Goal: Information Seeking & Learning: Learn about a topic

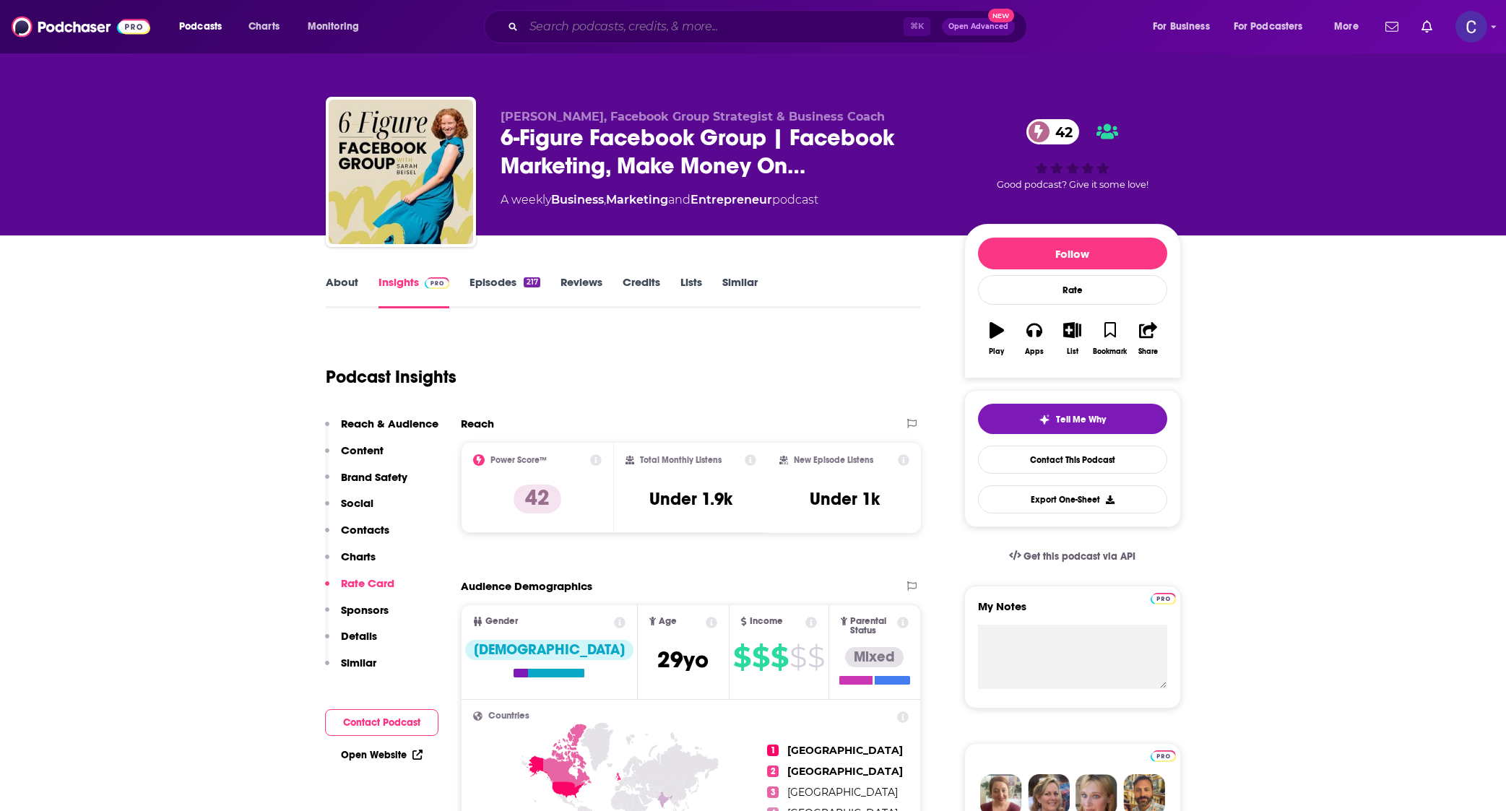
click at [568, 34] on input "Search podcasts, credits, & more..." at bounding box center [714, 26] width 380 height 23
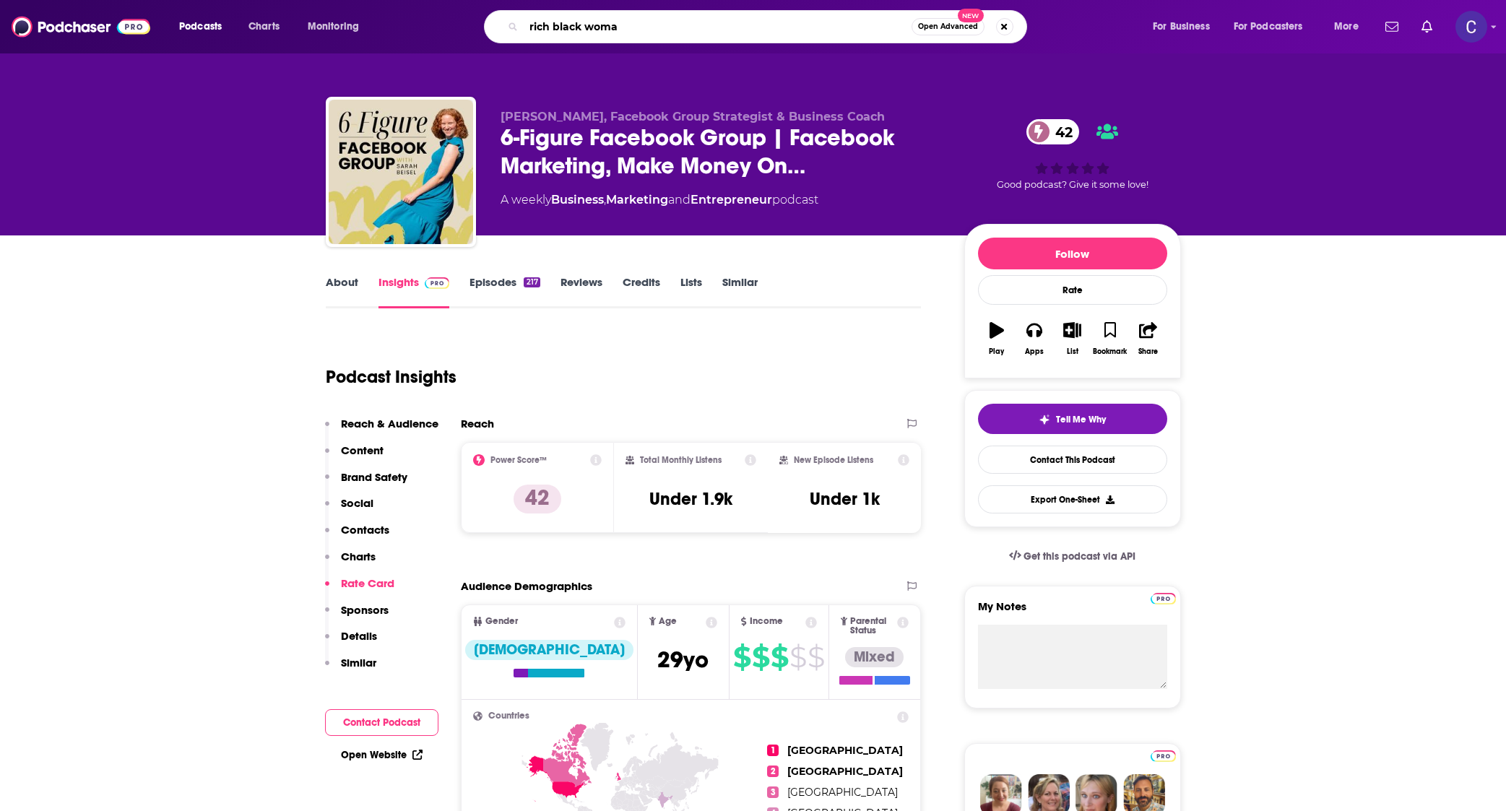
type input "rich black woman"
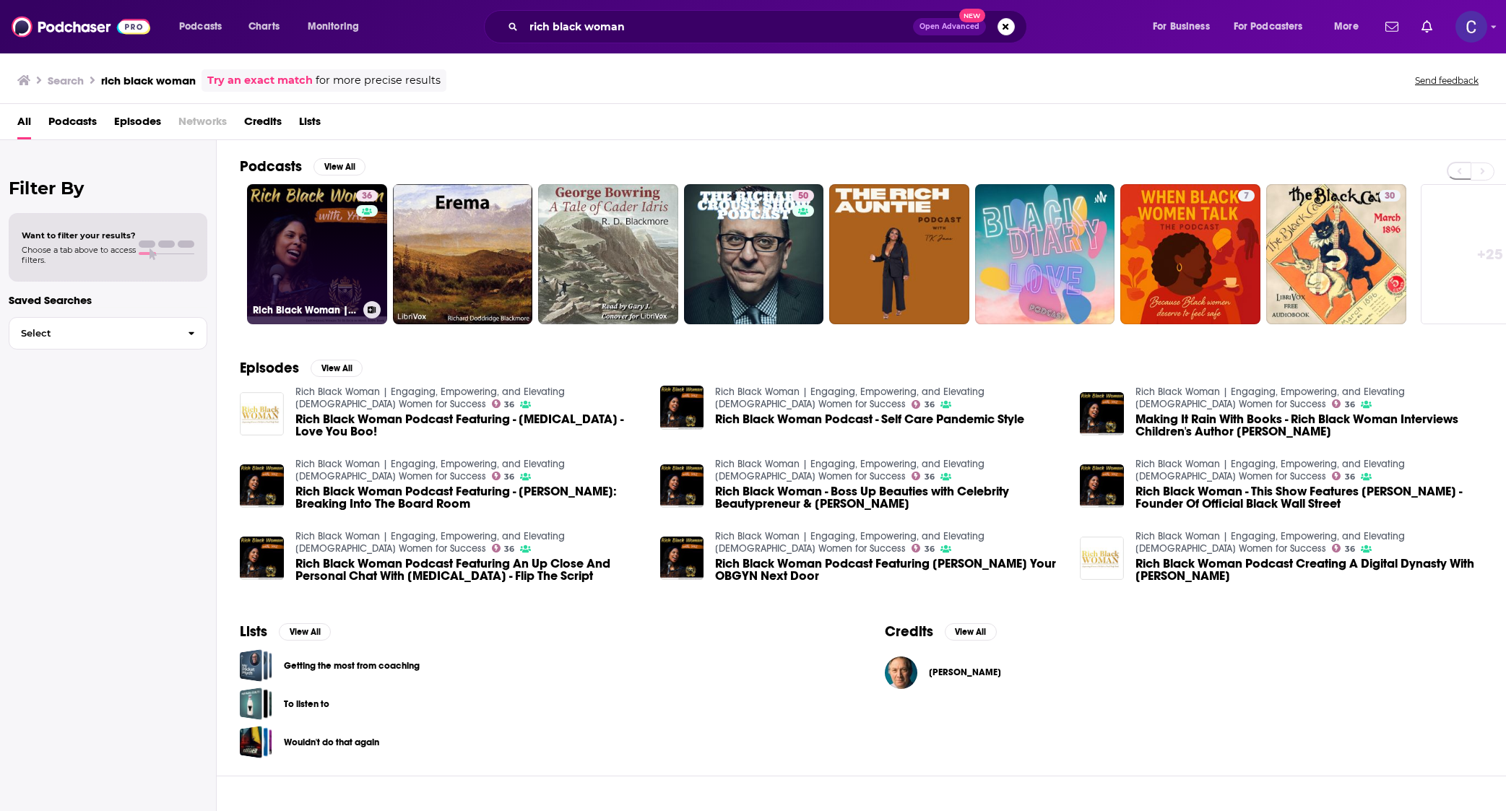
click at [306, 226] on link "36 Rich Black Woman | Engaging, Empowering, and Elevating Black Women for Succe…" at bounding box center [317, 254] width 140 height 140
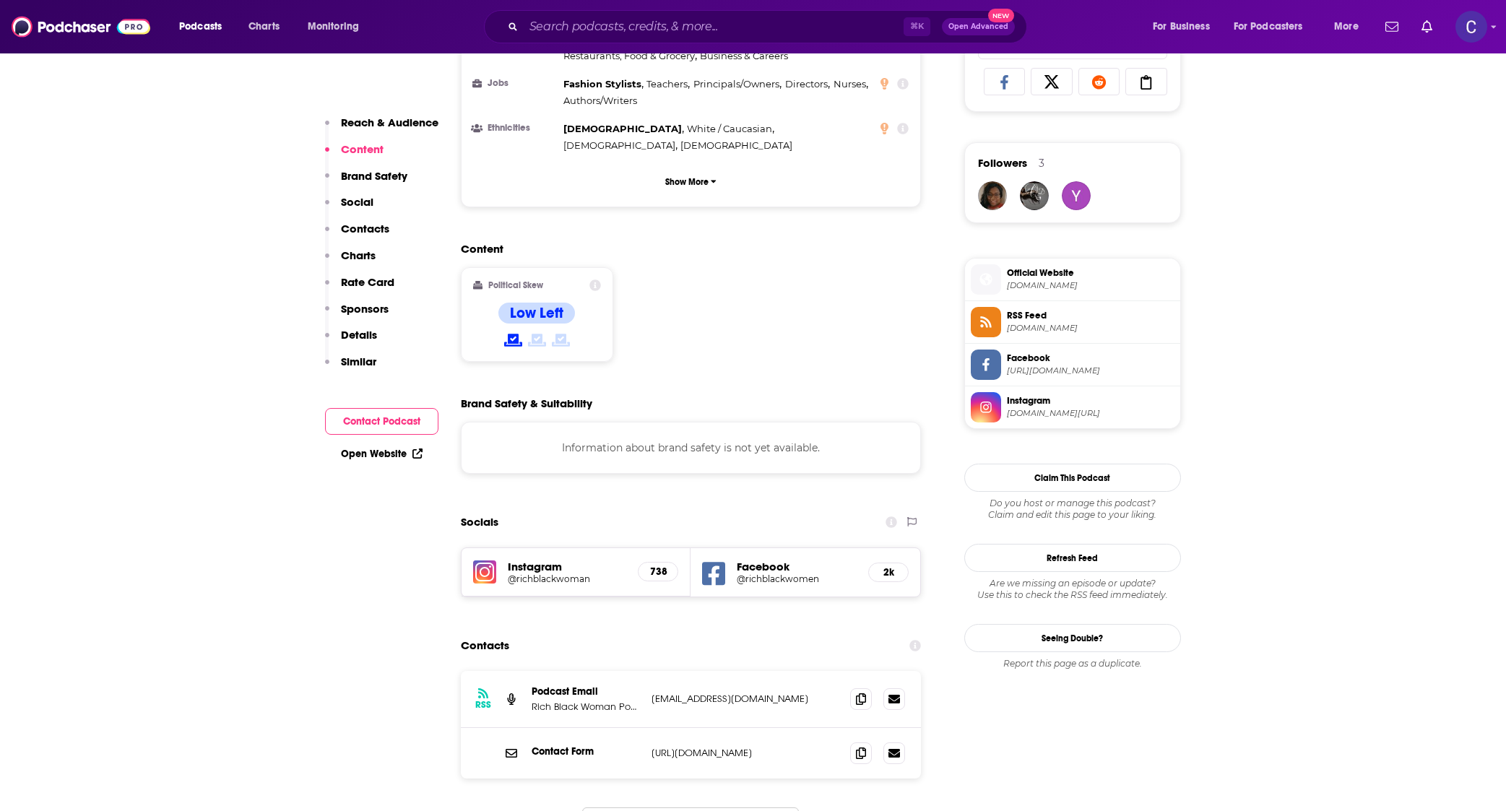
scroll to position [973, 0]
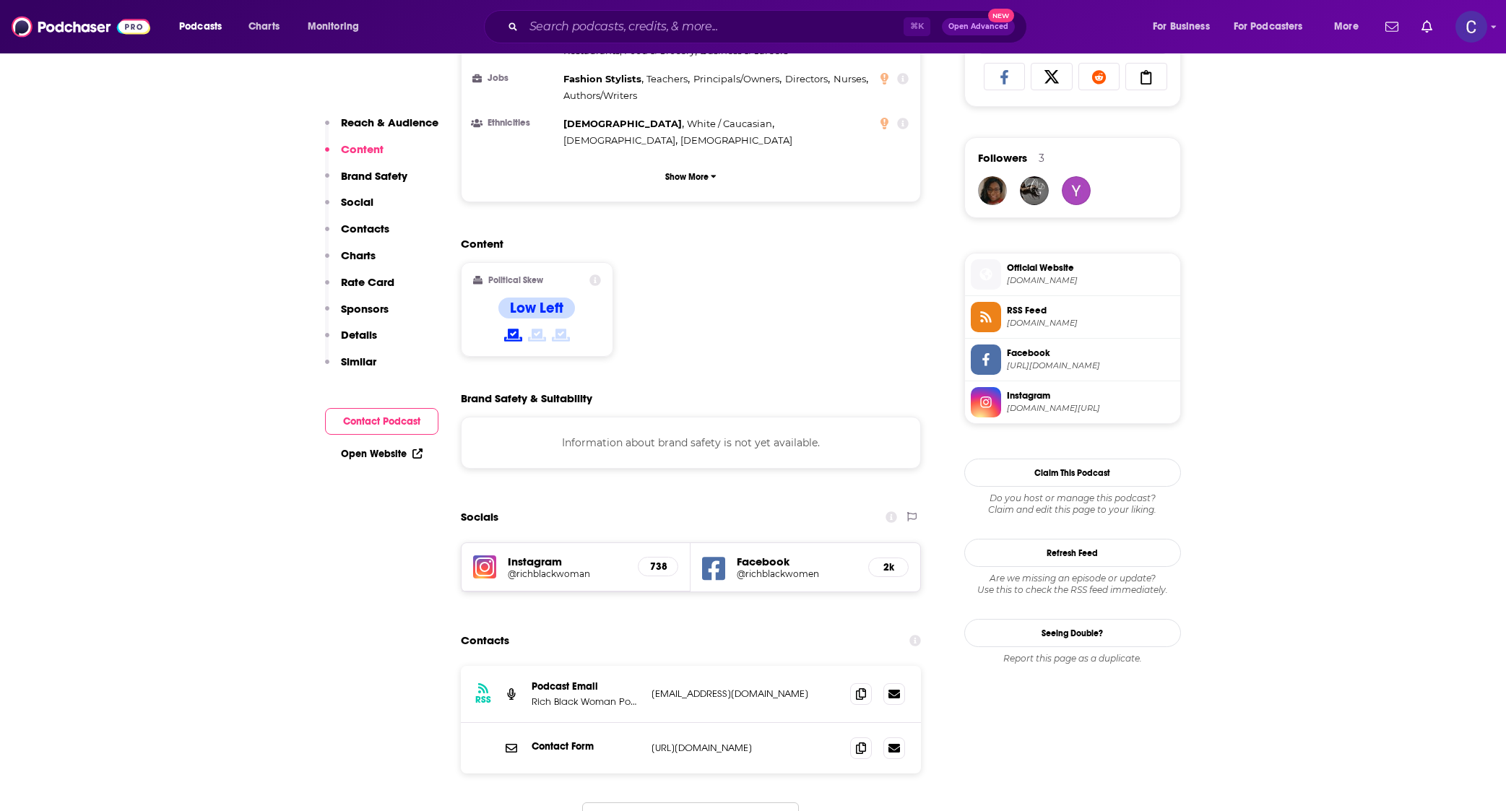
click at [563, 568] on h5 "@richblackwoman" at bounding box center [567, 573] width 119 height 11
click at [783, 39] on div "⌘ K Open Advanced New" at bounding box center [755, 26] width 543 height 33
click at [778, 30] on input "Search podcasts, credits, & more..." at bounding box center [714, 26] width 380 height 23
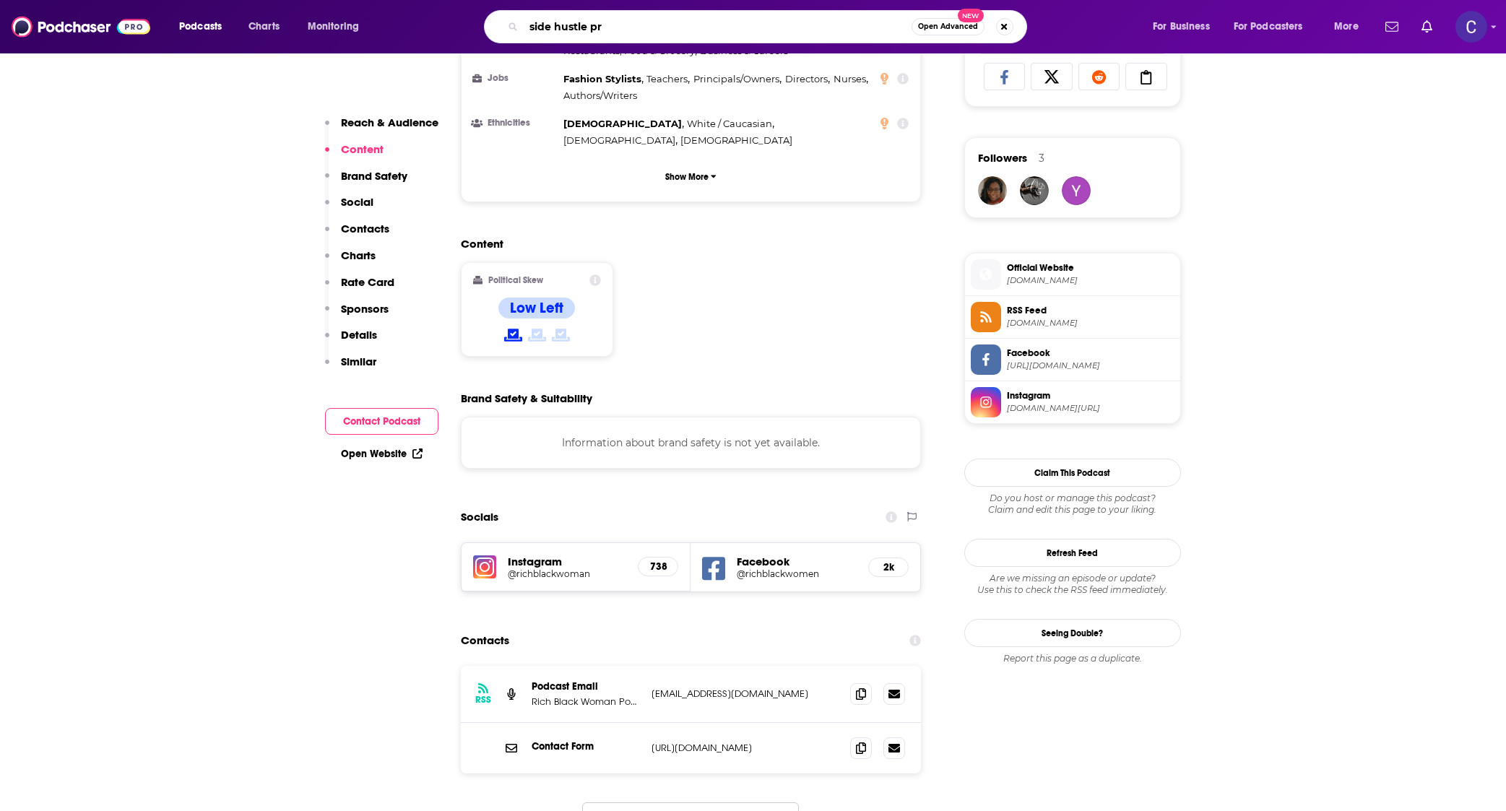
type input "side hustle pro"
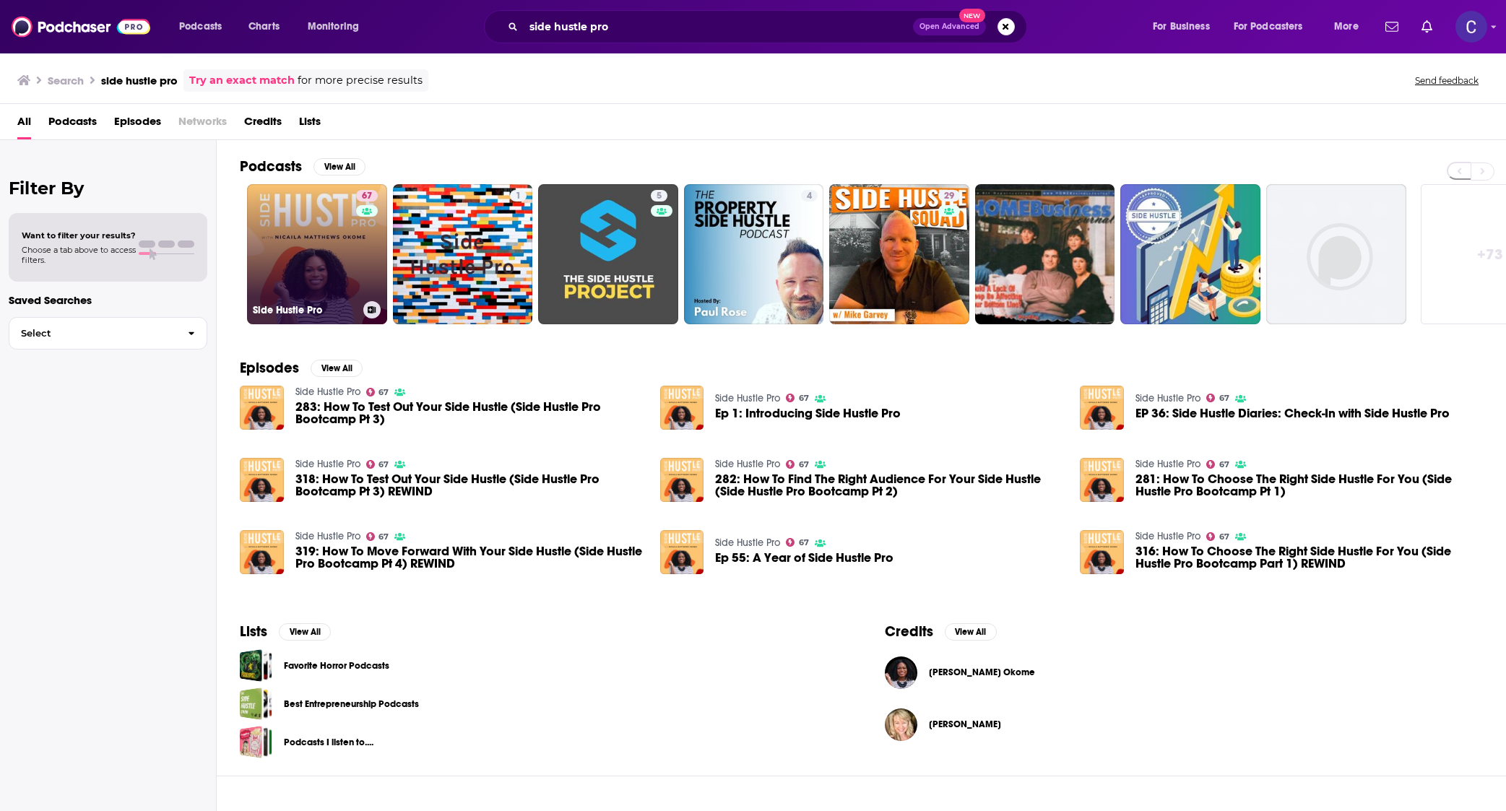
click at [314, 265] on link "67 Side Hustle Pro" at bounding box center [317, 254] width 140 height 140
click at [313, 272] on link "67 Side Hustle Pro" at bounding box center [317, 254] width 140 height 140
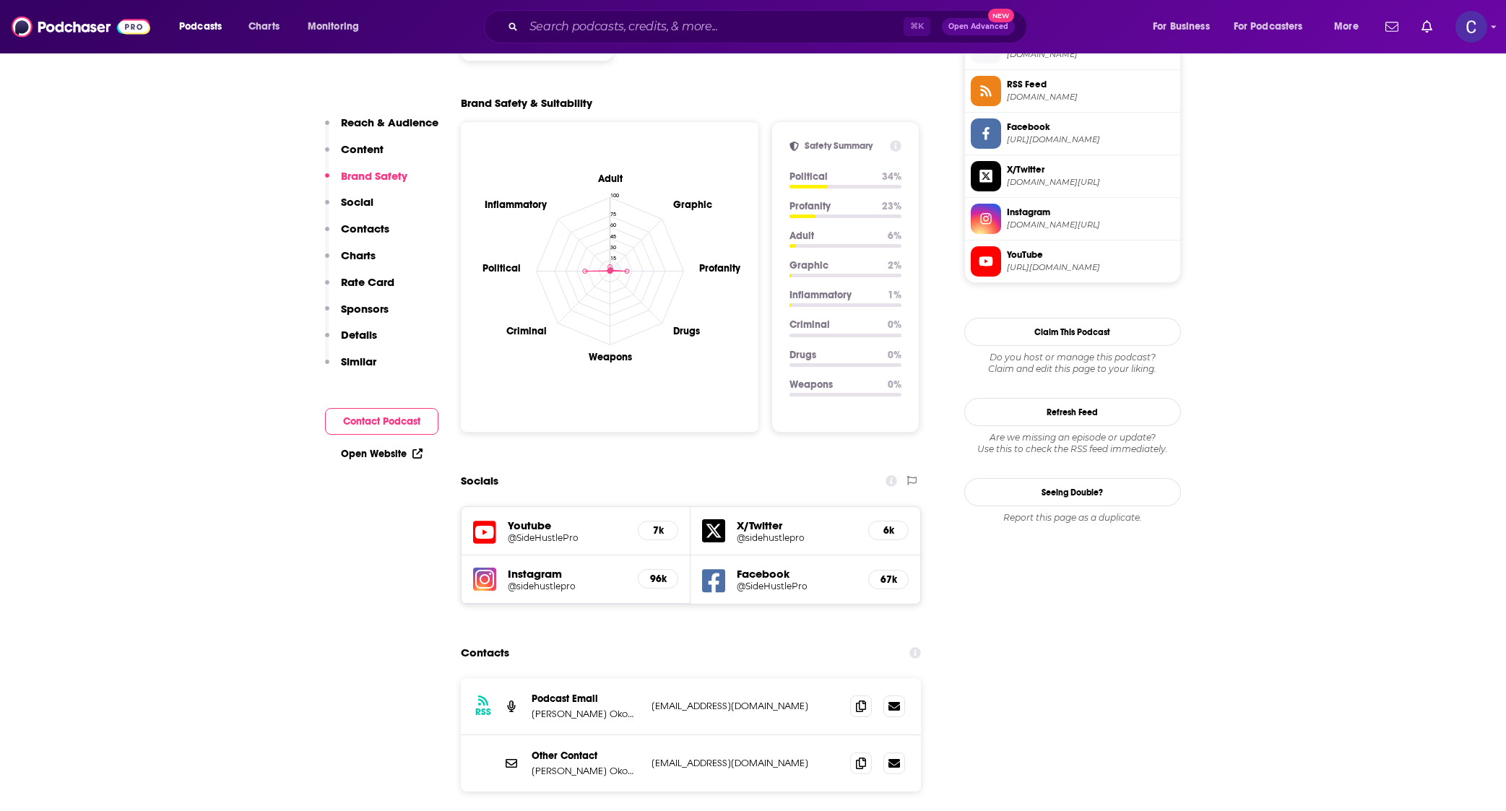
scroll to position [1381, 0]
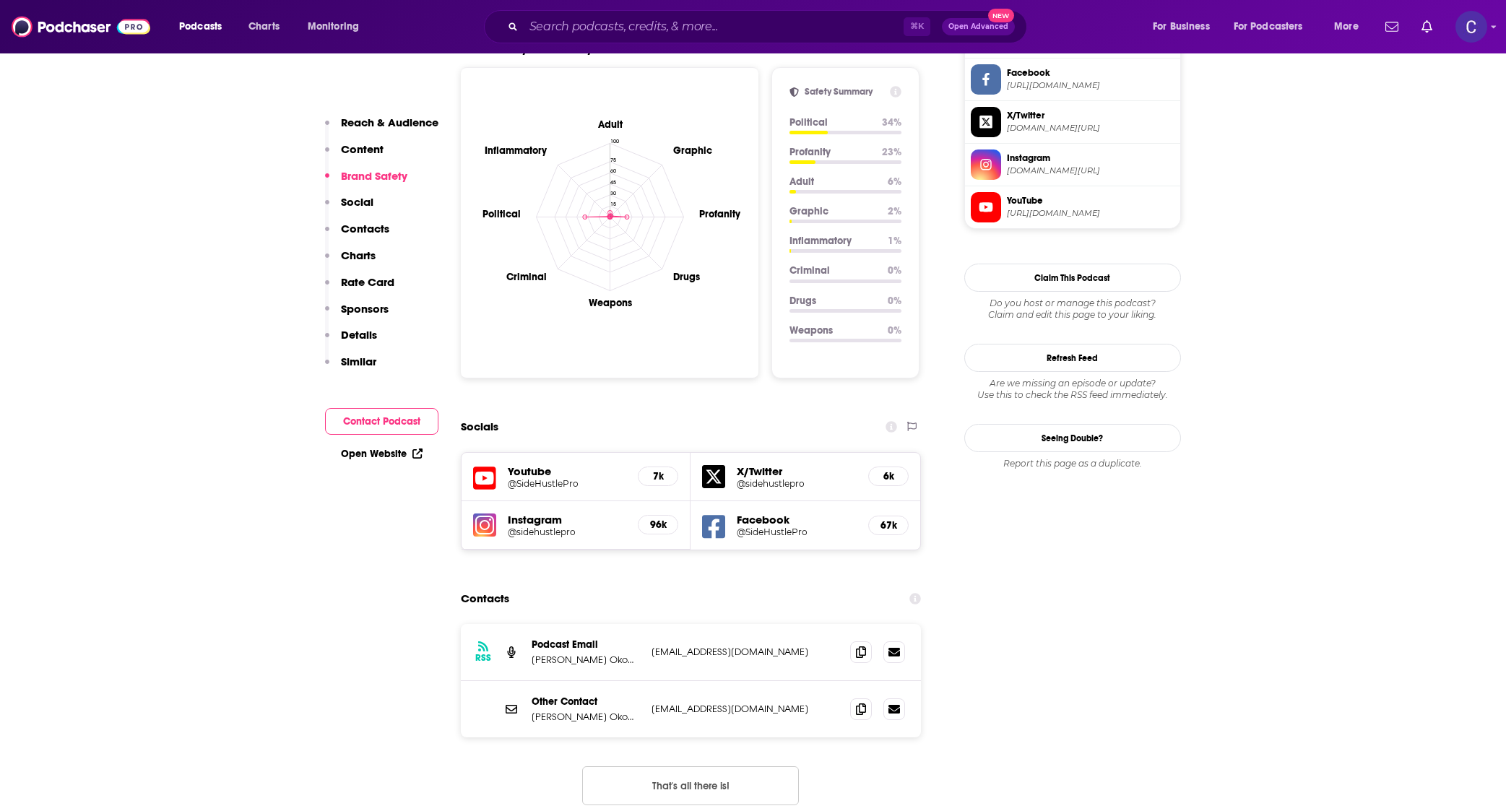
click at [849, 681] on div "Other Contact Nicaila Matthews Okome hi@sidehustlepro.co hi@sidehustlepro.co" at bounding box center [691, 709] width 461 height 56
click at [854, 698] on span at bounding box center [861, 709] width 22 height 22
click at [856, 703] on icon at bounding box center [861, 709] width 10 height 12
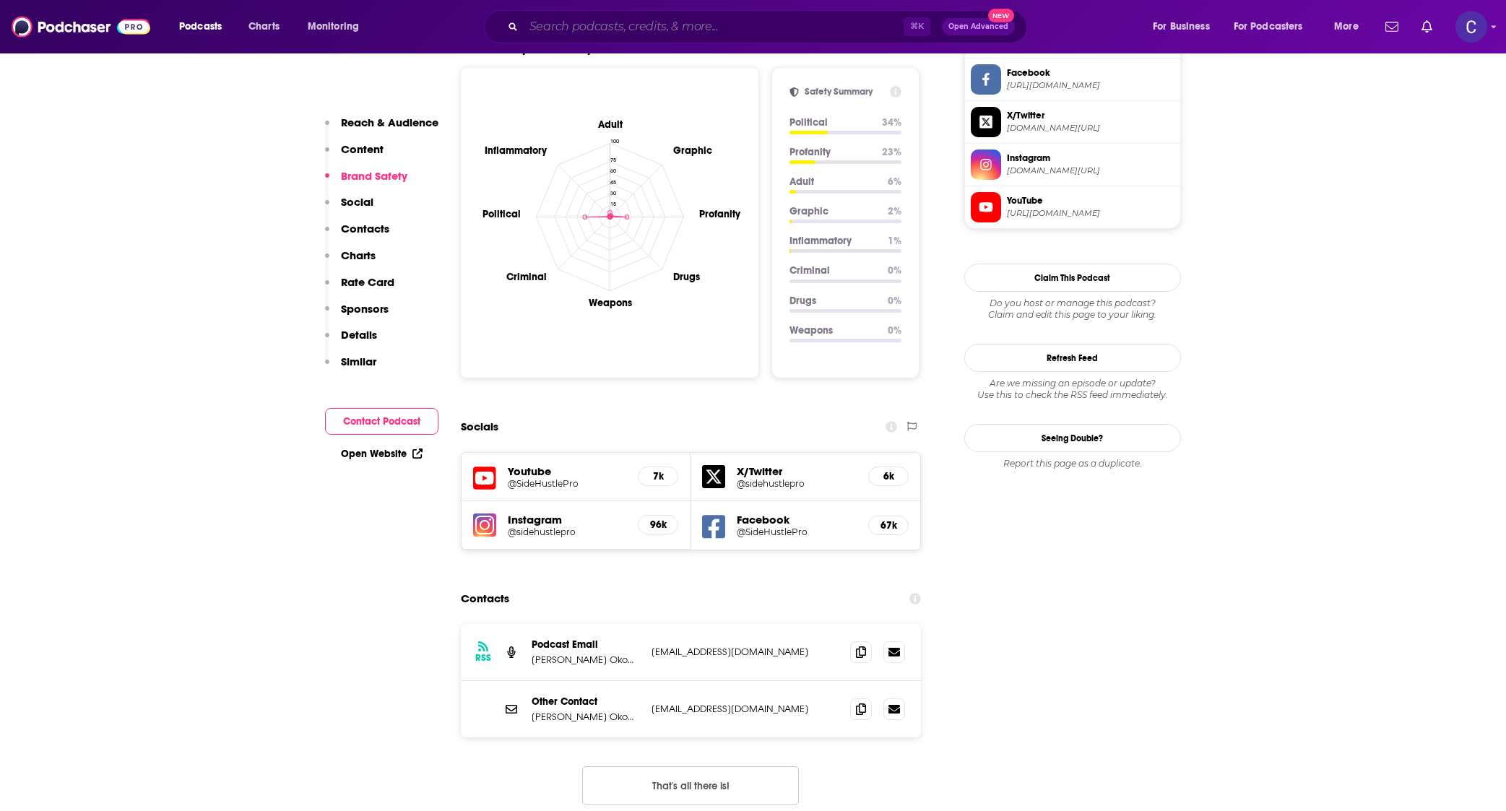
click at [577, 33] on input "Search podcasts, credits, & more..." at bounding box center [714, 26] width 380 height 23
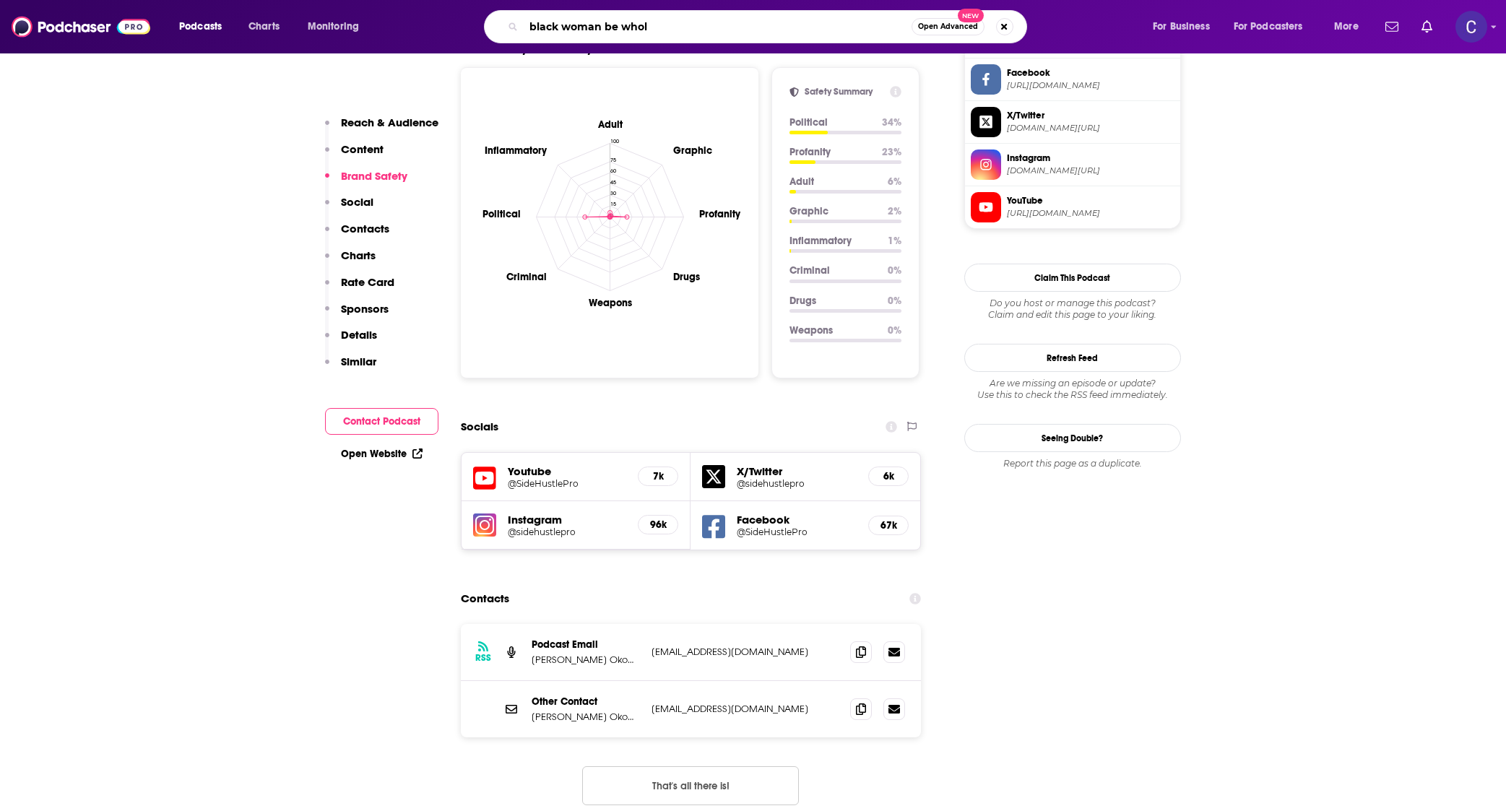
type input "black woman be whole"
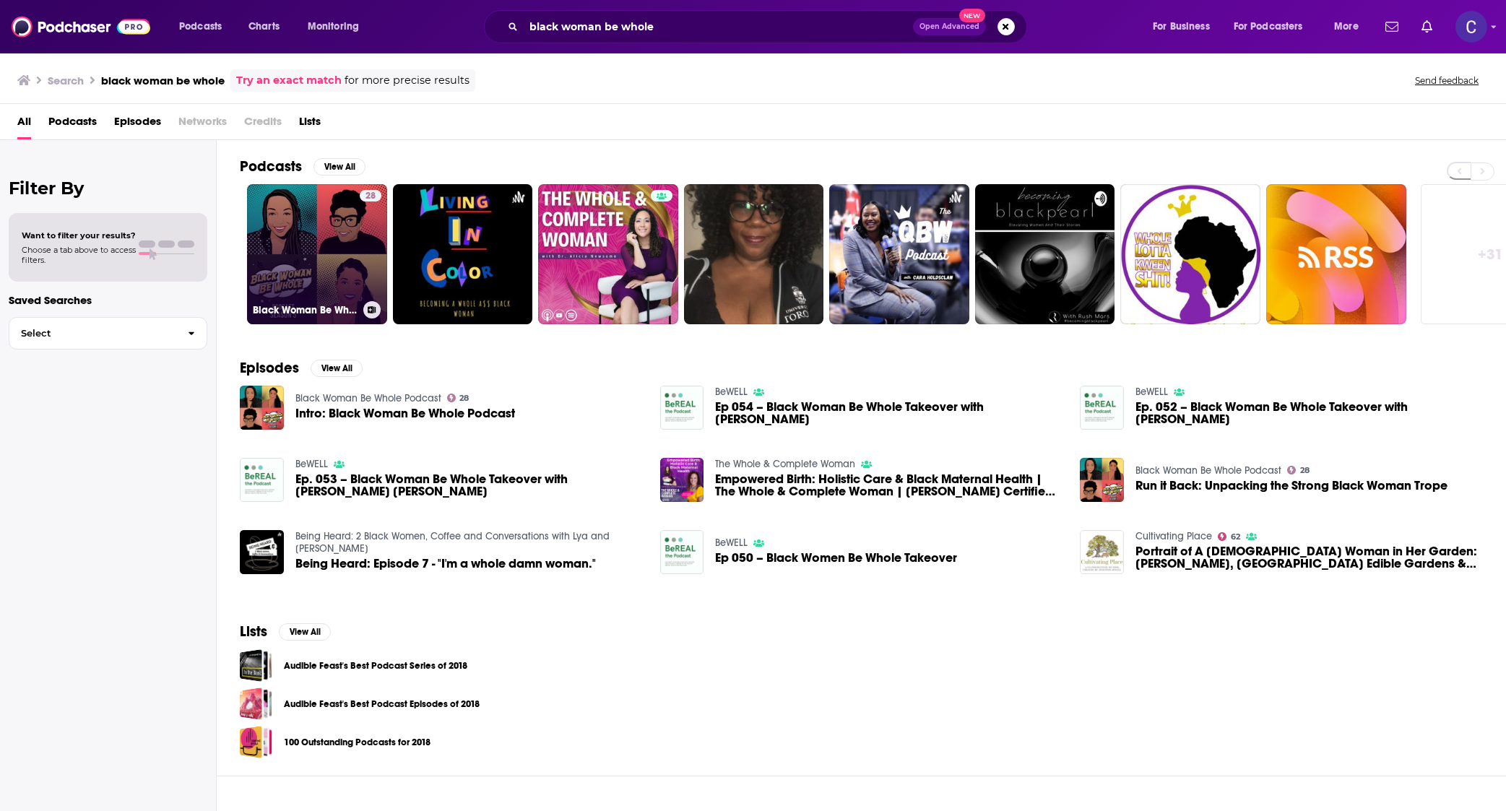
click at [343, 274] on link "28 Black Woman Be Whole Podcast" at bounding box center [317, 254] width 140 height 140
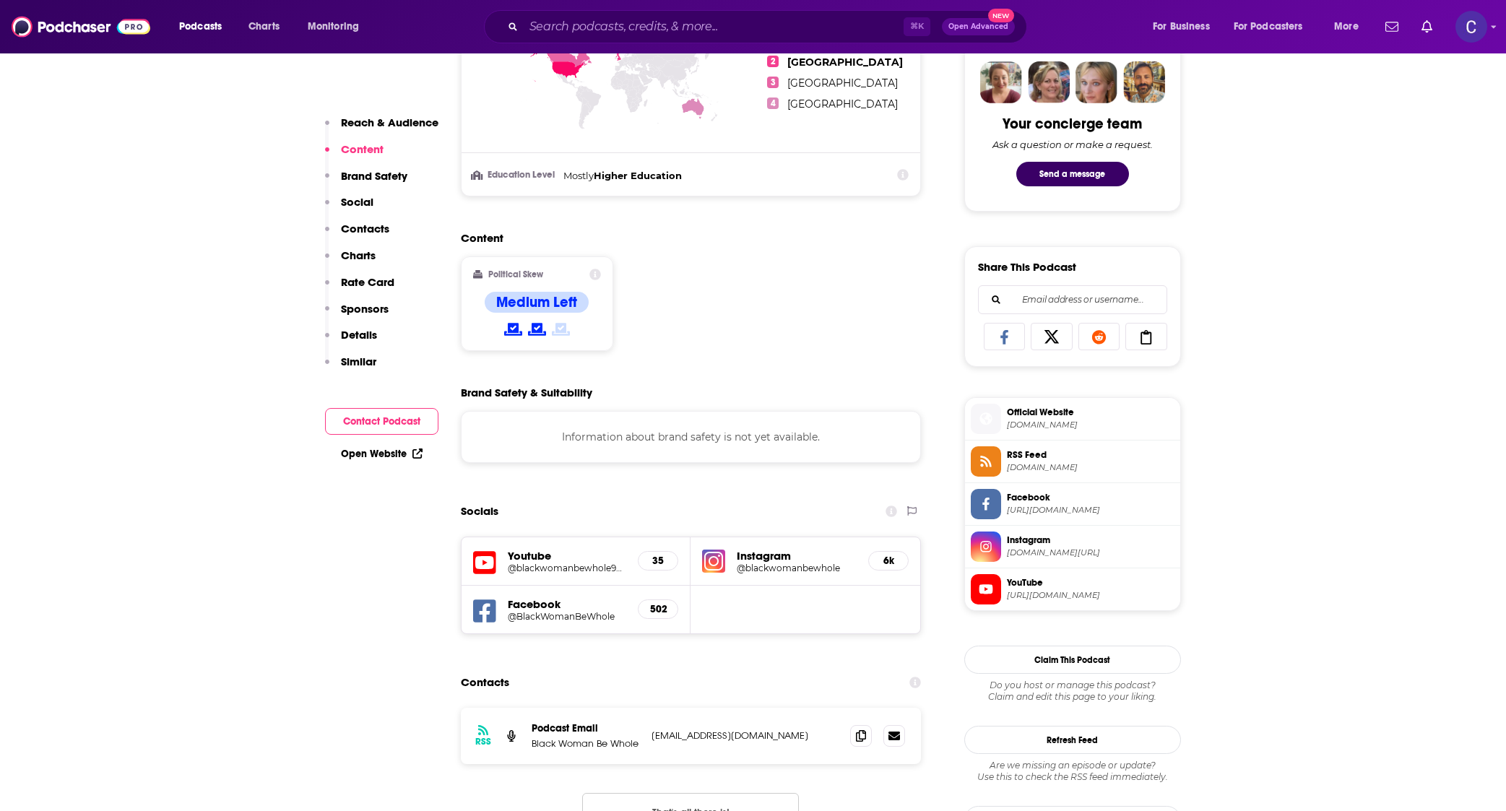
scroll to position [716, 0]
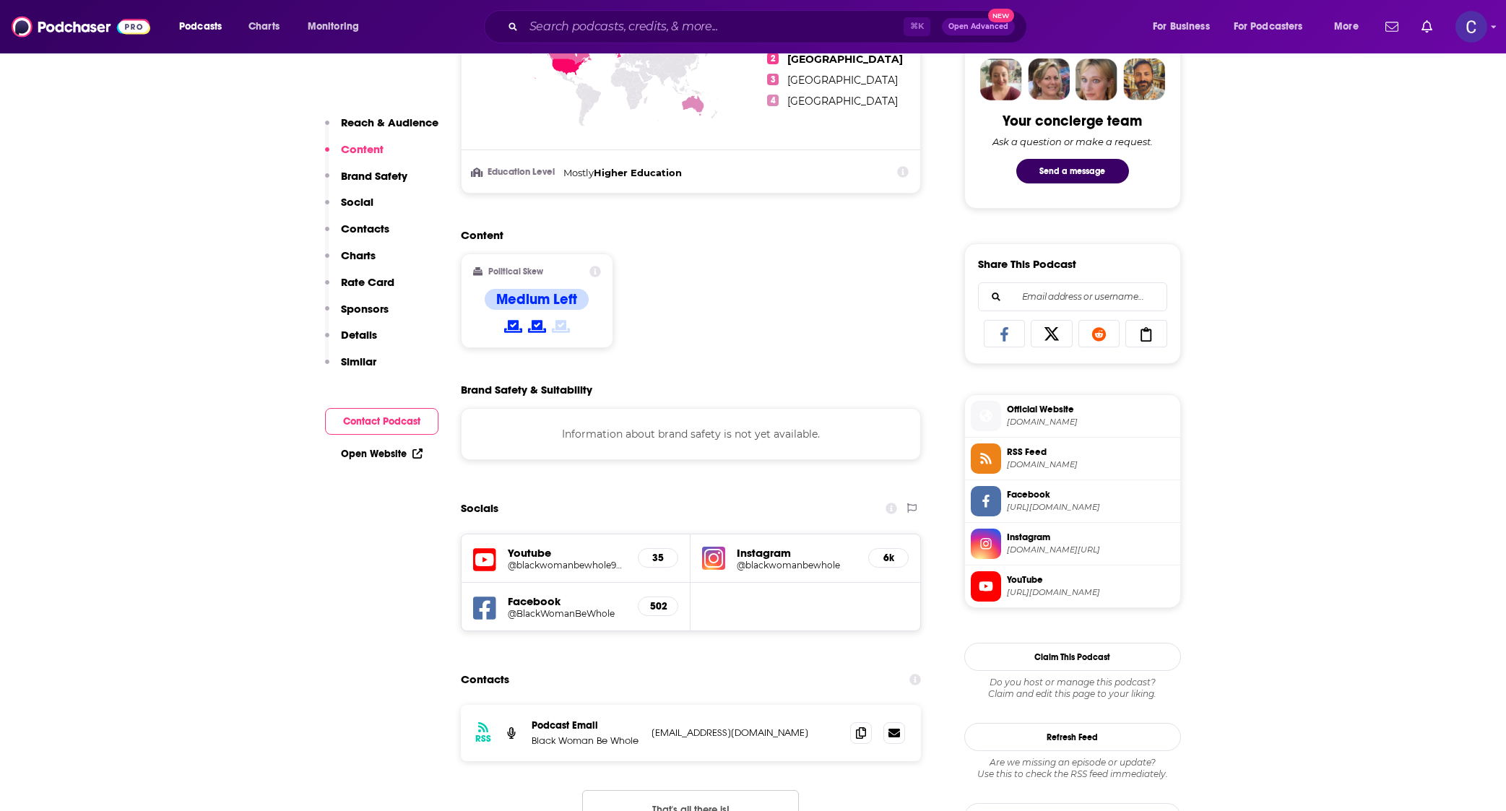
click at [770, 549] on h5 "Instagram" at bounding box center [797, 553] width 120 height 14
click at [863, 728] on icon at bounding box center [861, 733] width 10 height 12
click at [786, 563] on h5 "@blackwomanbewhole" at bounding box center [797, 565] width 120 height 11
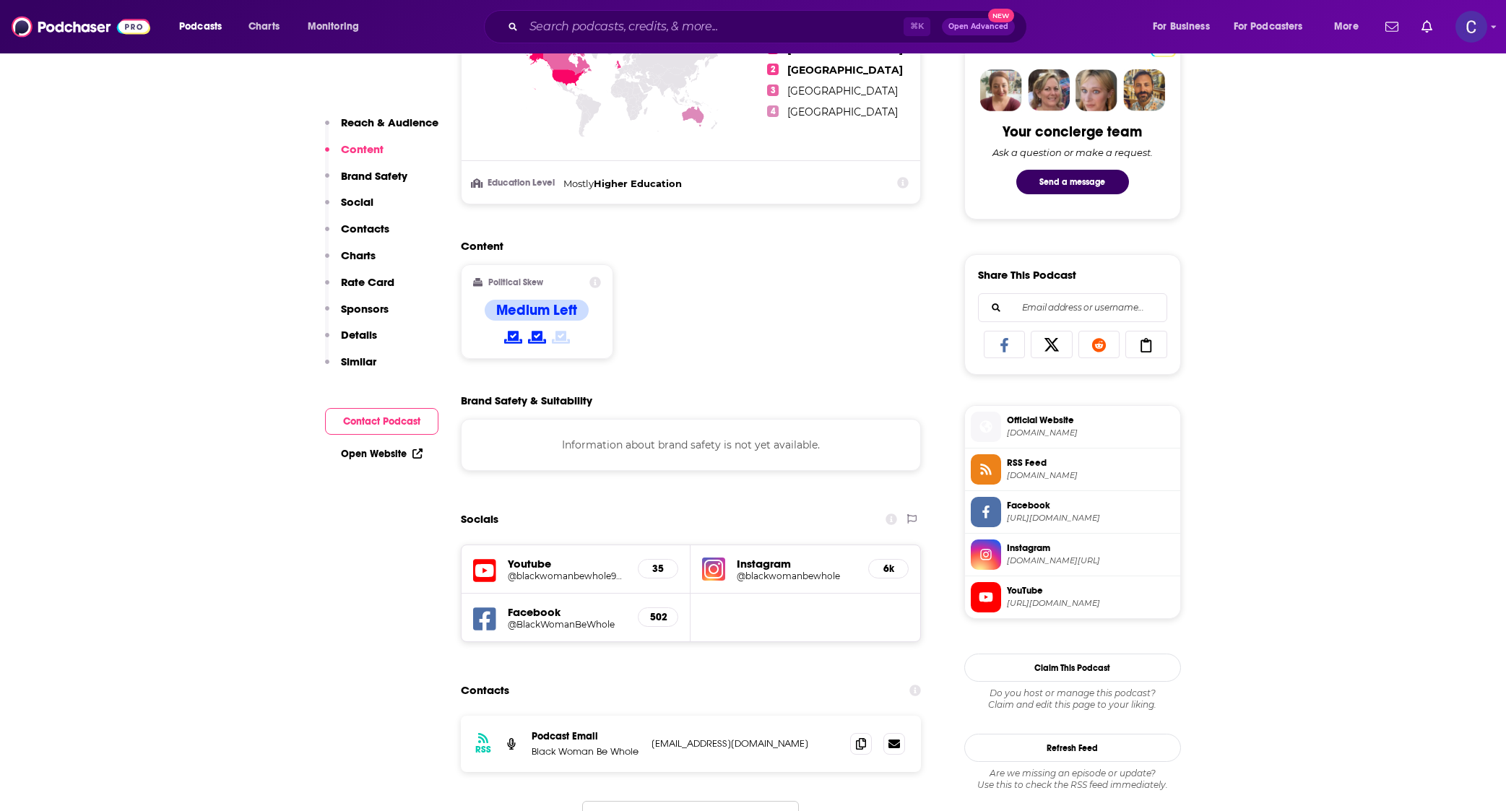
scroll to position [704, 0]
click at [760, 24] on input "Search podcasts, credits, & more..." at bounding box center [714, 26] width 380 height 23
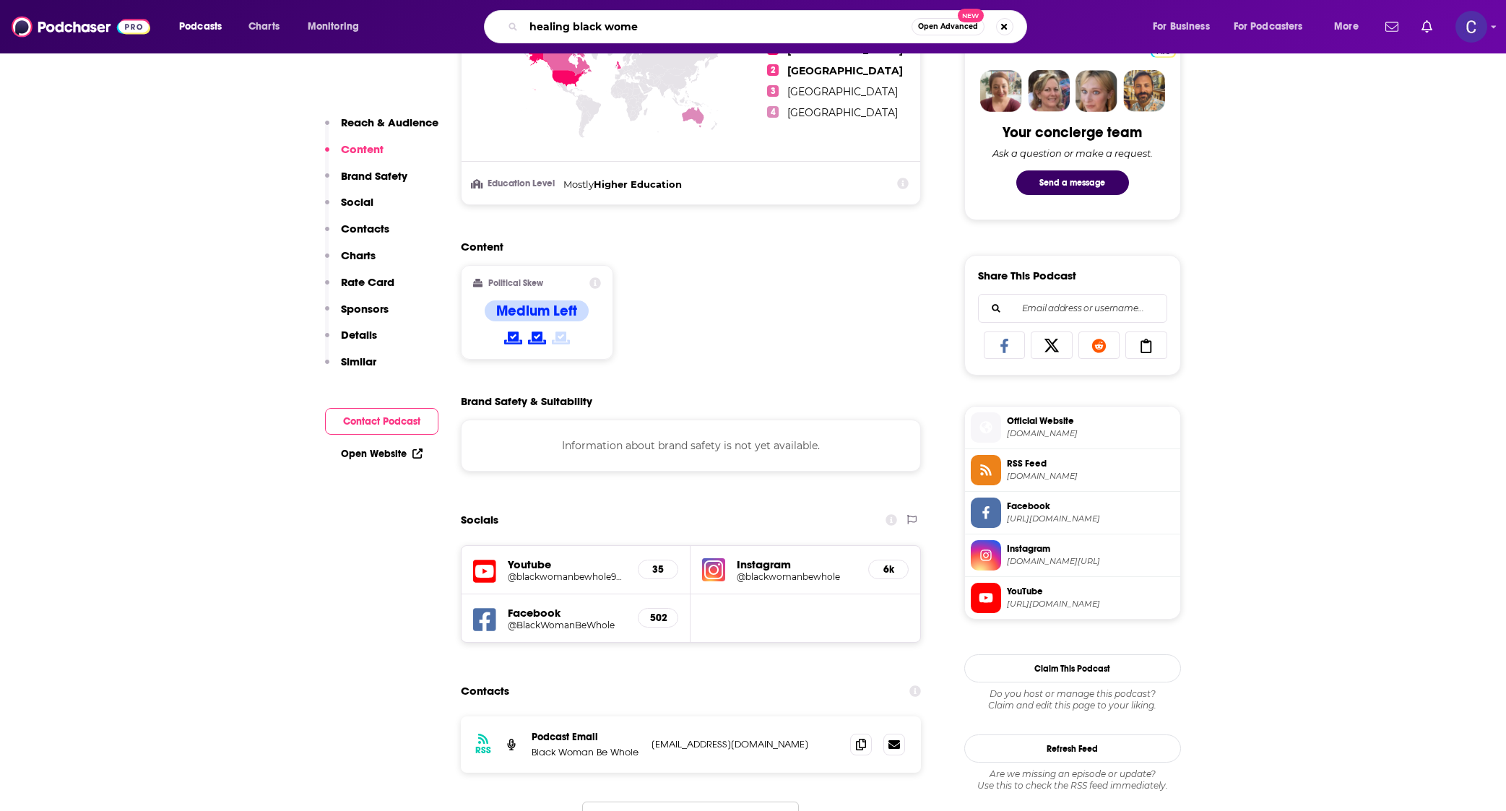
type input "healing black women"
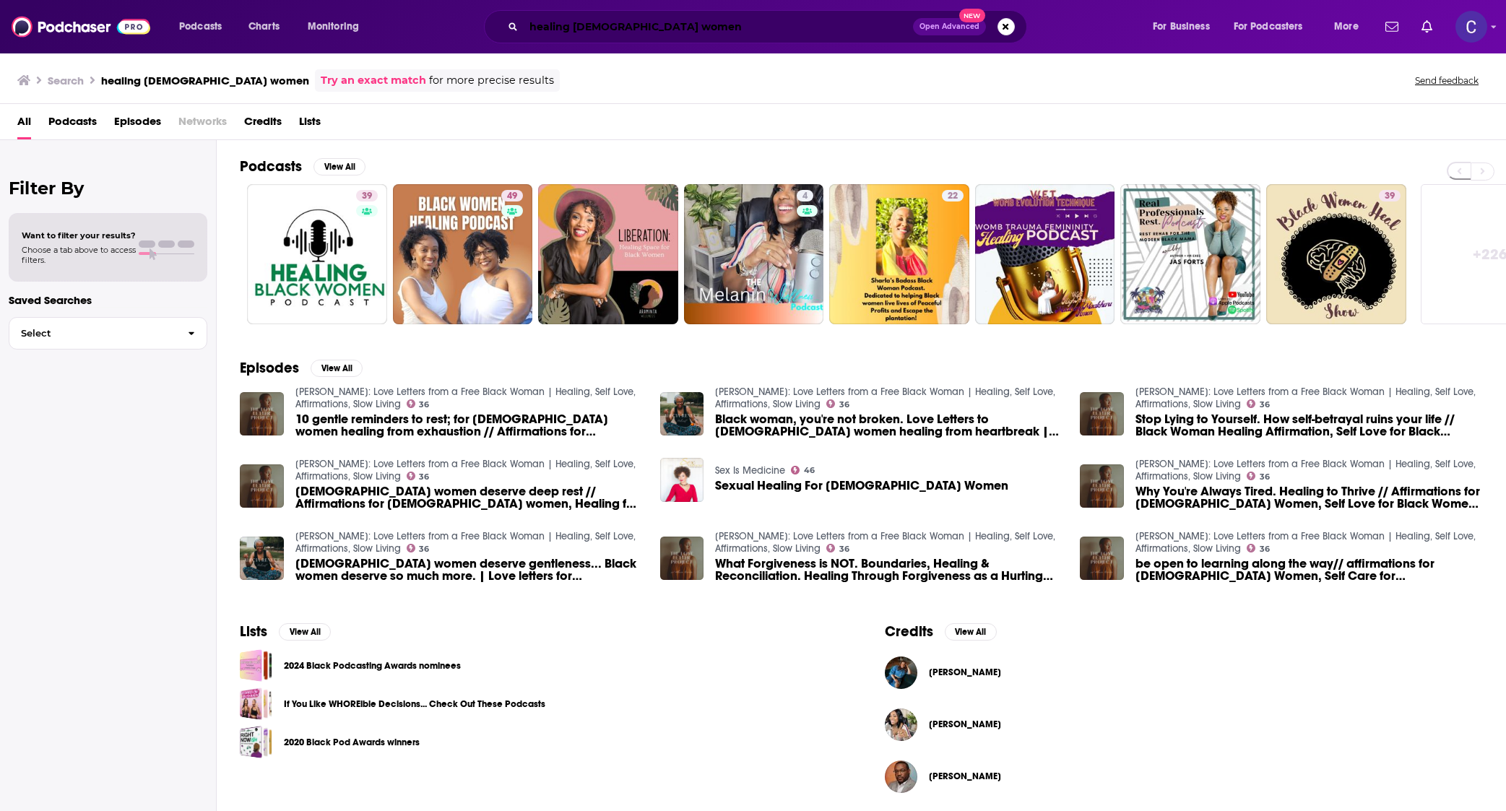
click at [623, 31] on input "healing black women" at bounding box center [718, 26] width 389 height 23
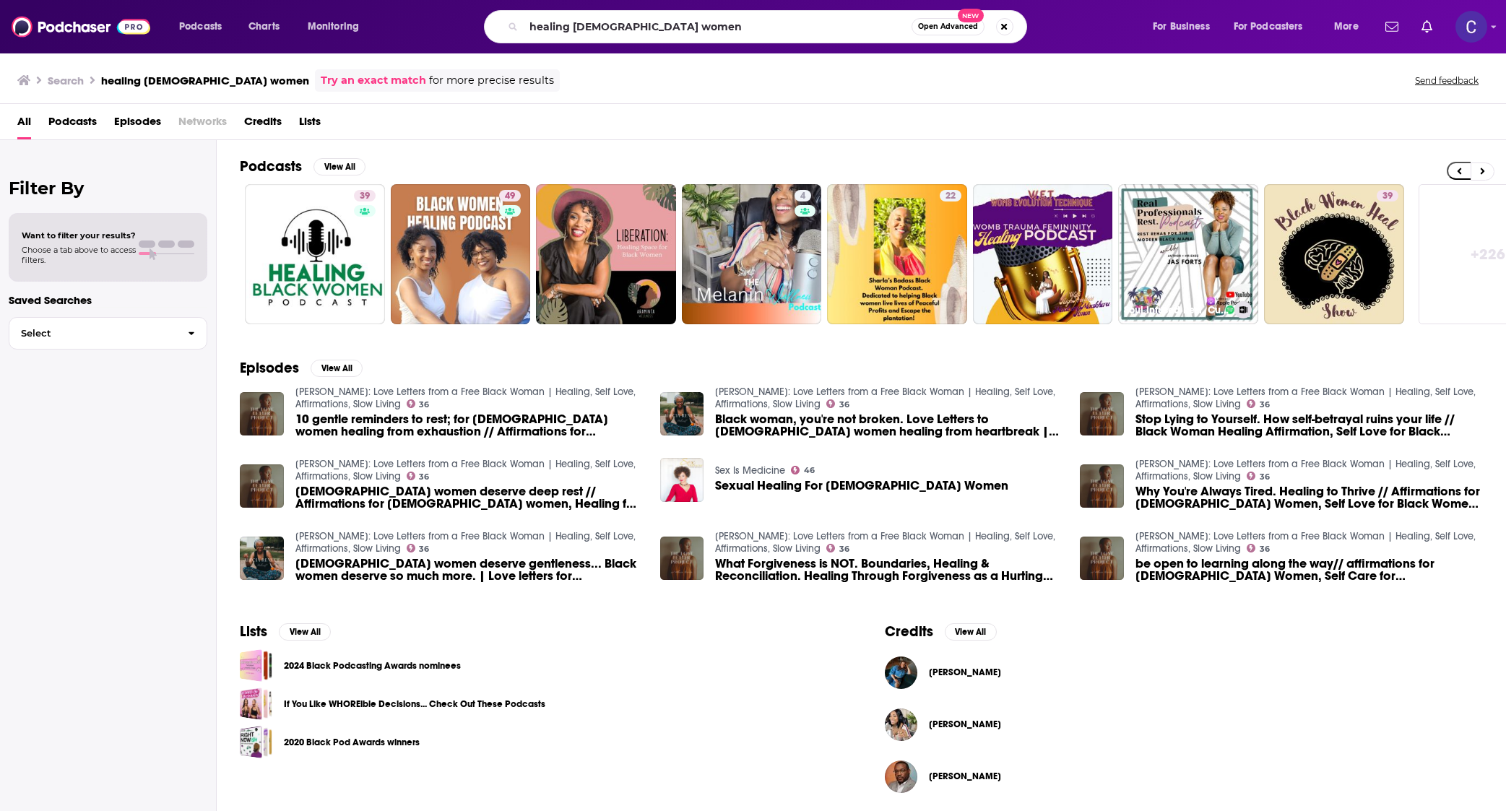
scroll to position [0, 7]
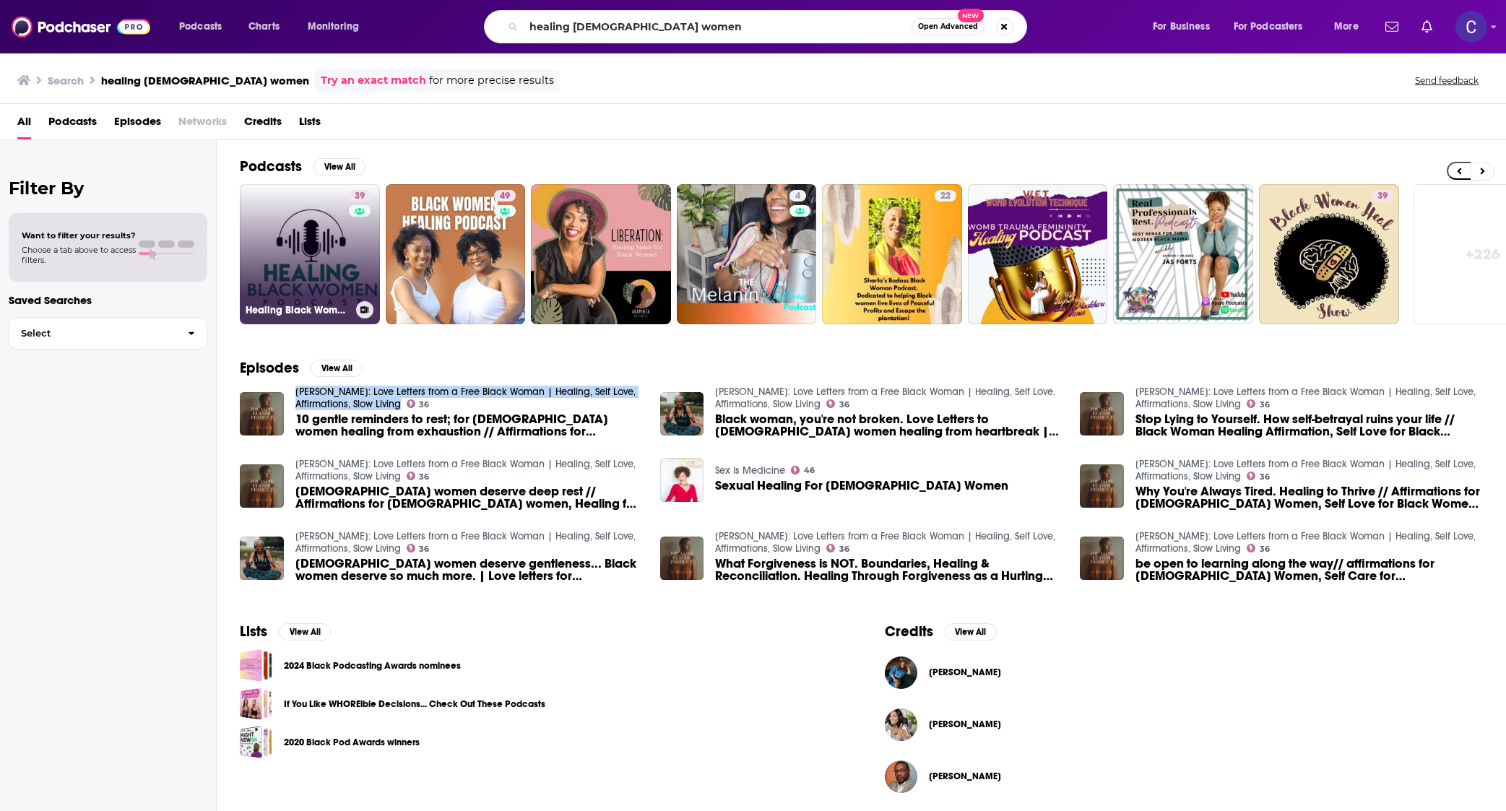
click at [266, 220] on link "39 Healing Black Women Podcast" at bounding box center [310, 254] width 140 height 140
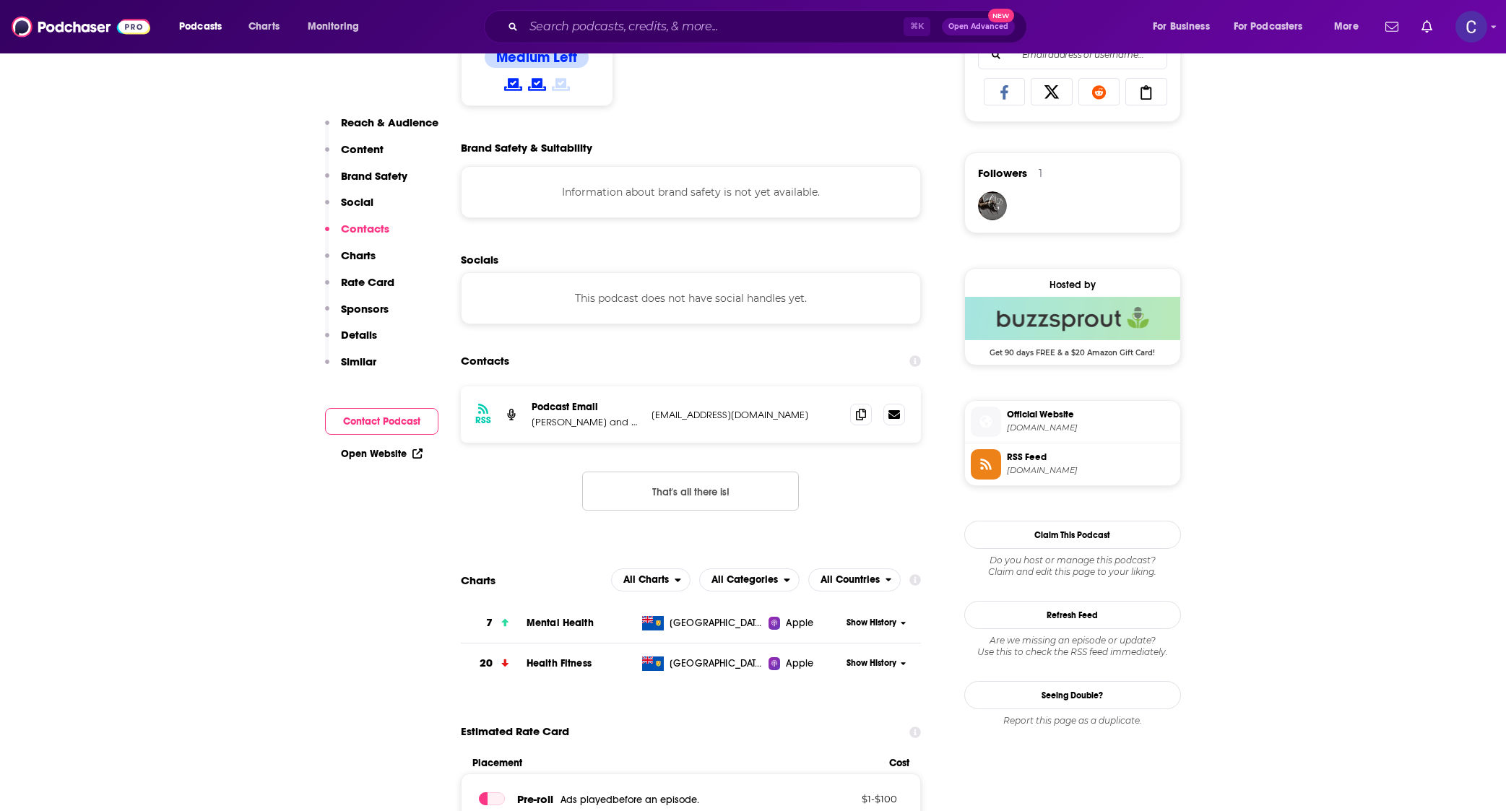
scroll to position [1133, 0]
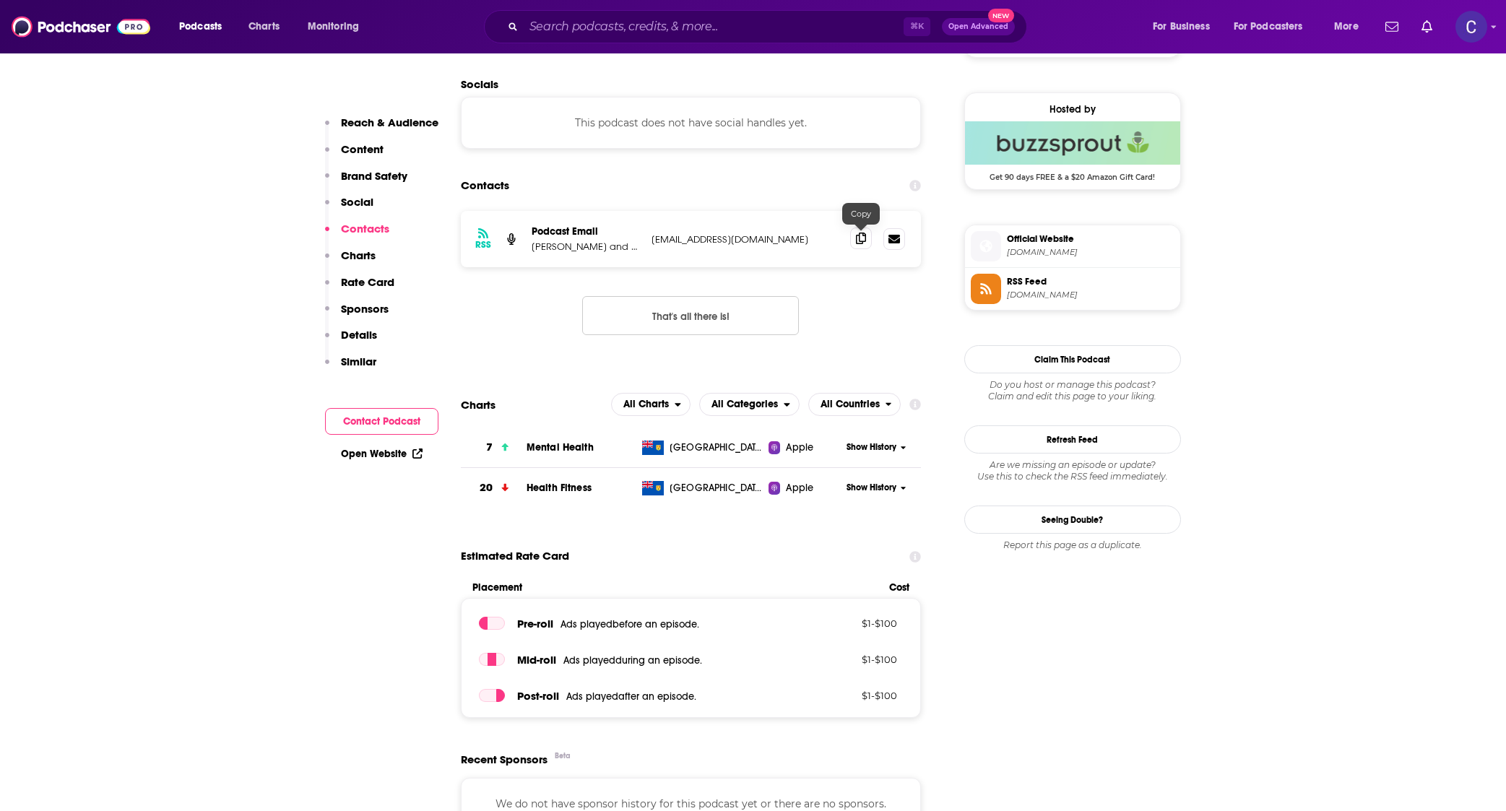
click at [863, 242] on icon at bounding box center [861, 239] width 10 height 12
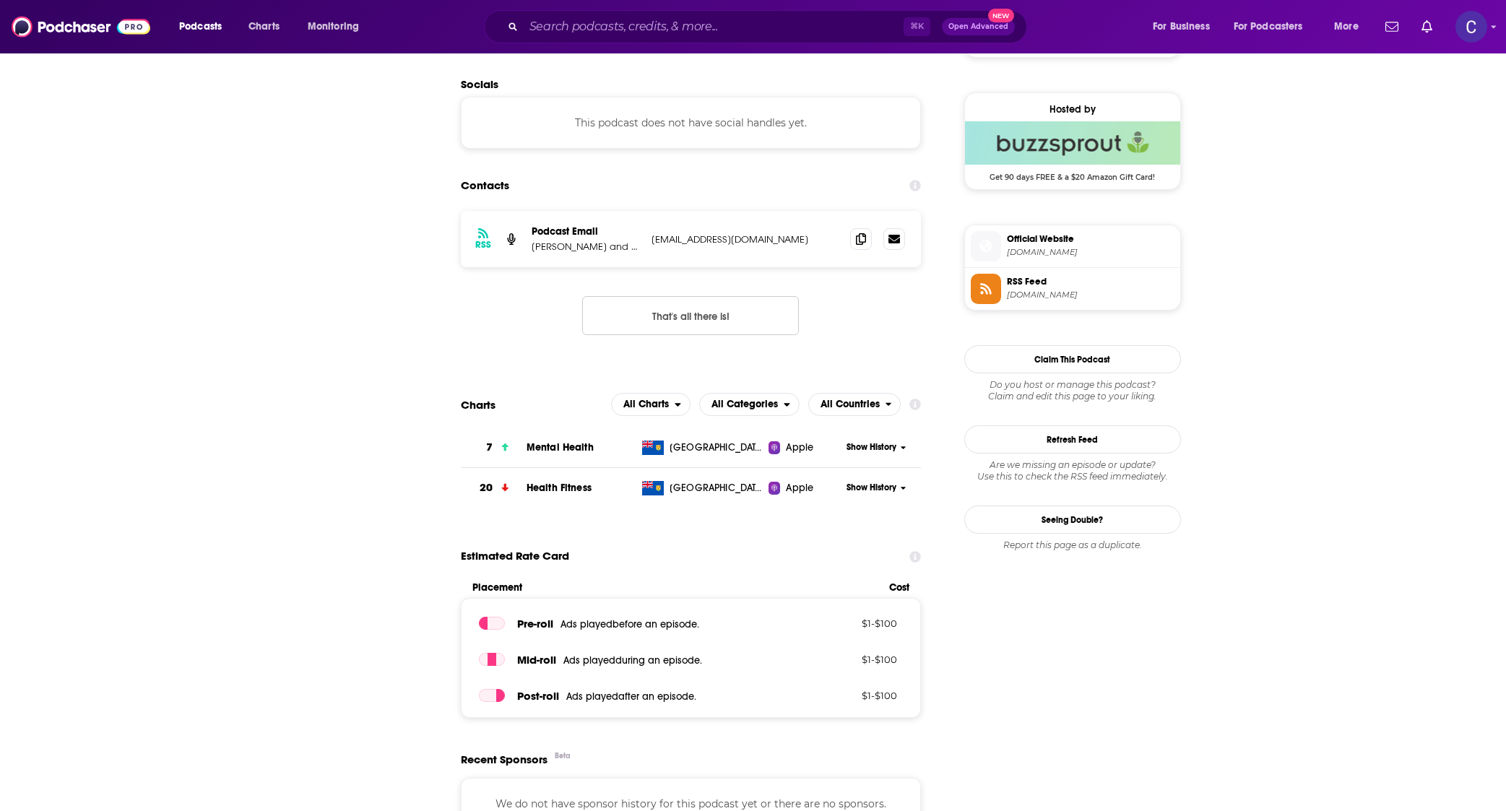
scroll to position [0, 0]
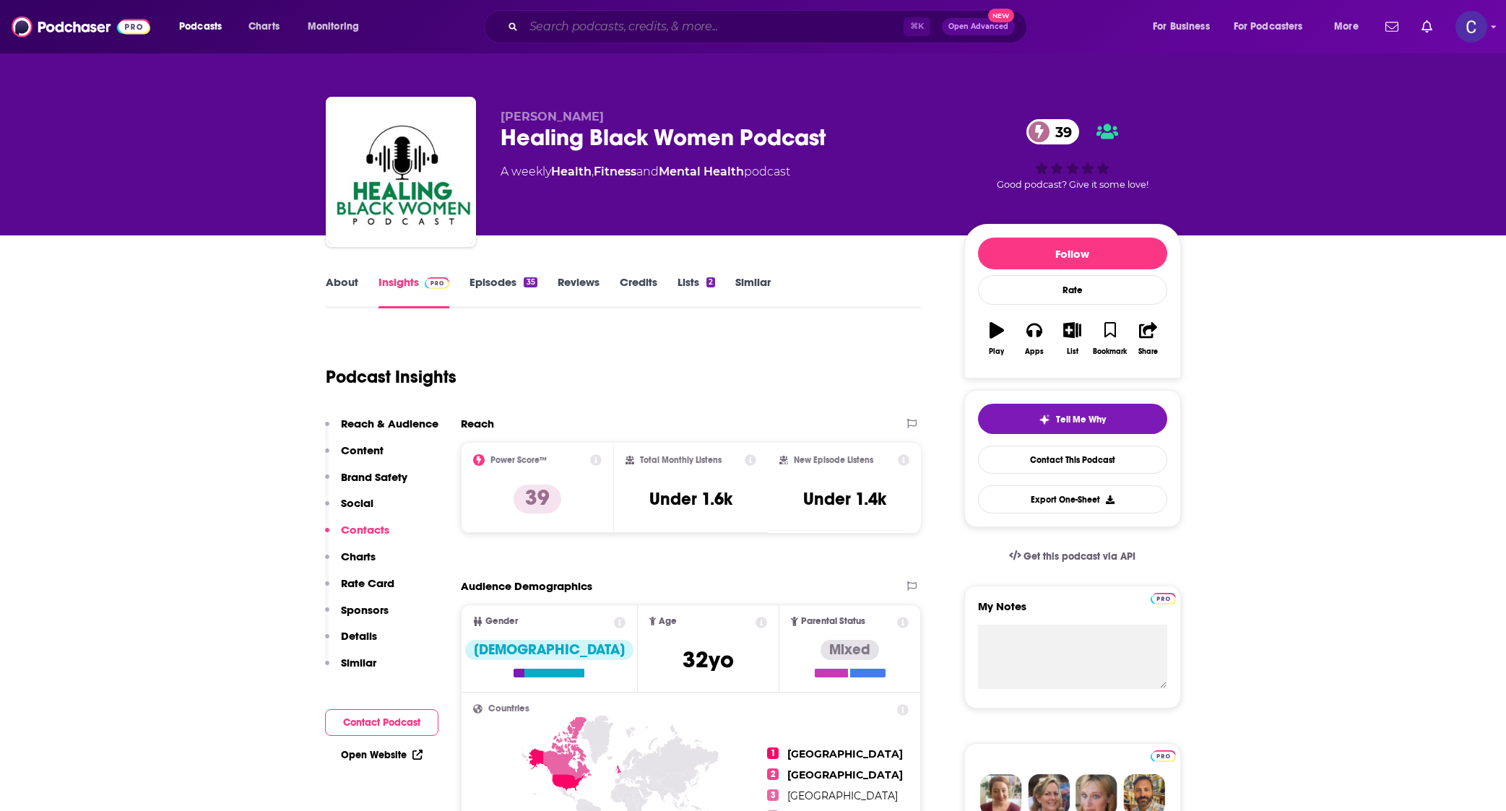
click at [651, 33] on input "Search podcasts, credits, & more..." at bounding box center [714, 26] width 380 height 23
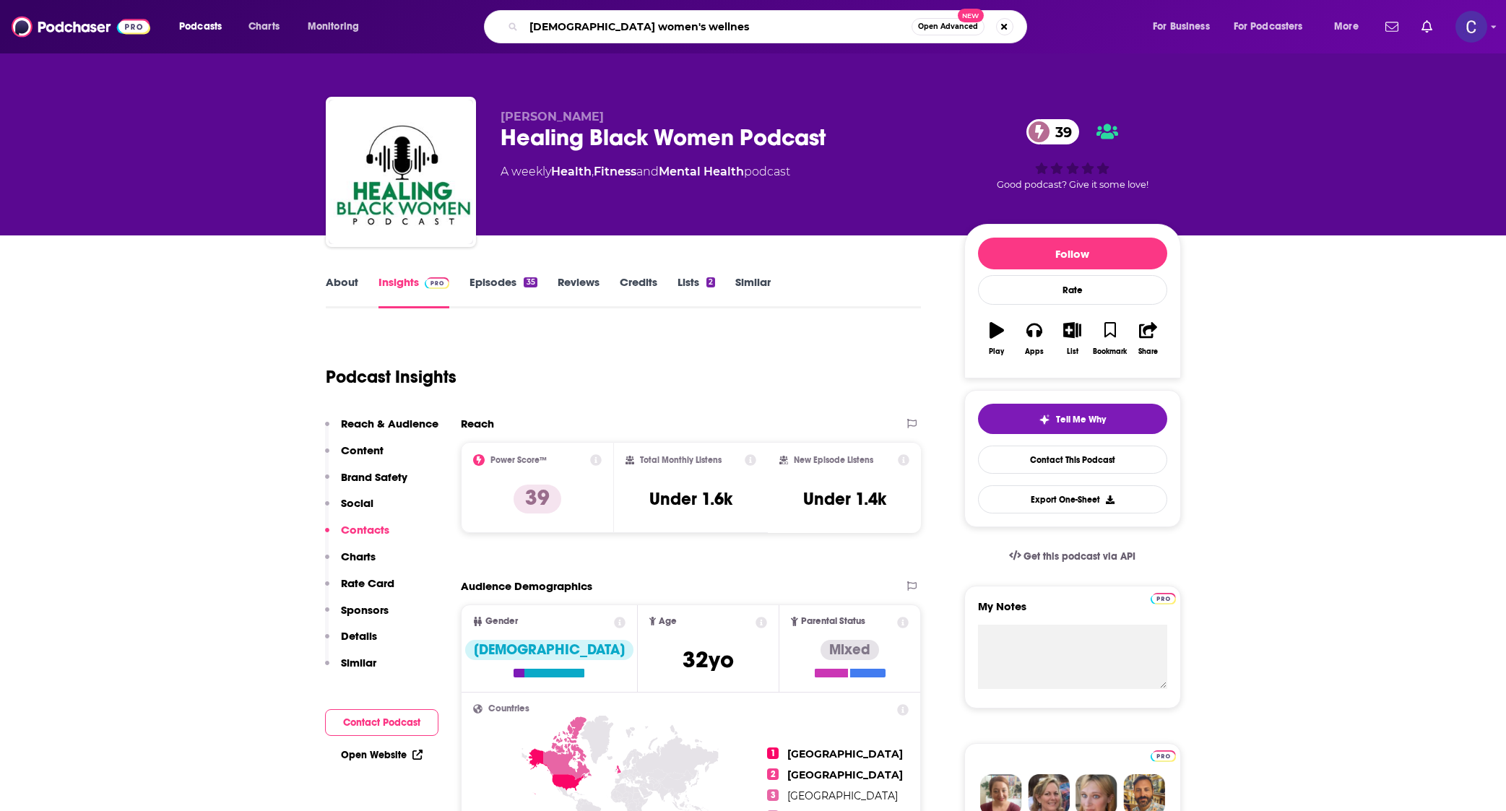
type input "black women's wellness"
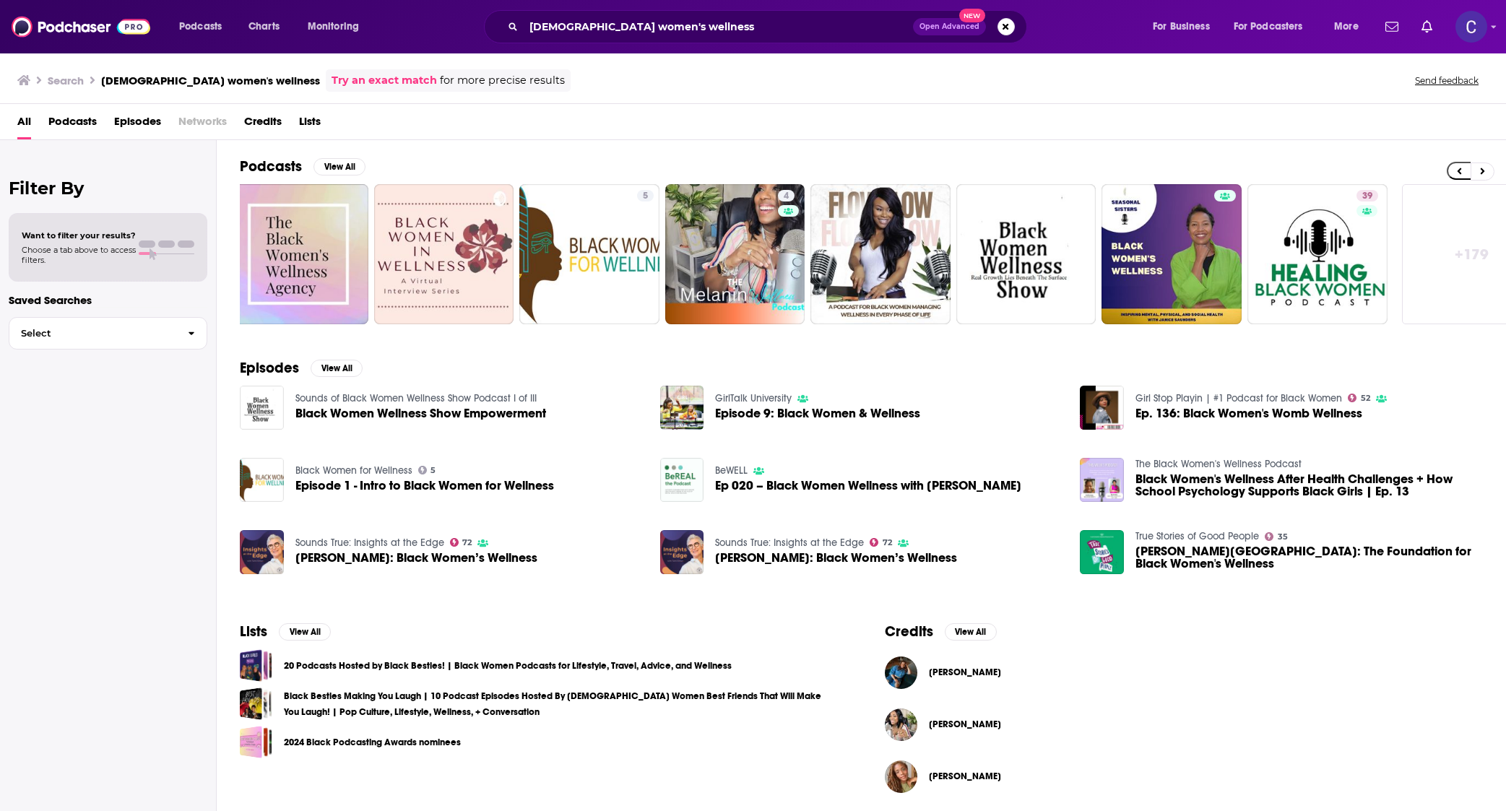
scroll to position [0, 24]
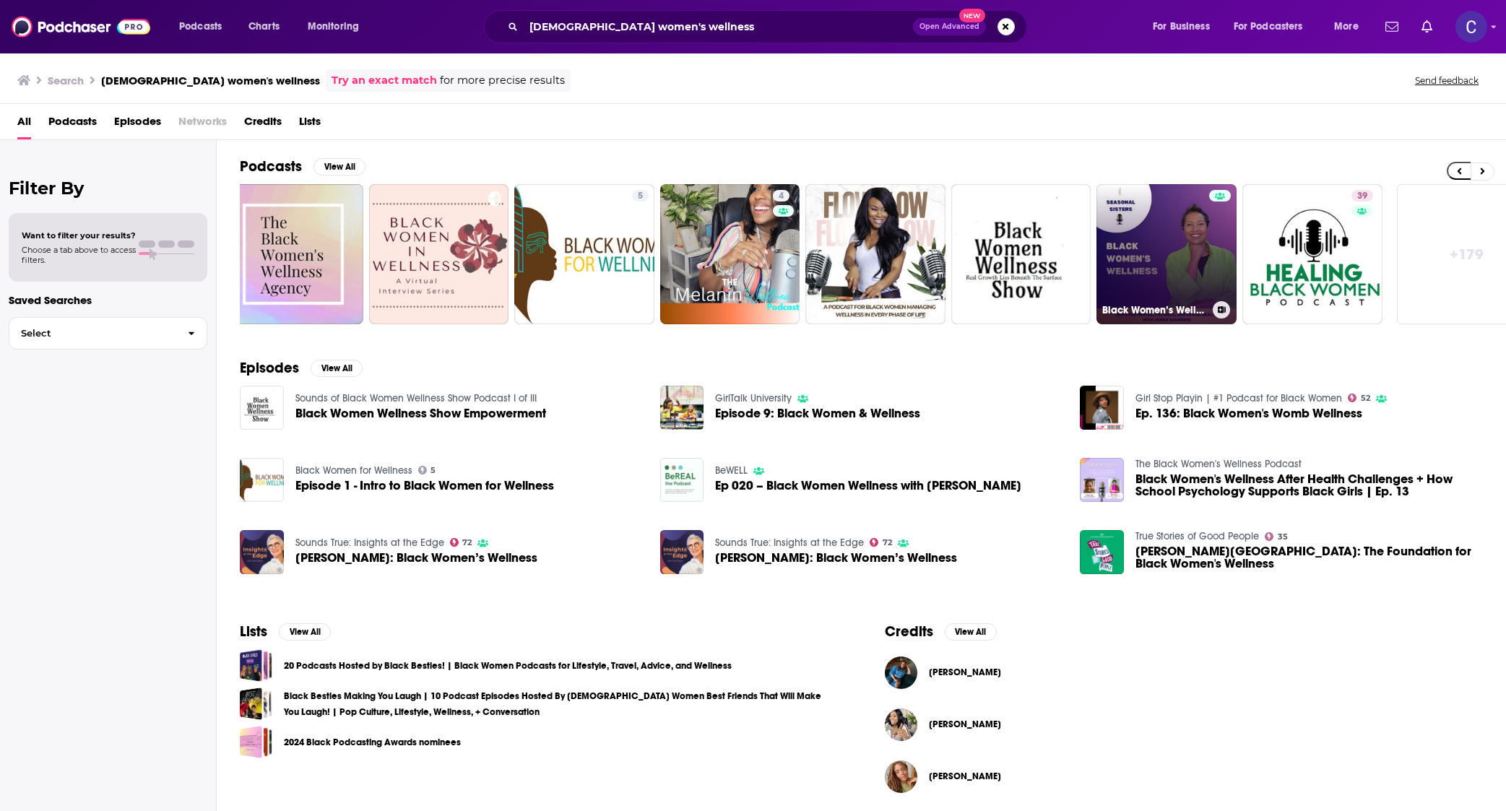
click at [1162, 264] on link "Black Women’s Wellness: Inspiring Mental, Physical, and Social Health – Seasona…" at bounding box center [1166, 254] width 140 height 140
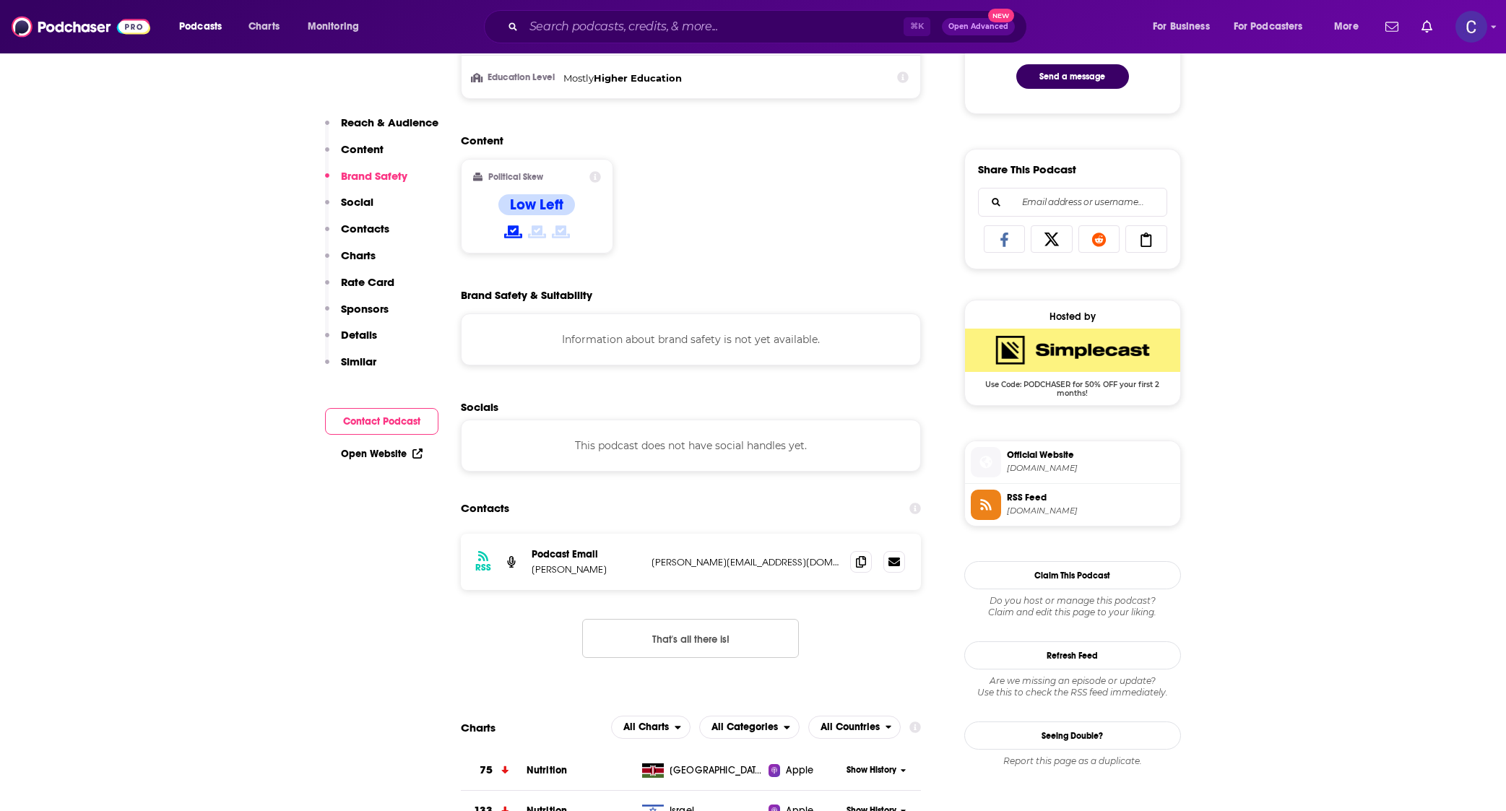
scroll to position [775, 0]
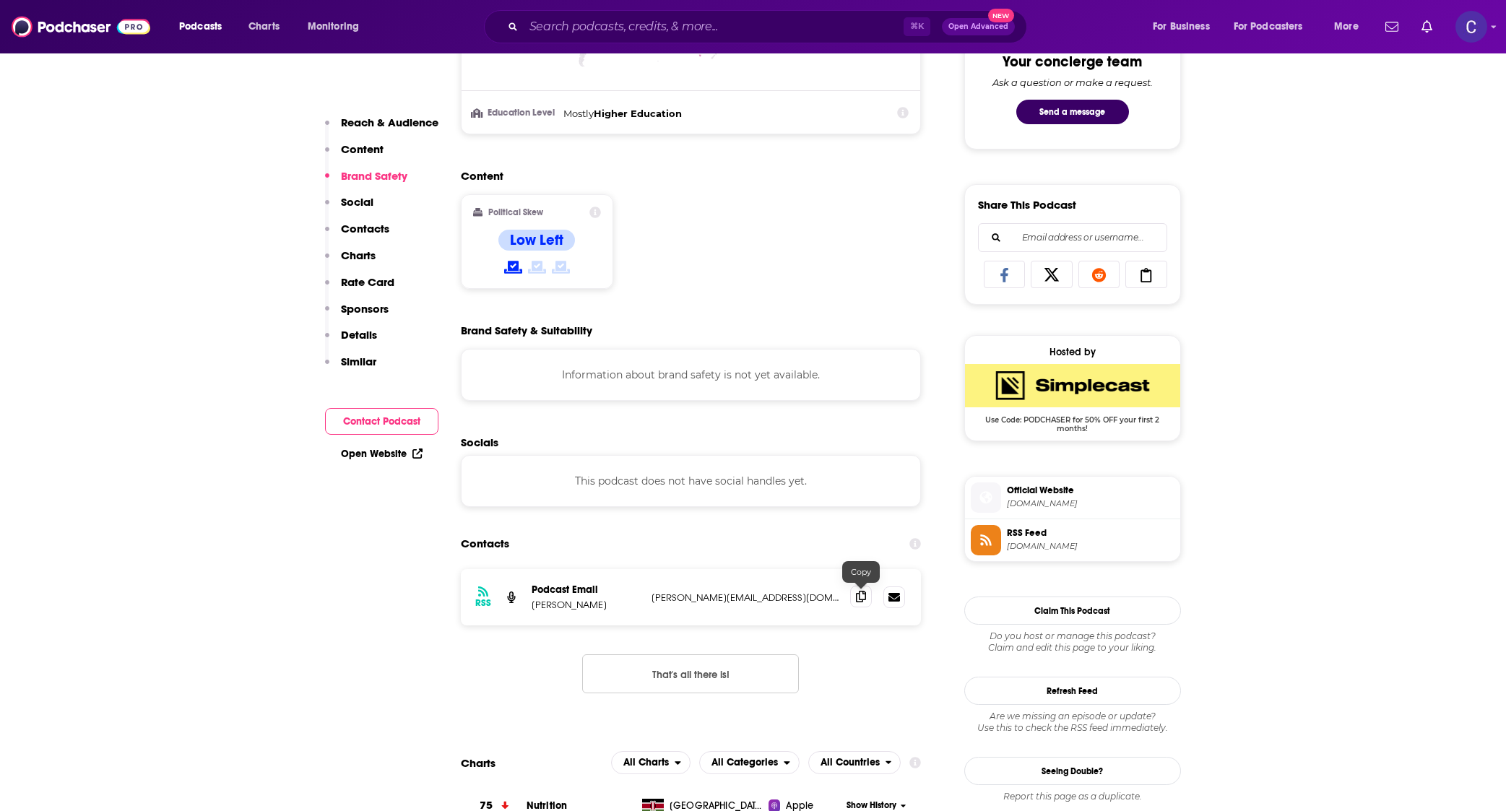
click at [864, 604] on span at bounding box center [861, 597] width 22 height 22
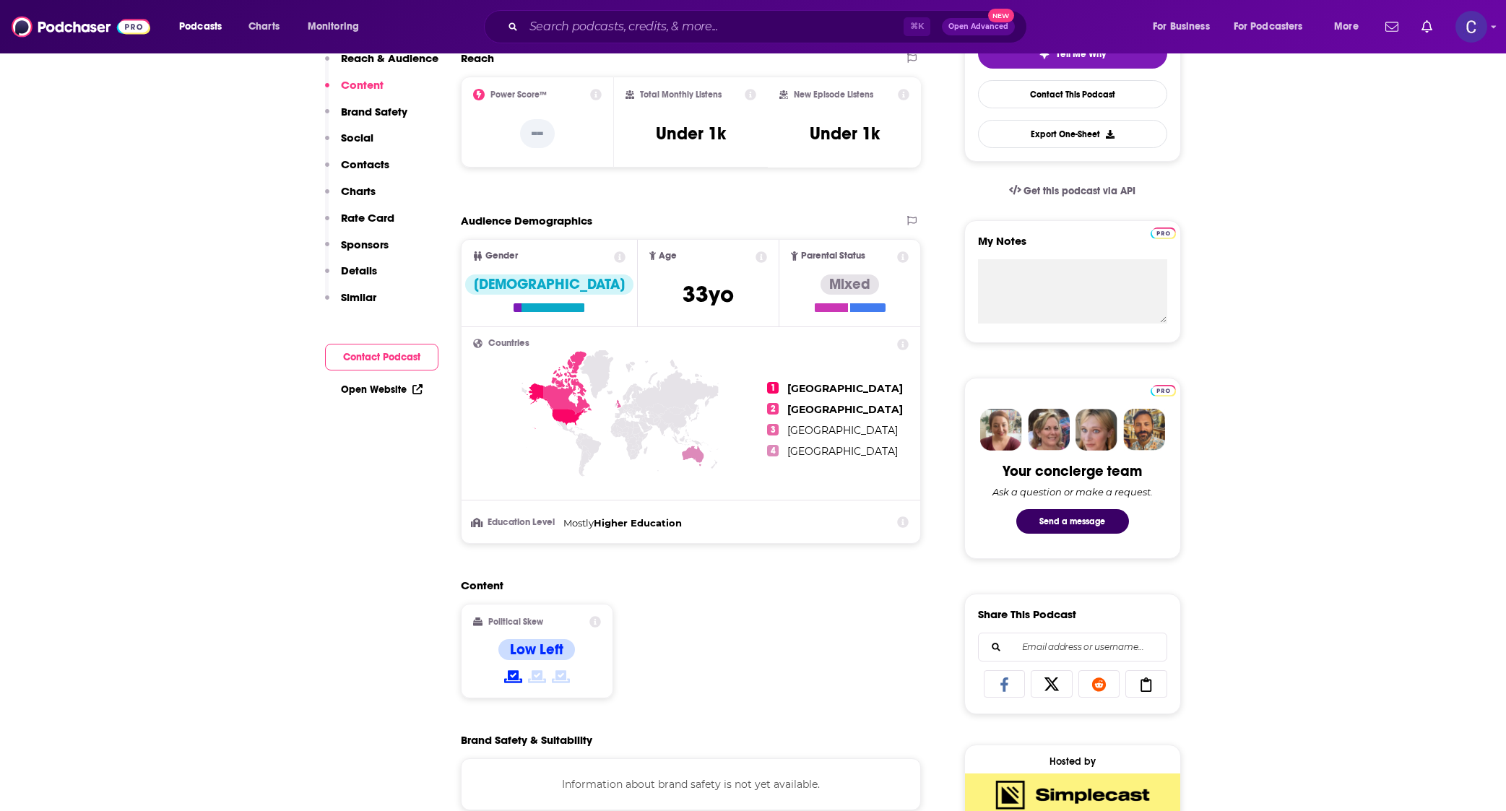
scroll to position [0, 0]
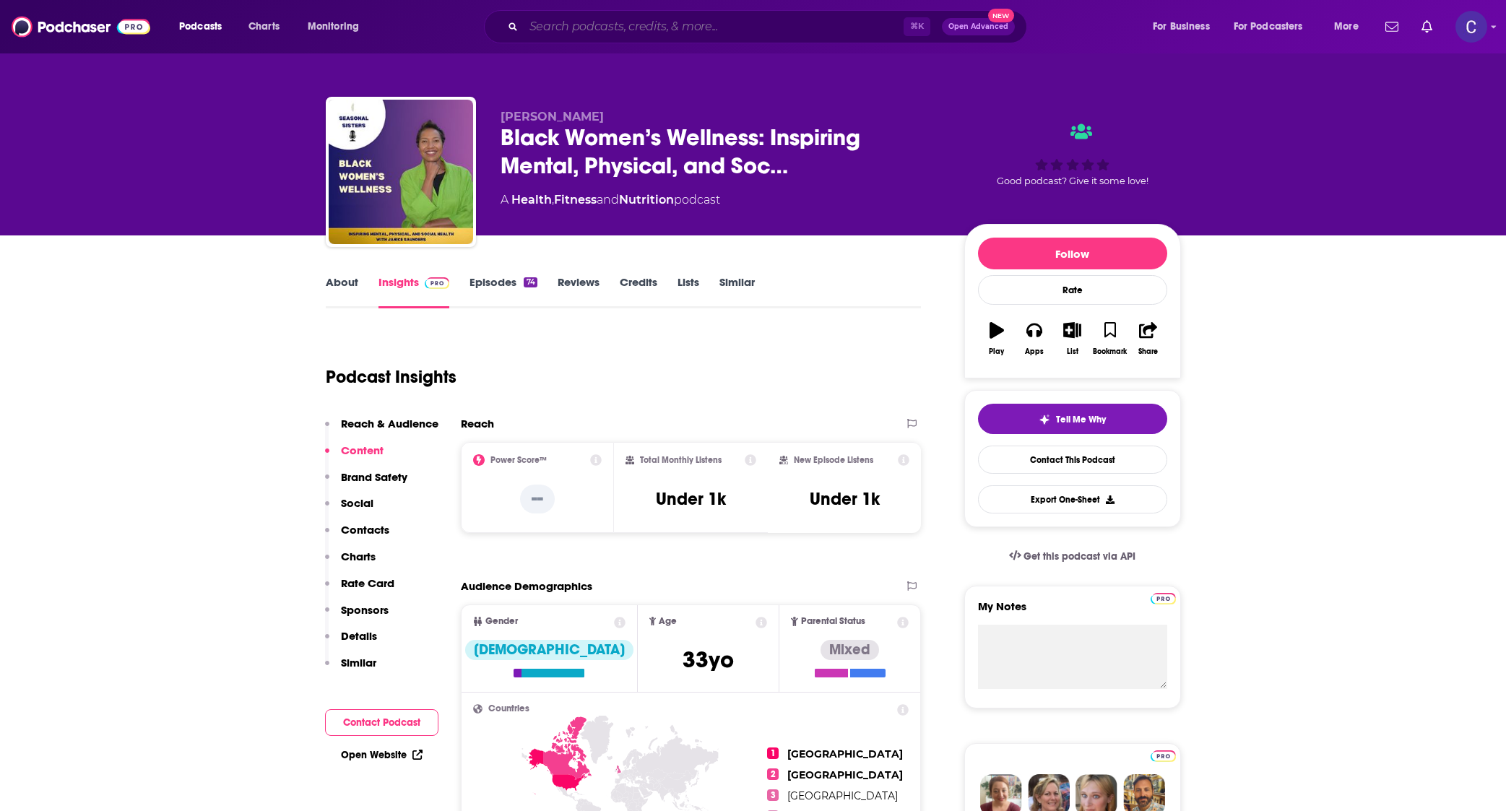
click at [686, 18] on input "Search podcasts, credits, & more..." at bounding box center [714, 26] width 380 height 23
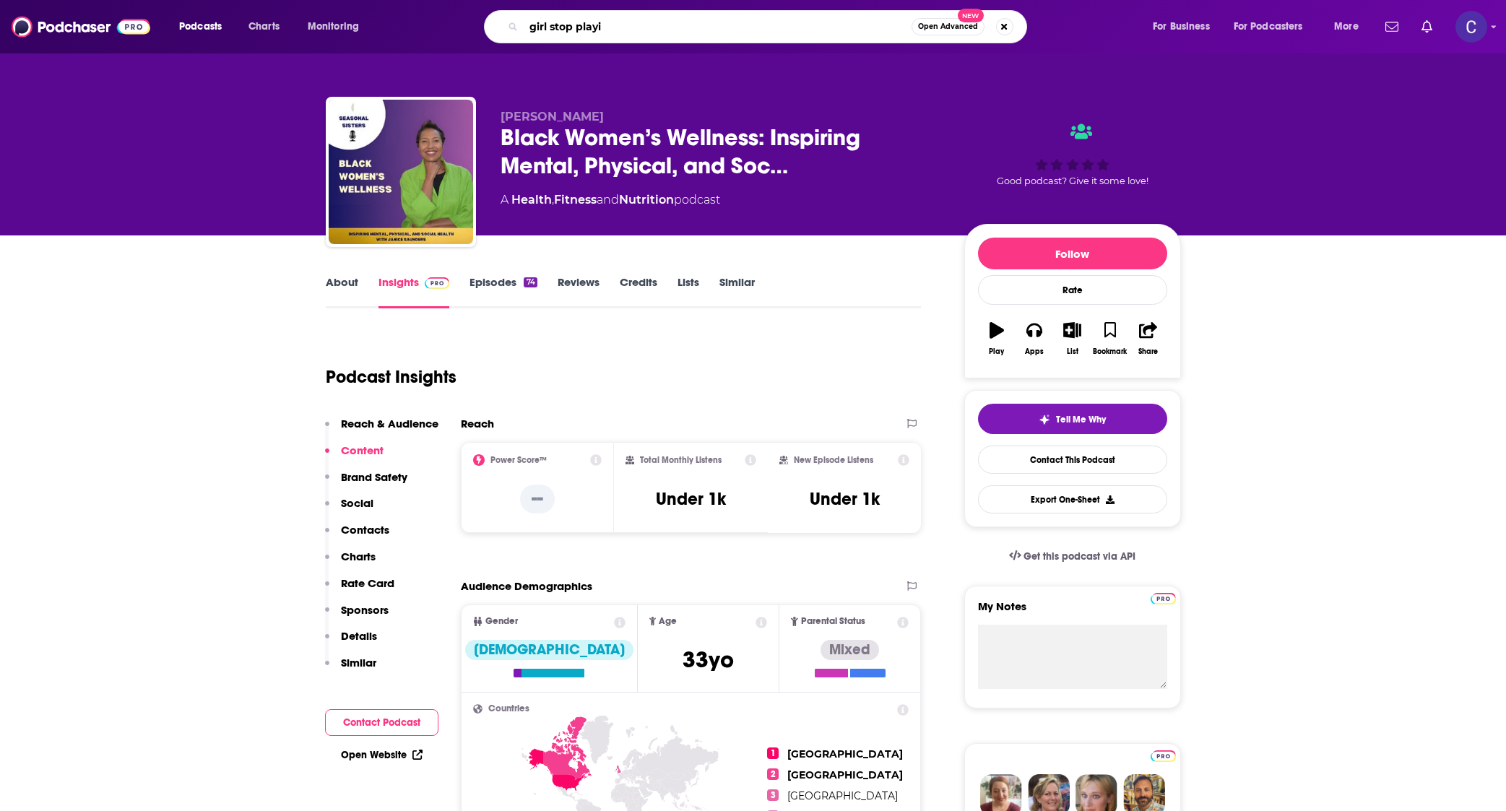
type input "girl stop playin"
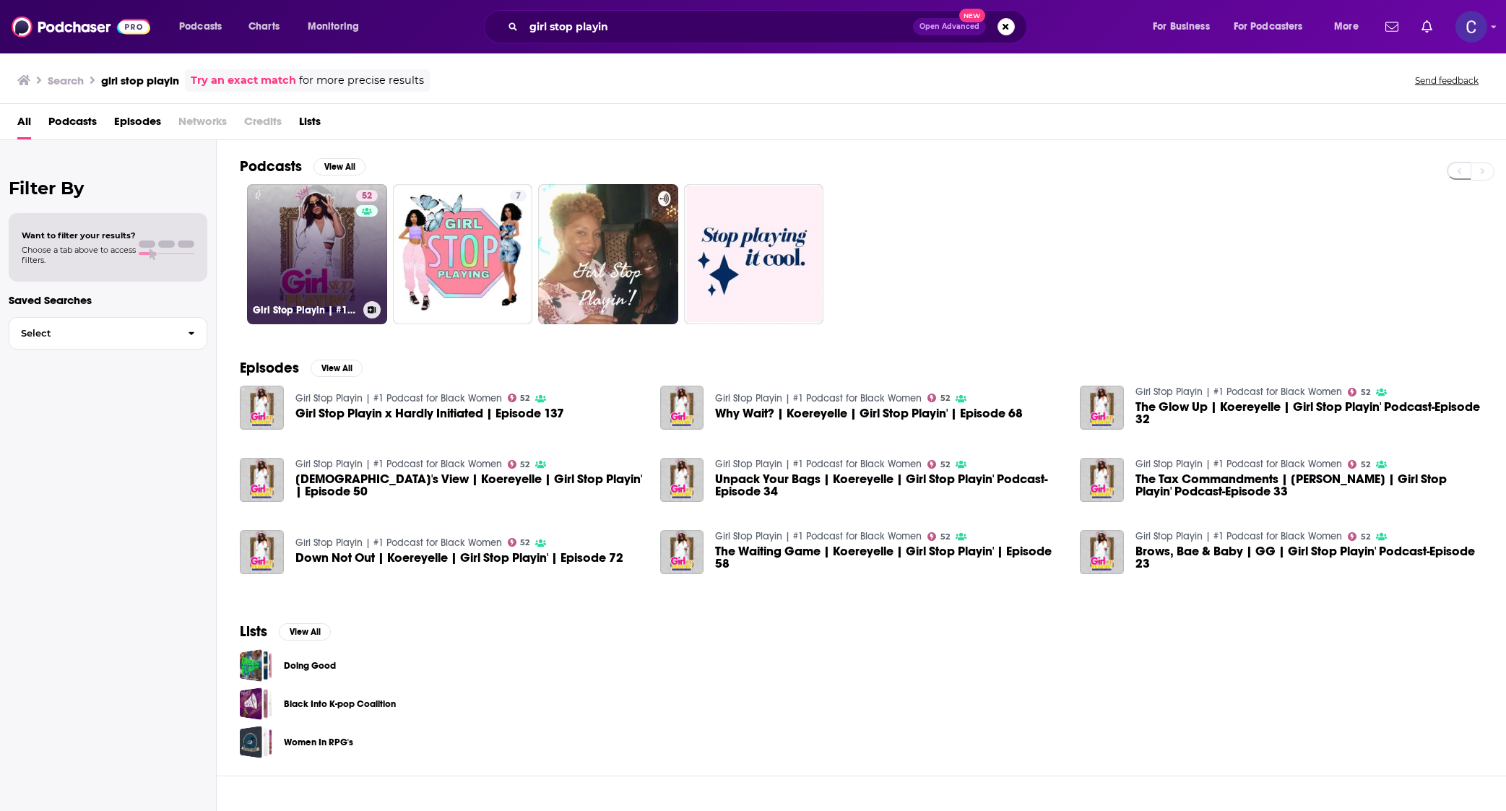
click at [355, 269] on link "52 Girl Stop Playin | #1 Podcast for Black Women" at bounding box center [317, 254] width 140 height 140
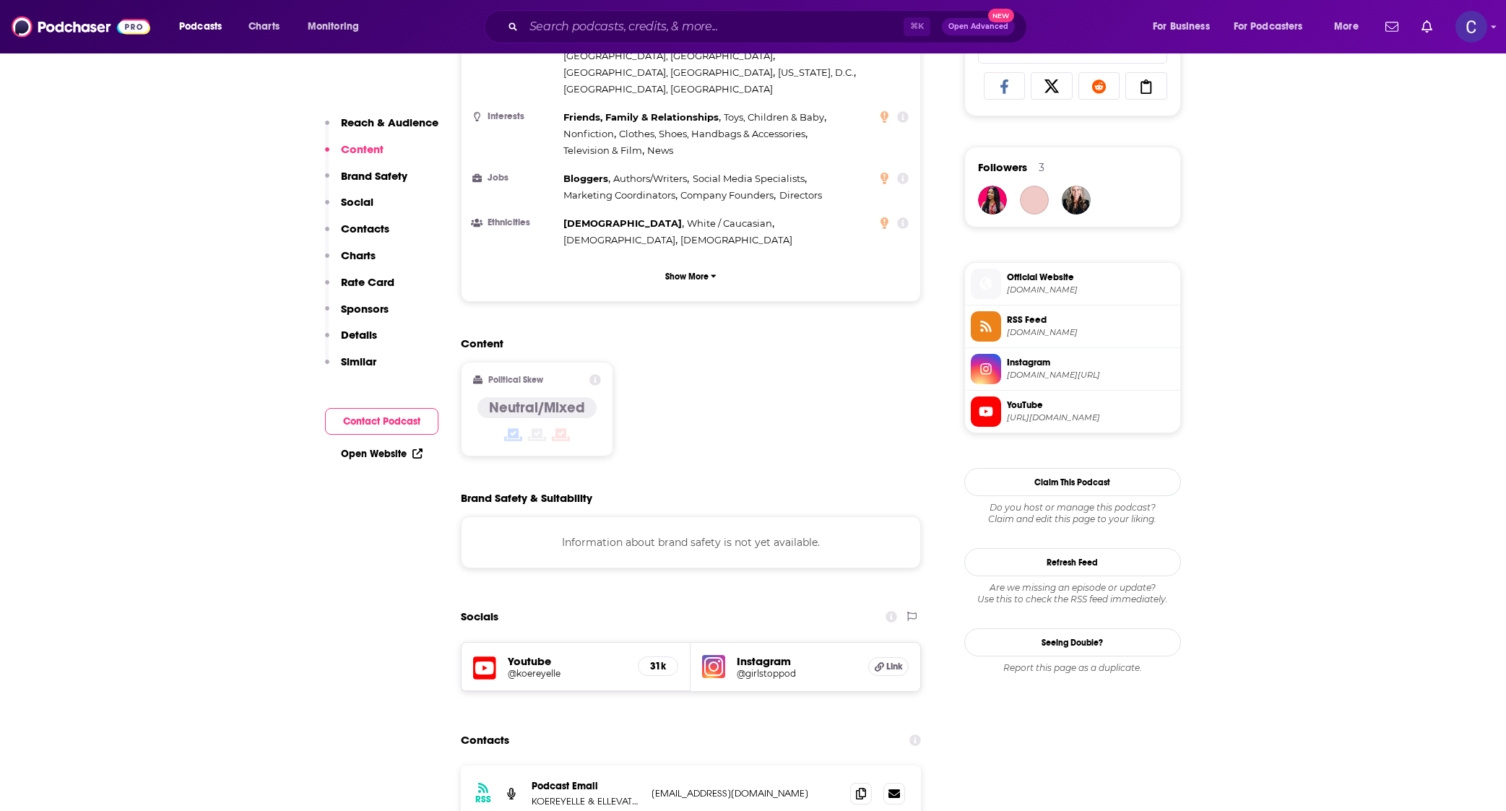
scroll to position [965, 0]
click at [861, 781] on span at bounding box center [861, 792] width 22 height 22
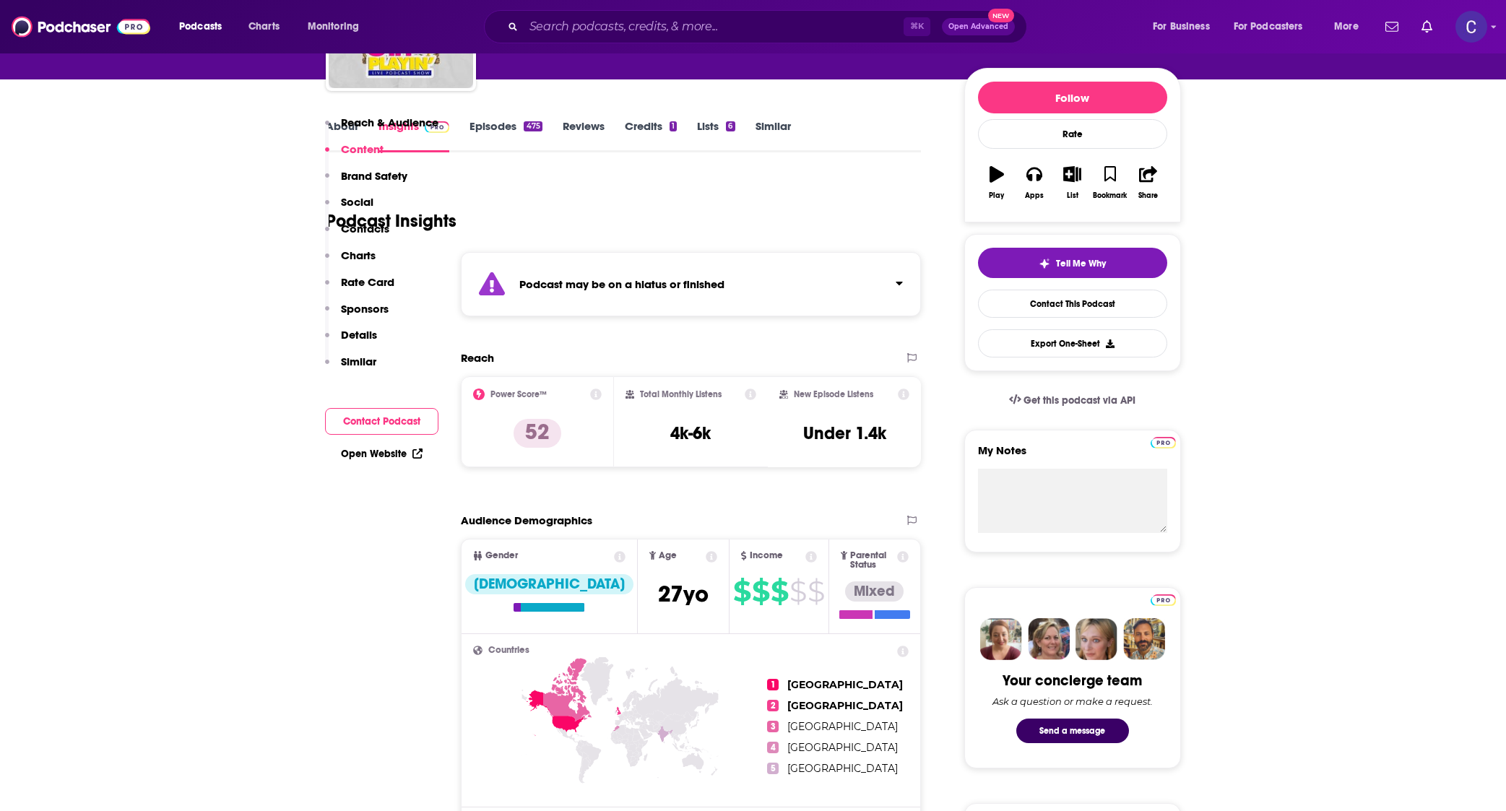
scroll to position [0, 0]
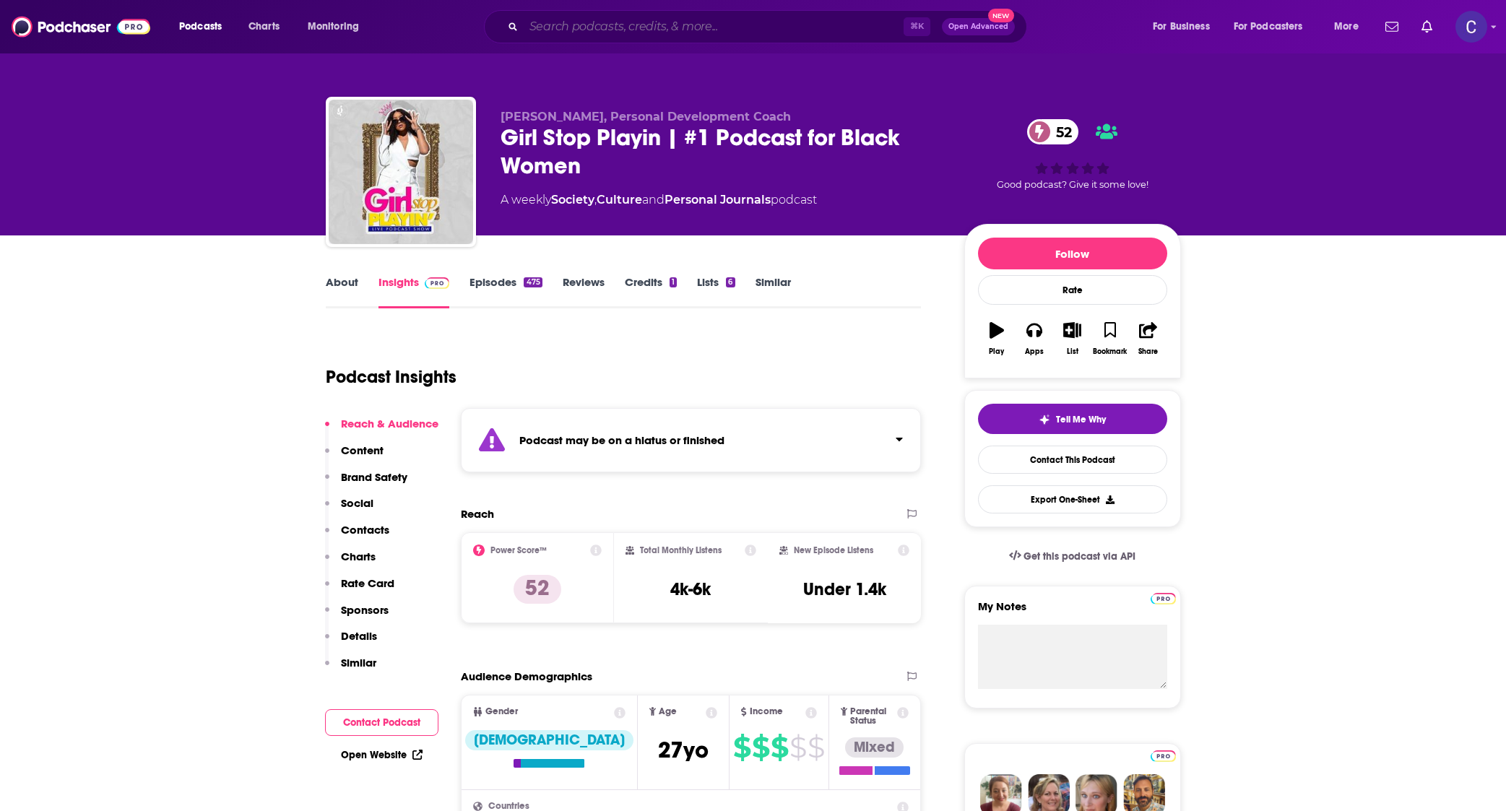
click at [630, 22] on input "Search podcasts, credits, & more..." at bounding box center [714, 26] width 380 height 23
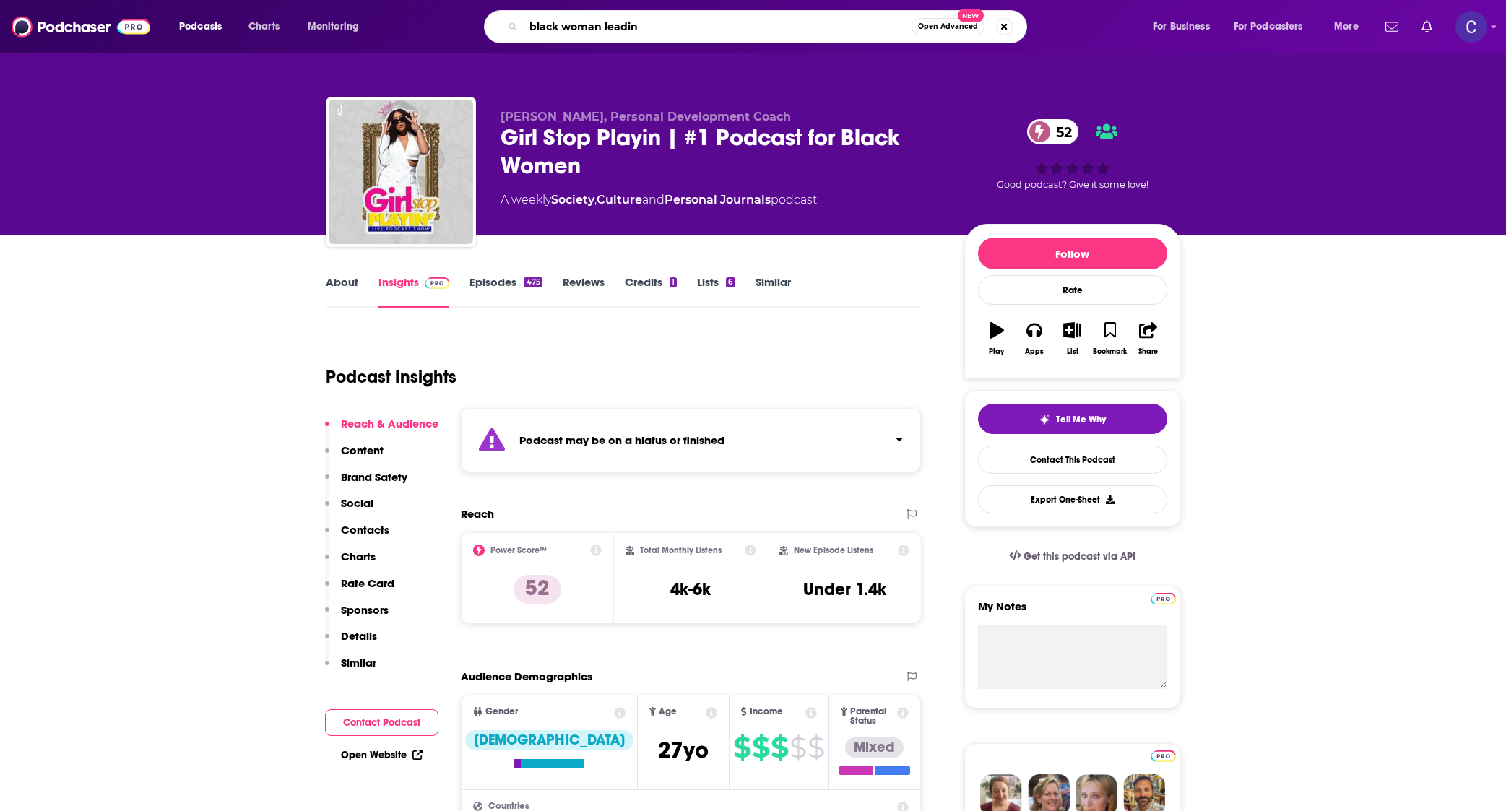
type input "black woman leading"
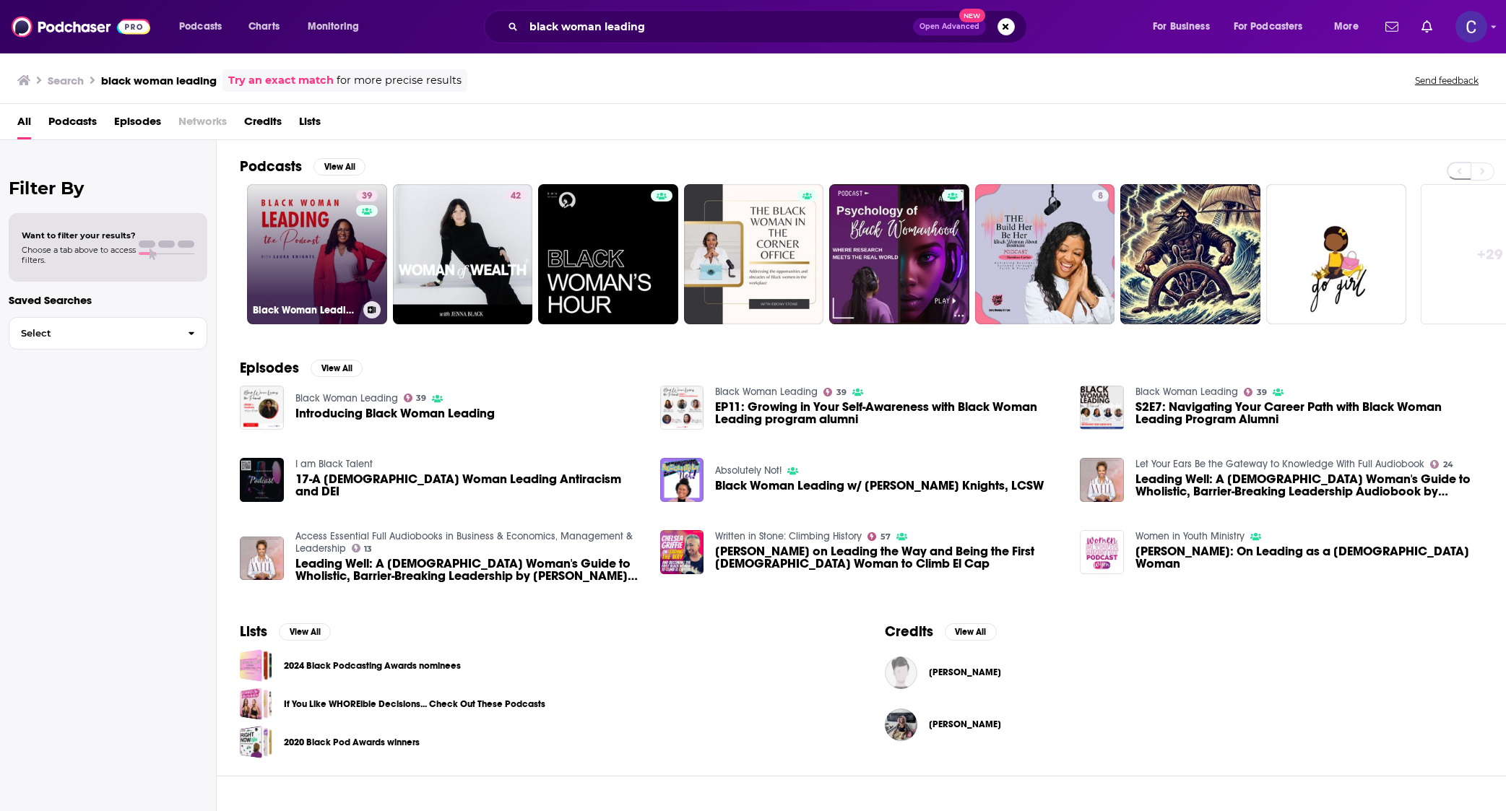
click at [357, 276] on div "39" at bounding box center [368, 245] width 25 height 111
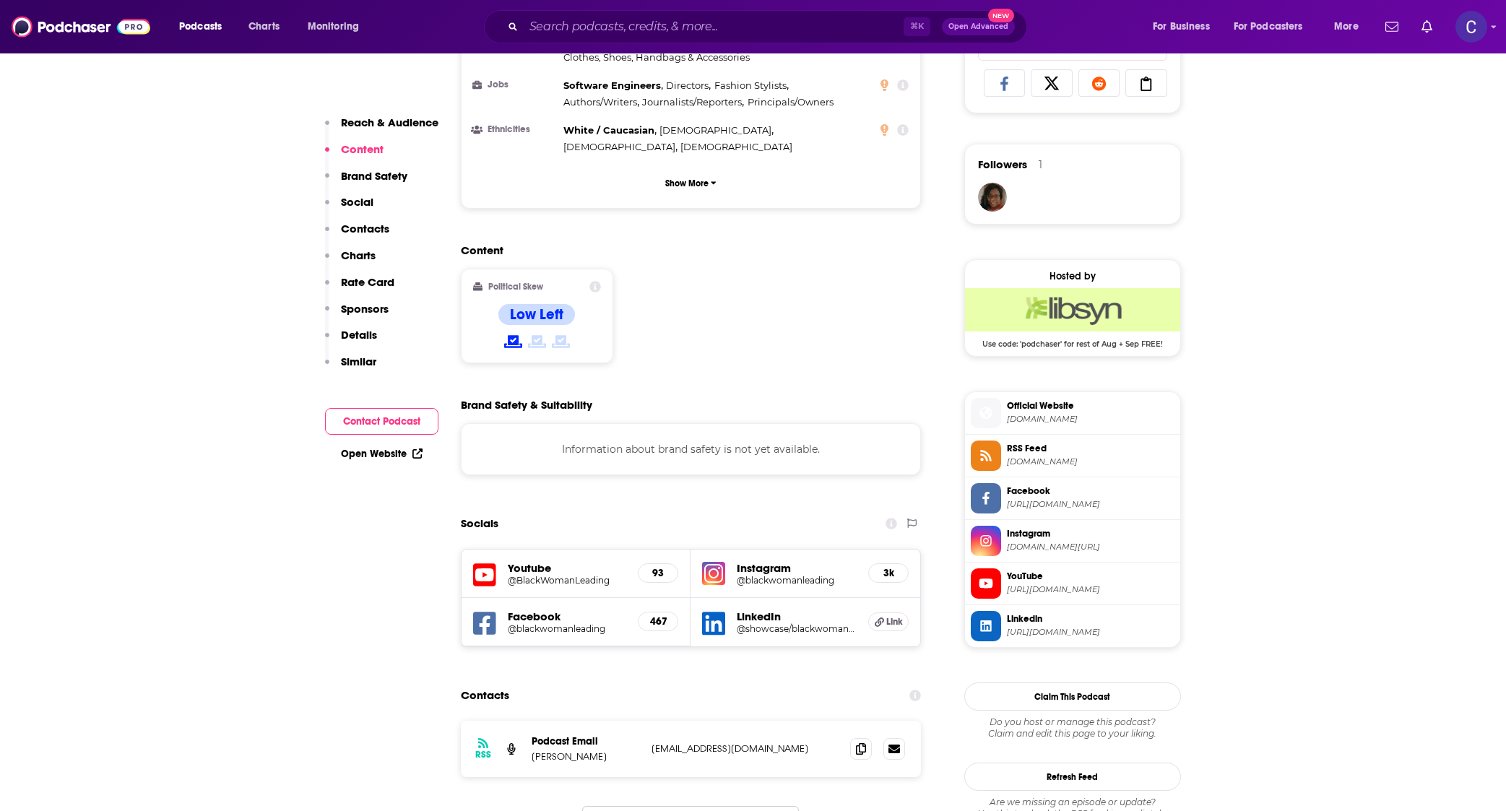
scroll to position [997, 0]
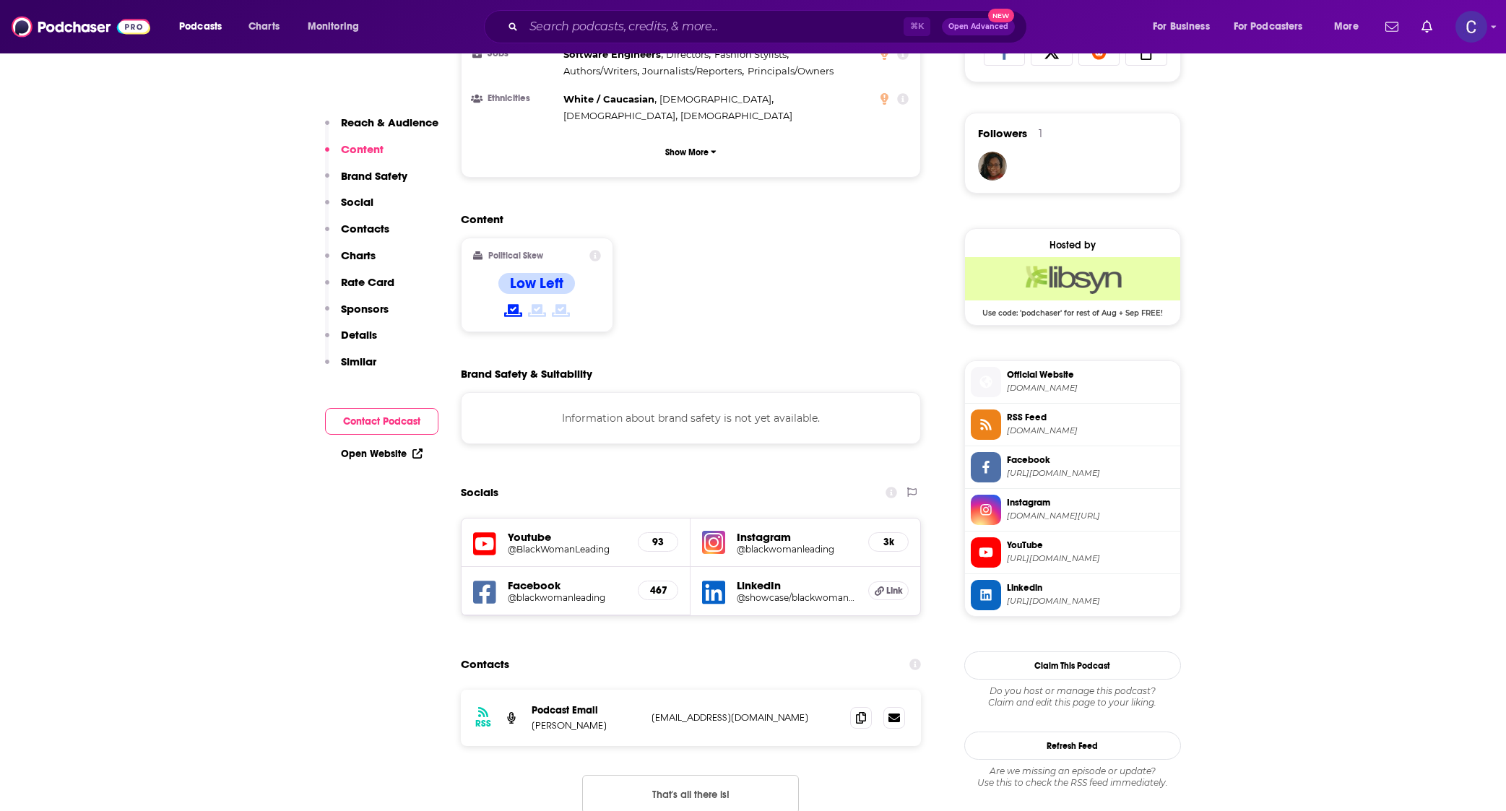
click at [792, 544] on h5 "@blackwomanleading" at bounding box center [797, 549] width 120 height 11
click at [858, 711] on icon at bounding box center [861, 717] width 10 height 12
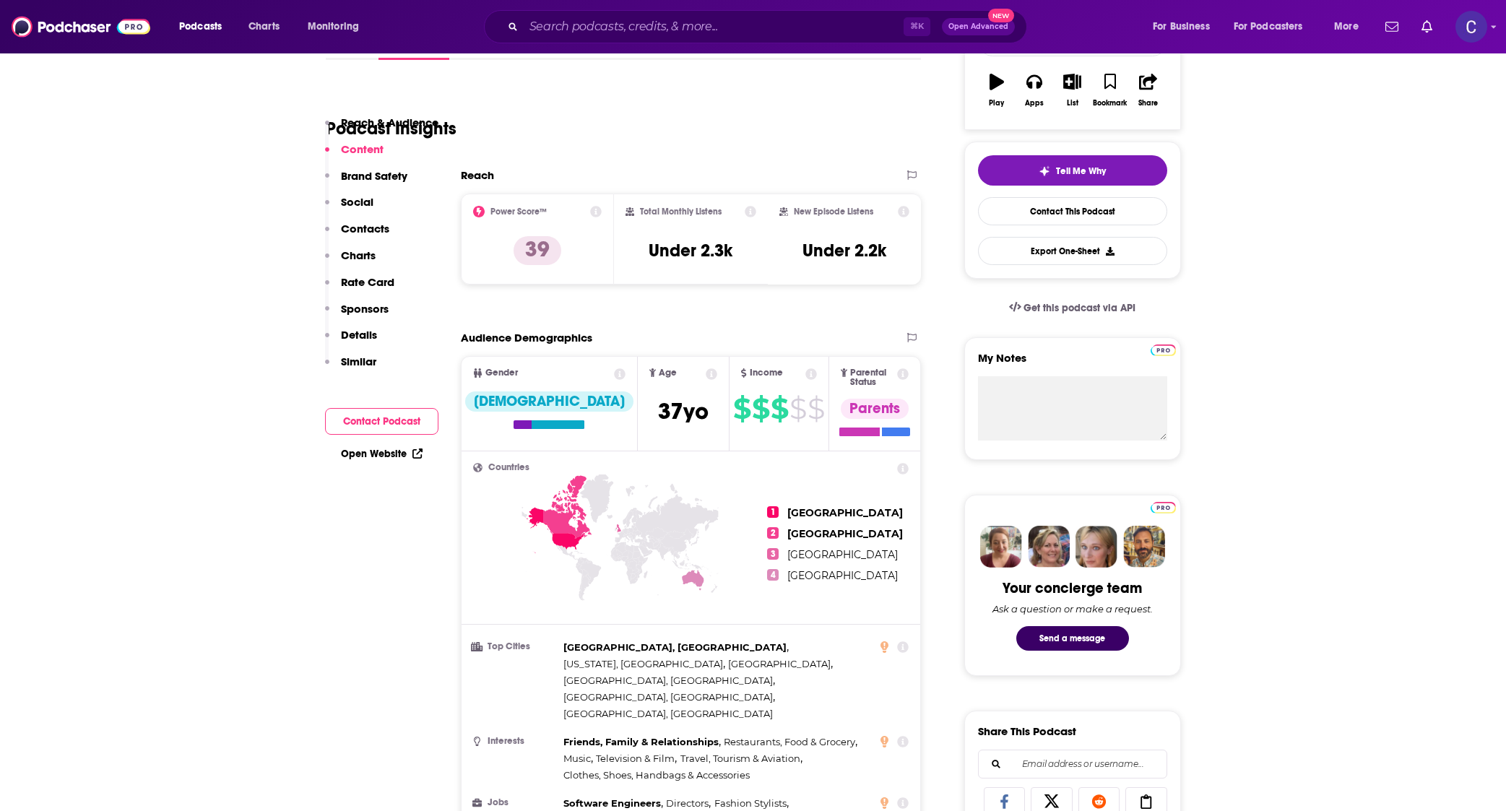
scroll to position [0, 0]
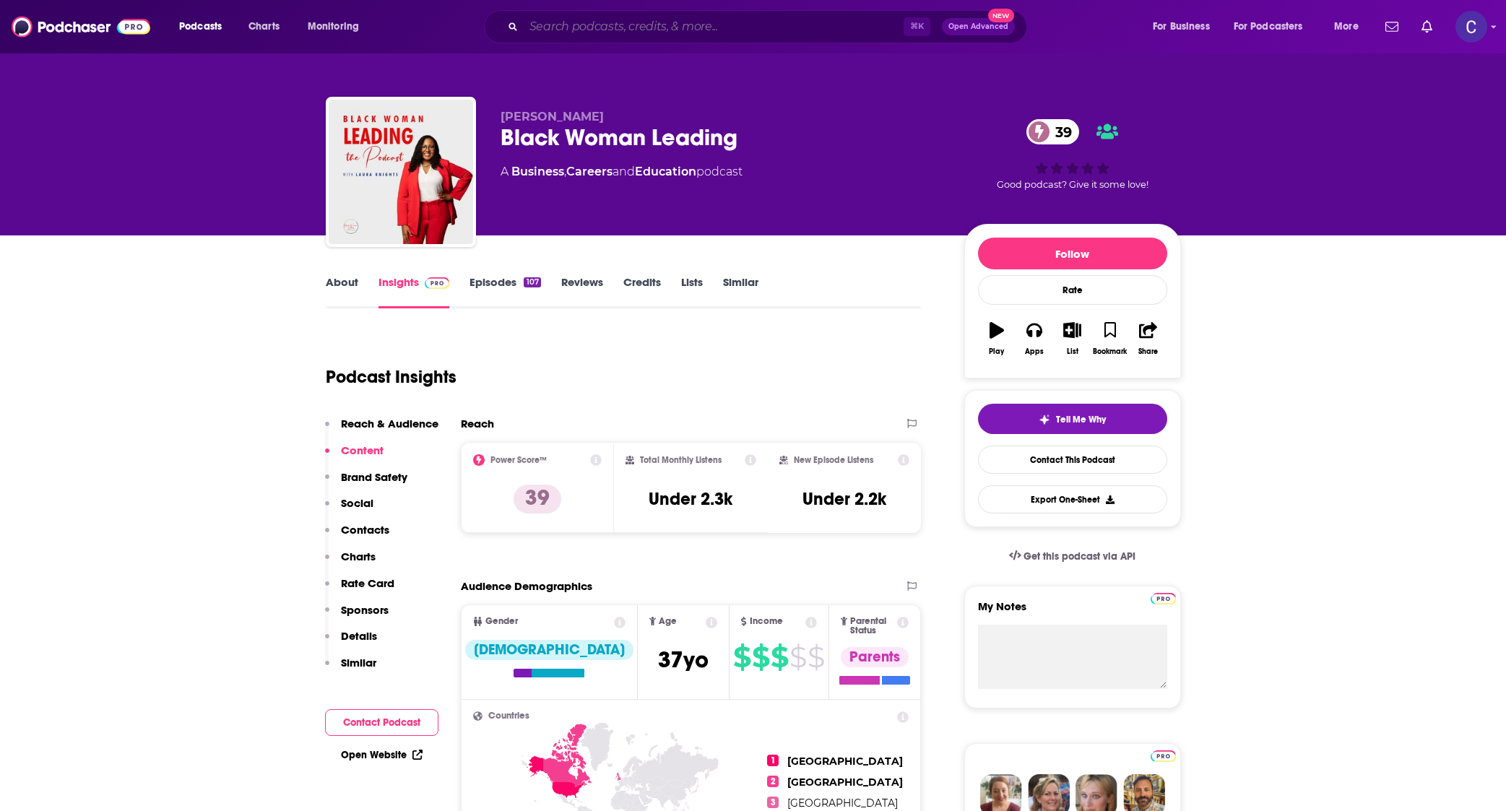
click at [649, 32] on input "Search podcasts, credits, & more..." at bounding box center [714, 26] width 380 height 23
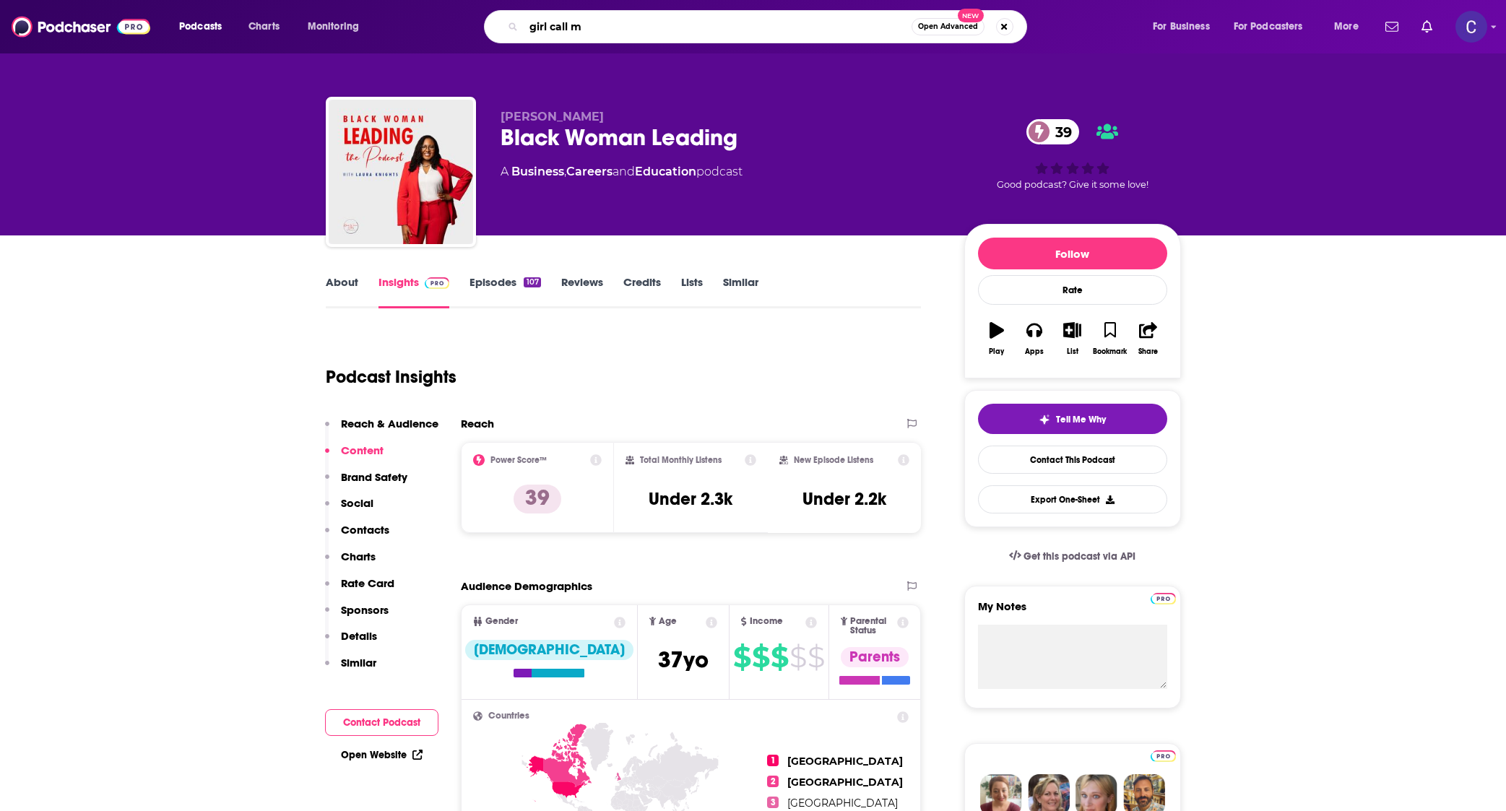
type input "girl call me"
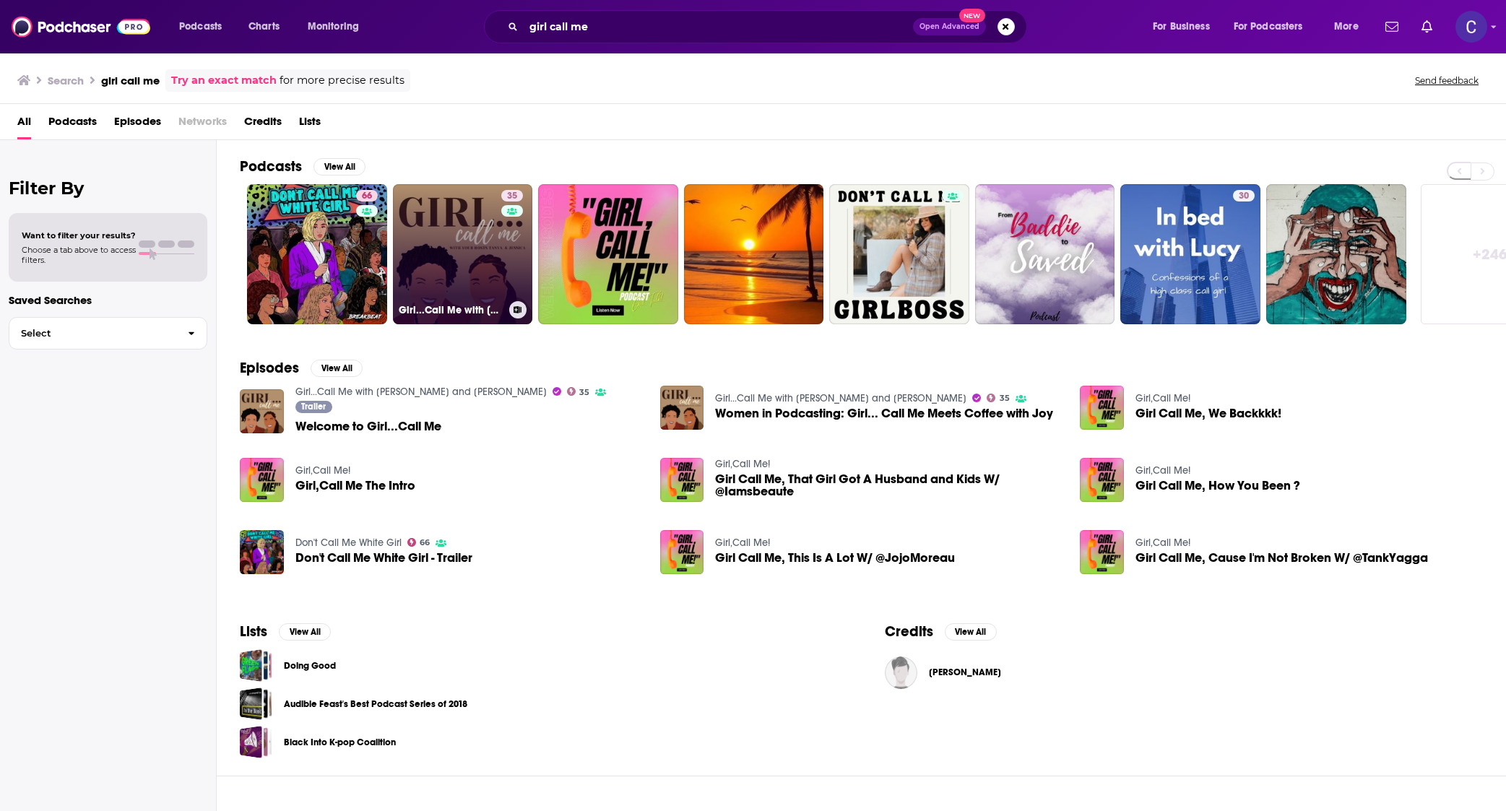
click at [394, 274] on link "35 Girl...Call Me with Tanya and Jessica" at bounding box center [463, 254] width 140 height 140
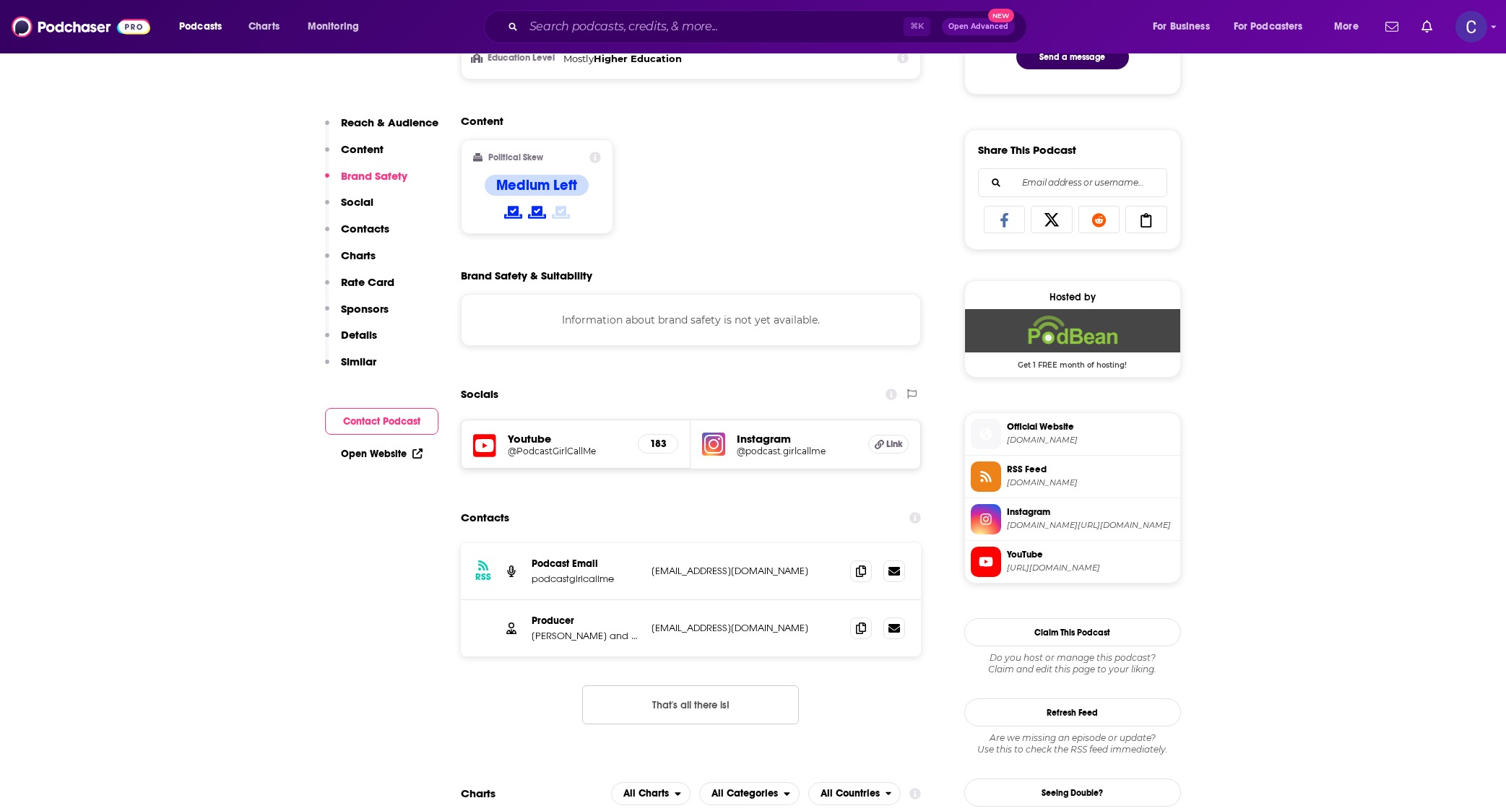
scroll to position [831, 0]
click at [864, 565] on icon at bounding box center [861, 569] width 10 height 12
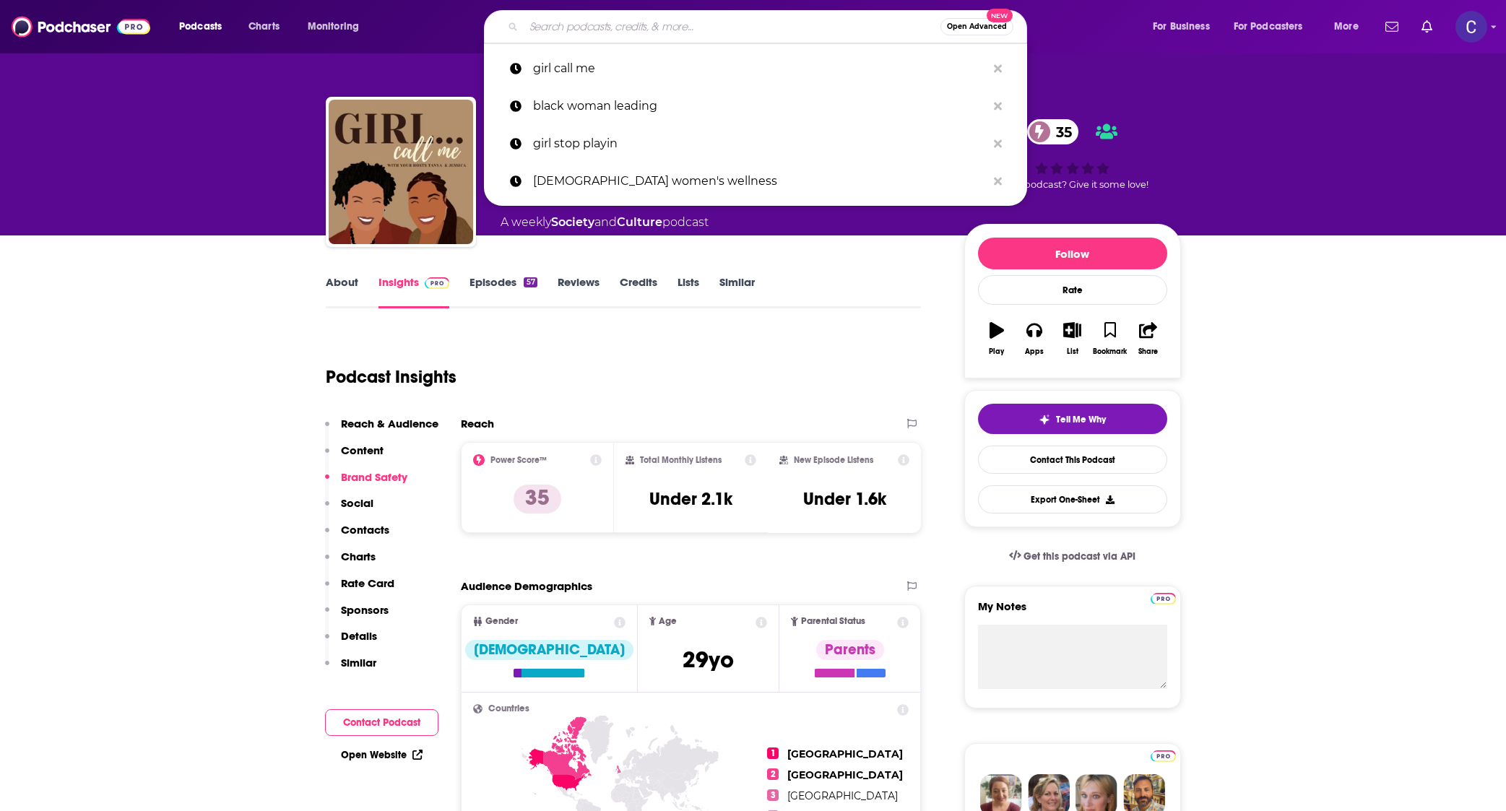
click at [619, 25] on input "Search podcasts, credits, & more..." at bounding box center [732, 26] width 417 height 23
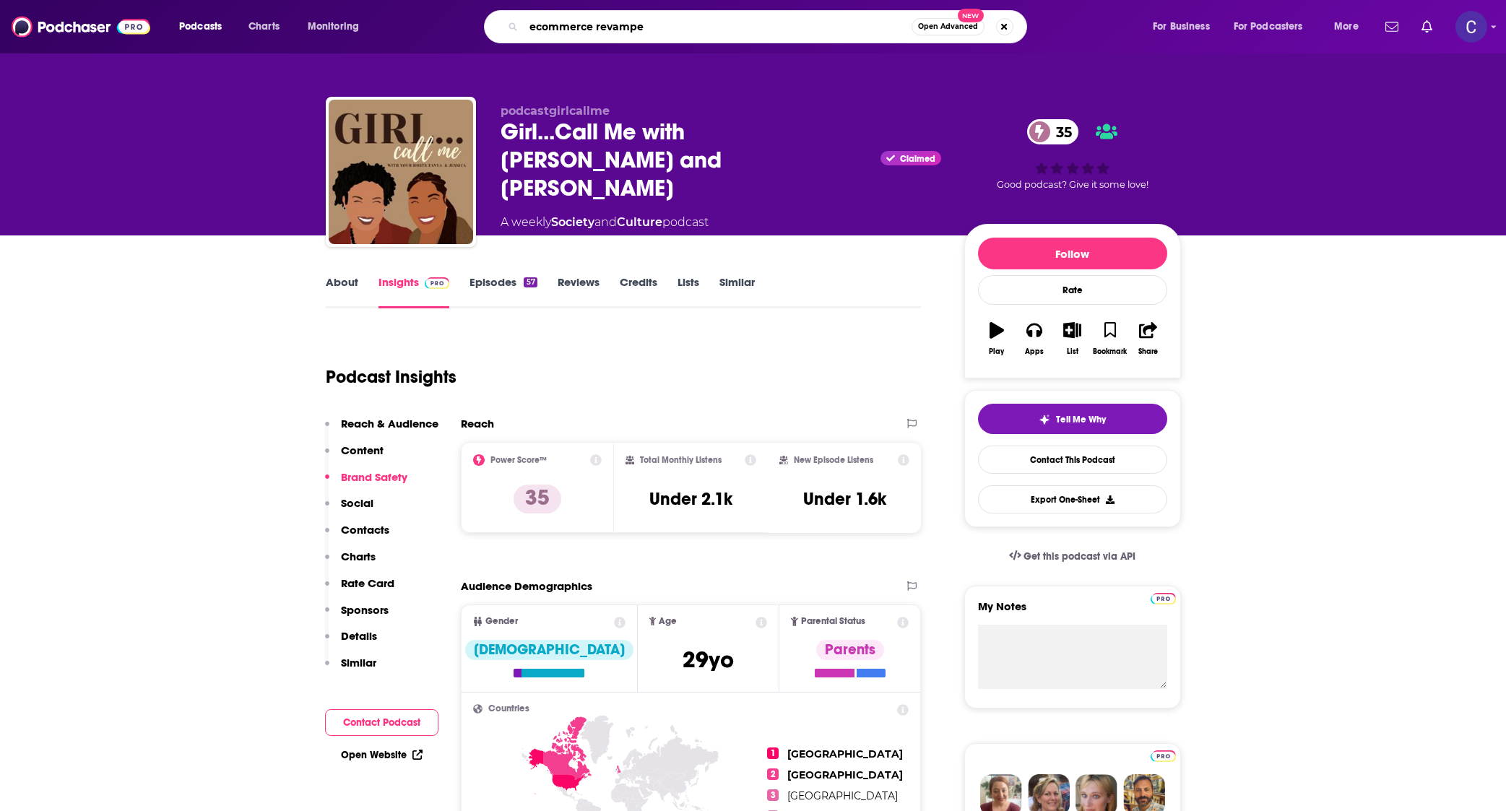
type input "ecommerce revamped"
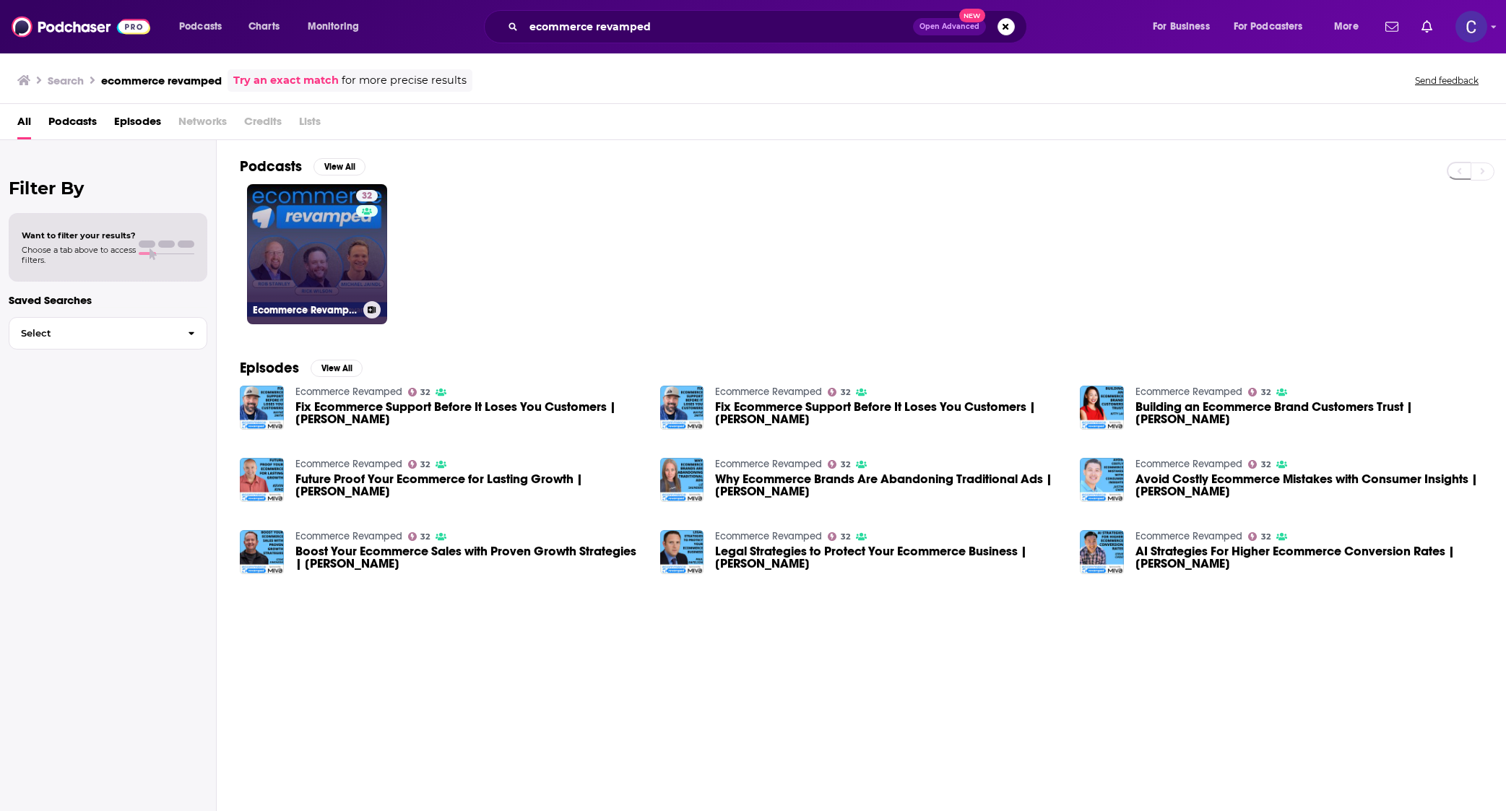
click at [293, 269] on link "32 Ecommerce Revamped" at bounding box center [317, 254] width 140 height 140
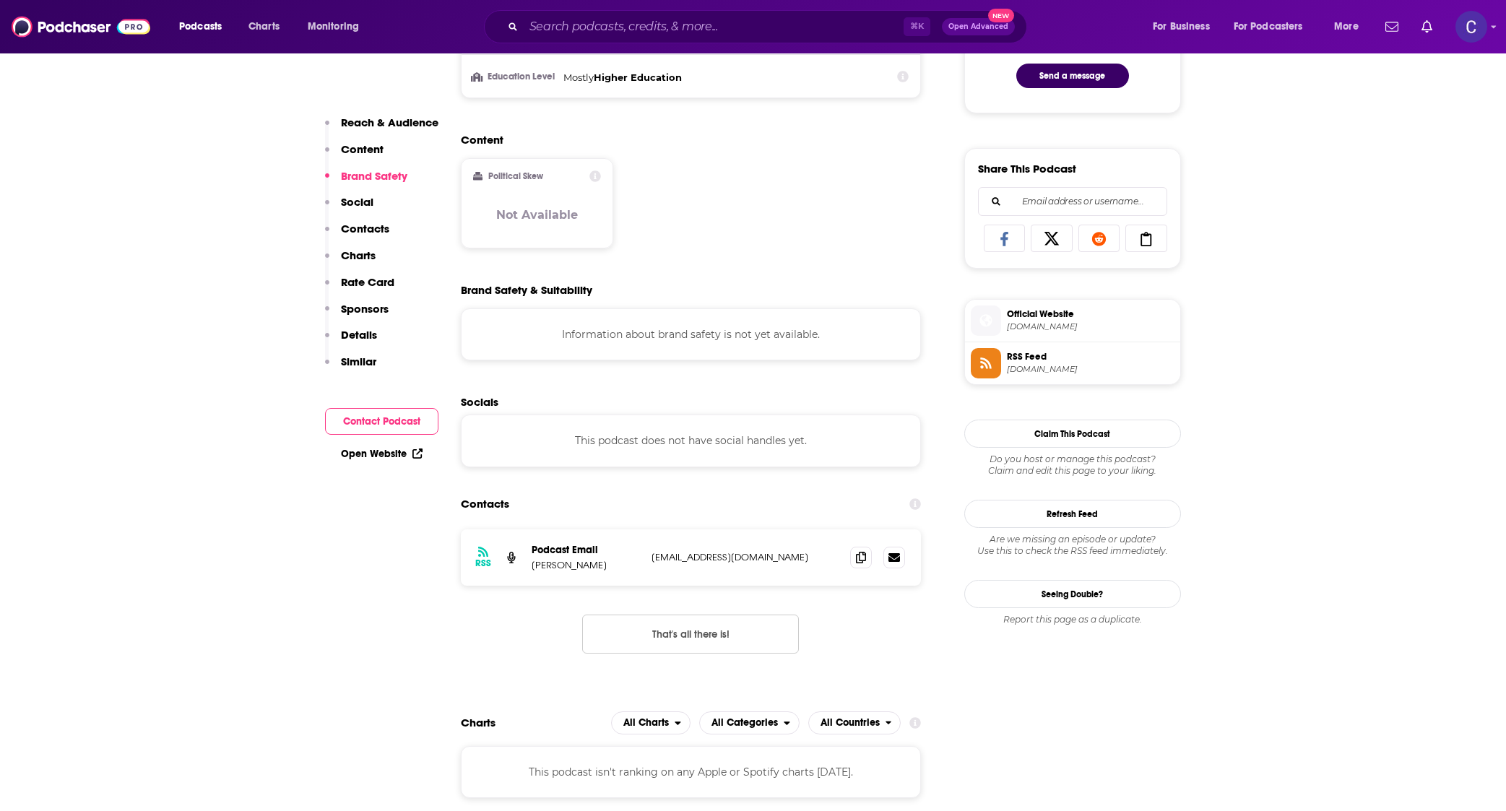
scroll to position [928, 0]
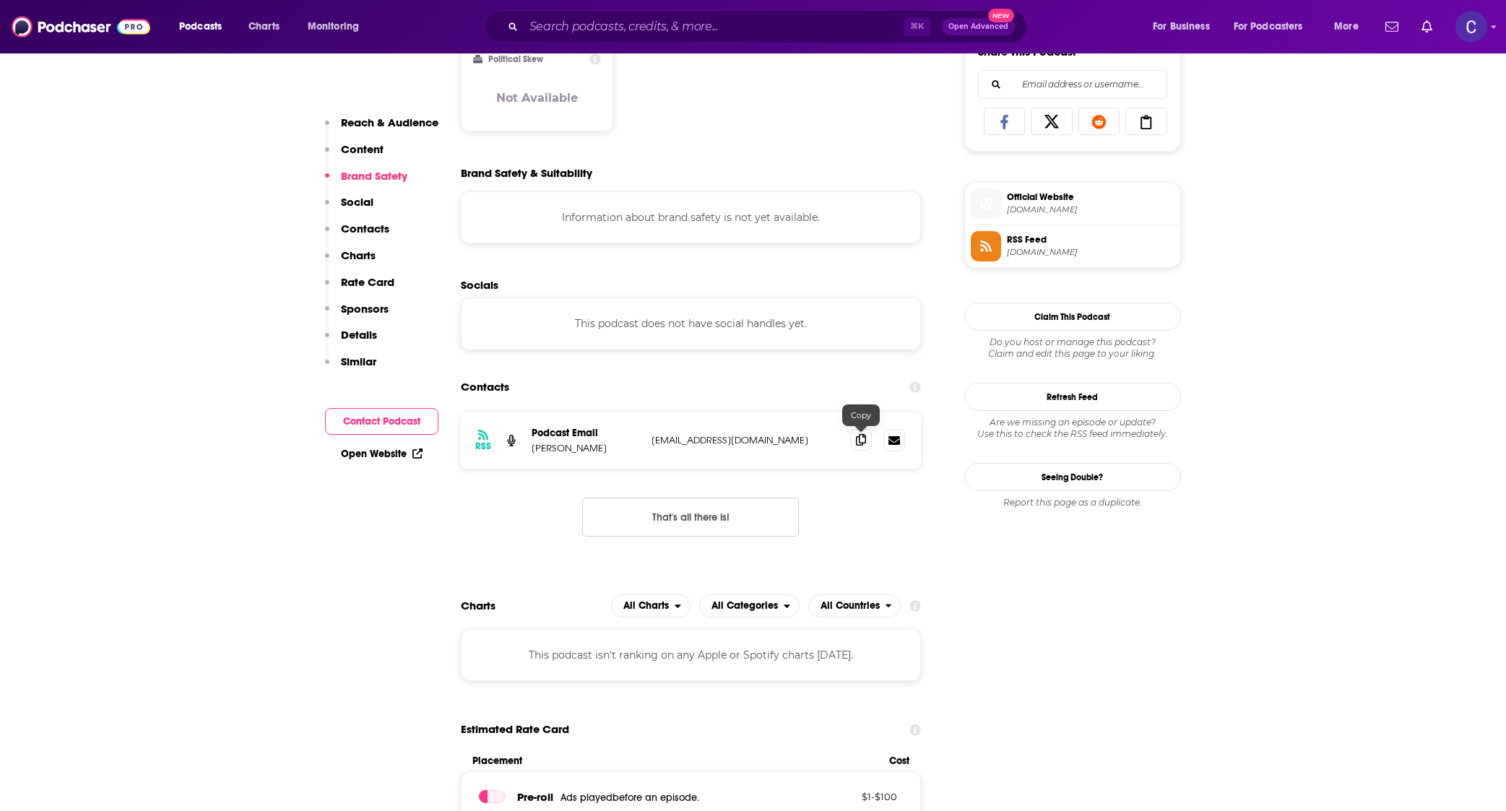
click at [867, 443] on span at bounding box center [861, 440] width 22 height 22
click at [543, 24] on input "Search podcasts, credits, & more..." at bounding box center [714, 26] width 380 height 23
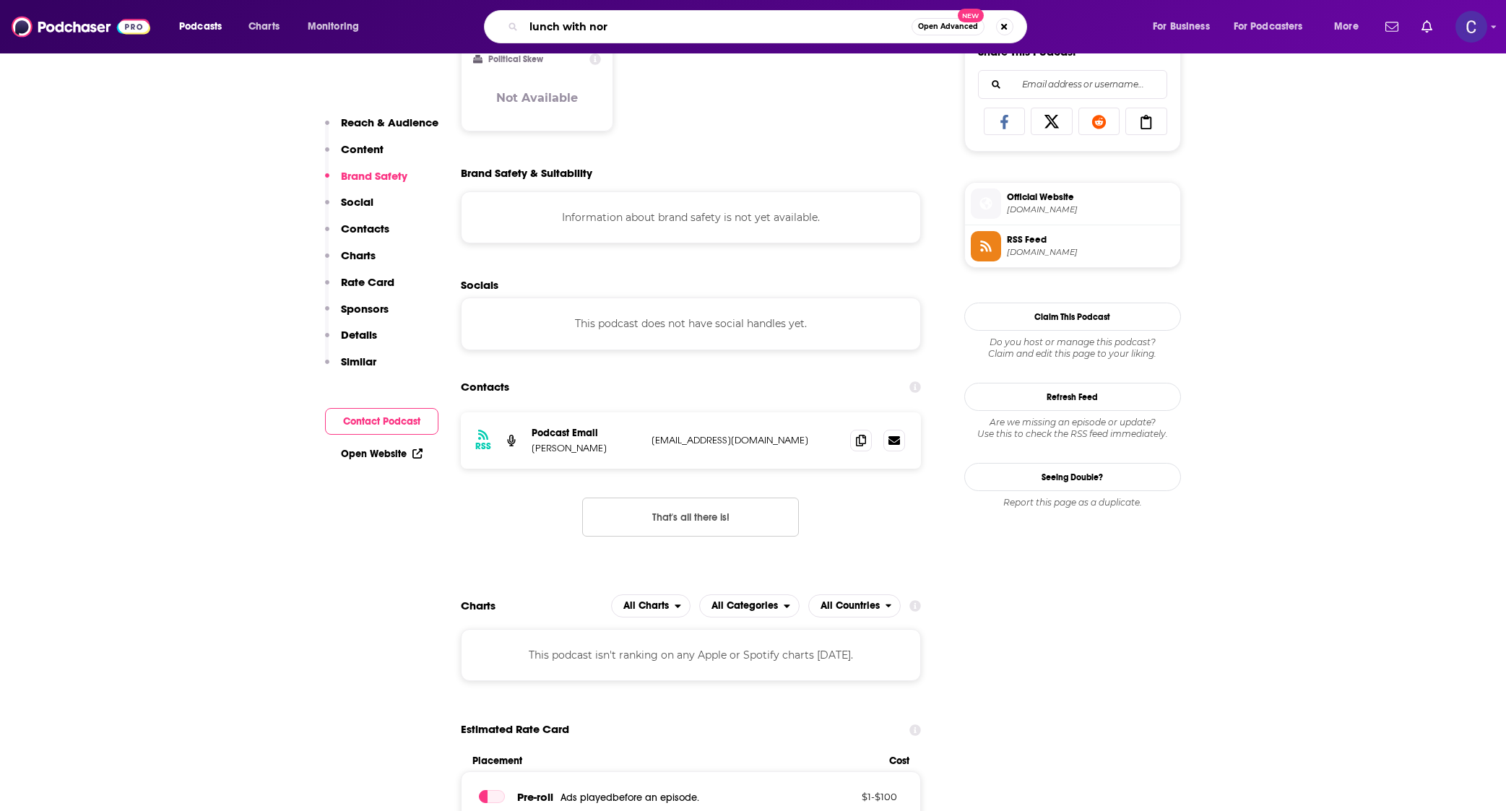
type input "lunch with norm"
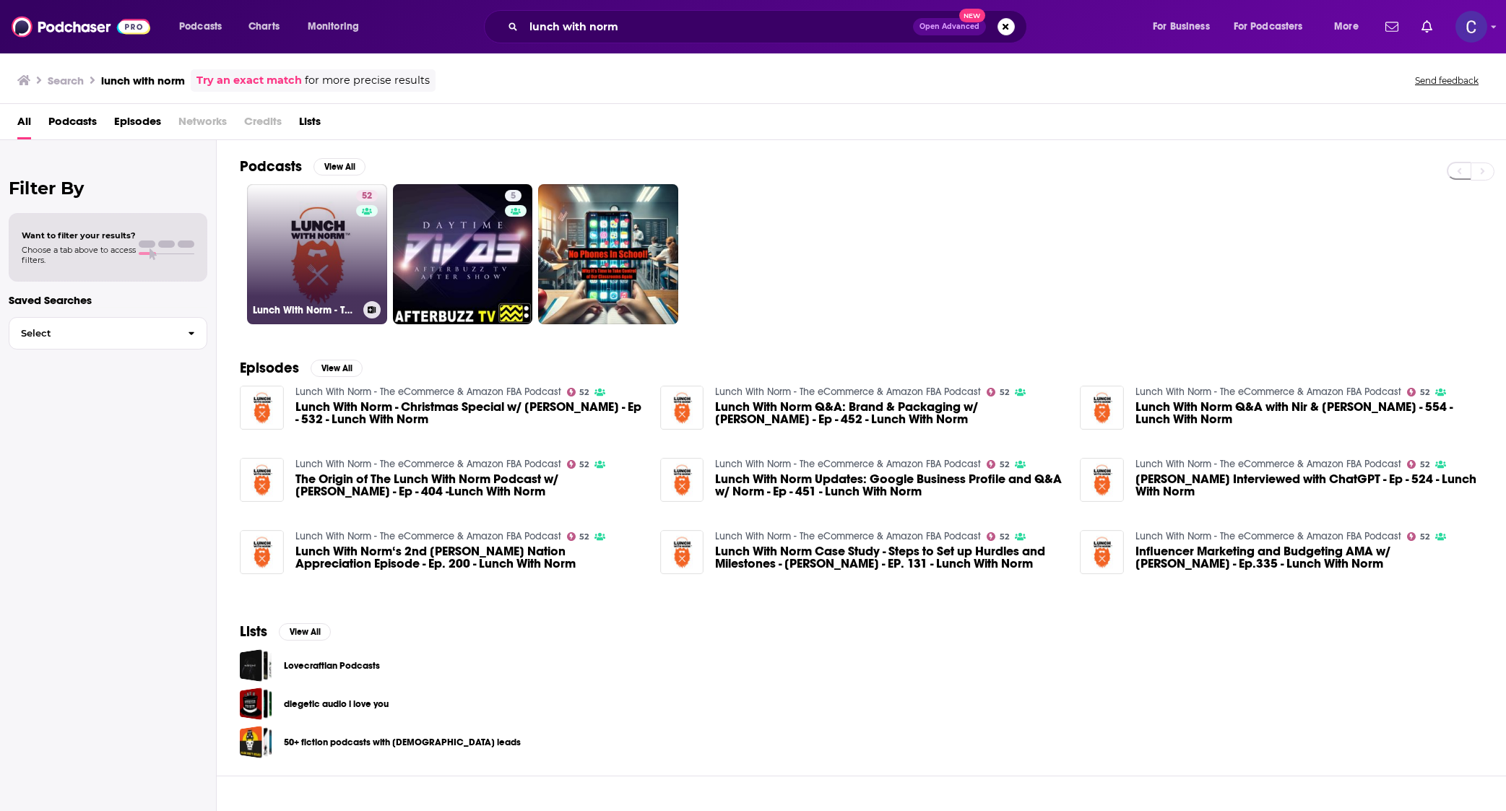
click at [305, 266] on link "52 Lunch With Norm - The eCommerce & Amazon FBA Podcast" at bounding box center [317, 254] width 140 height 140
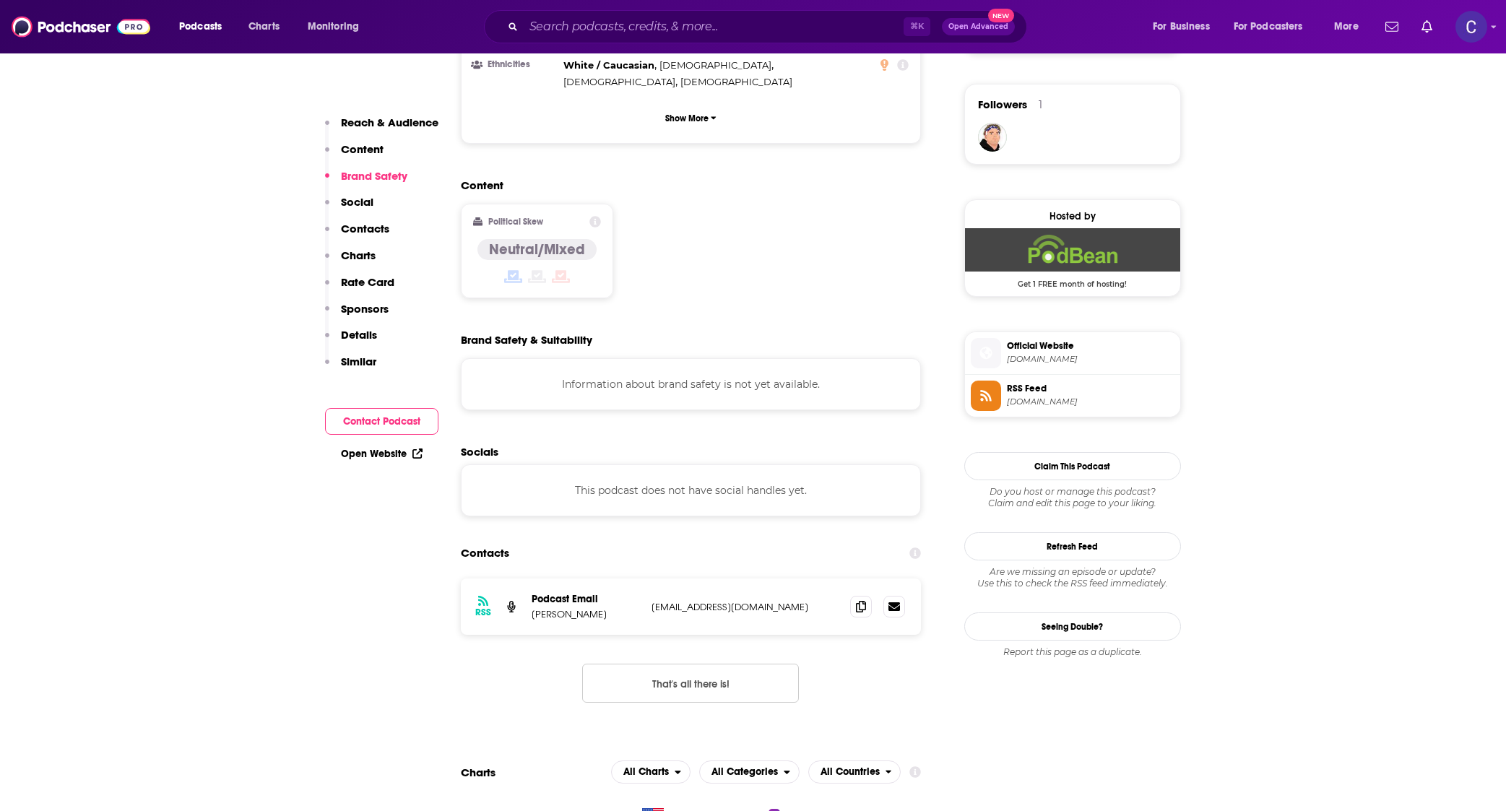
scroll to position [1028, 0]
click at [862, 598] on icon at bounding box center [861, 604] width 10 height 12
click at [602, 20] on input "Search podcasts, credits, & more..." at bounding box center [714, 26] width 380 height 23
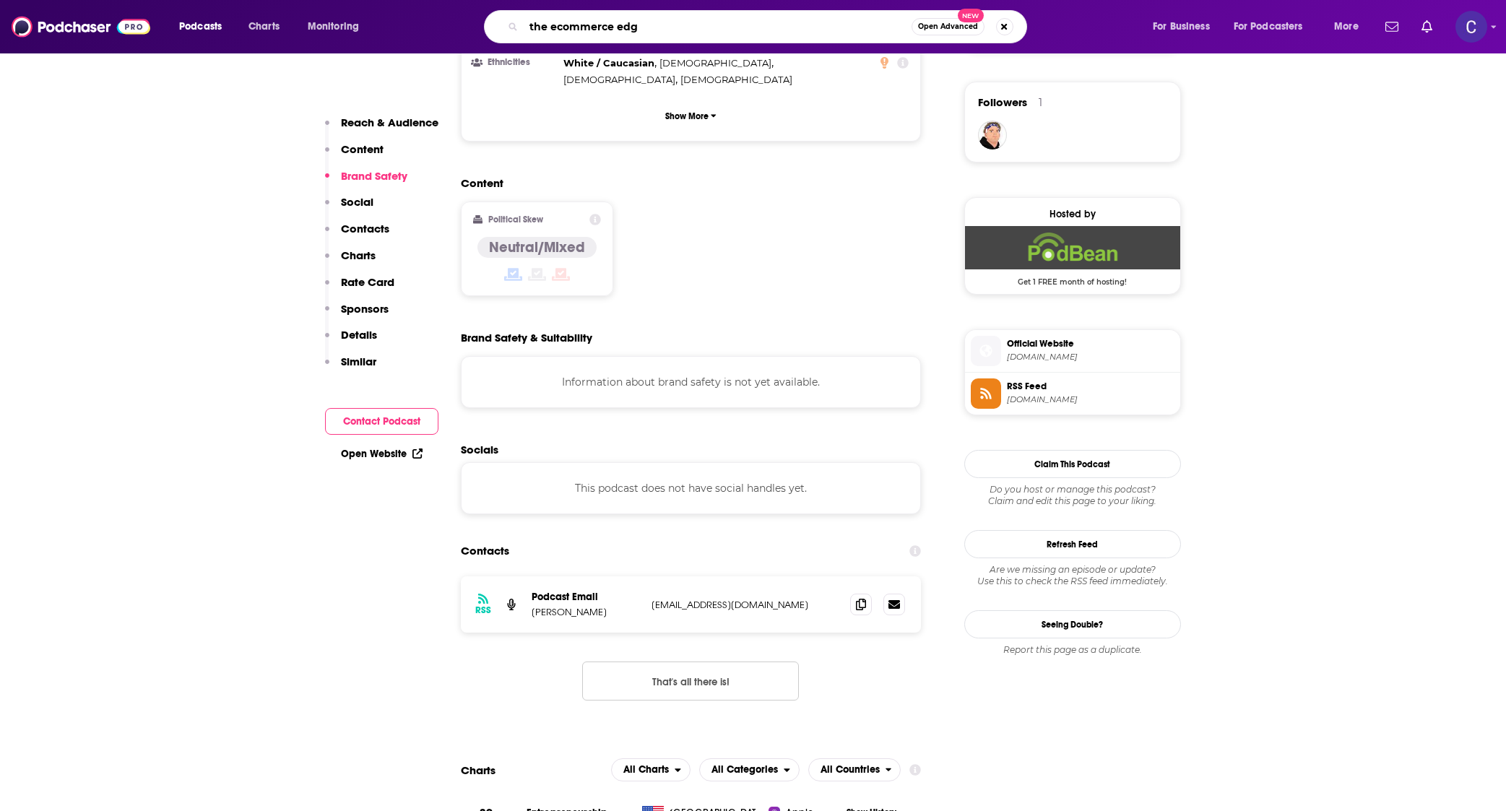
type input "the ecommerce edge"
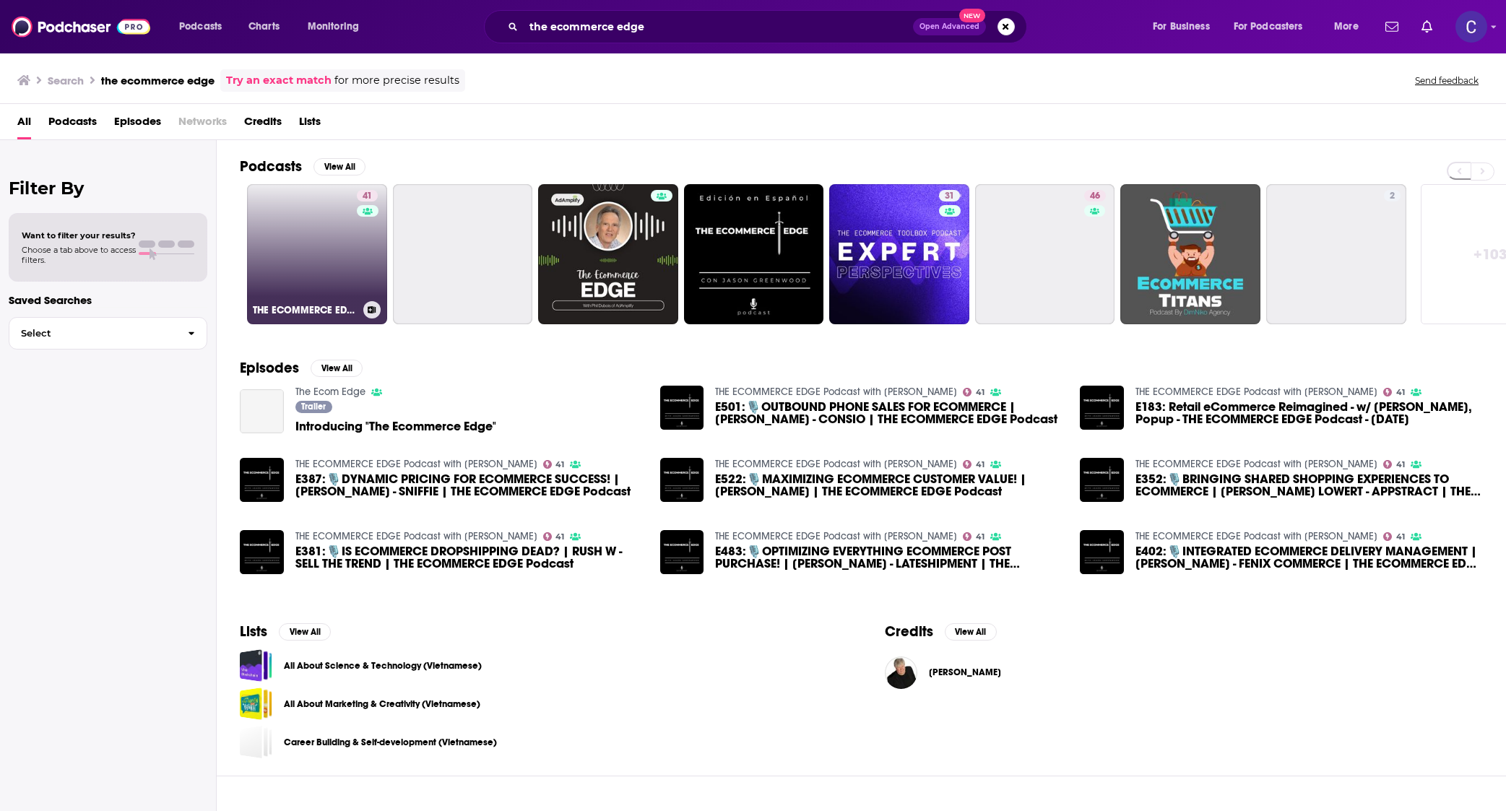
click at [360, 248] on div "41" at bounding box center [369, 245] width 25 height 111
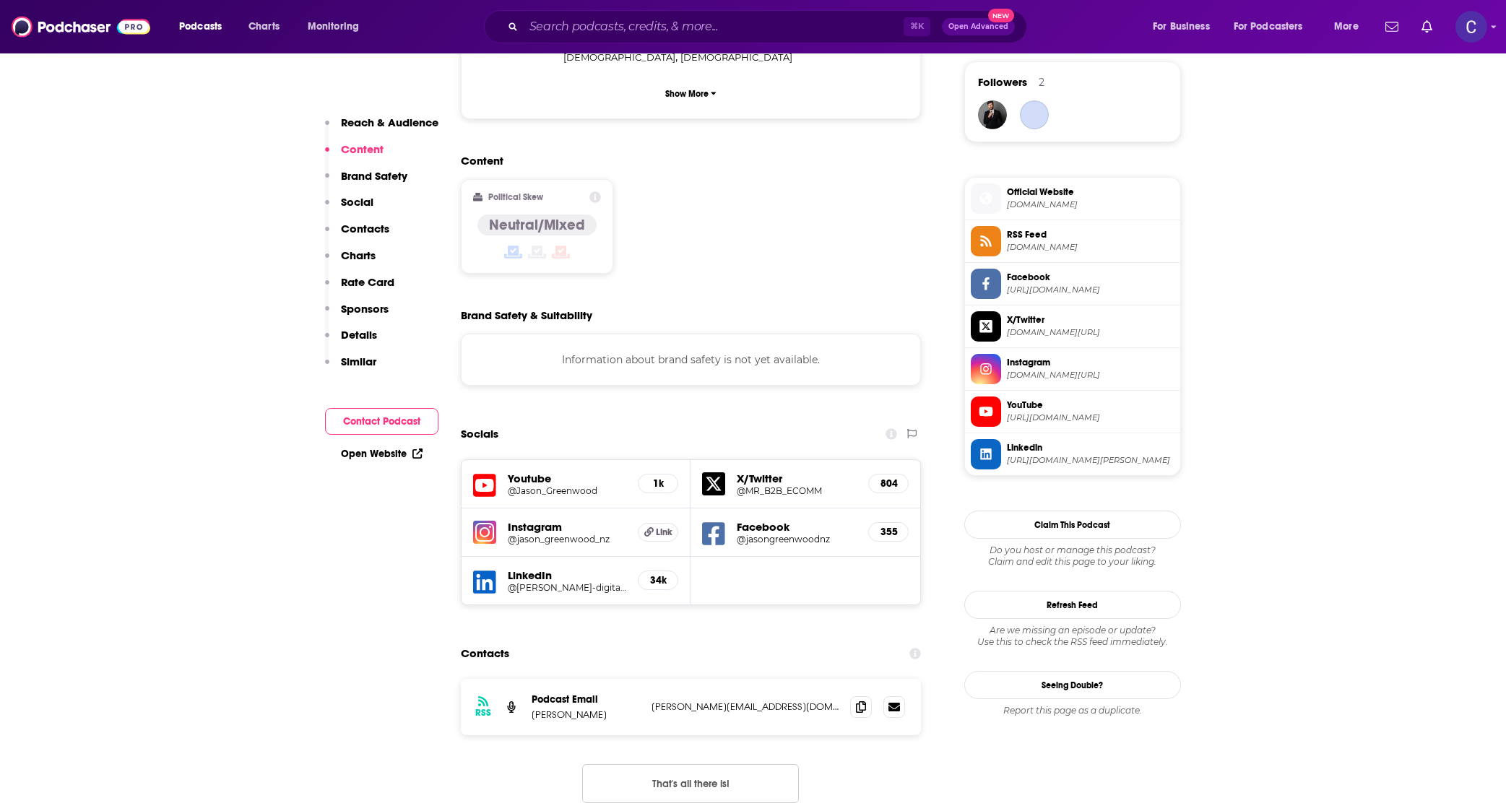
scroll to position [1054, 0]
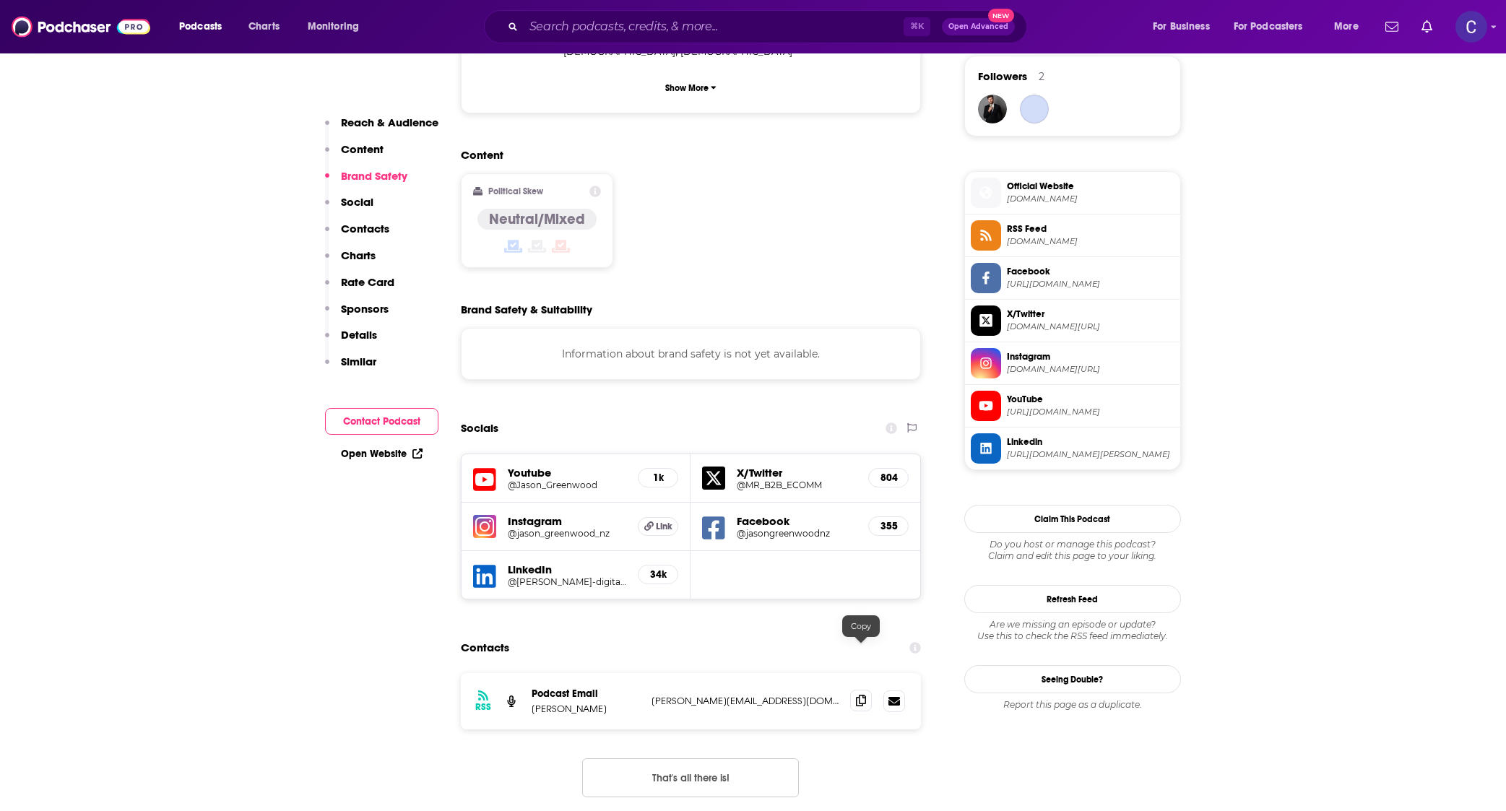
click at [856, 695] on icon at bounding box center [861, 701] width 10 height 12
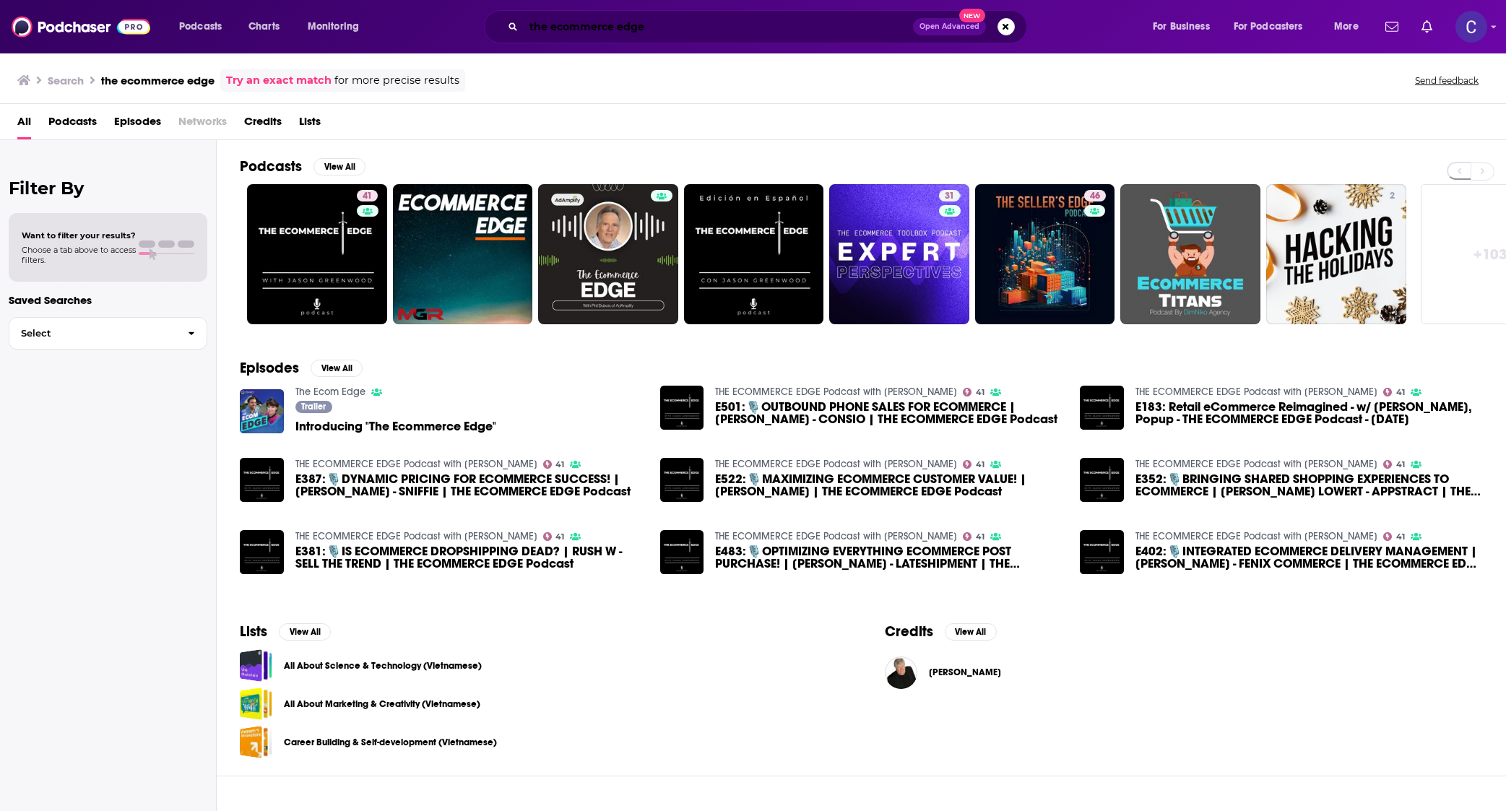
click at [550, 32] on input "the ecommerce edge" at bounding box center [718, 26] width 389 height 23
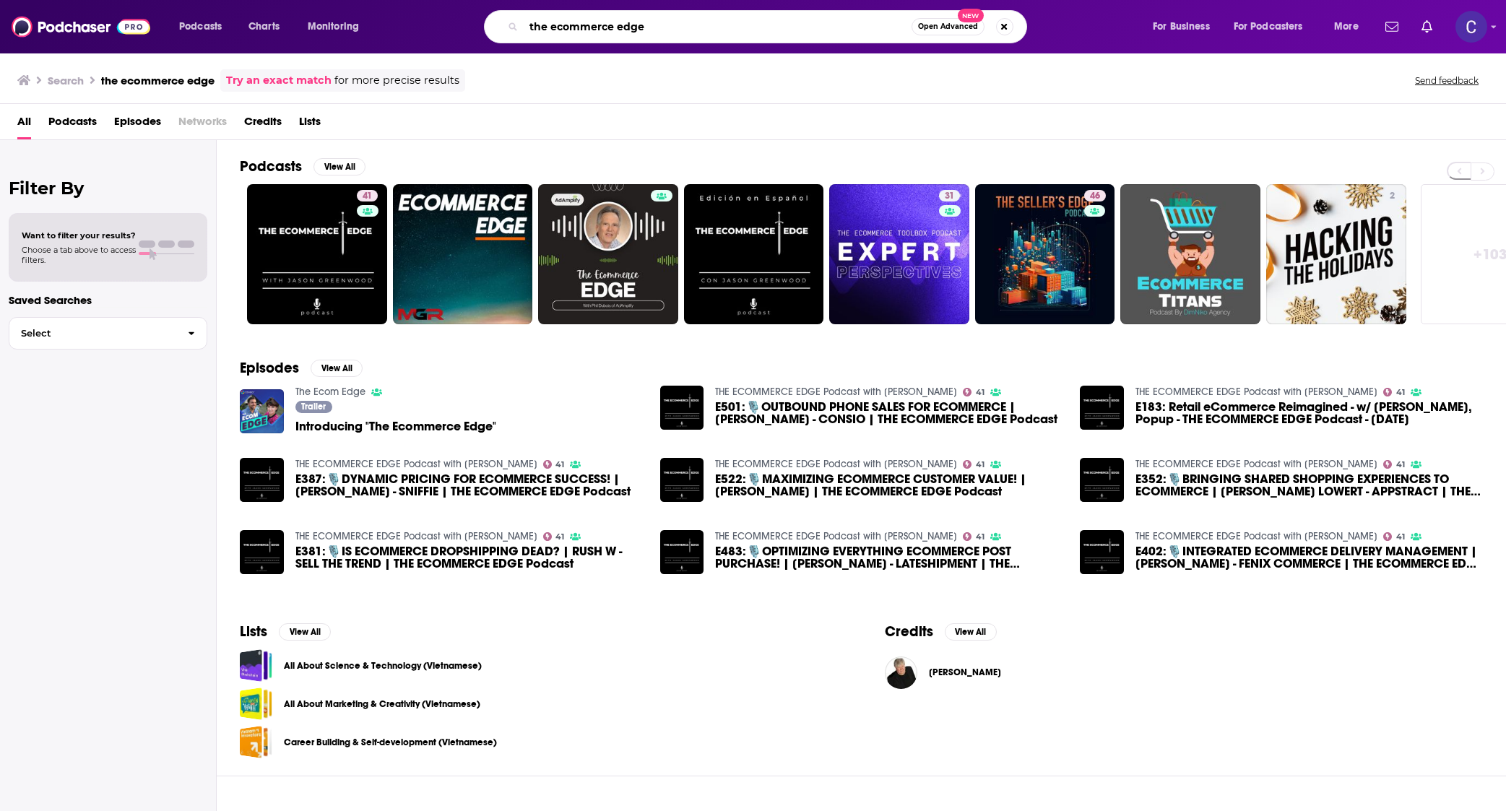
click at [550, 32] on input "the ecommerce edge" at bounding box center [718, 26] width 388 height 23
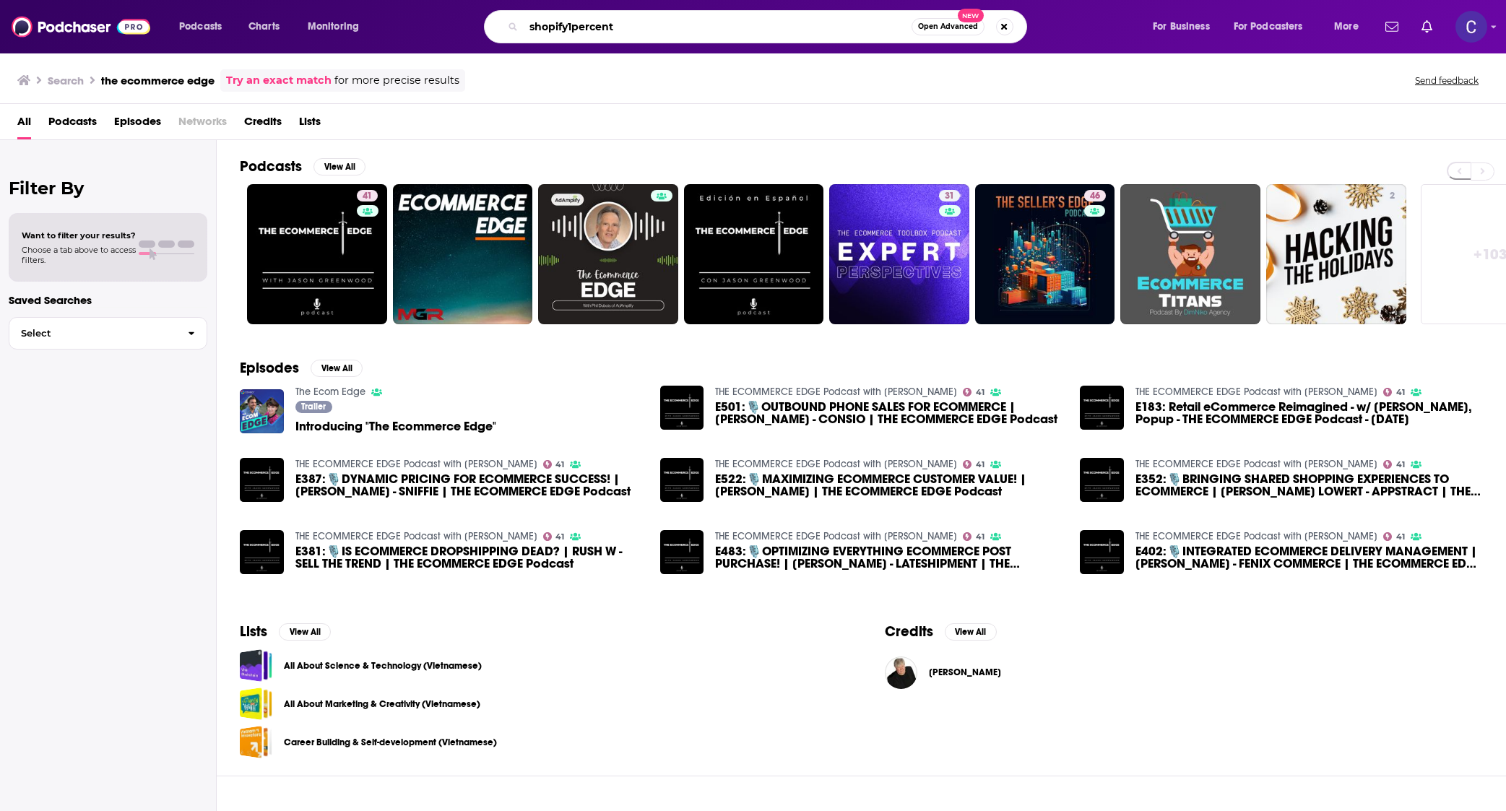
type input "shopify1percent"
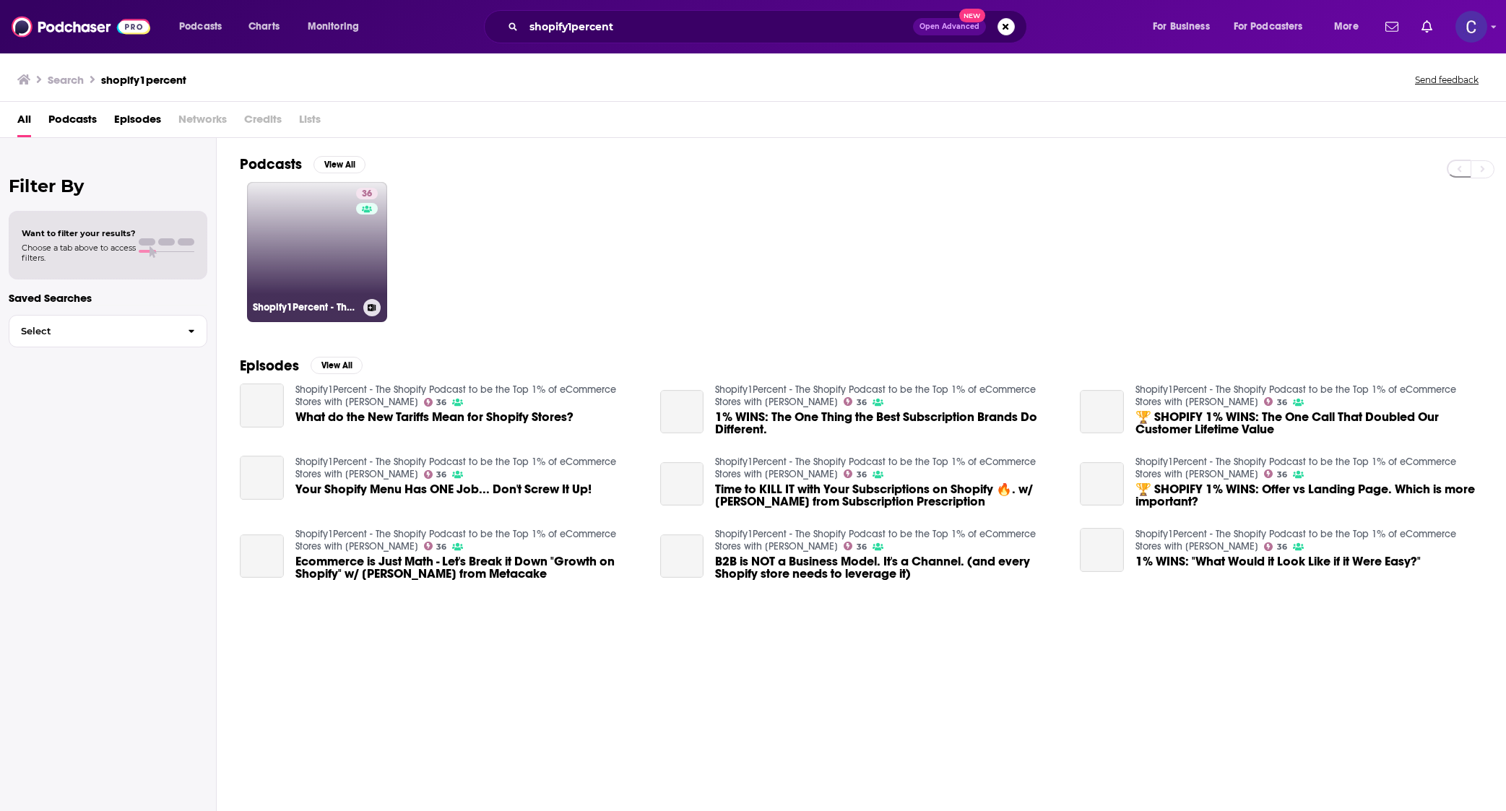
click at [329, 256] on link "36 Shopify1Percent - The Shopify Podcast to be the Top 1% of eCommerce Stores w…" at bounding box center [317, 252] width 140 height 140
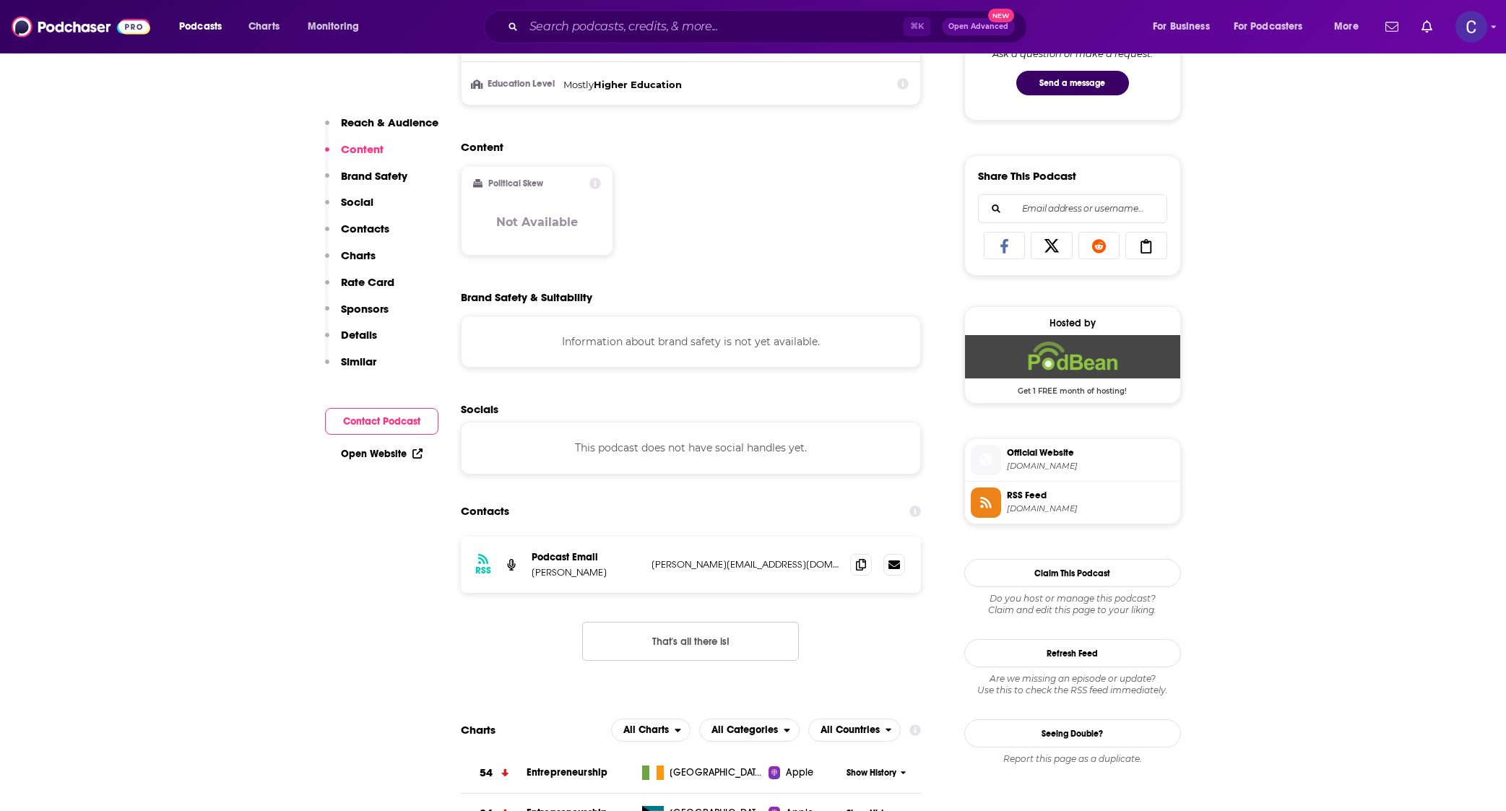
scroll to position [829, 0]
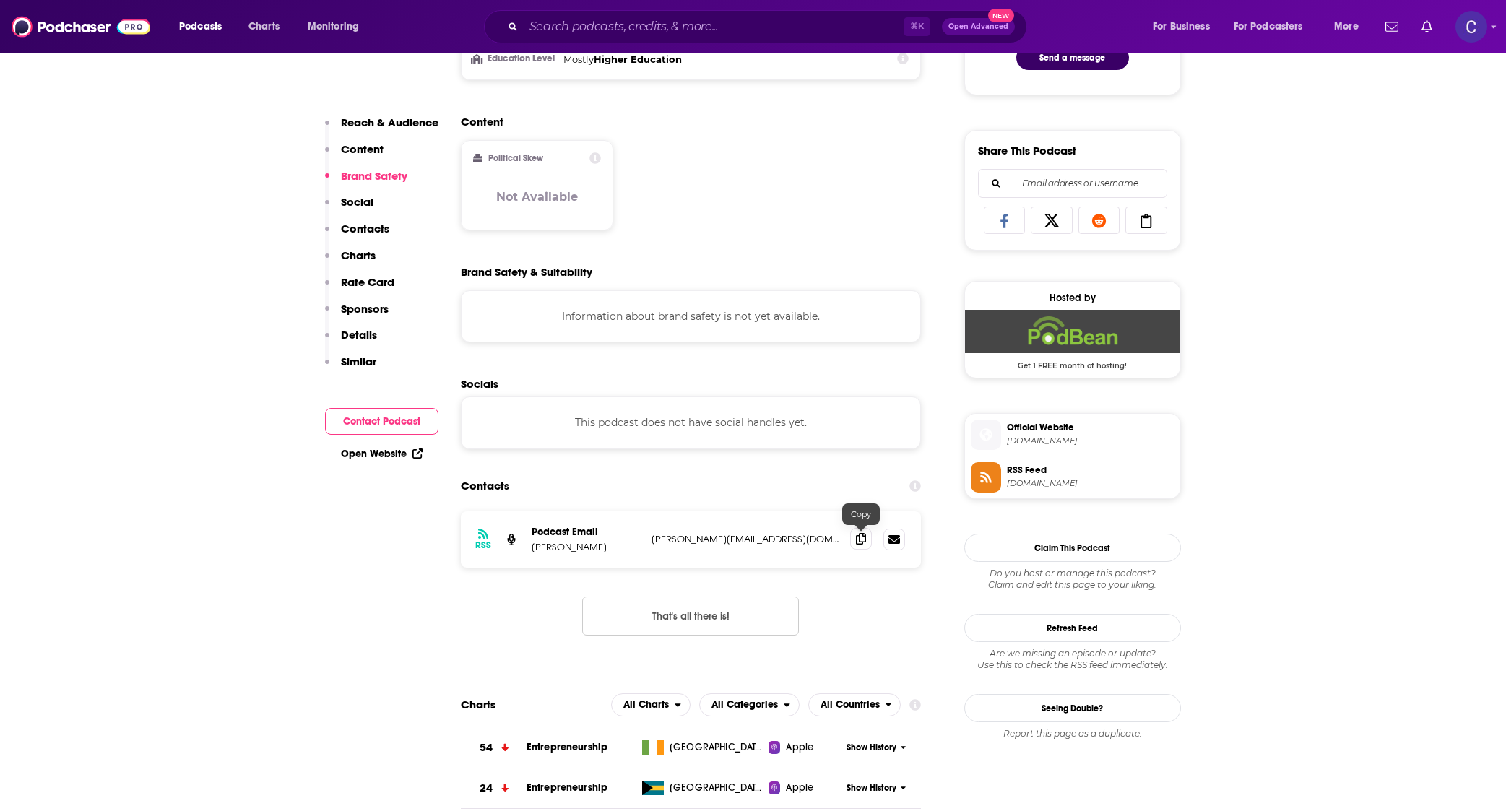
click at [861, 545] on span at bounding box center [861, 539] width 22 height 22
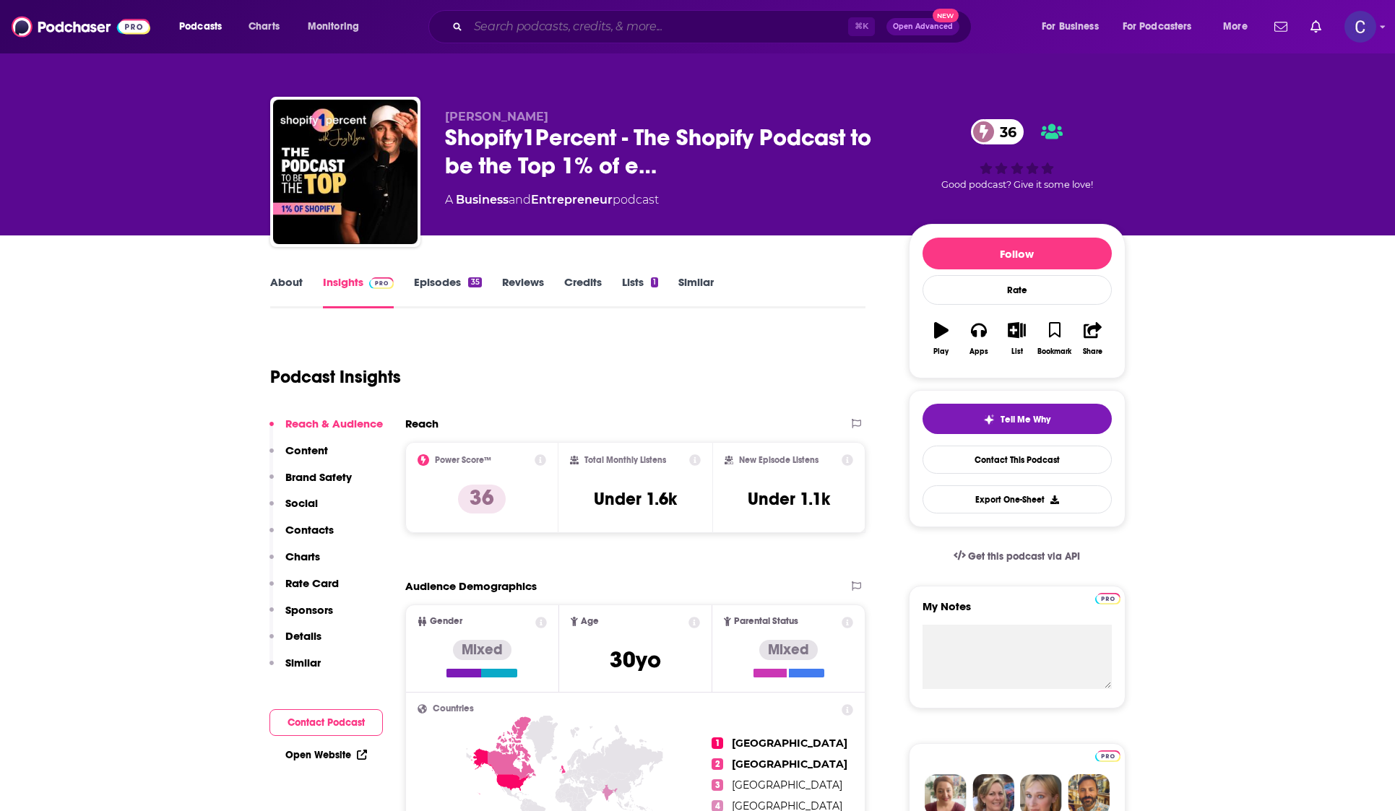
click at [639, 27] on input "Search podcasts, credits, & more..." at bounding box center [658, 26] width 380 height 23
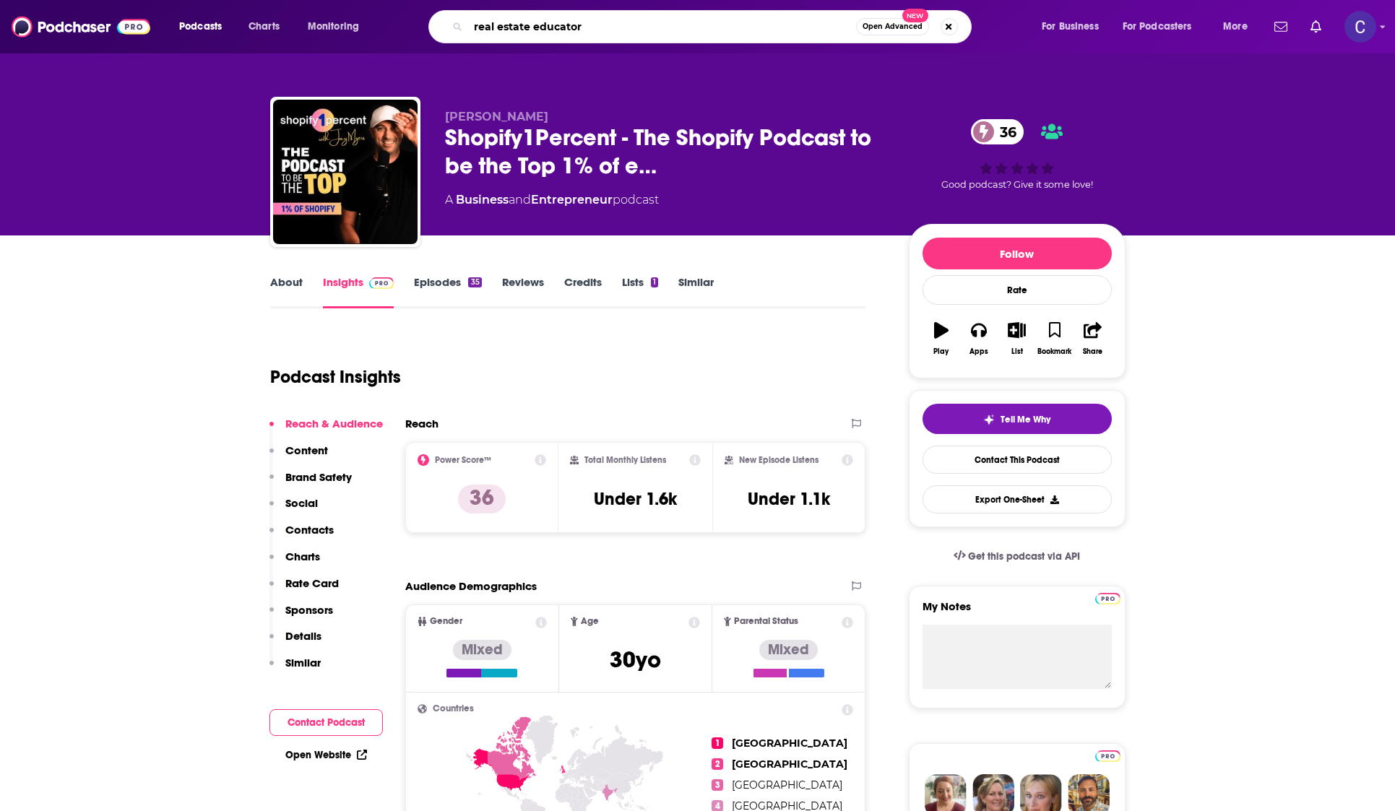
type input "real estate educators"
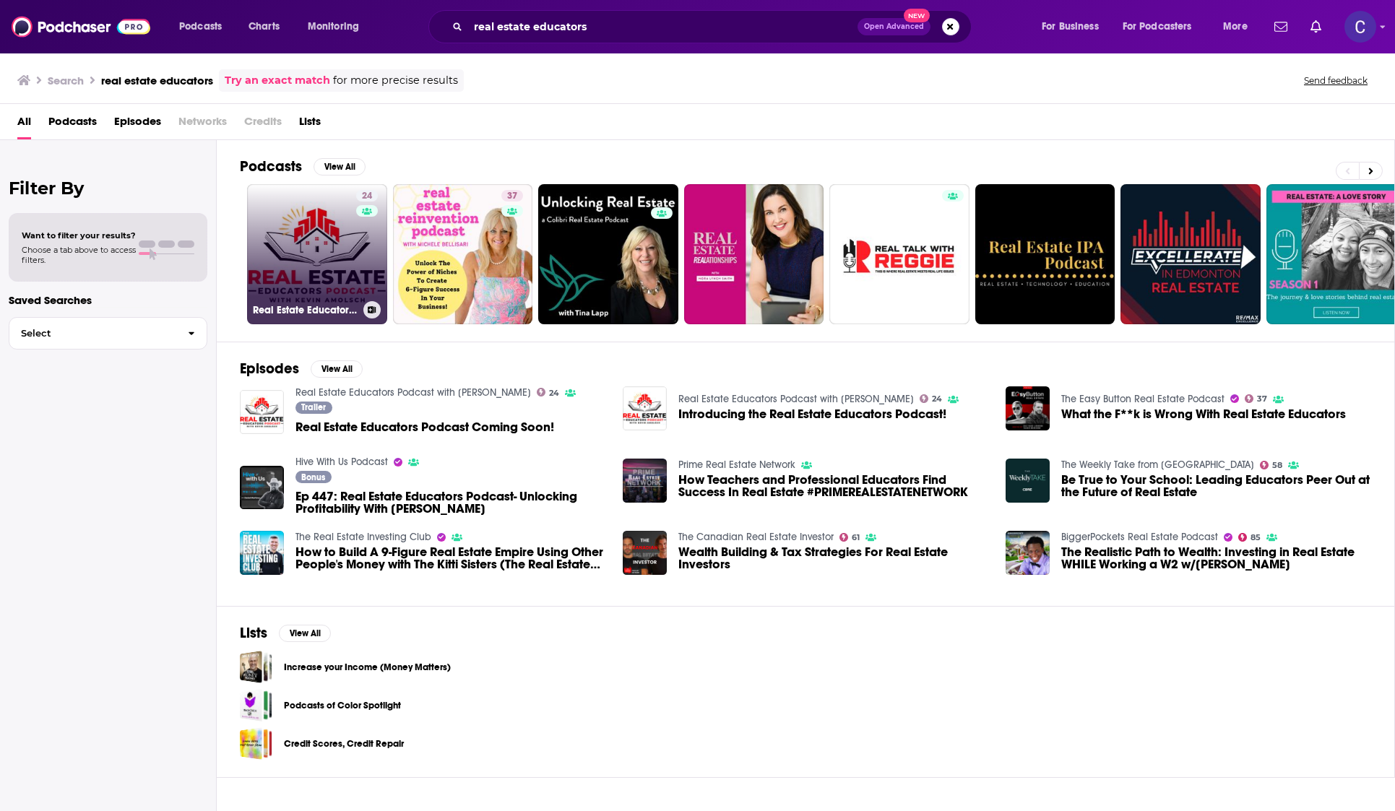
click at [279, 248] on link "24 Real Estate Educators Podcast with Kevin Amolsch" at bounding box center [317, 254] width 140 height 140
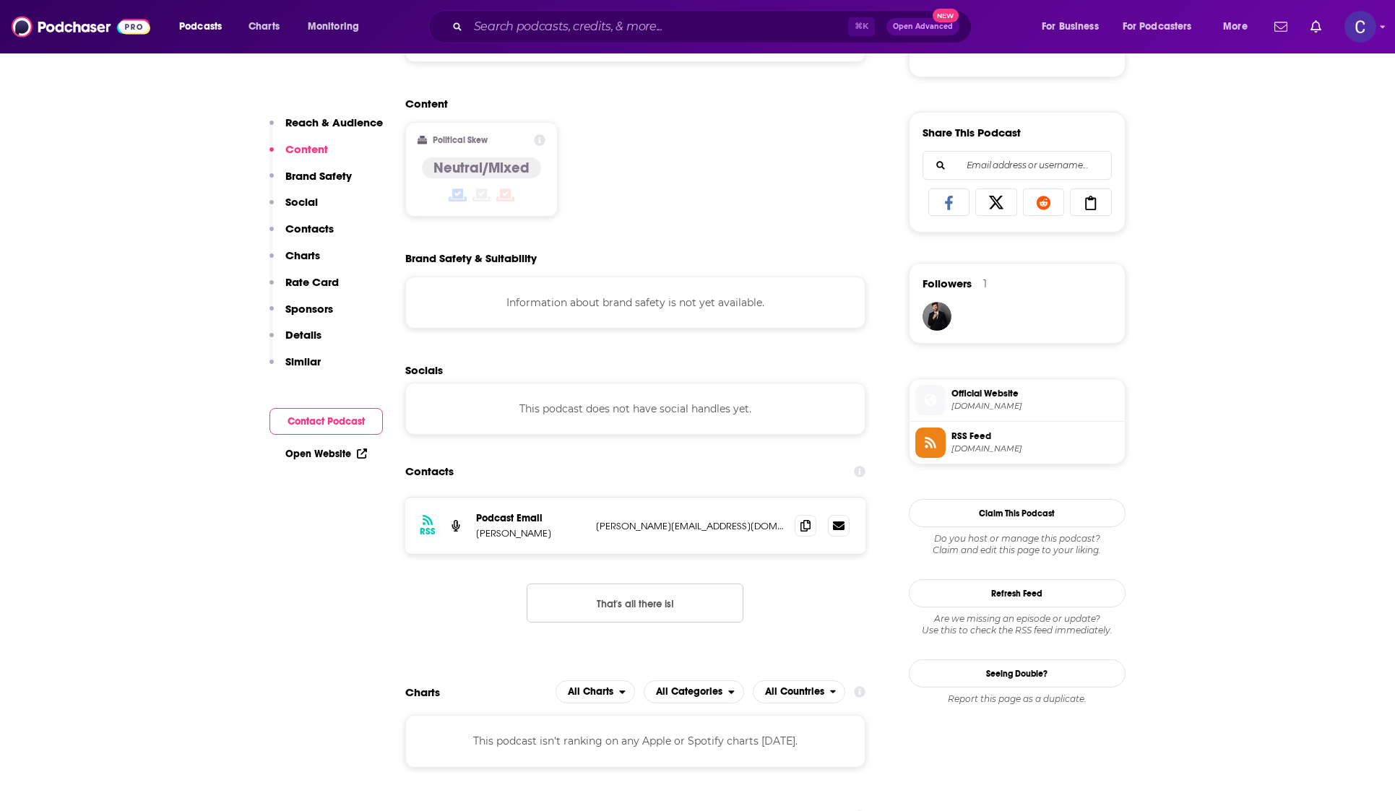
scroll to position [851, 0]
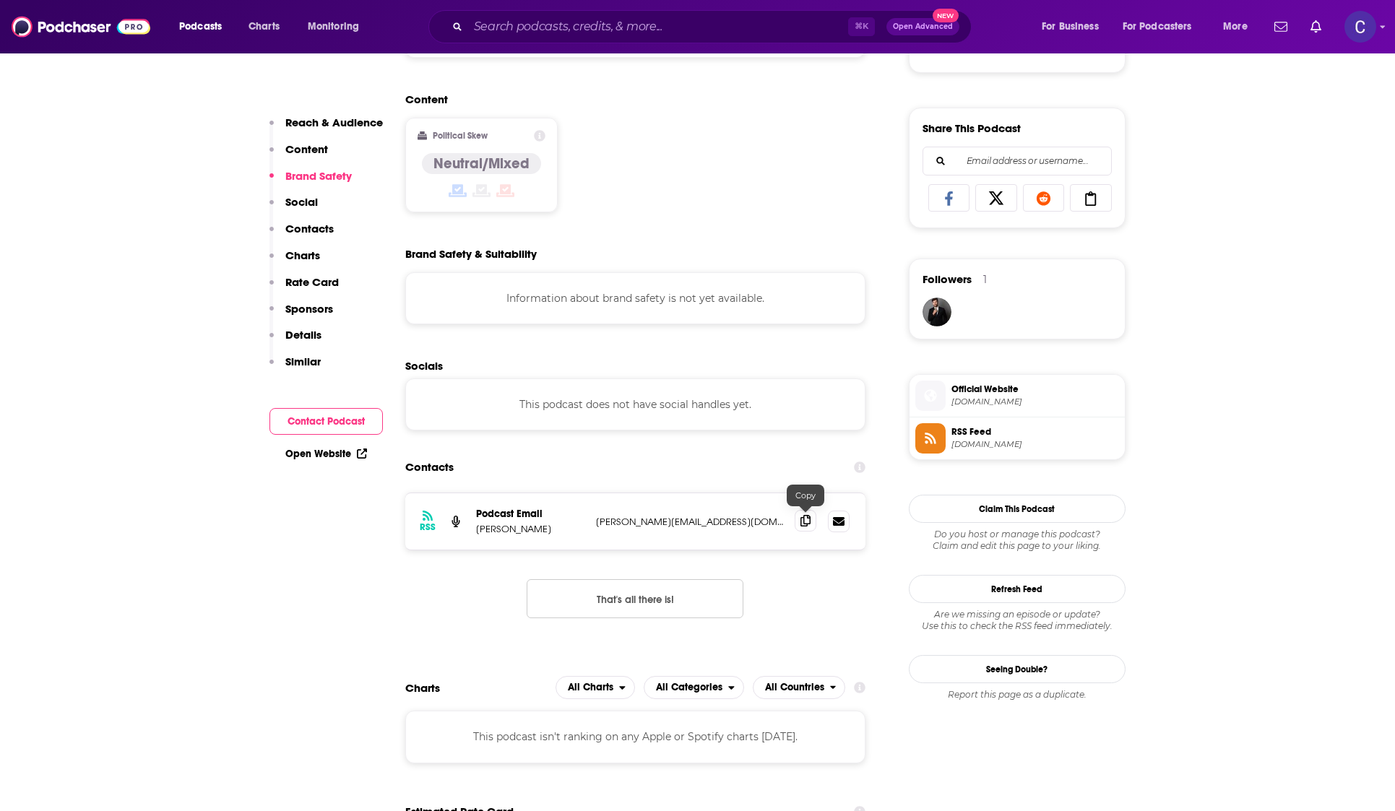
click at [813, 520] on span at bounding box center [805, 521] width 22 height 22
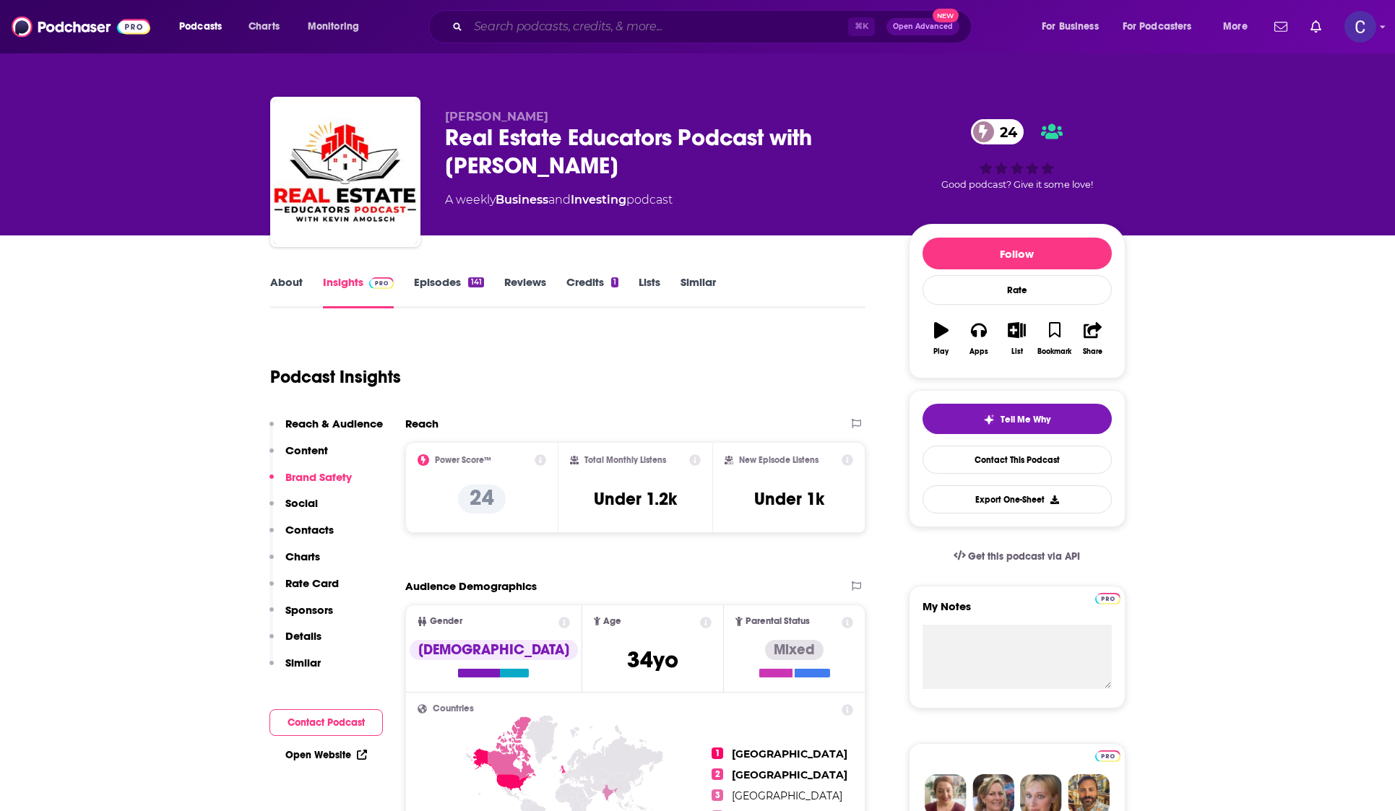
click at [570, 26] on input "Search podcasts, credits, & more..." at bounding box center [658, 26] width 380 height 23
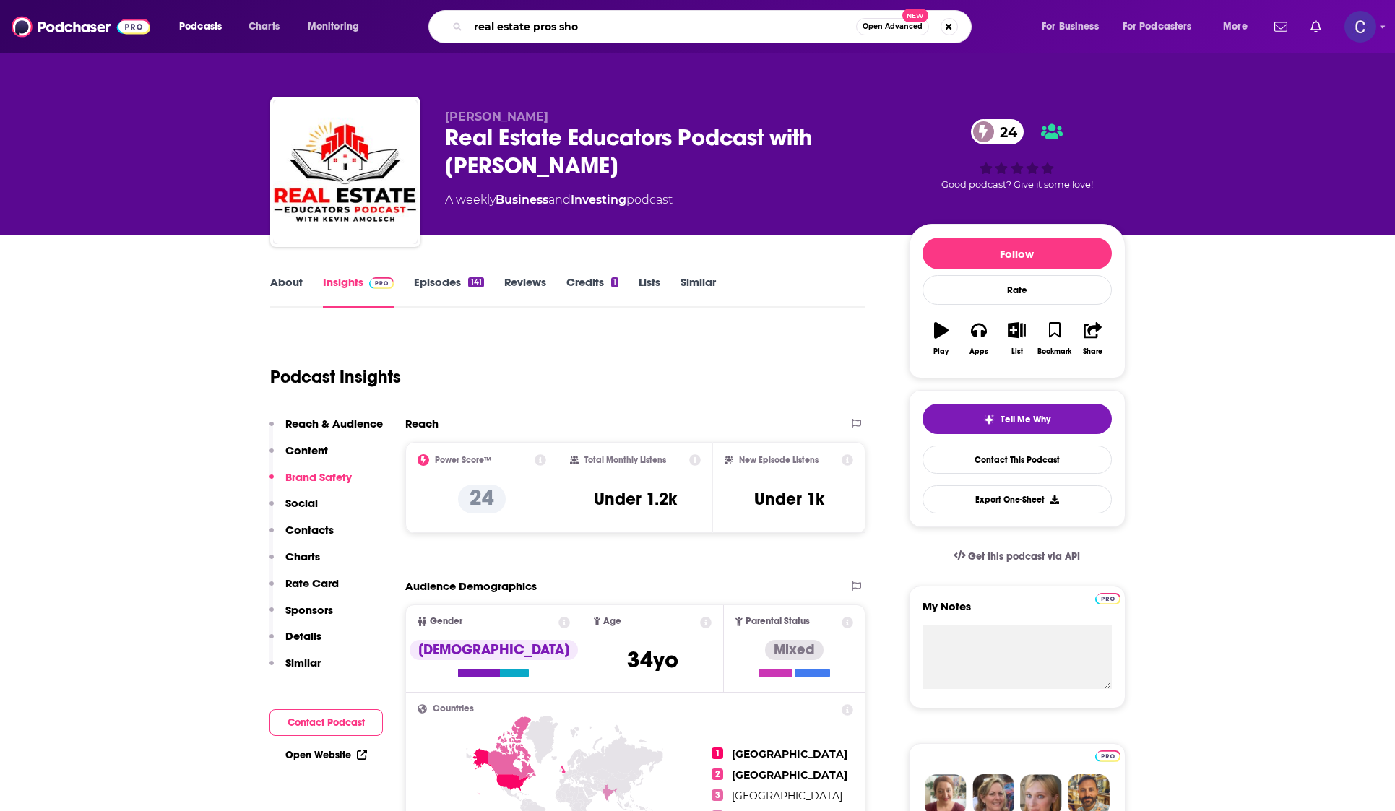
type input "real estate pros show"
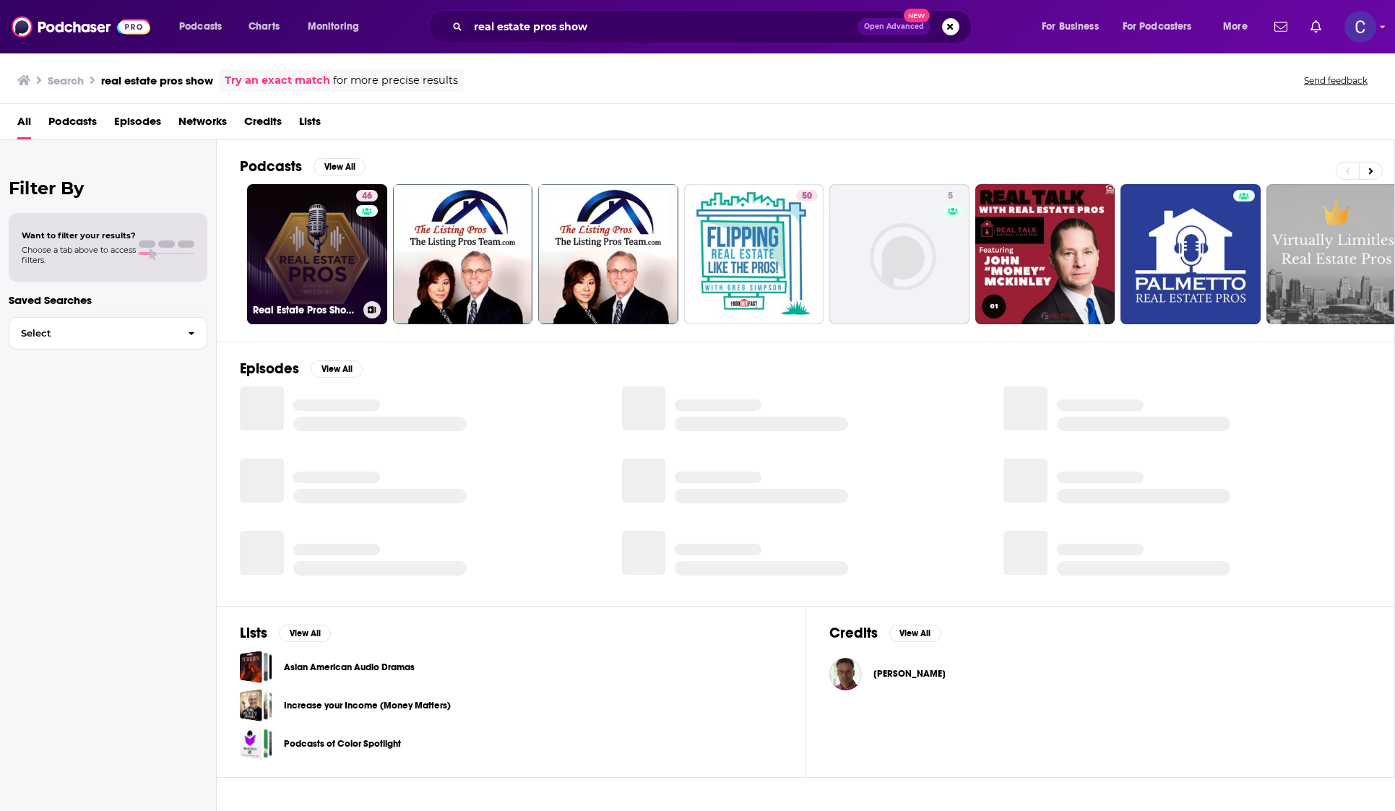
click at [299, 284] on link "46 Real Estate Pros Show - Powered By Investor Fuel" at bounding box center [317, 254] width 140 height 140
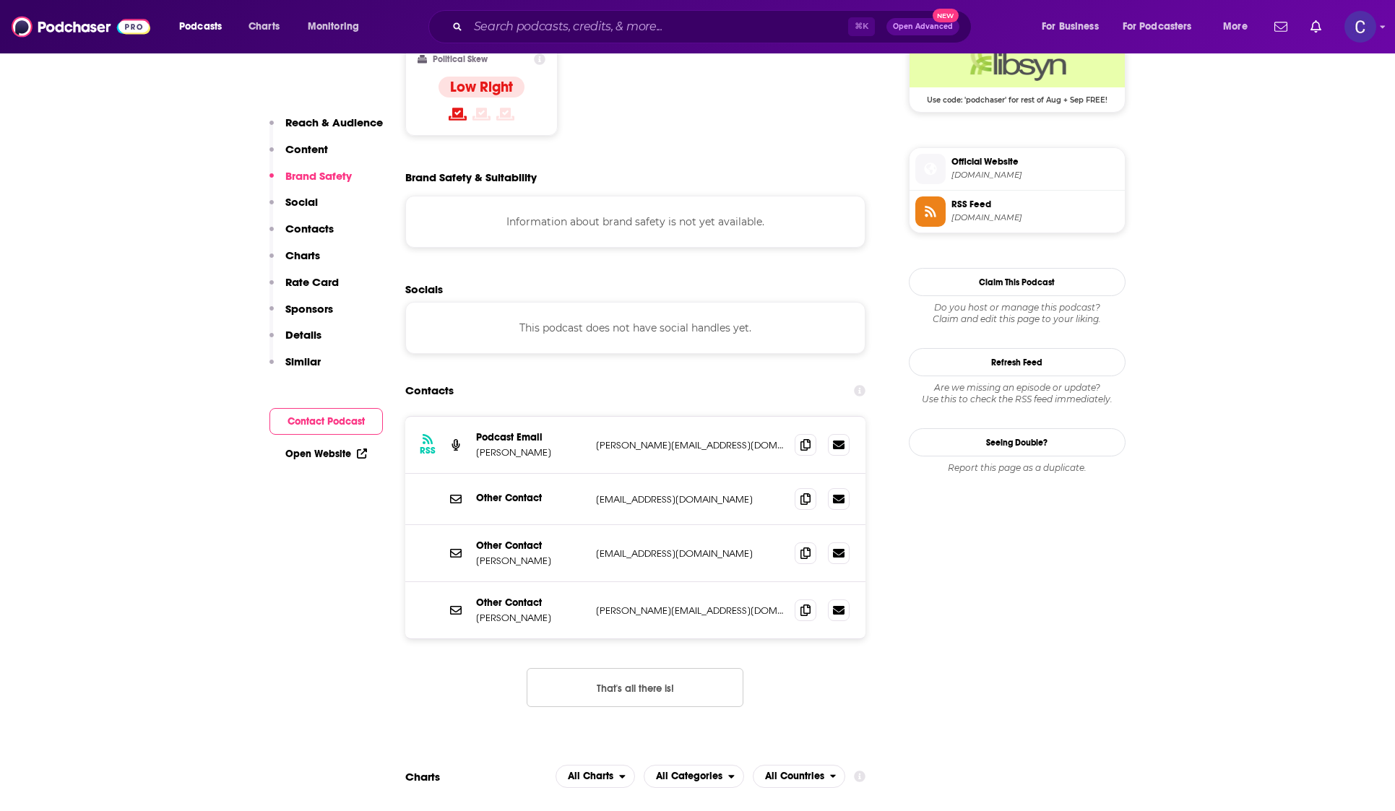
scroll to position [1234, 0]
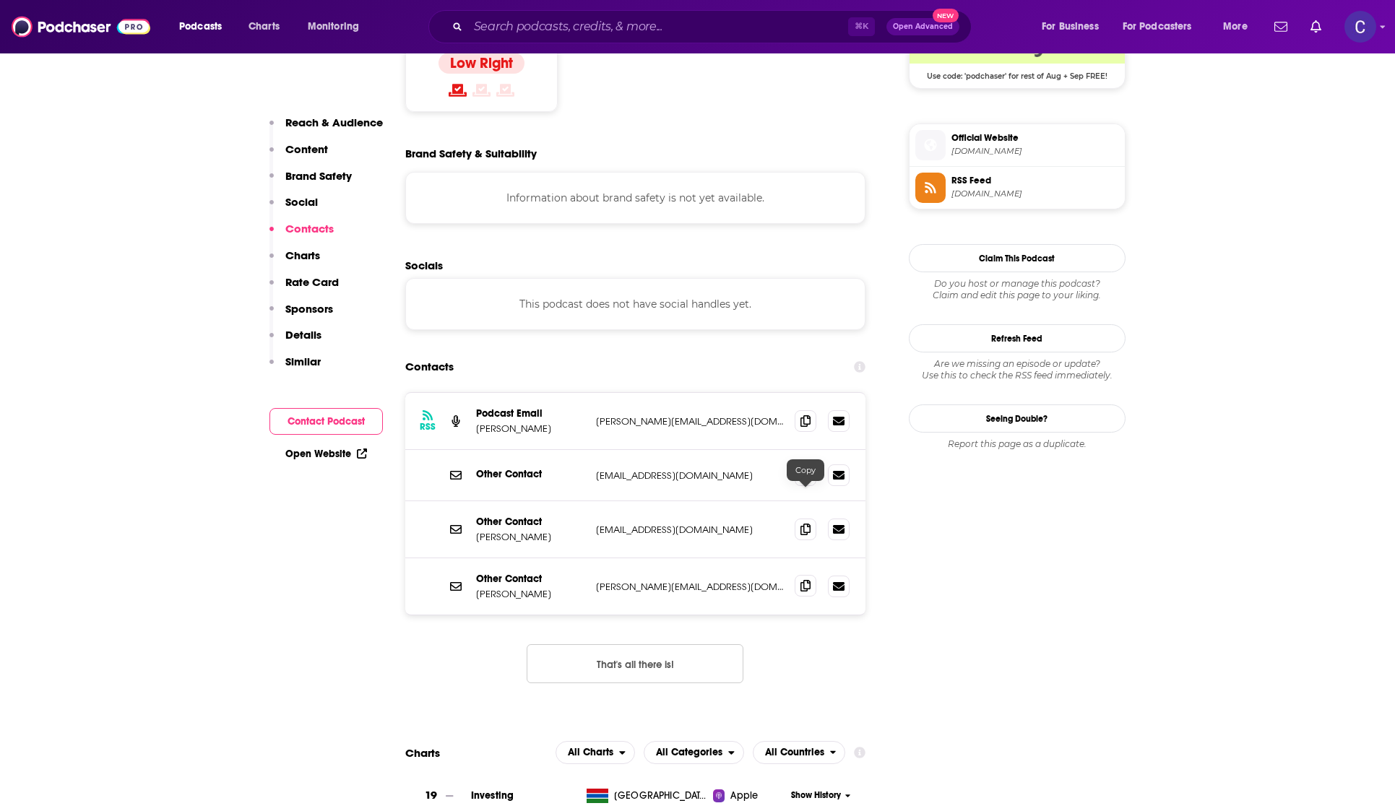
click at [805, 575] on span at bounding box center [805, 586] width 22 height 22
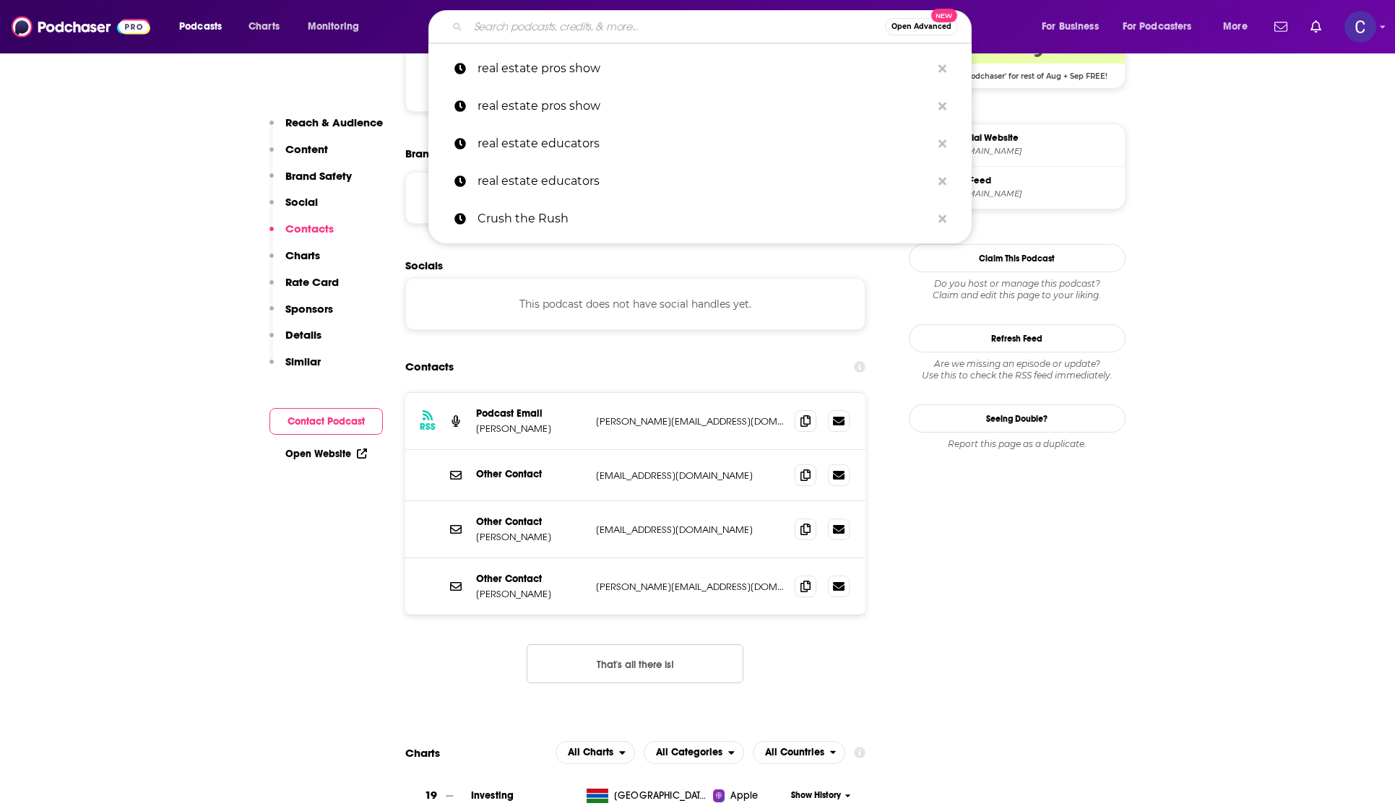
click at [545, 29] on input "Search podcasts, credits, & more..." at bounding box center [676, 26] width 417 height 23
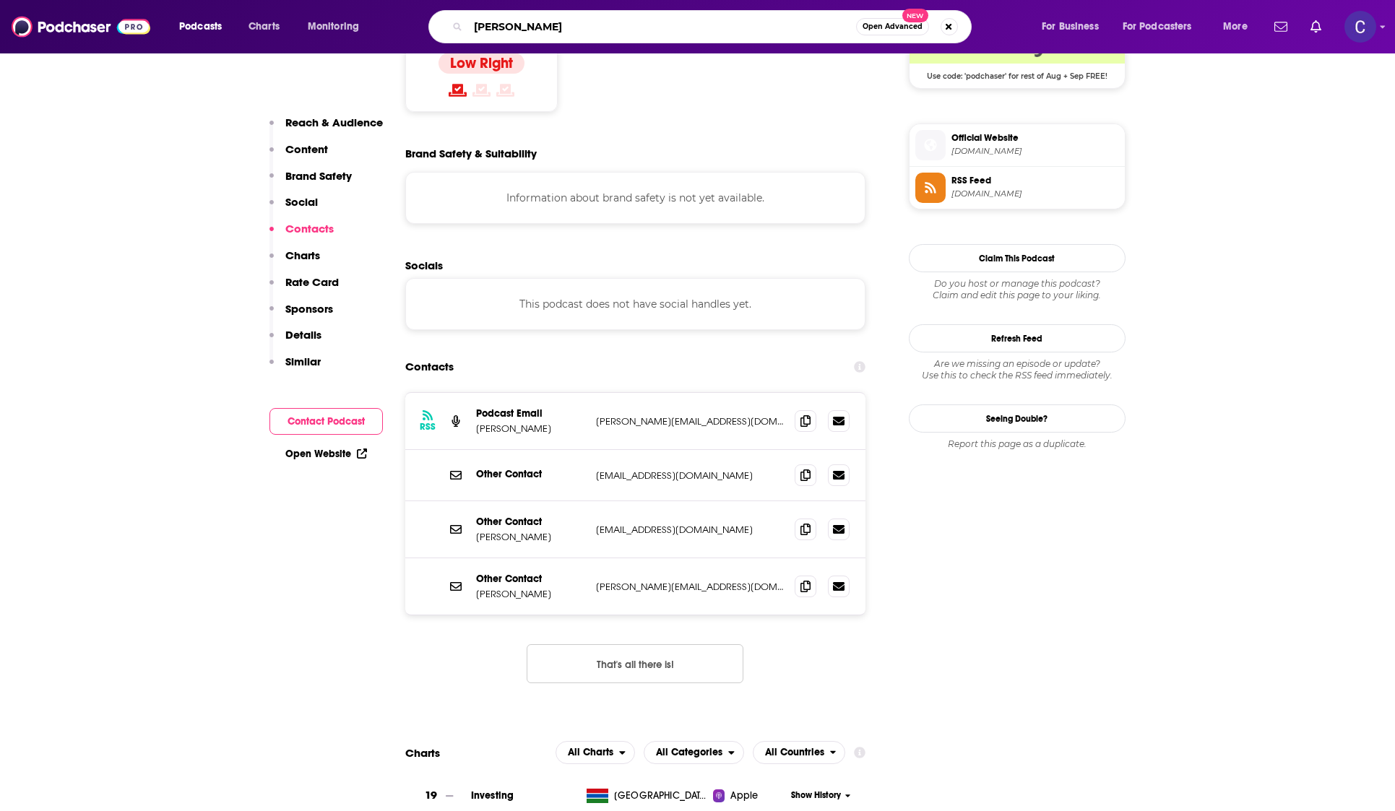
type input "patryk"
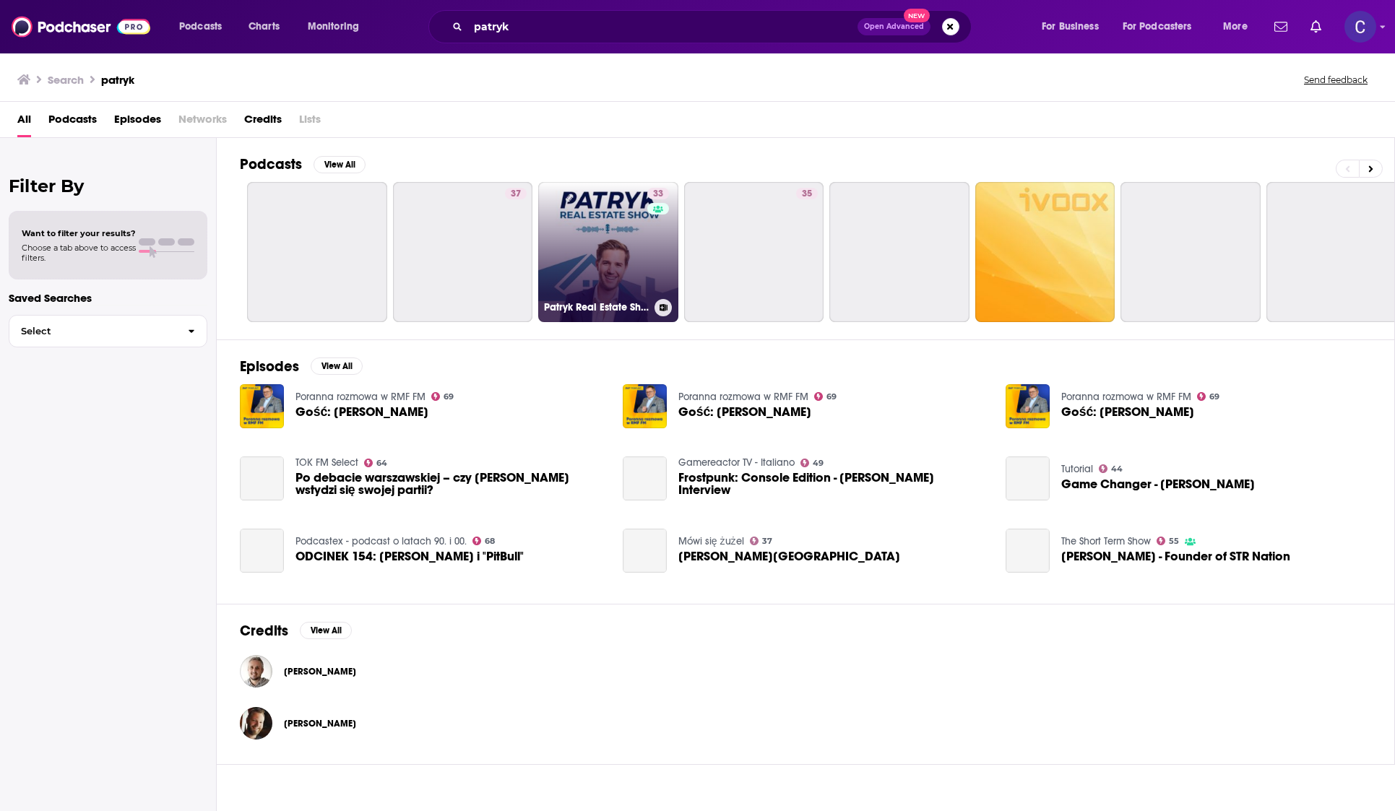
click at [592, 252] on link "33 Patryk Real Estate Show - Short Term Rentals" at bounding box center [608, 252] width 140 height 140
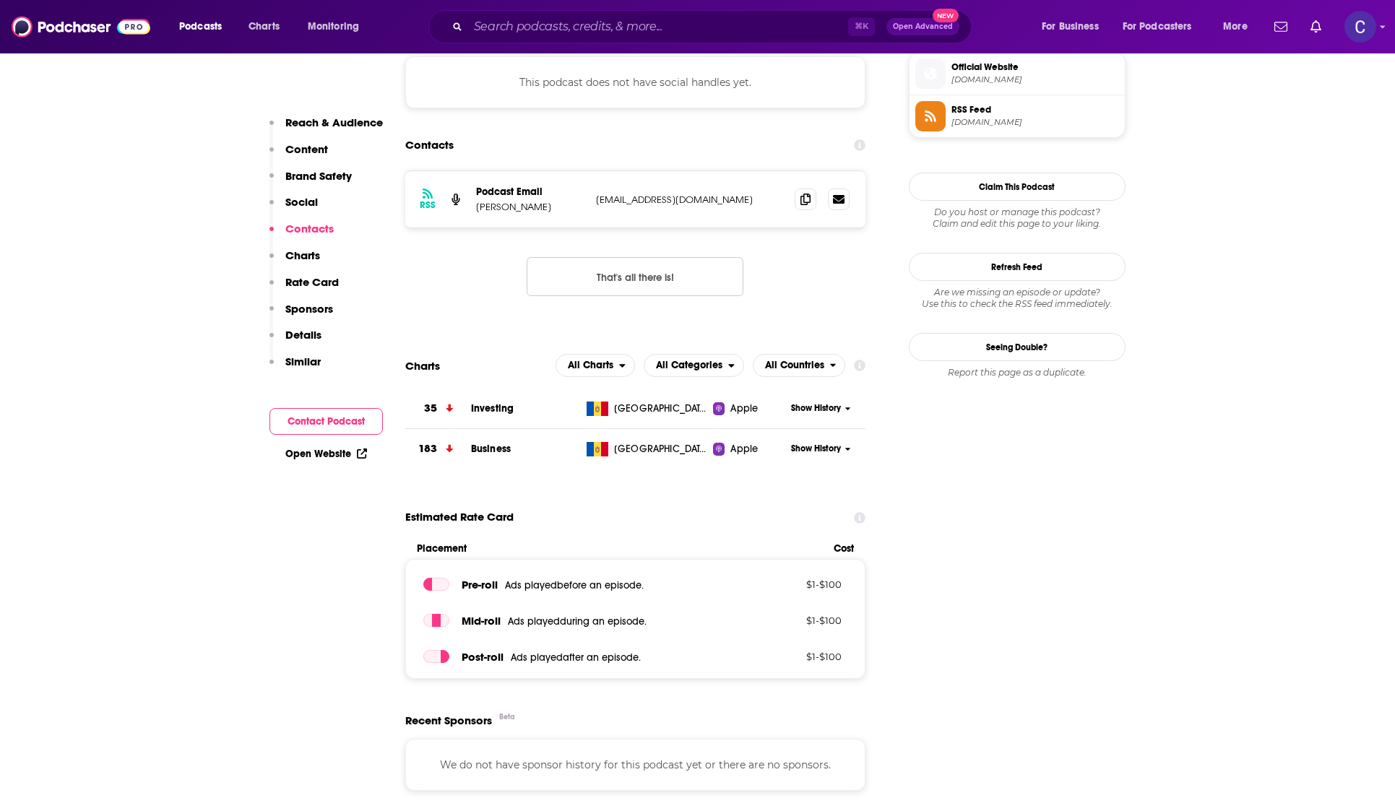
scroll to position [1270, 0]
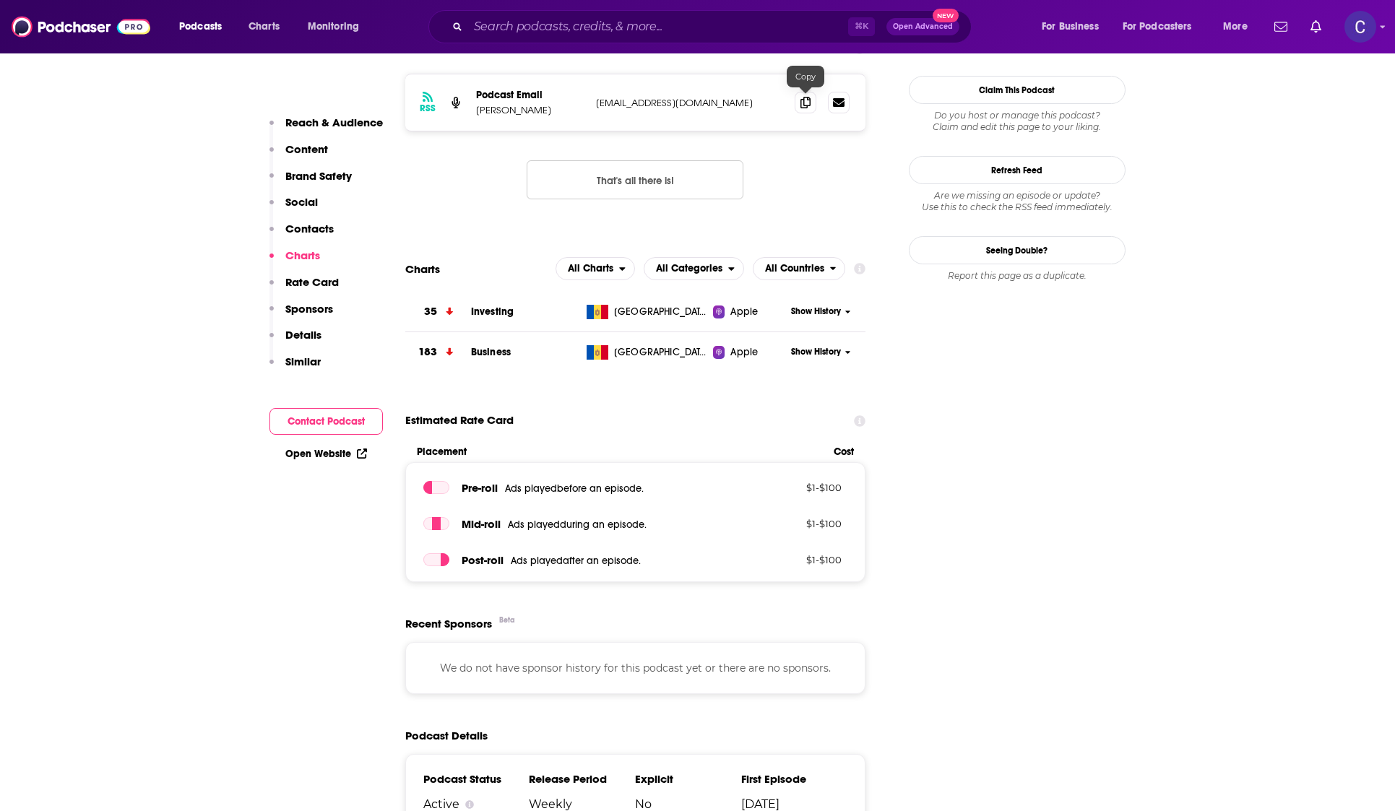
drag, startPoint x: 812, startPoint y: 93, endPoint x: 612, endPoint y: 159, distance: 209.9
click at [812, 93] on span at bounding box center [805, 103] width 22 height 22
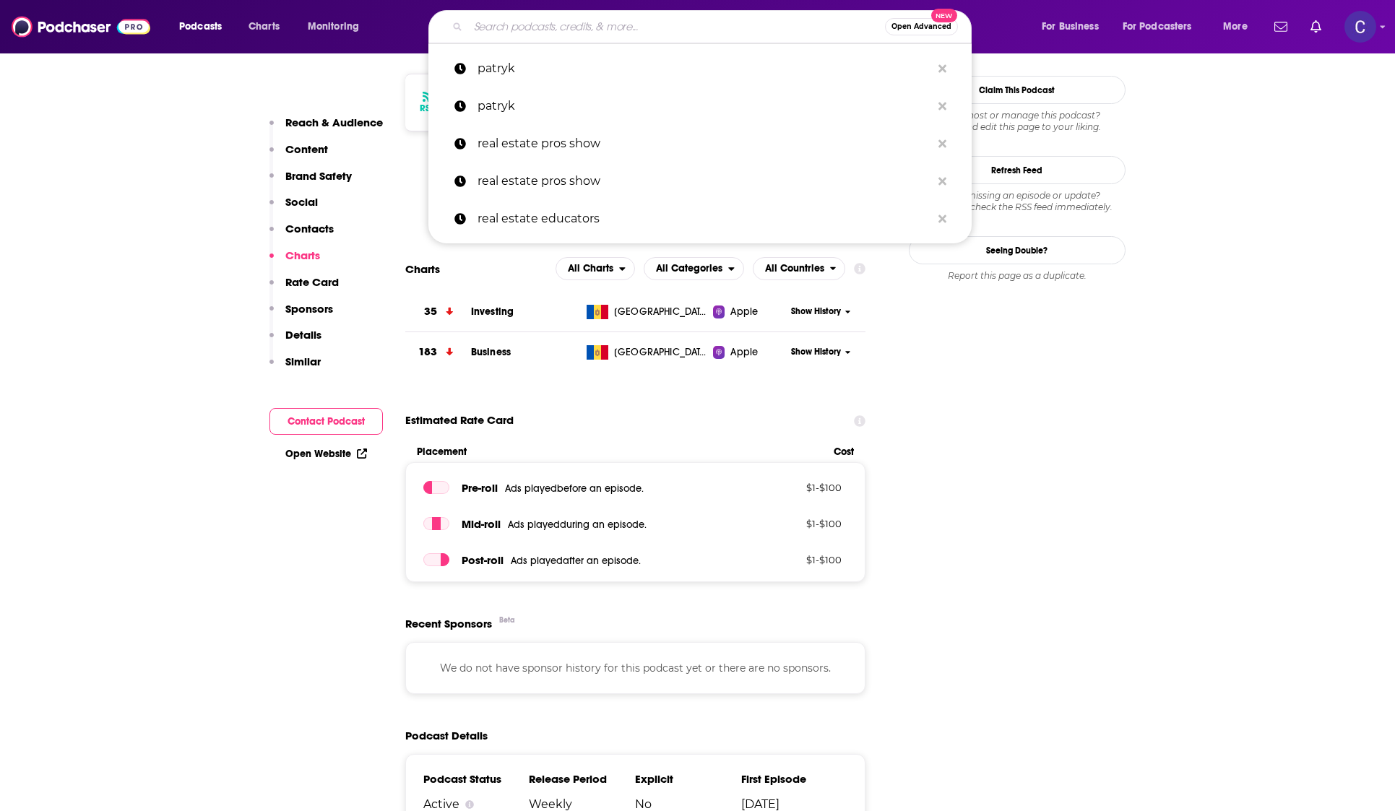
click at [584, 16] on input "Search podcasts, credits, & more..." at bounding box center [676, 26] width 417 height 23
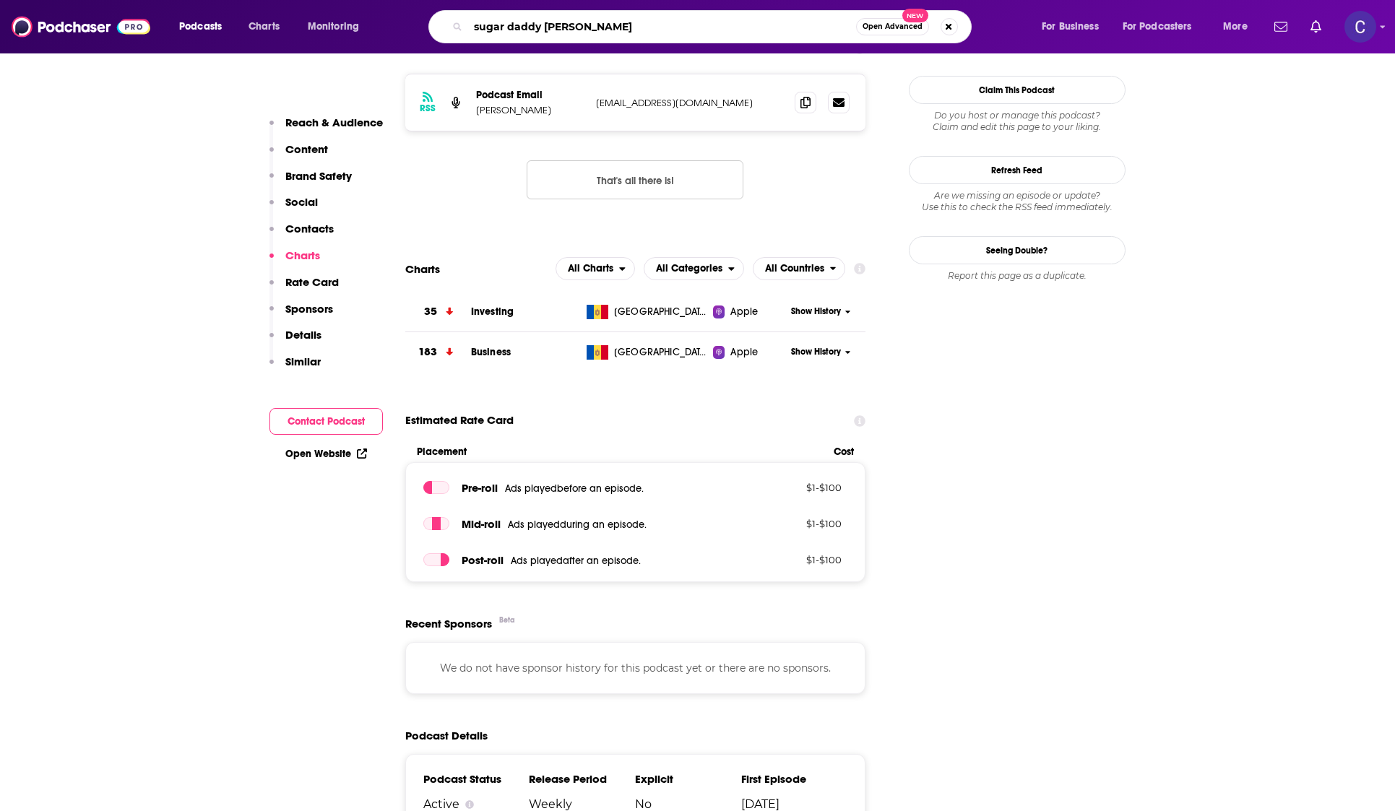
type input "sugar daddy podcast"
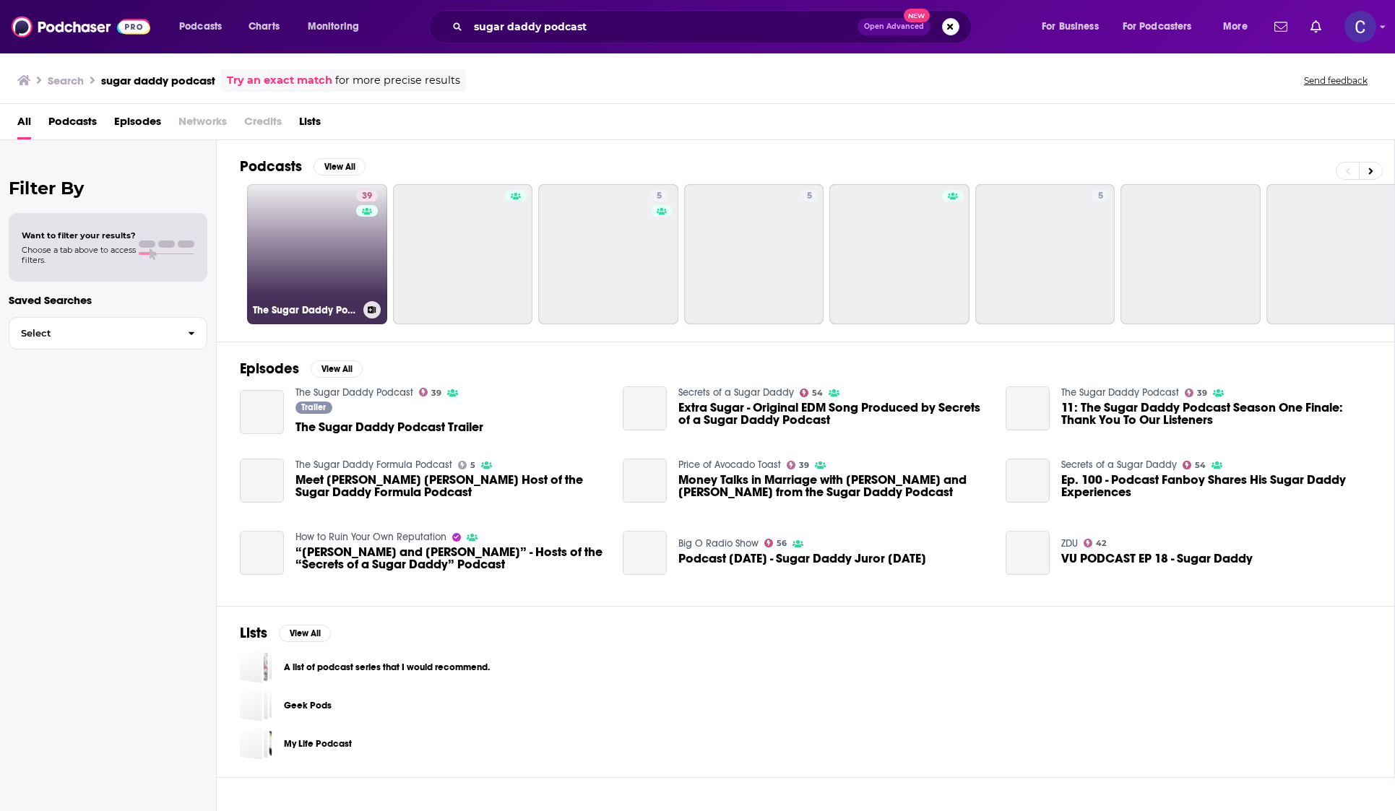
click at [323, 255] on link "39 The Sugar Daddy Podcast" at bounding box center [317, 254] width 140 height 140
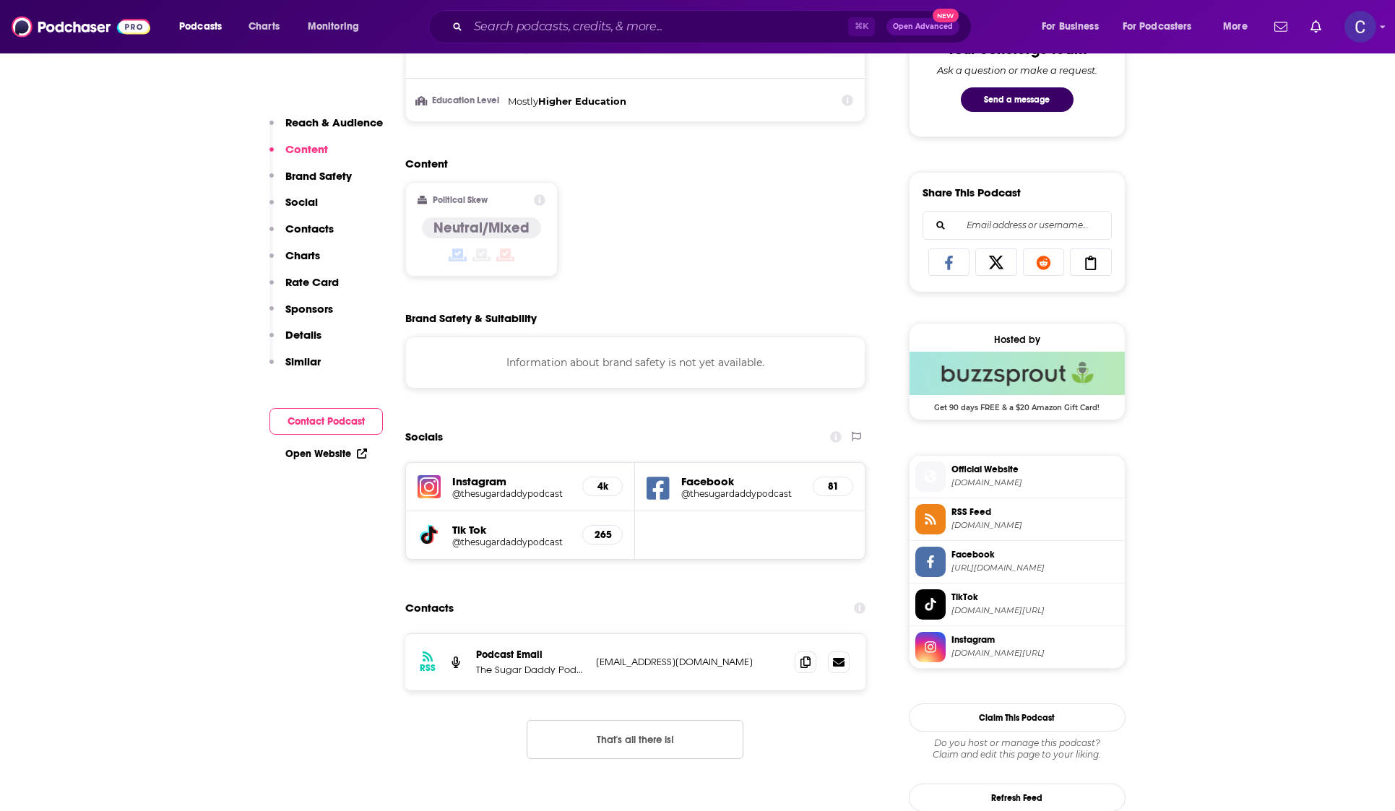
scroll to position [789, 0]
click at [797, 662] on span at bounding box center [805, 660] width 22 height 22
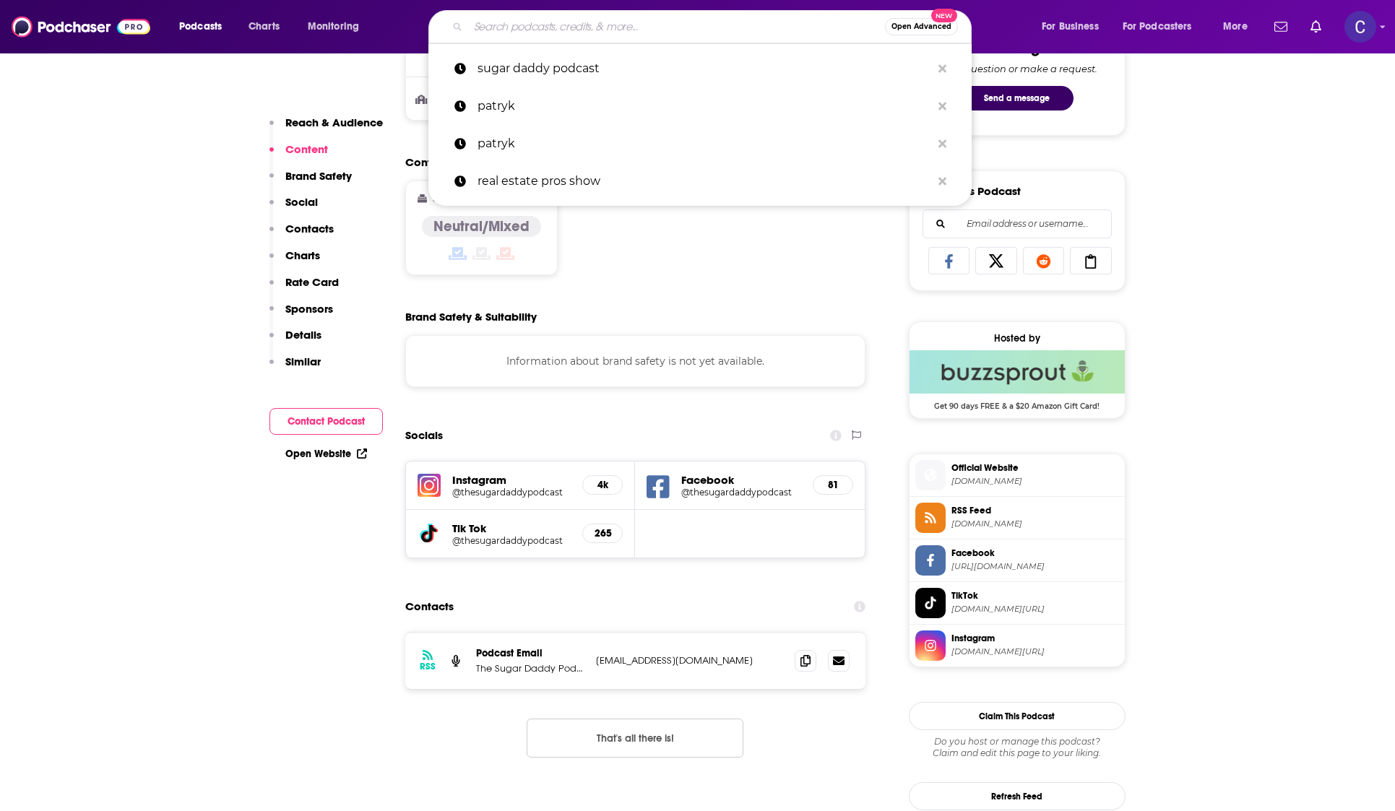
click at [532, 33] on input "Search podcasts, credits, & more..." at bounding box center [676, 26] width 417 height 23
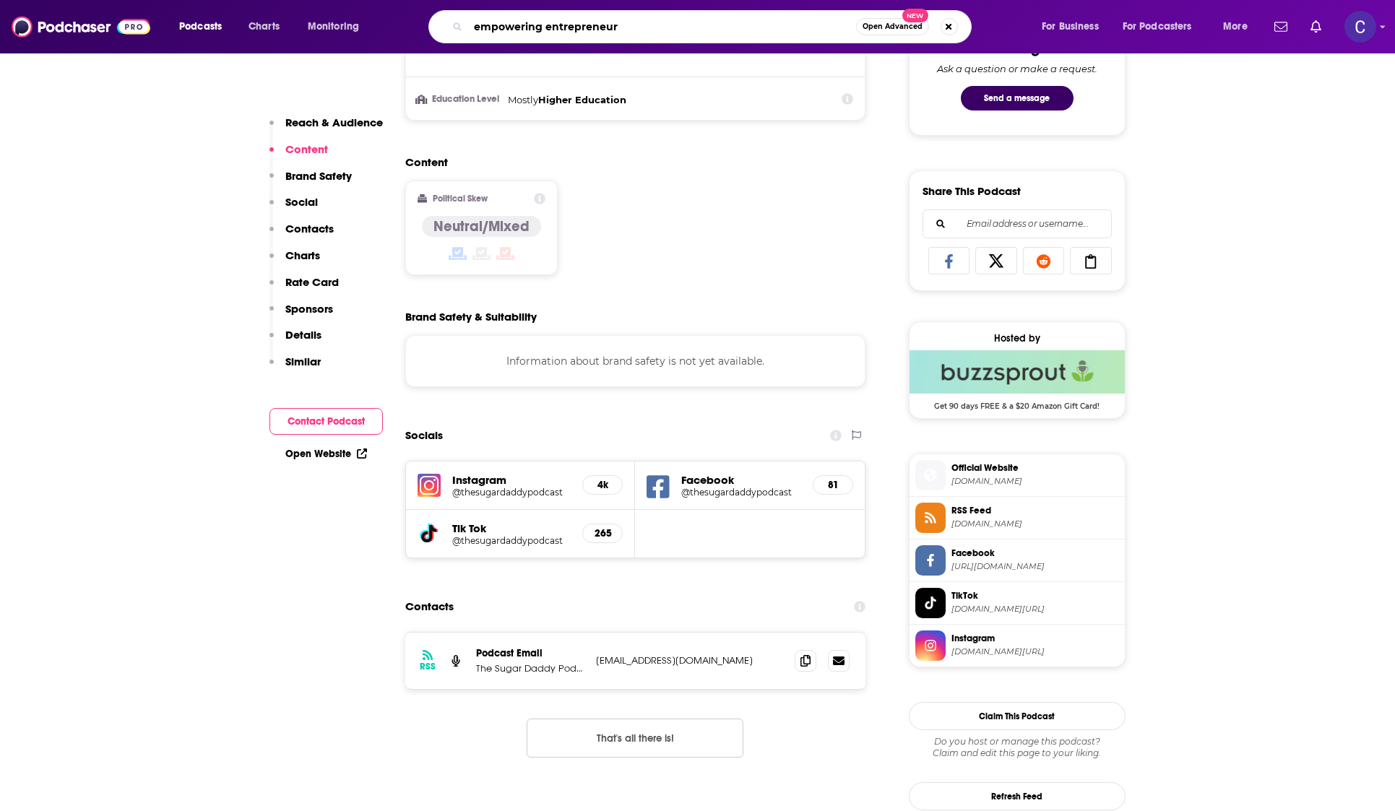
type input "empowering entrepreneurs"
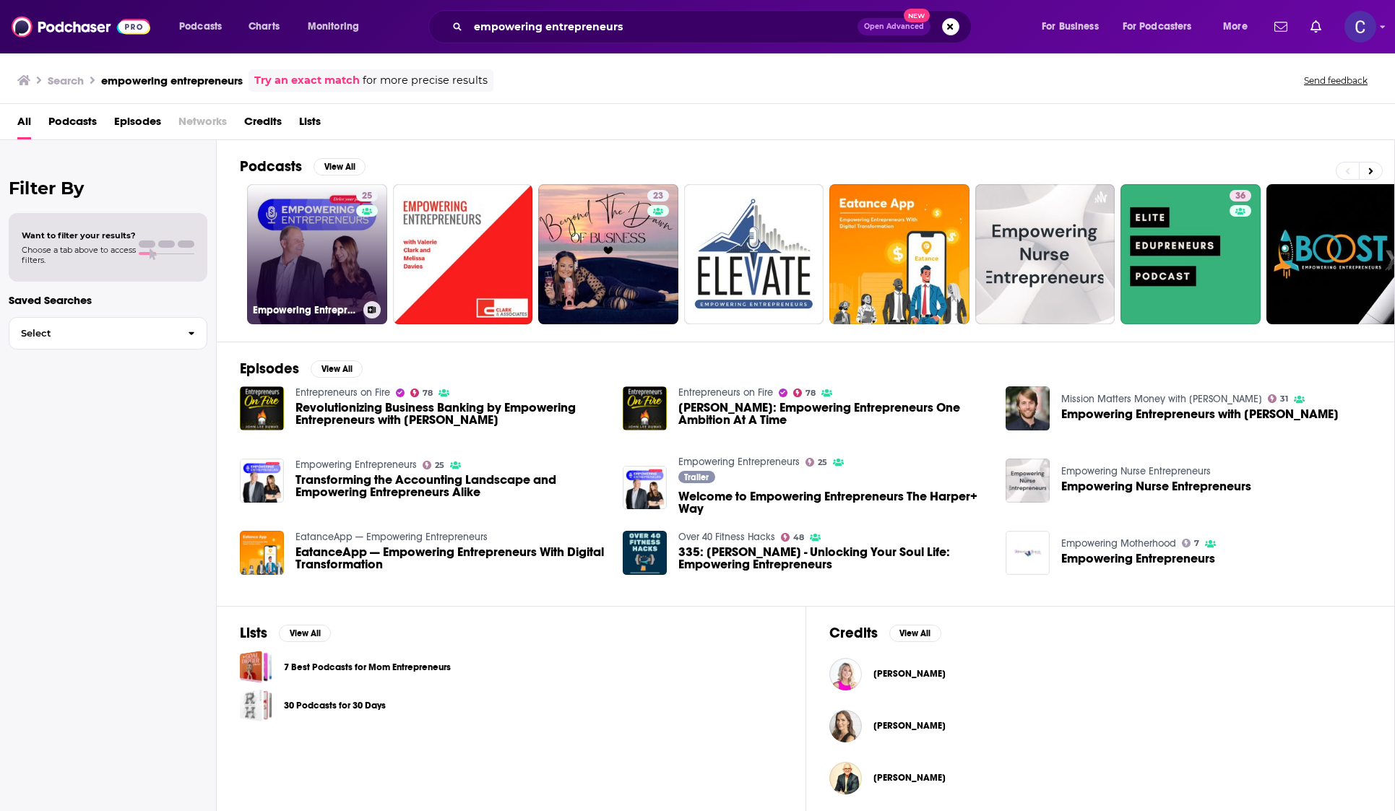
click at [309, 261] on link "25 Empowering Entrepreneurs" at bounding box center [317, 254] width 140 height 140
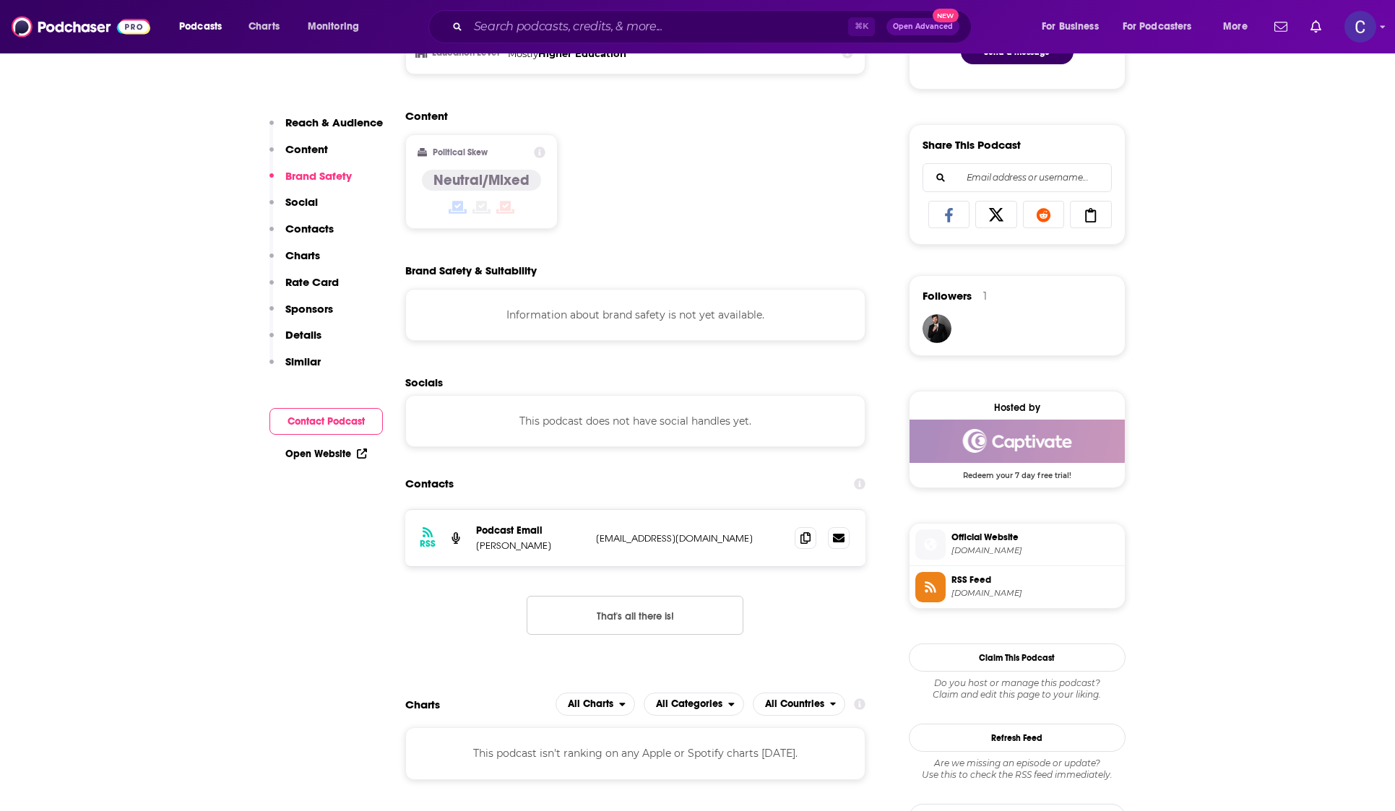
scroll to position [839, 0]
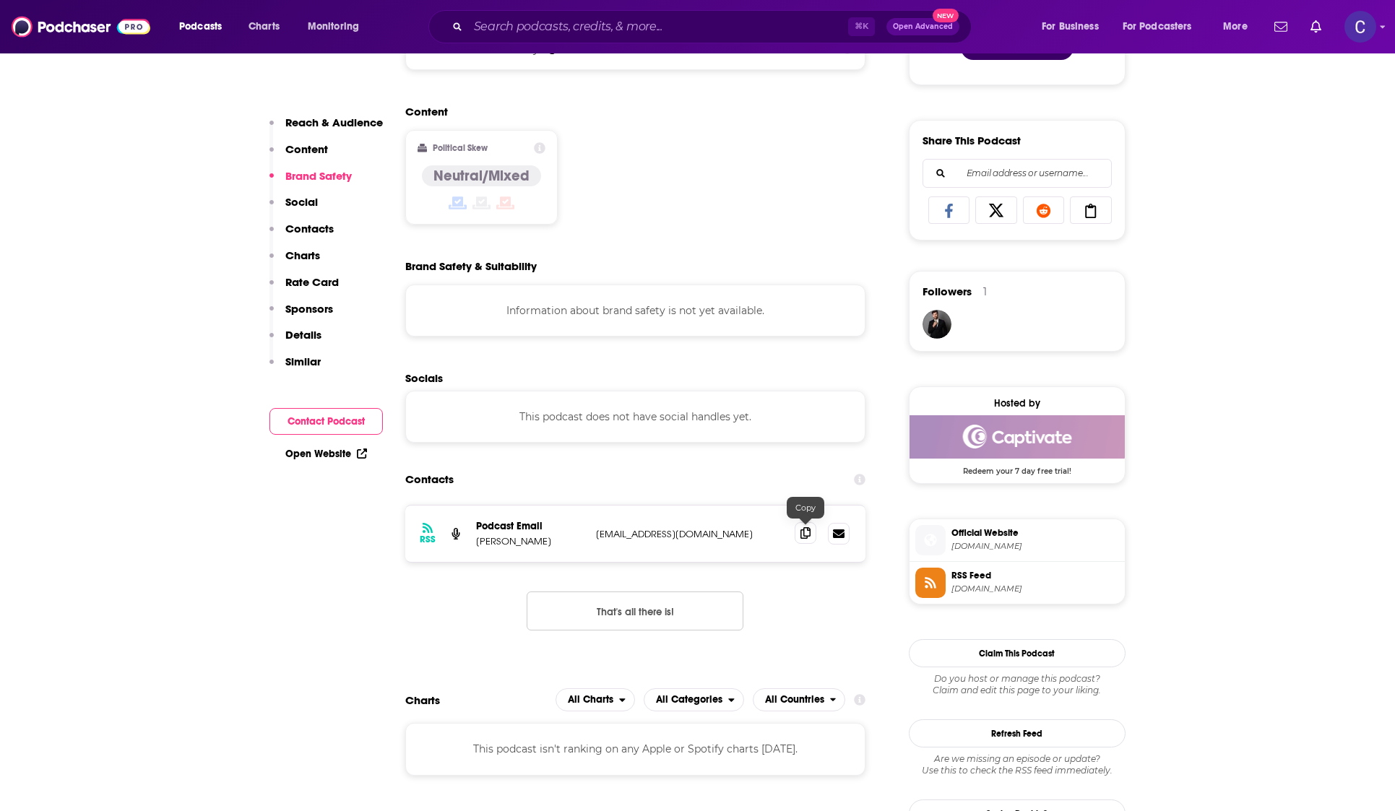
click at [799, 532] on span at bounding box center [805, 533] width 22 height 22
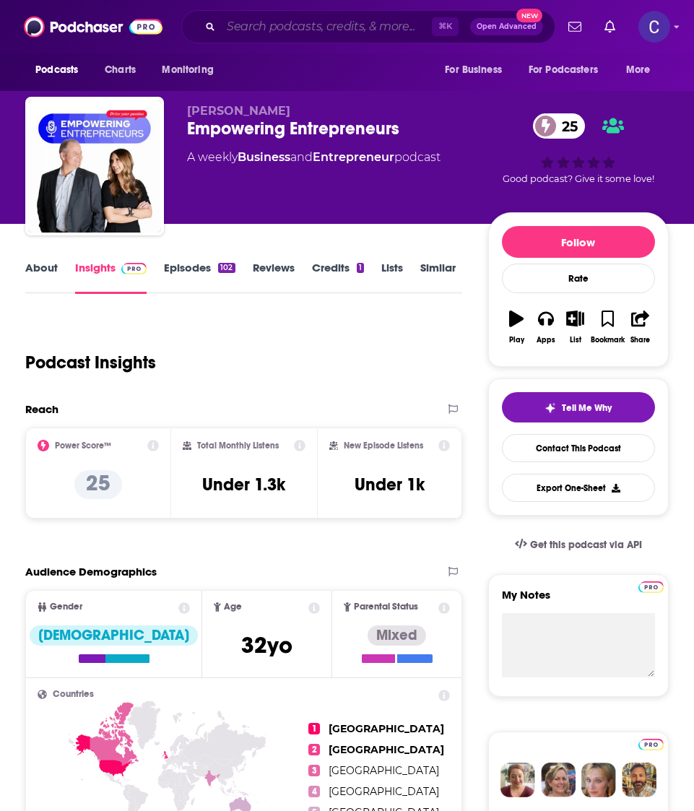
click at [235, 25] on input "Search podcasts, credits, & more..." at bounding box center [326, 26] width 211 height 23
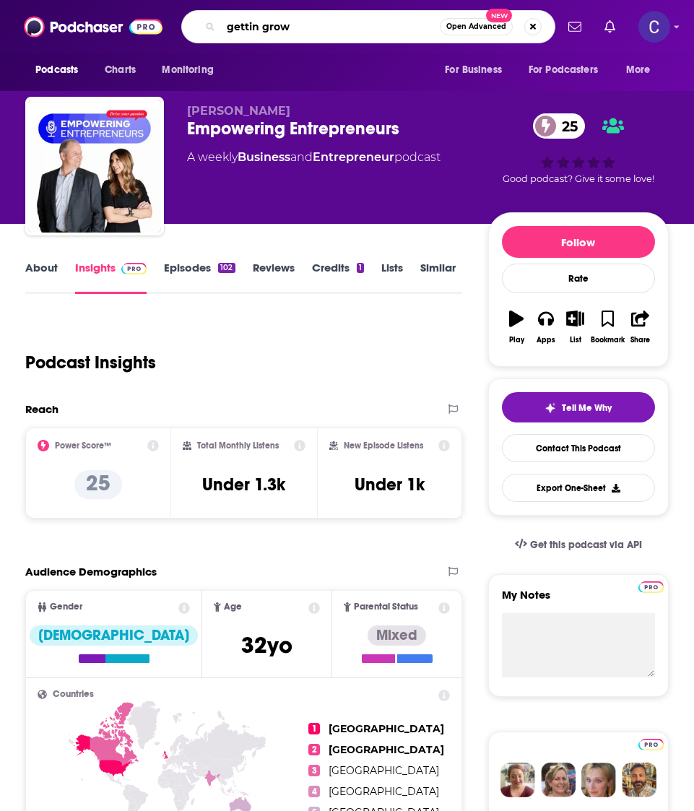
type input "gettin grown"
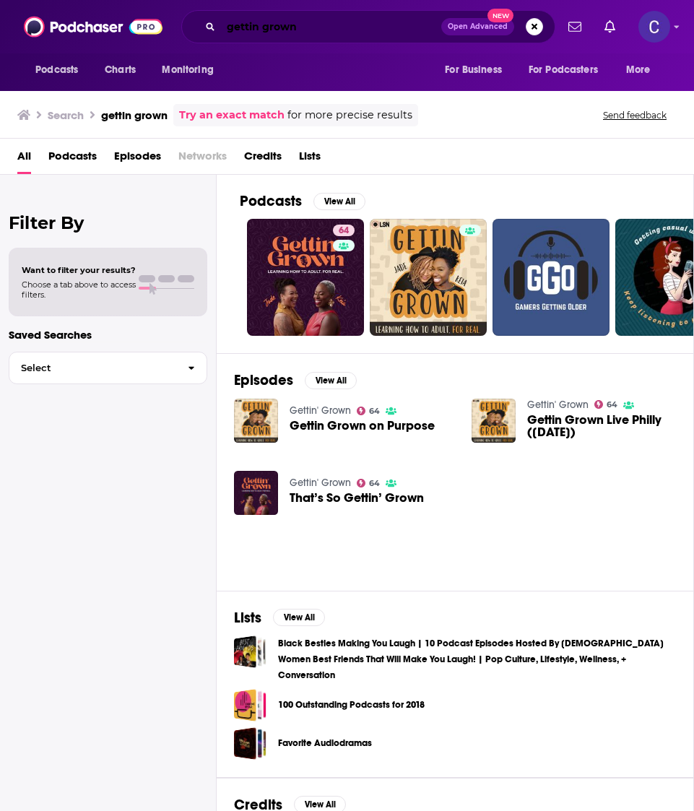
click at [360, 22] on input "gettin grown" at bounding box center [331, 26] width 220 height 23
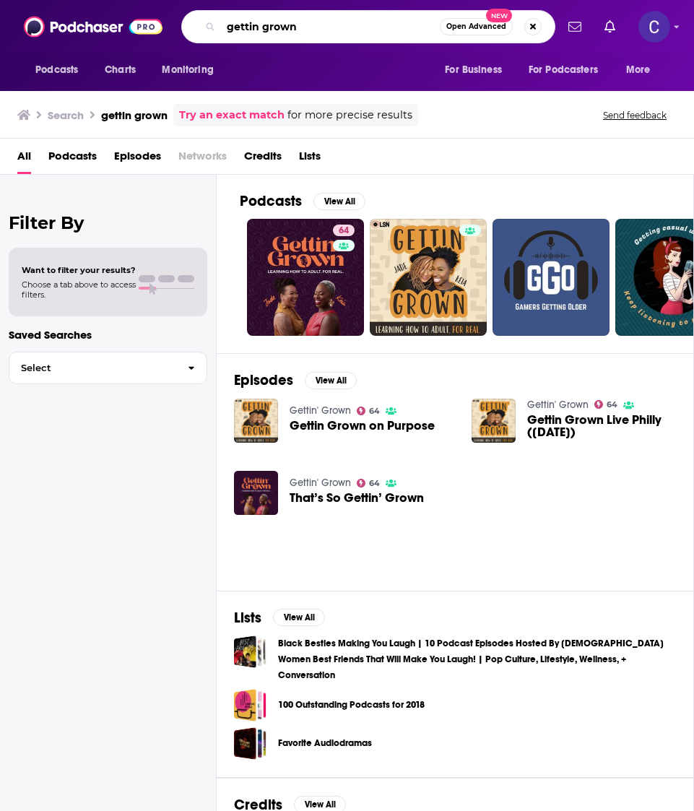
click at [360, 22] on input "gettin grown" at bounding box center [330, 26] width 219 height 23
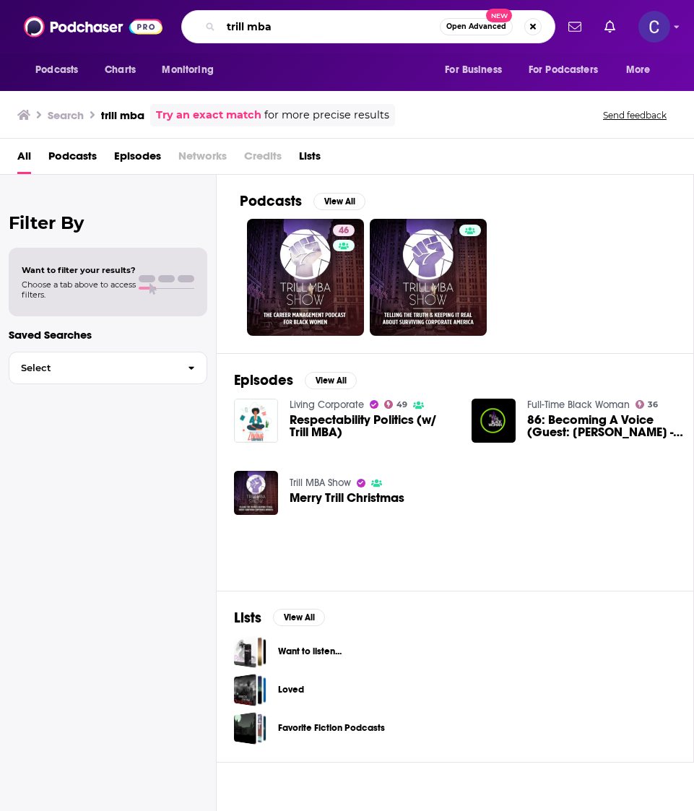
click at [271, 30] on input "trill mba" at bounding box center [330, 26] width 219 height 23
type input "let's chitchat sis"
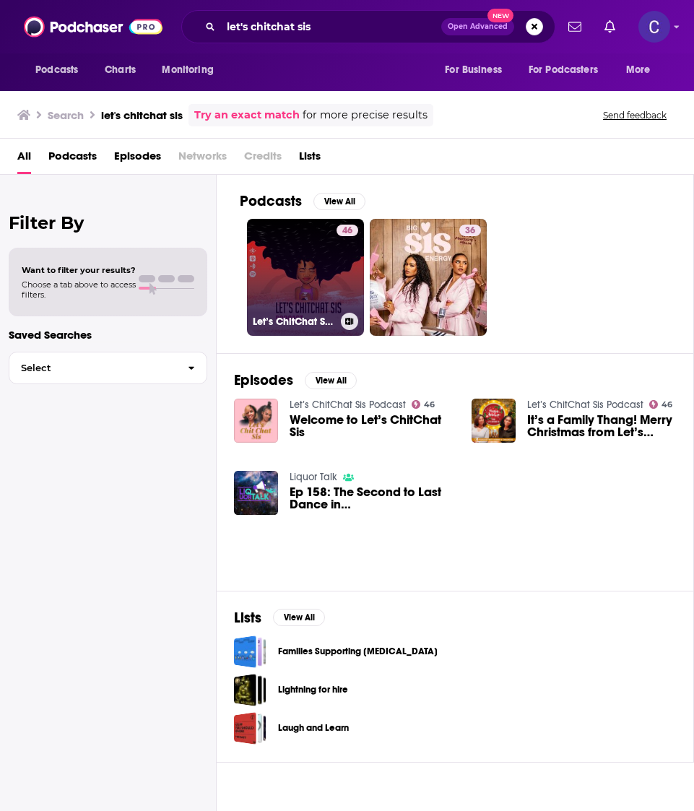
click at [292, 269] on link "46 Let’s ChitChat Sis Podcast" at bounding box center [305, 277] width 117 height 117
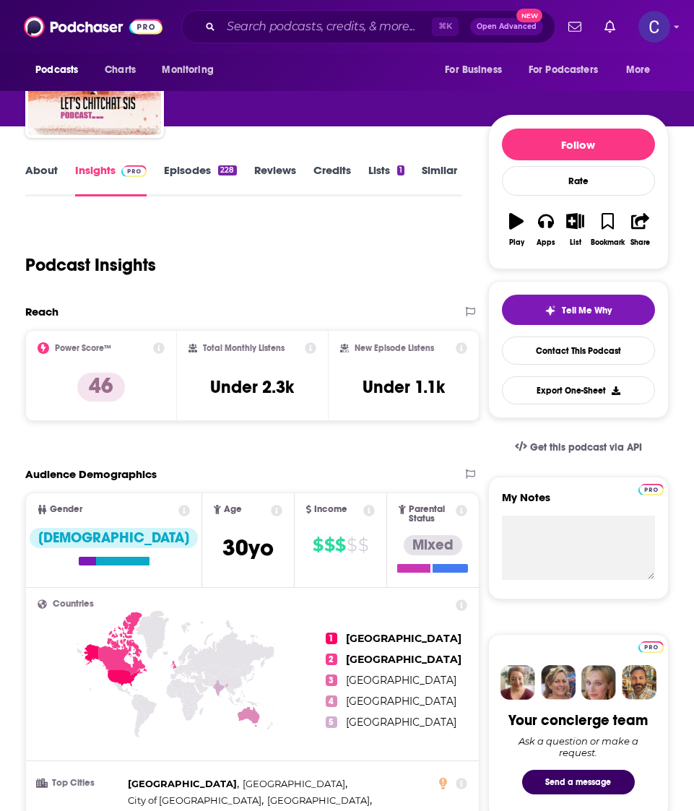
scroll to position [43, 0]
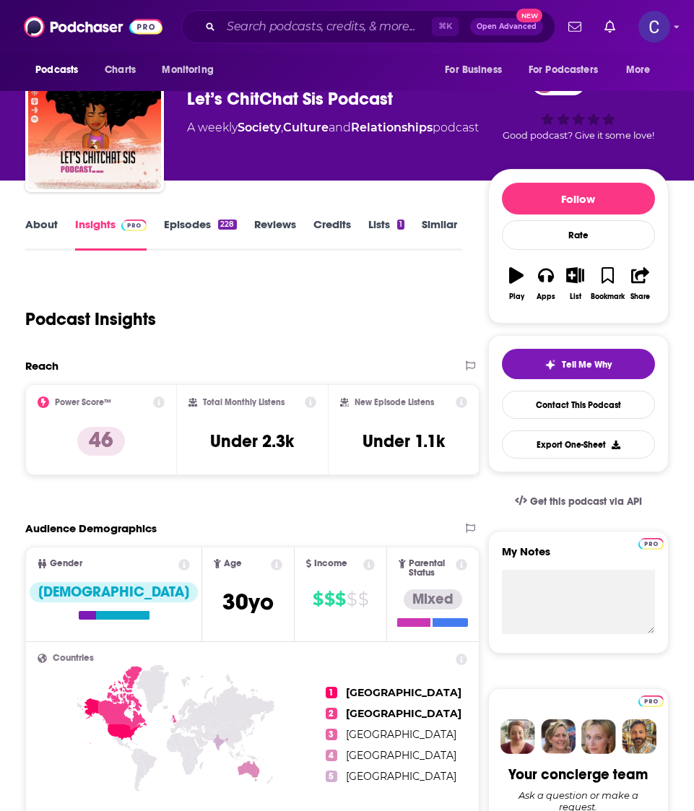
click at [195, 227] on link "Episodes 228" at bounding box center [200, 233] width 72 height 33
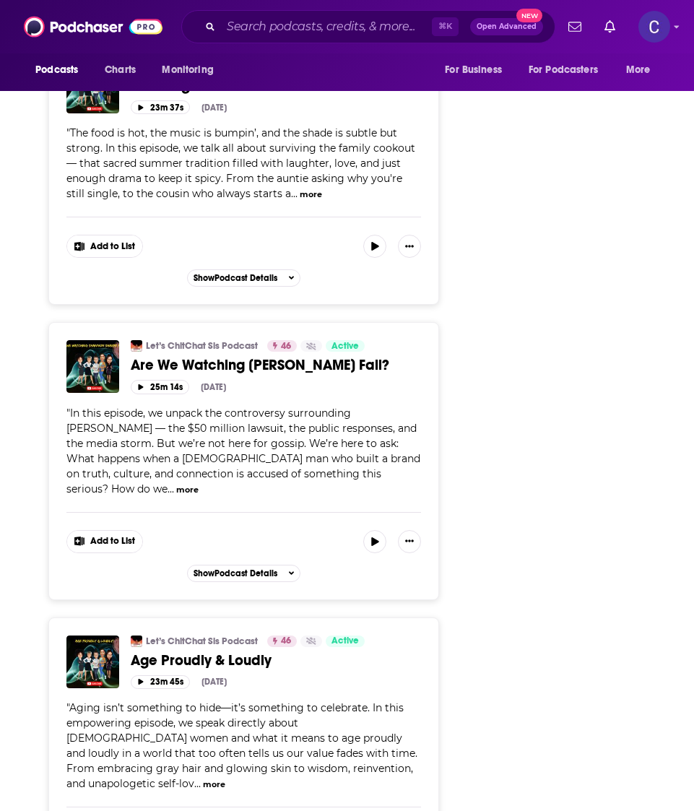
scroll to position [4154, 0]
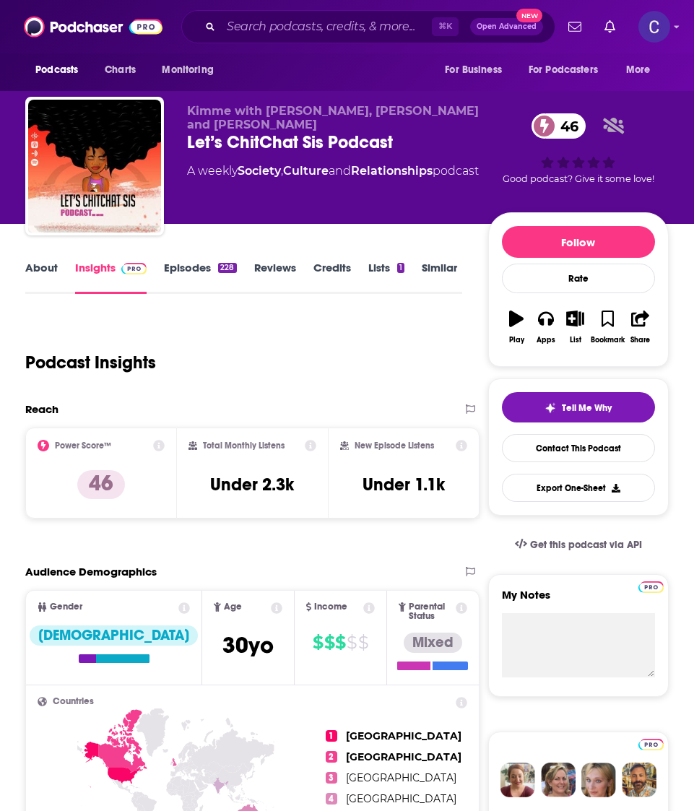
scroll to position [12, 0]
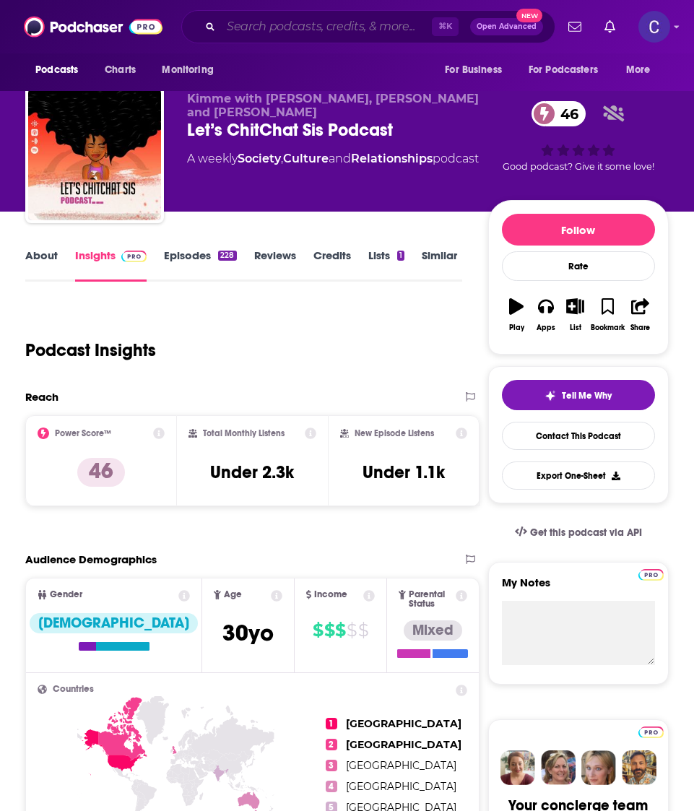
click at [313, 20] on input "Search podcasts, credits, & more..." at bounding box center [326, 26] width 211 height 23
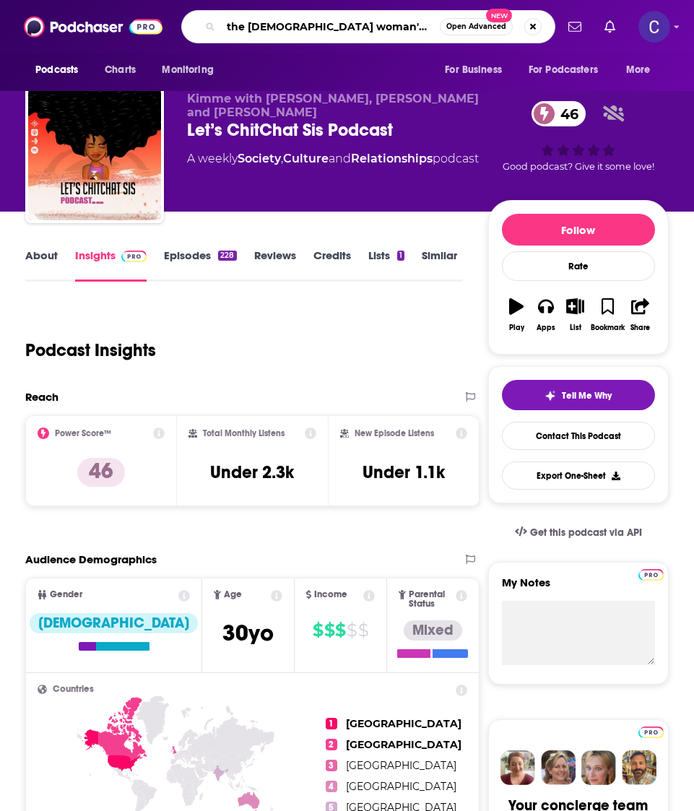
type input "the black woman's solution"
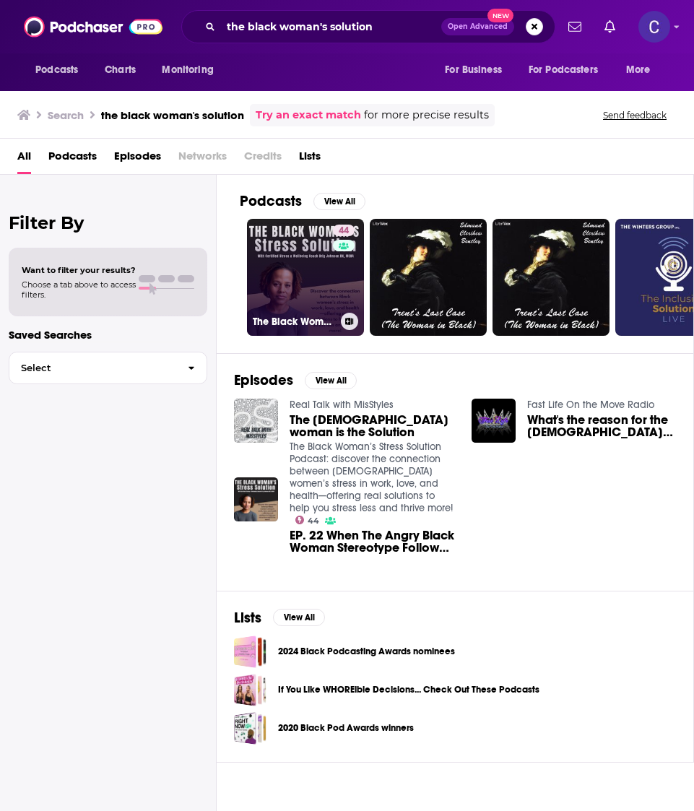
click at [320, 299] on link "44 The Black Woman’s Stress Solution Podcast: discover the connection between B…" at bounding box center [305, 277] width 117 height 117
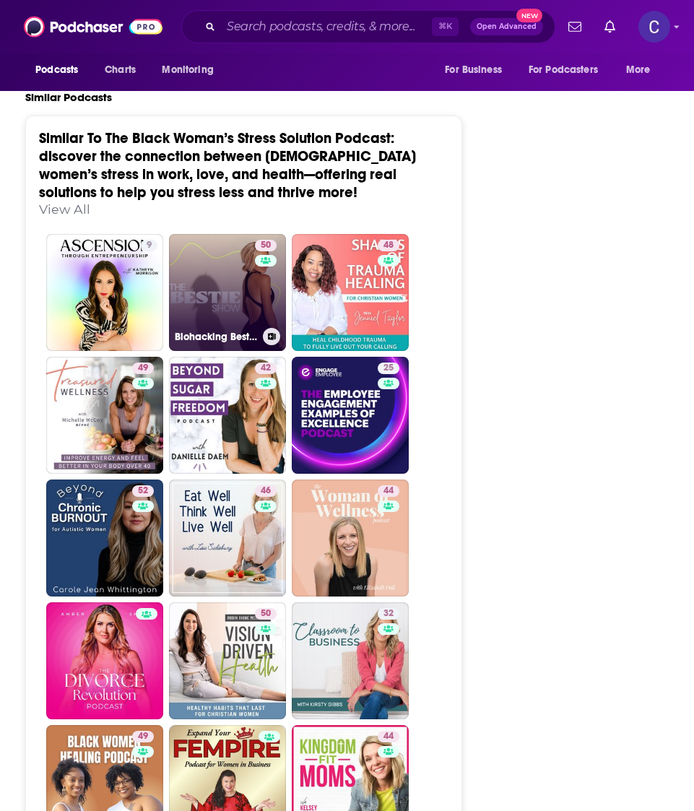
scroll to position [2583, 0]
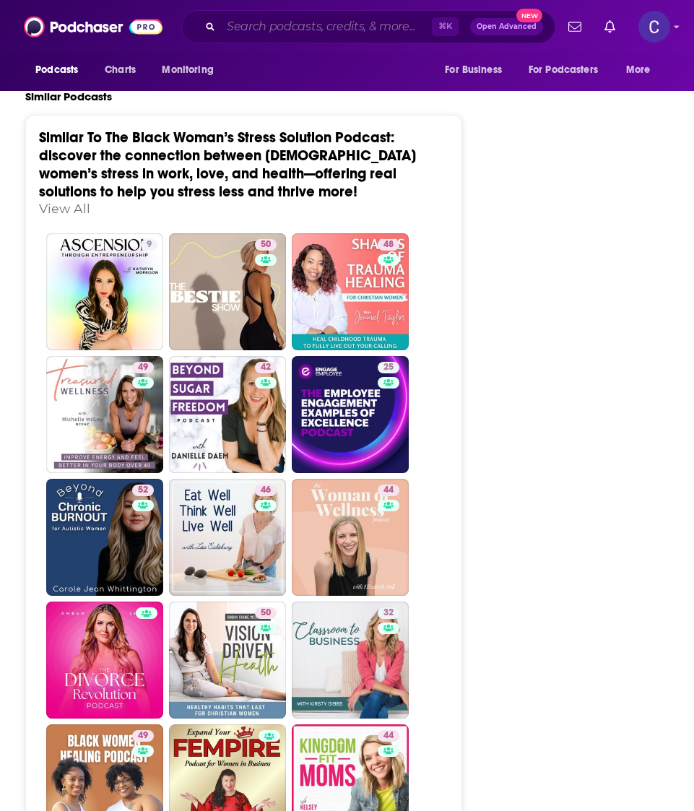
click at [318, 27] on input "Search podcasts, credits, & more..." at bounding box center [326, 26] width 211 height 23
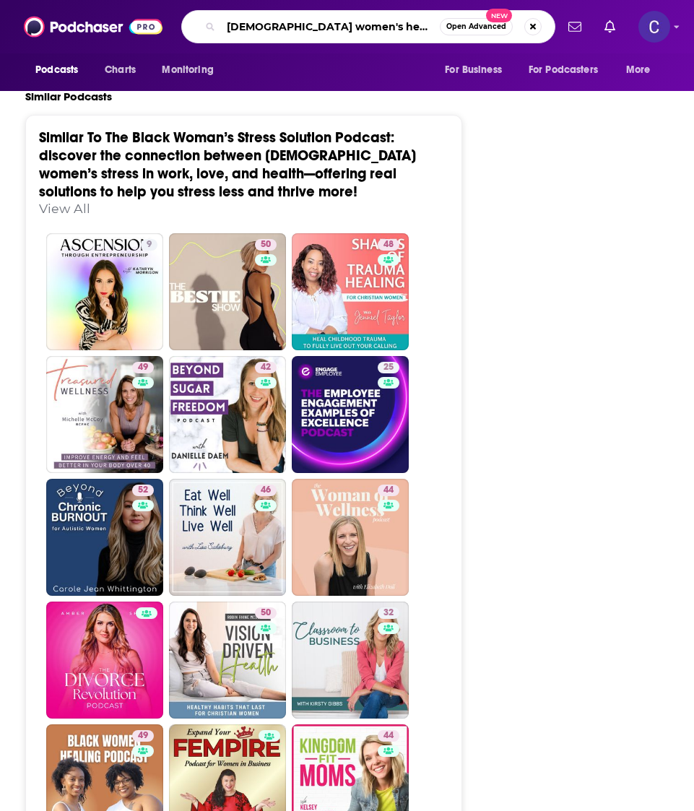
type input "[DEMOGRAPHIC_DATA] women's health"
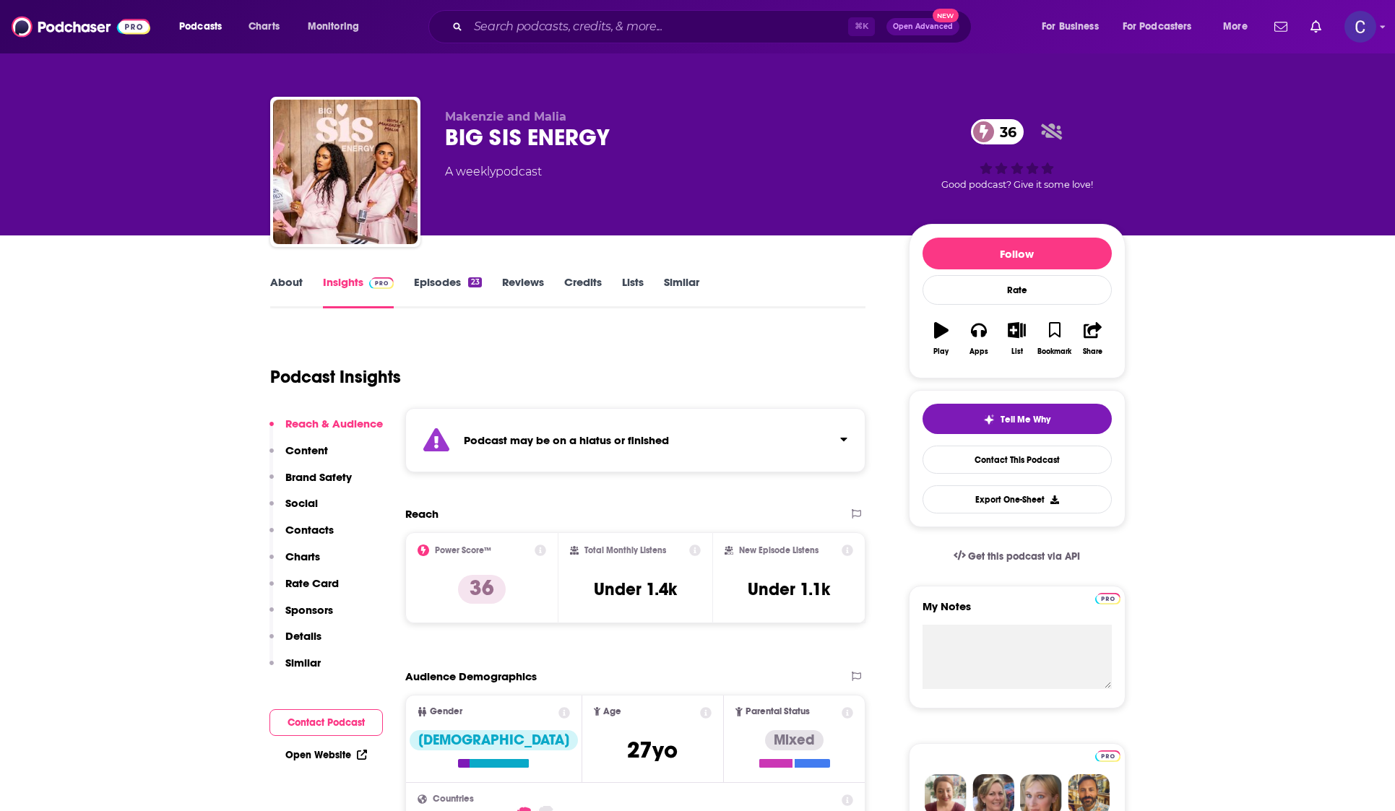
click at [454, 279] on link "Episodes 23" at bounding box center [447, 291] width 67 height 33
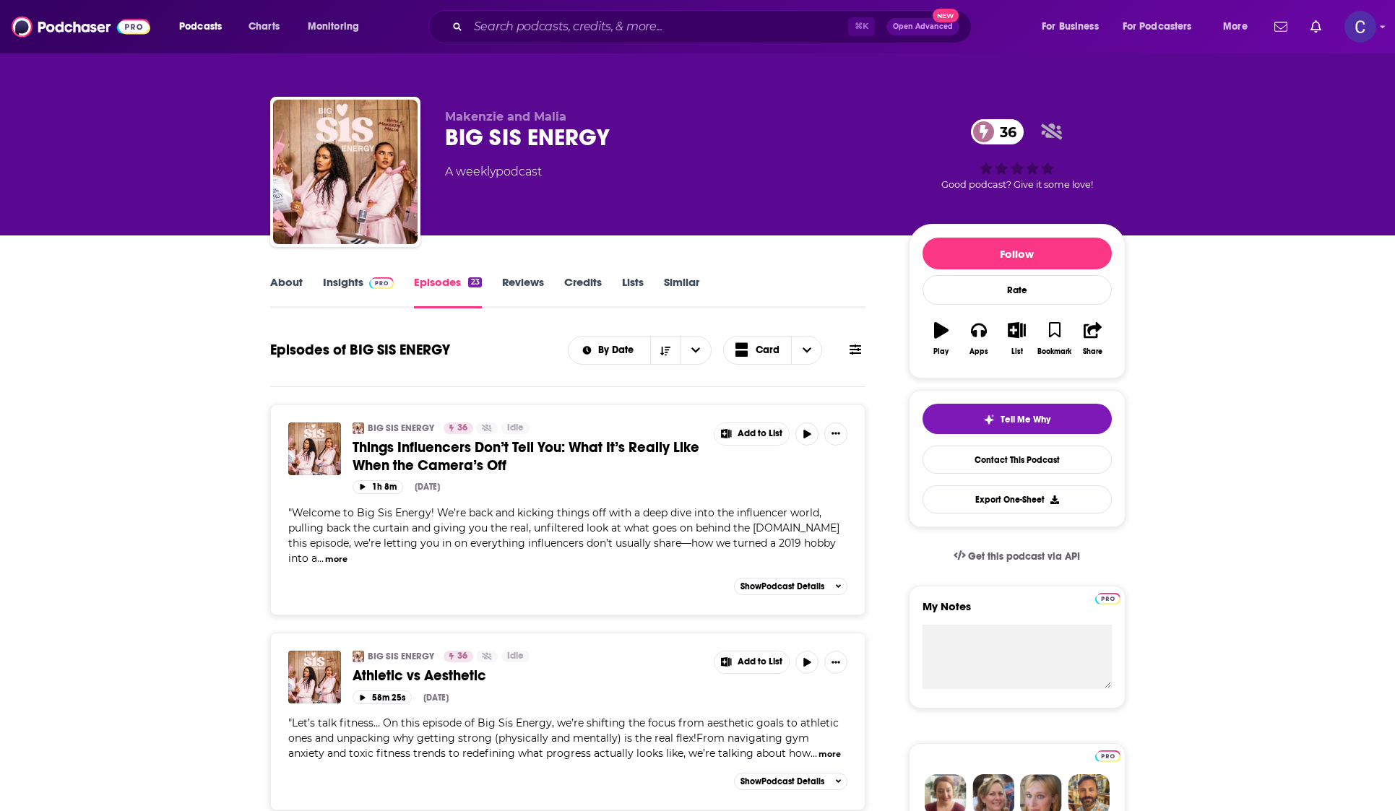
click at [375, 277] on img at bounding box center [381, 283] width 25 height 12
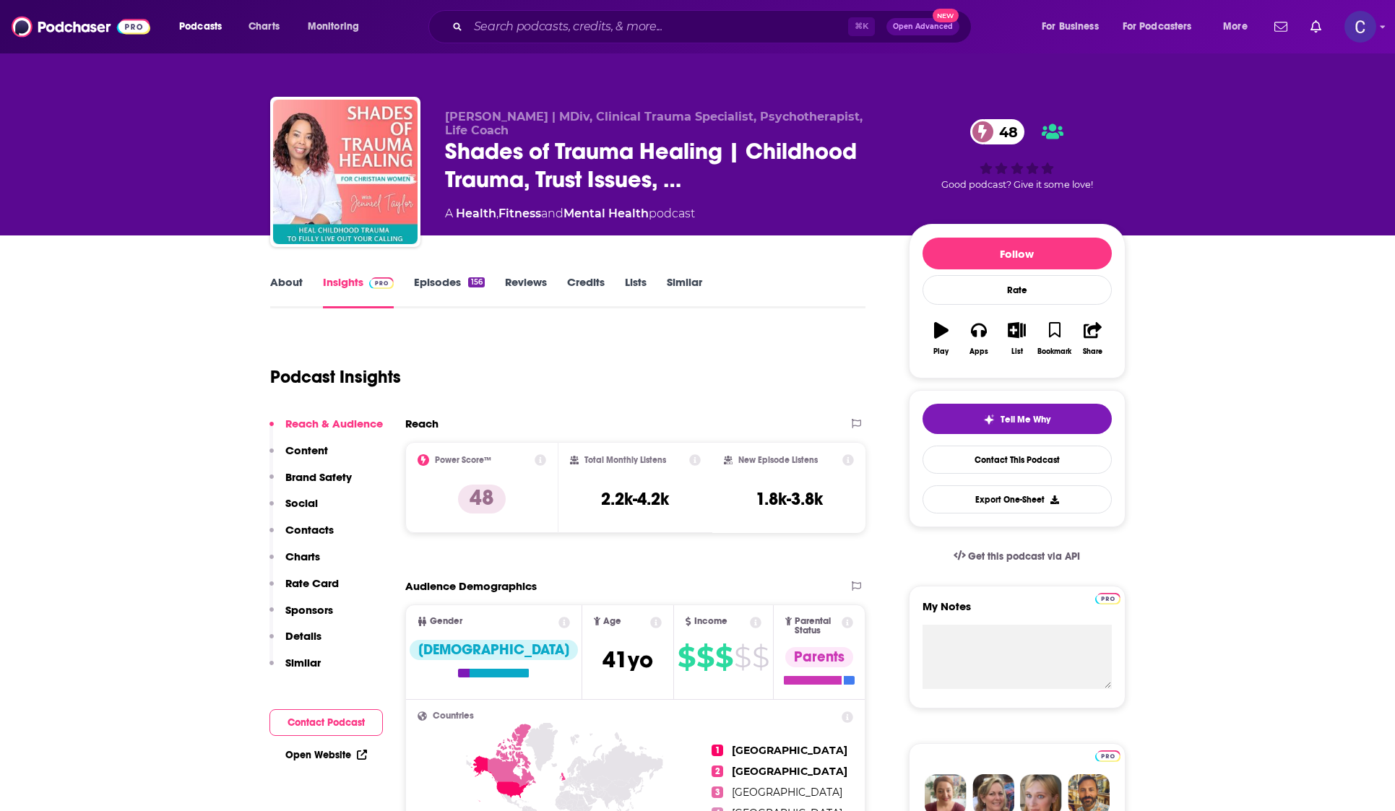
click at [279, 288] on link "About" at bounding box center [286, 291] width 32 height 33
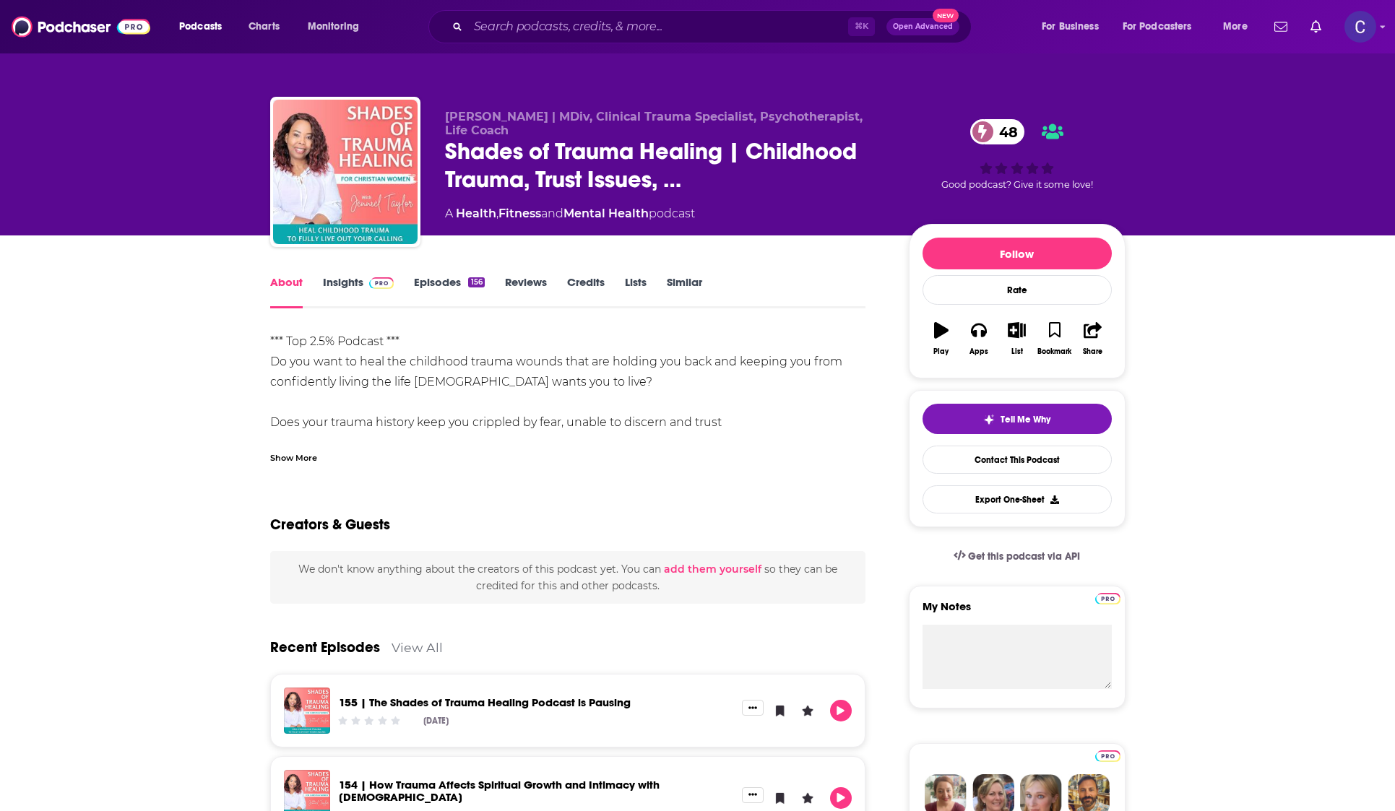
click at [278, 455] on div "Show More" at bounding box center [293, 457] width 47 height 14
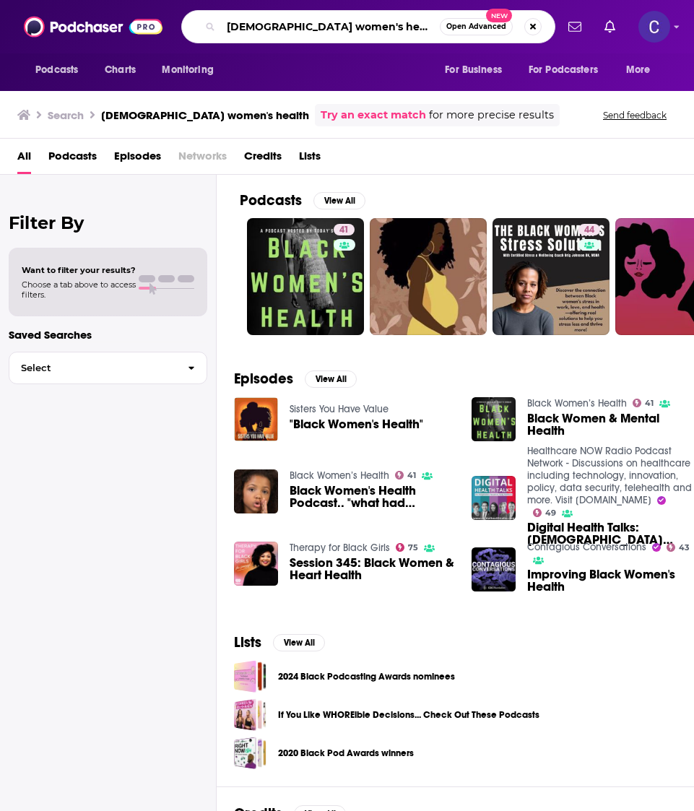
click at [287, 27] on input "[DEMOGRAPHIC_DATA] women's health" at bounding box center [330, 26] width 219 height 23
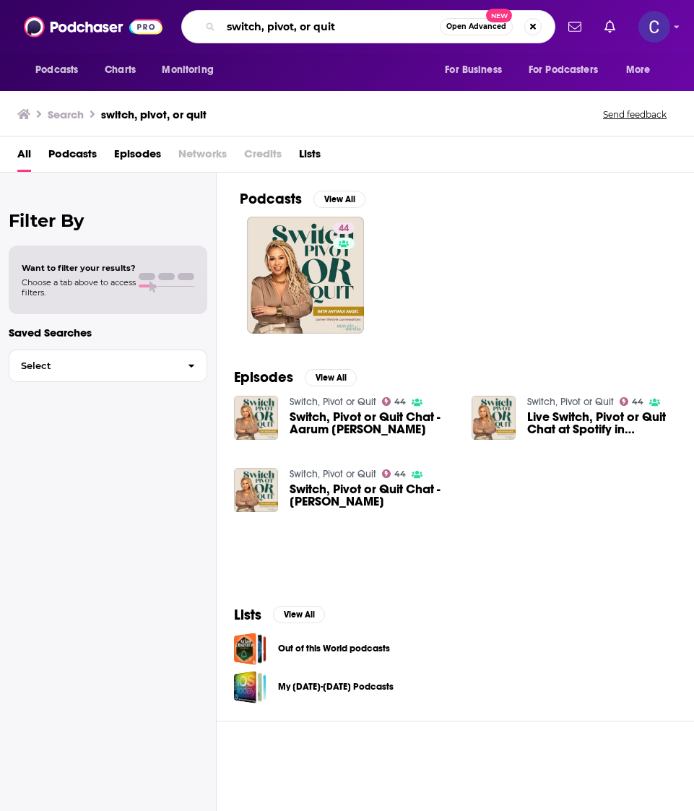
click at [316, 32] on input "switch, pivot, or quit" at bounding box center [330, 26] width 219 height 23
type input "dem black mamas"
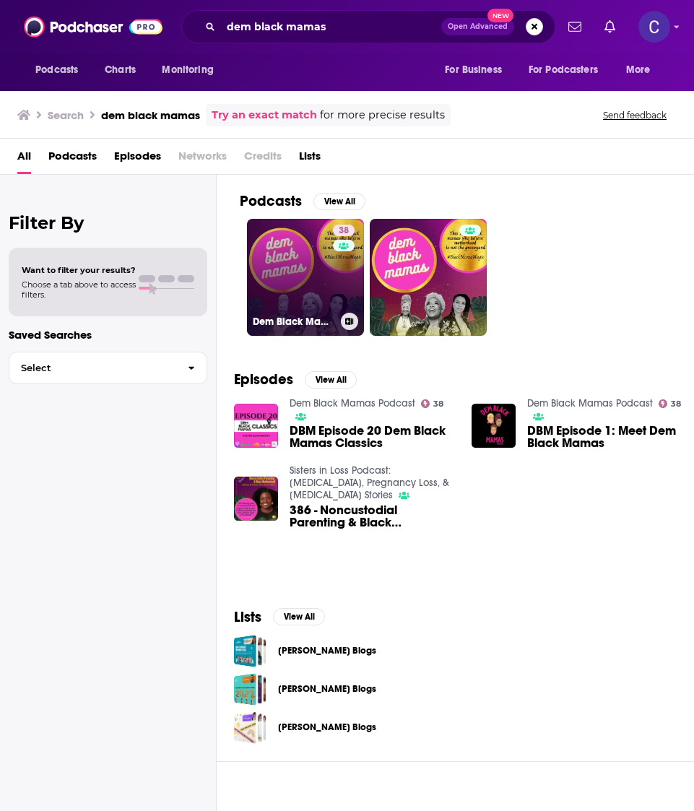
click at [289, 266] on link "38 Dem Black Mamas Podcast" at bounding box center [305, 277] width 117 height 117
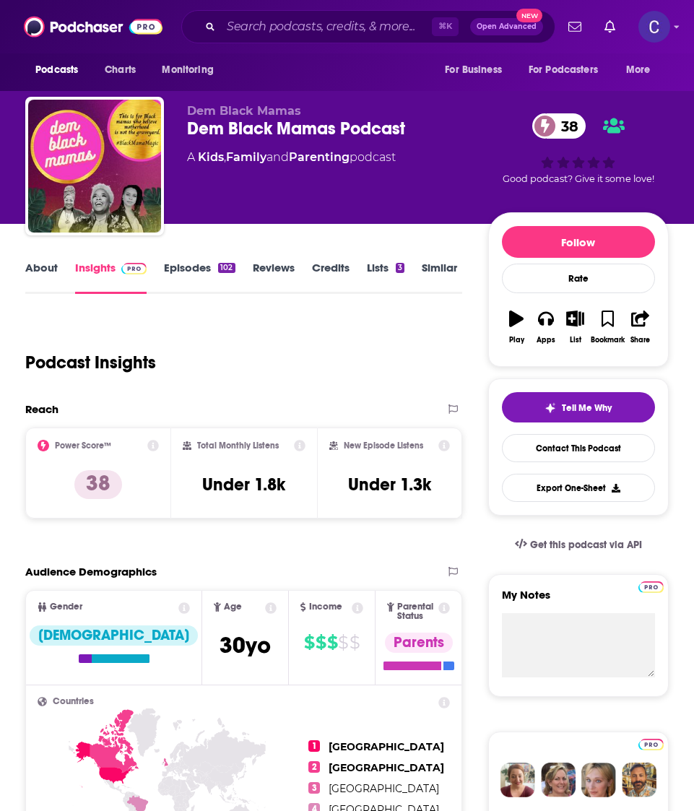
click at [188, 269] on link "Episodes 102" at bounding box center [199, 277] width 71 height 33
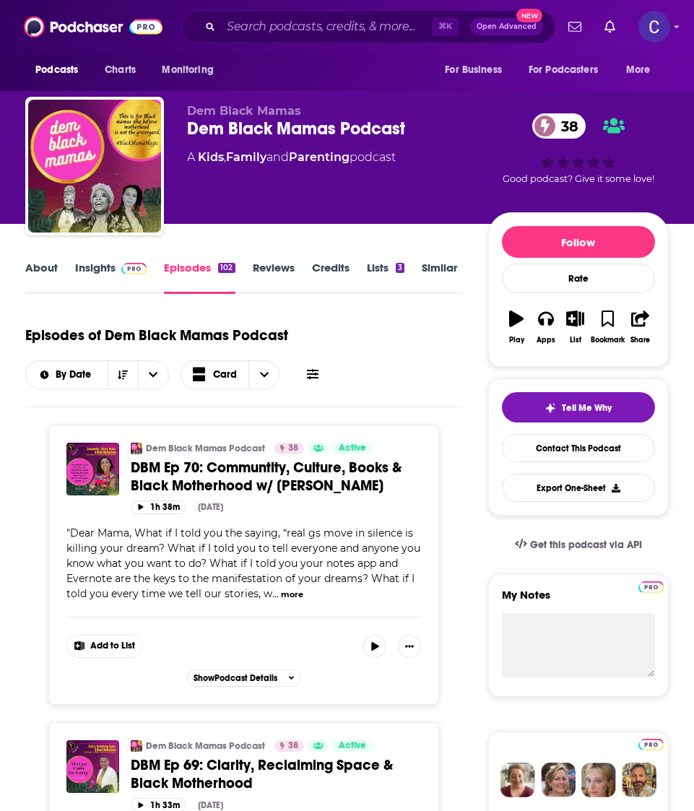
scroll to position [1, 0]
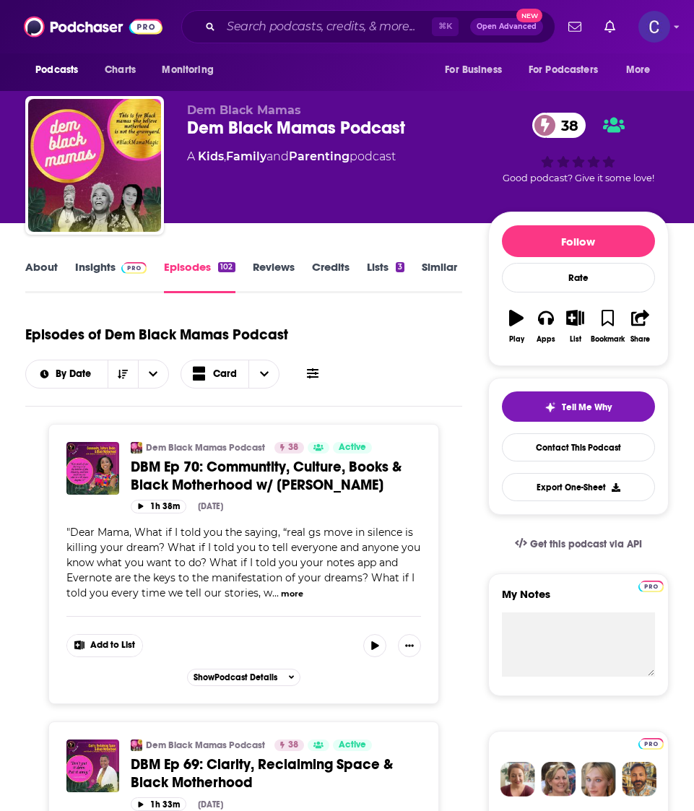
click at [48, 263] on link "About" at bounding box center [41, 276] width 32 height 33
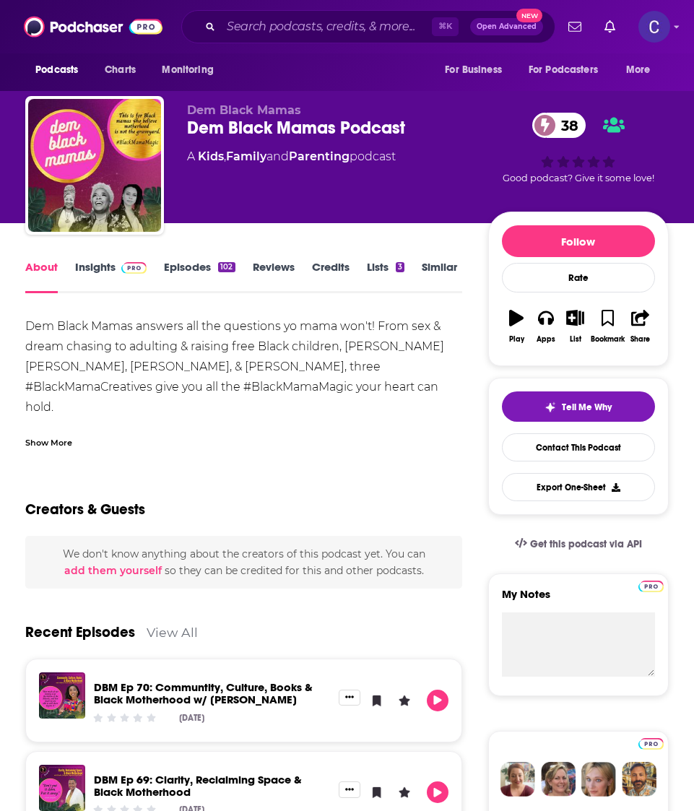
scroll to position [8, 0]
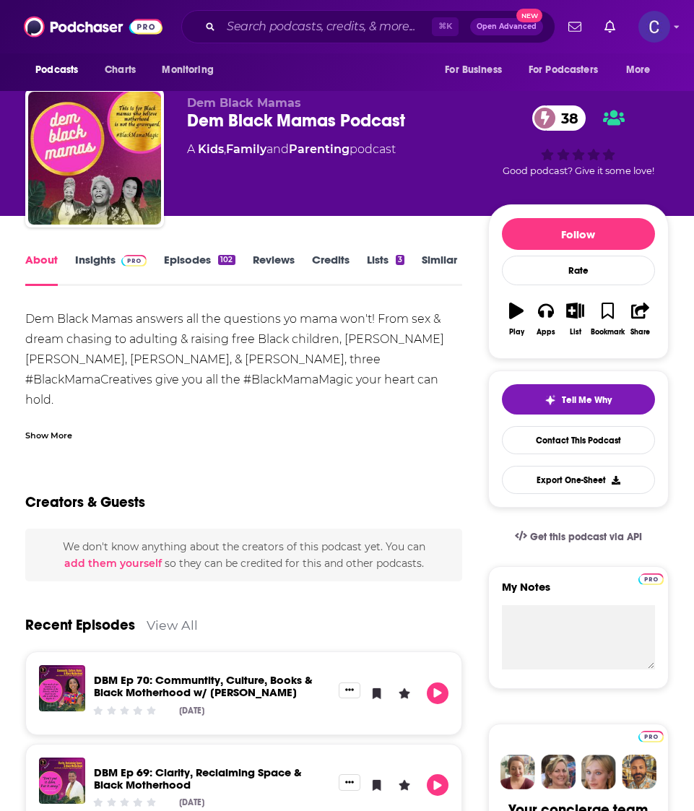
click at [222, 277] on link "Episodes 102" at bounding box center [199, 269] width 71 height 33
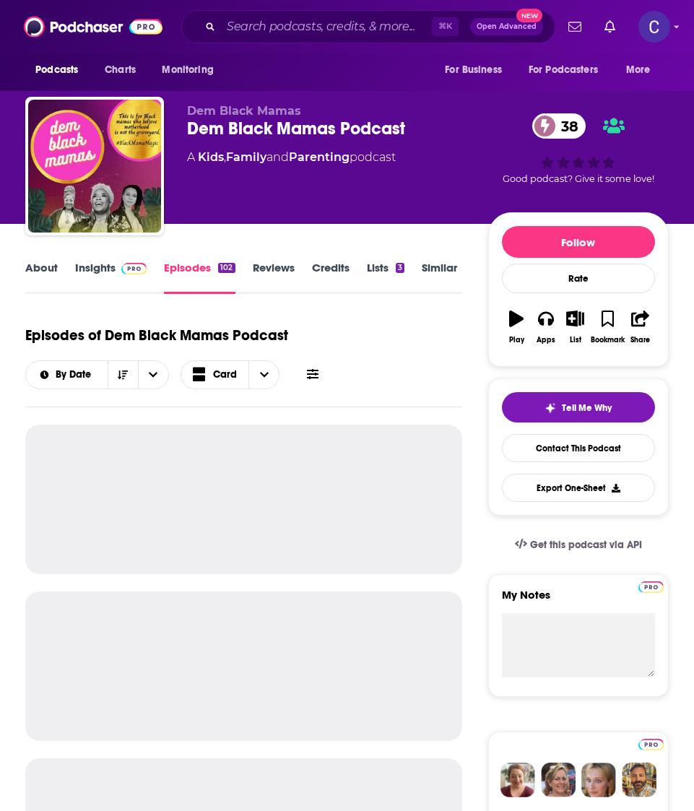
scroll to position [1, 0]
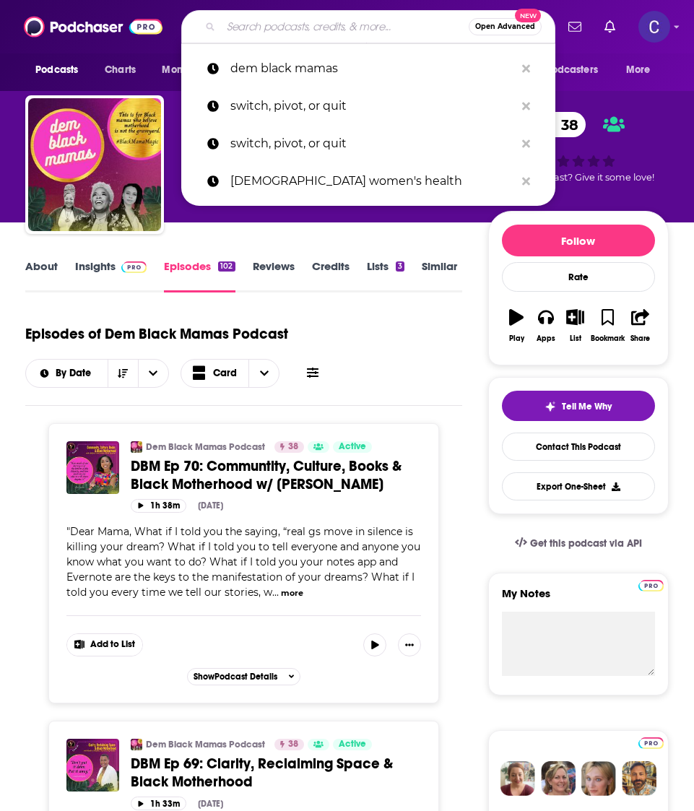
click at [269, 26] on input "Search podcasts, credits, & more..." at bounding box center [345, 26] width 248 height 23
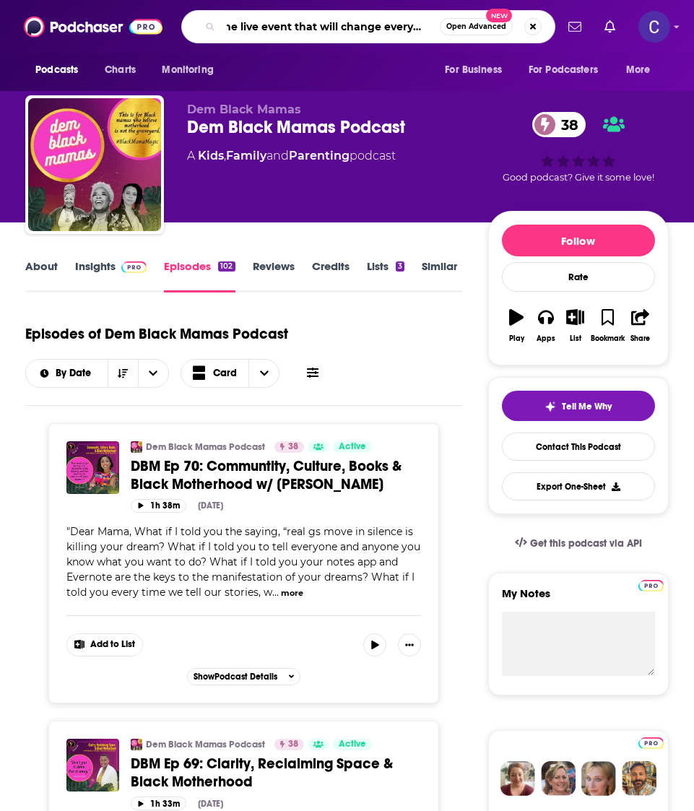
type input "the live event that will change everything"
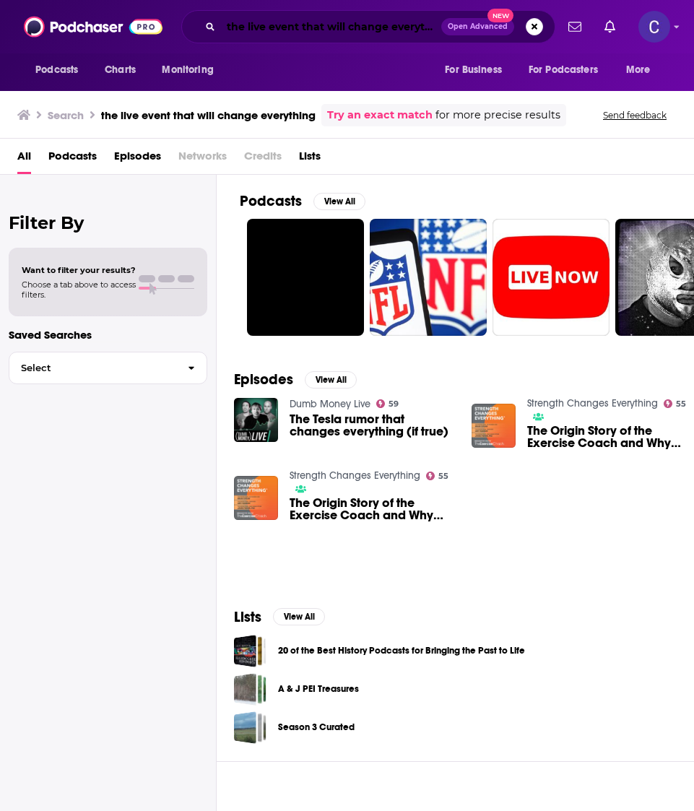
click at [305, 27] on input "the live event that will change everything" at bounding box center [331, 26] width 220 height 23
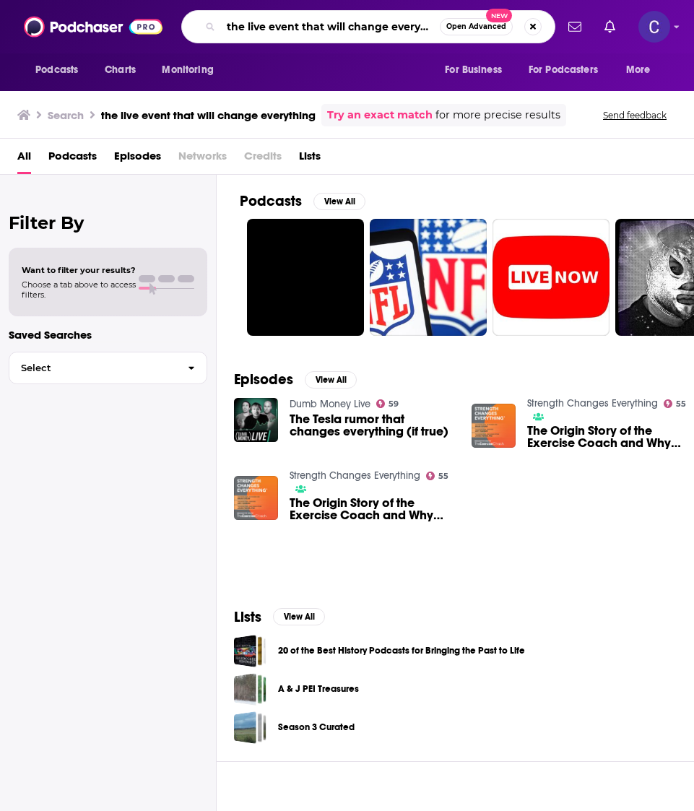
click at [305, 27] on input "the live event that will change everything" at bounding box center [330, 26] width 219 height 23
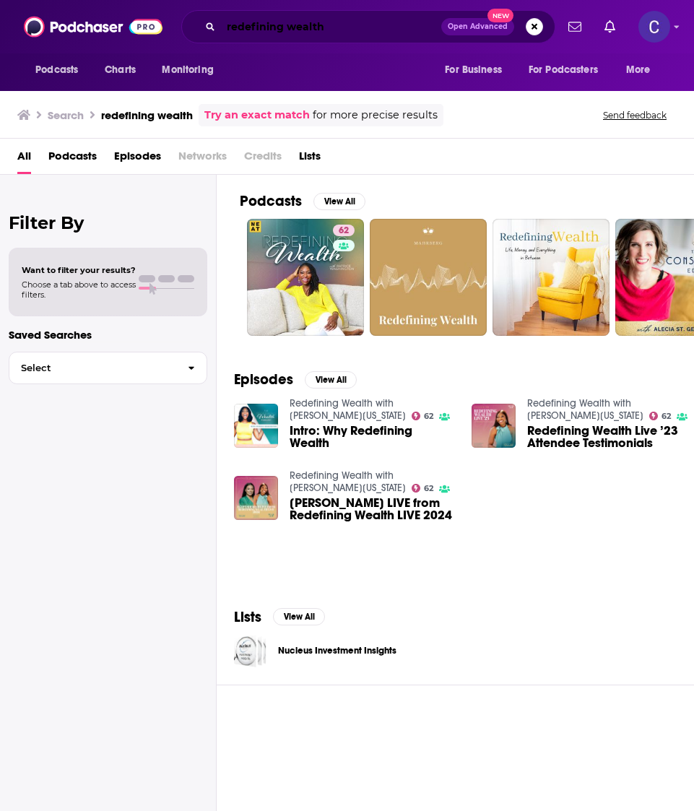
click at [278, 23] on input "redefining wealth" at bounding box center [331, 26] width 220 height 23
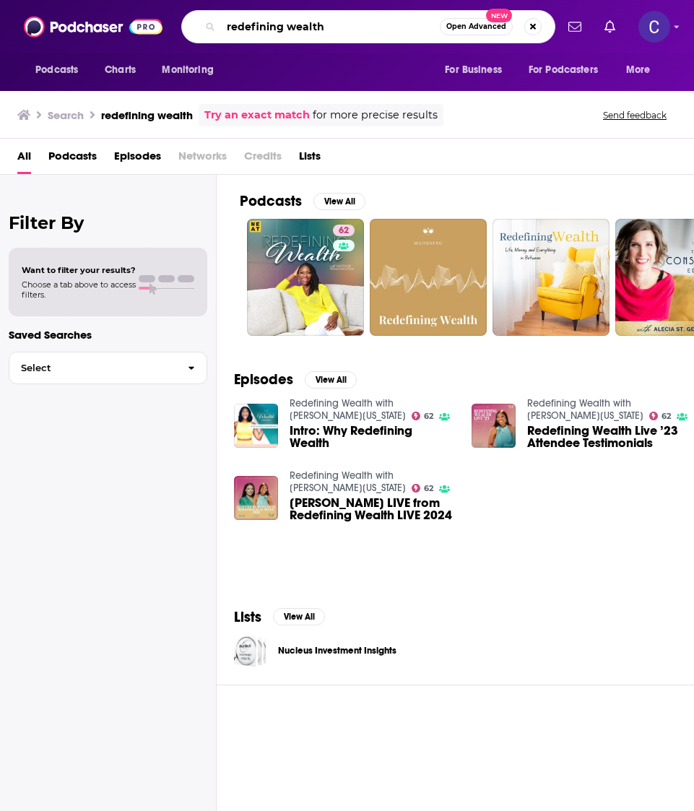
click at [278, 23] on input "redefining wealth" at bounding box center [330, 26] width 219 height 23
type input "lgbtq+ excellence"
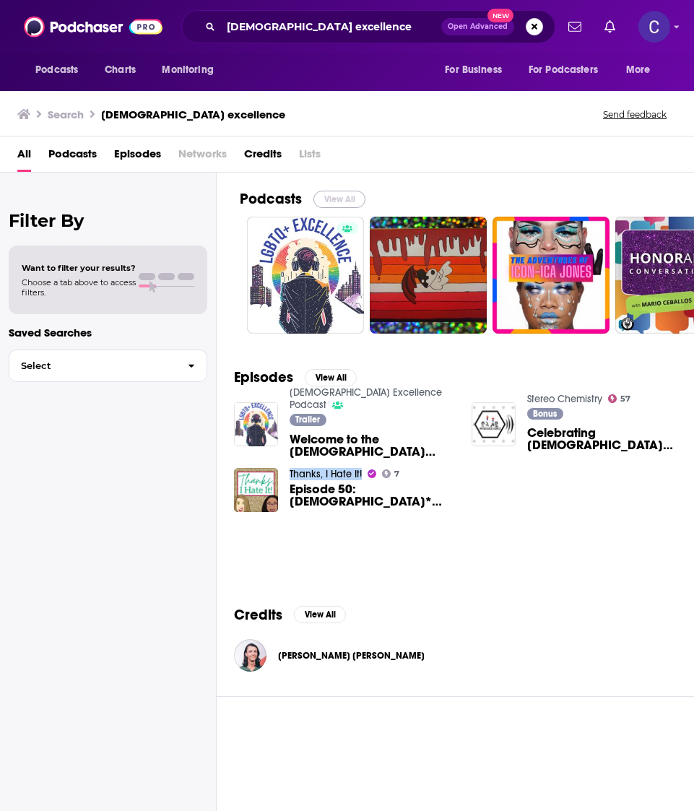
click at [342, 194] on button "View All" at bounding box center [339, 199] width 52 height 17
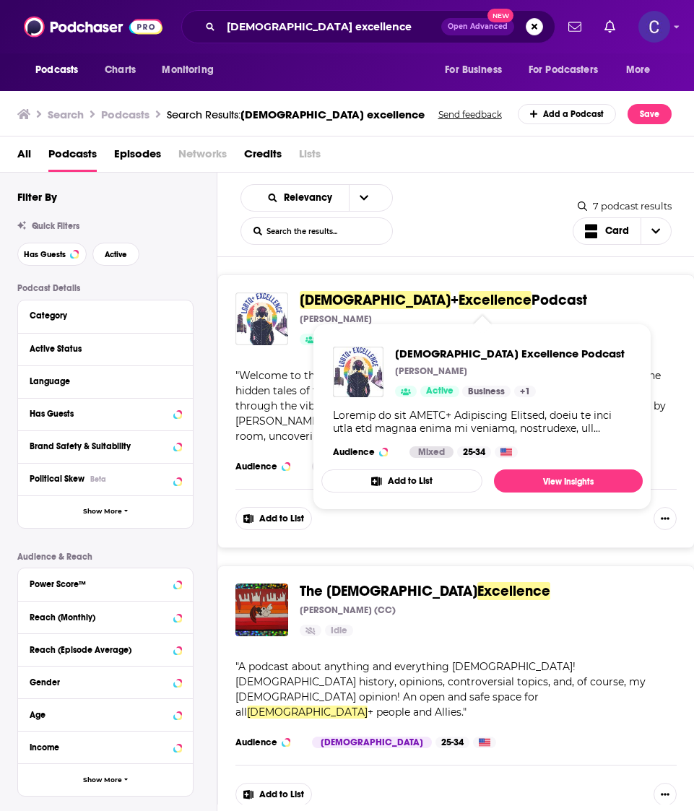
click at [336, 298] on span "LGBTQ" at bounding box center [375, 300] width 151 height 18
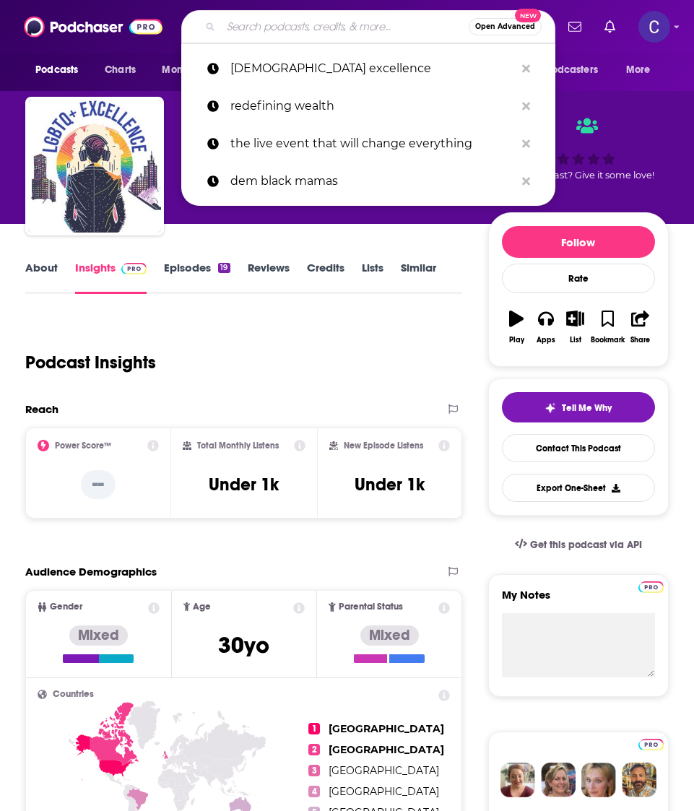
click at [242, 30] on input "Search podcasts, credits, & more..." at bounding box center [345, 26] width 248 height 23
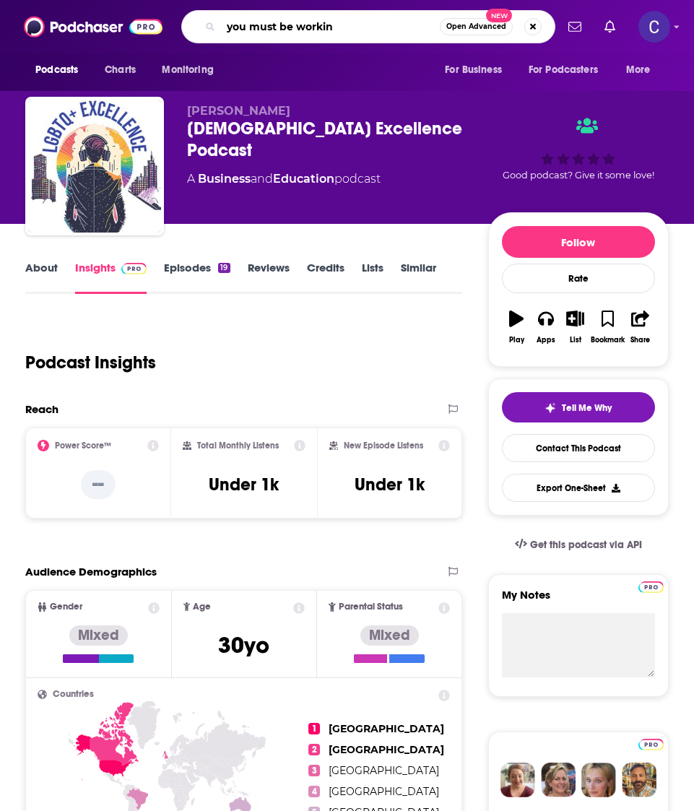
type input "you must be working"
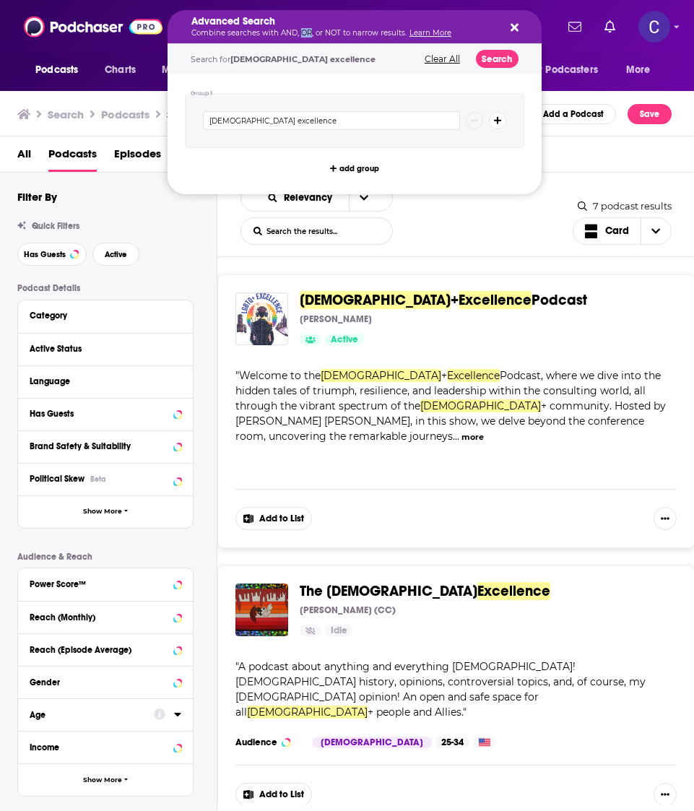
click at [305, 32] on p "Combine searches with AND, OR, or NOT to narrow results. Learn More" at bounding box center [342, 33] width 303 height 7
click at [519, 244] on div "Relevancy List Search Input Search the results... Card" at bounding box center [406, 214] width 332 height 61
click at [281, 30] on p "Combine searches with AND, OR, or NOT to narrow results. Learn More" at bounding box center [342, 33] width 303 height 7
click at [249, 123] on input "lgbtq+ excellence" at bounding box center [331, 120] width 257 height 19
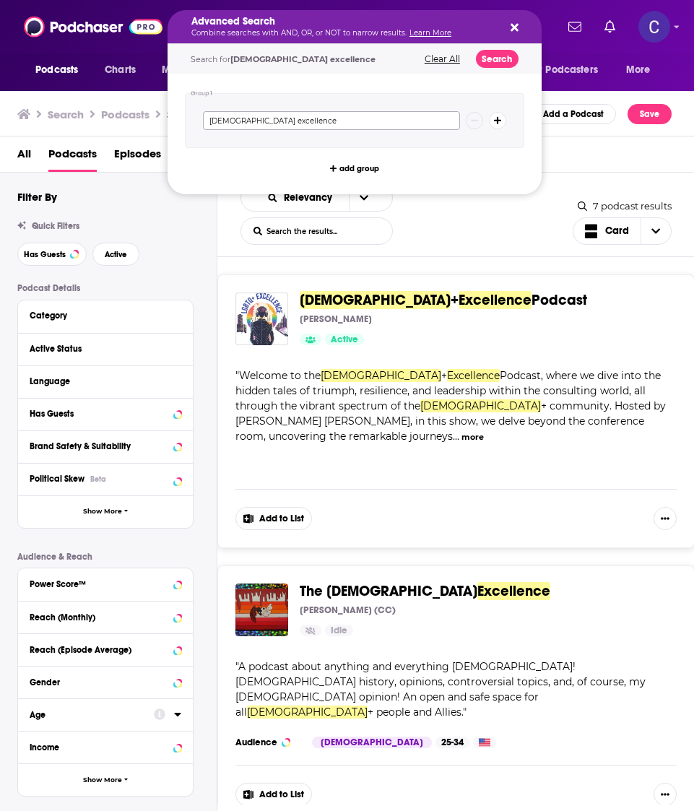
click at [249, 123] on input "lgbtq+ excellence" at bounding box center [331, 120] width 257 height 19
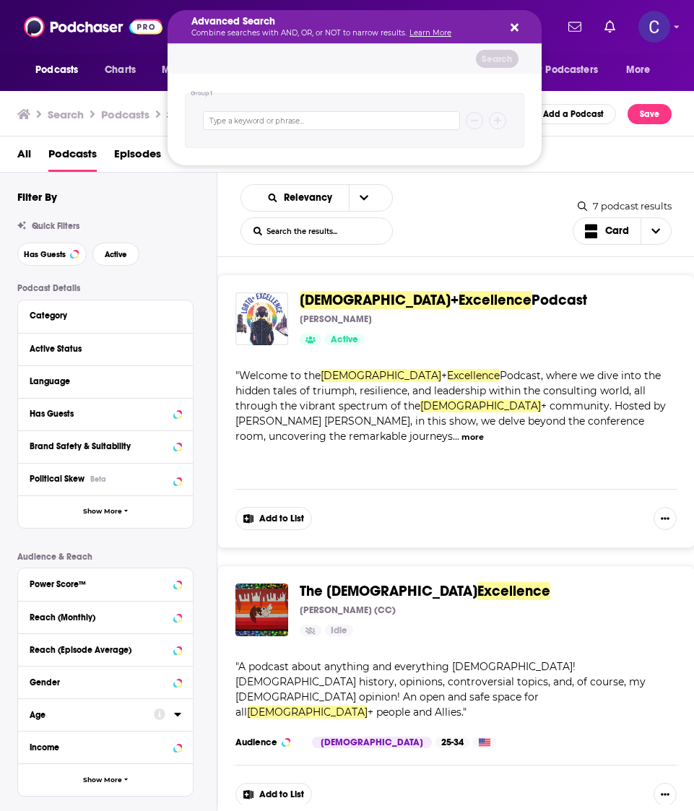
click at [515, 31] on icon "Search podcasts, credits, & more..." at bounding box center [515, 28] width 8 height 12
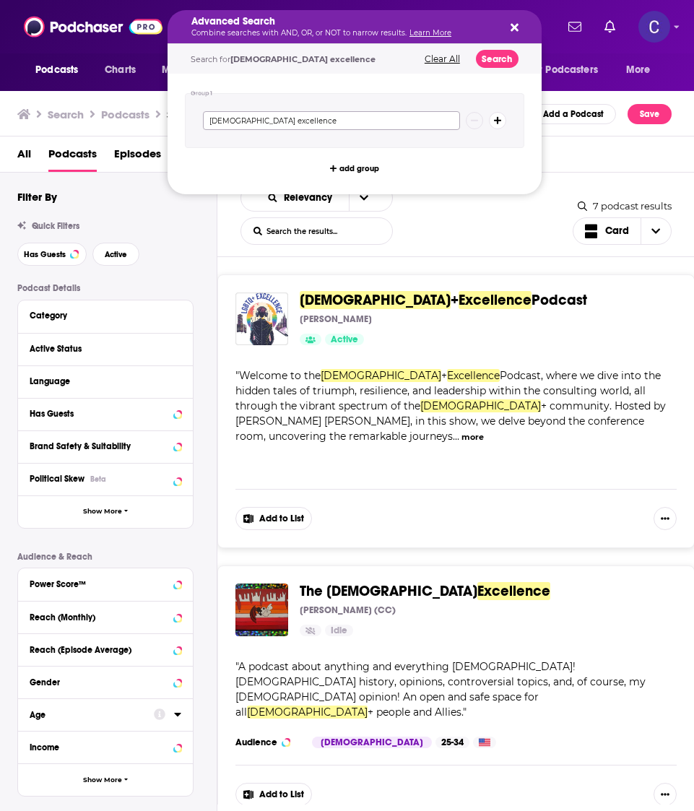
drag, startPoint x: 298, startPoint y: 123, endPoint x: 25, endPoint y: 92, distance: 275.5
click at [25, 92] on div "Podcasts Charts Monitoring Advanced Search Combine searches with AND, OR, or NO…" at bounding box center [347, 405] width 694 height 811
type input "mental health business mentor"
click at [495, 61] on button "Search" at bounding box center [497, 59] width 43 height 18
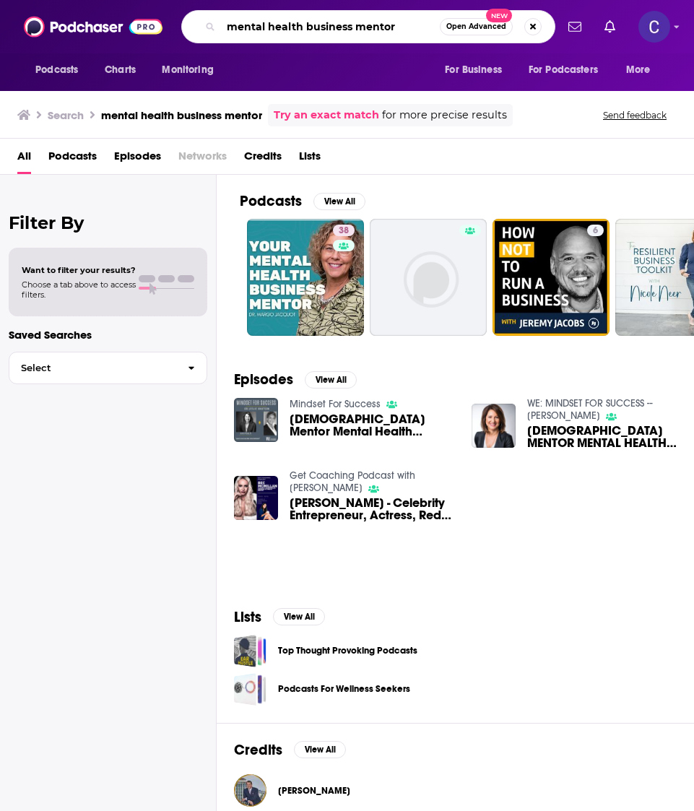
click at [363, 22] on input "mental health business mentor" at bounding box center [330, 26] width 219 height 23
type input "minority report"
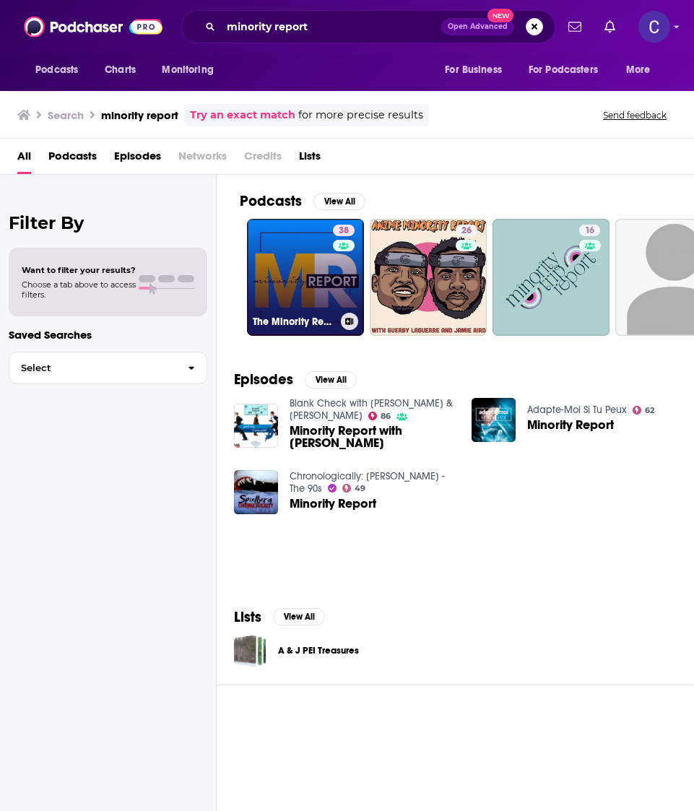
click at [347, 273] on div "38" at bounding box center [345, 269] width 25 height 88
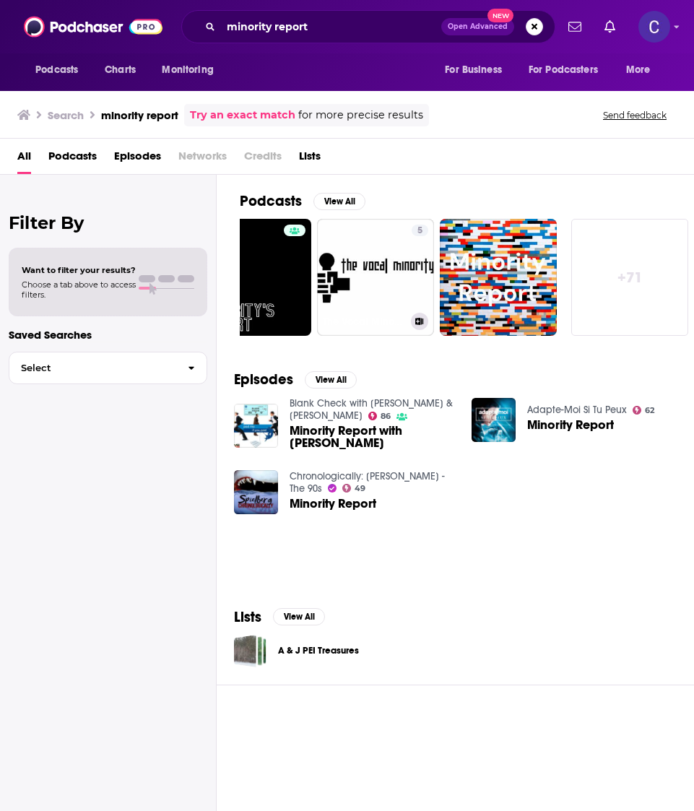
scroll to position [0, 6]
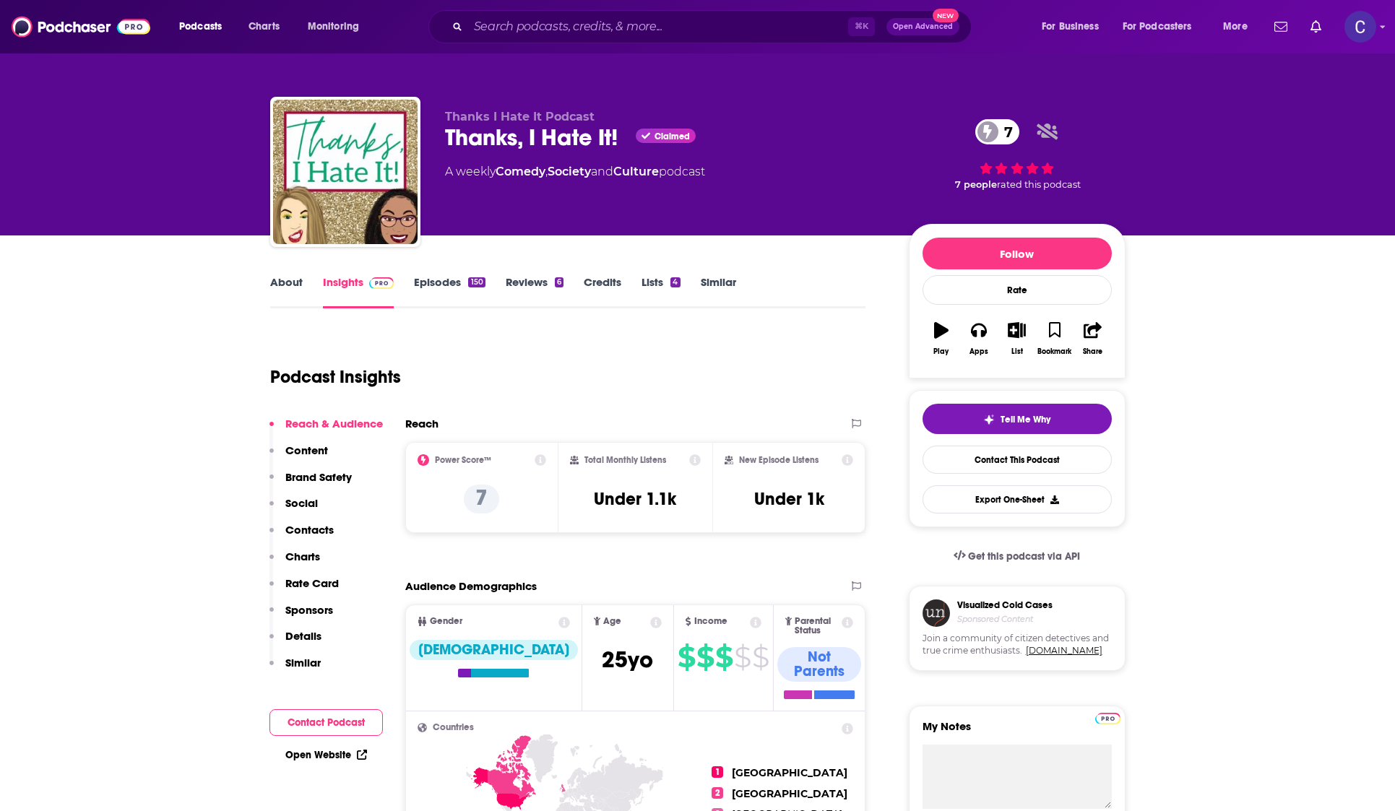
click at [292, 288] on link "About" at bounding box center [286, 291] width 32 height 33
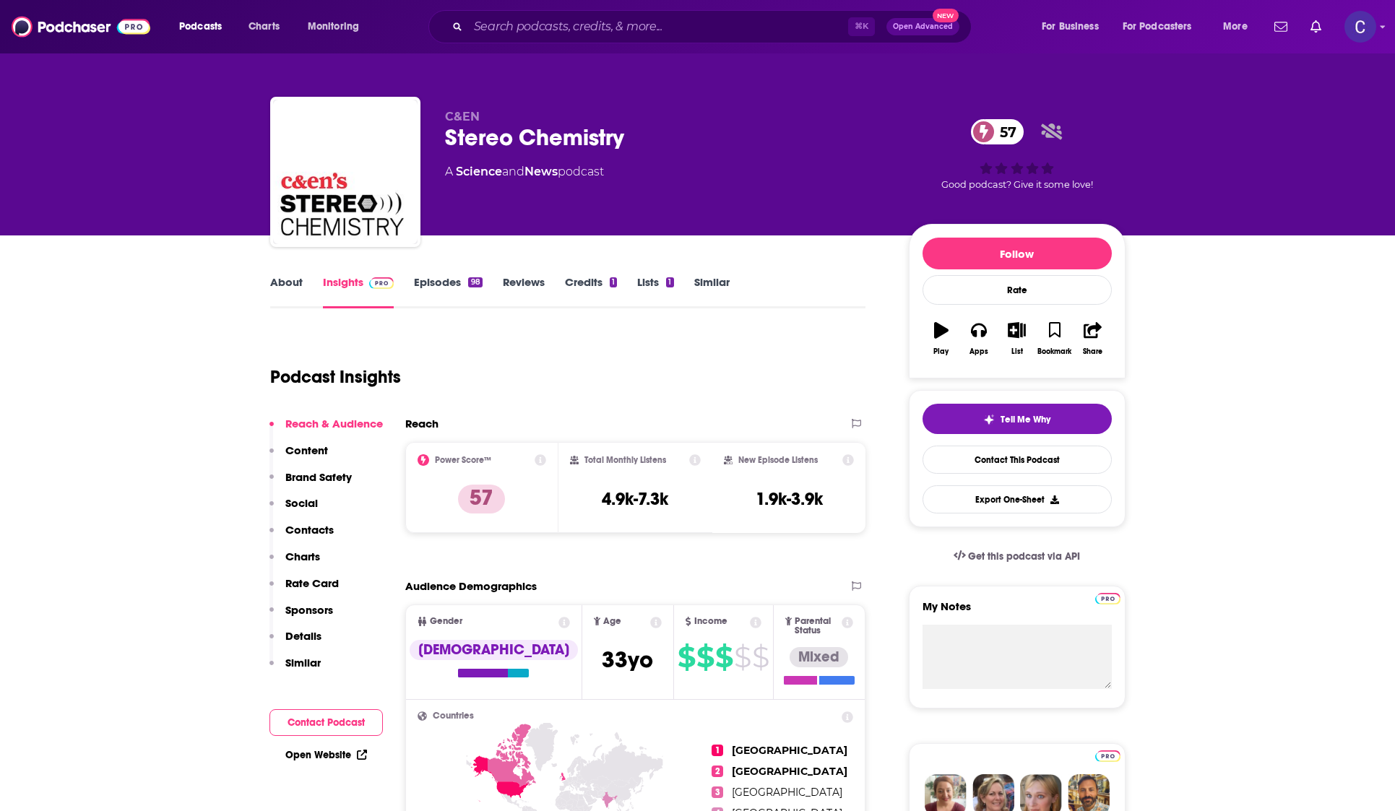
click at [294, 285] on link "About" at bounding box center [286, 291] width 32 height 33
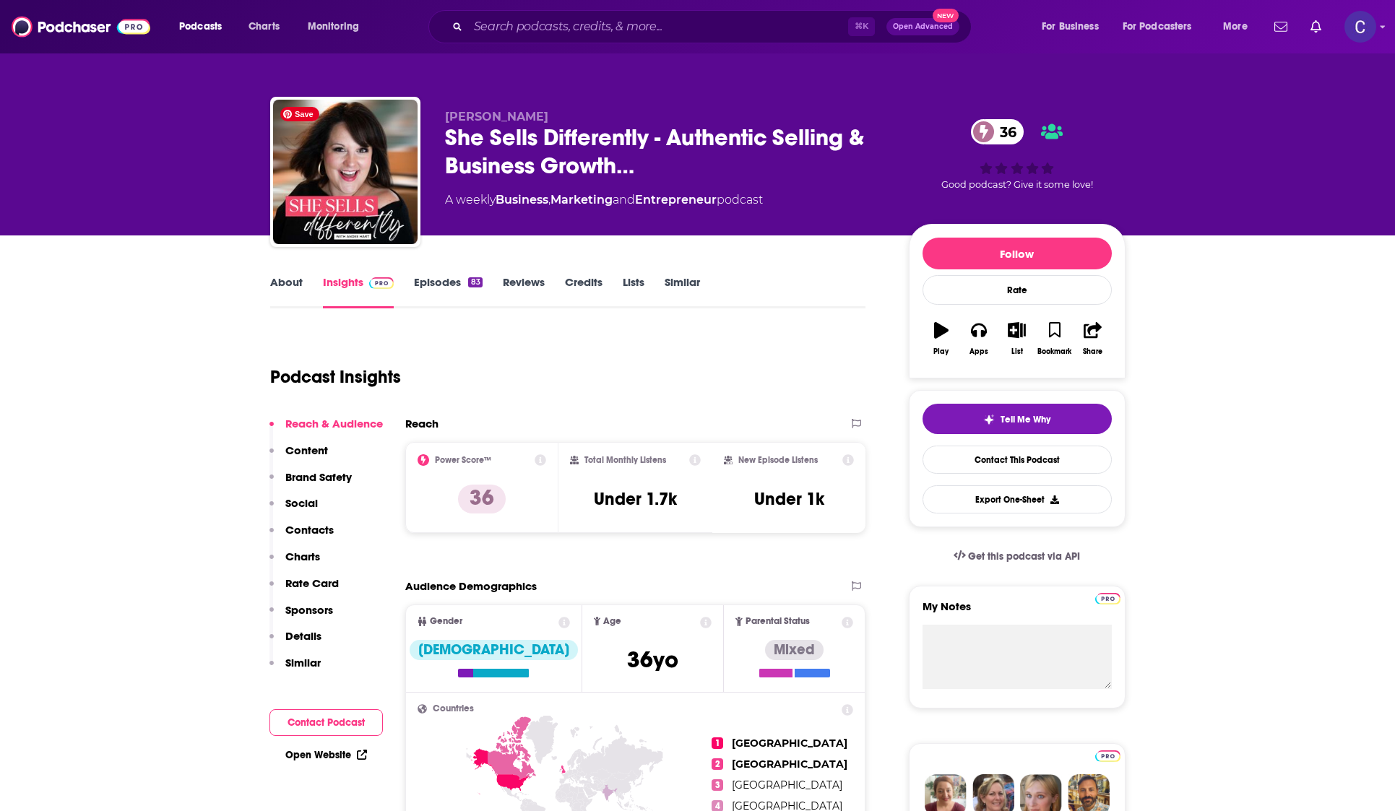
click at [277, 288] on link "About" at bounding box center [286, 291] width 32 height 33
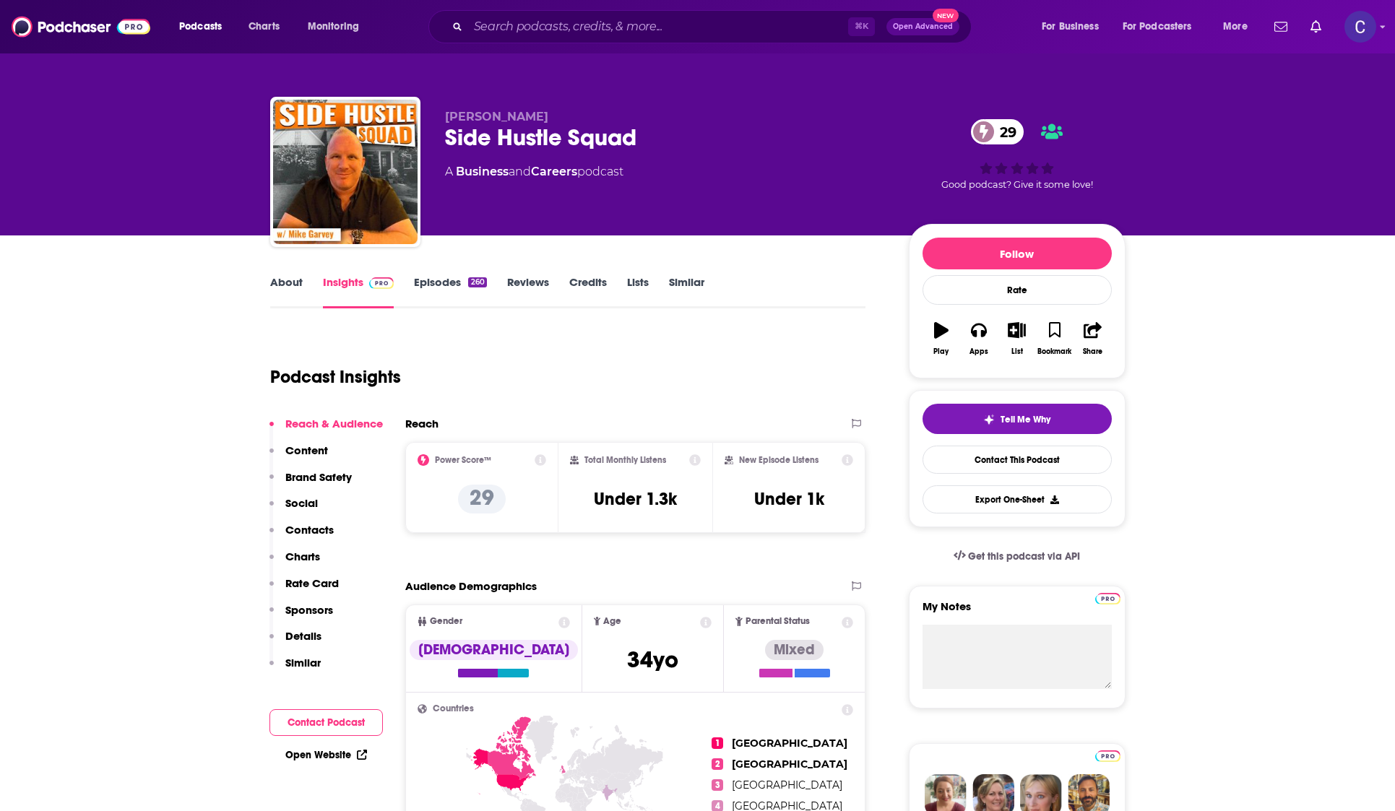
click at [280, 279] on link "About" at bounding box center [286, 291] width 32 height 33
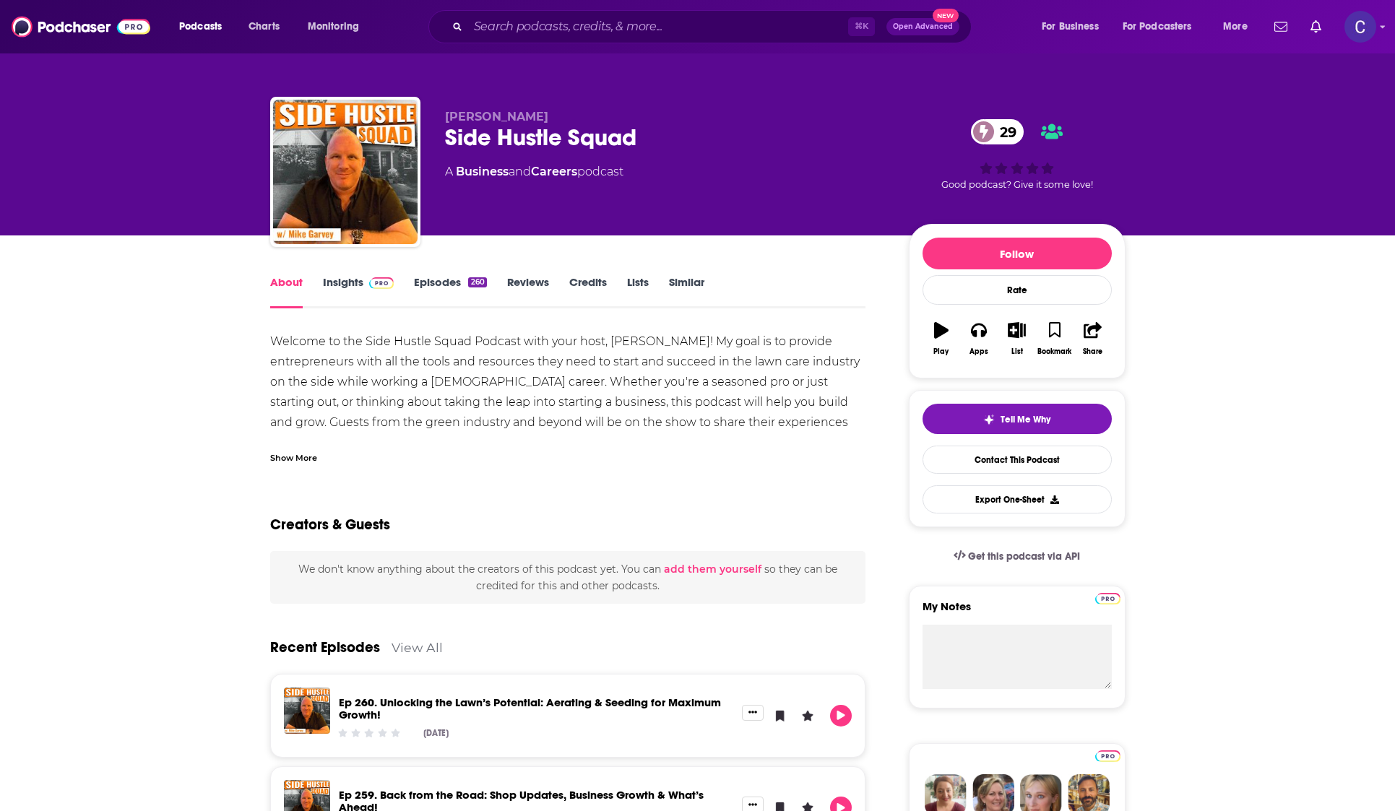
click at [352, 286] on link "Insights" at bounding box center [358, 291] width 71 height 33
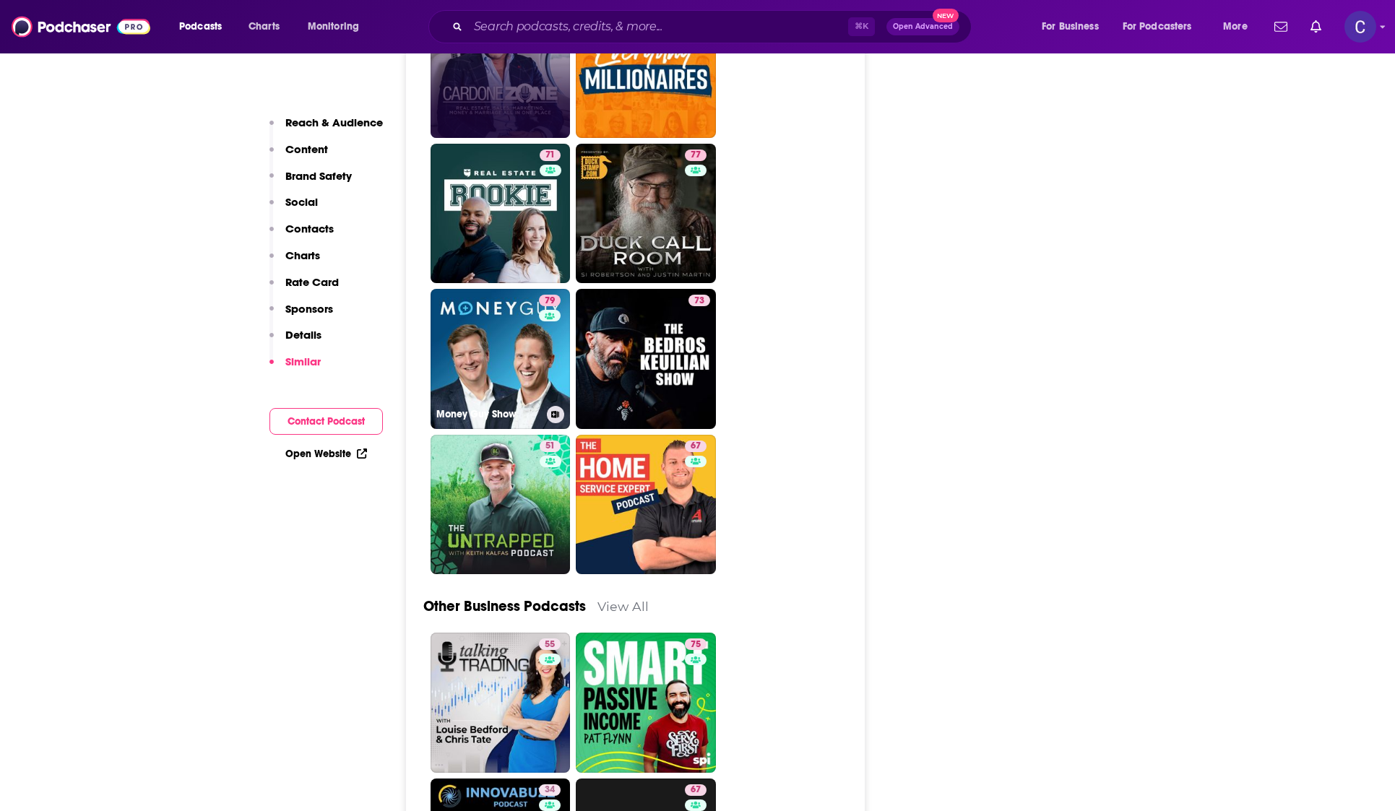
scroll to position [3669, 0]
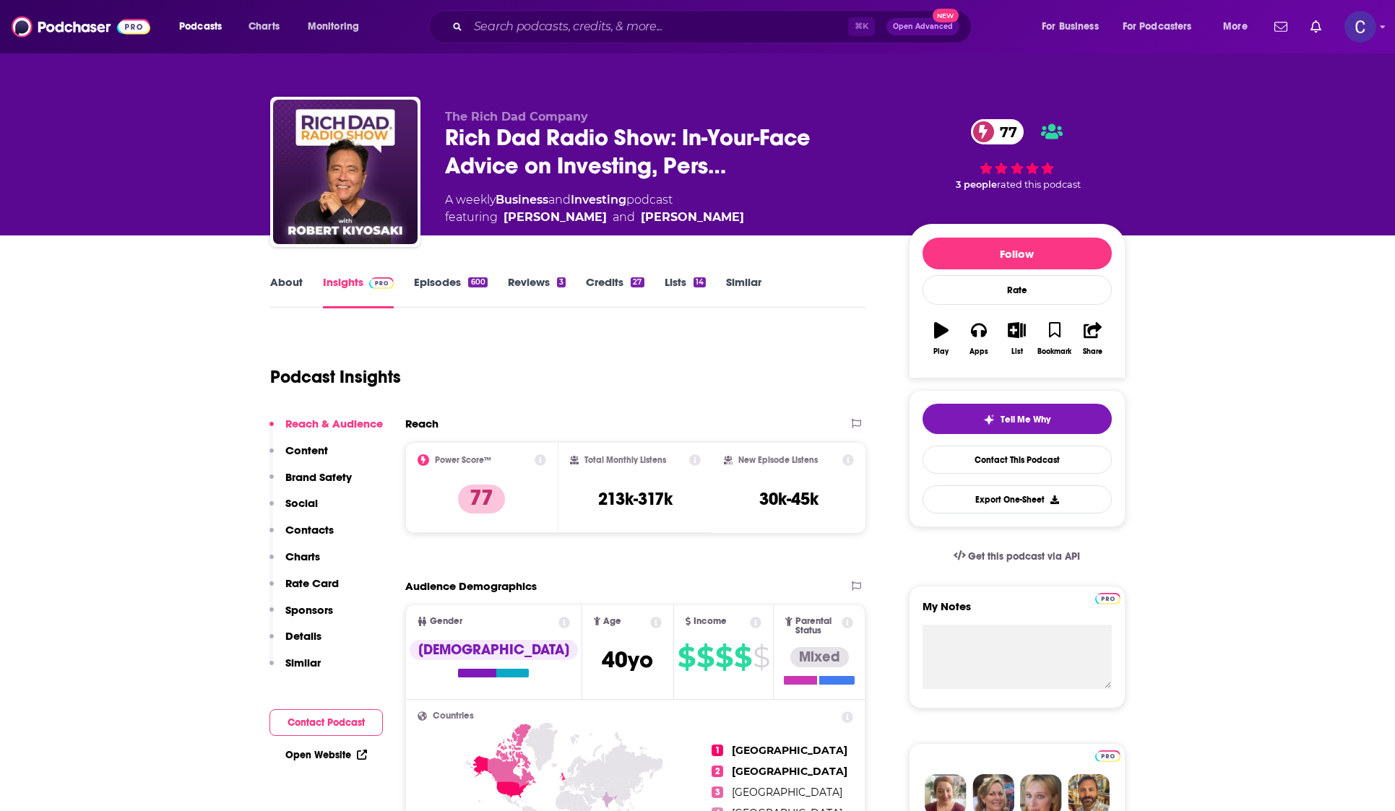
click at [298, 284] on link "About" at bounding box center [286, 291] width 32 height 33
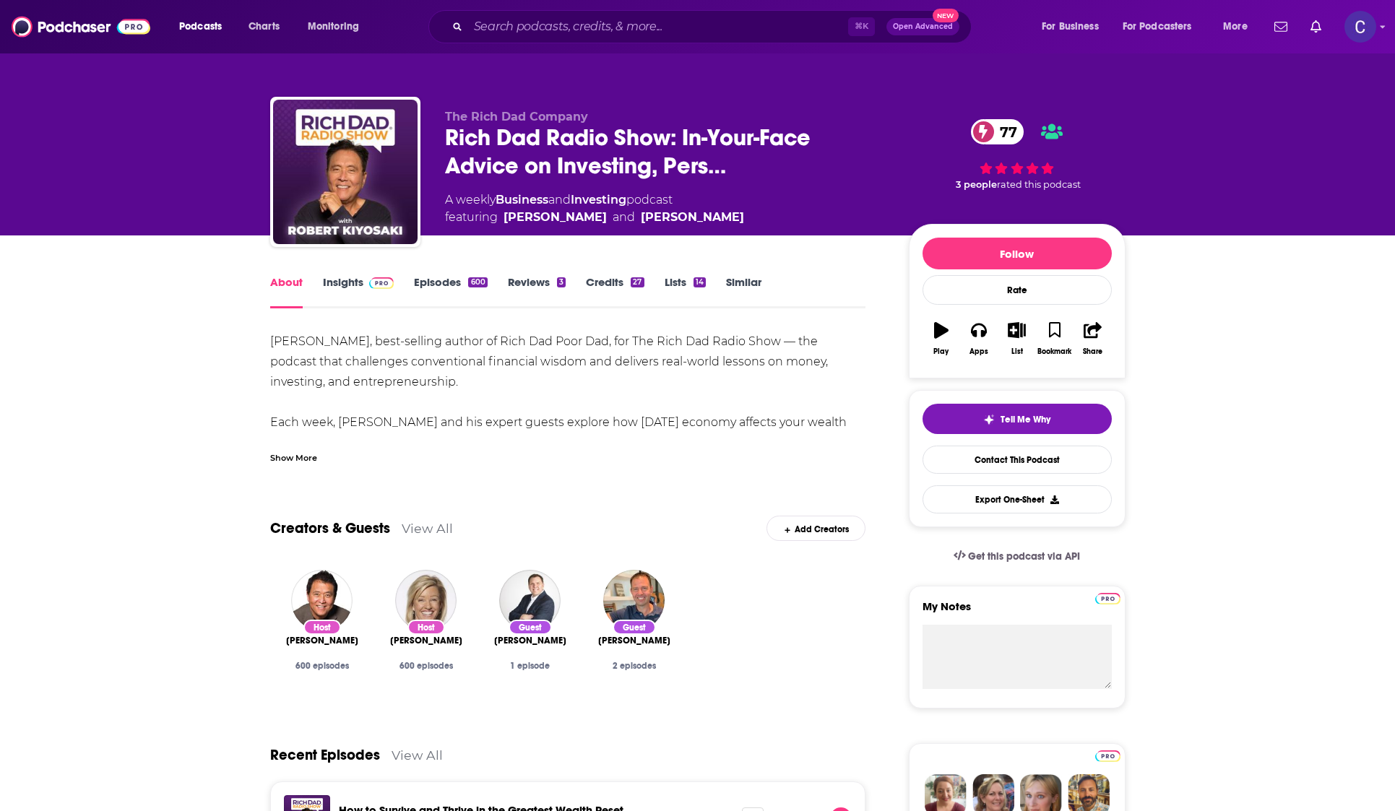
click at [438, 280] on link "Episodes 600" at bounding box center [450, 291] width 73 height 33
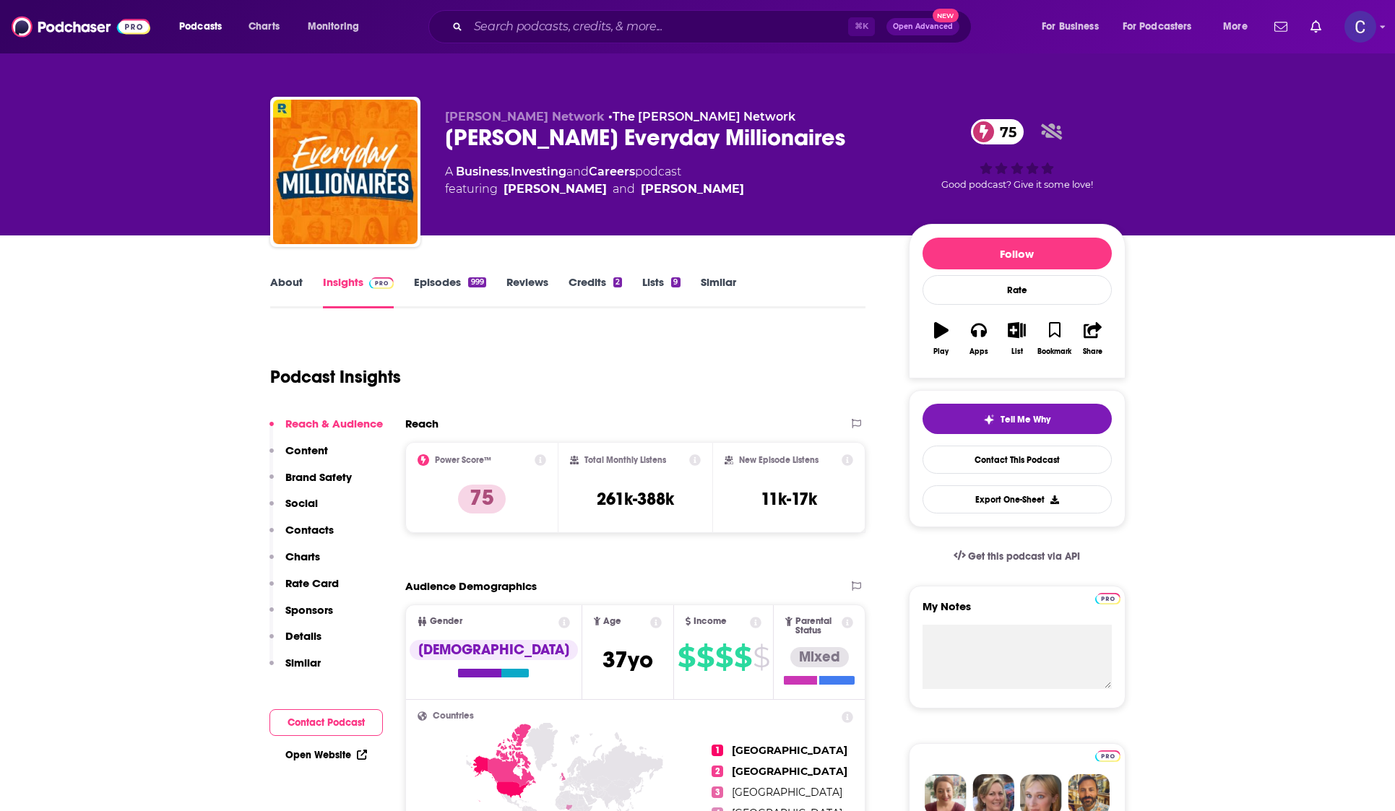
click at [282, 279] on link "About" at bounding box center [286, 291] width 32 height 33
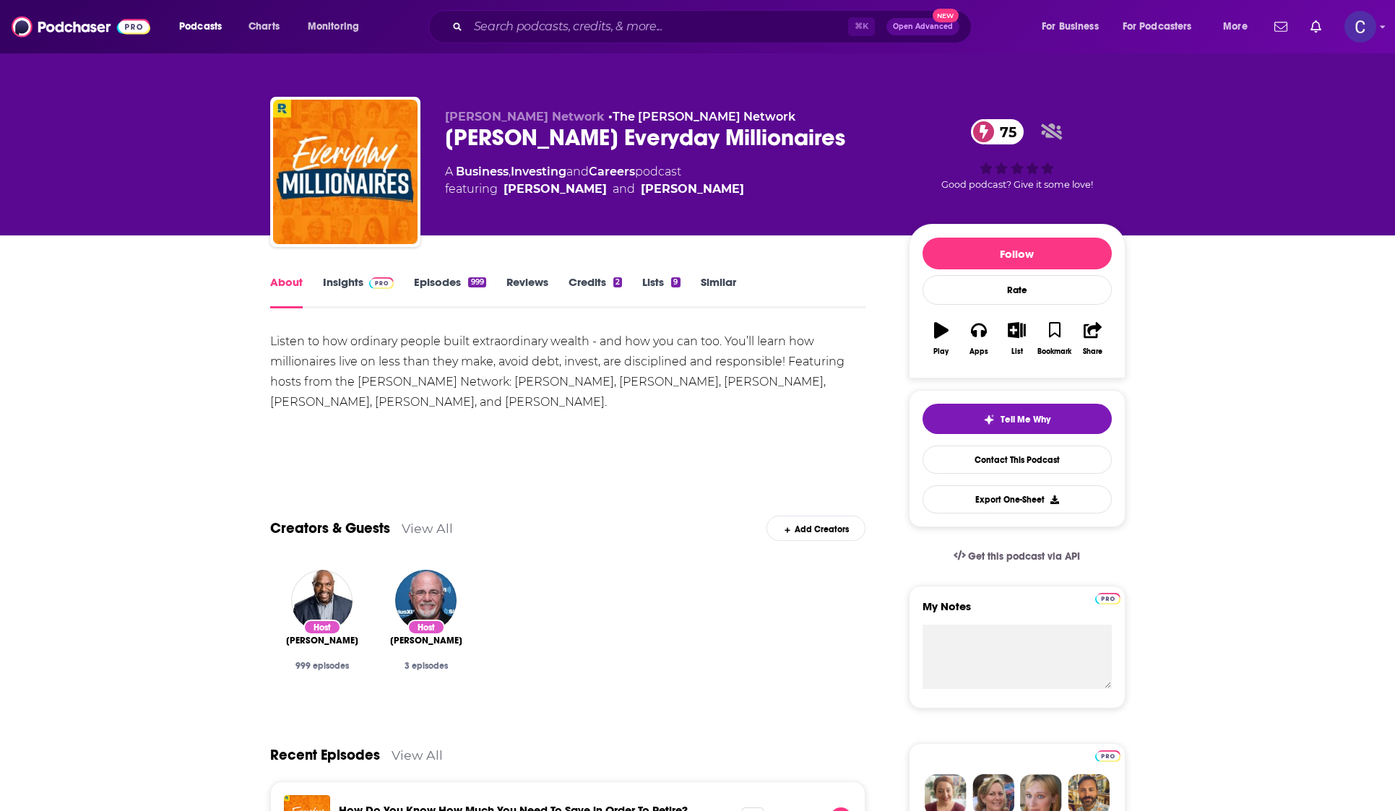
click at [456, 281] on link "Episodes 999" at bounding box center [449, 291] width 71 height 33
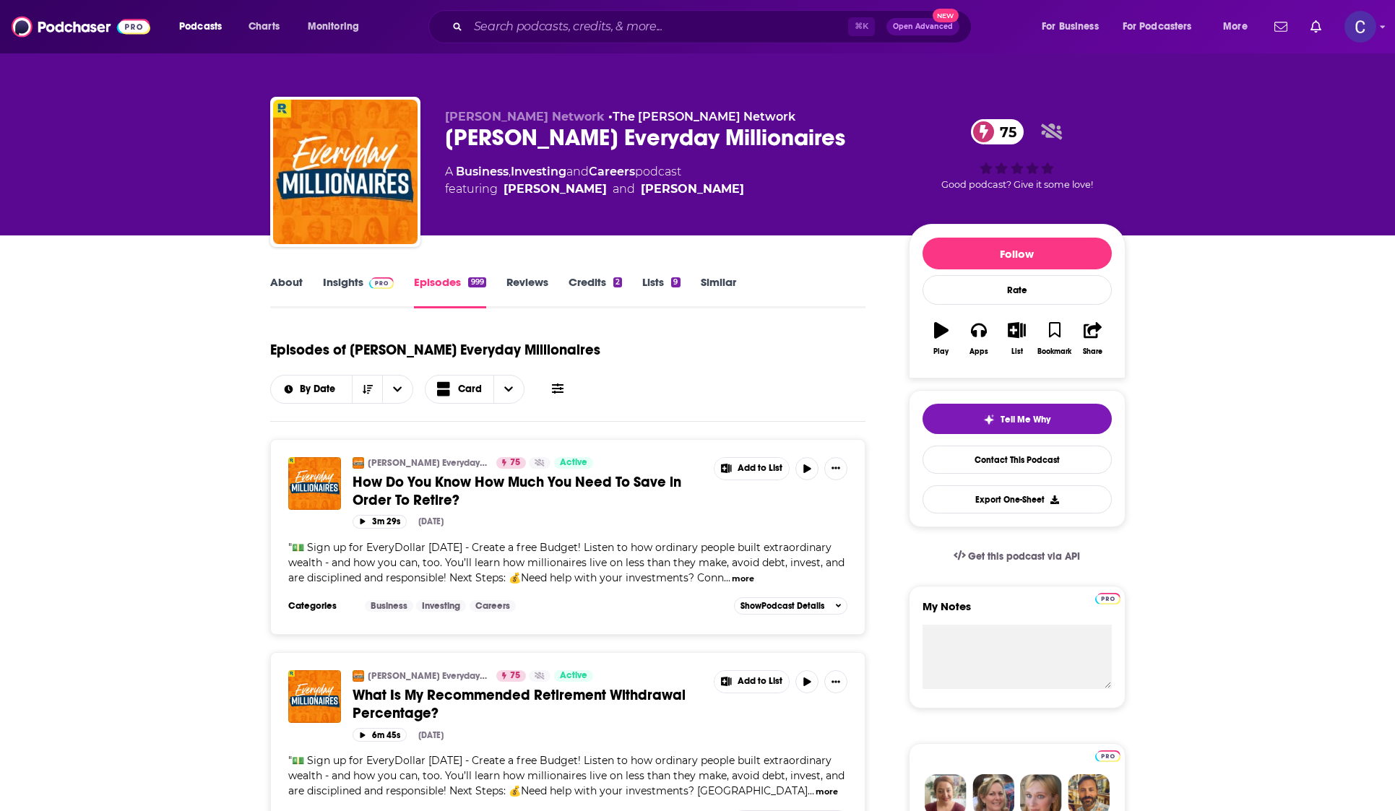
click at [361, 287] on link "Insights" at bounding box center [358, 291] width 71 height 33
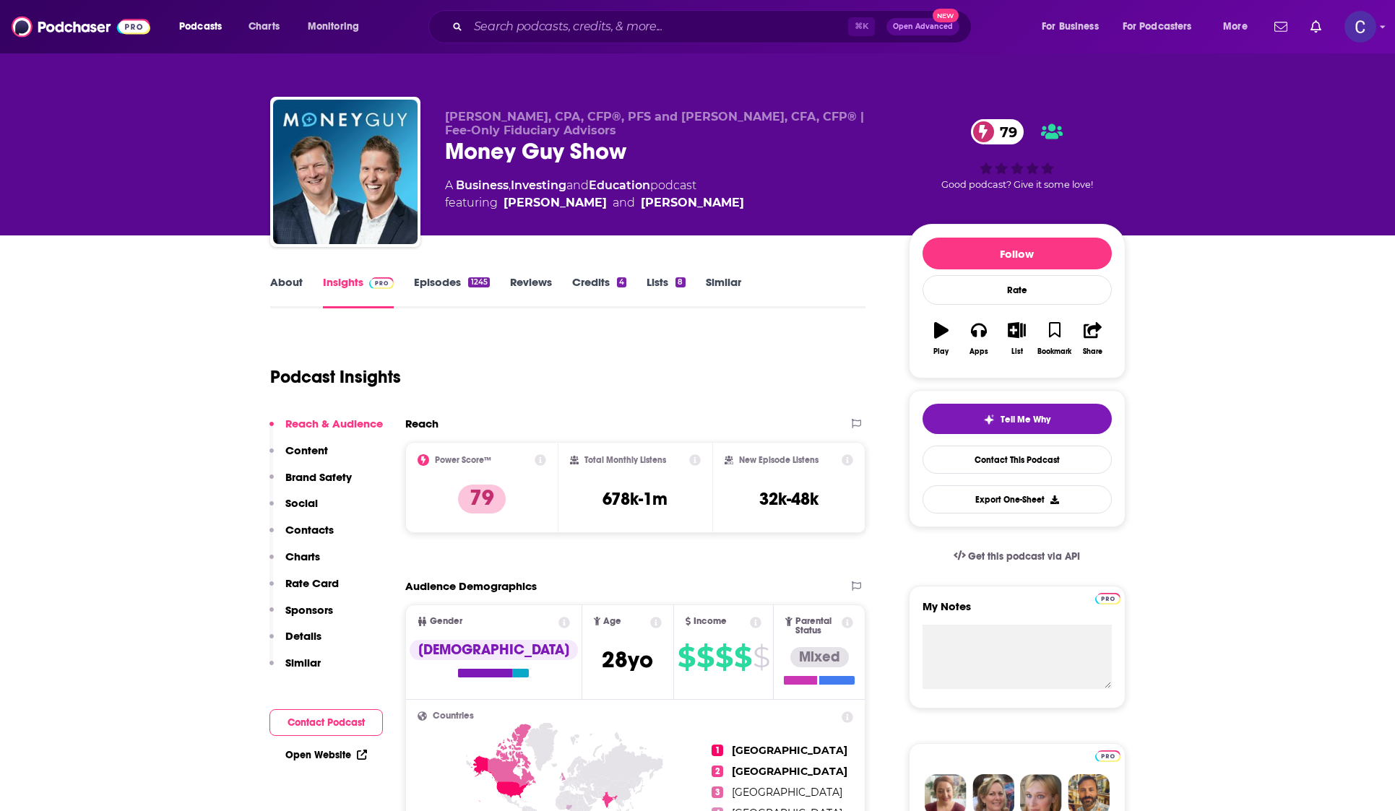
click at [299, 288] on link "About" at bounding box center [286, 291] width 32 height 33
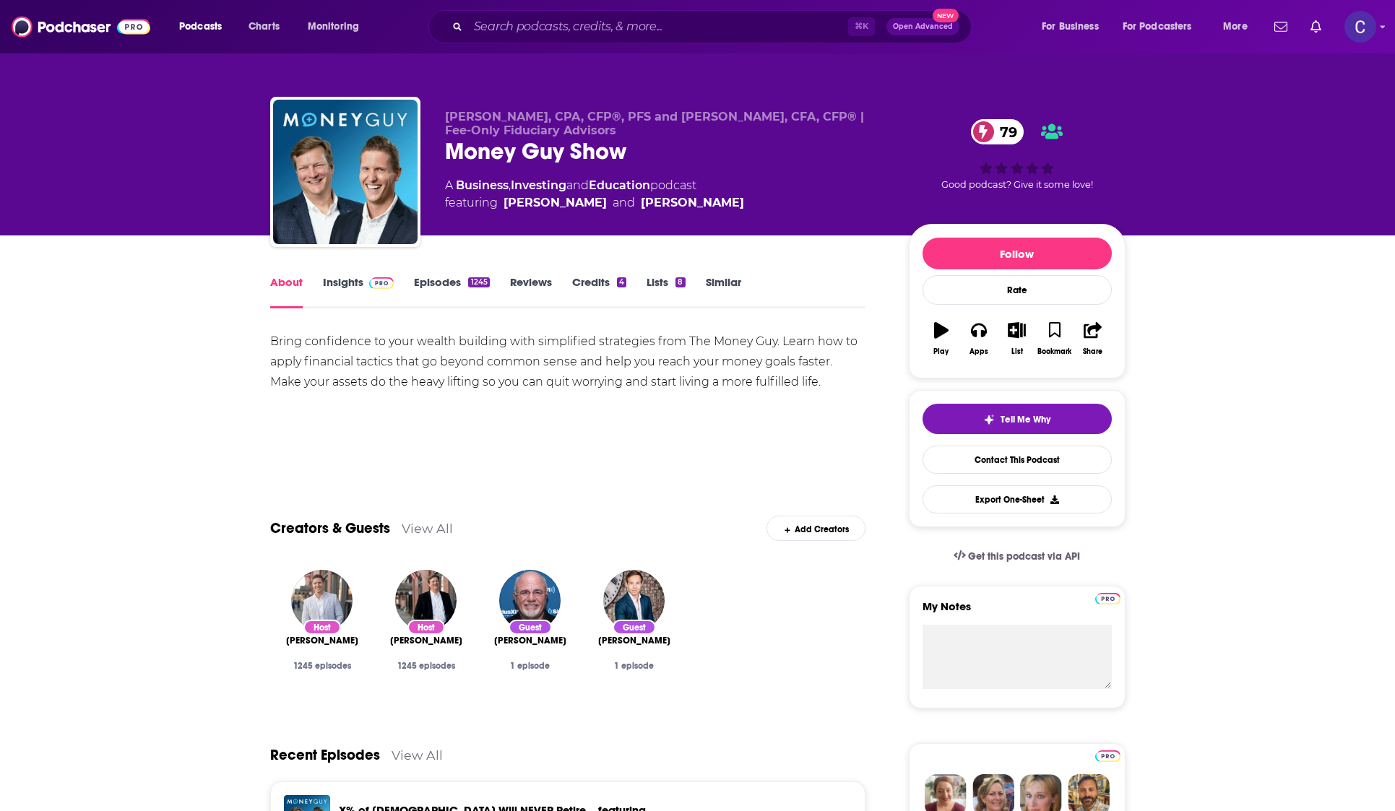
click at [440, 282] on link "Episodes 1245" at bounding box center [451, 291] width 75 height 33
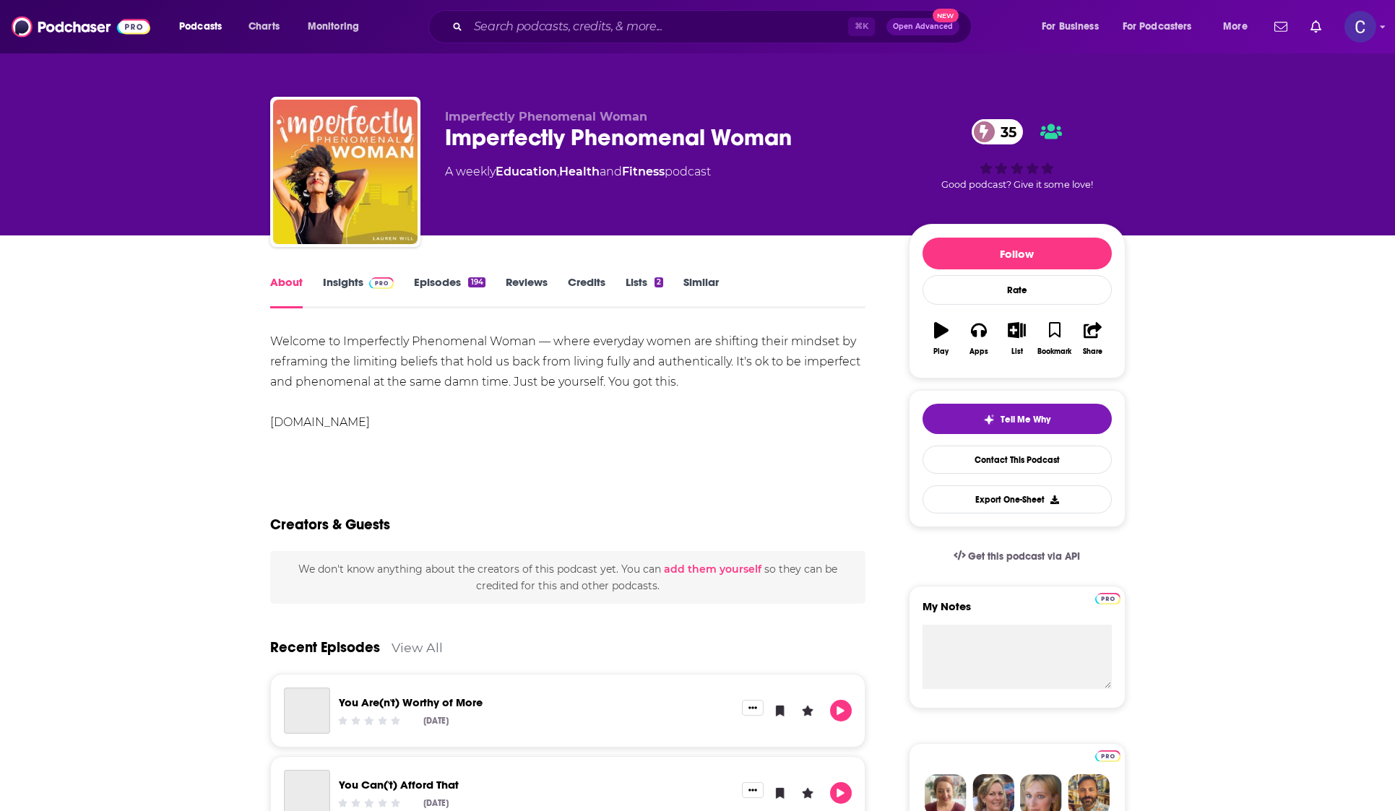
click at [363, 279] on span at bounding box center [378, 282] width 31 height 14
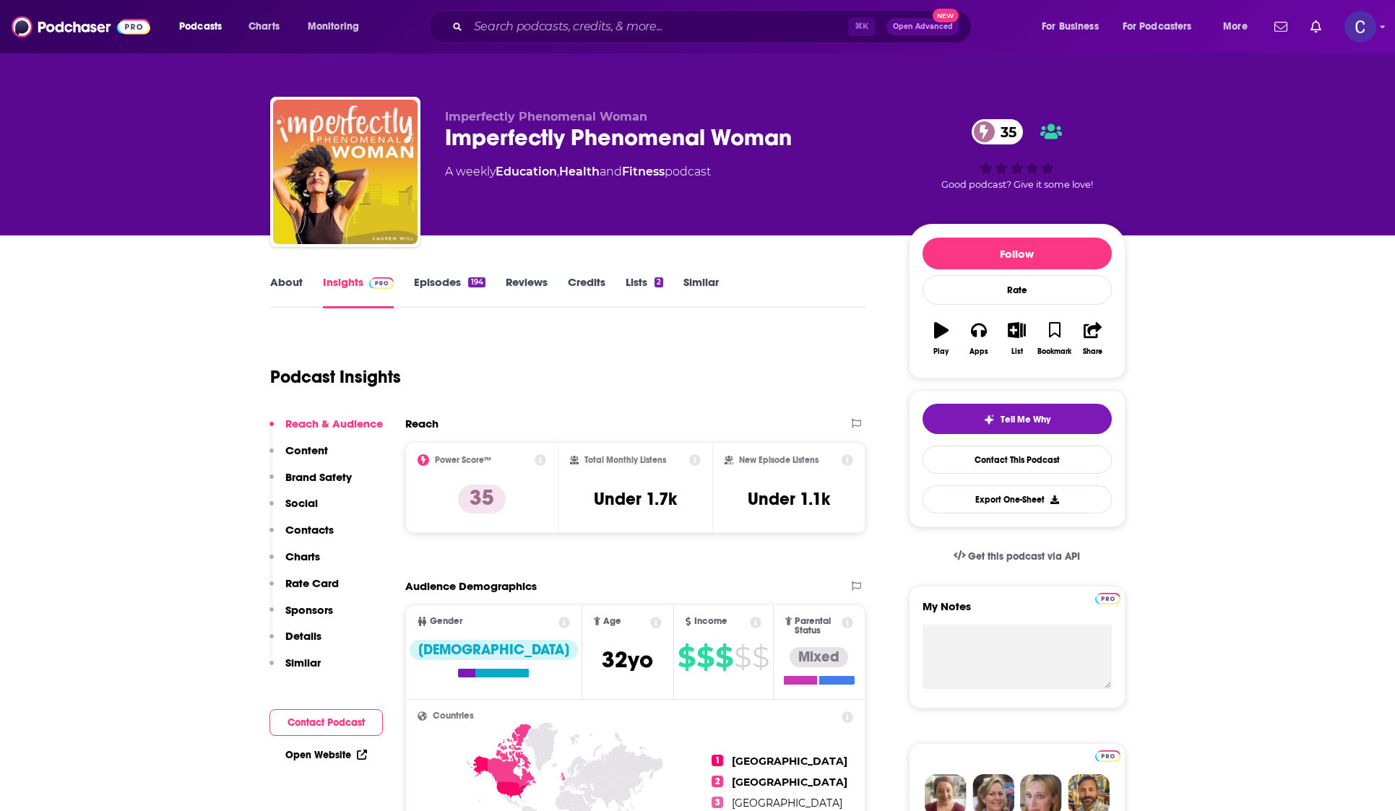
click at [448, 275] on link "Episodes 194" at bounding box center [449, 291] width 71 height 33
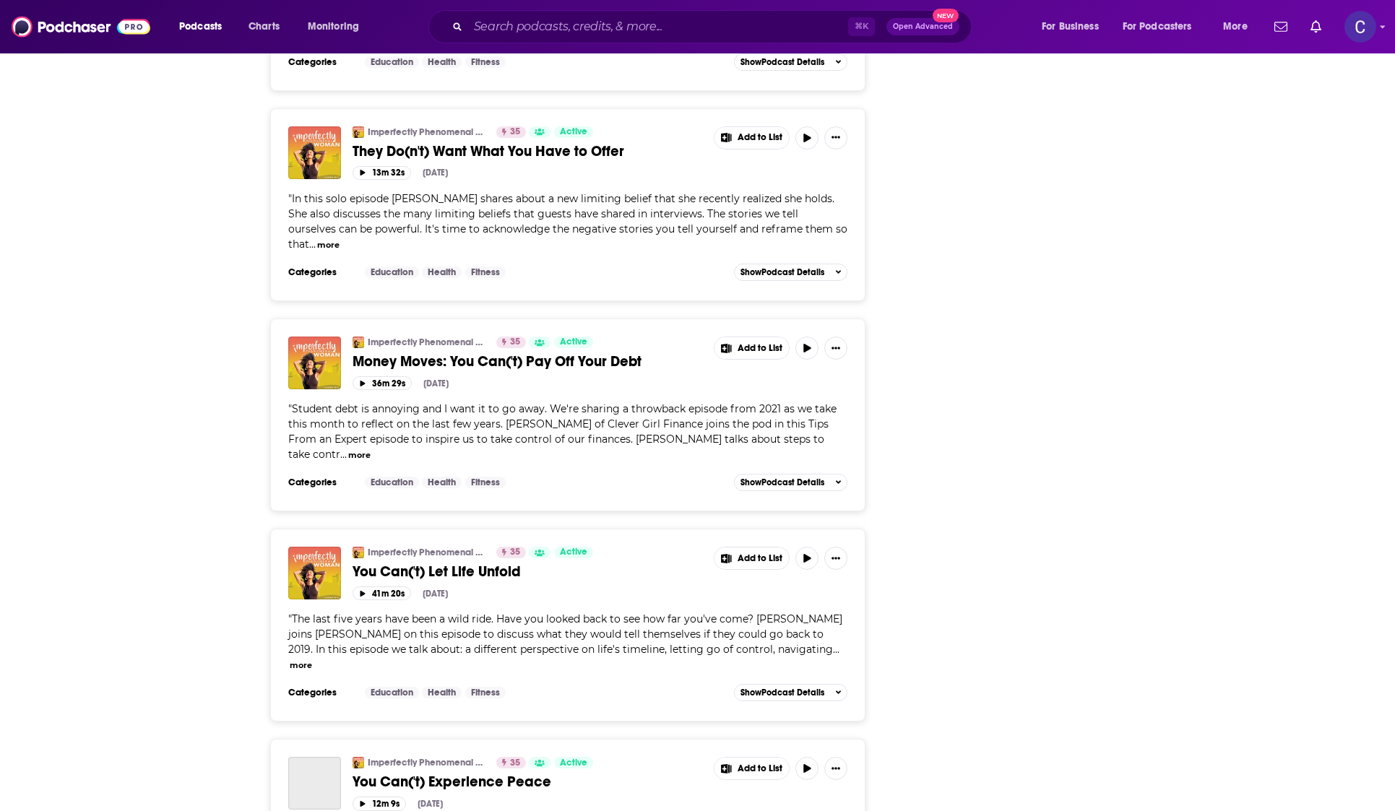
scroll to position [2663, 0]
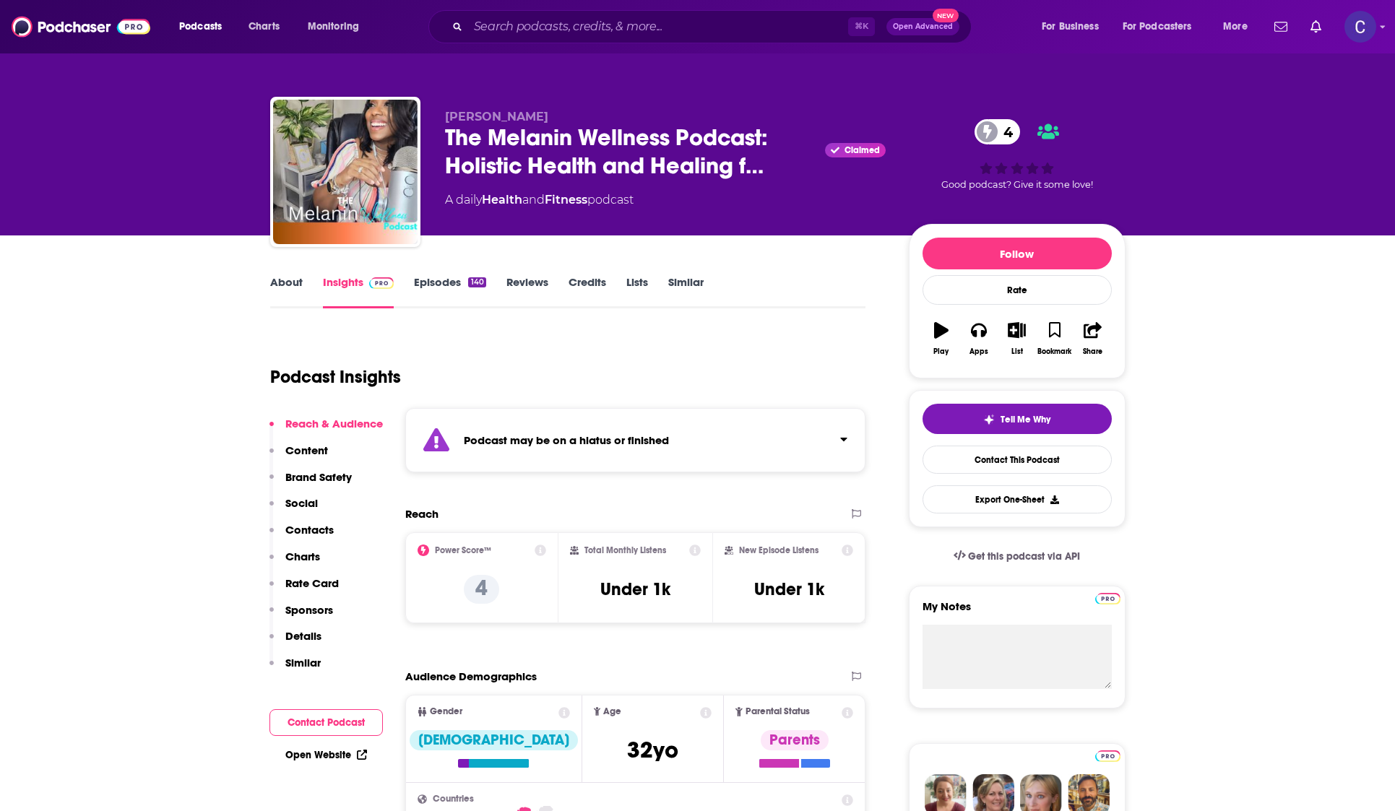
click at [456, 279] on link "Episodes 140" at bounding box center [449, 291] width 71 height 33
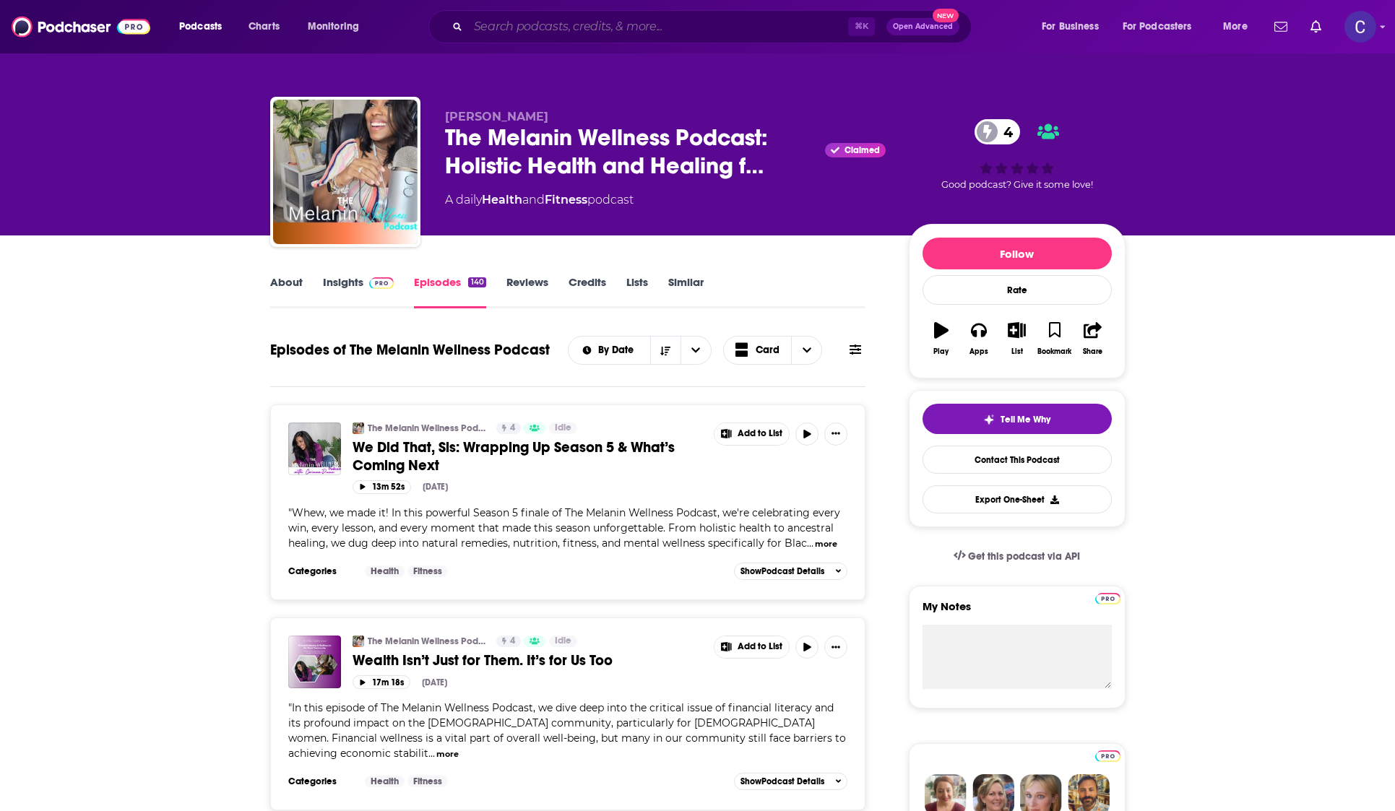
click at [711, 38] on input "Search podcasts, credits, & more..." at bounding box center [658, 26] width 380 height 23
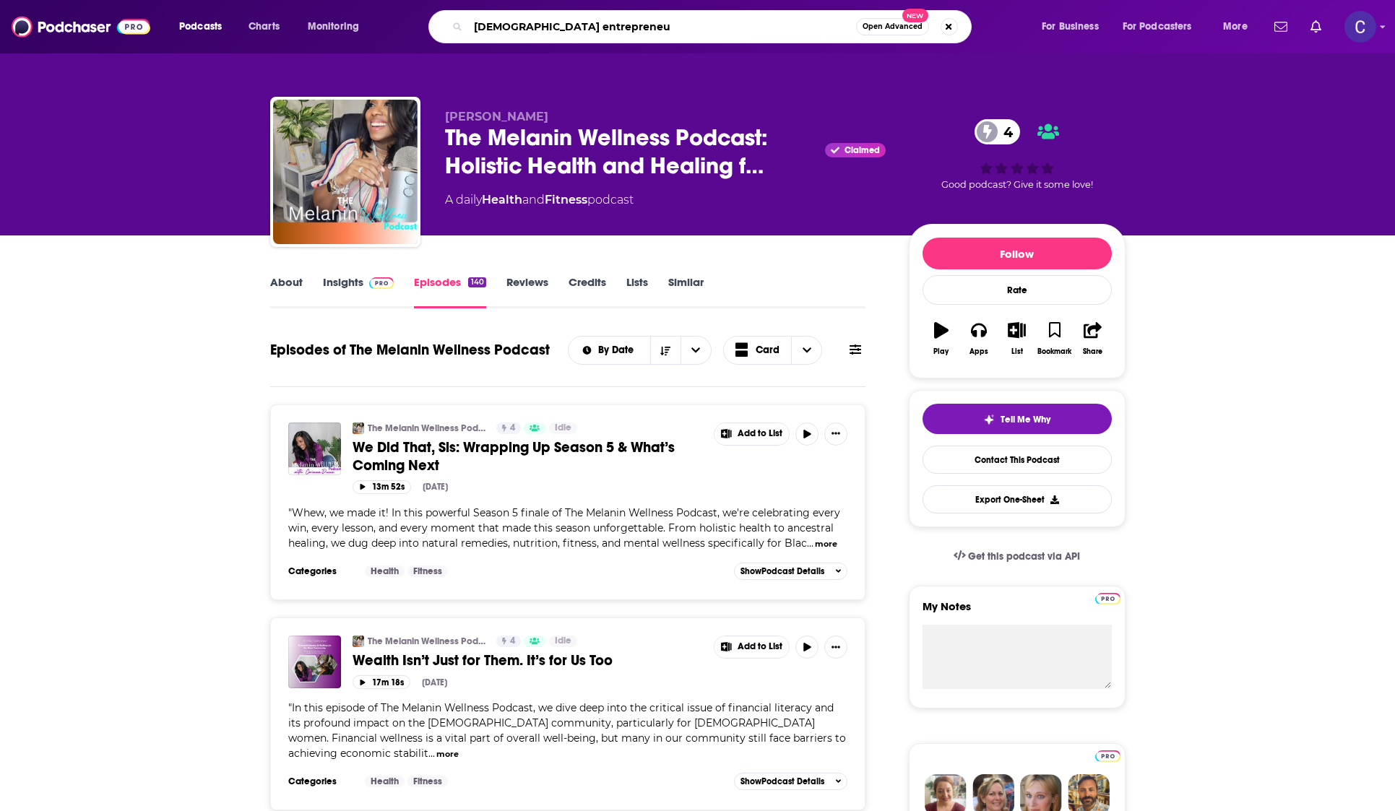
type input "female entrepreneur"
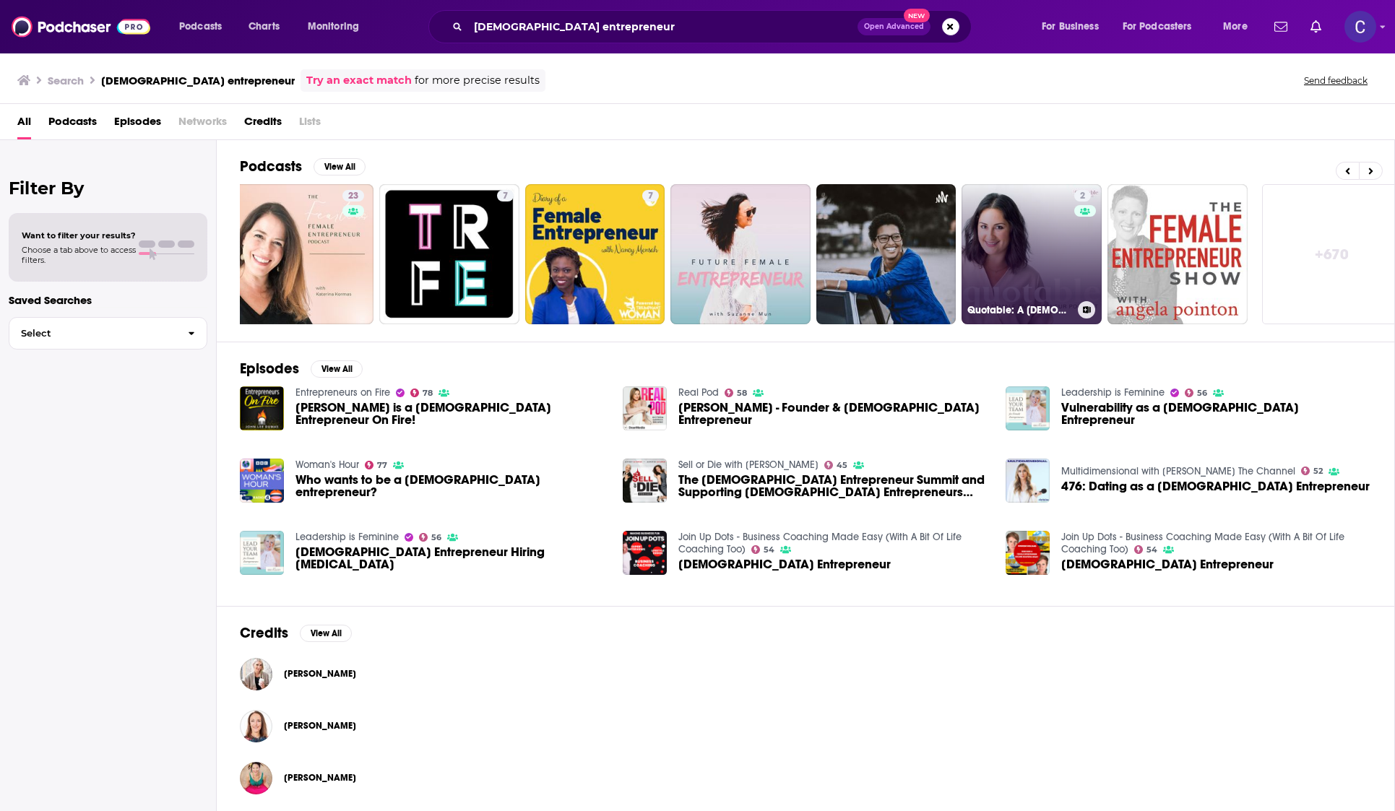
scroll to position [0, 172]
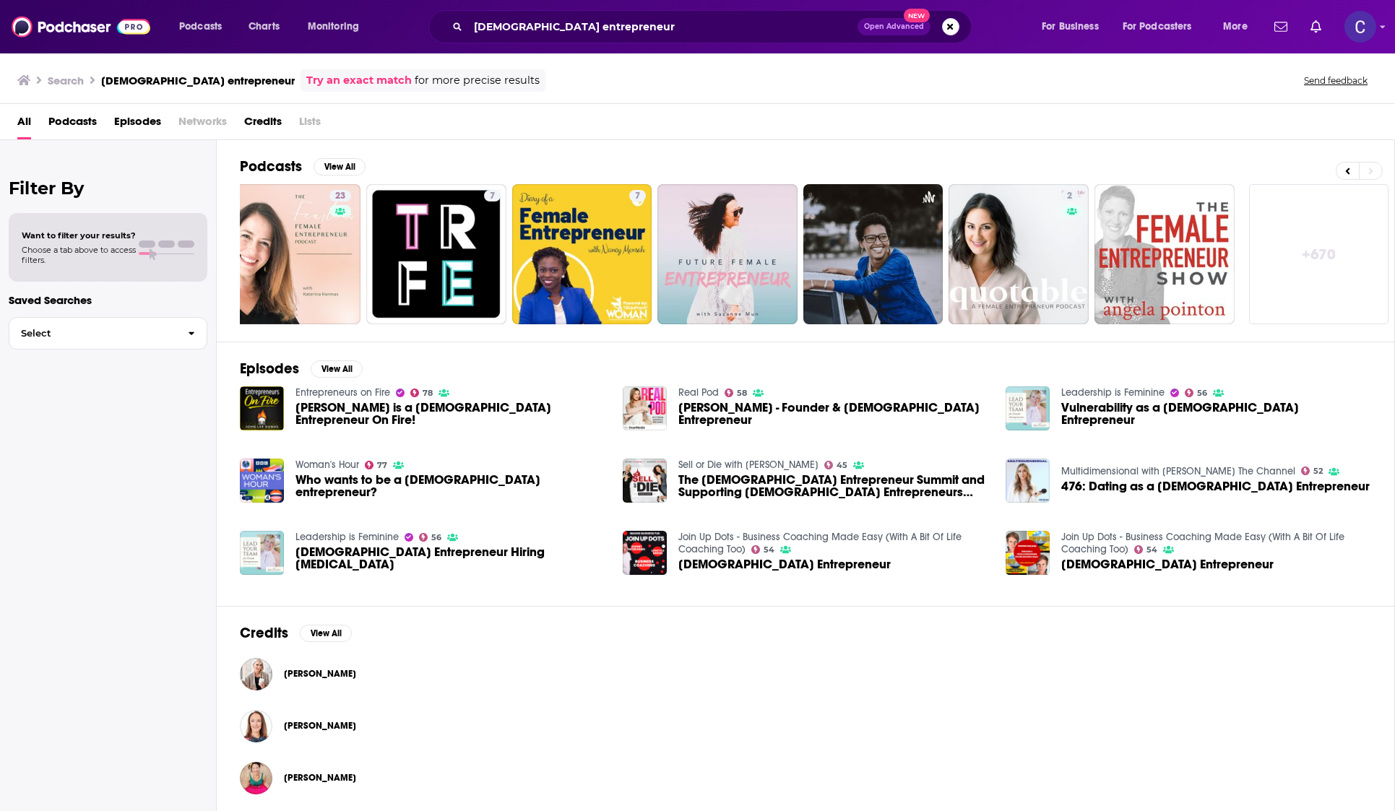
click at [1318, 265] on link "+ 670" at bounding box center [1319, 254] width 140 height 140
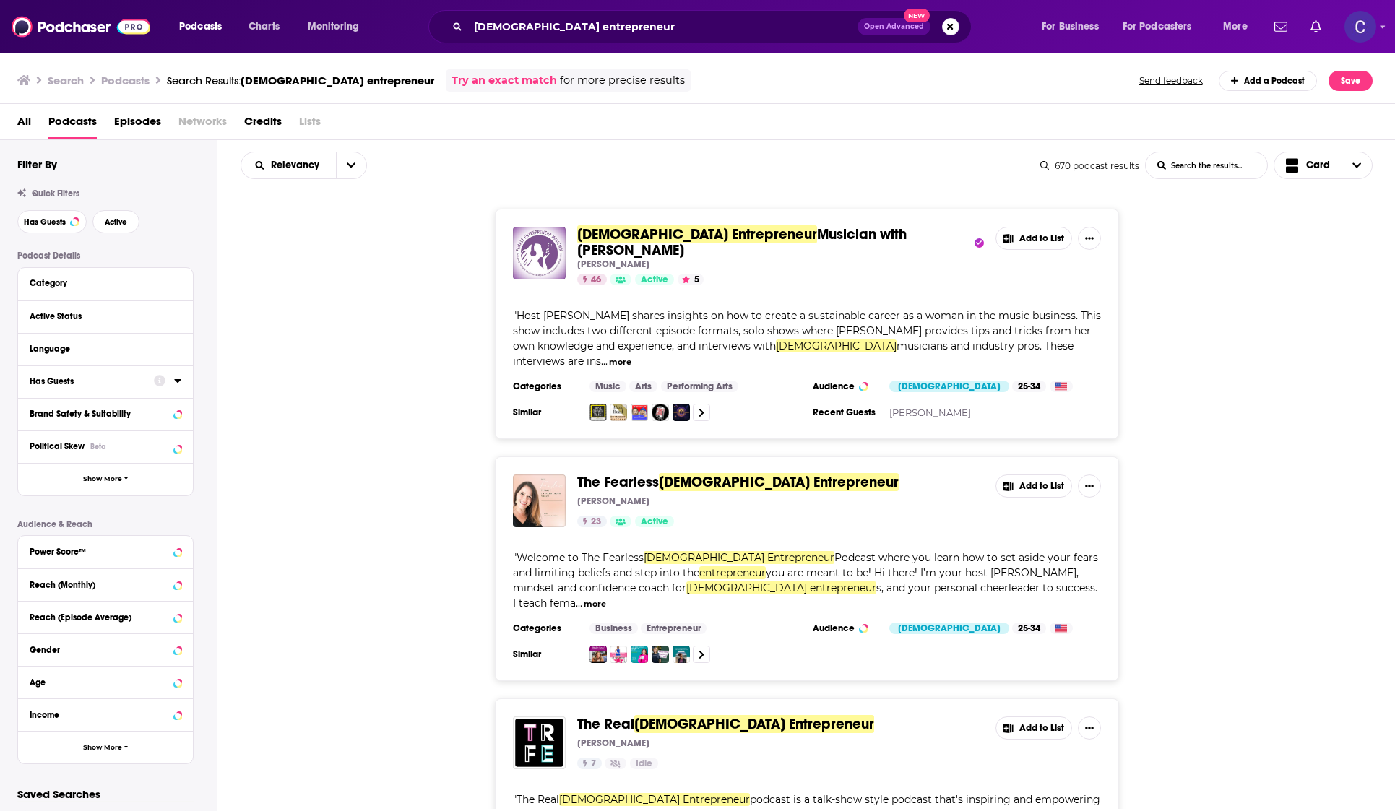
click at [103, 389] on button "Has Guests" at bounding box center [92, 381] width 124 height 18
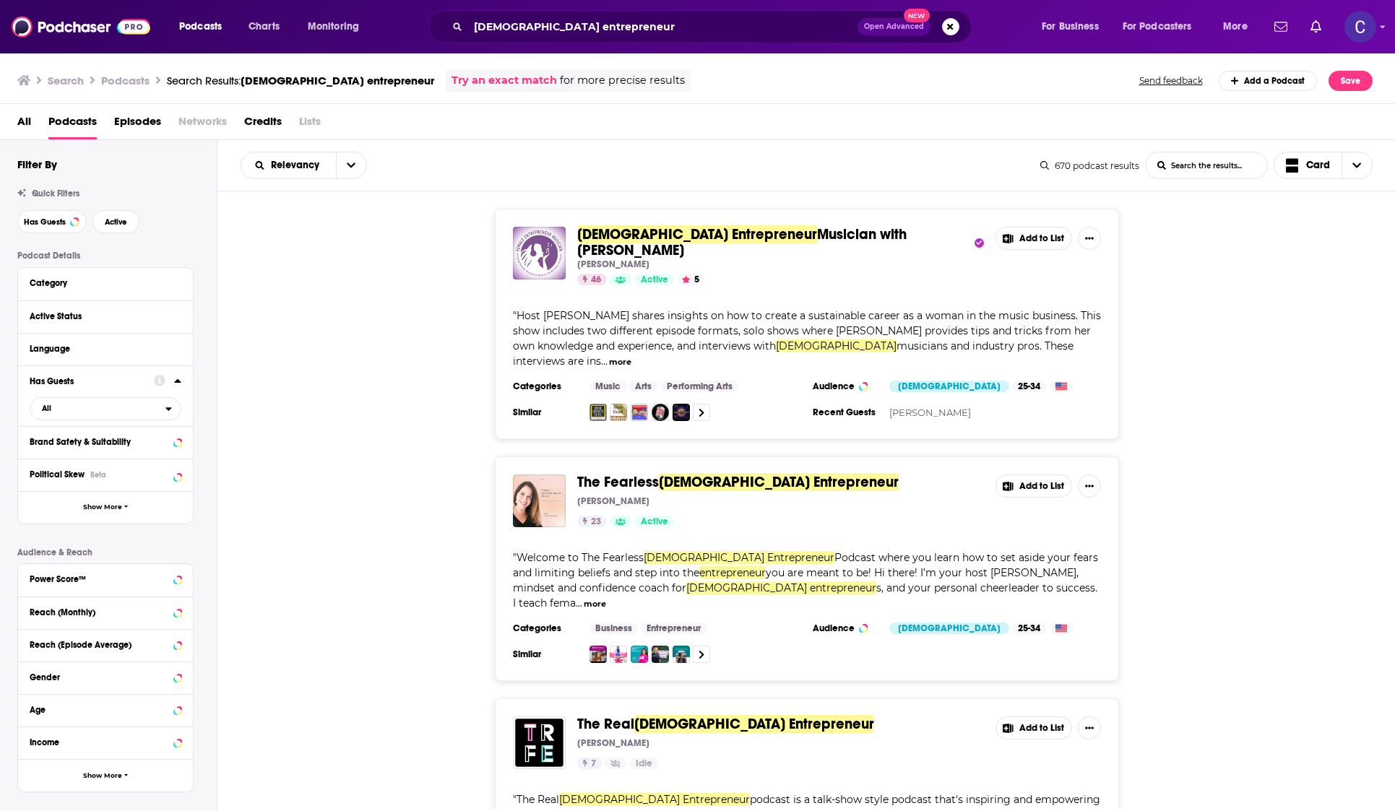
click at [64, 385] on div "Has Guests" at bounding box center [87, 381] width 115 height 10
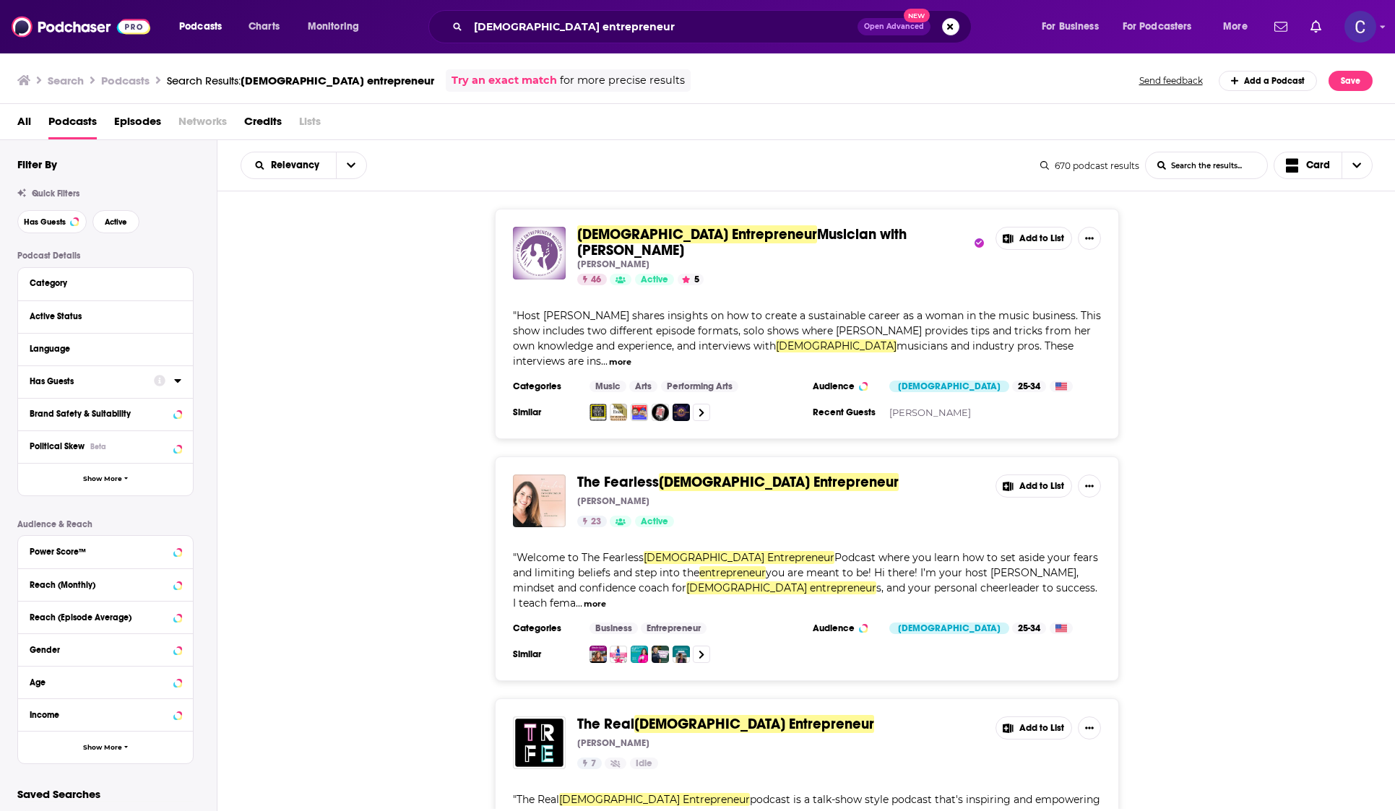
click at [60, 379] on div "Has Guests" at bounding box center [87, 381] width 115 height 10
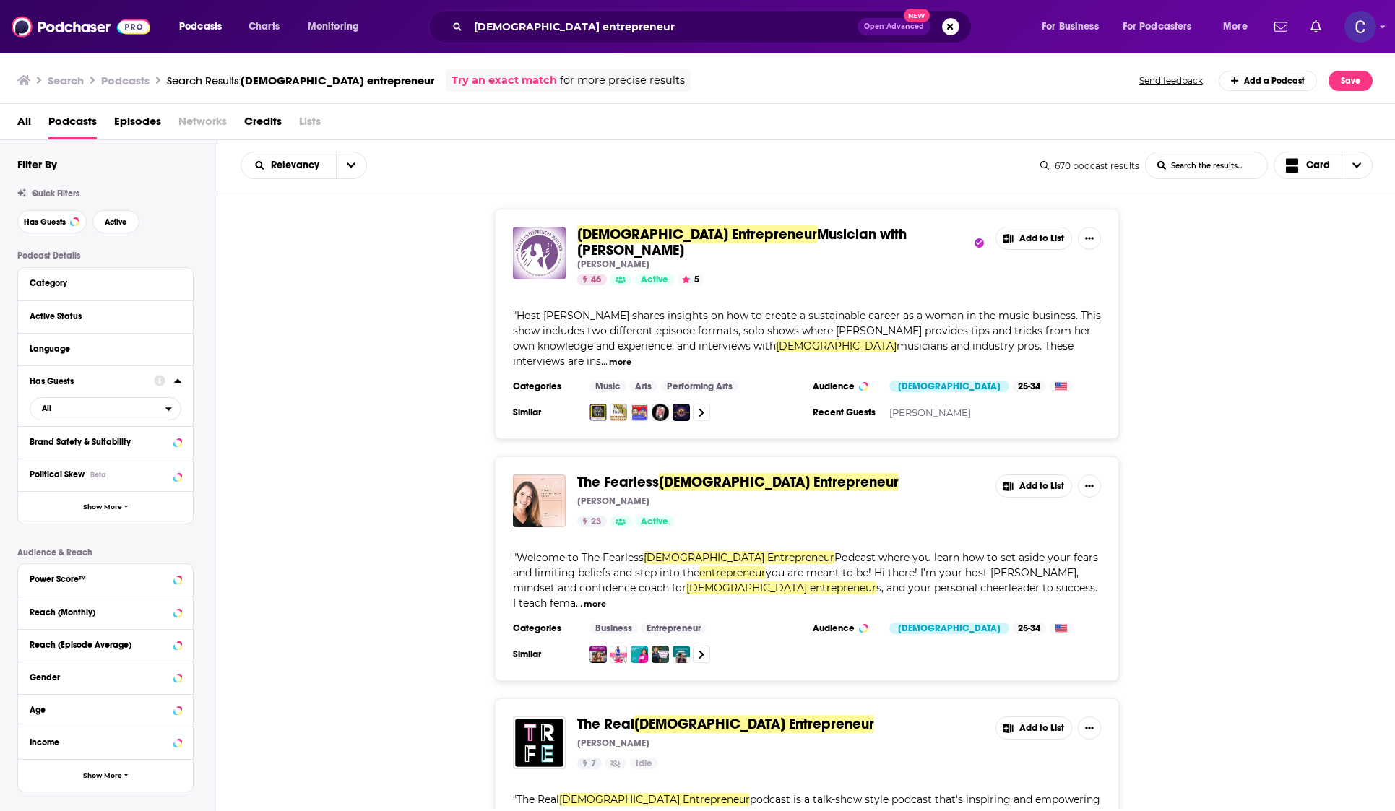
click at [60, 379] on div "Has Guests" at bounding box center [87, 381] width 115 height 10
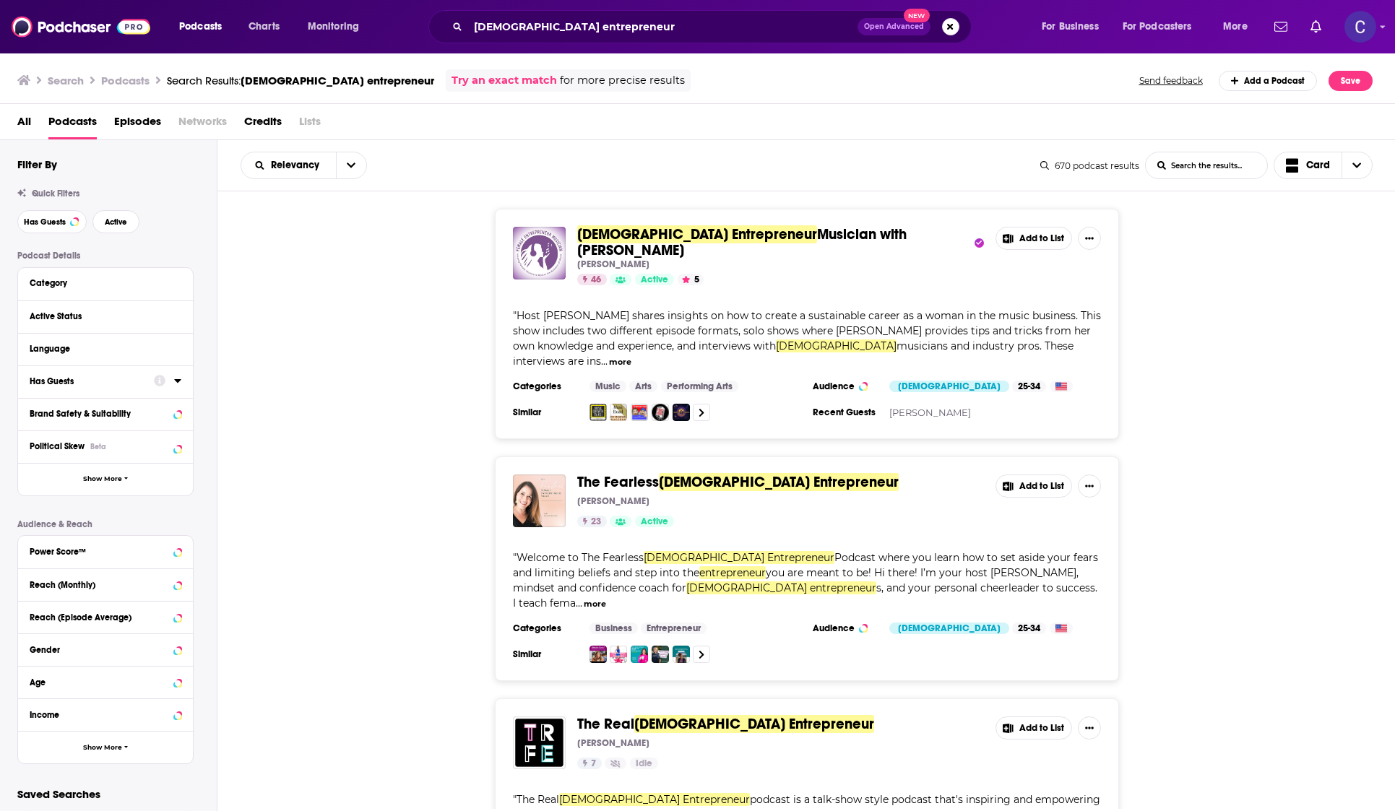
scroll to position [4, 0]
click at [32, 214] on span "Has Guests" at bounding box center [45, 218] width 42 height 8
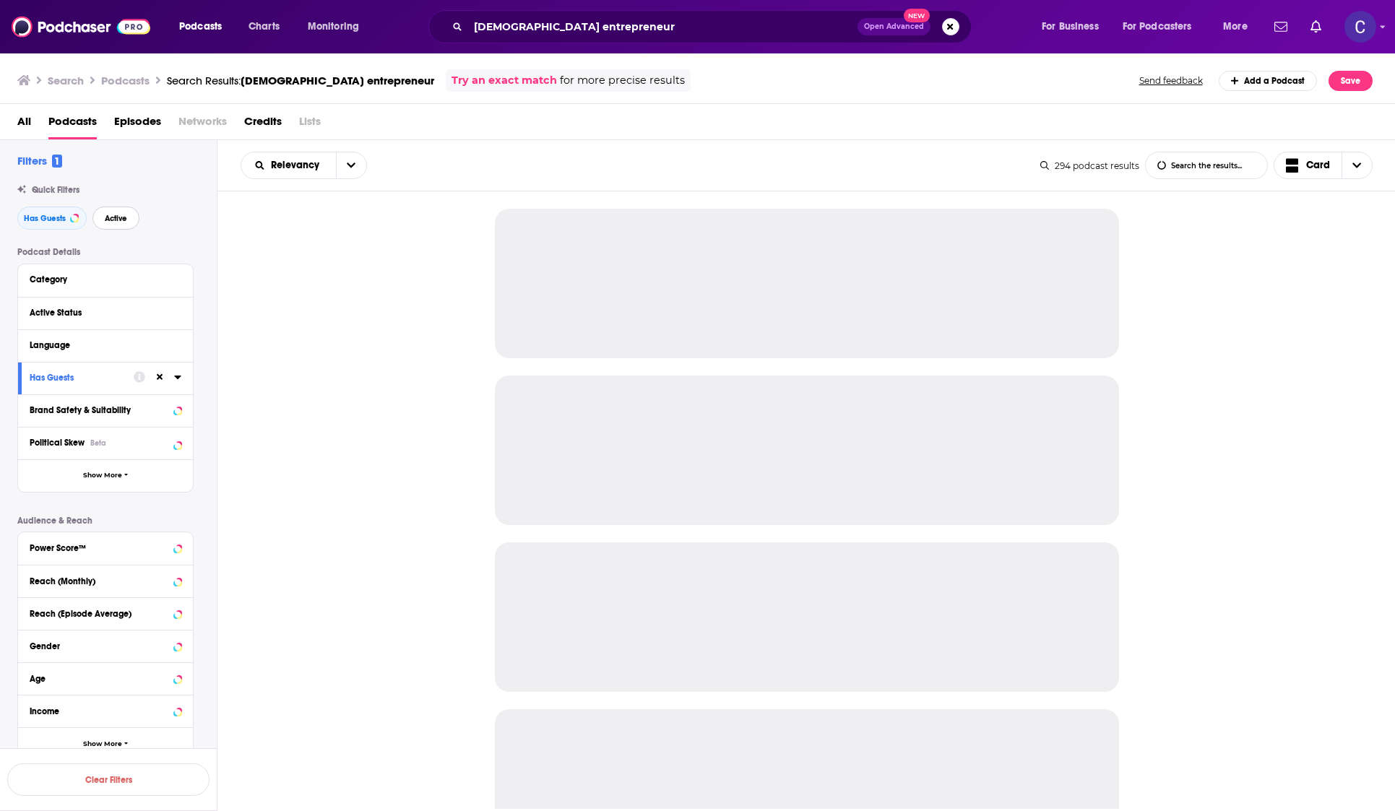
click at [109, 219] on span "Active" at bounding box center [116, 218] width 22 height 8
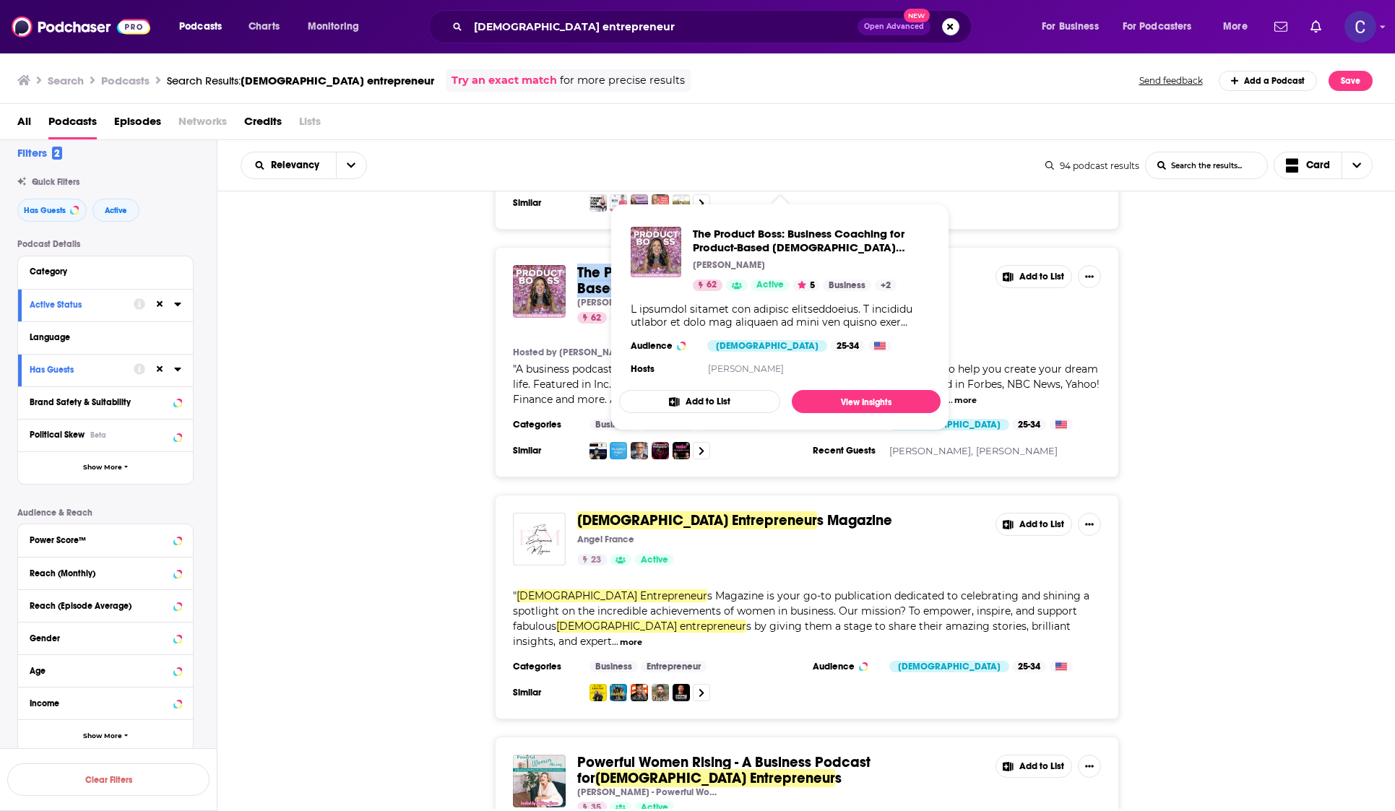
scroll to position [1644, 0]
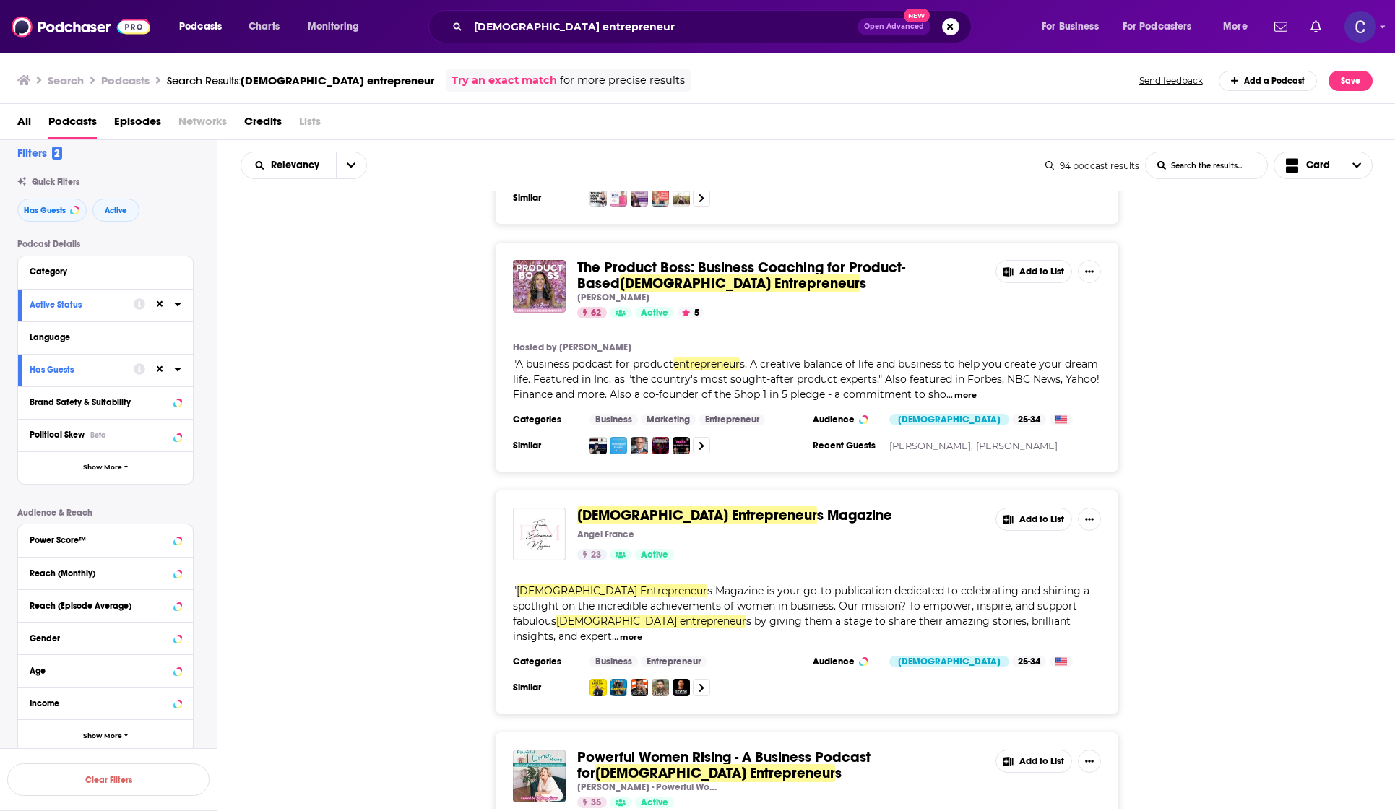
click at [720, 584] on span "s Magazine is your go-to publication dedicated to celebrating and shining a spo…" at bounding box center [801, 605] width 576 height 43
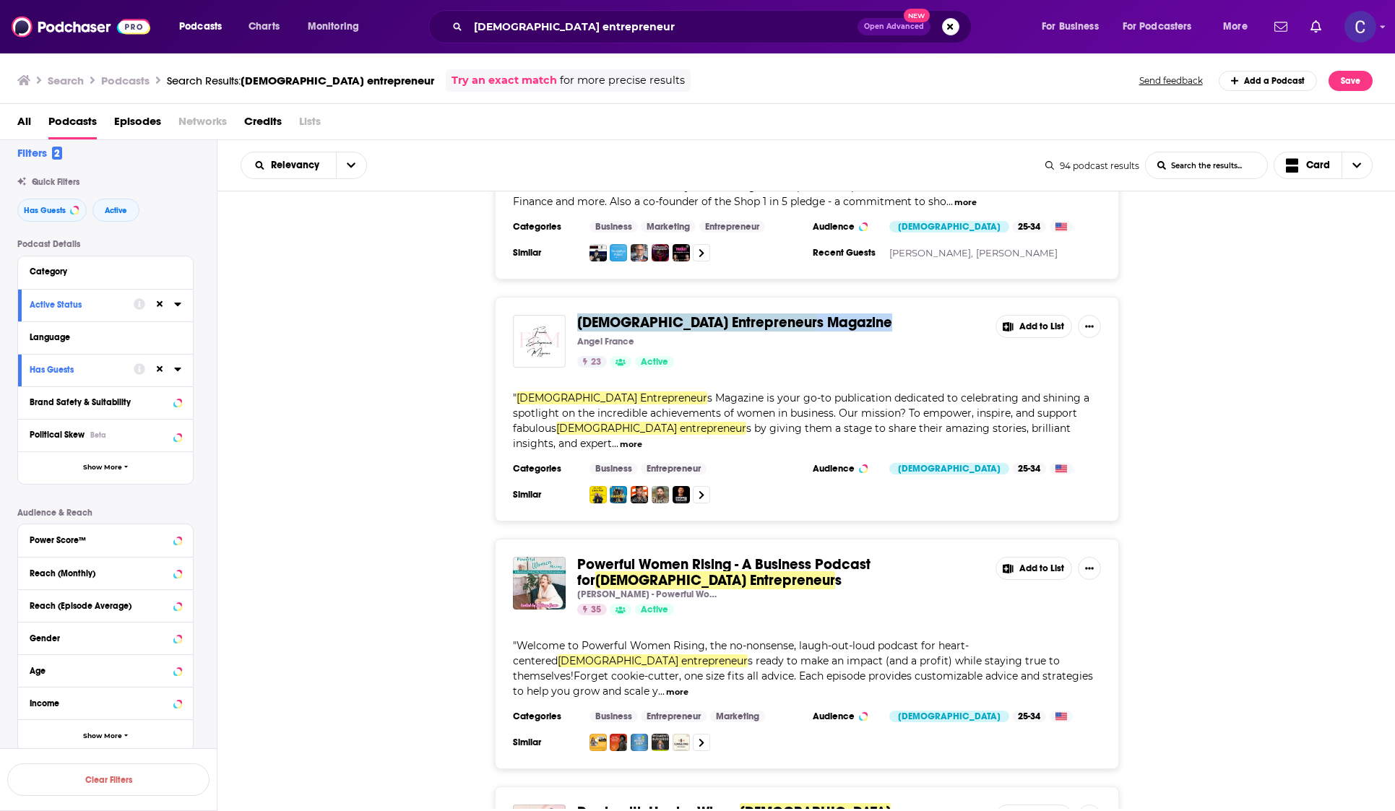
scroll to position [1899, 0]
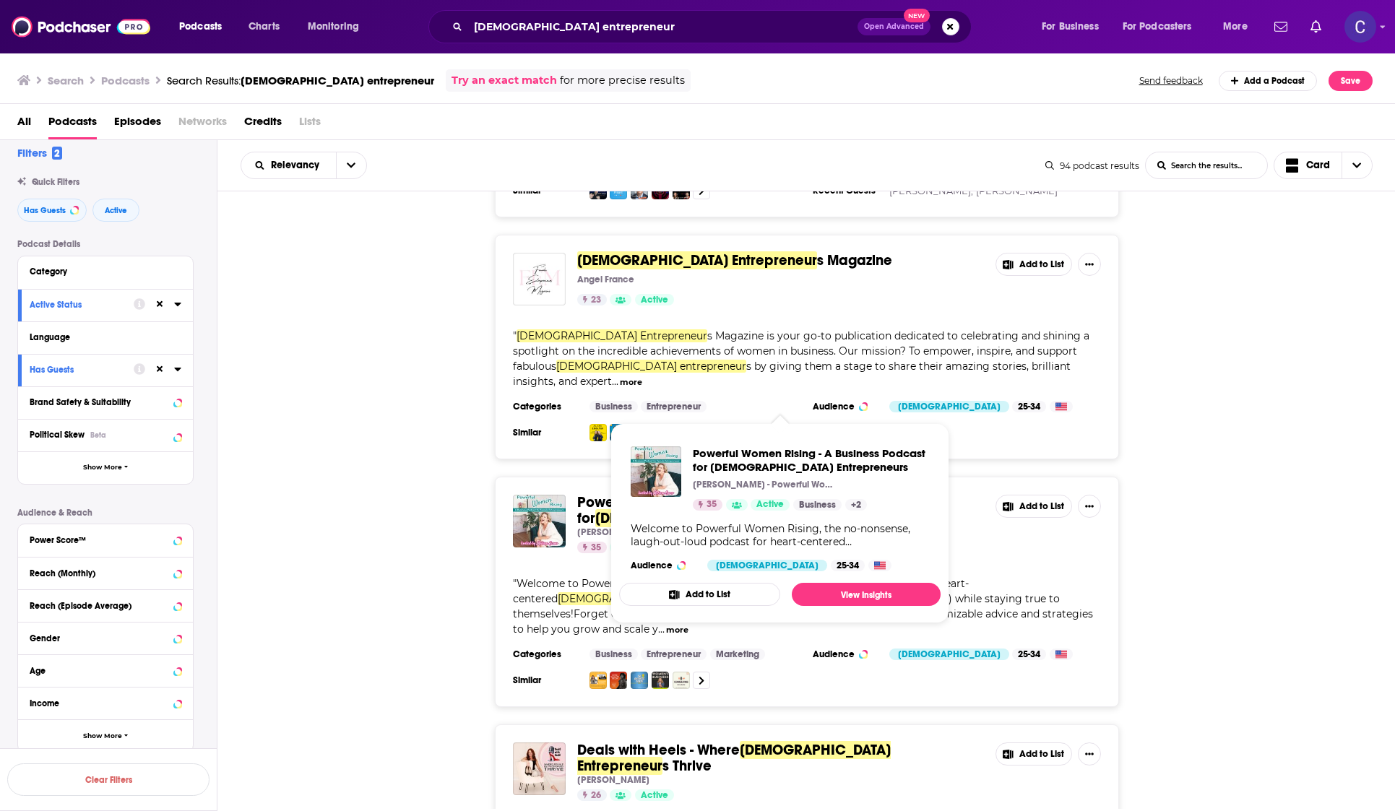
click at [508, 562] on div "Powerful Women Rising - A Business Podcast for Female Entrepreneur s Melissa Sn…" at bounding box center [807, 592] width 624 height 230
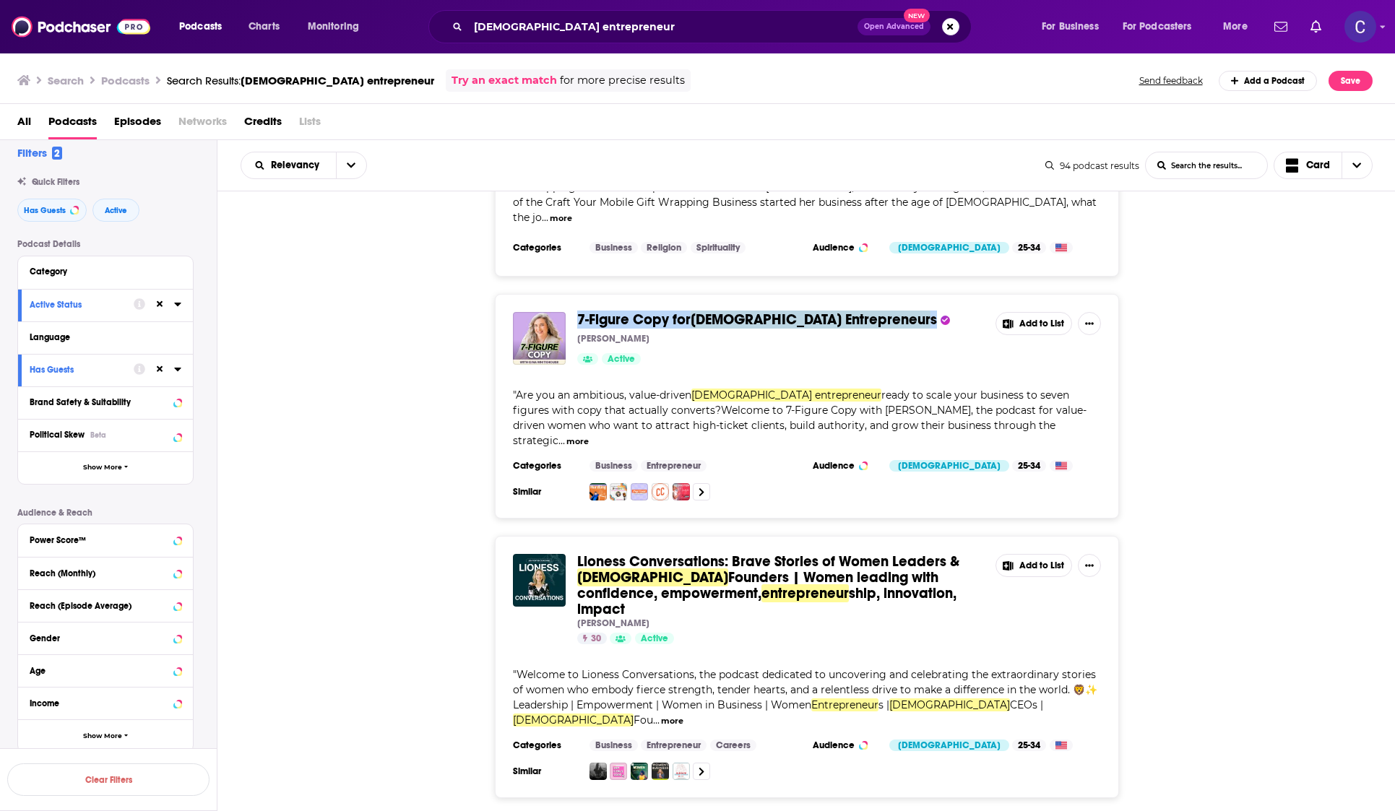
scroll to position [3361, 0]
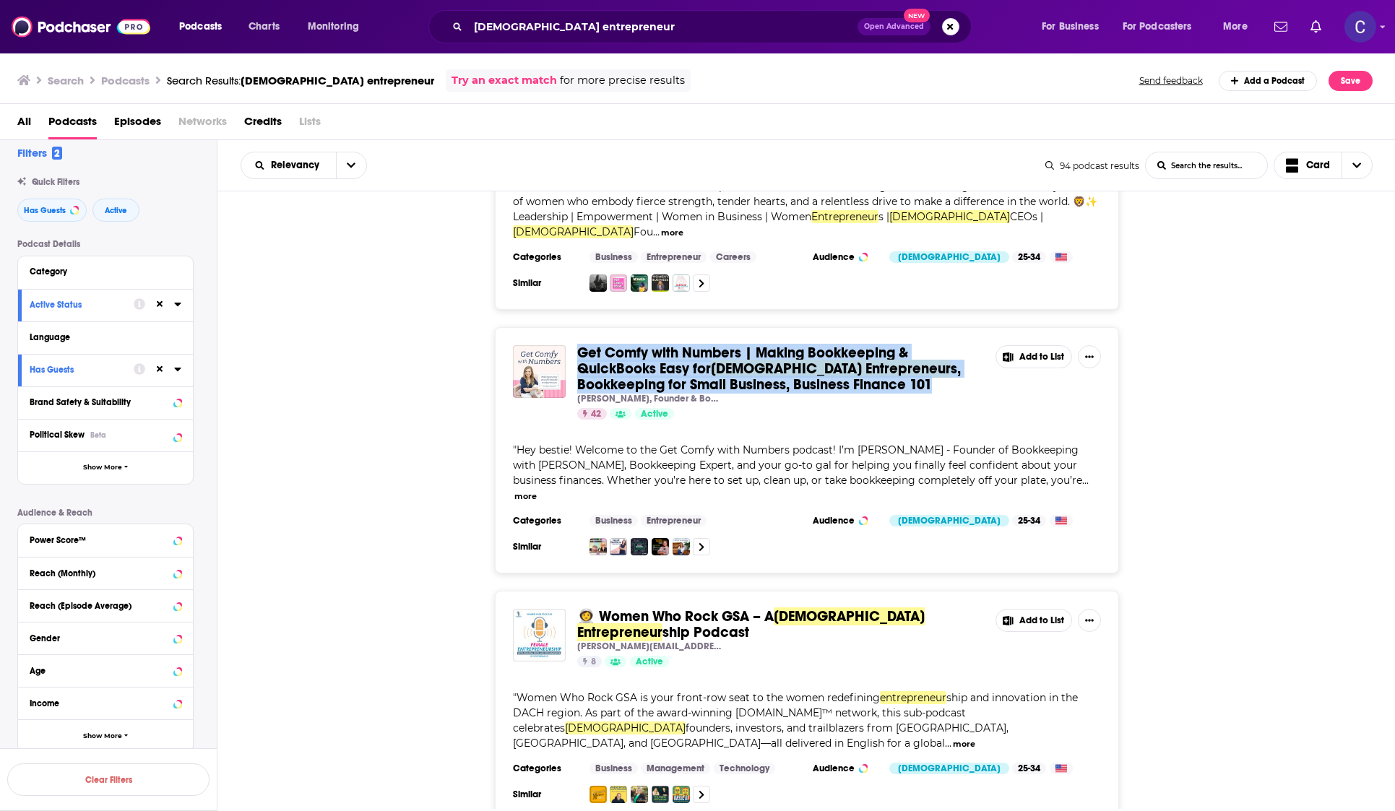
scroll to position [3792, 0]
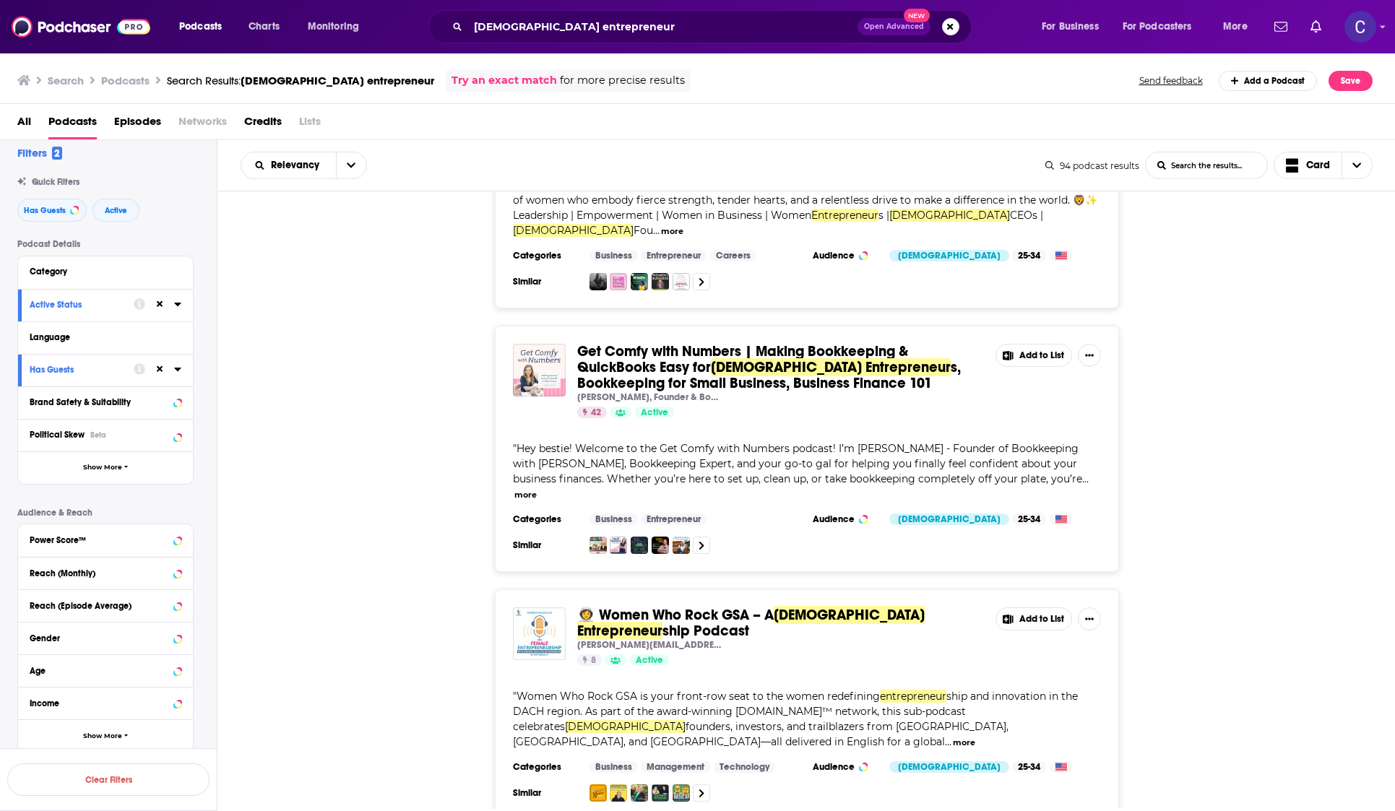
click at [1200, 589] on div "👩‍🚀 Women Who Rock GSA – A Female Entrepreneur ship Podcast joe@startuprad.io 8…" at bounding box center [806, 704] width 1178 height 230
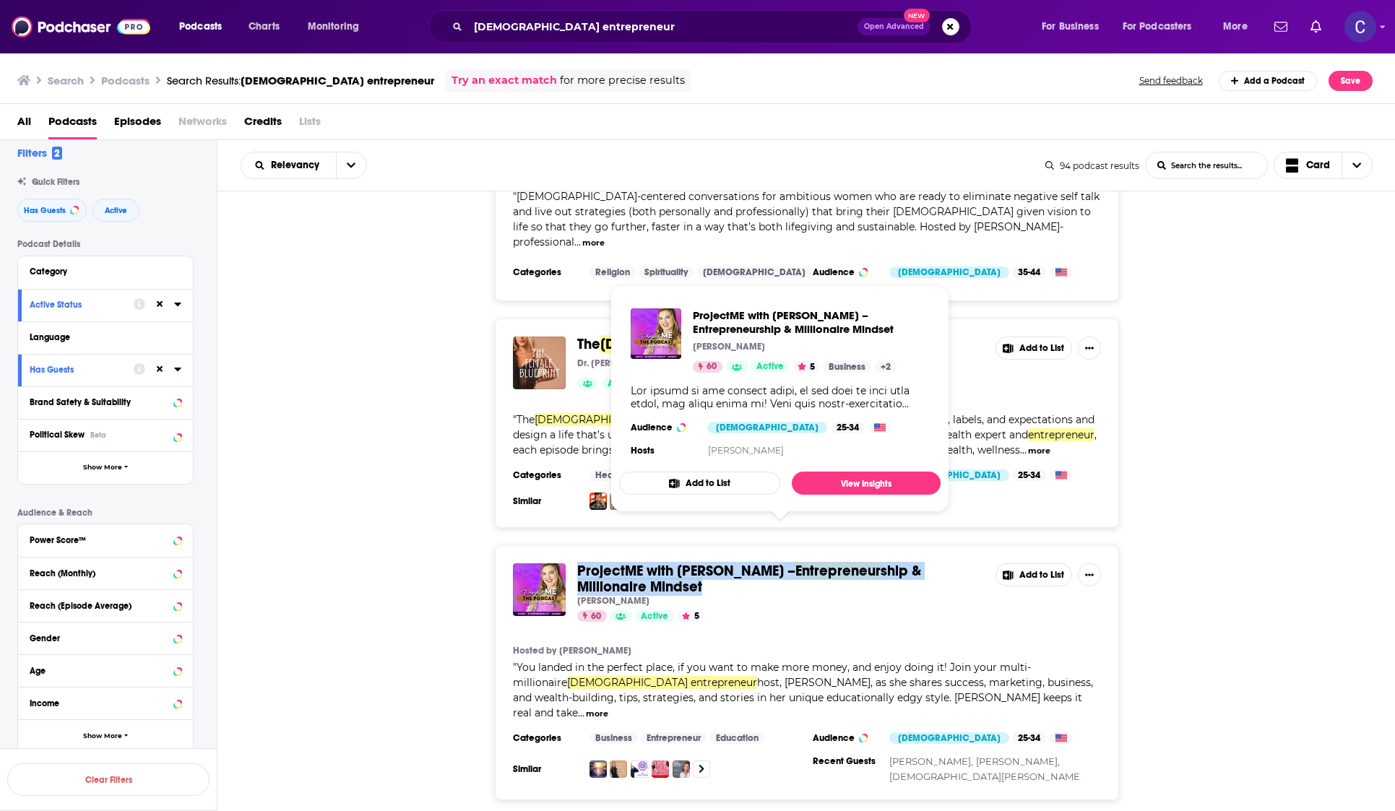
scroll to position [5053, 0]
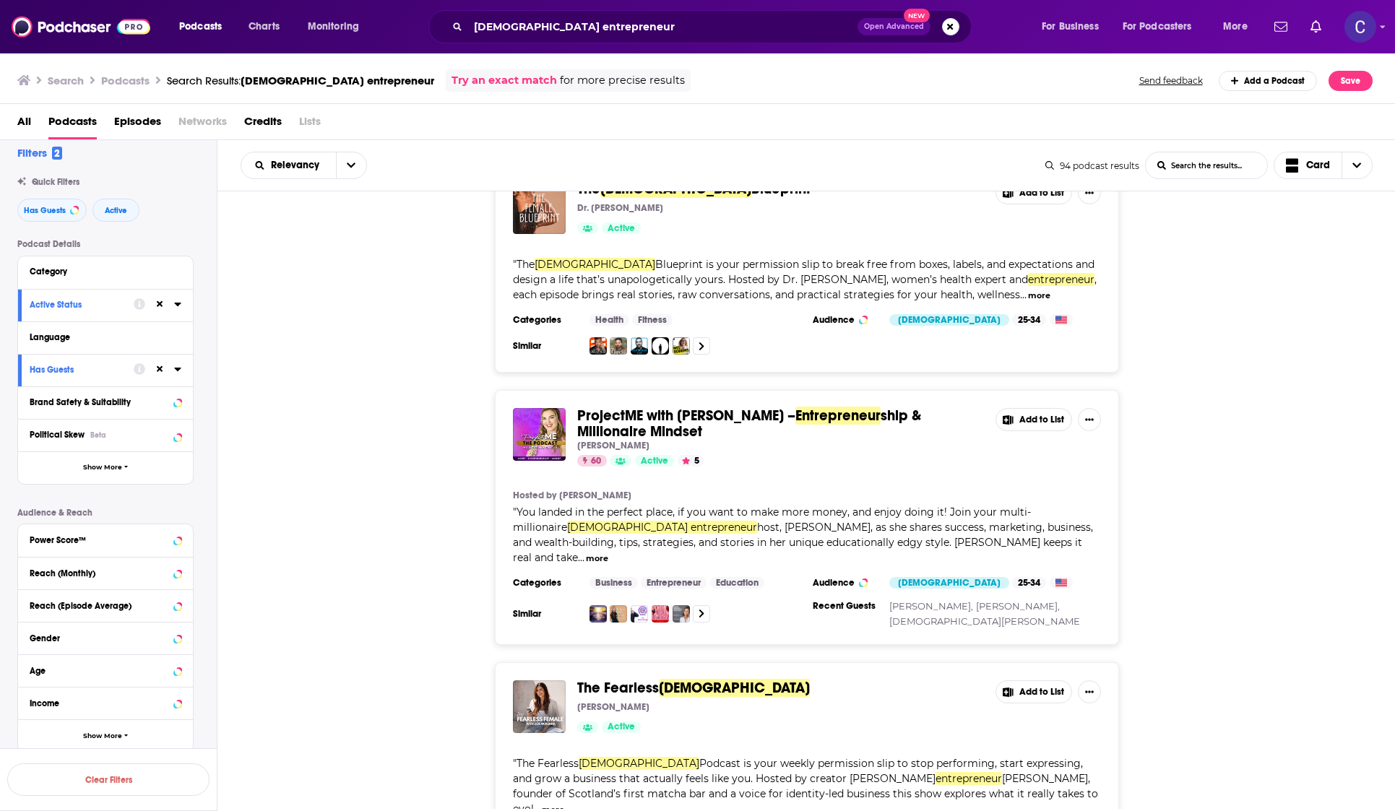
scroll to position [5250, 0]
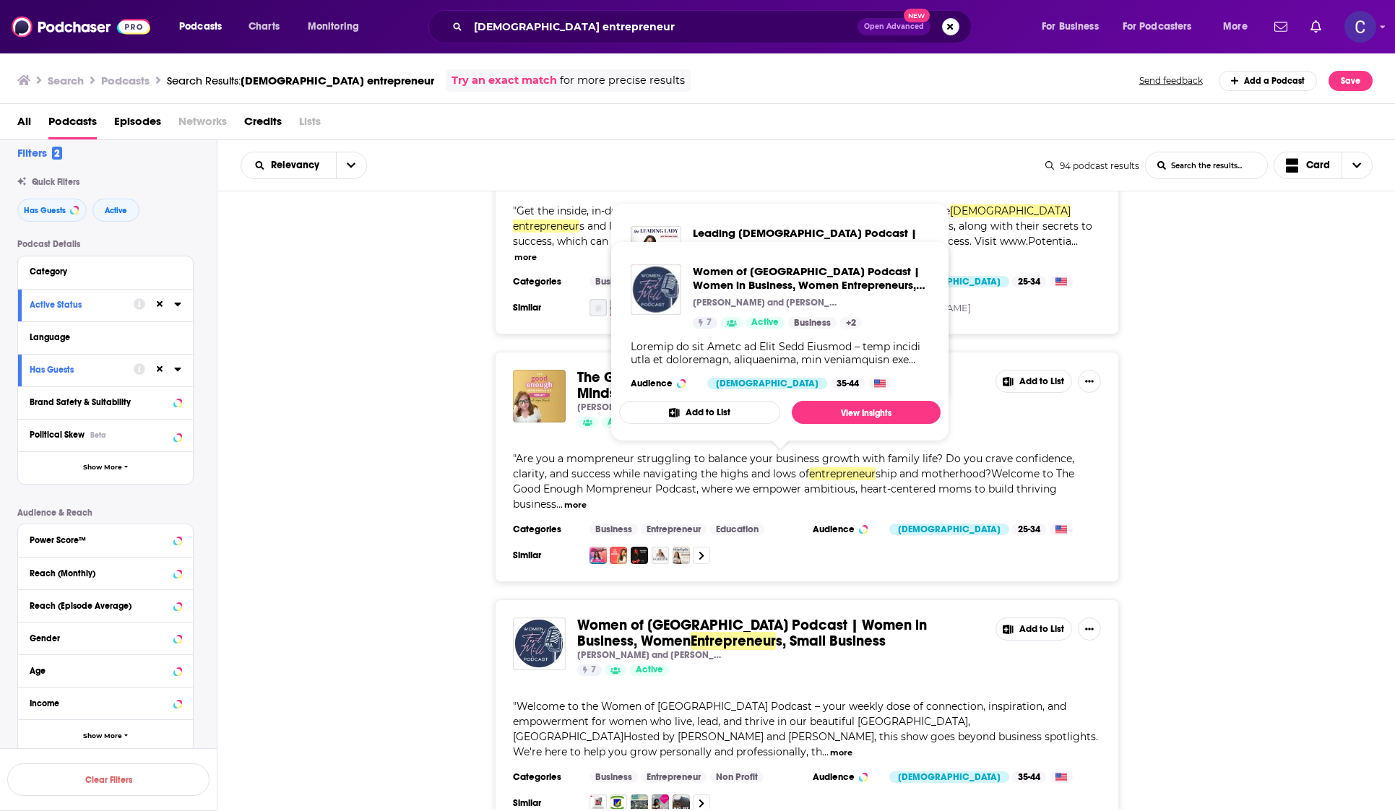
scroll to position [7208, 0]
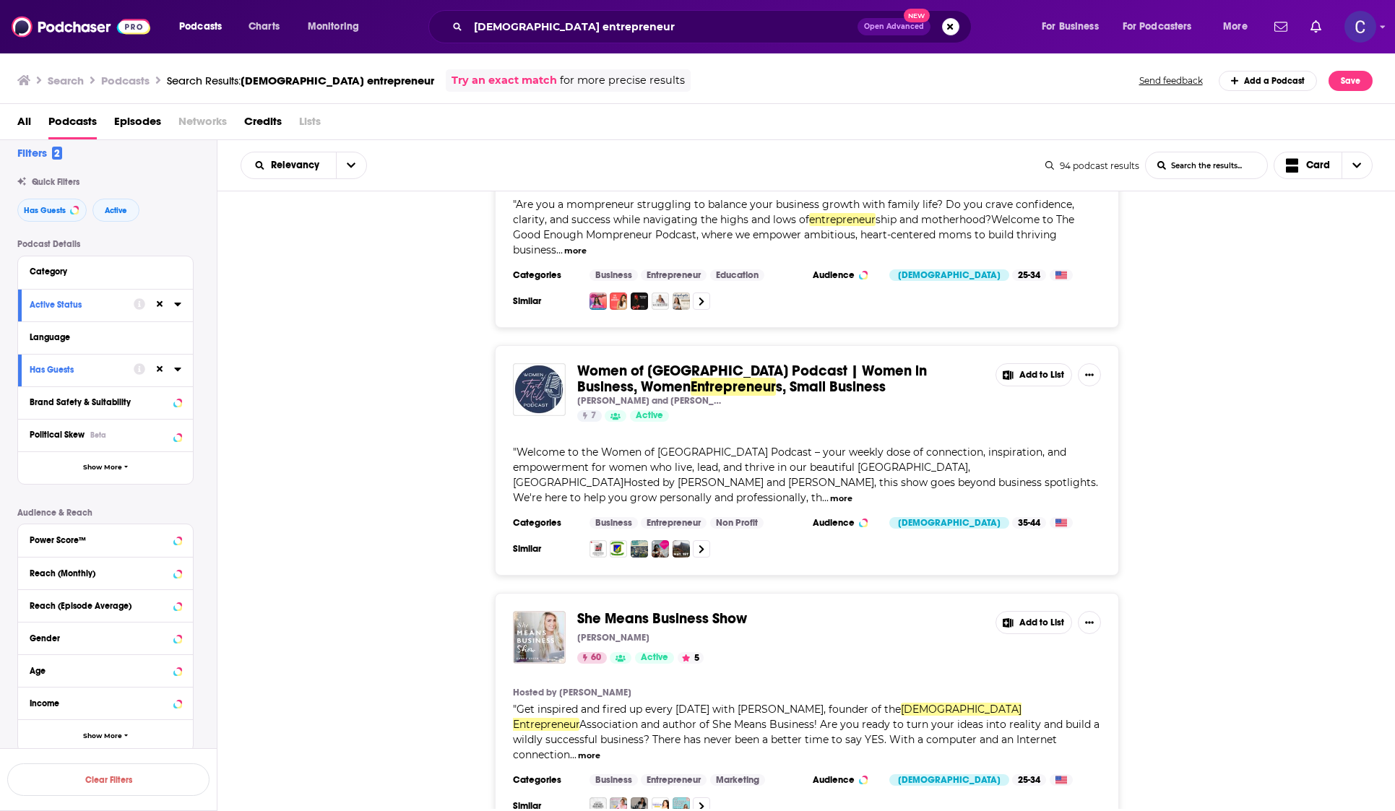
scroll to position [7470, 0]
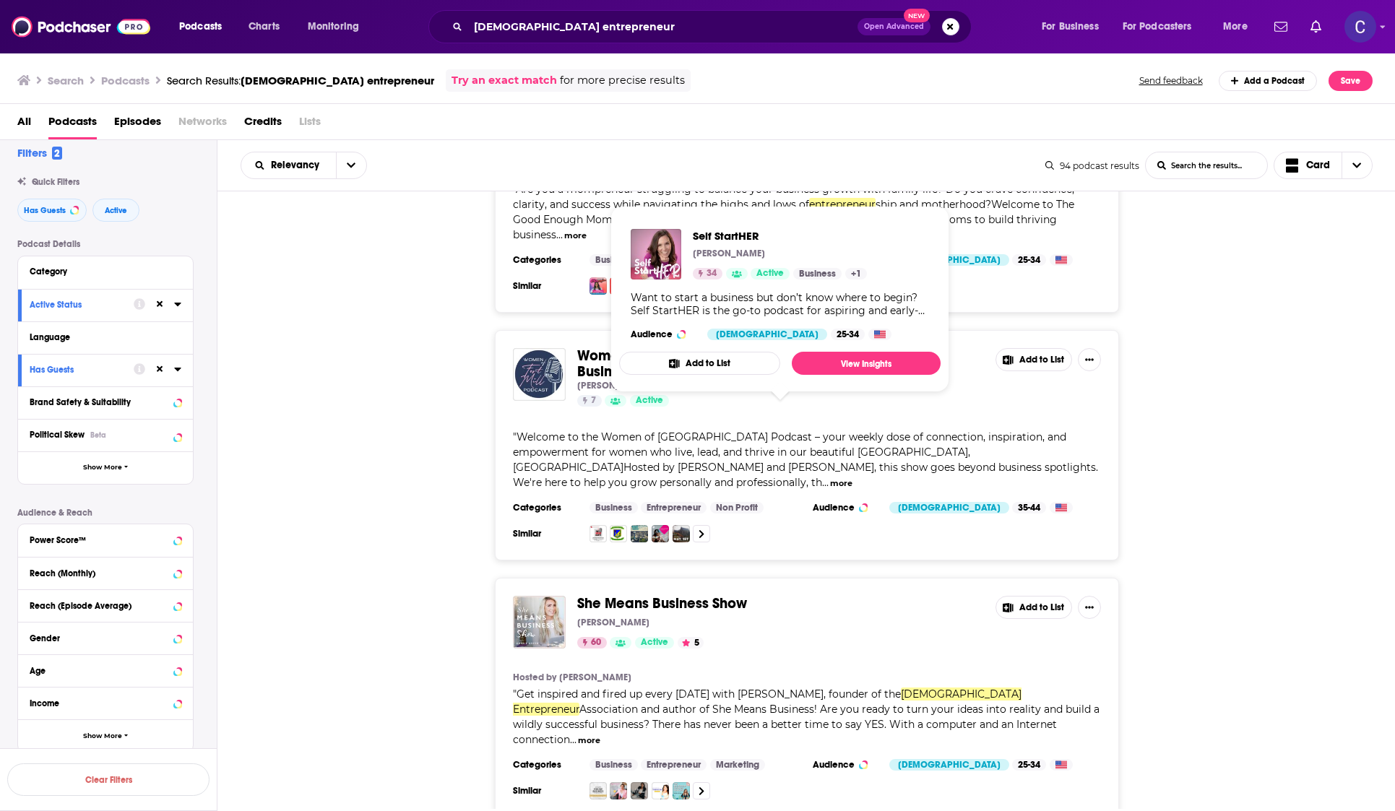
click at [490, 578] on div "She Means Business Show Carrie Green 60 Active 5 Add to List Hosted by Carrie G…" at bounding box center [806, 698] width 1178 height 240
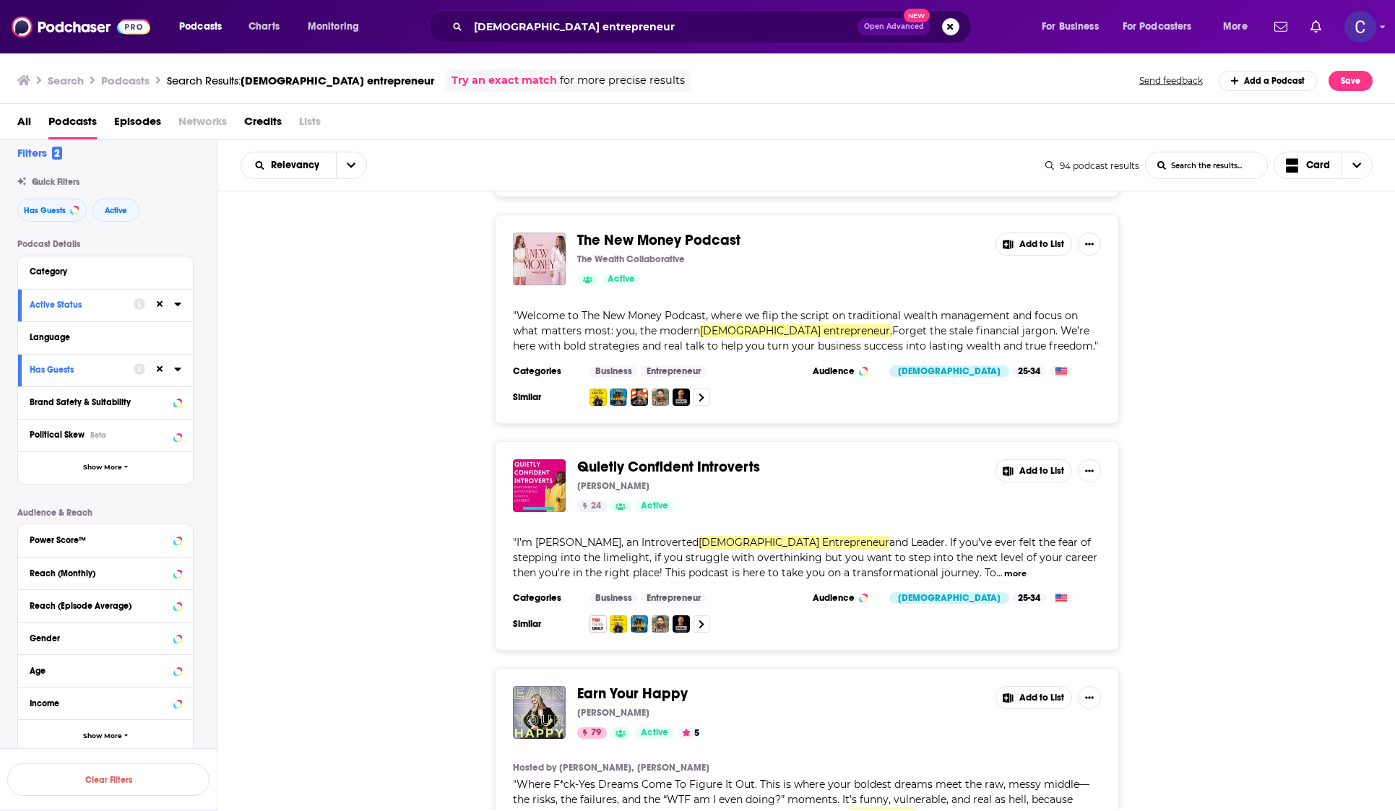
scroll to position [10971, 0]
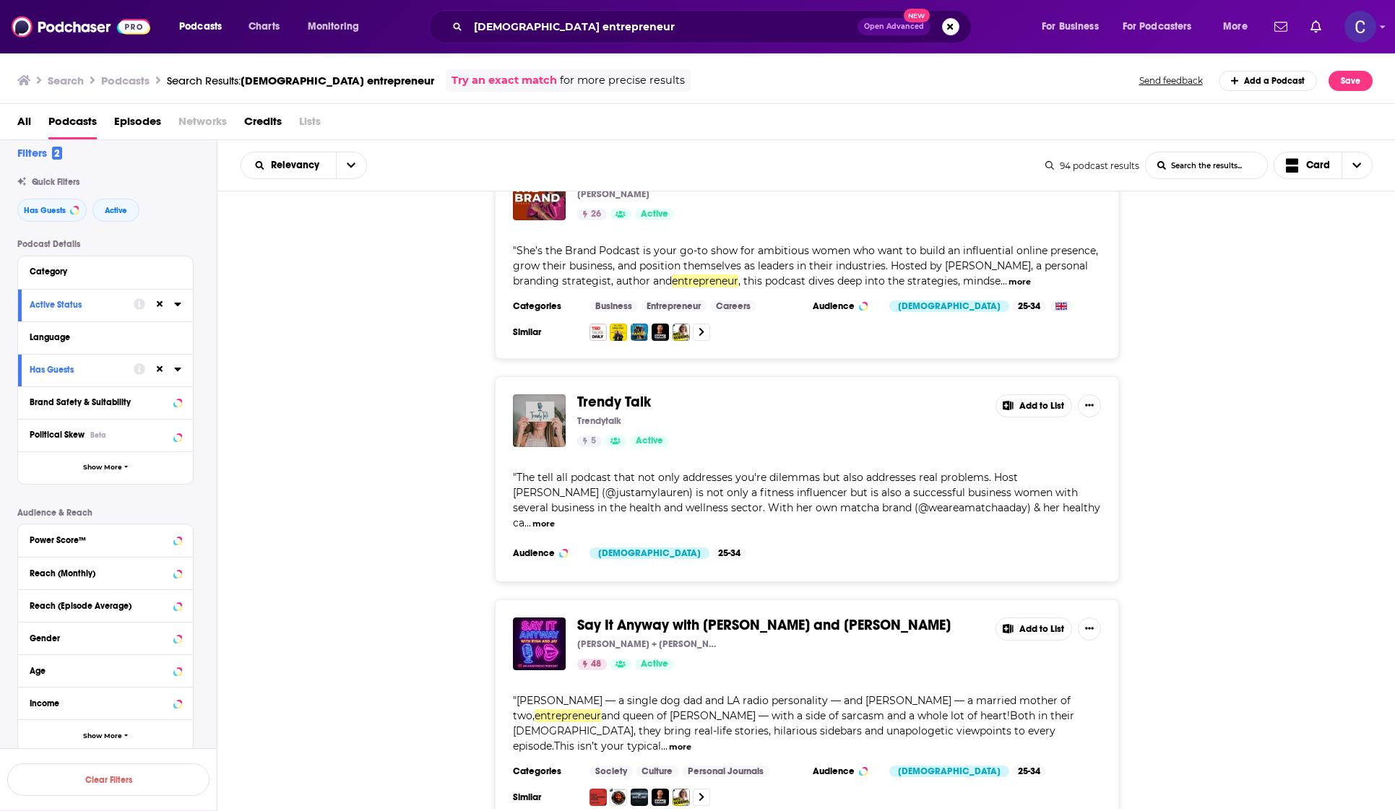
scroll to position [11918, 0]
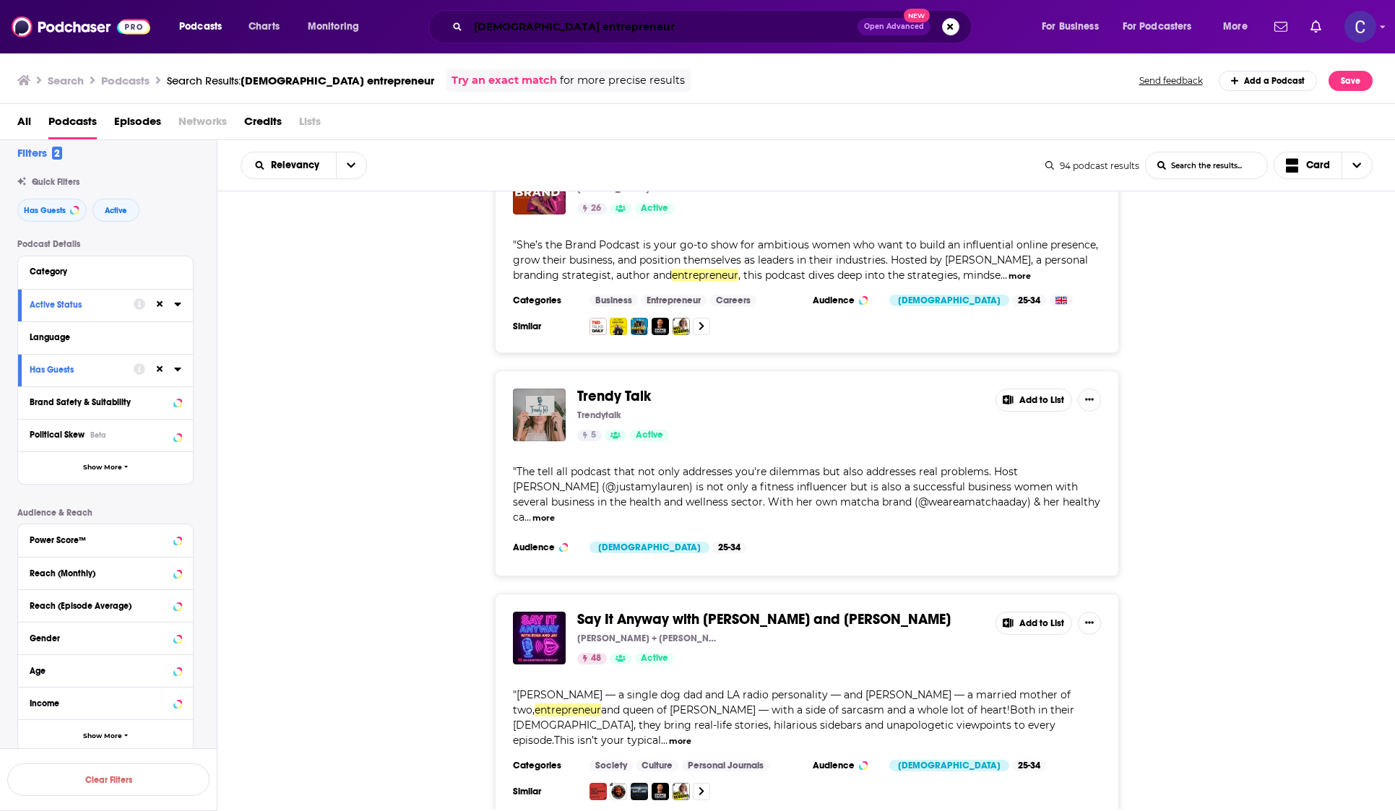
click at [551, 22] on input "female entrepreneur" at bounding box center [662, 26] width 389 height 23
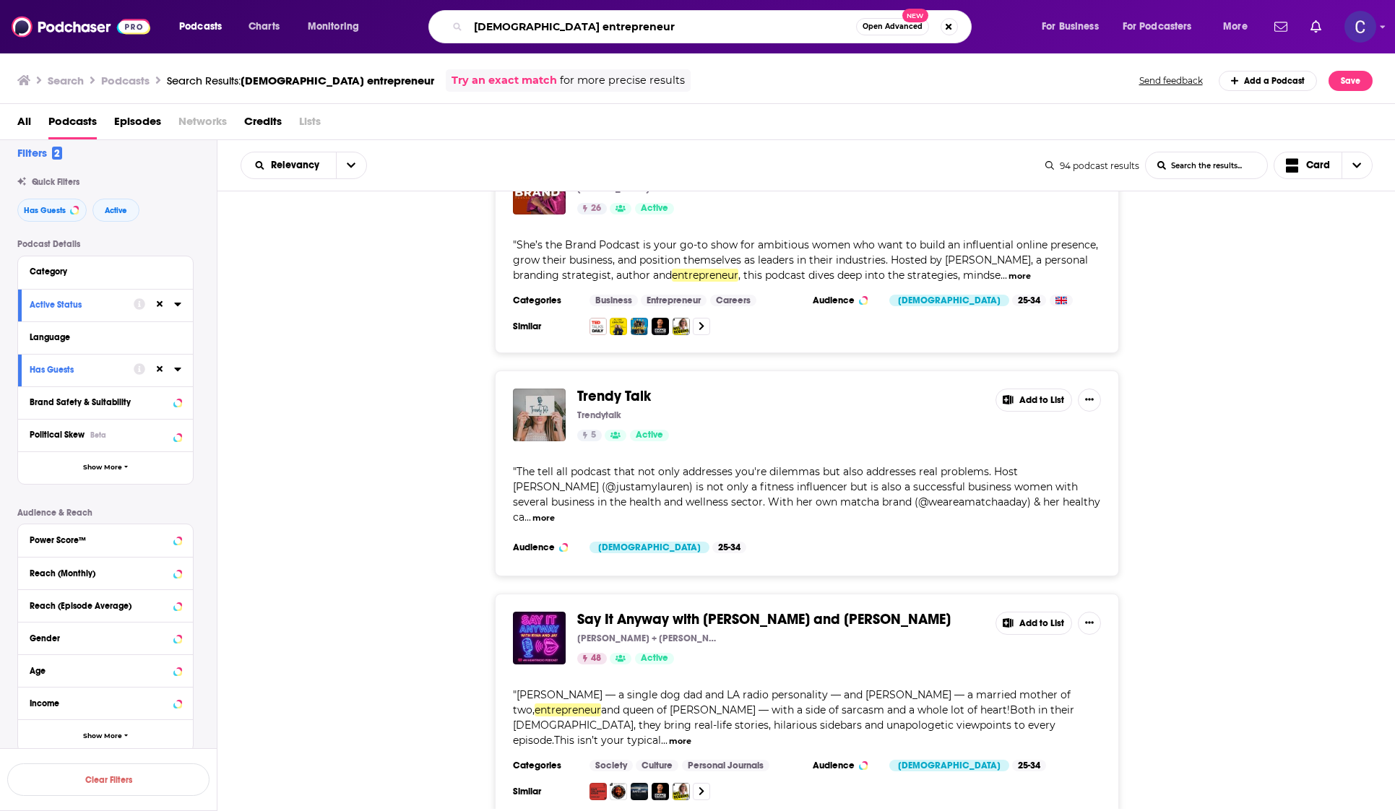
click at [551, 22] on input "female entrepreneur" at bounding box center [662, 26] width 388 height 23
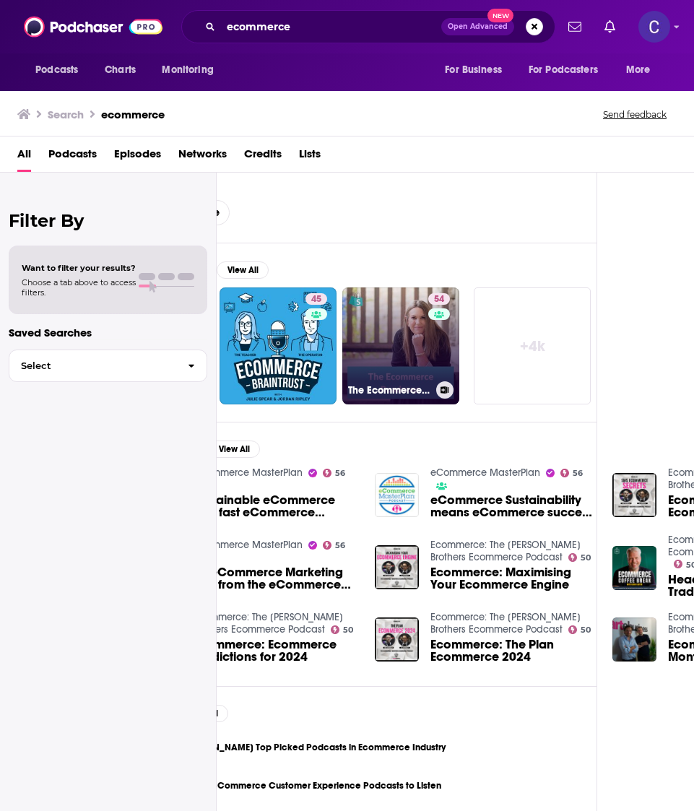
scroll to position [17, 98]
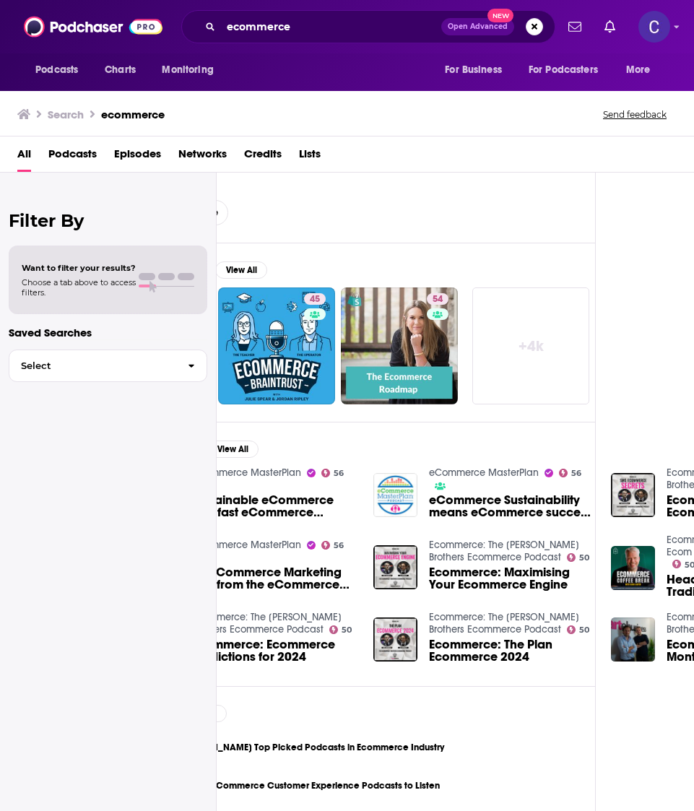
click at [521, 360] on link "+ 4k" at bounding box center [530, 345] width 117 height 117
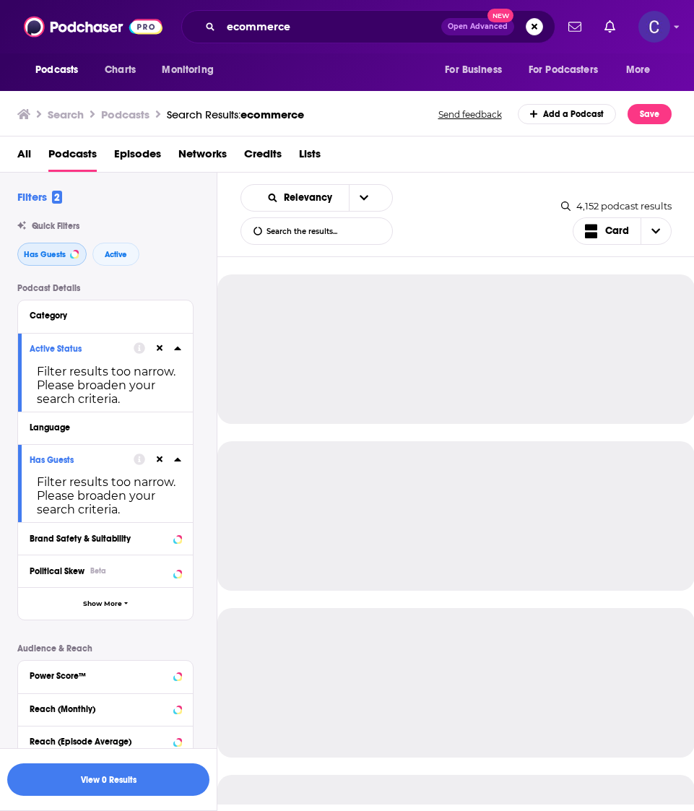
click at [63, 247] on button "Has Guests" at bounding box center [51, 254] width 69 height 23
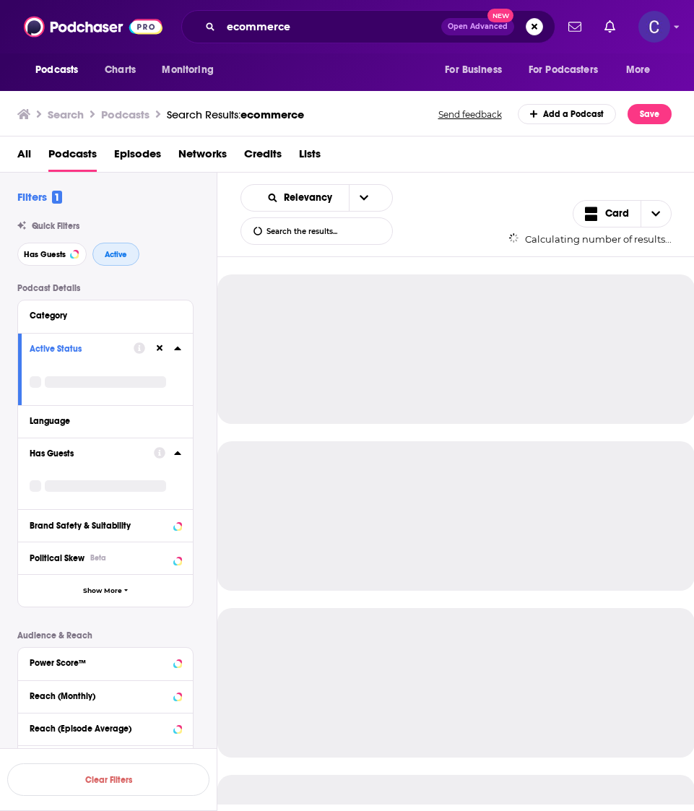
click at [105, 251] on span "Active" at bounding box center [116, 255] width 22 height 8
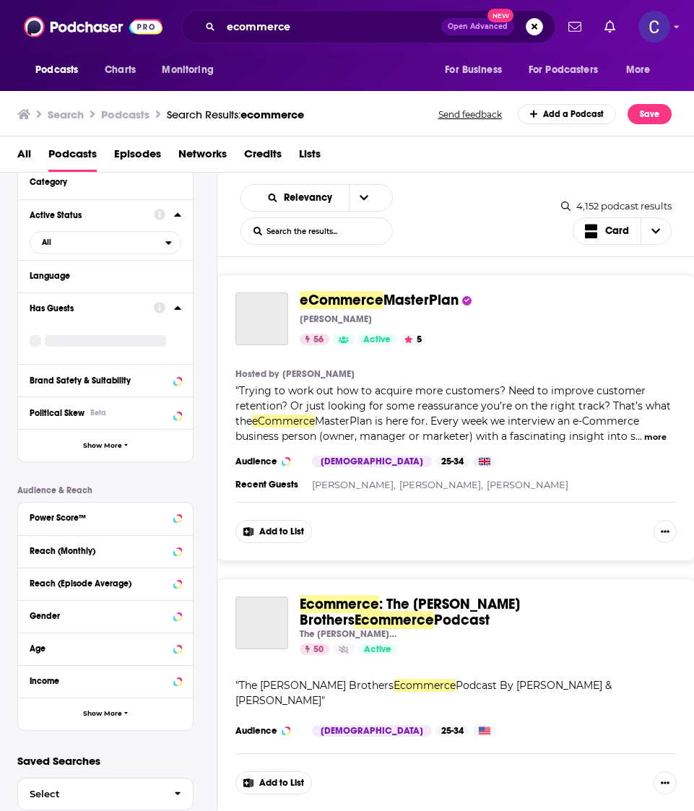
scroll to position [166, 0]
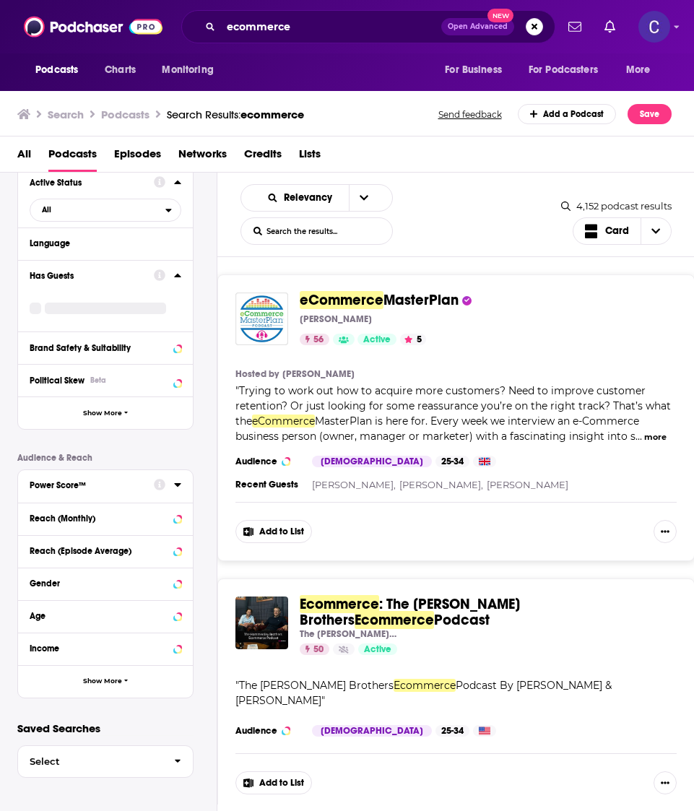
click at [109, 486] on div "Power Score™" at bounding box center [87, 485] width 115 height 10
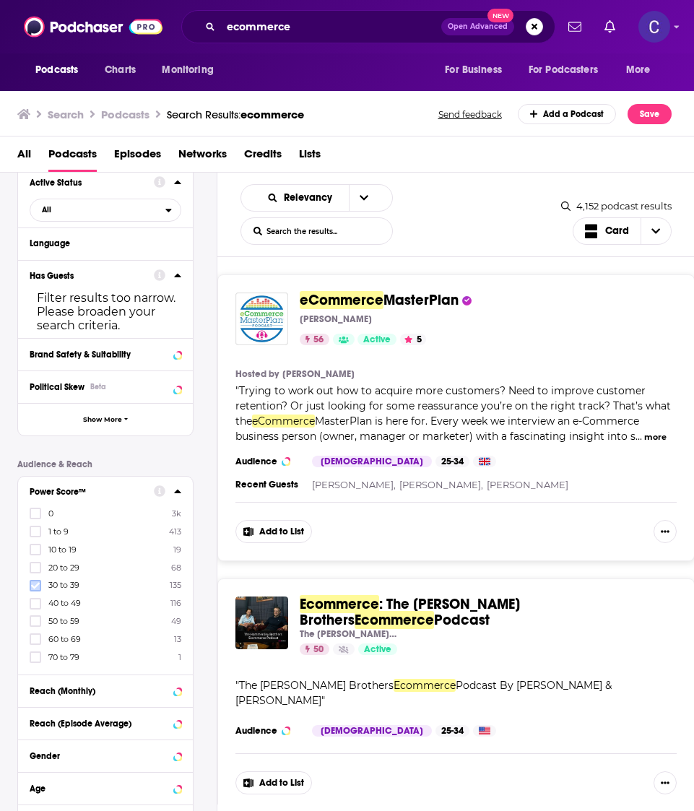
click at [37, 583] on icon at bounding box center [35, 585] width 9 height 9
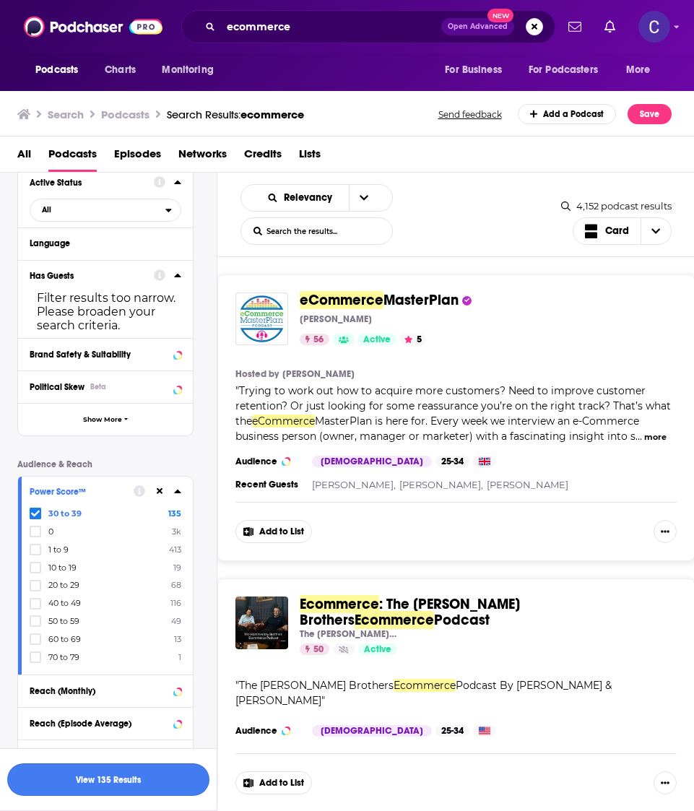
click at [56, 787] on button "View 135 Results" at bounding box center [108, 779] width 202 height 32
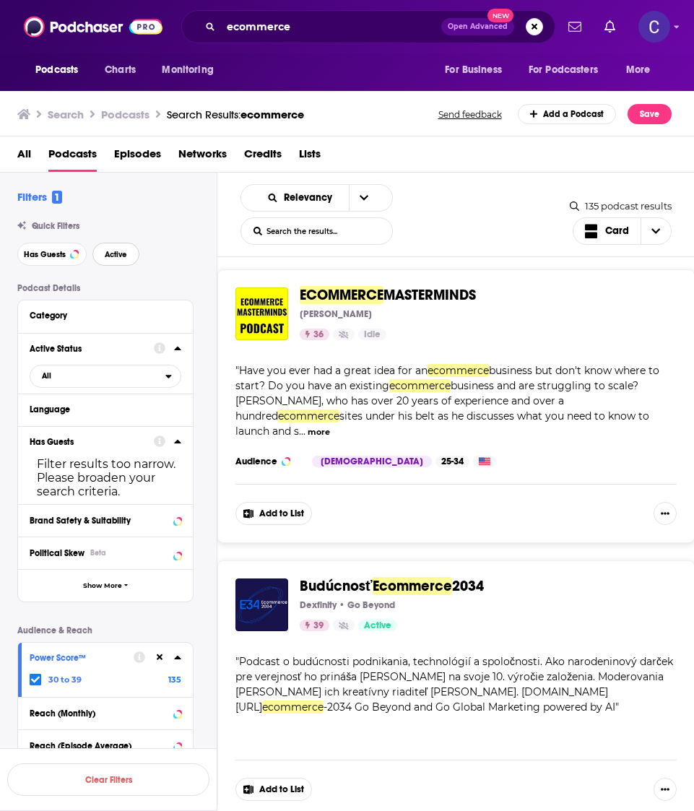
click at [122, 261] on button "Active" at bounding box center [115, 254] width 47 height 23
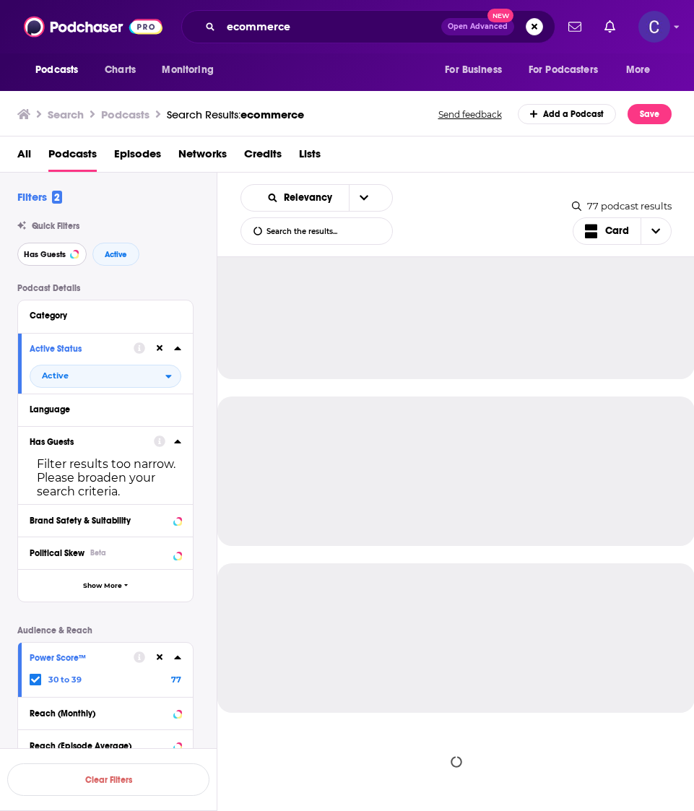
click at [69, 260] on button "Has Guests" at bounding box center [51, 254] width 69 height 23
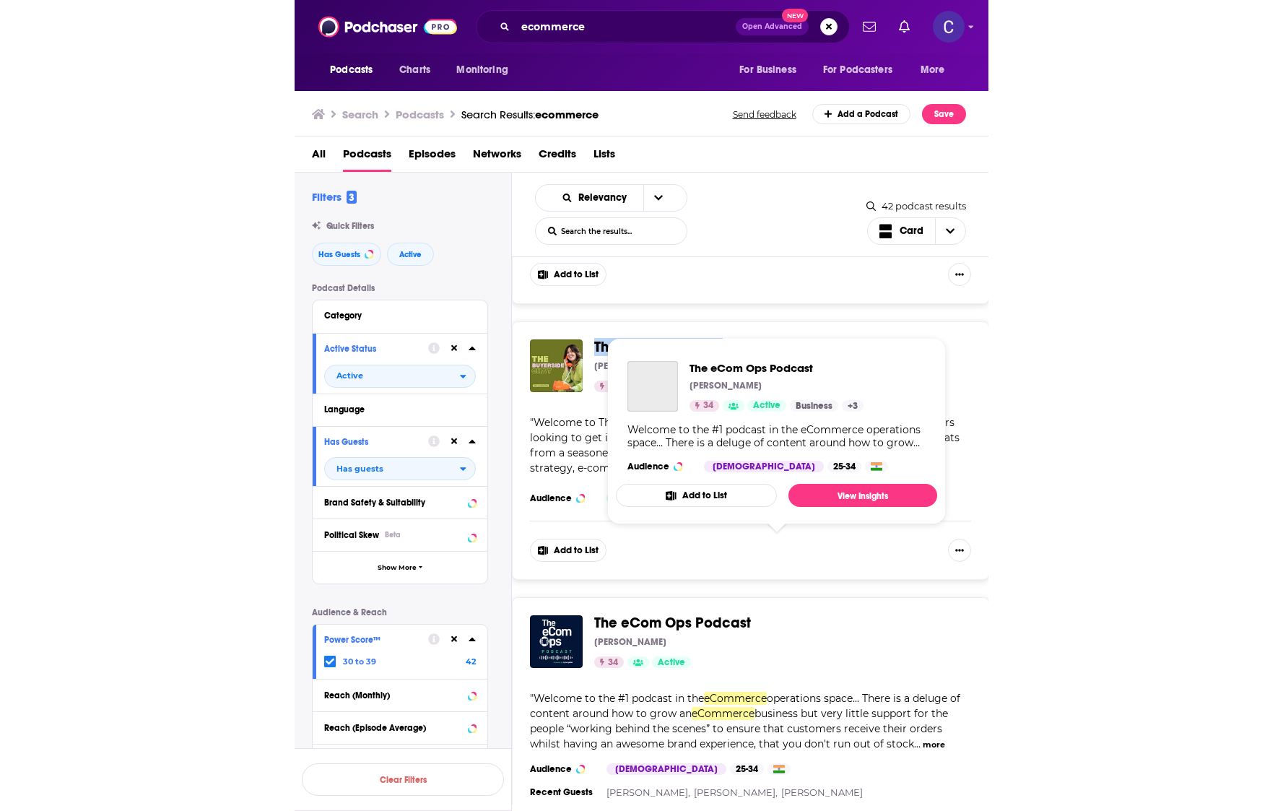
scroll to position [4483, 0]
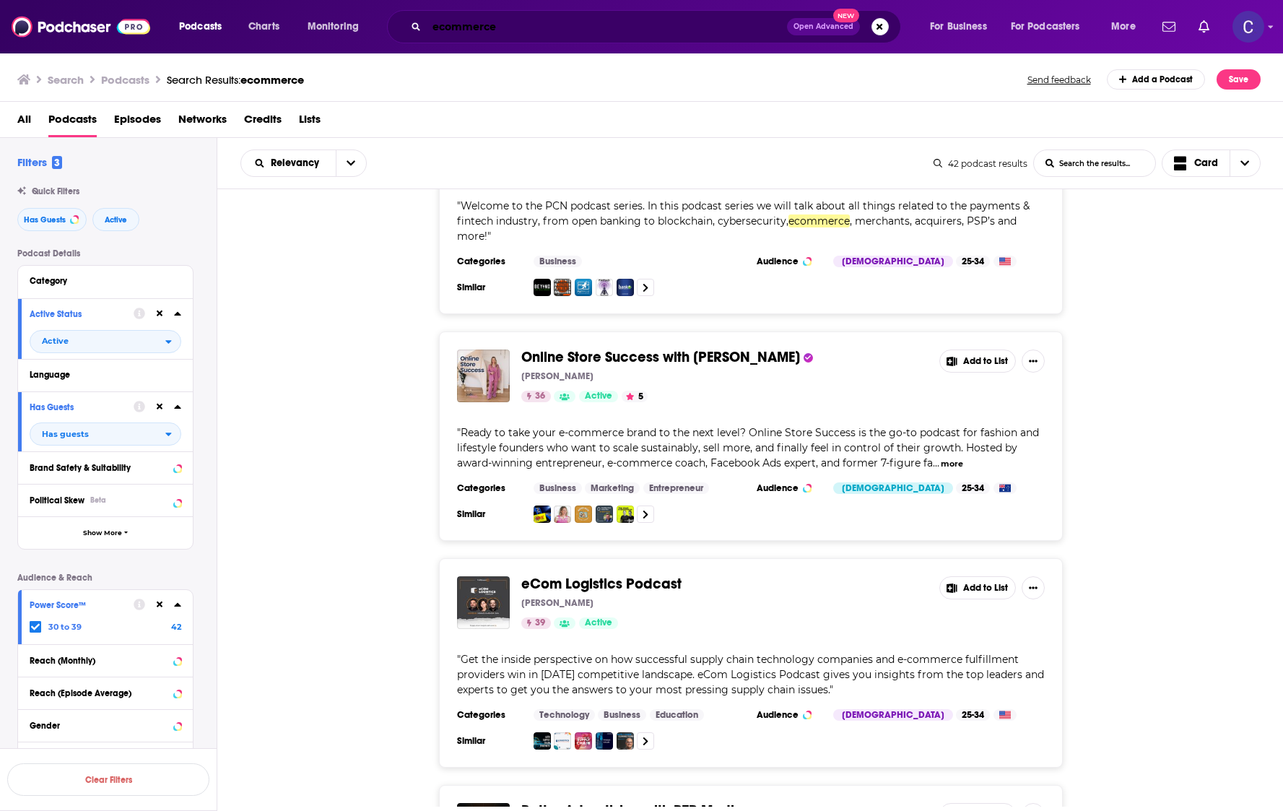
click at [599, 27] on input "ecommerce" at bounding box center [607, 26] width 360 height 23
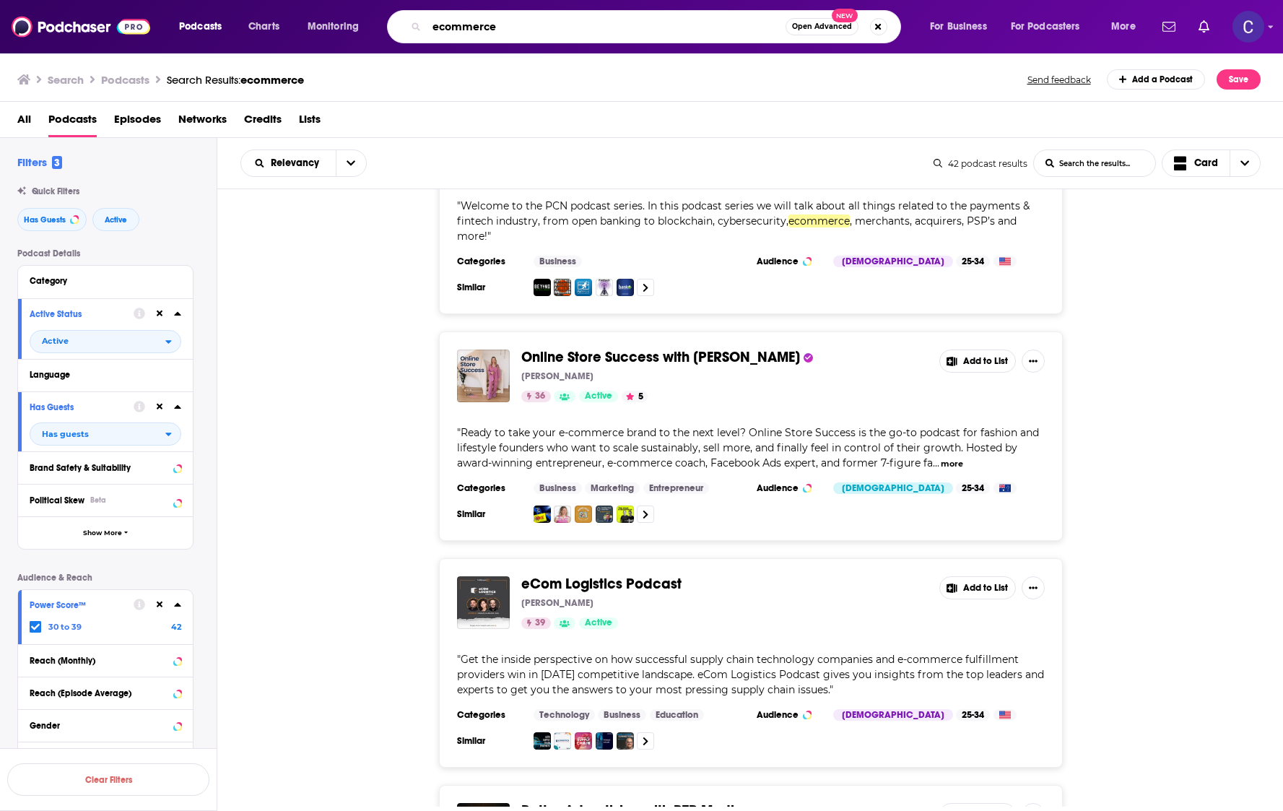
click at [599, 27] on input "ecommerce" at bounding box center [606, 26] width 359 height 23
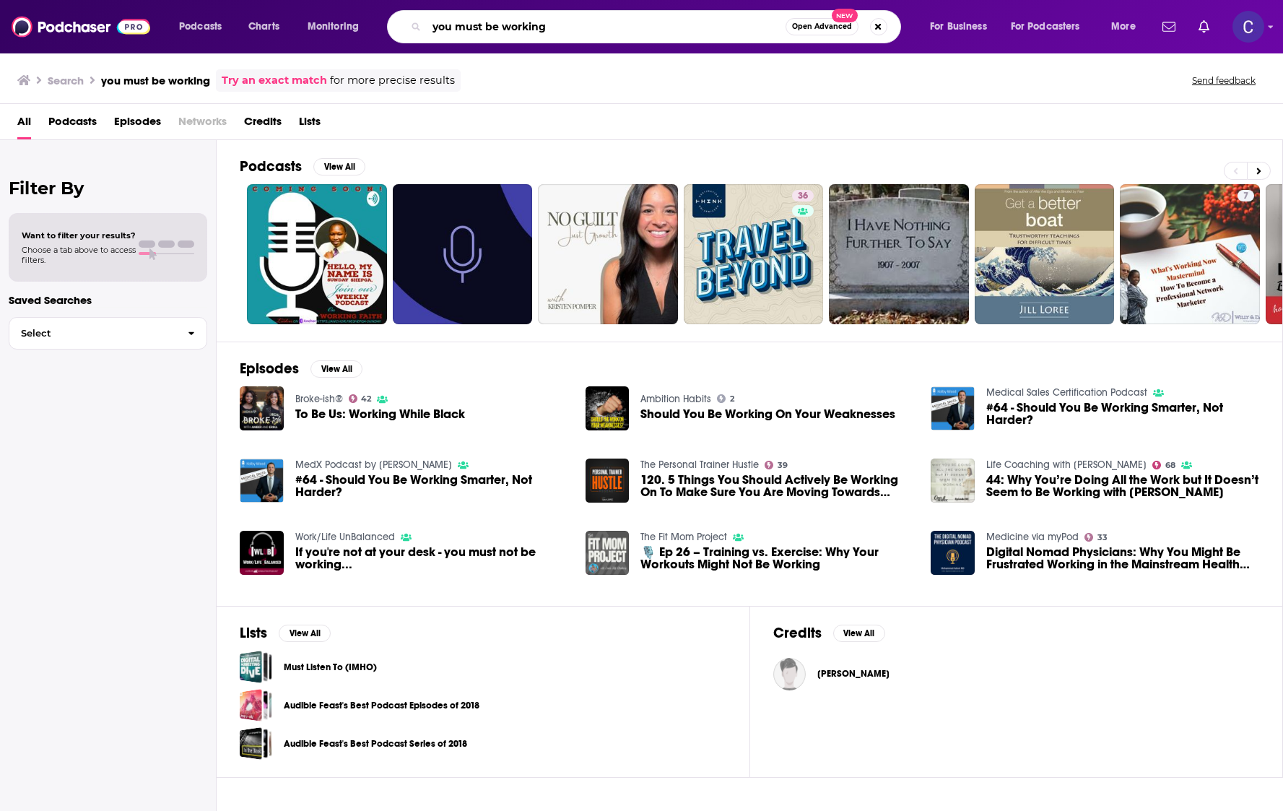
click at [526, 32] on input "you must be working" at bounding box center [606, 26] width 359 height 23
type input "my business on purpose"
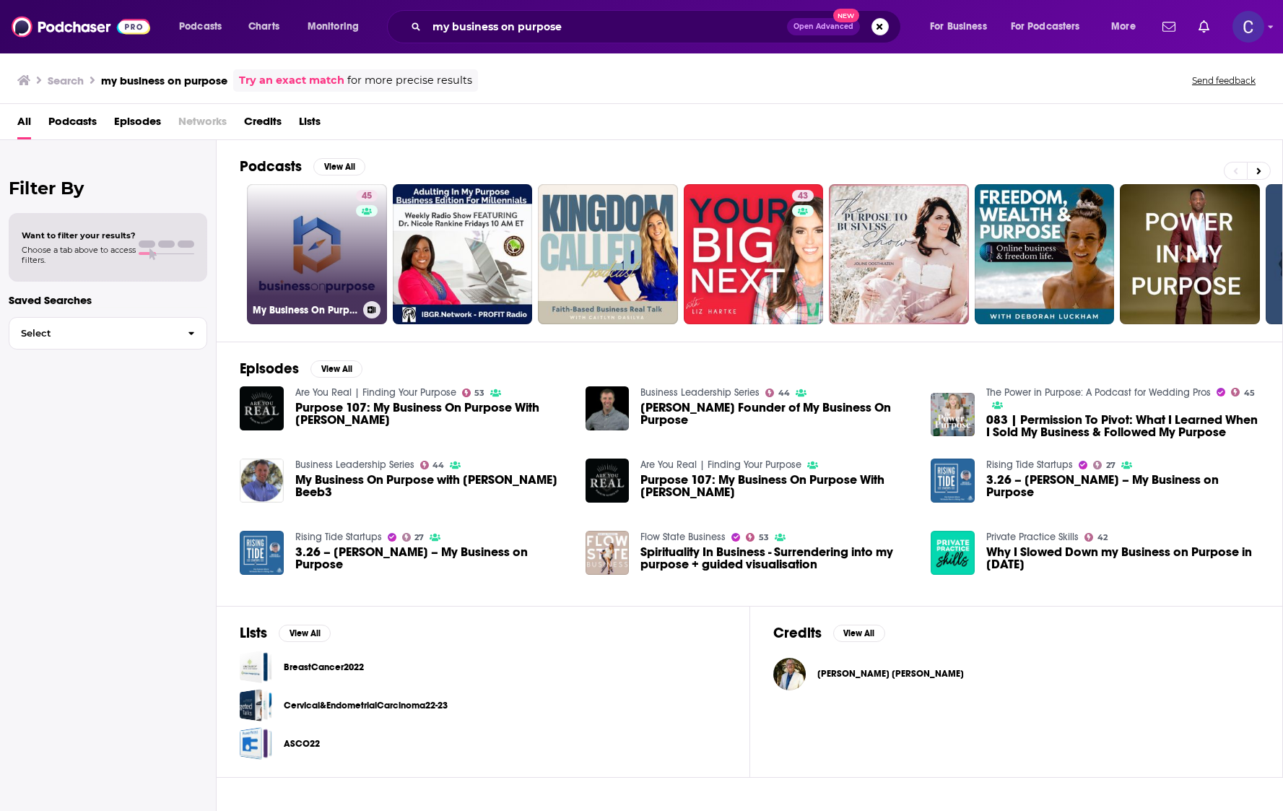
click at [356, 247] on div "45" at bounding box center [368, 245] width 25 height 111
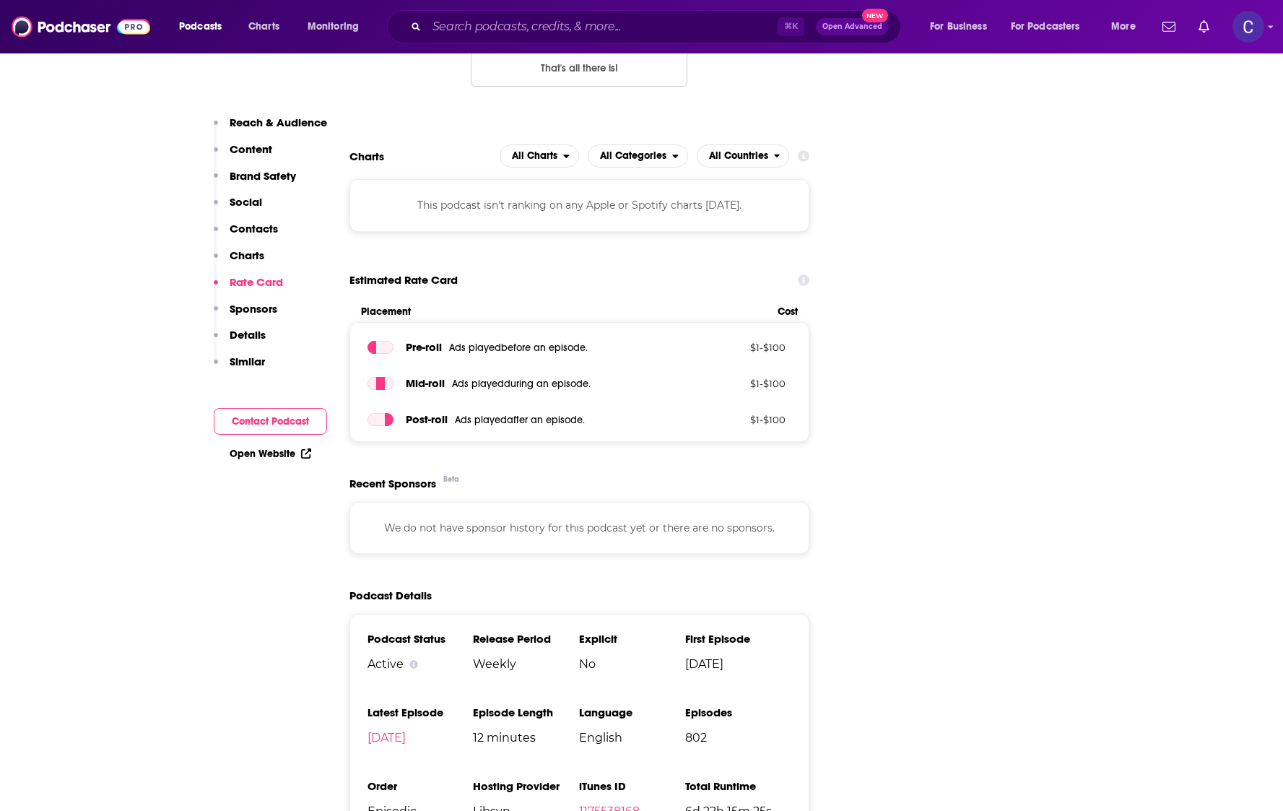
scroll to position [1734, 0]
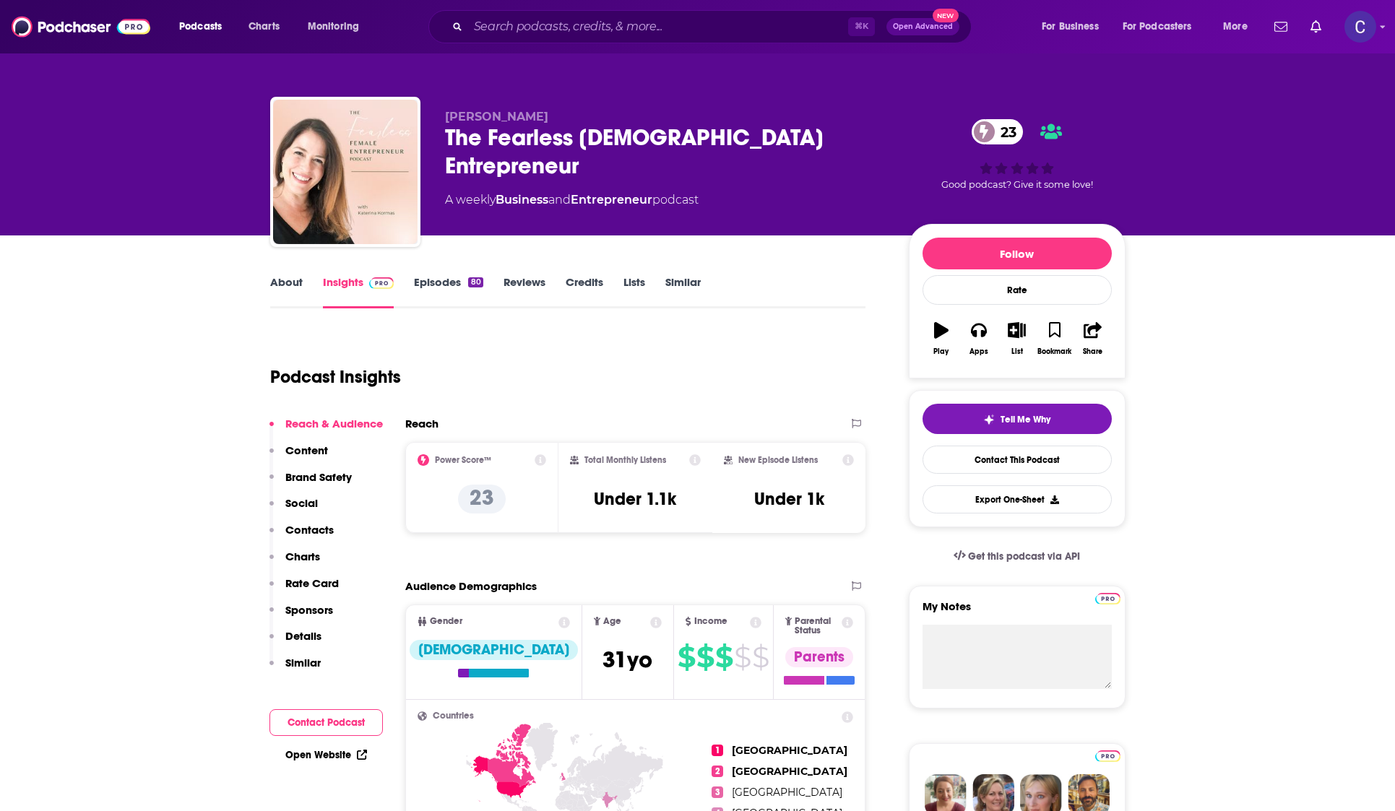
click at [283, 284] on link "About" at bounding box center [286, 291] width 32 height 33
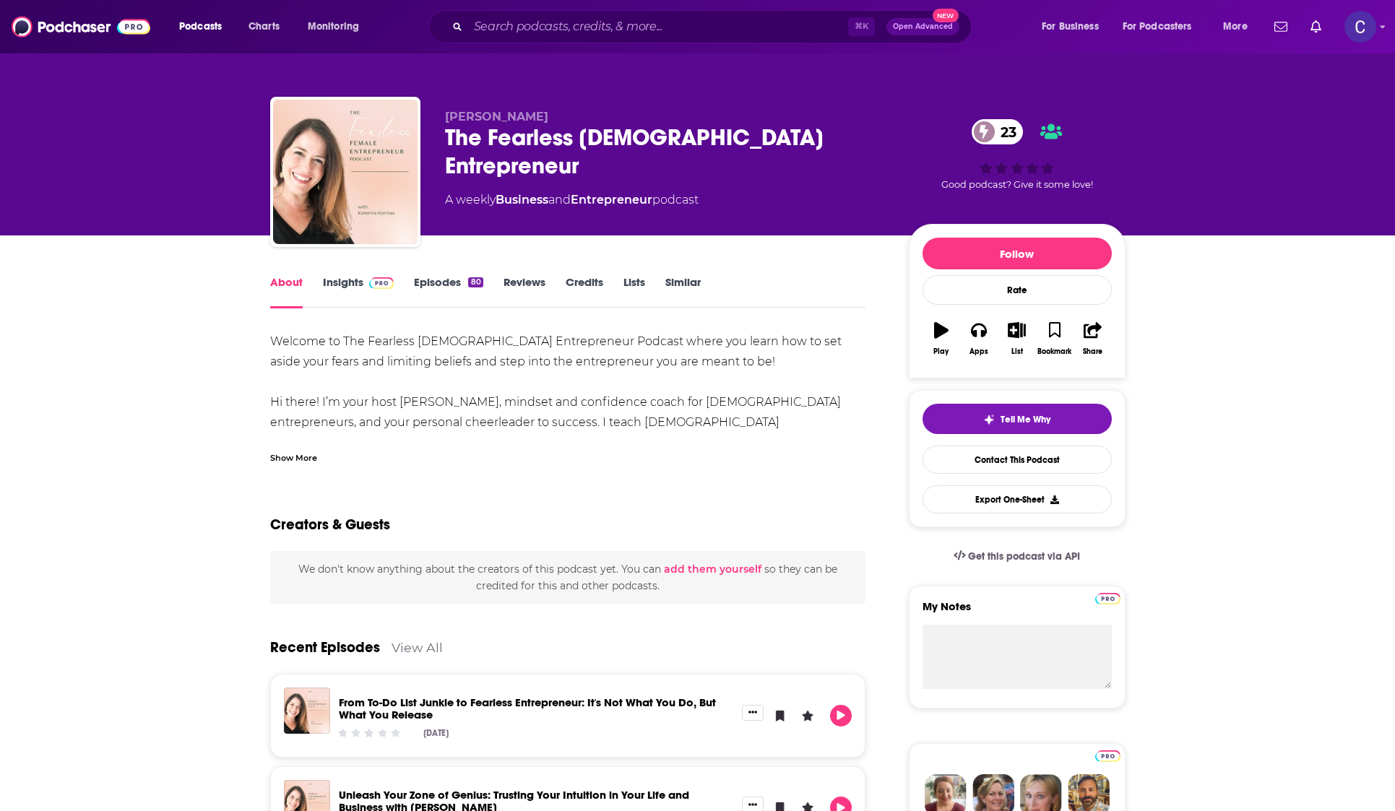
click at [350, 287] on link "Insights" at bounding box center [358, 291] width 71 height 33
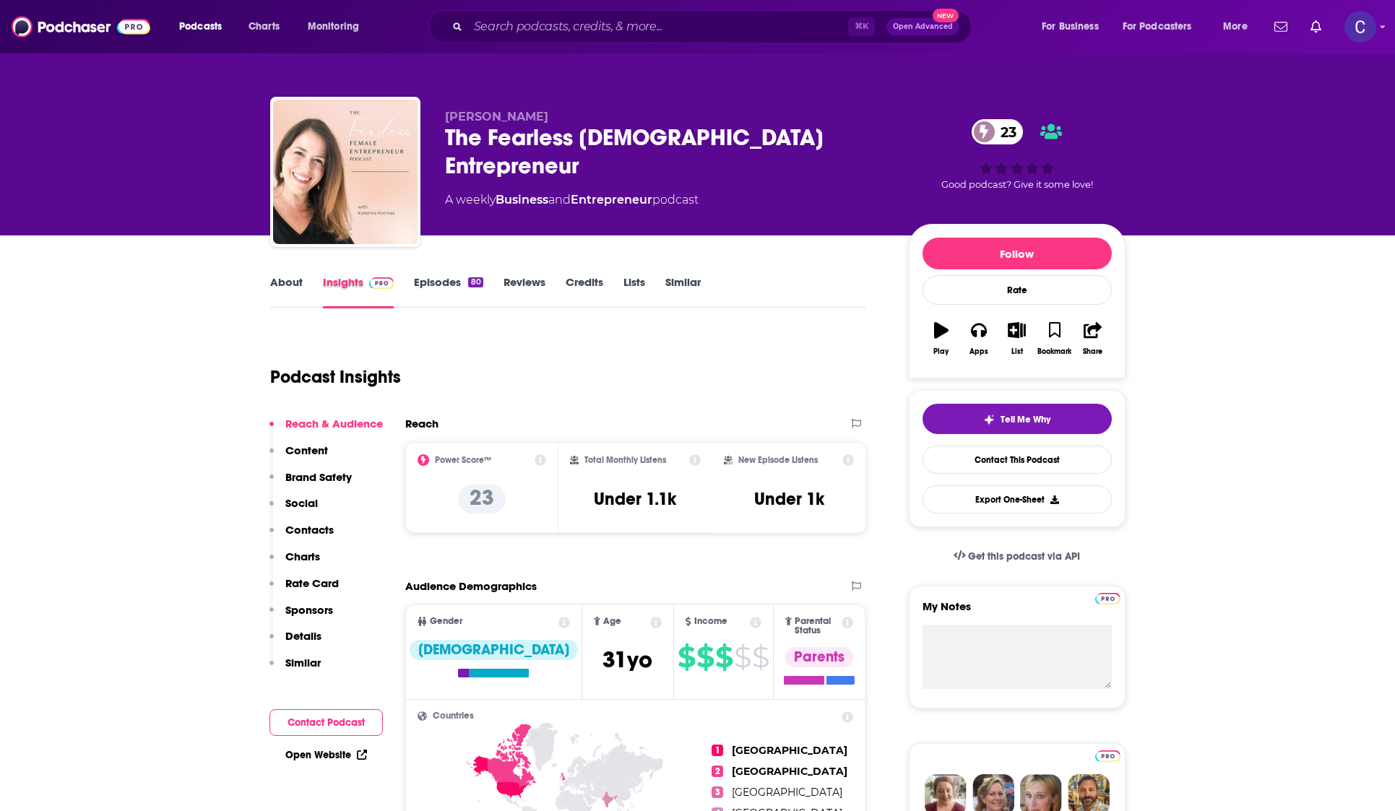
click at [398, 284] on div "Insights" at bounding box center [369, 291] width 92 height 33
drag, startPoint x: 401, startPoint y: 283, endPoint x: 423, endPoint y: 282, distance: 22.4
click at [404, 283] on div "Insights" at bounding box center [369, 291] width 92 height 33
click at [432, 283] on link "Episodes 80" at bounding box center [448, 291] width 69 height 33
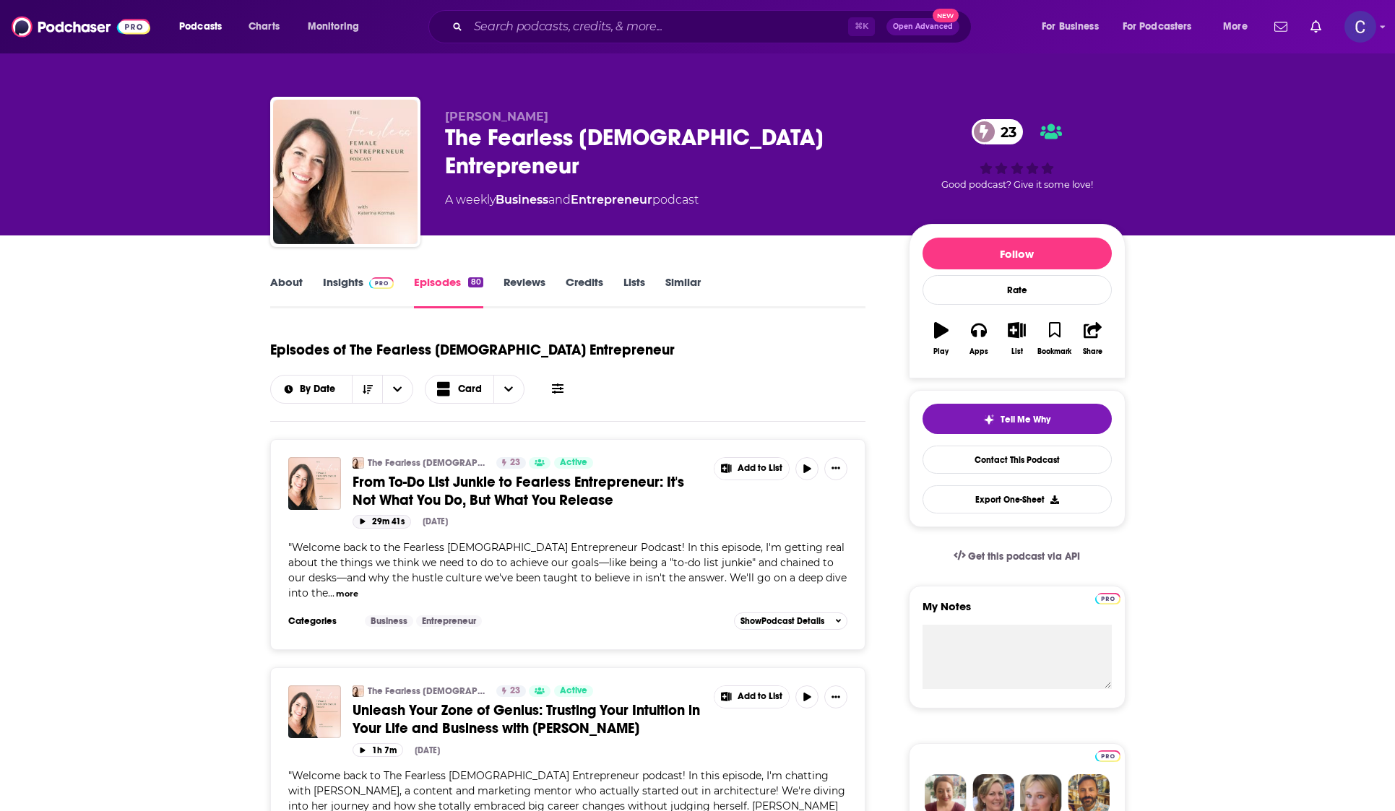
click at [362, 519] on icon "button" at bounding box center [362, 522] width 5 height 6
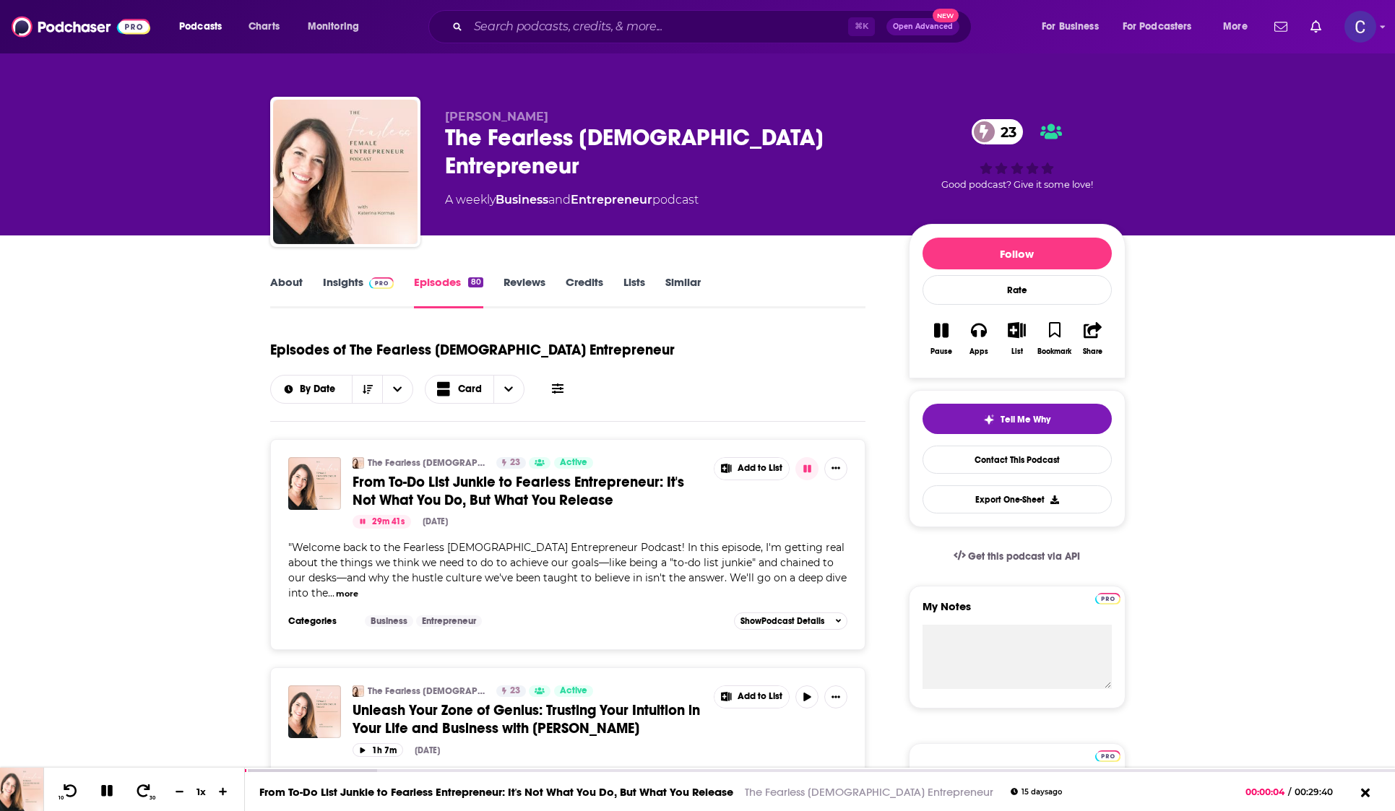
click at [362, 519] on icon "button" at bounding box center [362, 522] width 7 height 6
click at [272, 275] on link "About" at bounding box center [286, 291] width 32 height 33
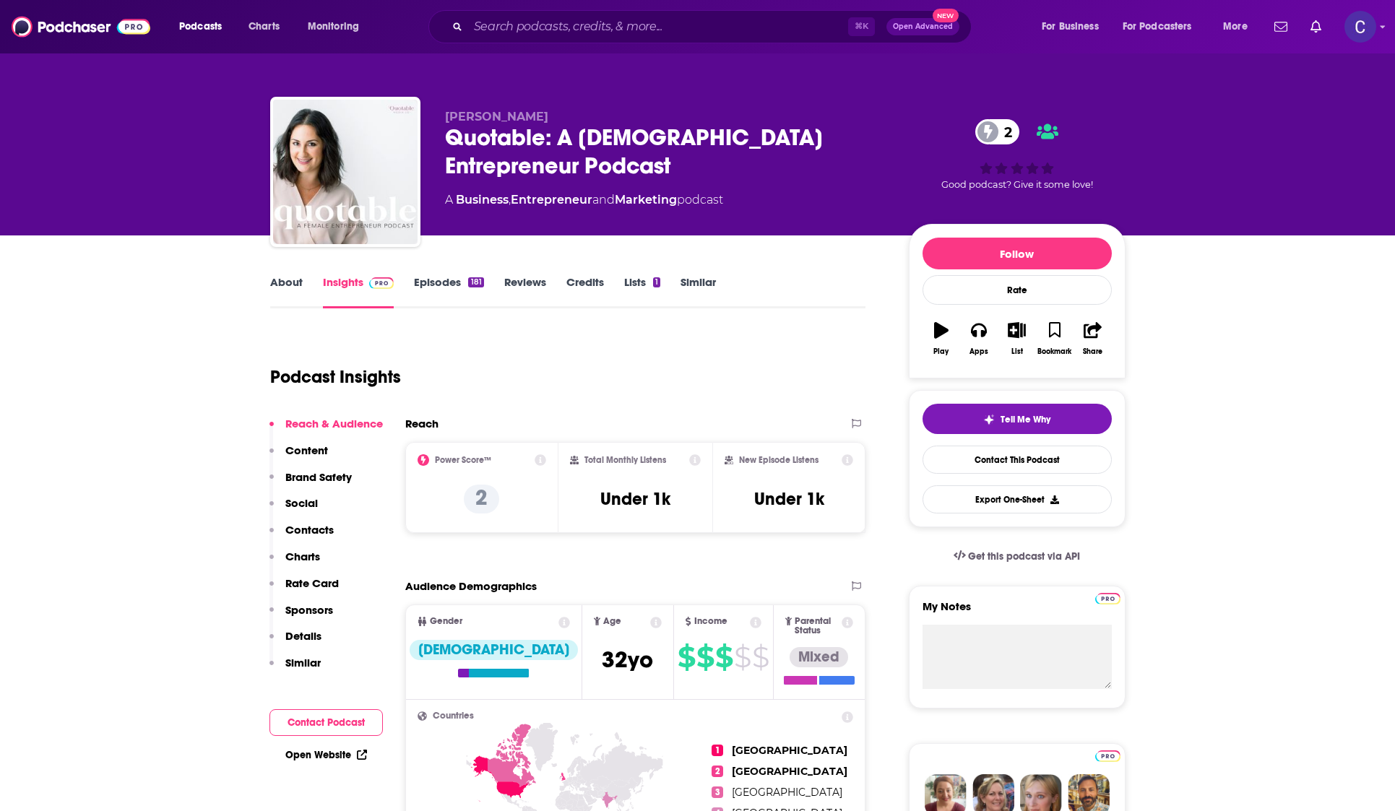
click at [298, 287] on link "About" at bounding box center [286, 291] width 32 height 33
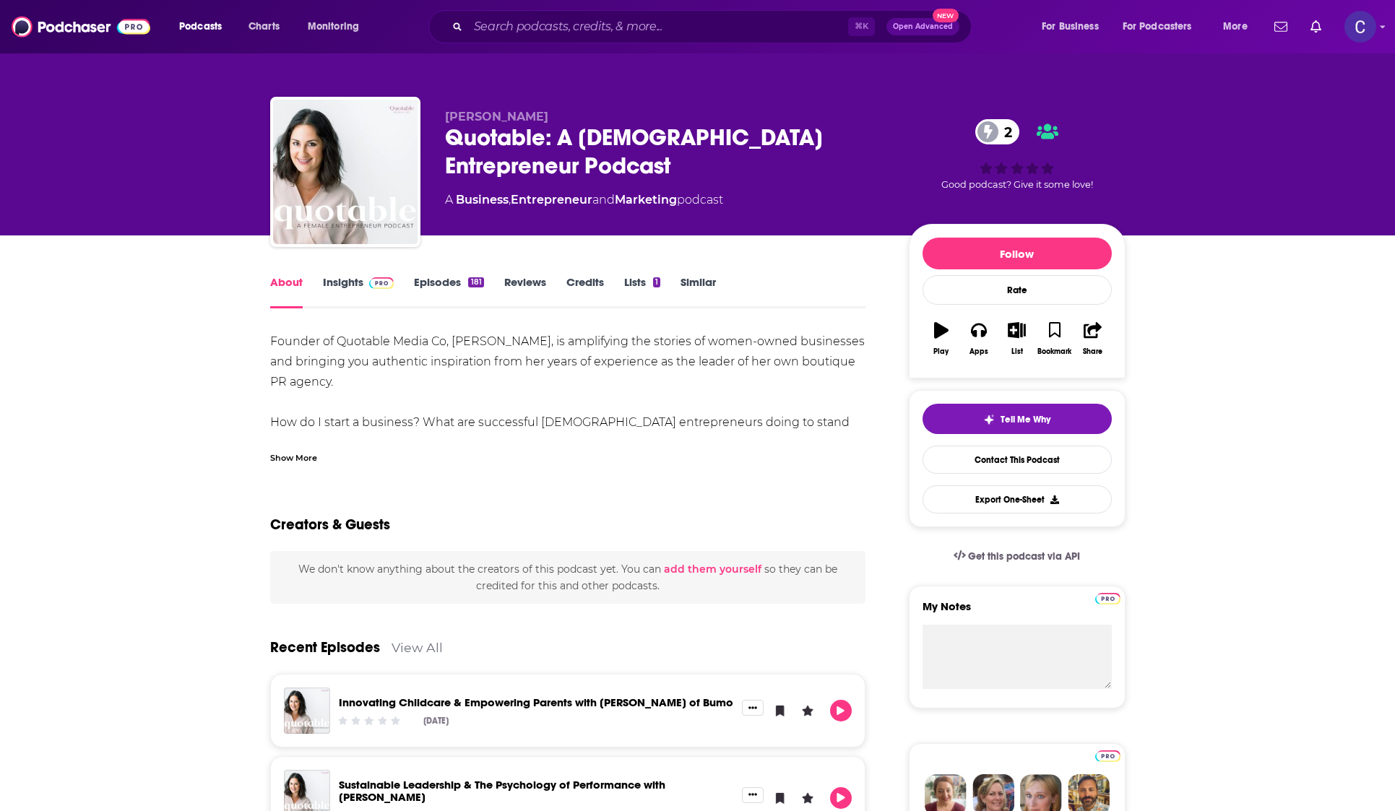
click at [437, 278] on link "Episodes 181" at bounding box center [448, 291] width 69 height 33
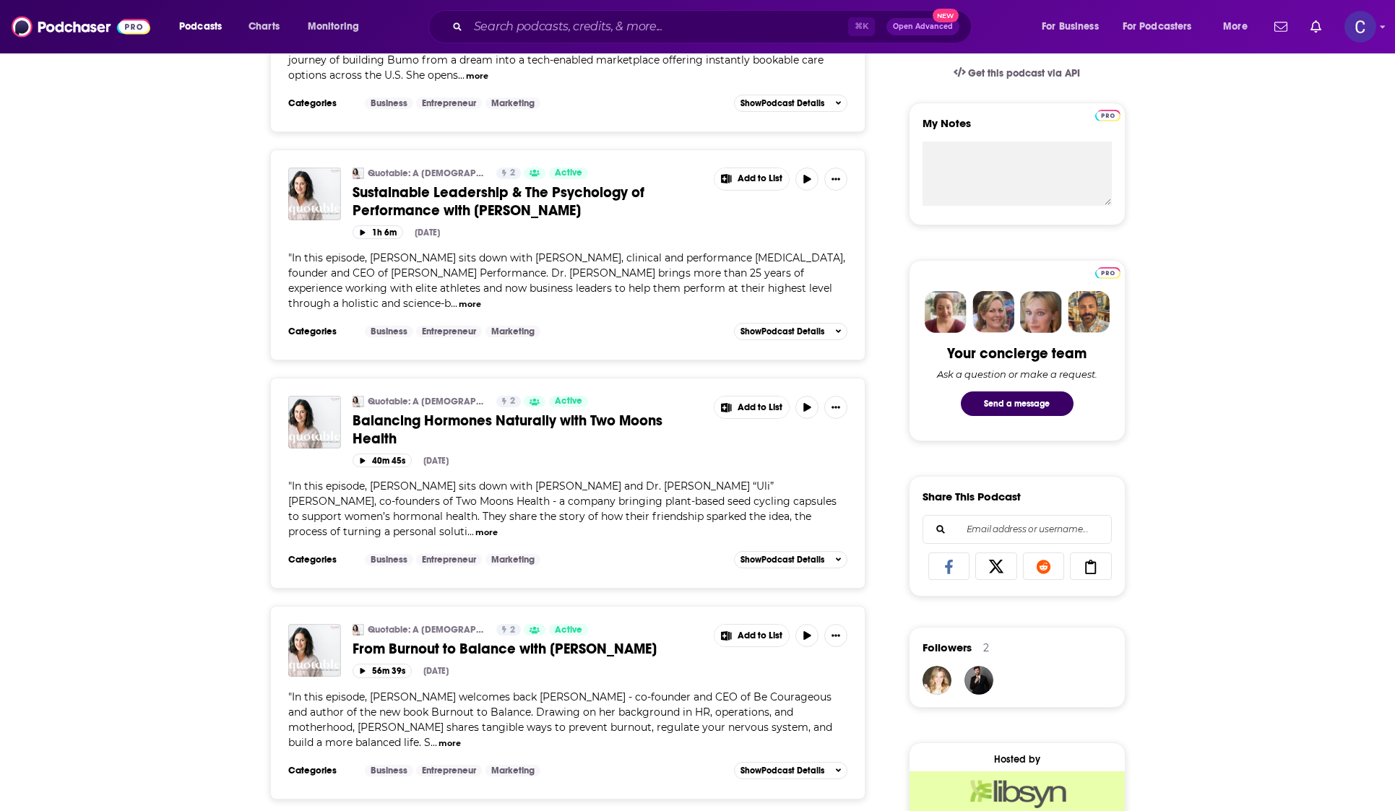
scroll to position [448, 0]
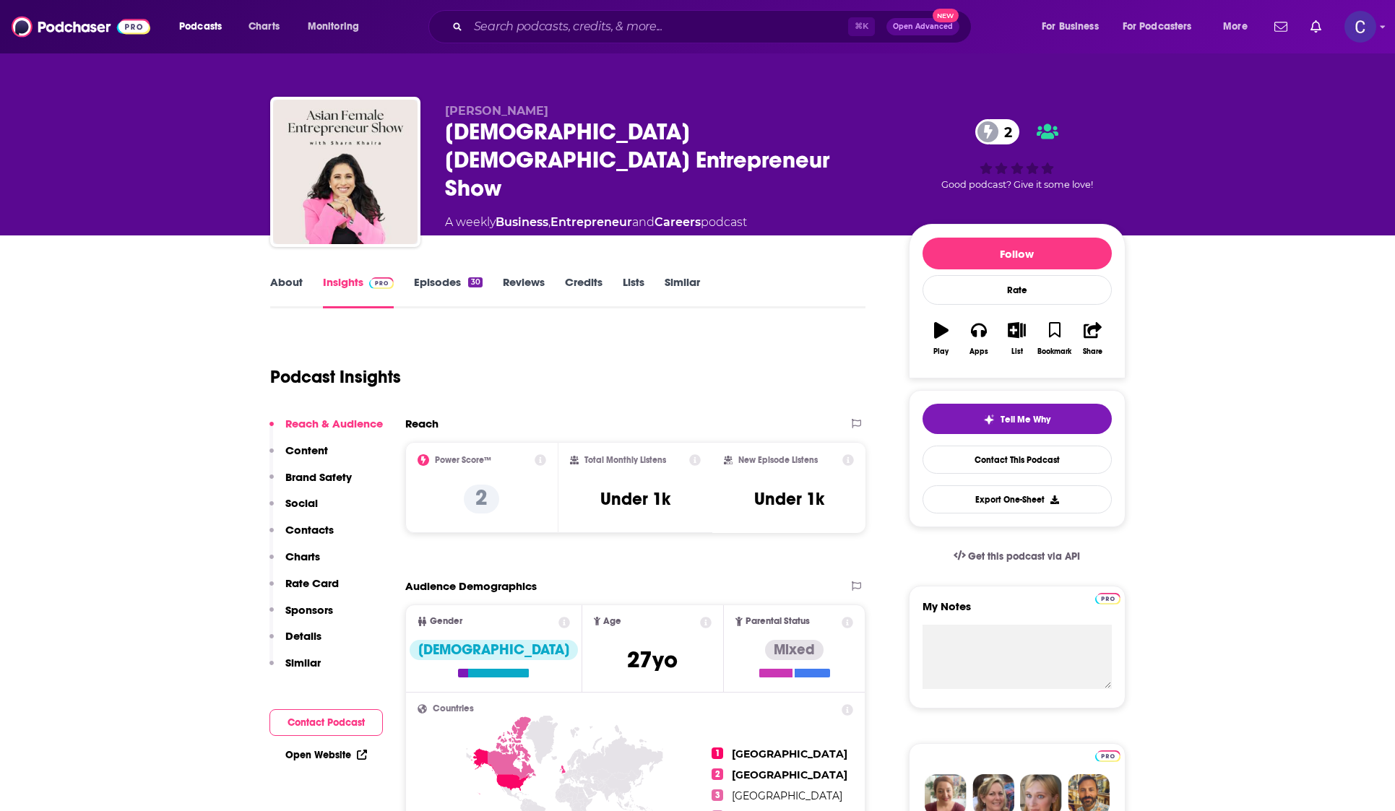
click at [298, 282] on link "About" at bounding box center [286, 291] width 32 height 33
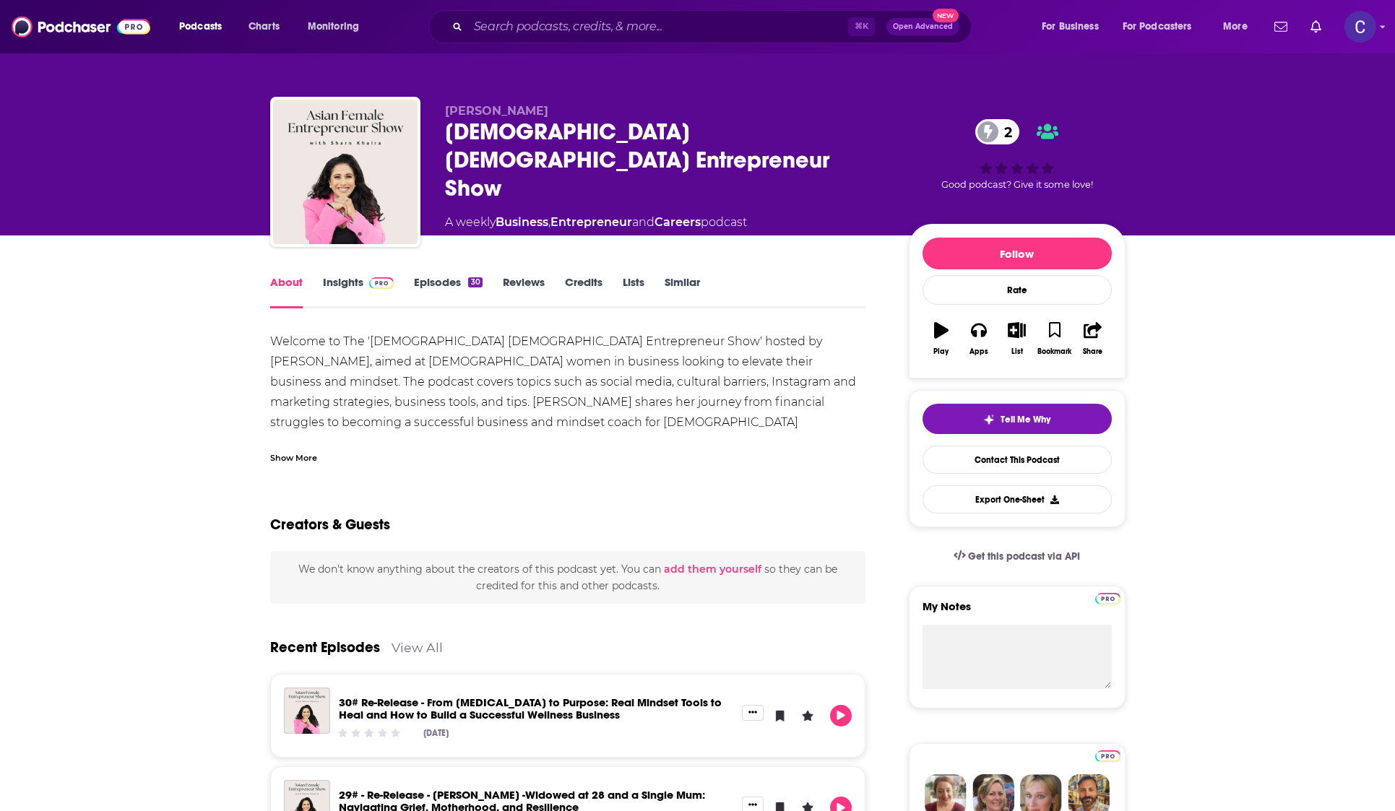
click at [423, 280] on link "Episodes 30" at bounding box center [448, 291] width 68 height 33
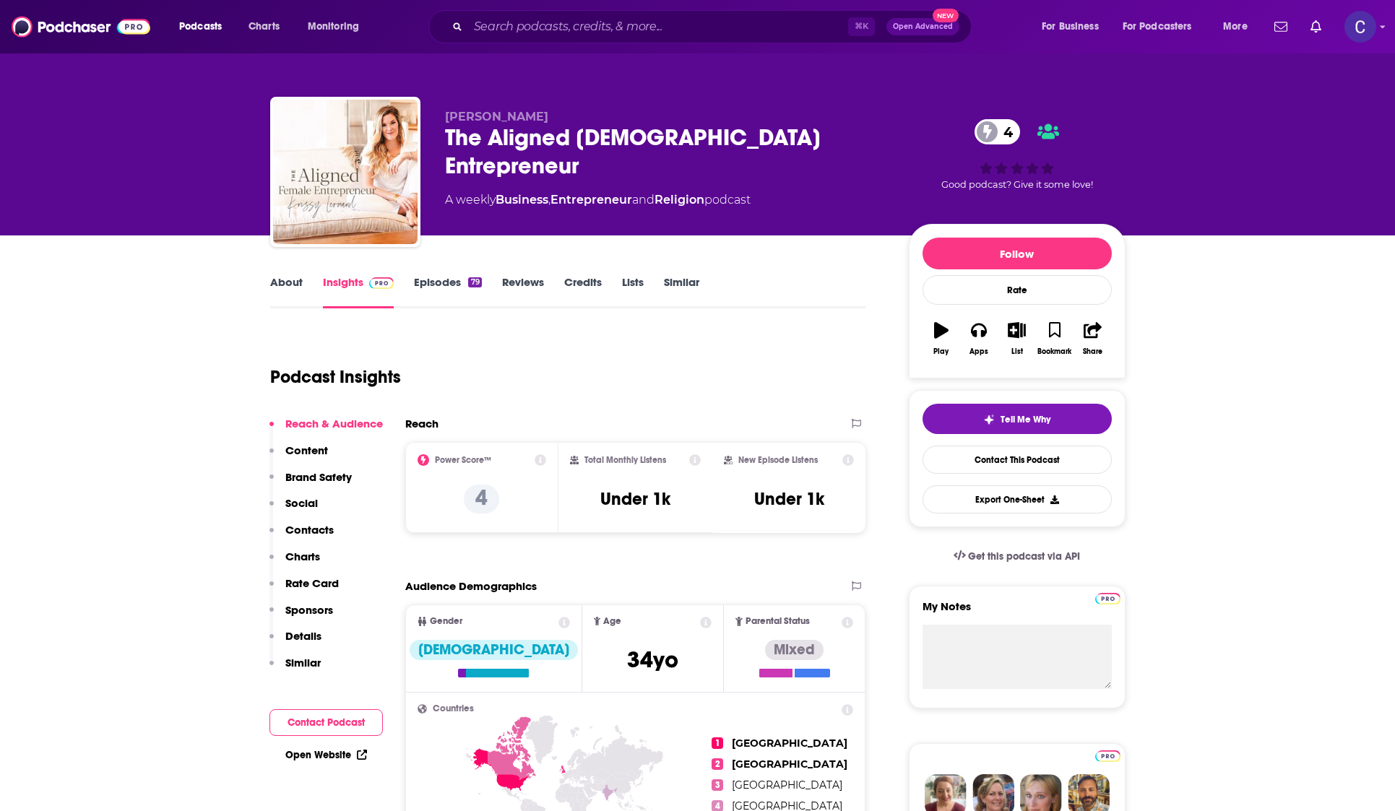
click at [296, 288] on link "About" at bounding box center [286, 291] width 32 height 33
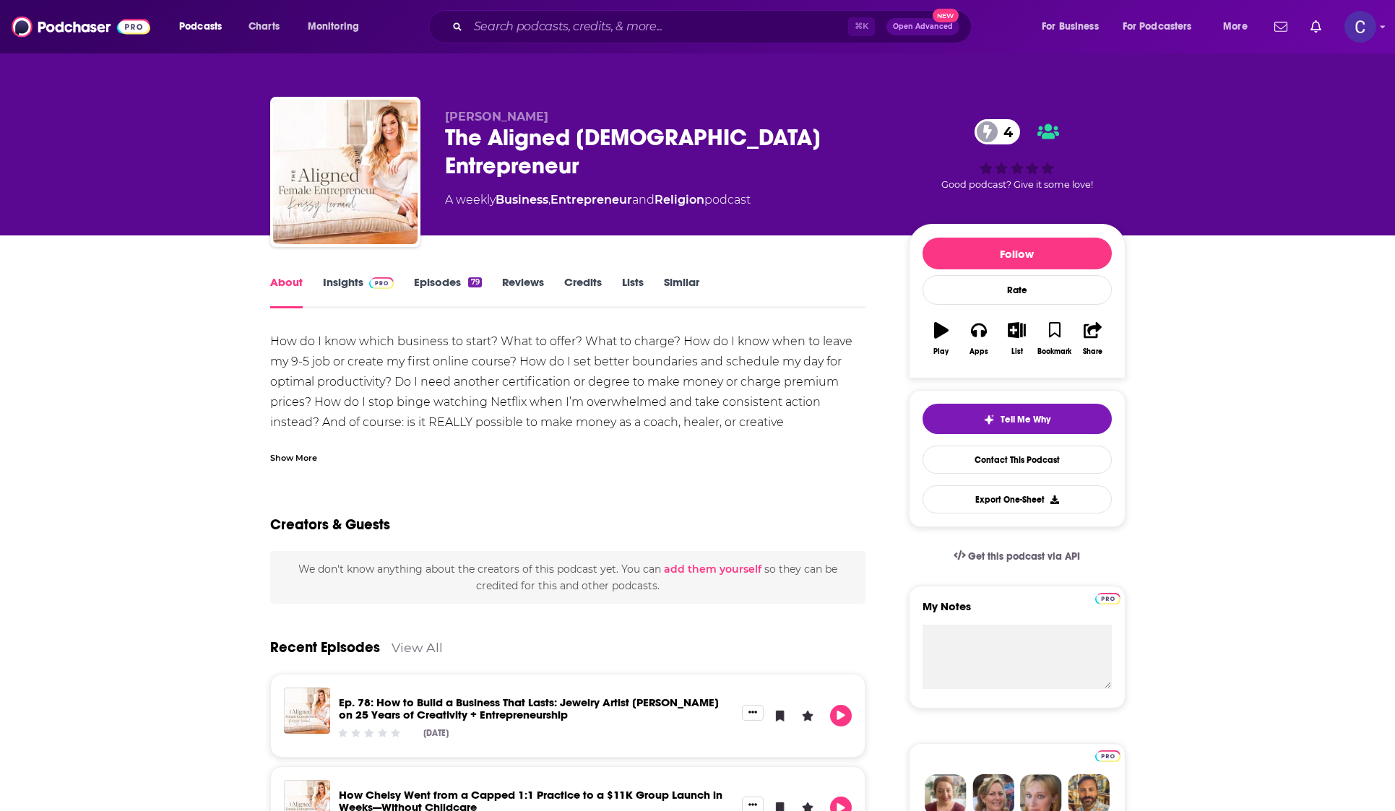
click at [459, 290] on link "Episodes 79" at bounding box center [447, 291] width 67 height 33
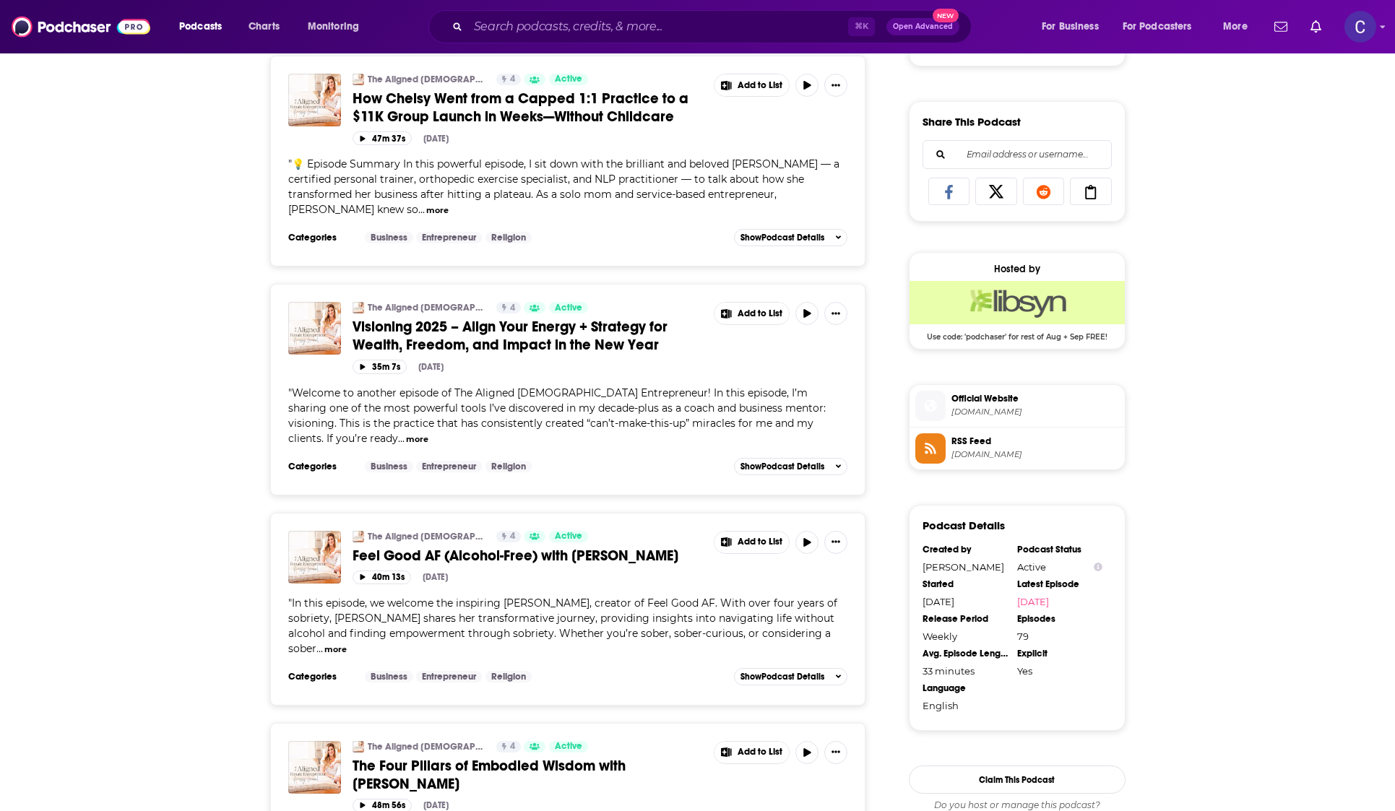
scroll to position [888, 0]
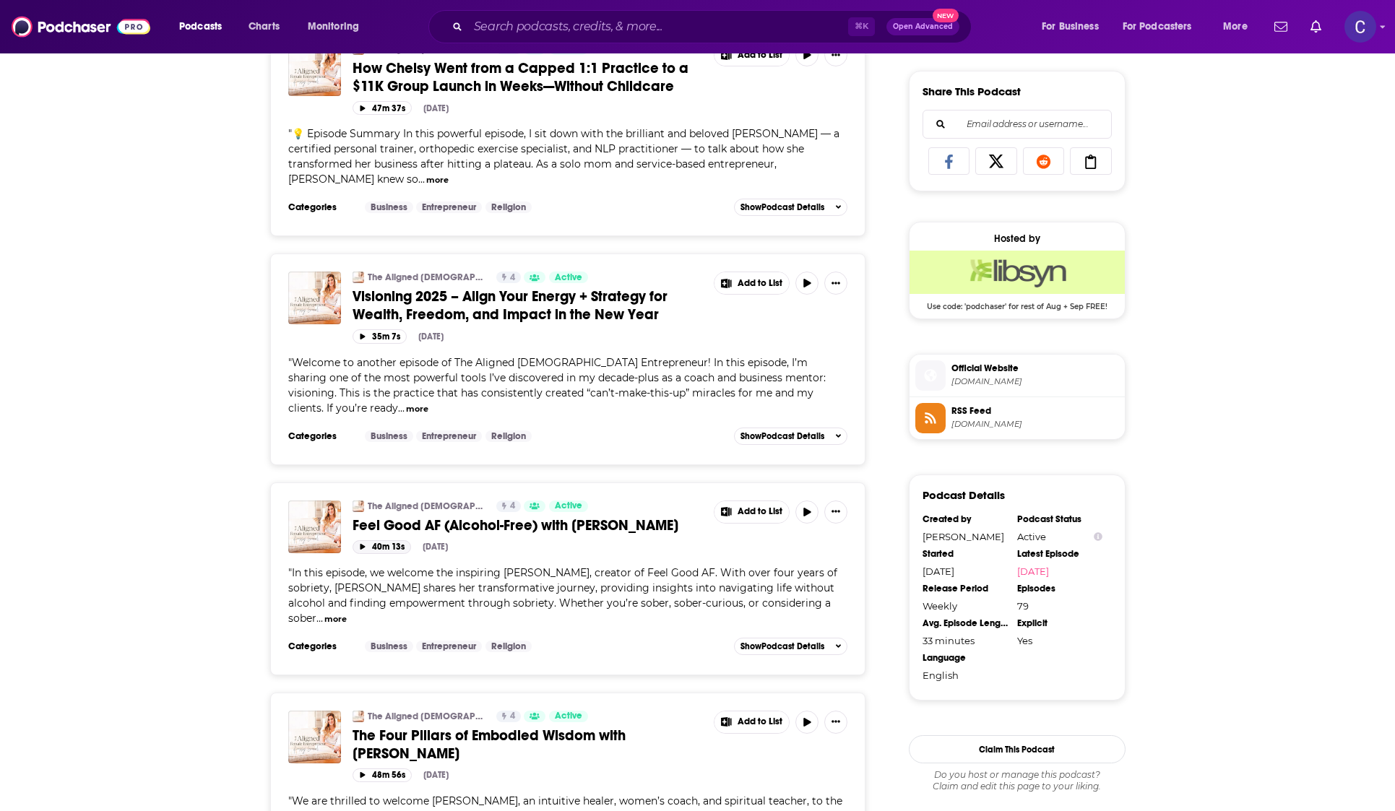
click at [368, 551] on button "40m 13s" at bounding box center [381, 547] width 58 height 14
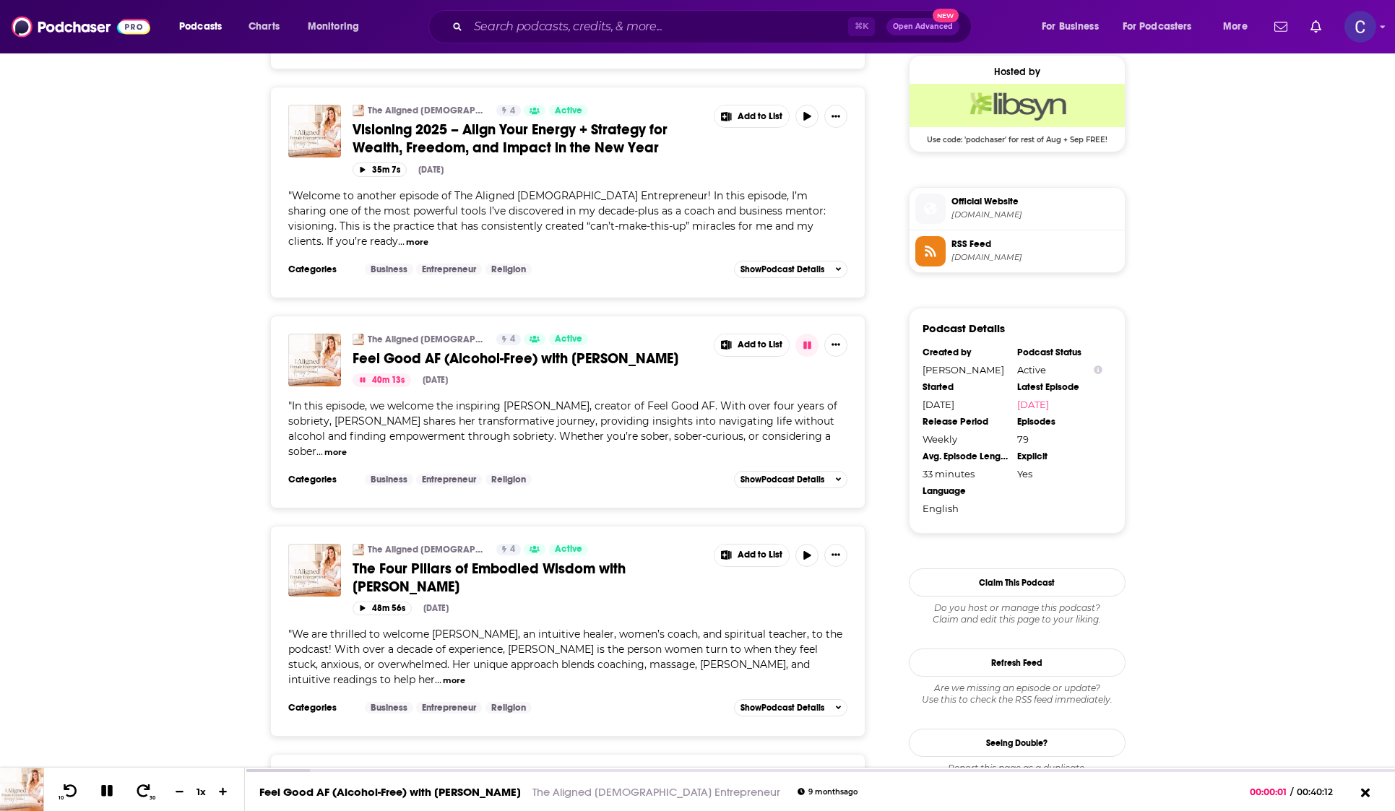
scroll to position [1065, 0]
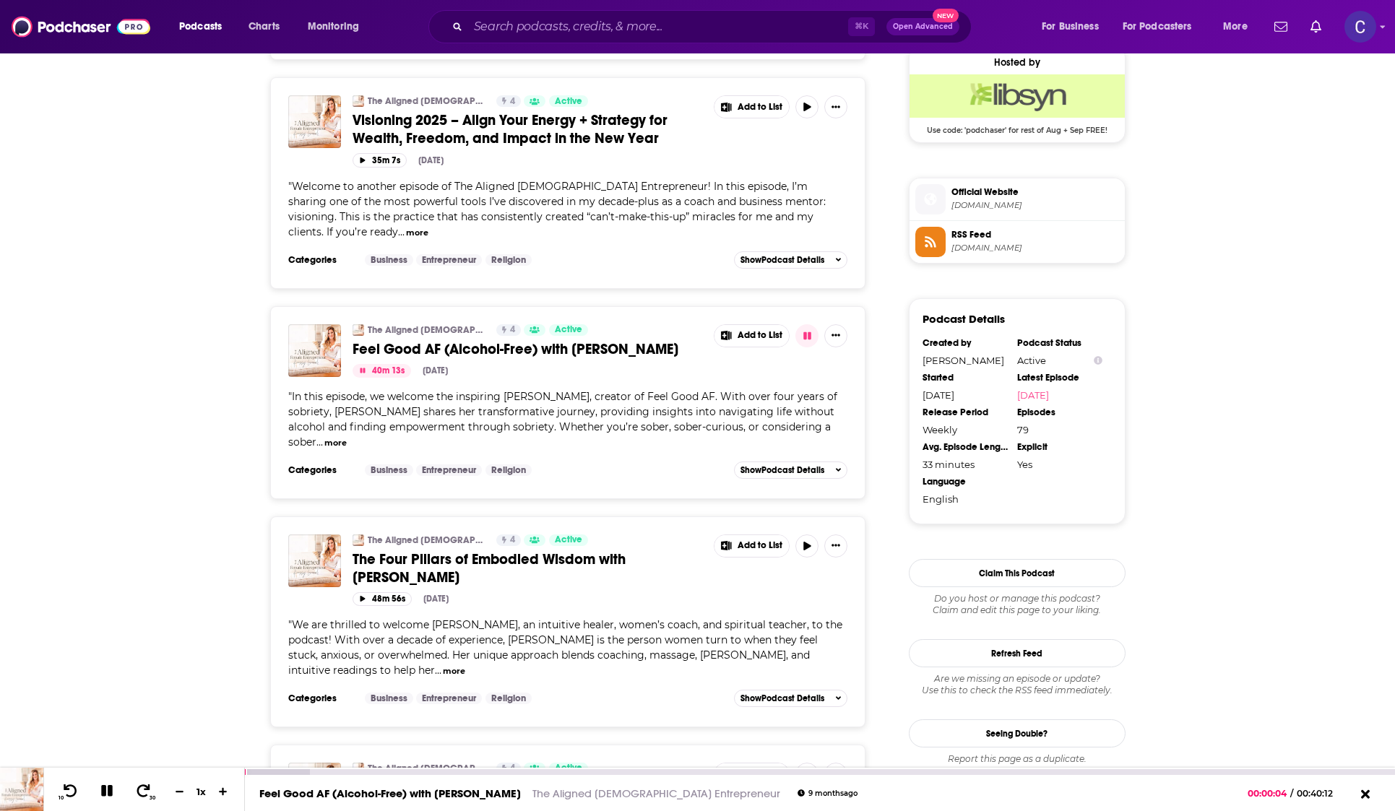
click at [105, 792] on icon at bounding box center [107, 791] width 12 height 12
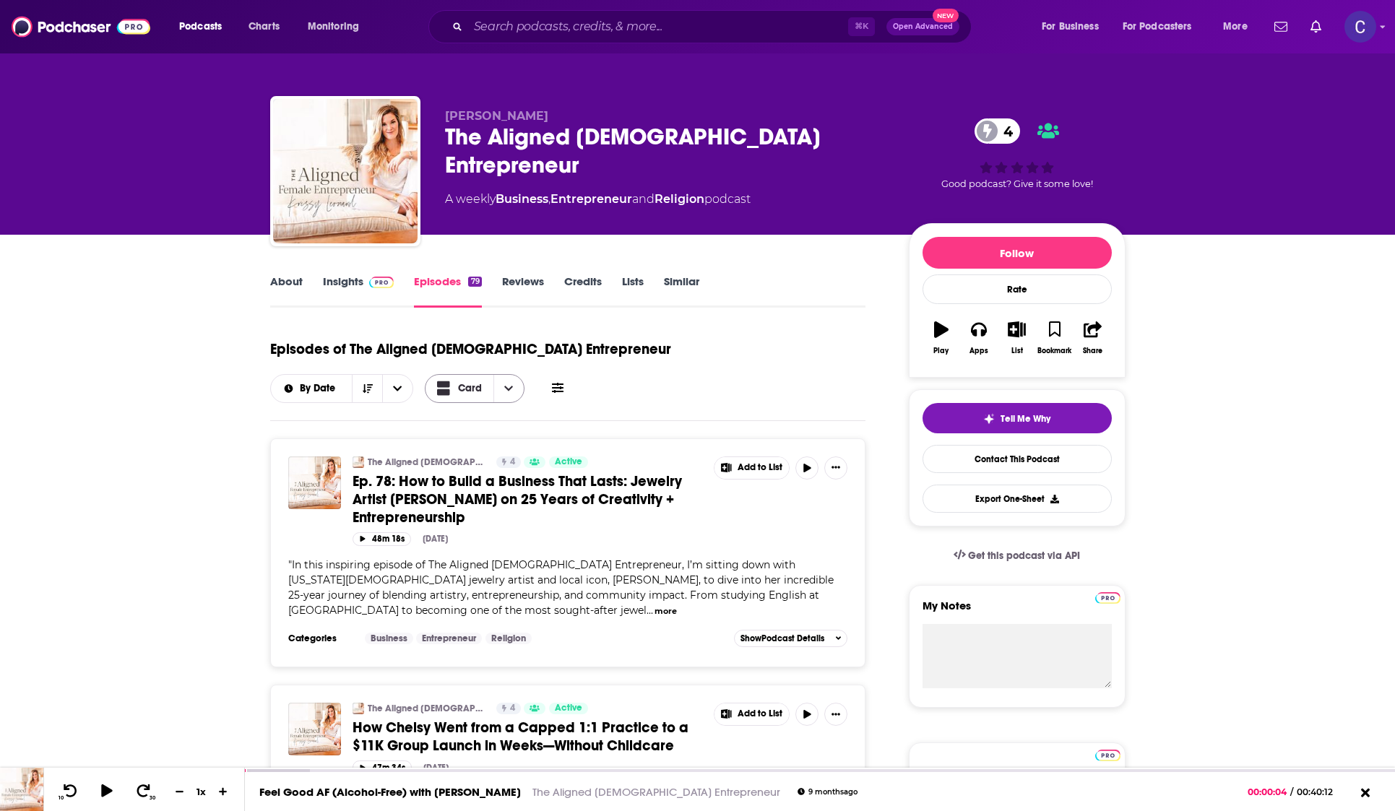
scroll to position [0, 0]
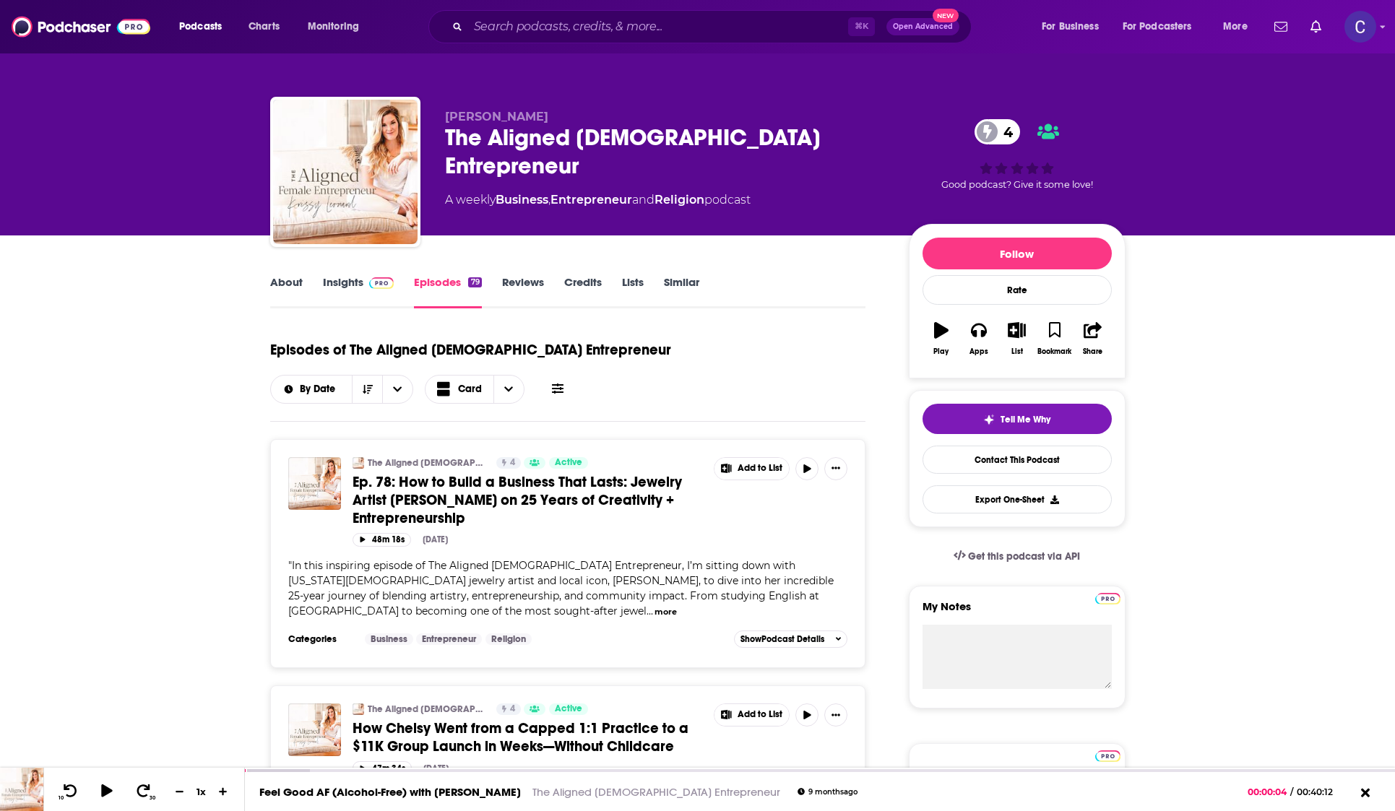
click at [357, 281] on link "Insights" at bounding box center [358, 291] width 71 height 33
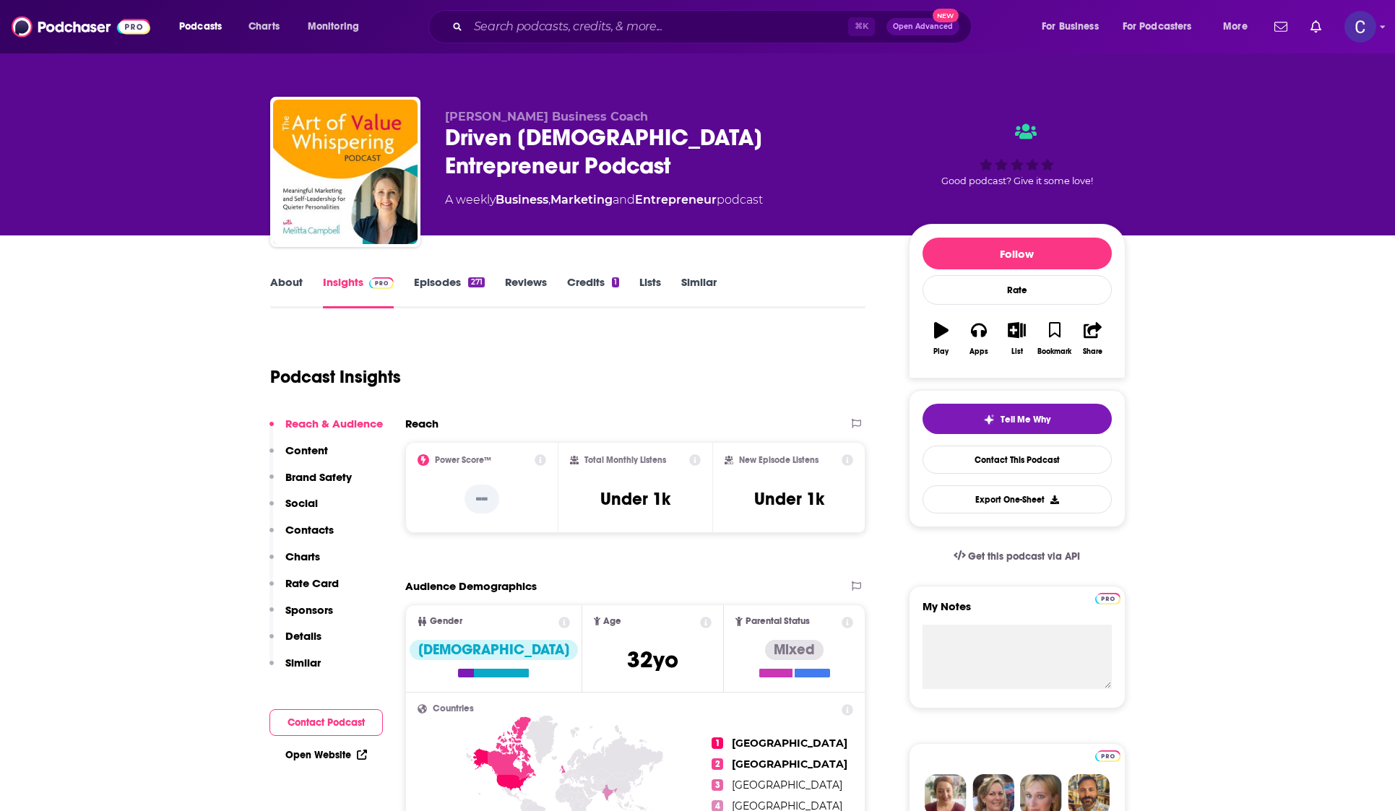
click at [279, 289] on link "About" at bounding box center [286, 291] width 32 height 33
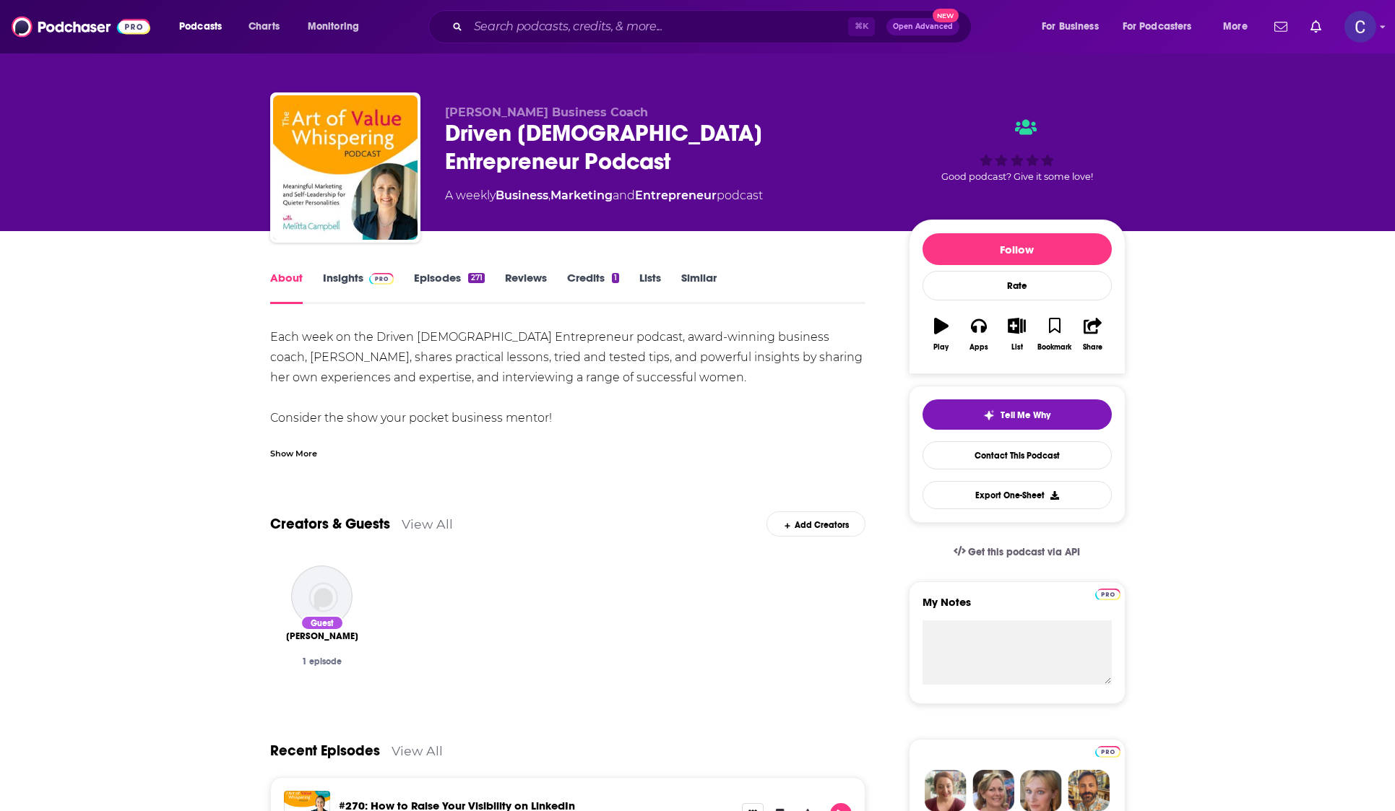
scroll to position [5, 0]
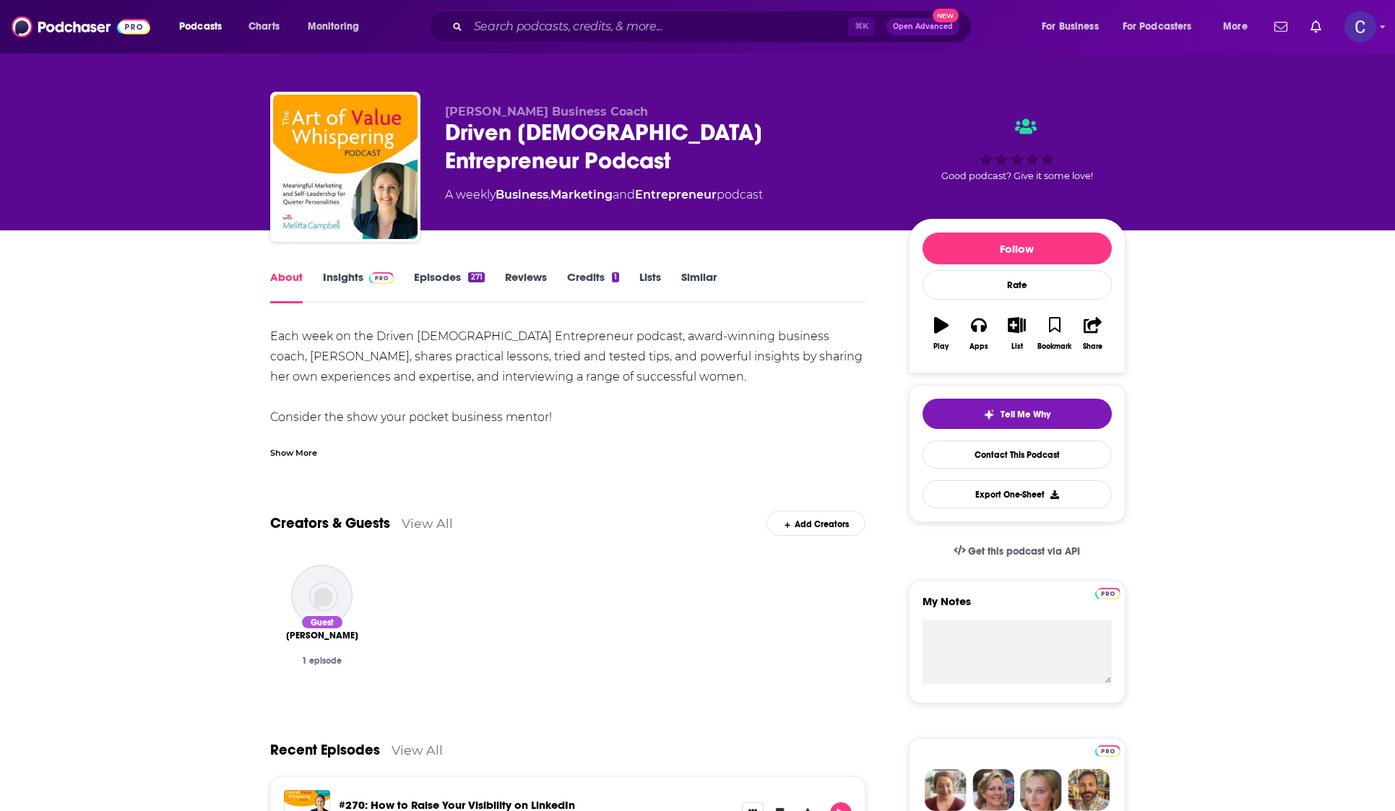
click at [470, 279] on div "271" at bounding box center [476, 277] width 16 height 10
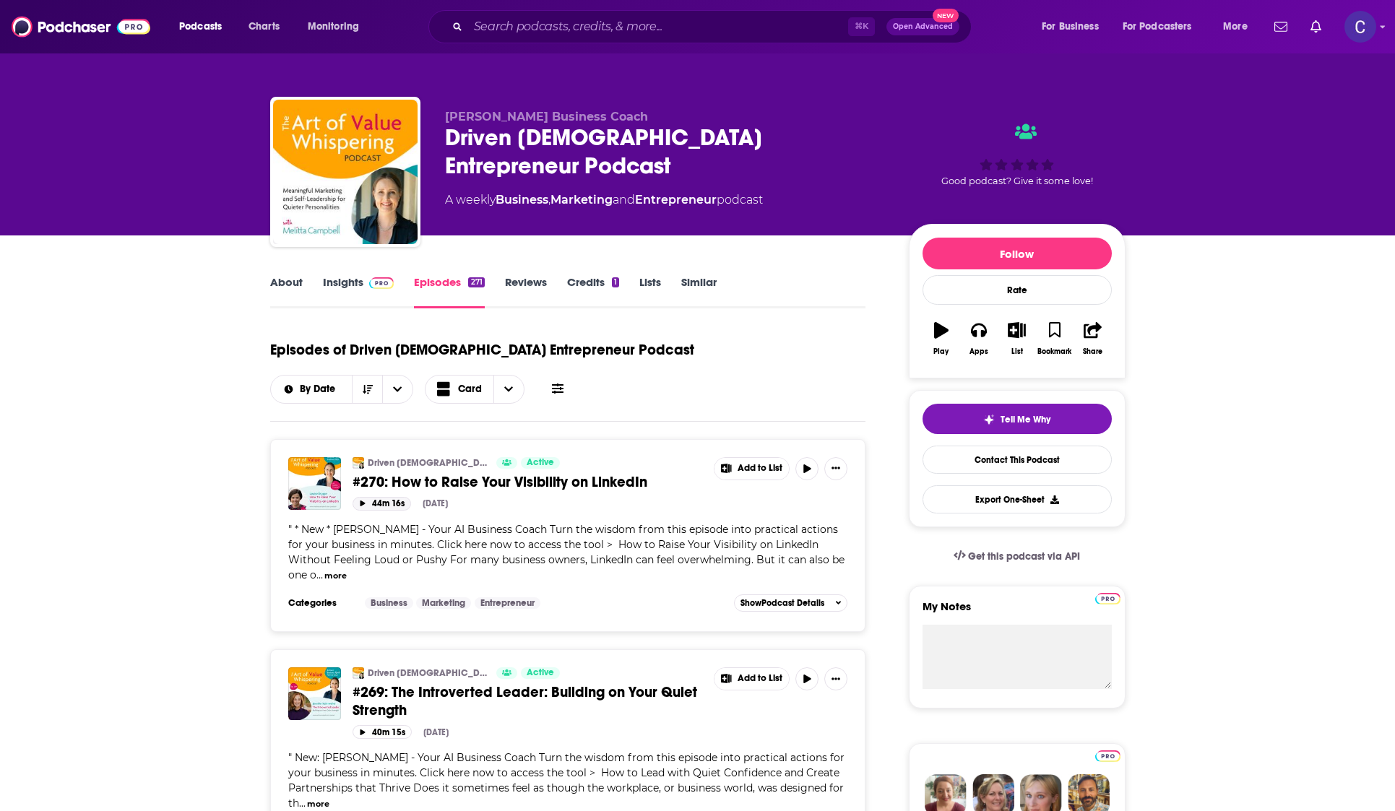
click at [360, 501] on icon "button" at bounding box center [362, 503] width 5 height 6
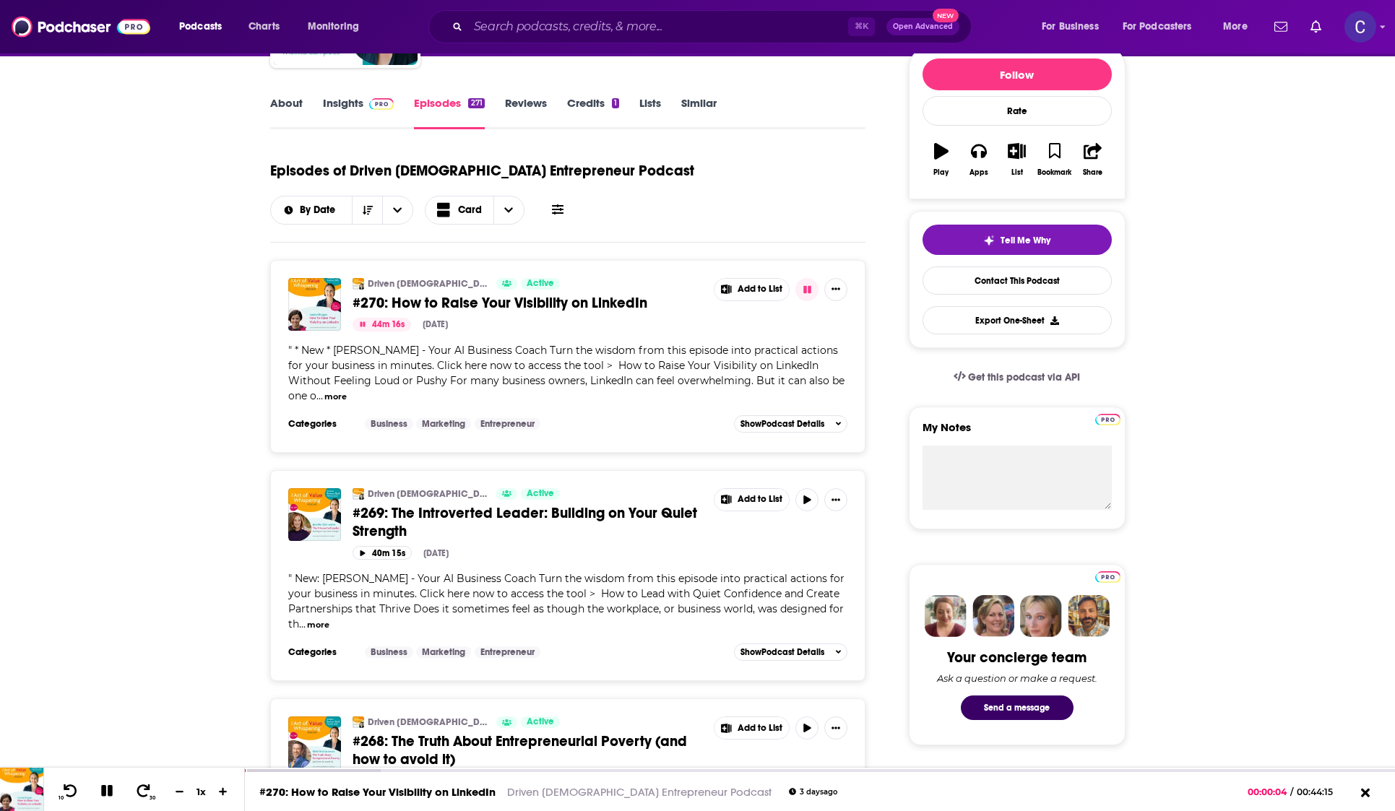
scroll to position [183, 0]
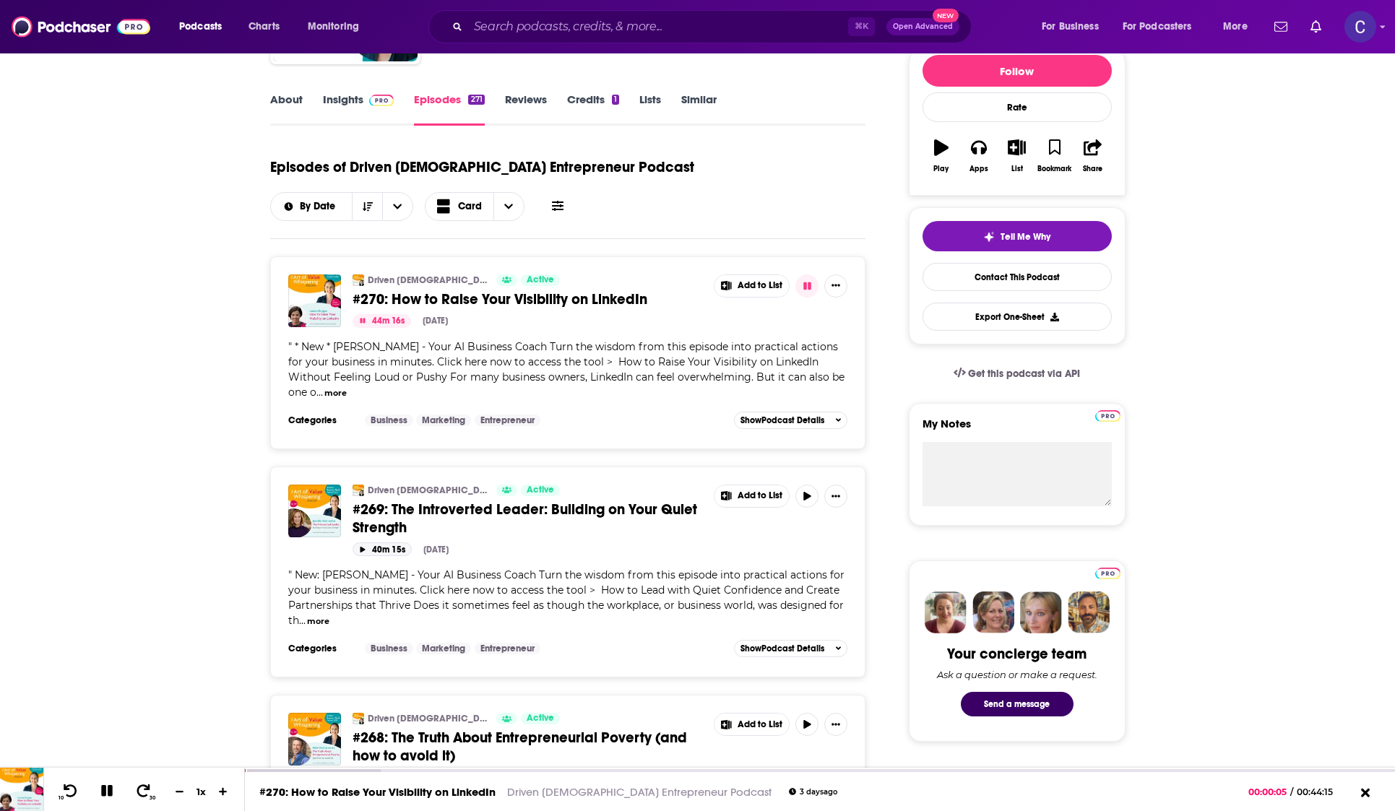
click at [357, 547] on button "40m 15s" at bounding box center [381, 549] width 59 height 14
click at [342, 96] on link "Insights" at bounding box center [358, 108] width 71 height 33
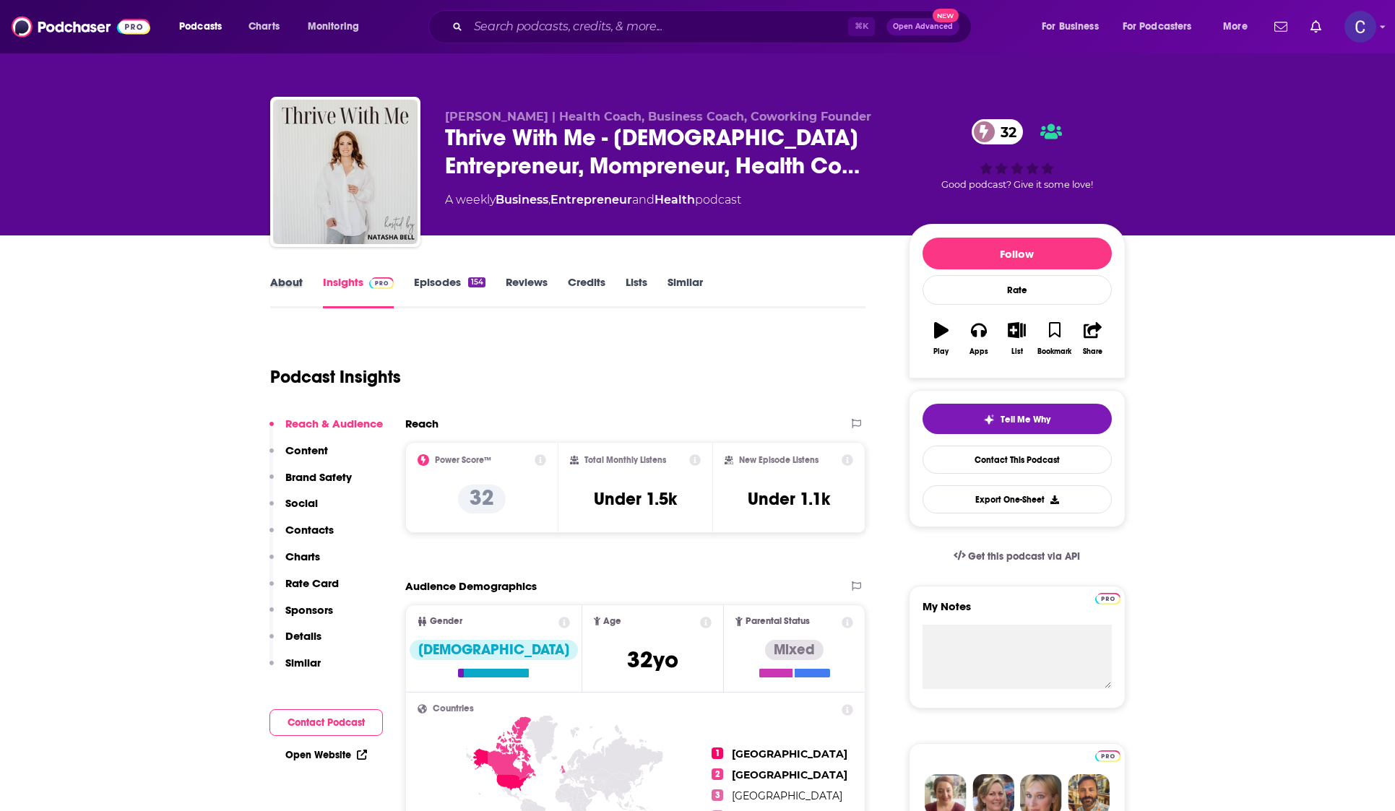
click at [303, 291] on div "About" at bounding box center [296, 291] width 53 height 33
click at [293, 289] on link "About" at bounding box center [286, 291] width 32 height 33
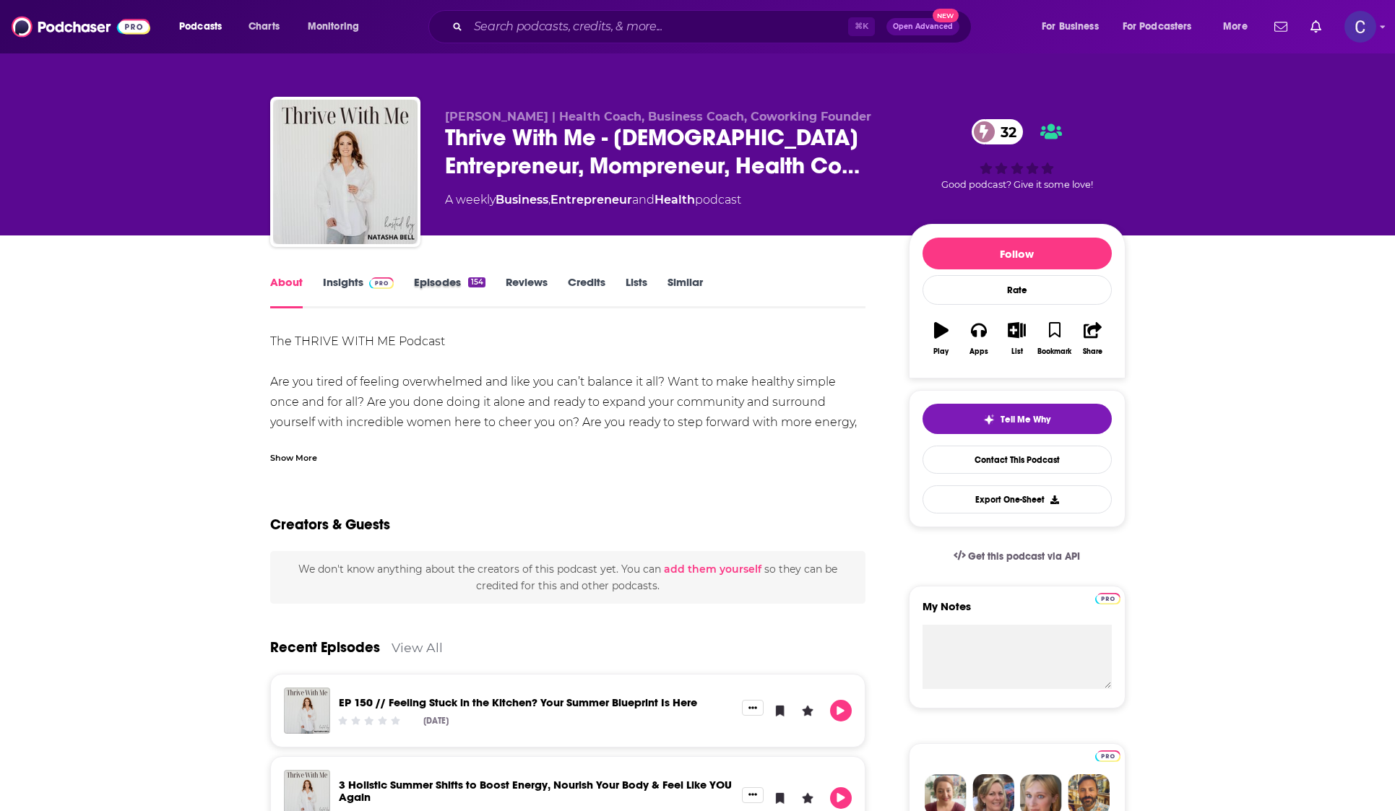
click at [492, 290] on div "Episodes 154" at bounding box center [459, 291] width 91 height 33
click at [483, 290] on link "Episodes 154" at bounding box center [449, 291] width 71 height 33
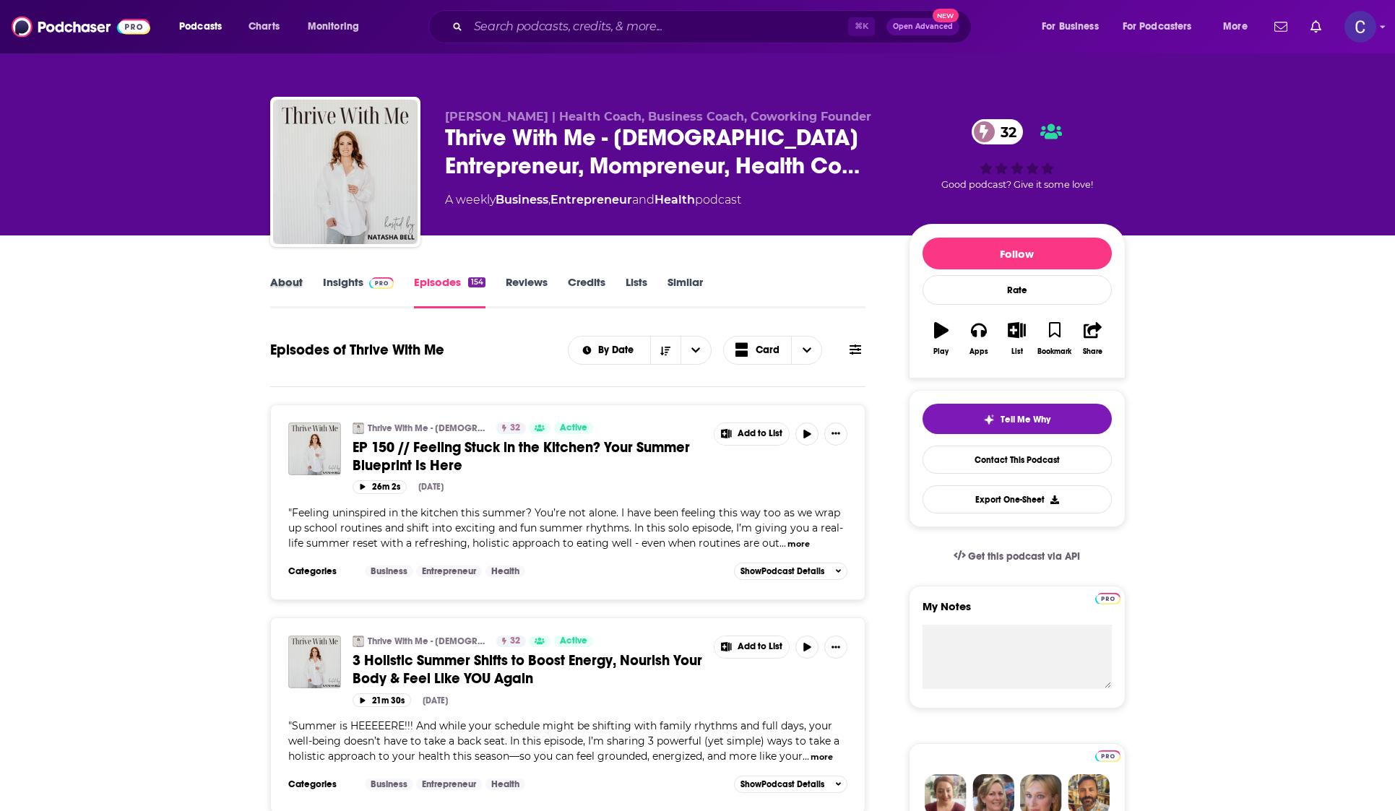
click at [308, 287] on div "About" at bounding box center [296, 291] width 53 height 33
click at [296, 282] on link "About" at bounding box center [286, 291] width 32 height 33
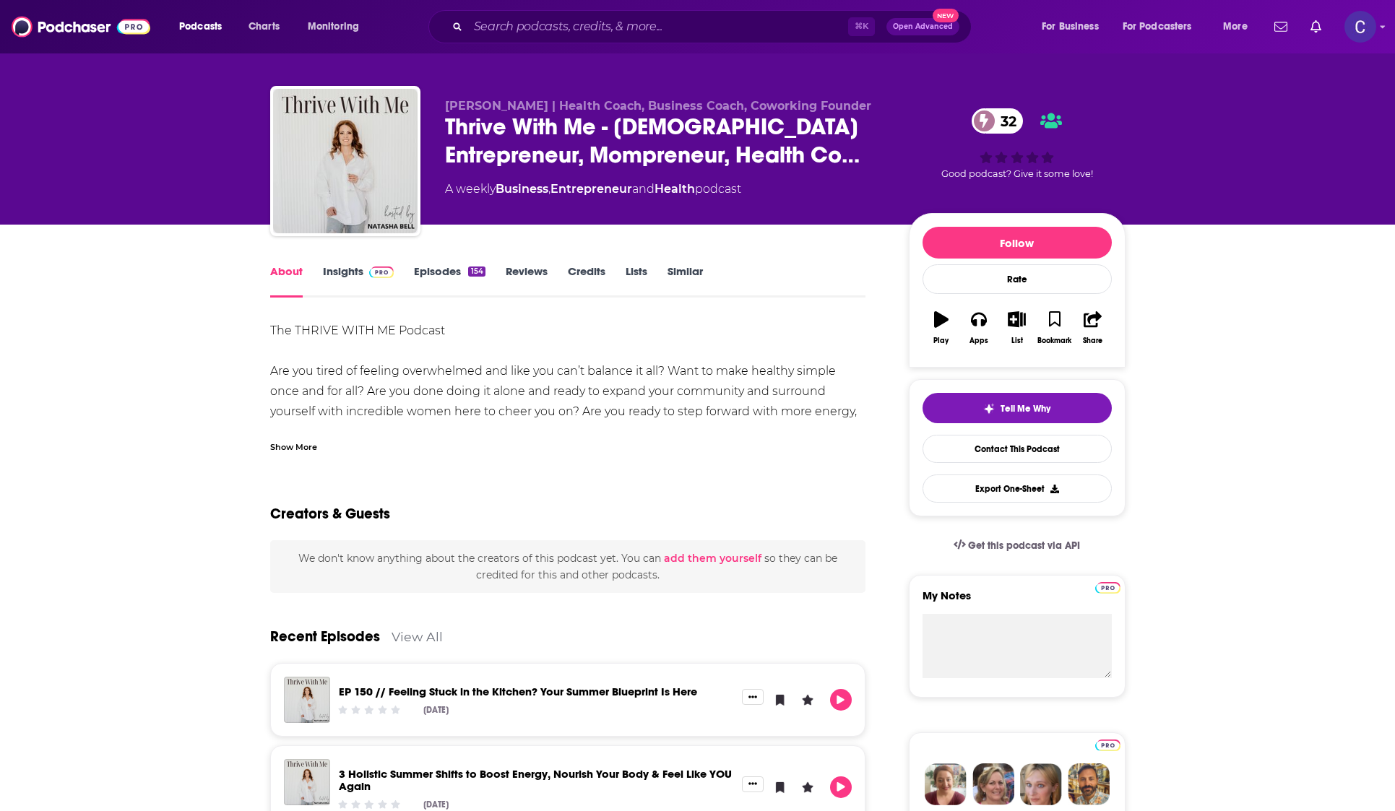
click at [307, 446] on div "Show More" at bounding box center [293, 446] width 47 height 14
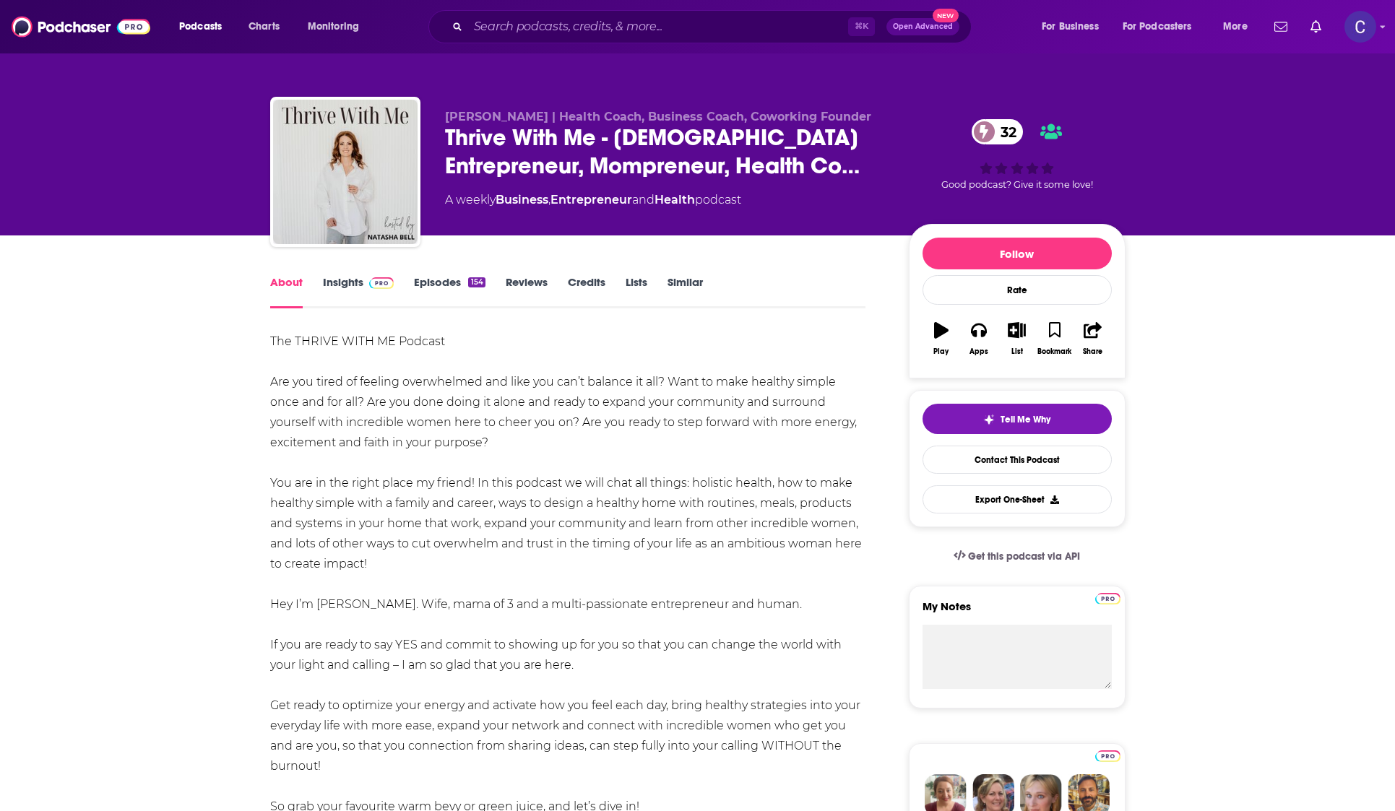
click at [334, 282] on link "Insights" at bounding box center [358, 291] width 71 height 33
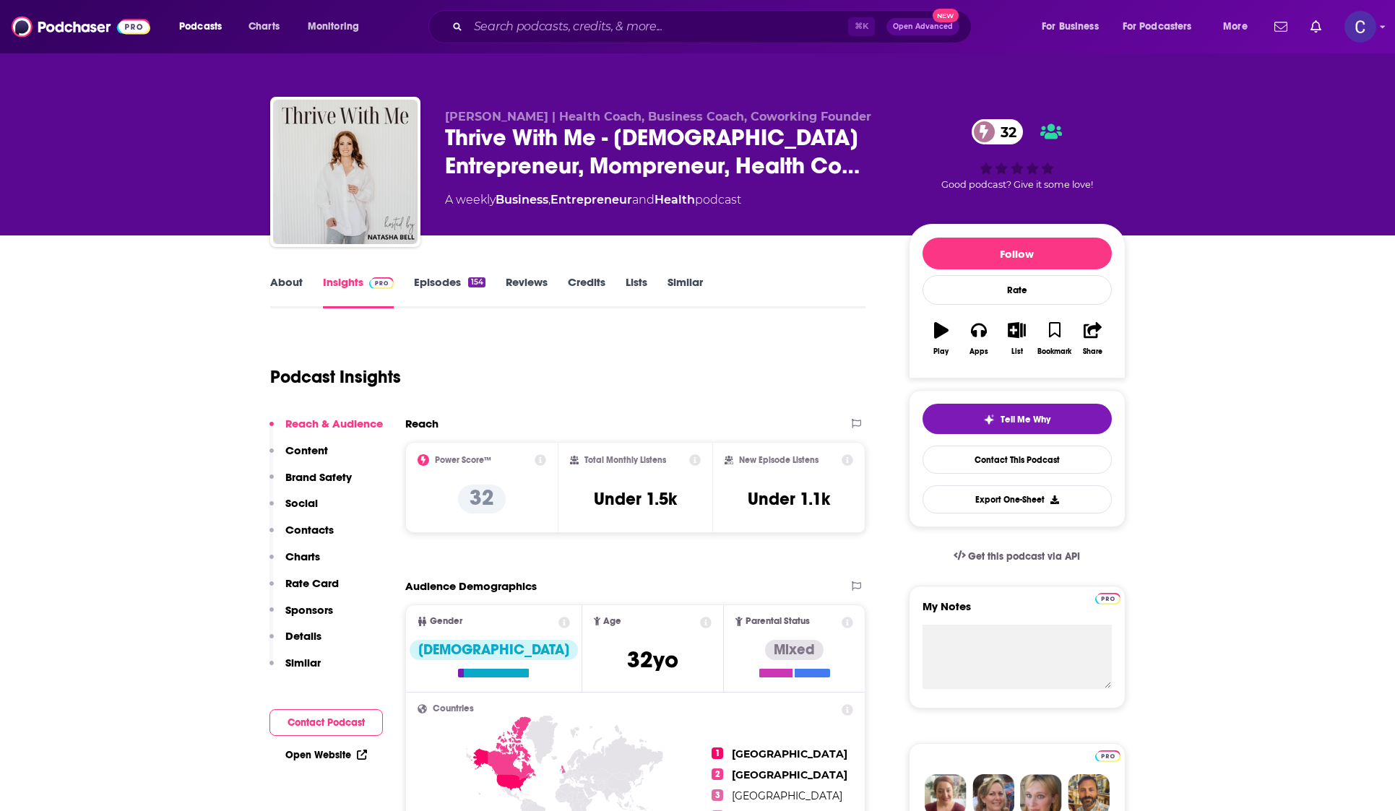
click at [451, 292] on link "Episodes 154" at bounding box center [449, 291] width 71 height 33
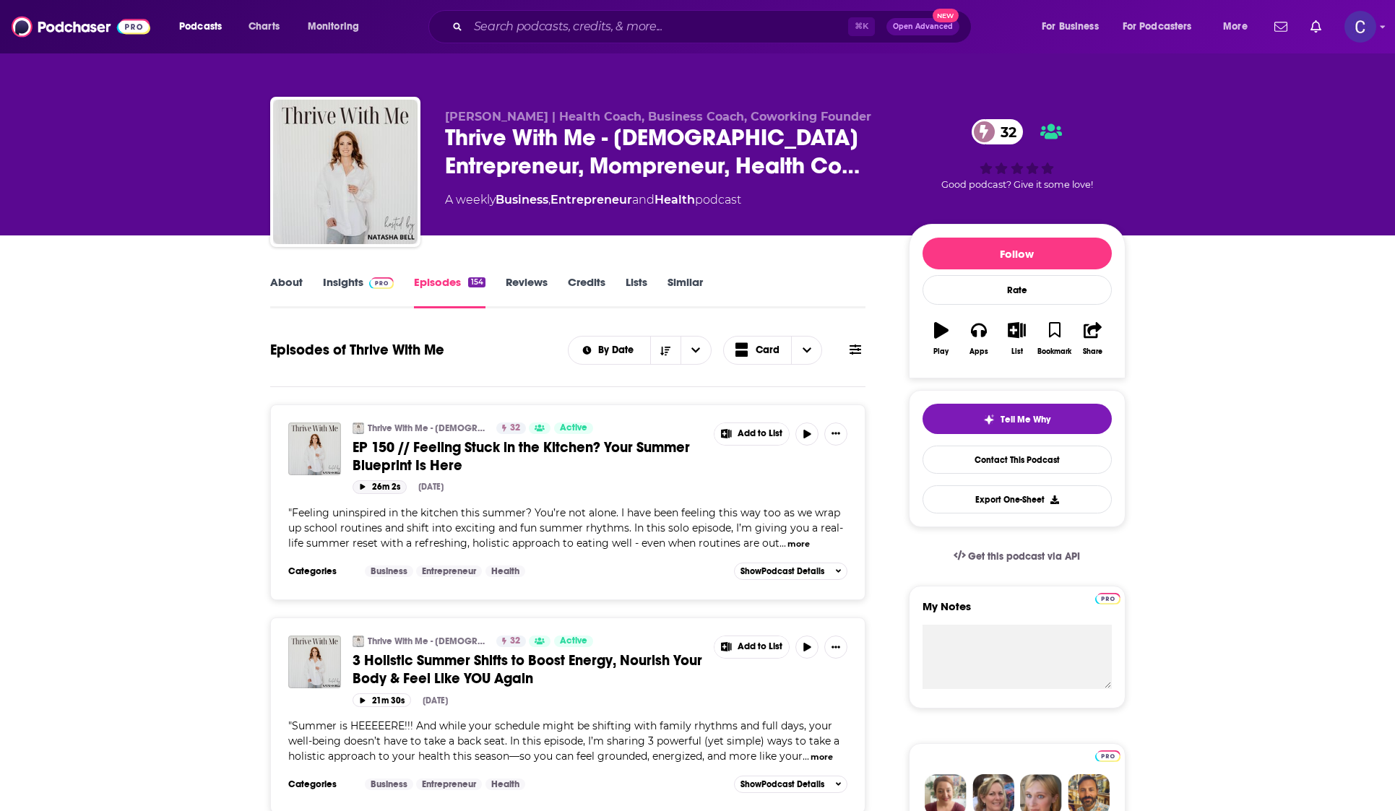
click at [362, 489] on icon "button" at bounding box center [362, 487] width 7 height 6
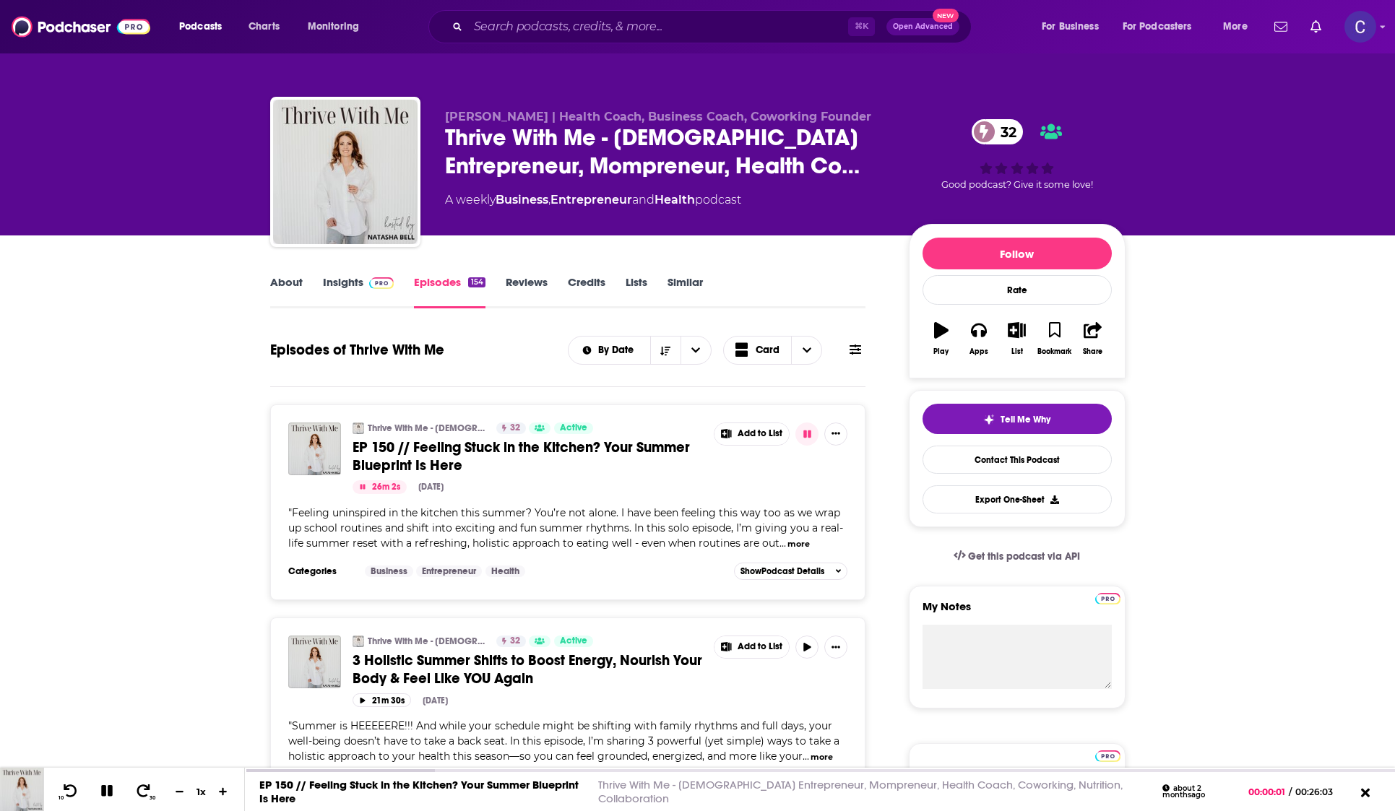
click at [361, 489] on icon "button" at bounding box center [362, 487] width 7 height 6
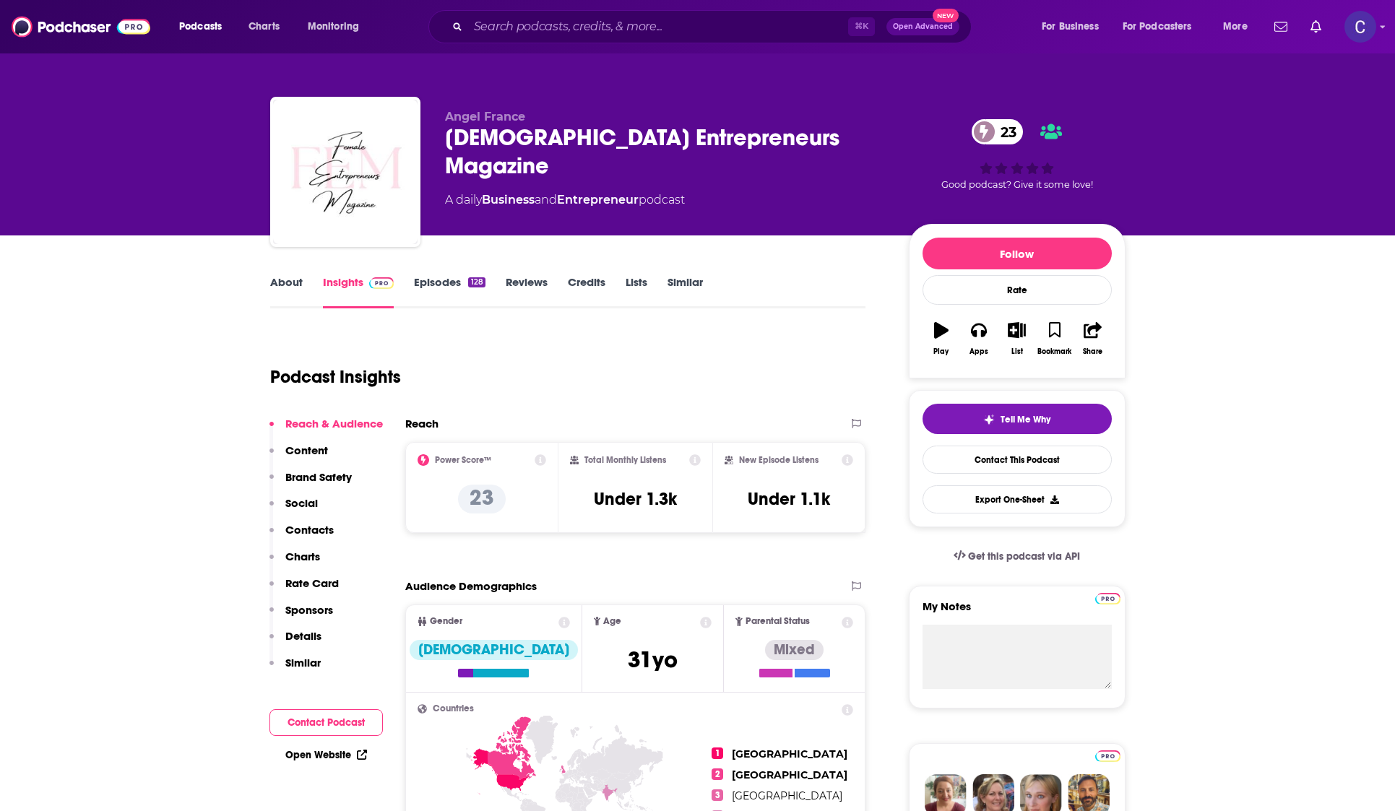
click at [285, 289] on link "About" at bounding box center [286, 291] width 32 height 33
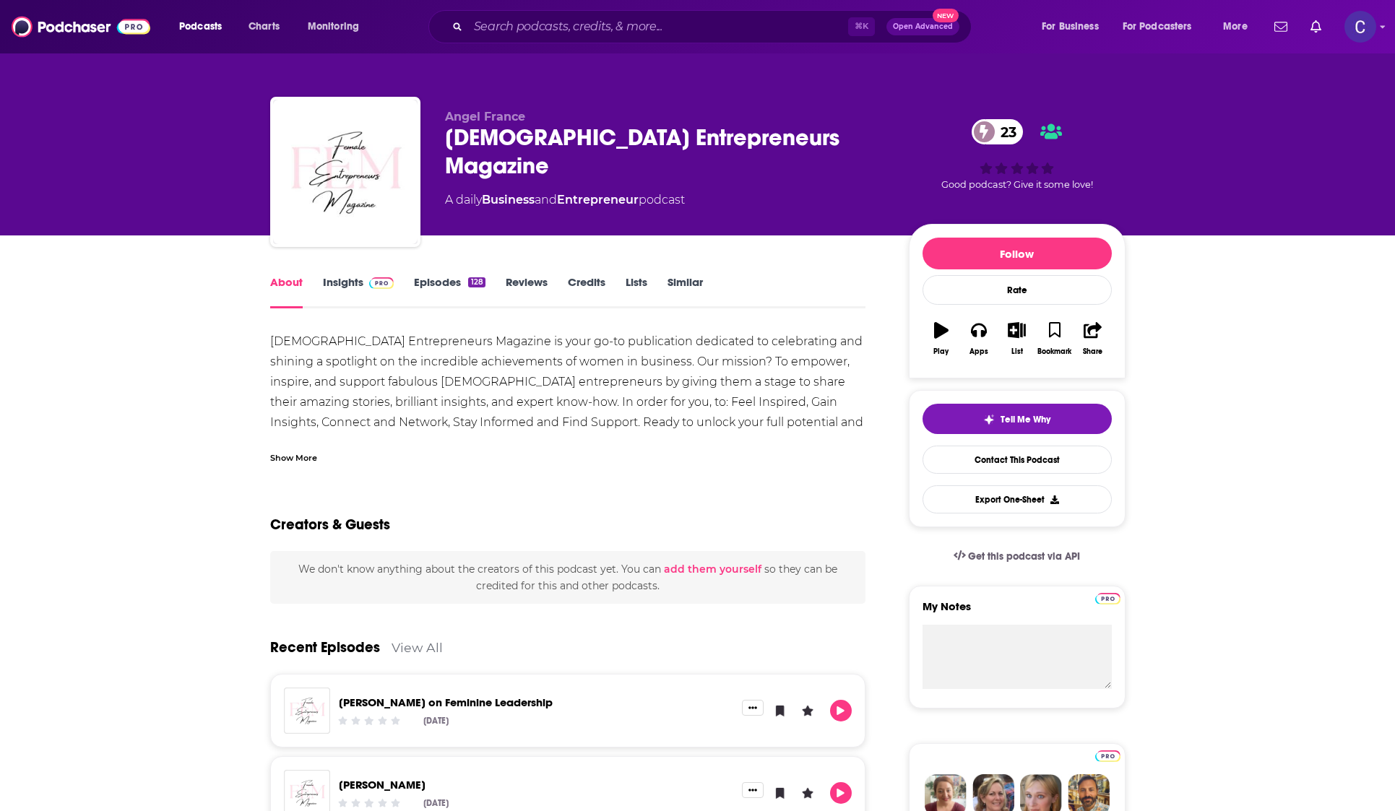
click at [454, 281] on link "Episodes 128" at bounding box center [449, 291] width 71 height 33
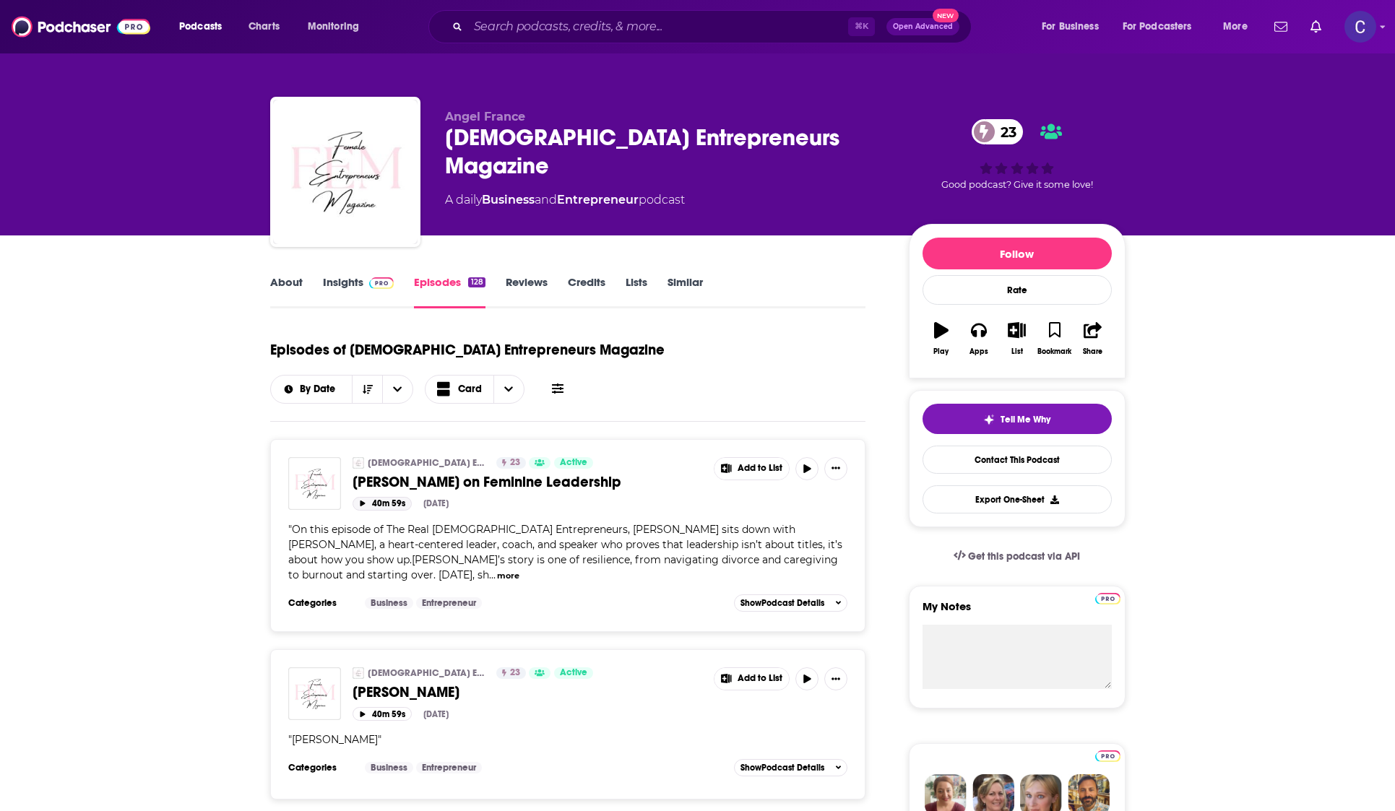
click at [364, 497] on button "40m 59s" at bounding box center [381, 504] width 59 height 14
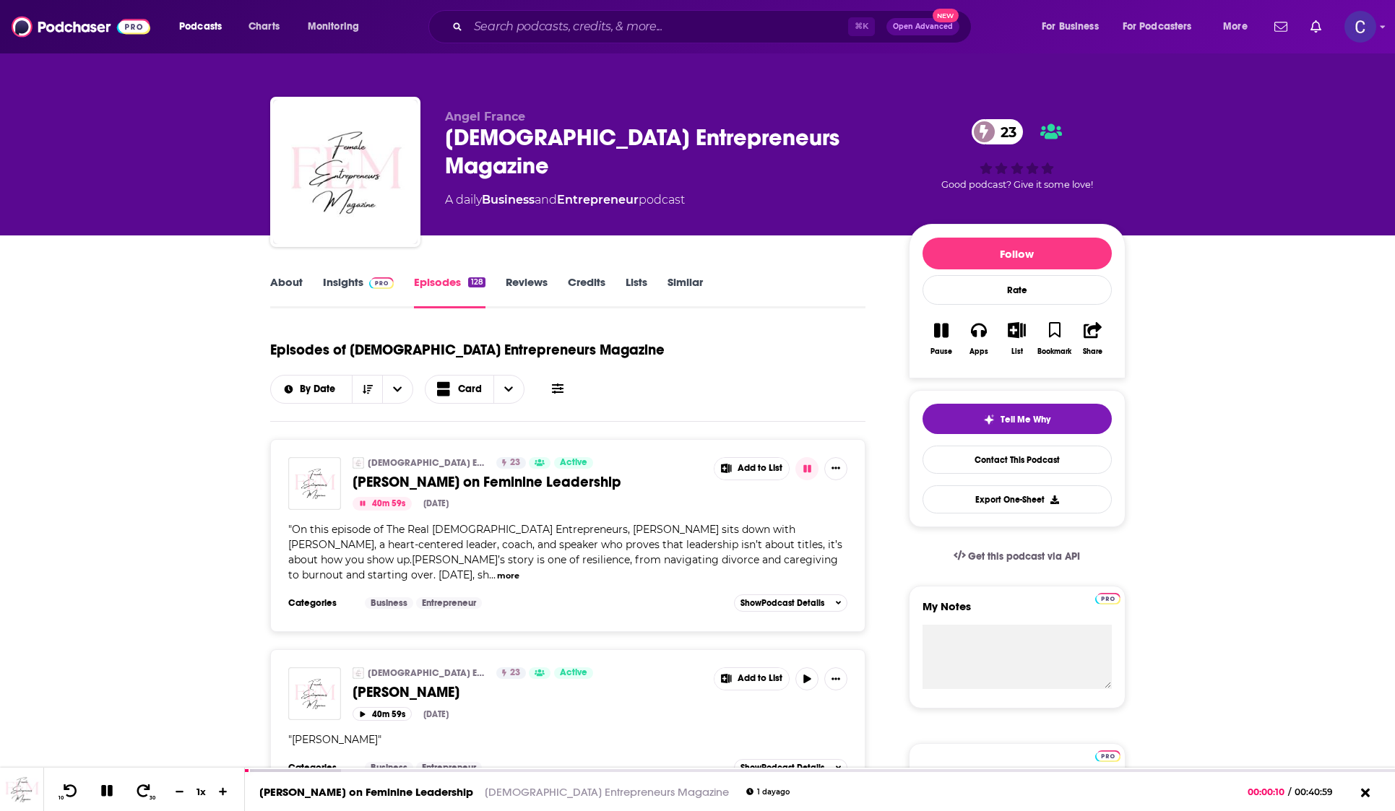
click at [359, 500] on icon "button" at bounding box center [362, 503] width 7 height 6
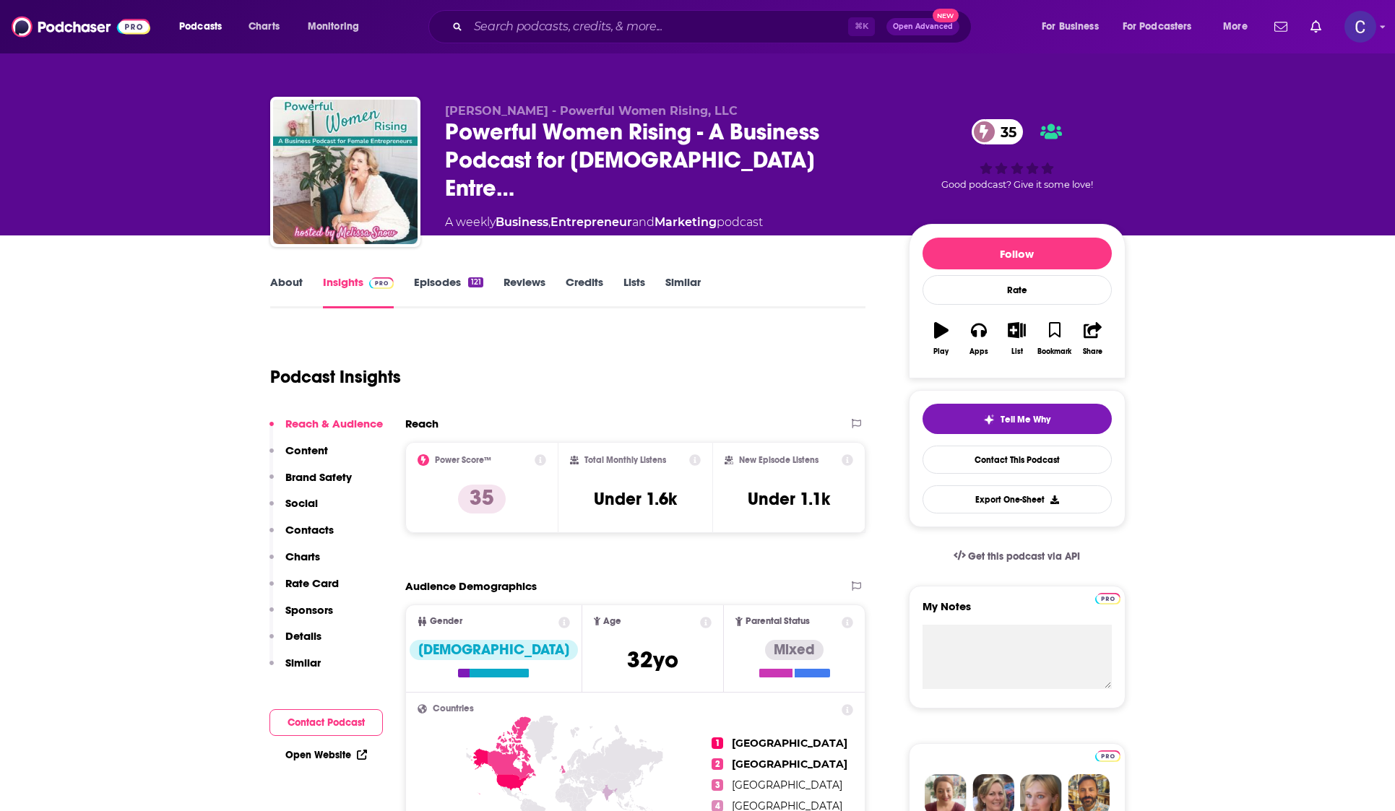
click at [292, 298] on link "About" at bounding box center [286, 291] width 32 height 33
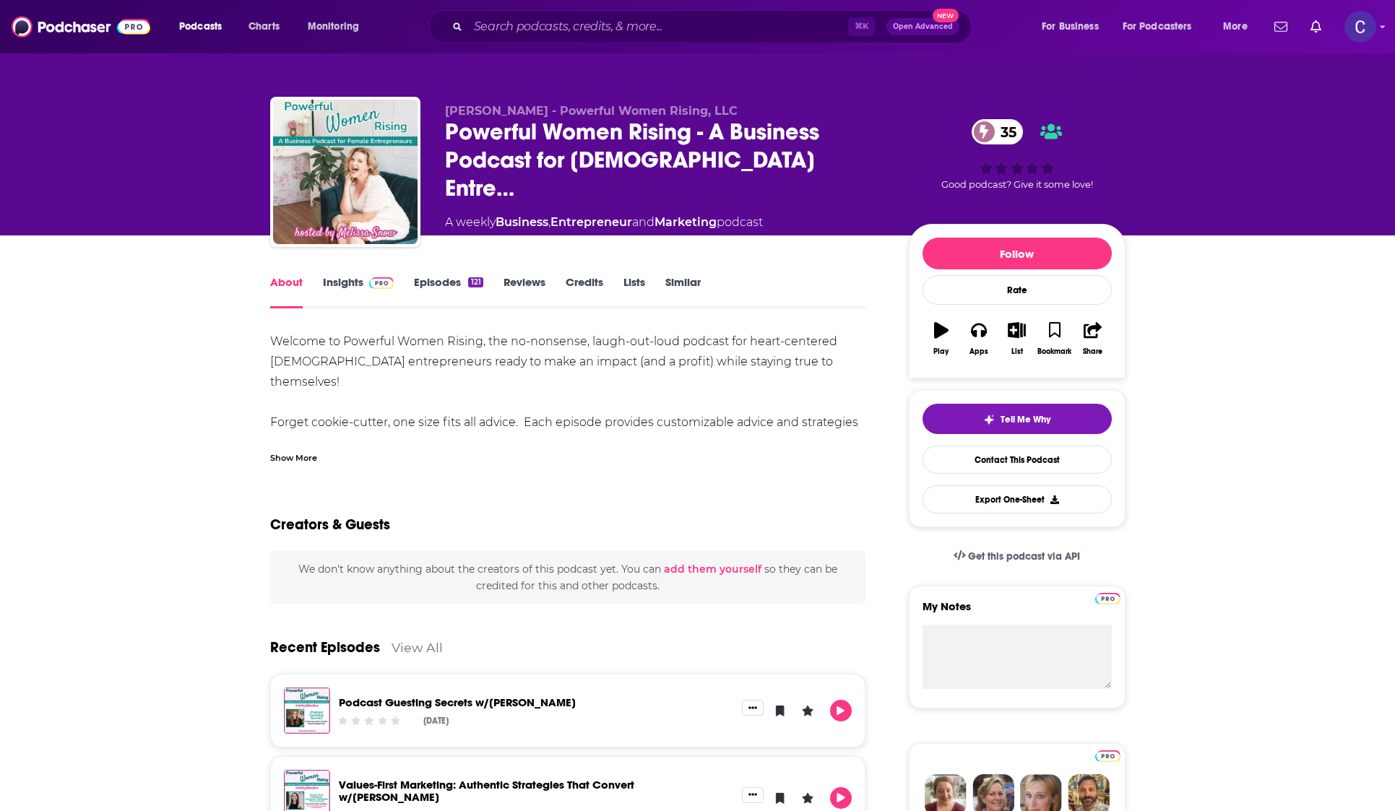
click at [338, 286] on link "Insights" at bounding box center [358, 291] width 71 height 33
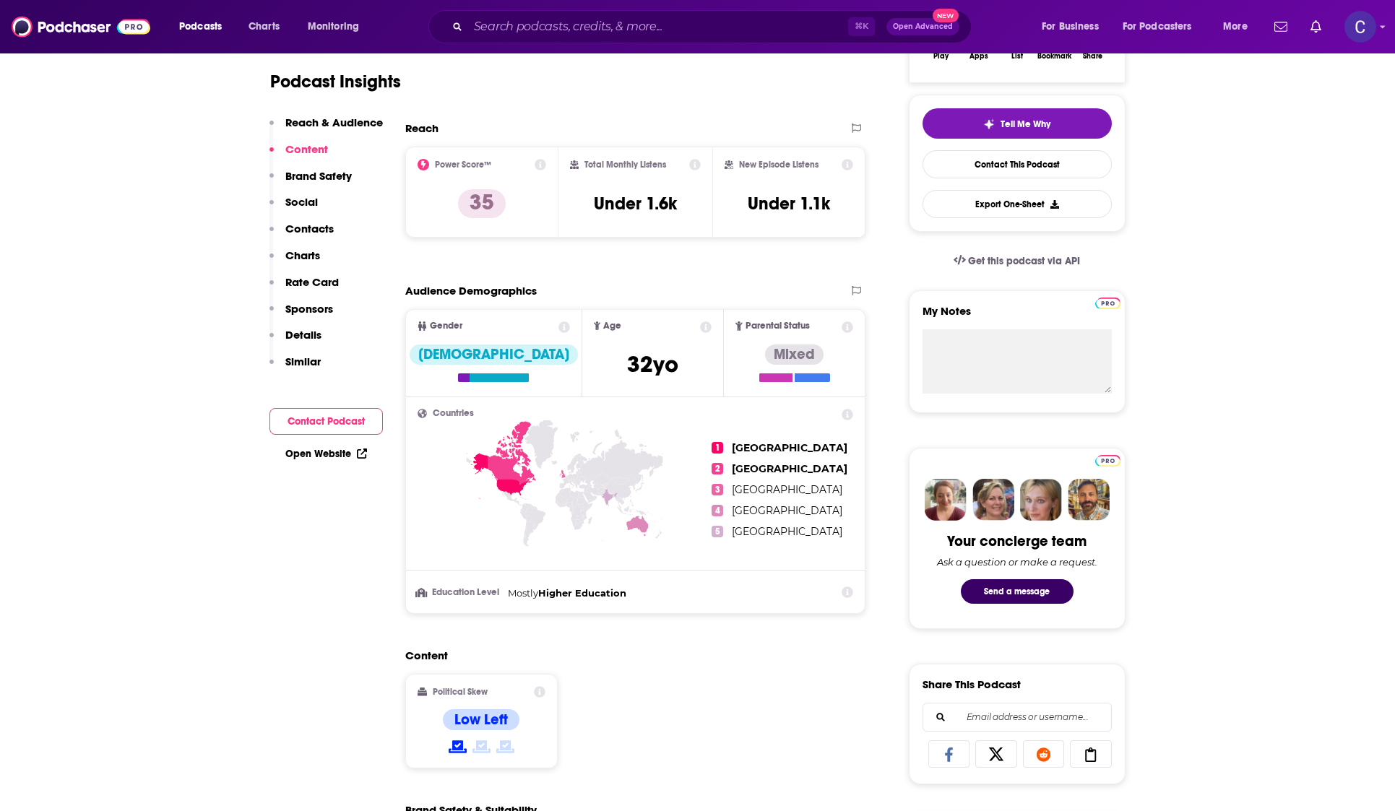
scroll to position [176, 0]
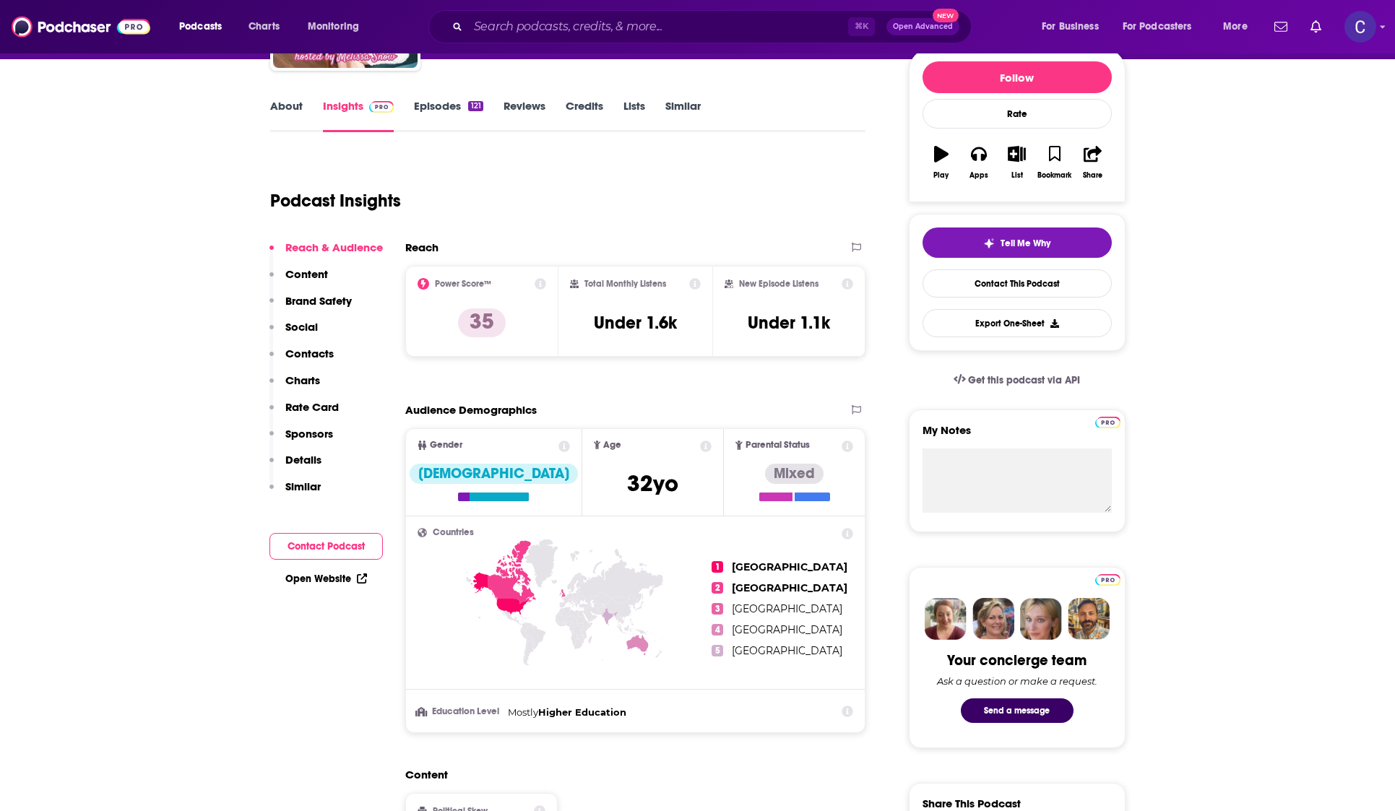
click at [442, 100] on link "Episodes 121" at bounding box center [448, 115] width 69 height 33
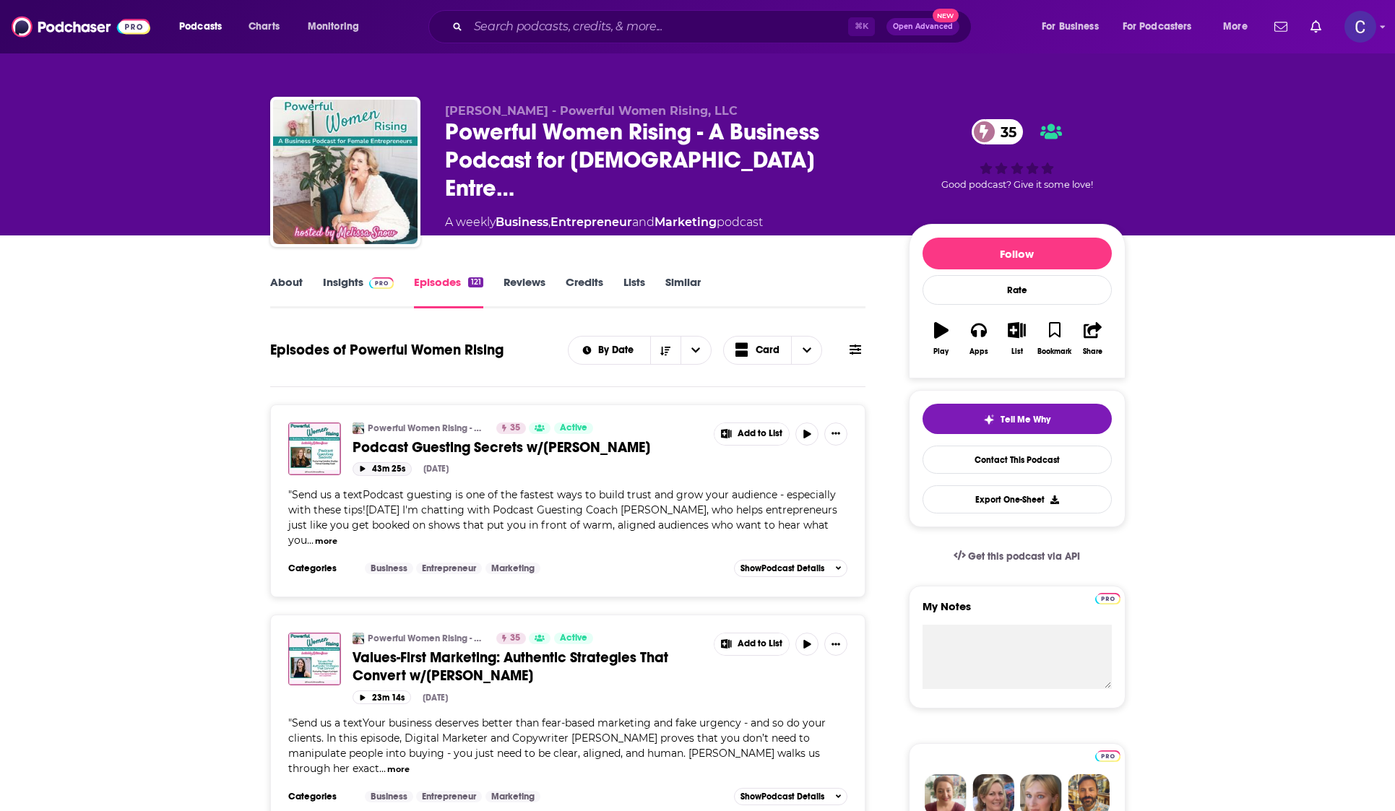
click at [359, 467] on icon "button" at bounding box center [362, 469] width 7 height 6
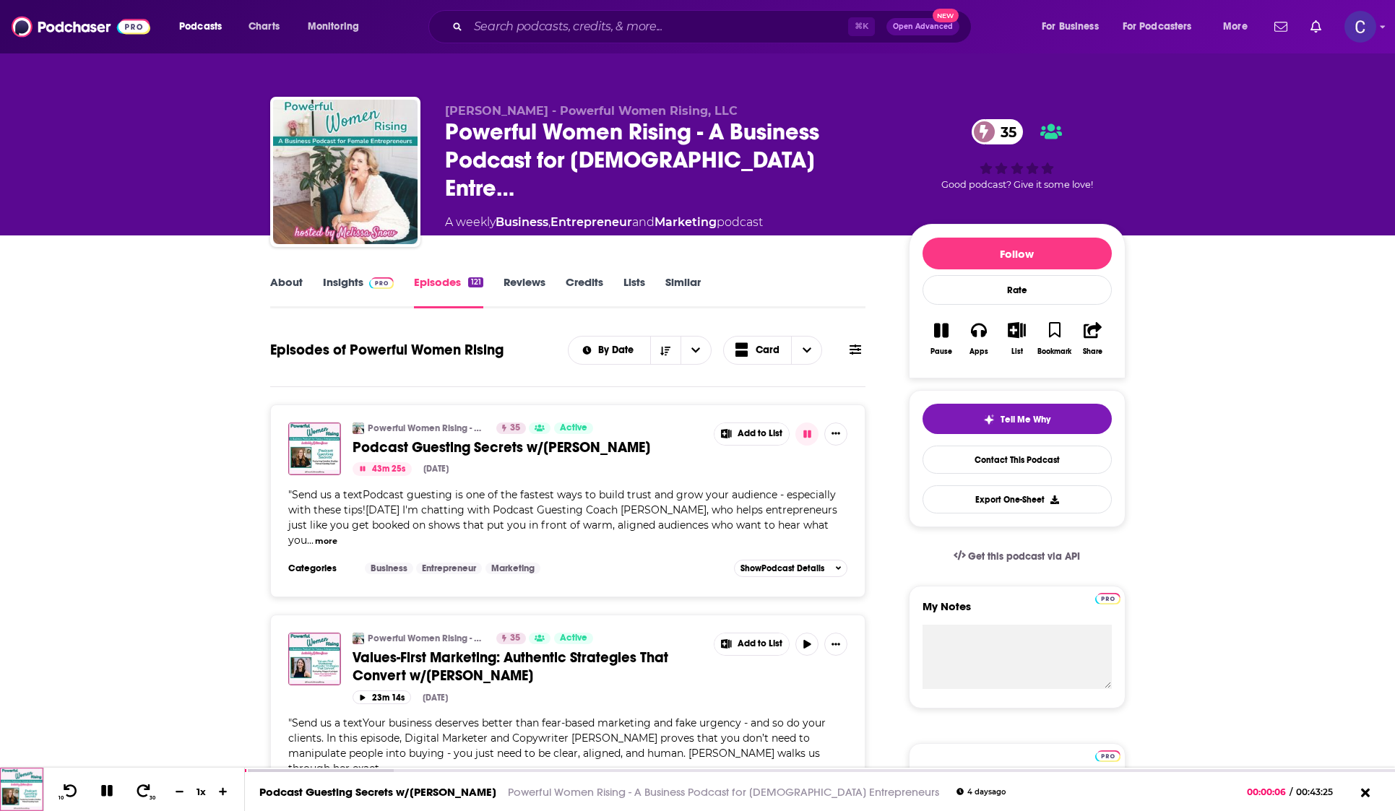
click at [359, 467] on icon "button" at bounding box center [362, 469] width 7 height 6
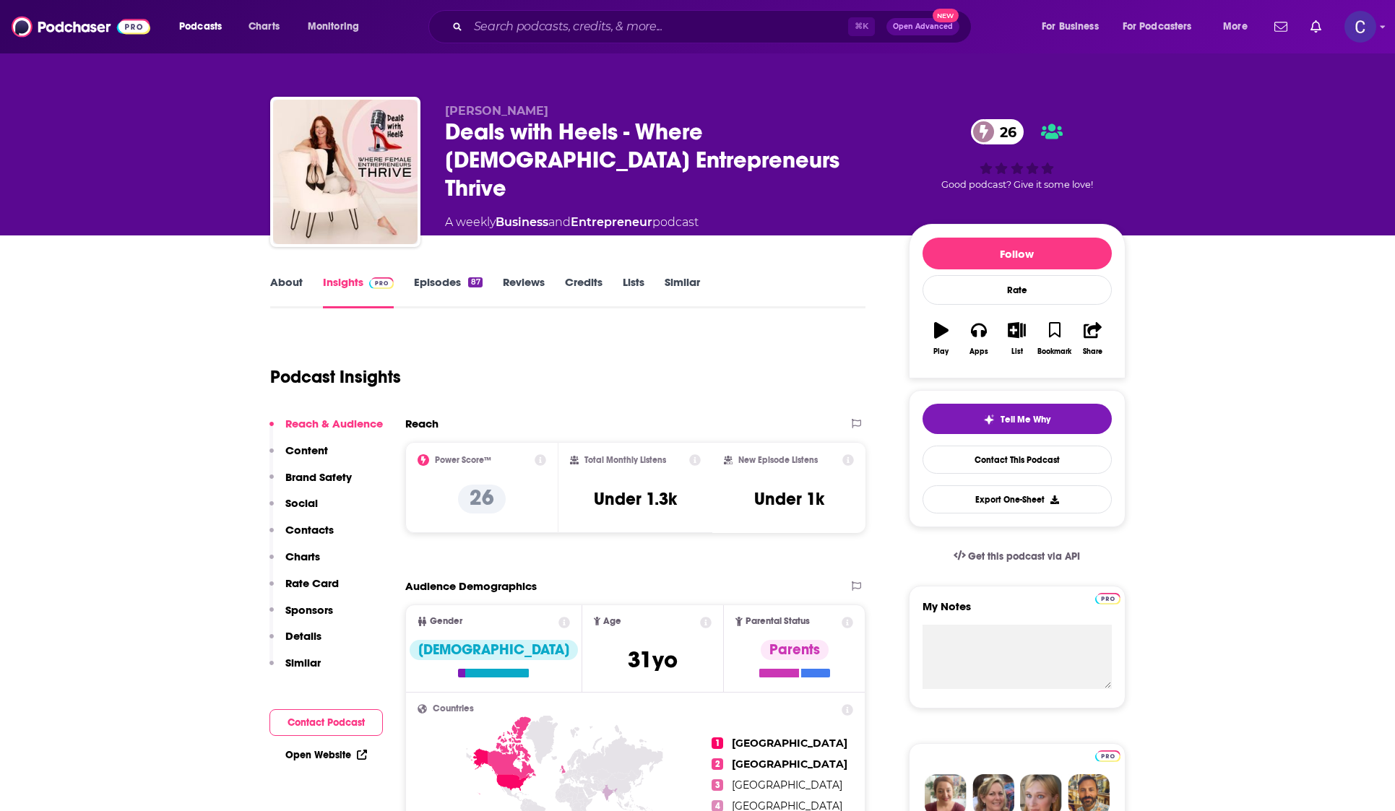
click at [290, 278] on link "About" at bounding box center [286, 291] width 32 height 33
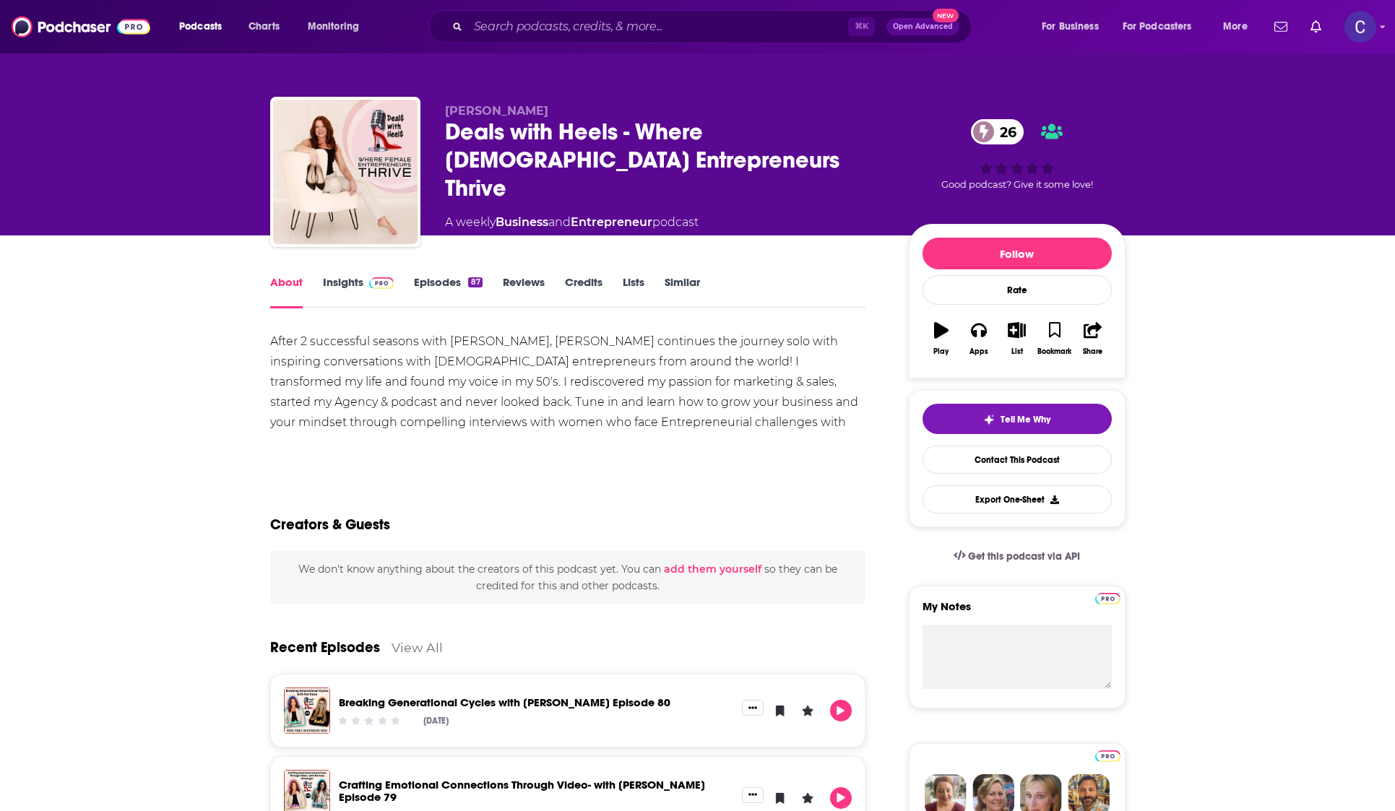
click at [420, 286] on link "Episodes 87" at bounding box center [448, 291] width 68 height 33
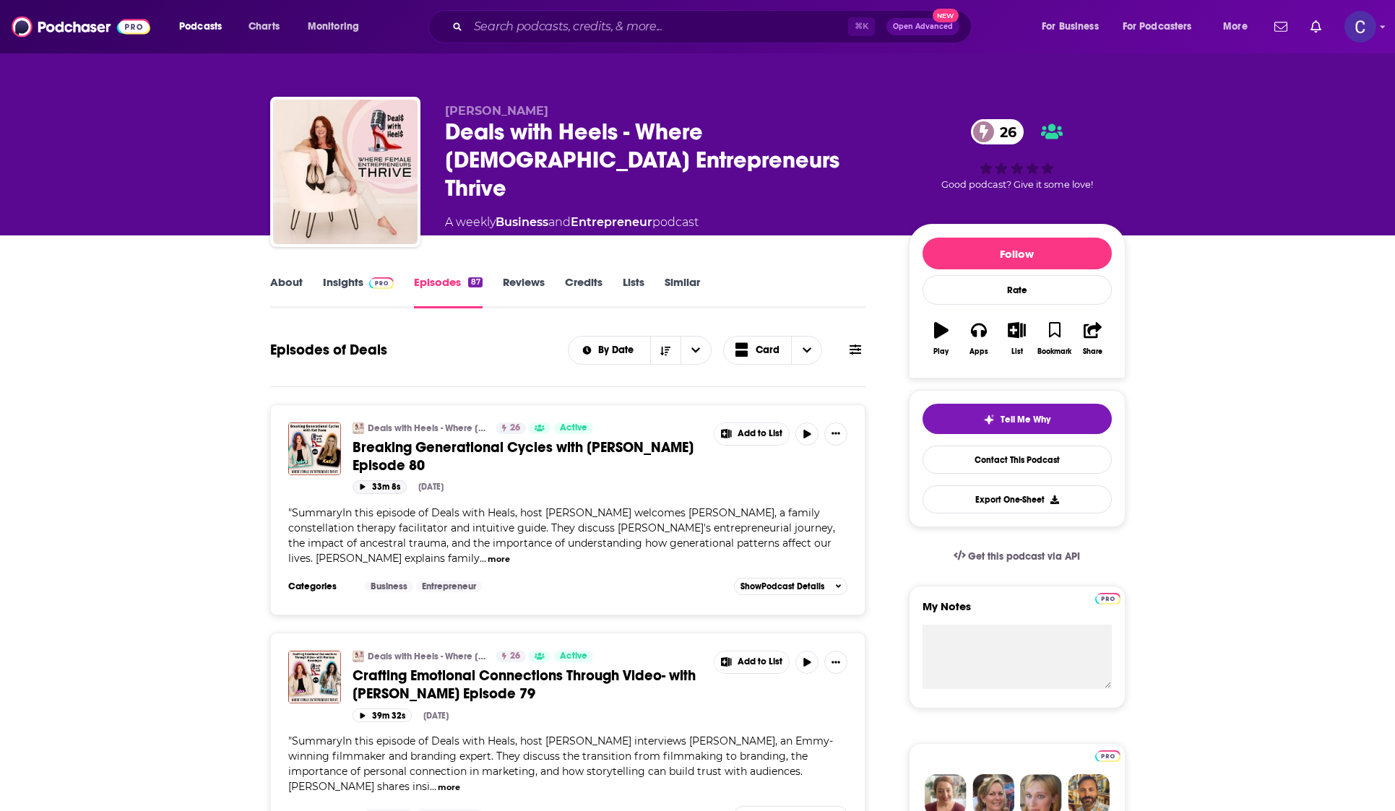
click at [366, 488] on button "33m 8s" at bounding box center [379, 487] width 54 height 14
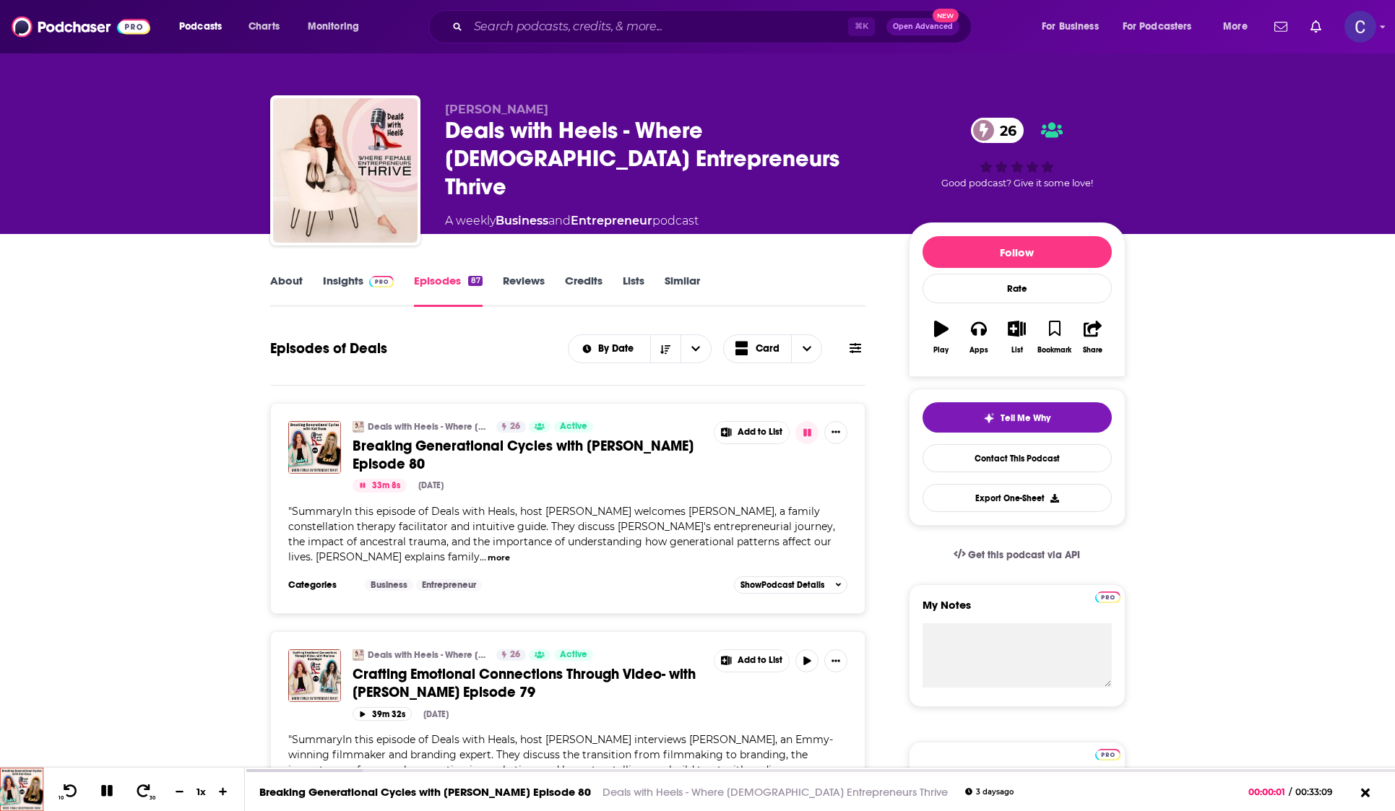
scroll to position [1, 0]
click at [349, 288] on link "Insights" at bounding box center [358, 290] width 71 height 33
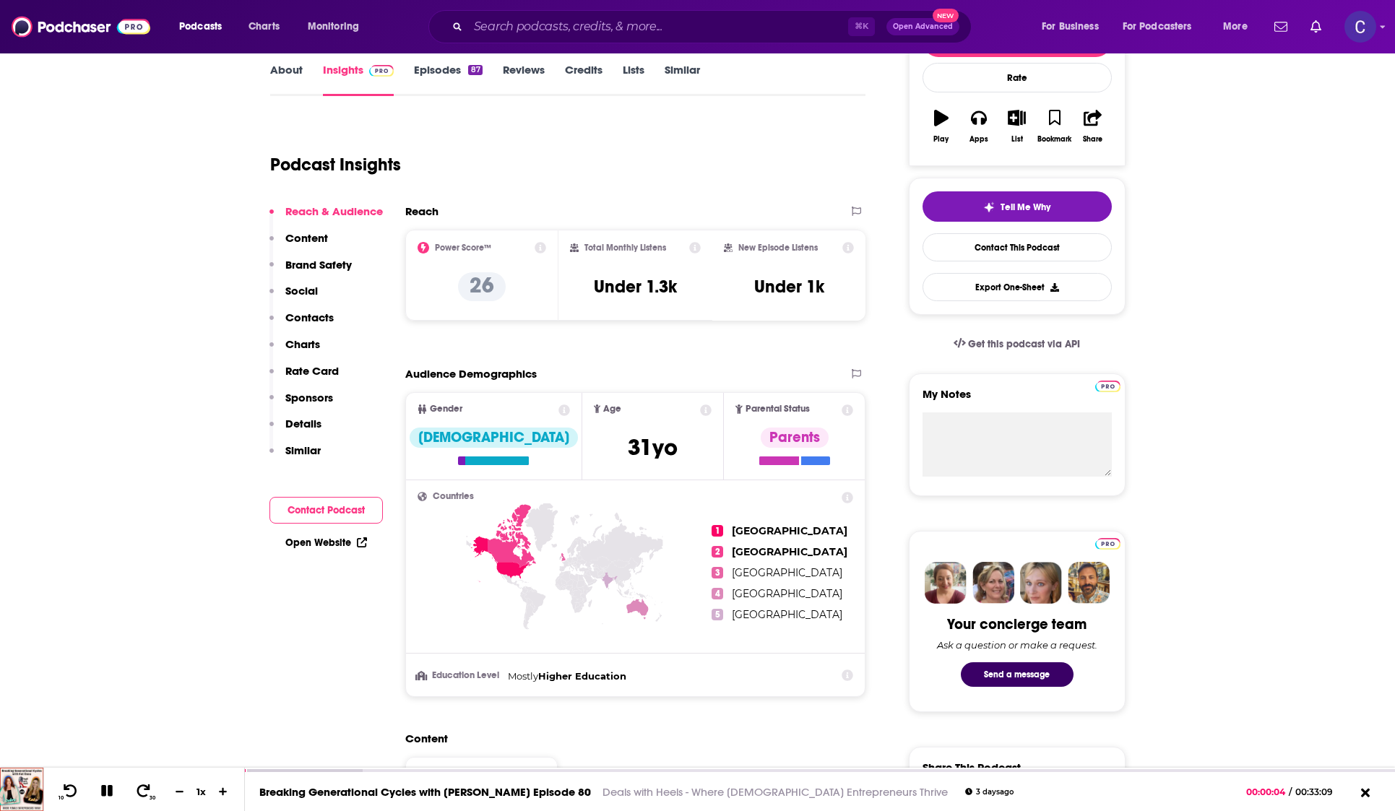
scroll to position [288, 0]
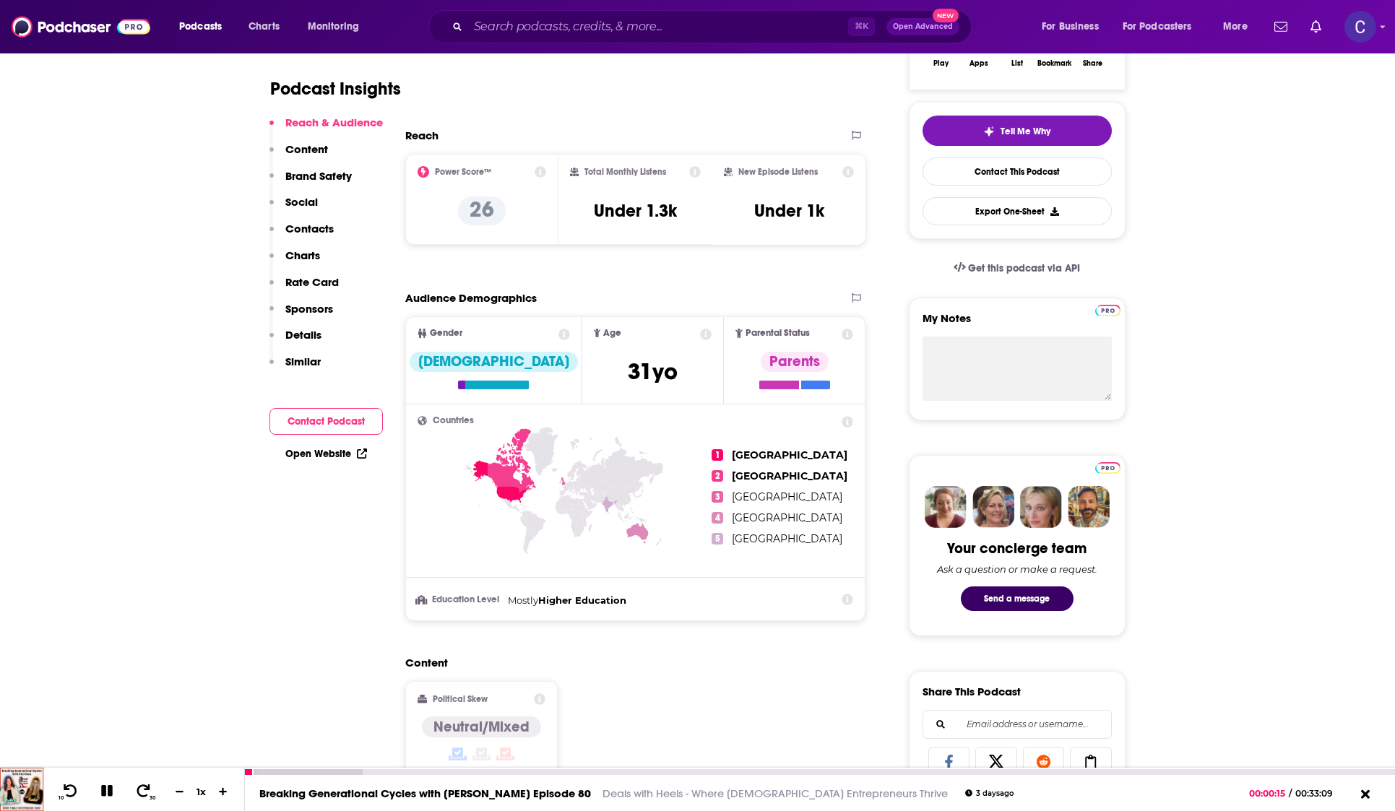
click at [110, 794] on icon at bounding box center [107, 791] width 12 height 12
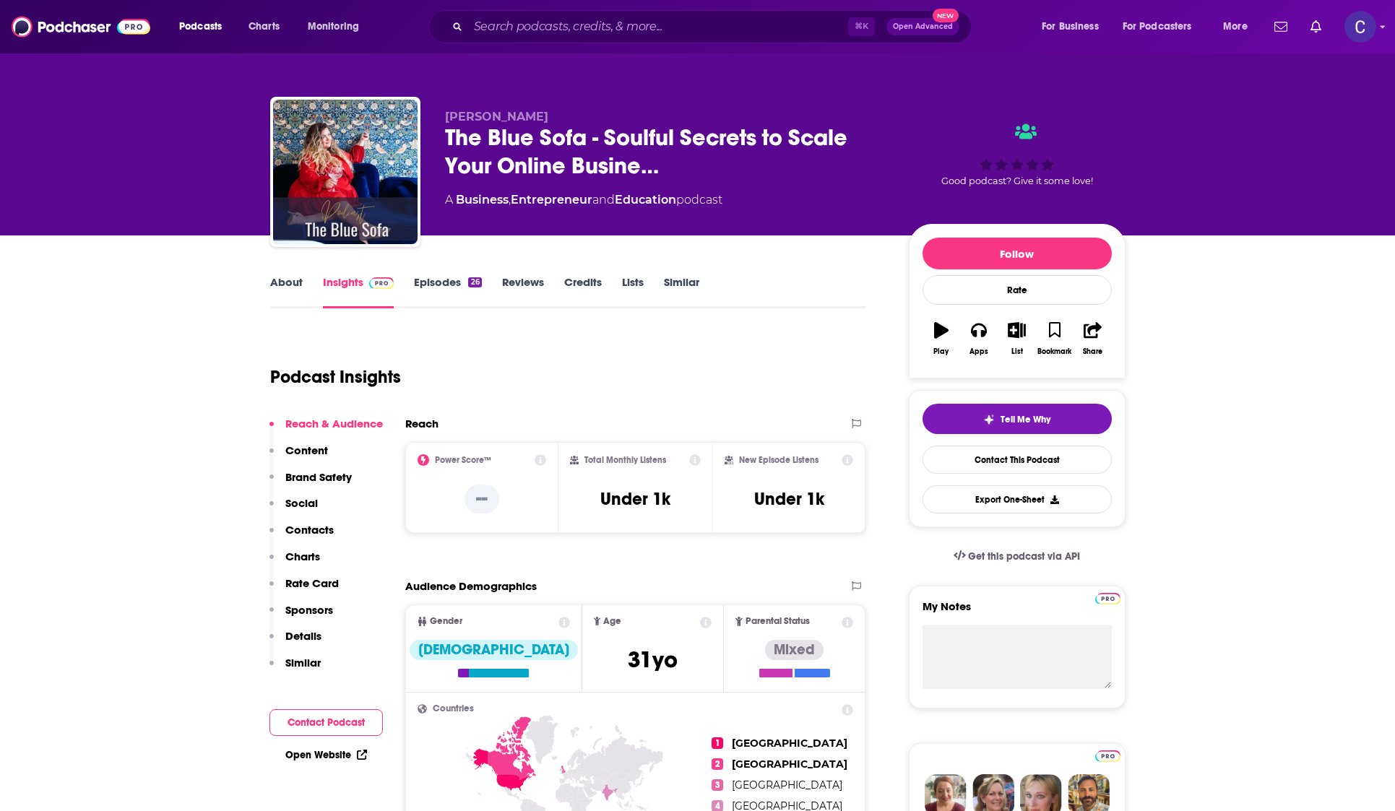
click at [298, 285] on link "About" at bounding box center [286, 291] width 32 height 33
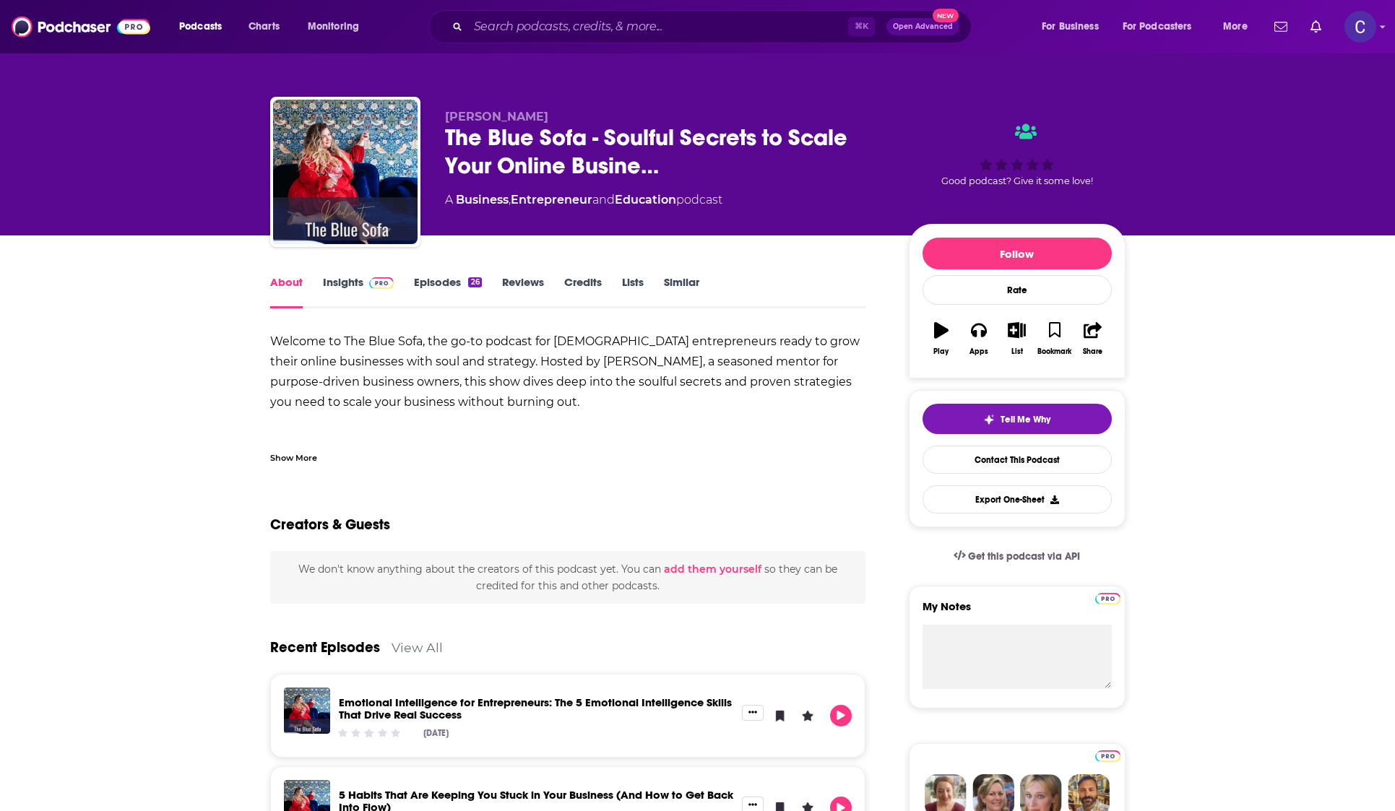
click at [355, 287] on link "Insights" at bounding box center [358, 291] width 71 height 33
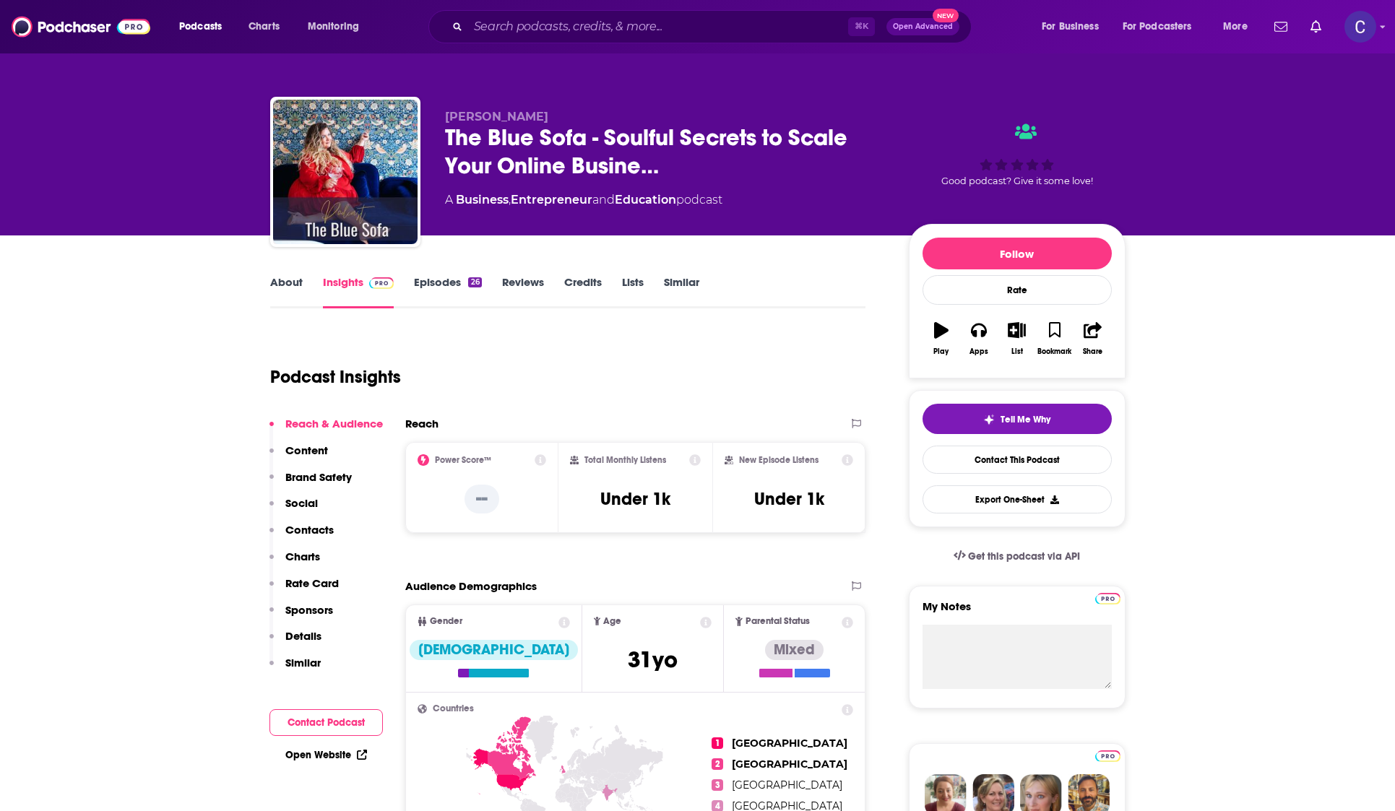
click at [448, 277] on link "Episodes 26" at bounding box center [447, 291] width 67 height 33
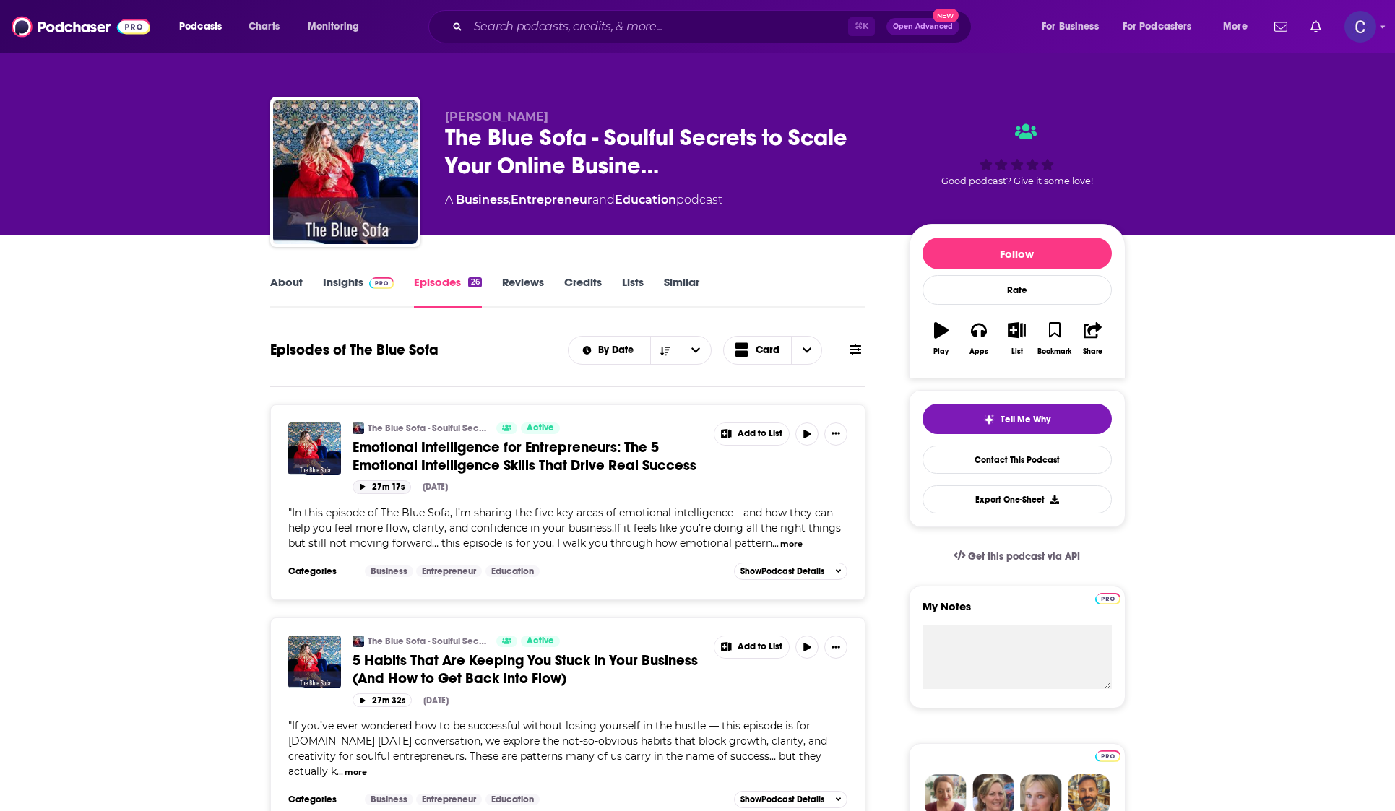
click at [362, 486] on icon "button" at bounding box center [362, 487] width 5 height 6
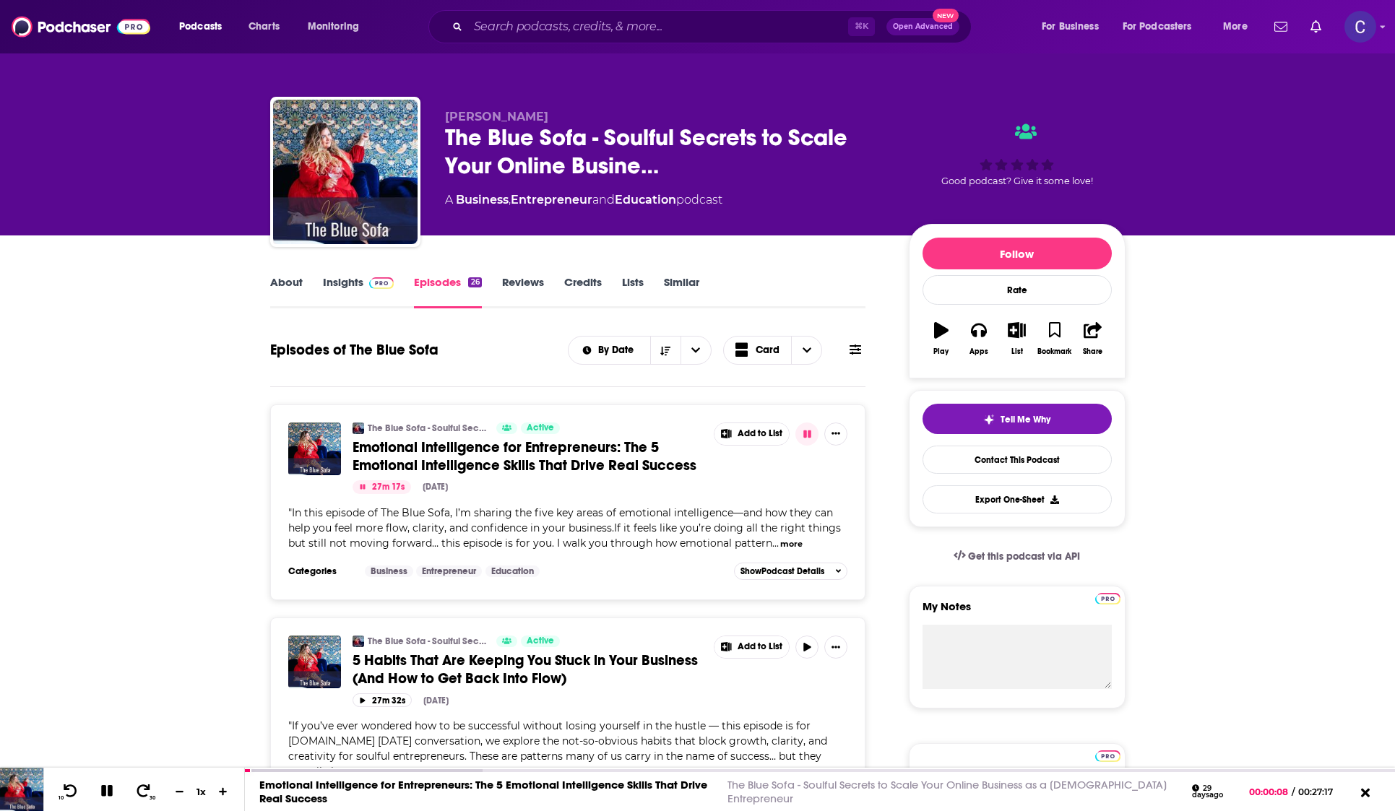
click at [352, 284] on link "Insights" at bounding box center [358, 291] width 71 height 33
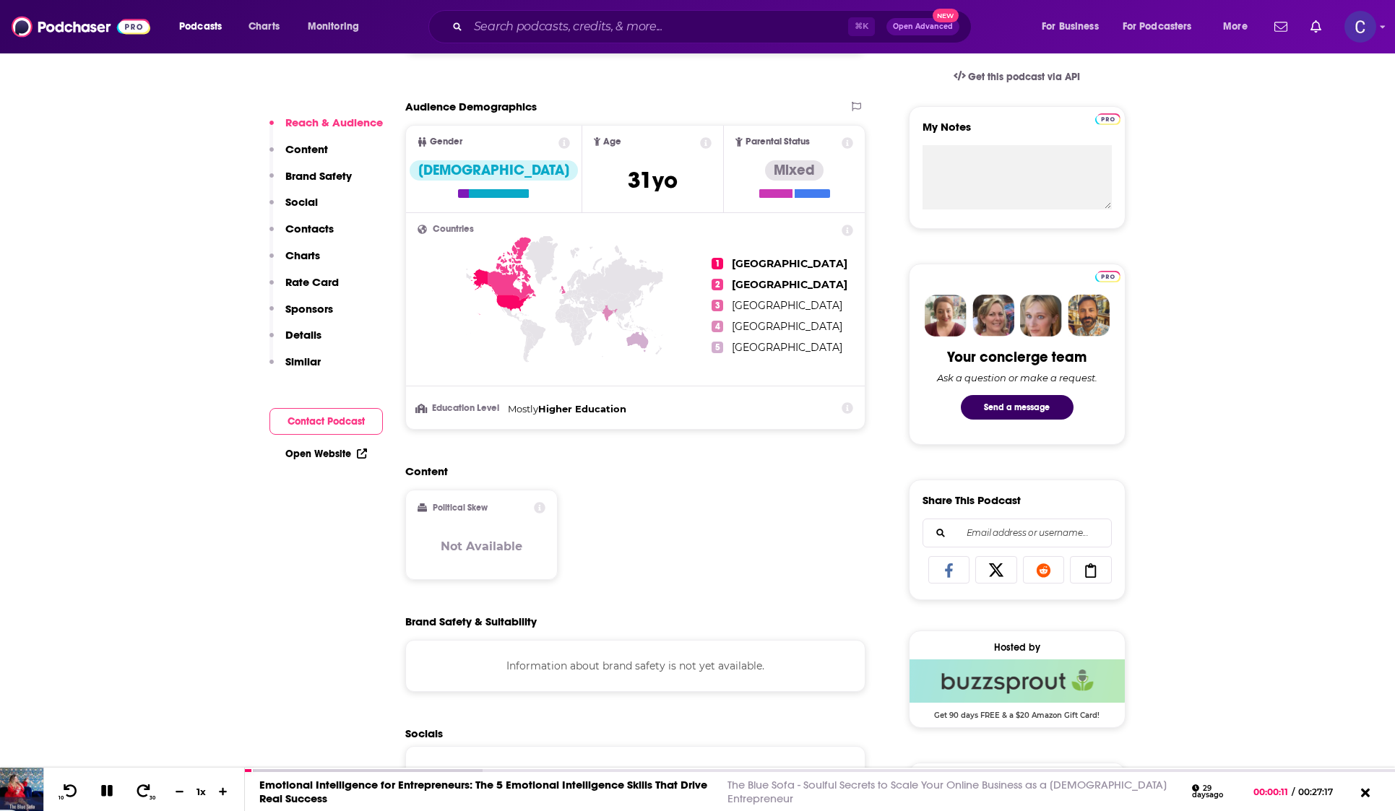
scroll to position [481, 0]
click at [106, 792] on icon at bounding box center [107, 790] width 17 height 13
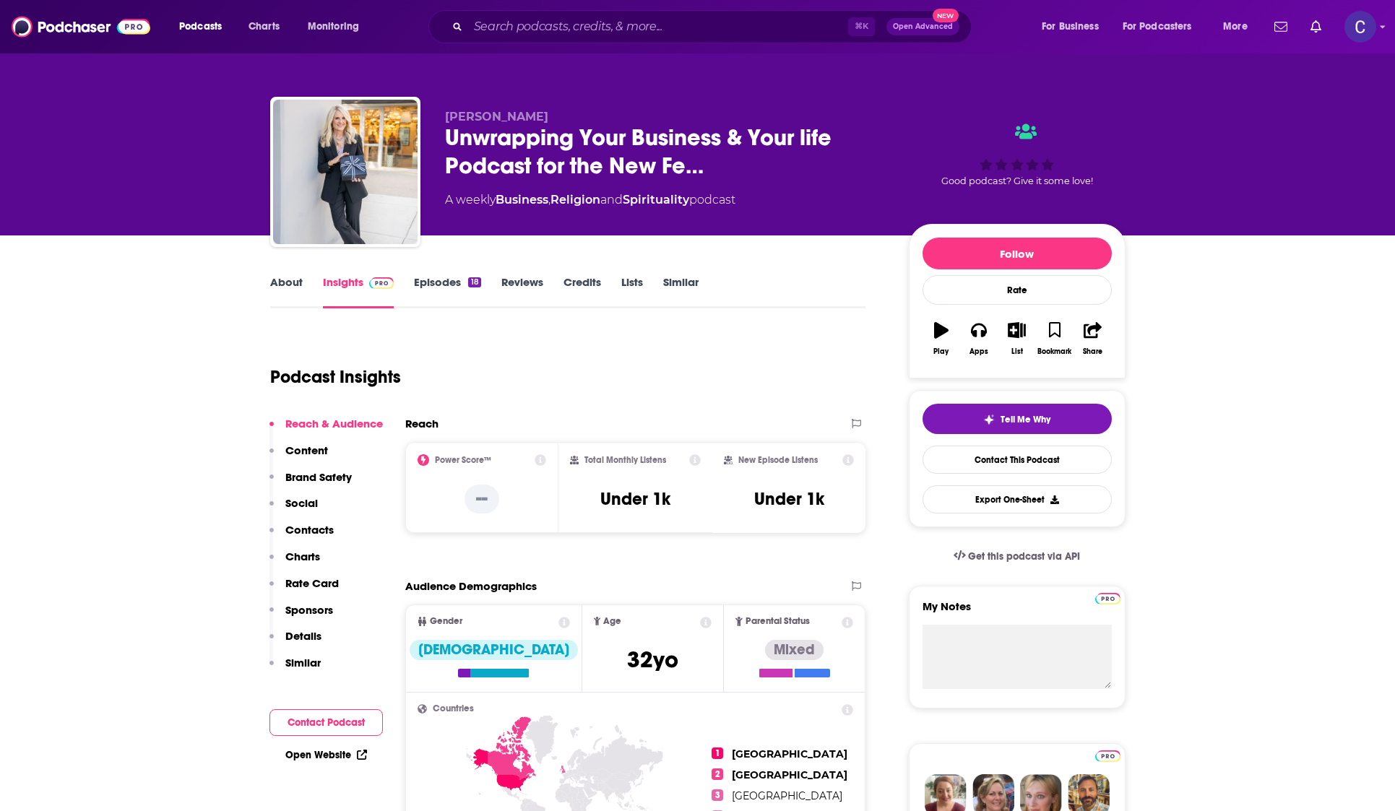
click at [295, 281] on link "About" at bounding box center [286, 291] width 32 height 33
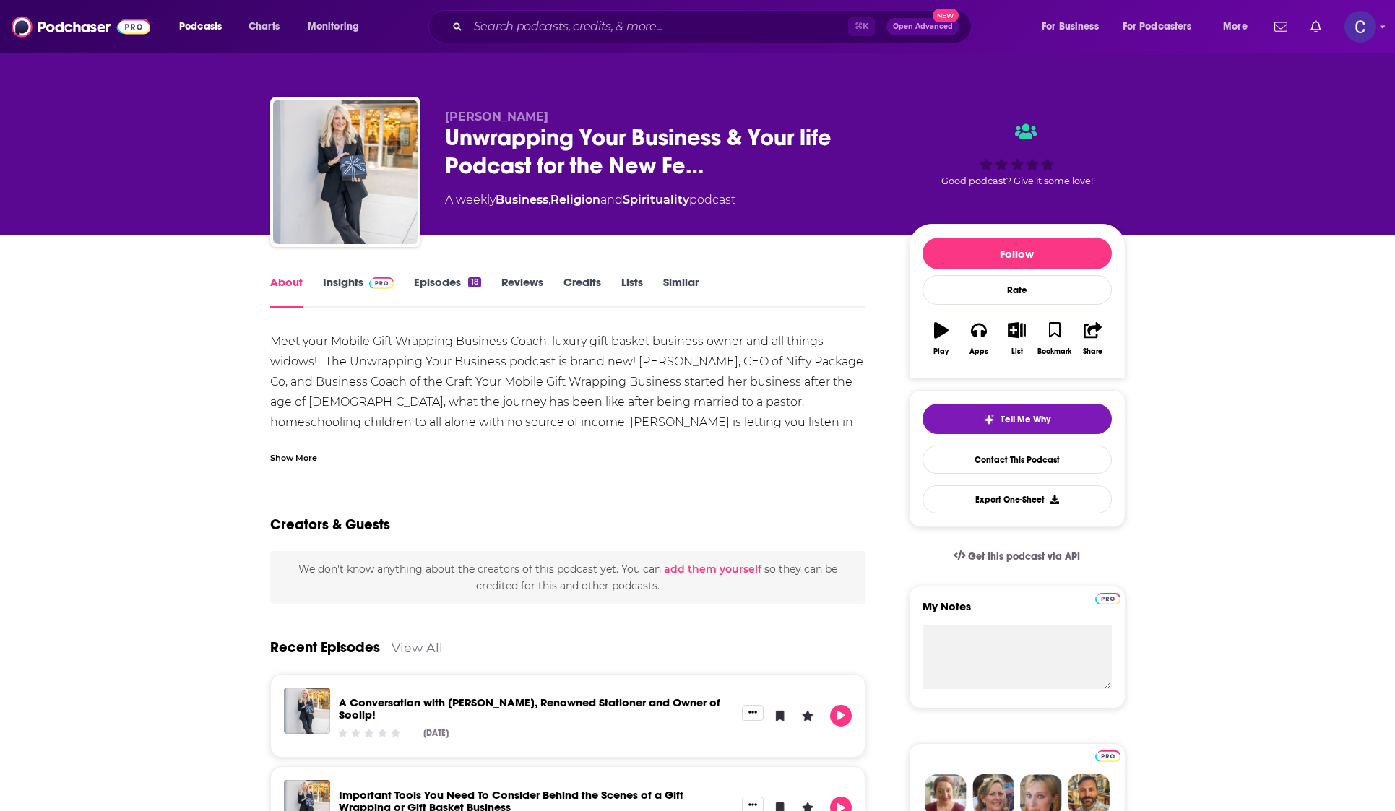
click at [369, 283] on img at bounding box center [381, 283] width 25 height 12
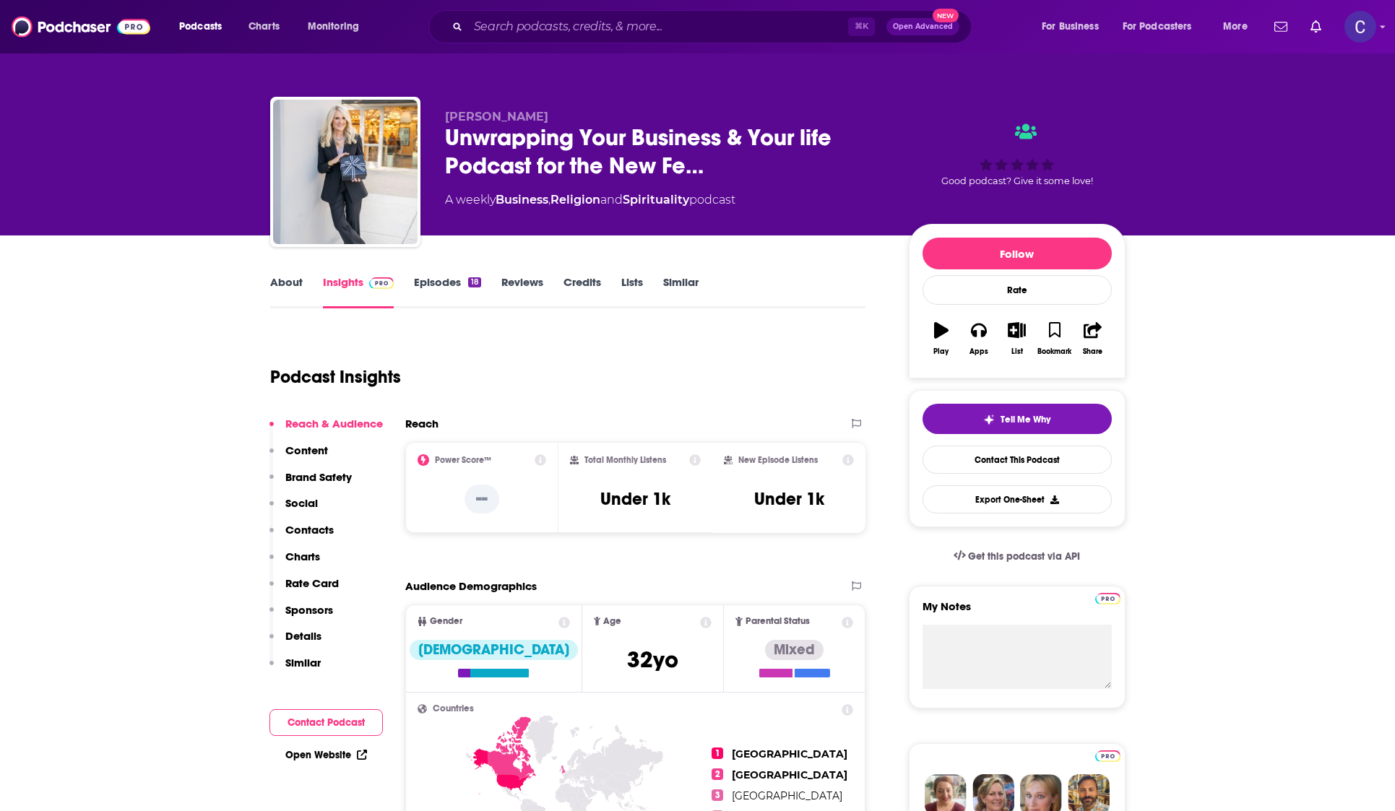
click at [448, 282] on link "Episodes 18" at bounding box center [447, 291] width 66 height 33
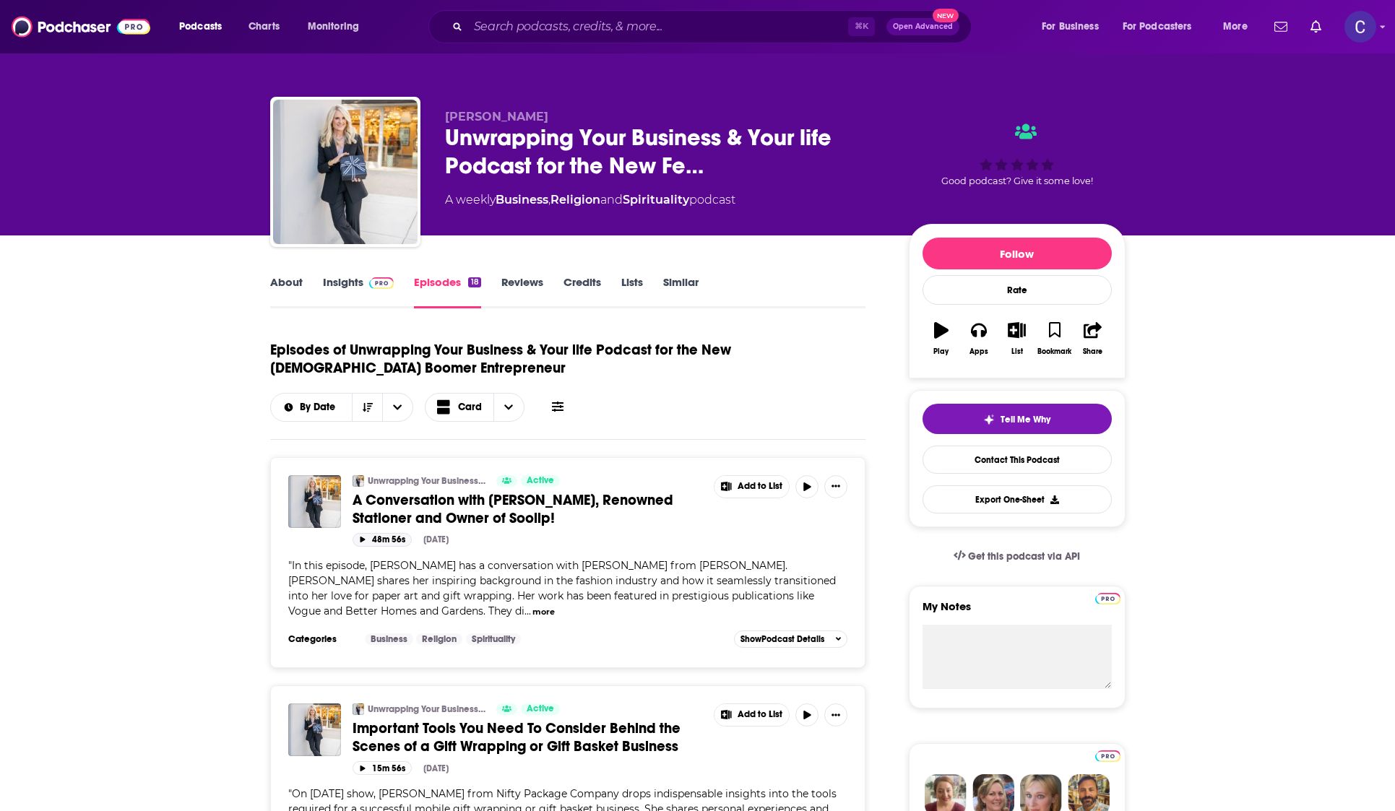
click at [366, 535] on button "48m 56s" at bounding box center [381, 540] width 59 height 14
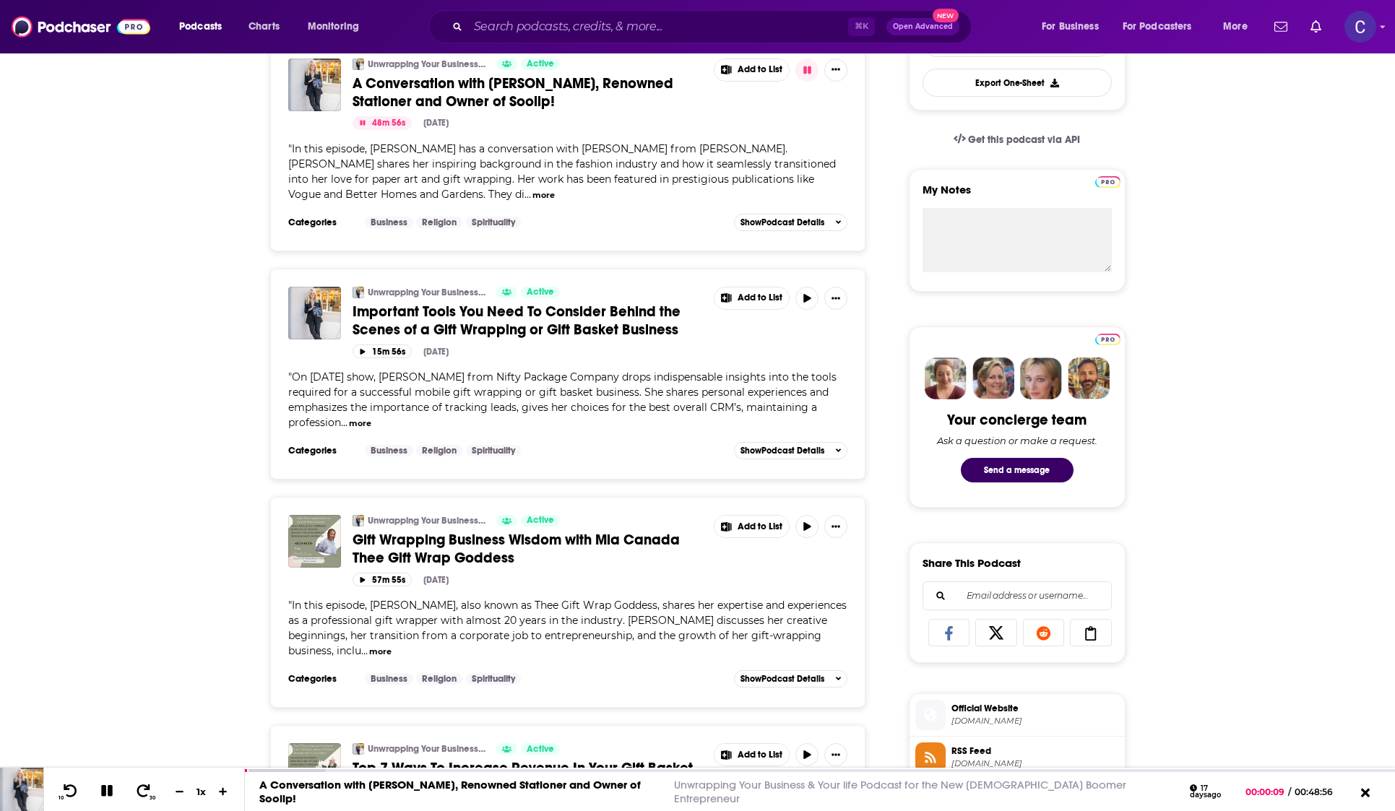
scroll to position [441, 0]
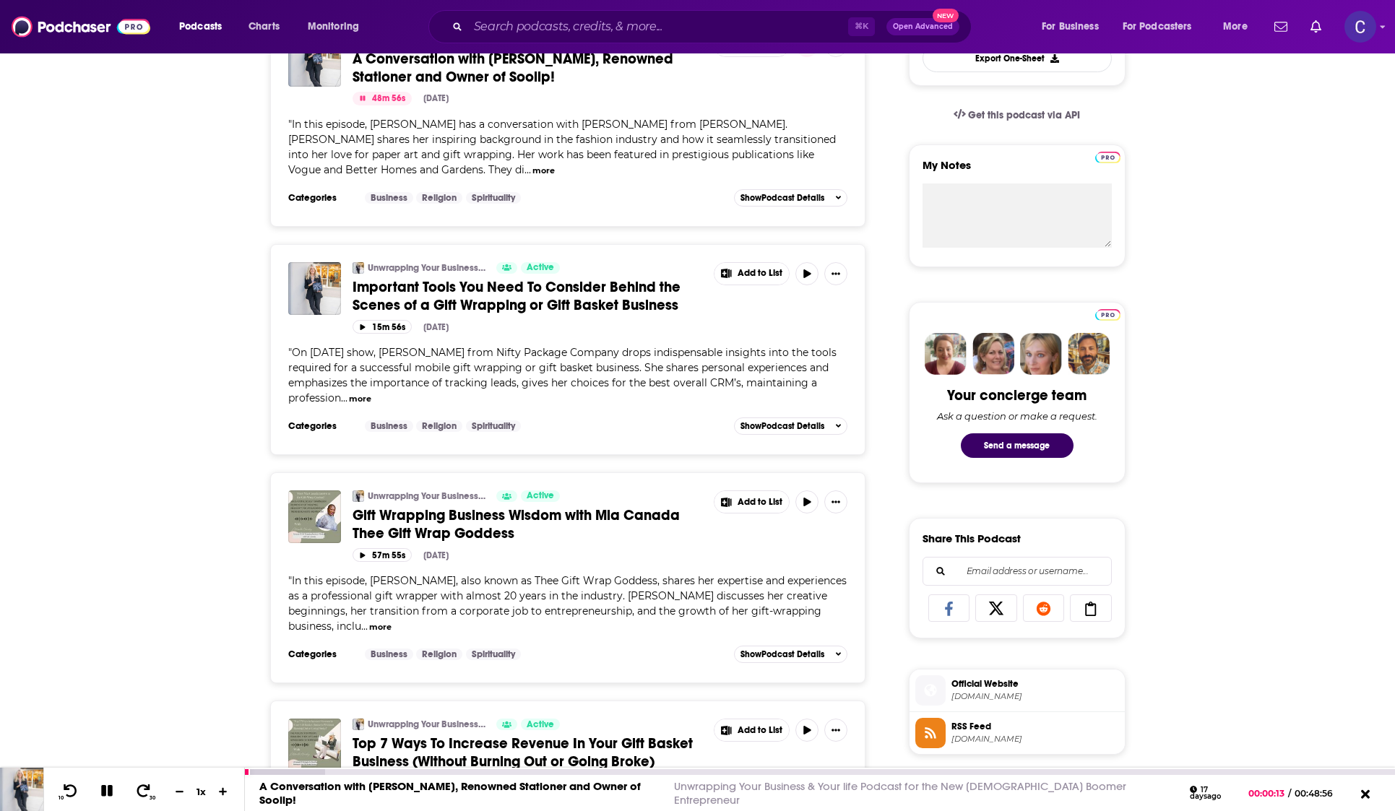
click at [108, 795] on icon at bounding box center [107, 791] width 12 height 12
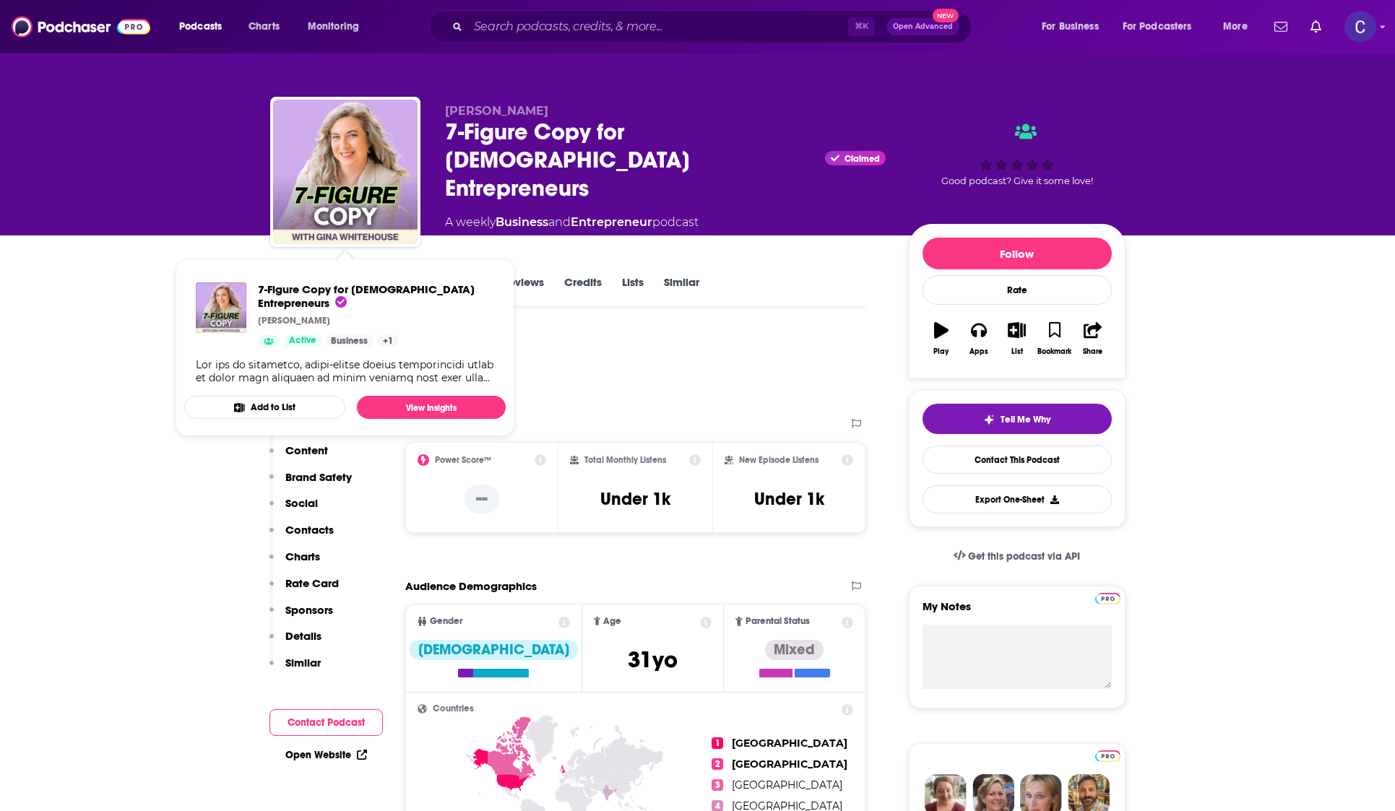
click at [155, 230] on div "[PERSON_NAME] 7-Figure Copy for [DEMOGRAPHIC_DATA] Entrepreneurs Claimed A week…" at bounding box center [697, 117] width 1395 height 235
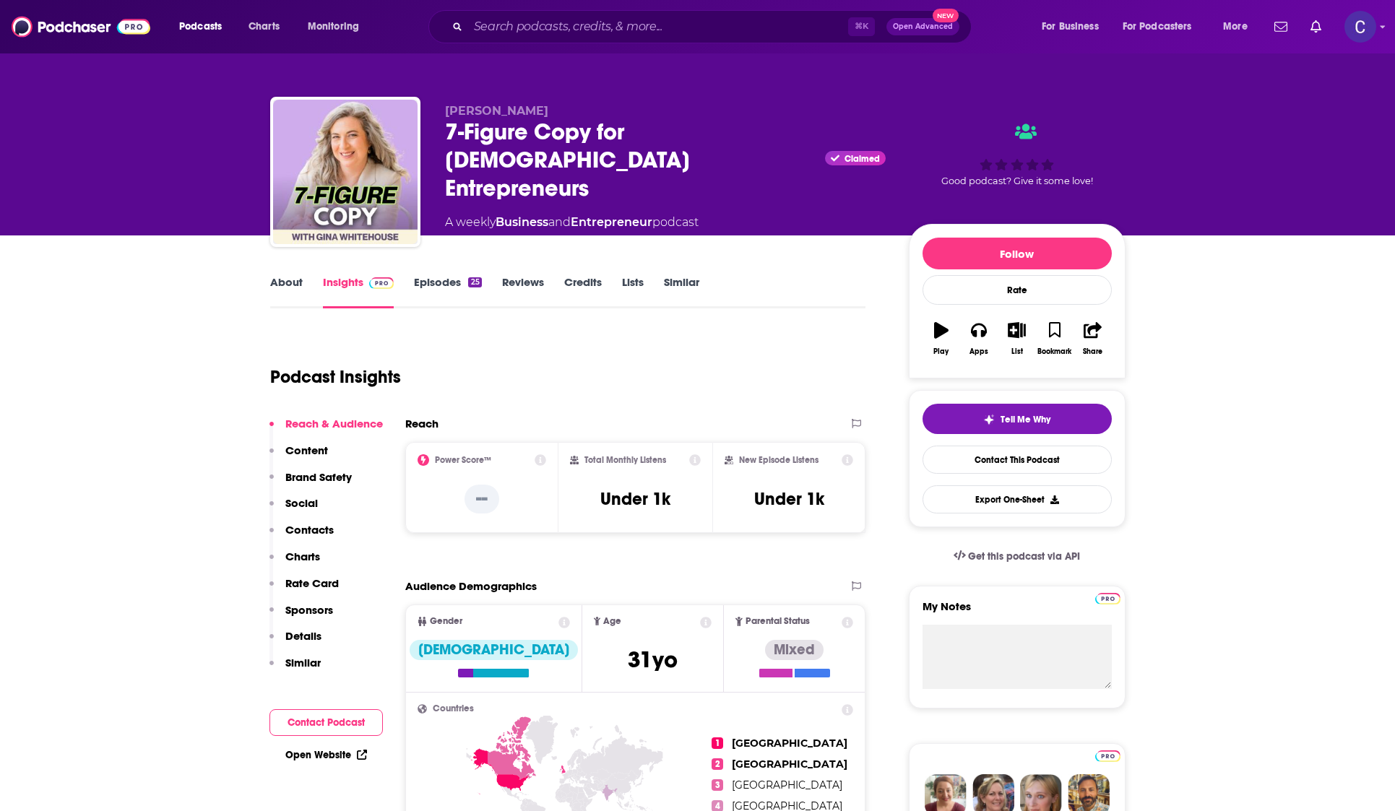
click at [282, 279] on link "About" at bounding box center [286, 291] width 32 height 33
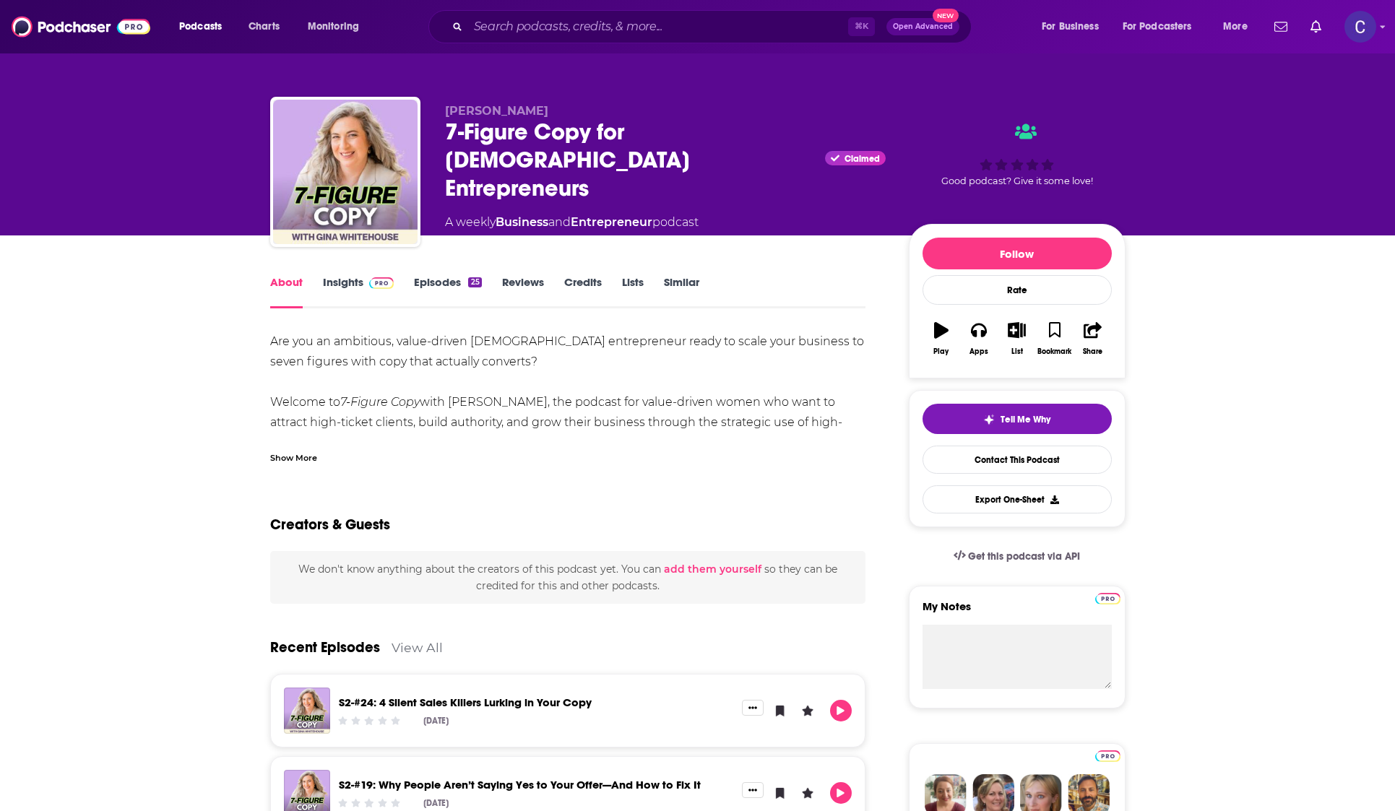
click at [460, 285] on link "Episodes 25" at bounding box center [447, 291] width 67 height 33
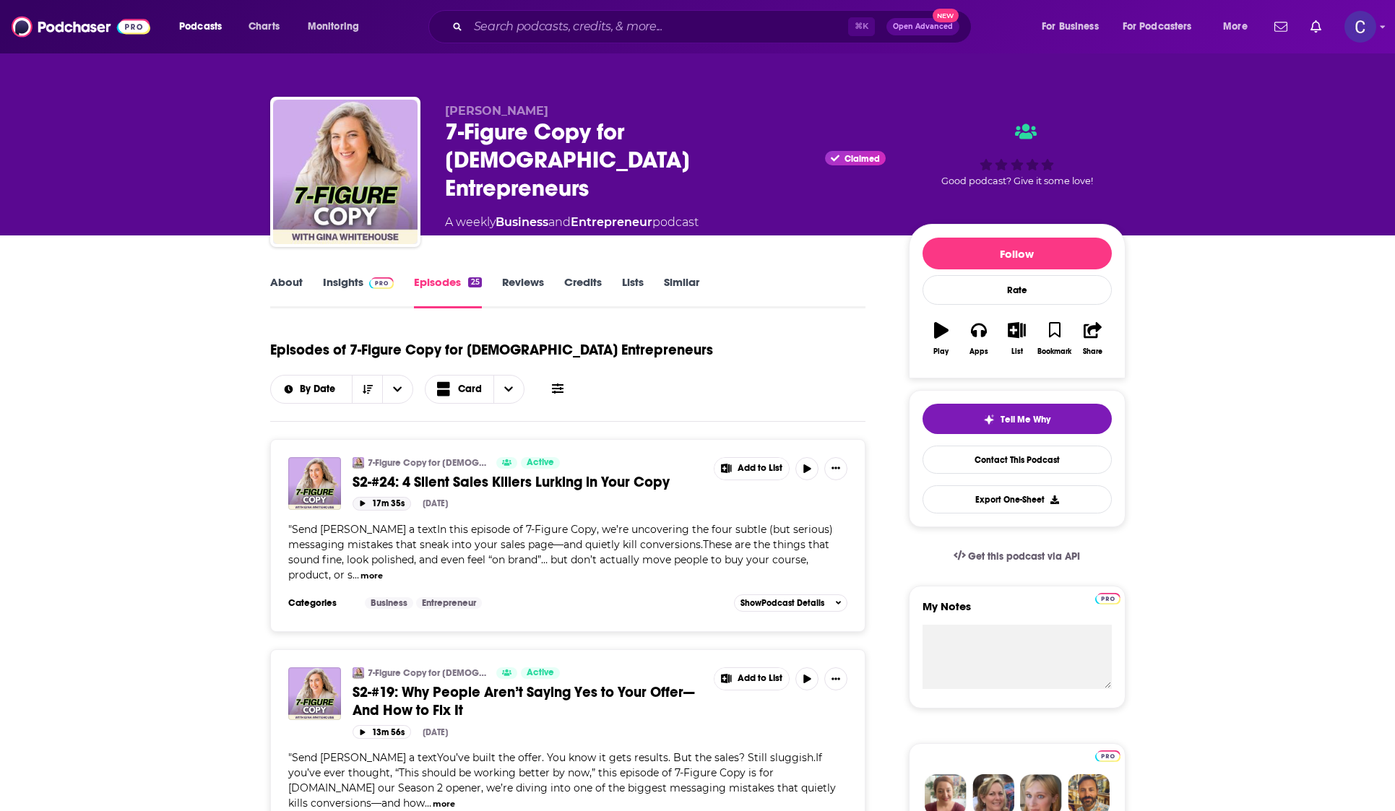
click at [371, 506] on button "17m 35s" at bounding box center [381, 504] width 58 height 14
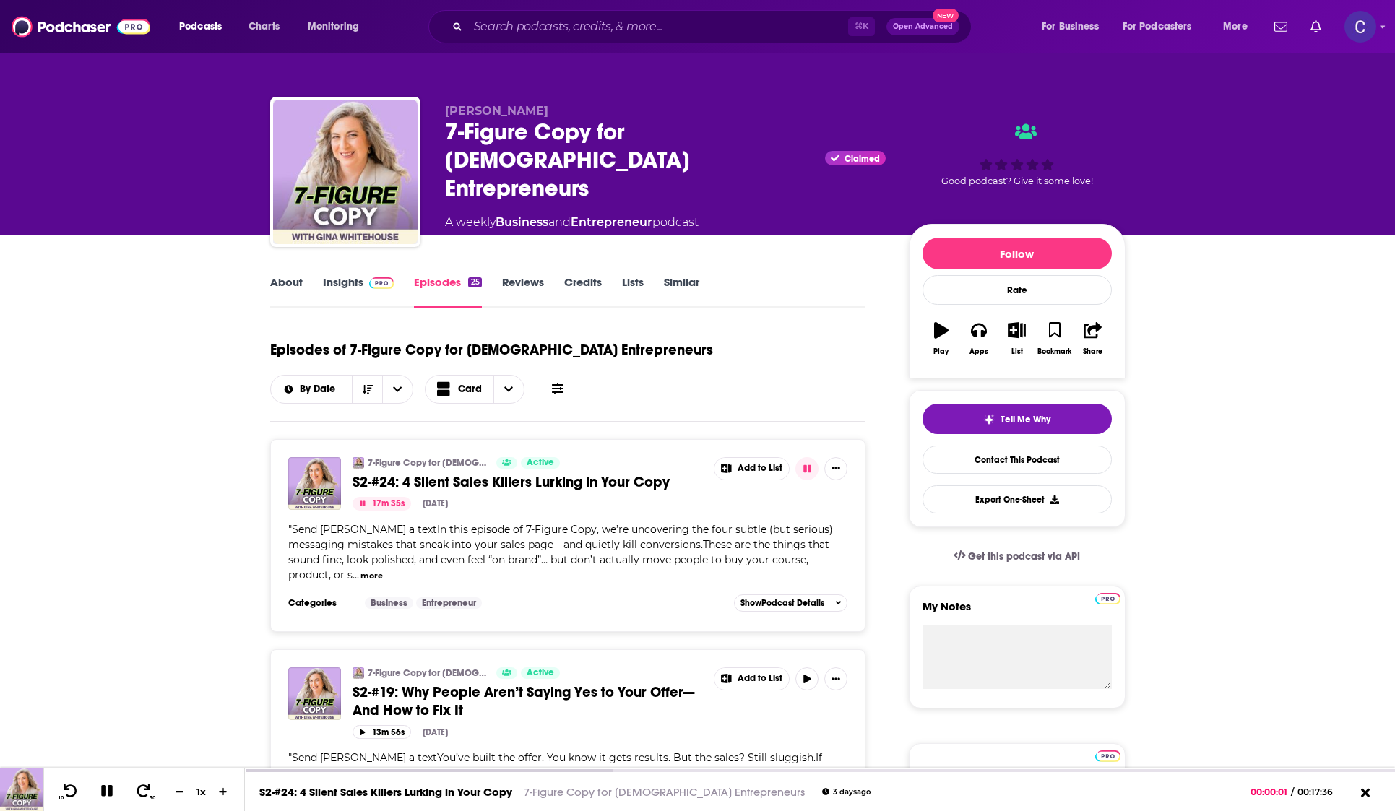
click at [371, 506] on button "17m 35s" at bounding box center [381, 504] width 58 height 14
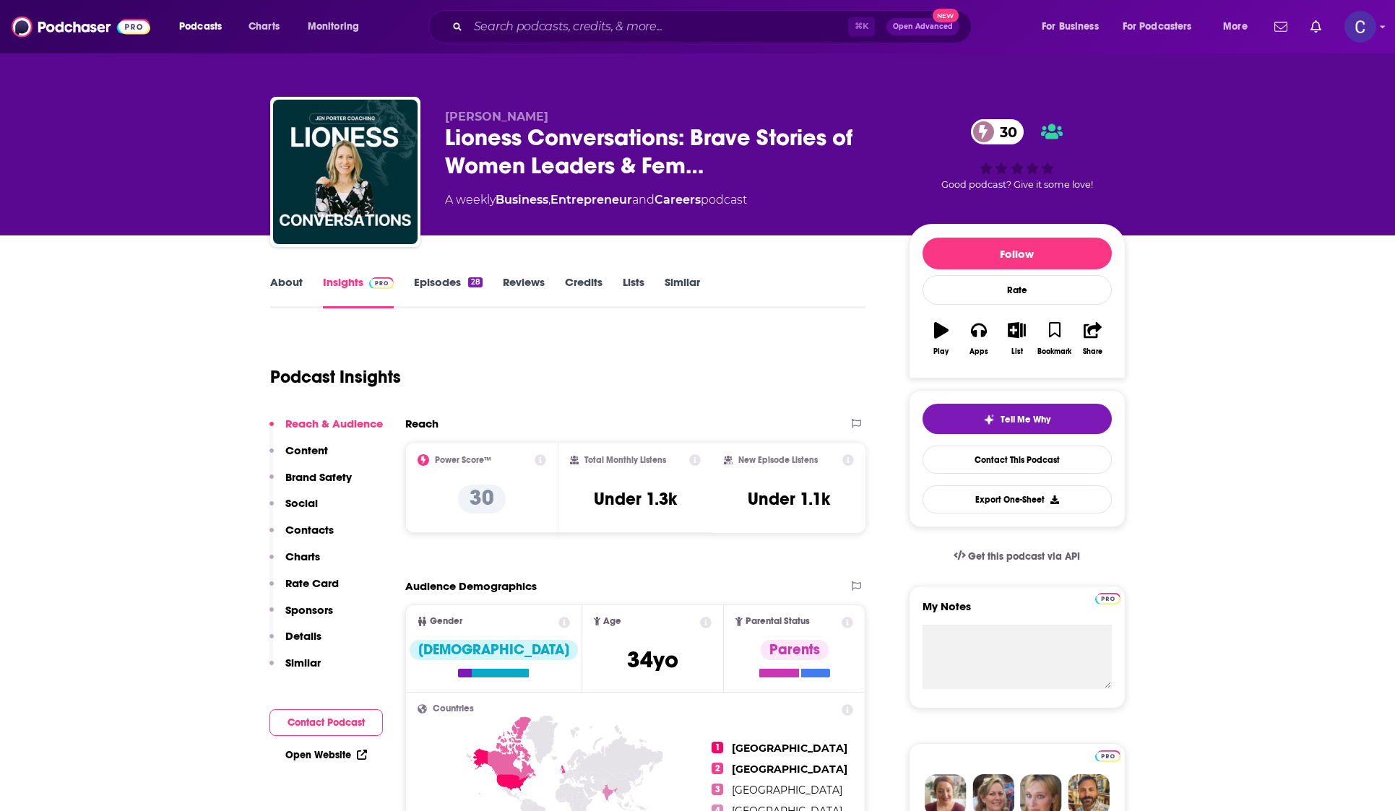
click at [290, 283] on link "About" at bounding box center [286, 291] width 32 height 33
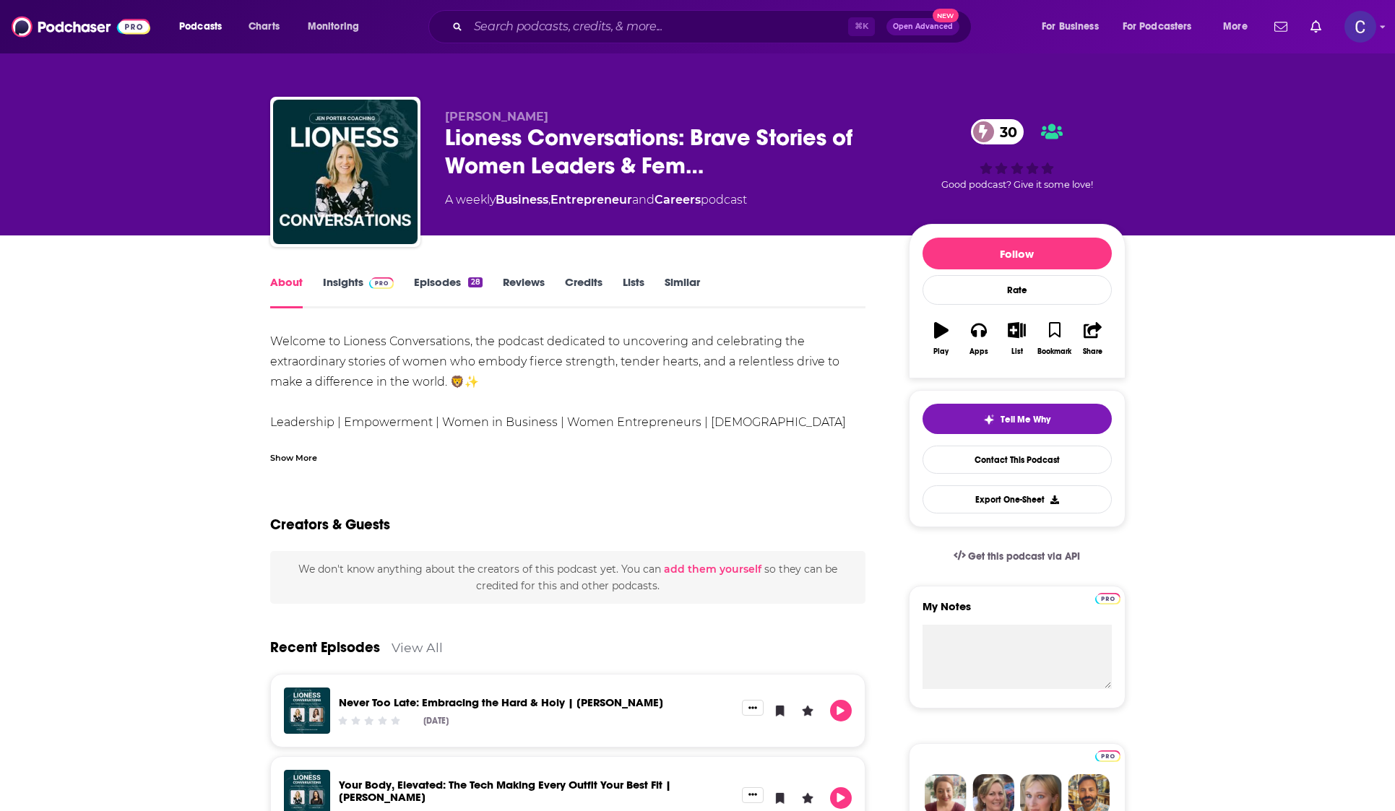
click at [460, 290] on link "Episodes 28" at bounding box center [448, 291] width 68 height 33
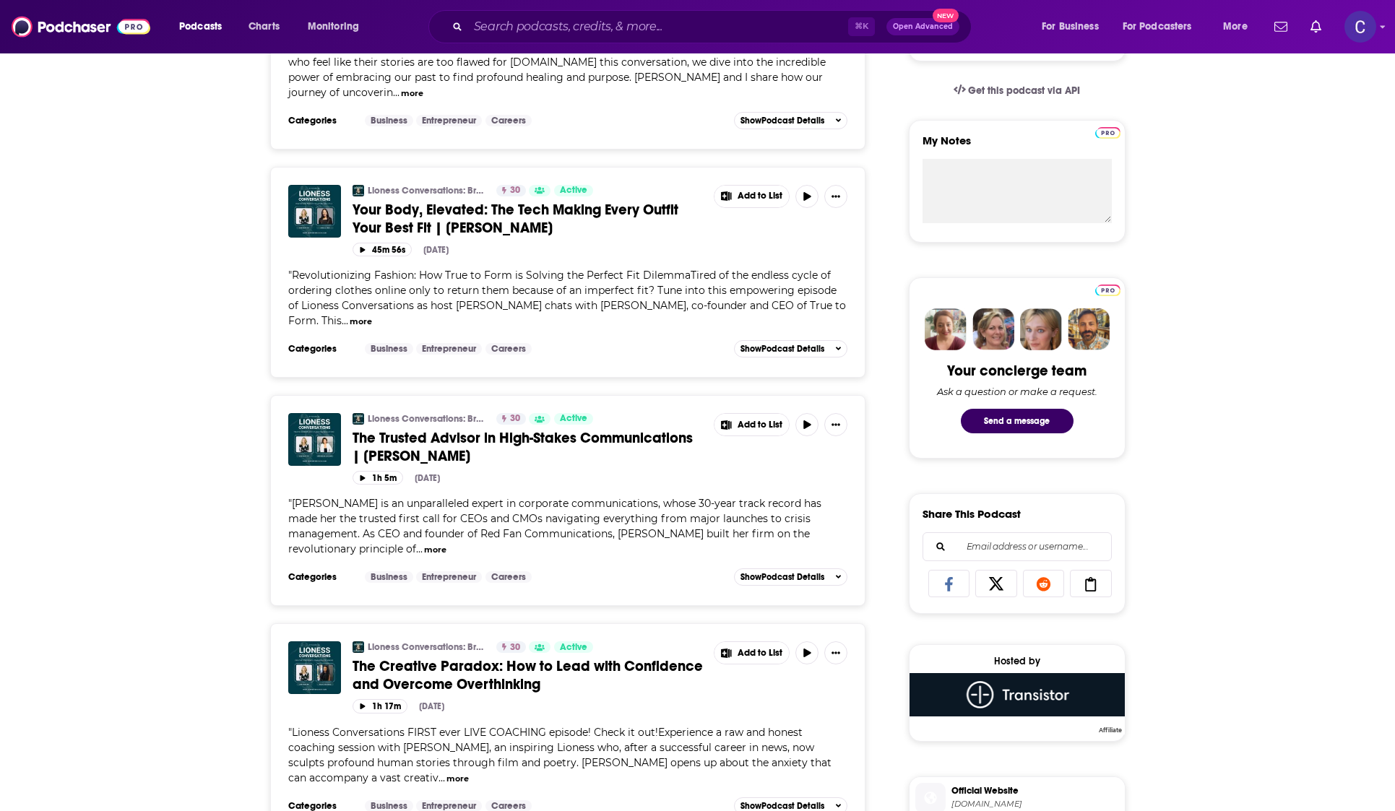
scroll to position [534, 0]
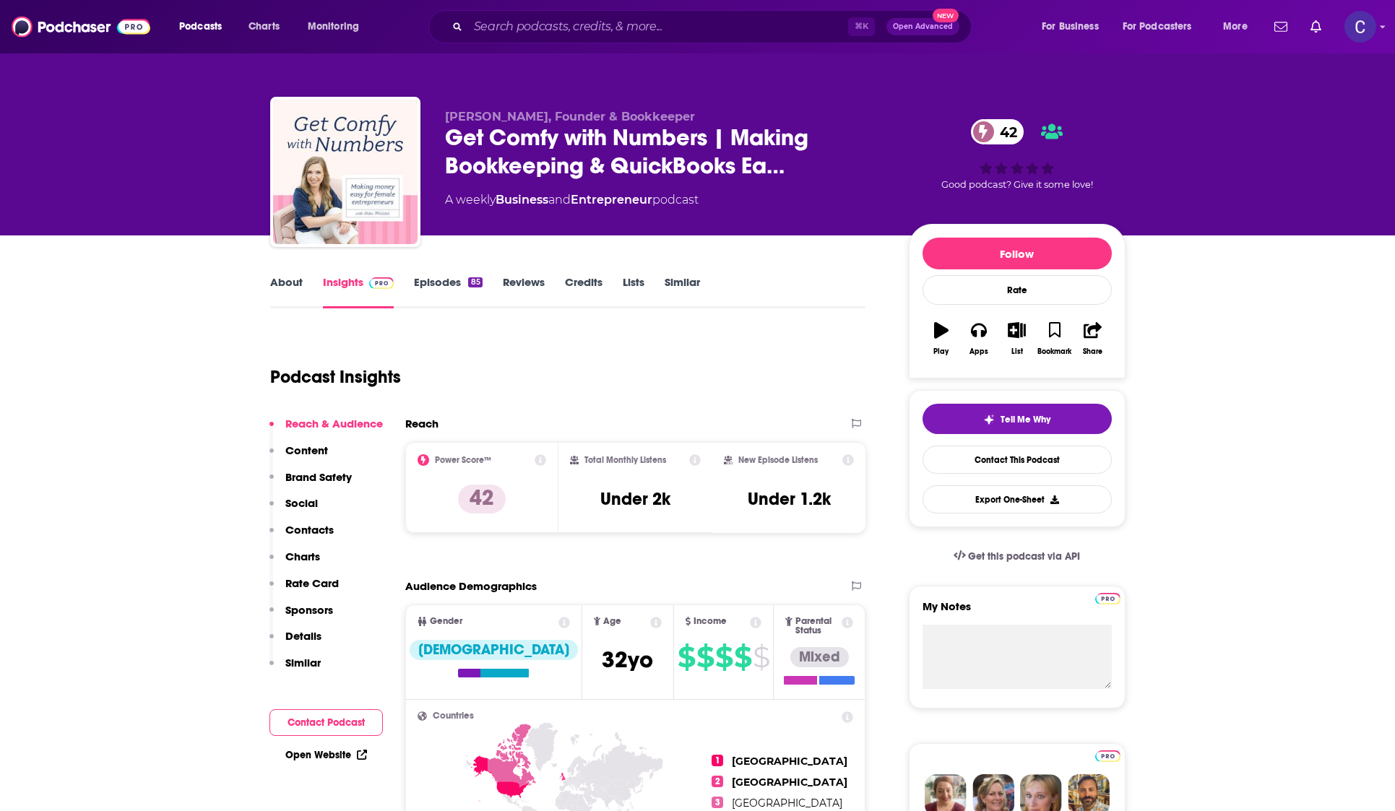
click at [294, 278] on link "About" at bounding box center [286, 291] width 32 height 33
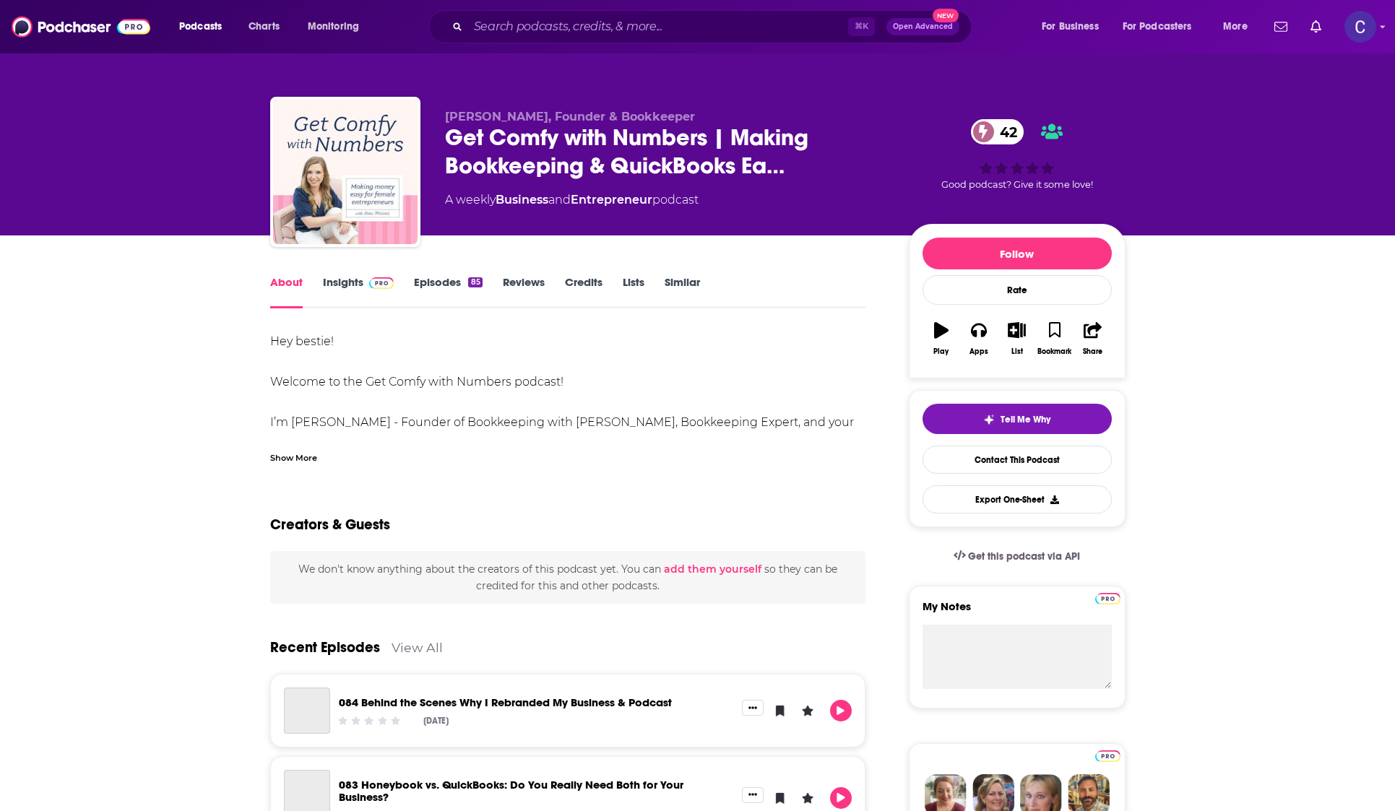
click at [428, 277] on link "Episodes 85" at bounding box center [448, 291] width 68 height 33
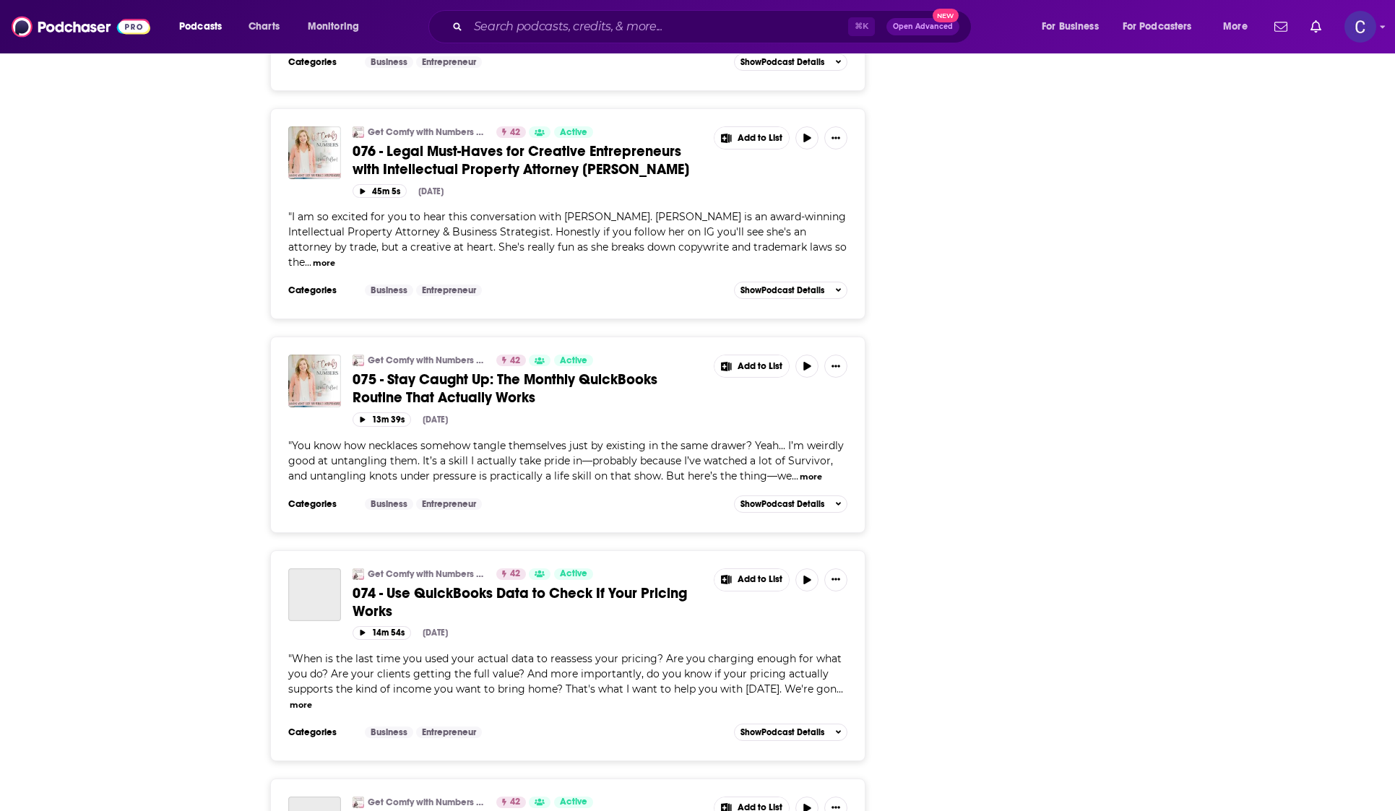
scroll to position [2092, 0]
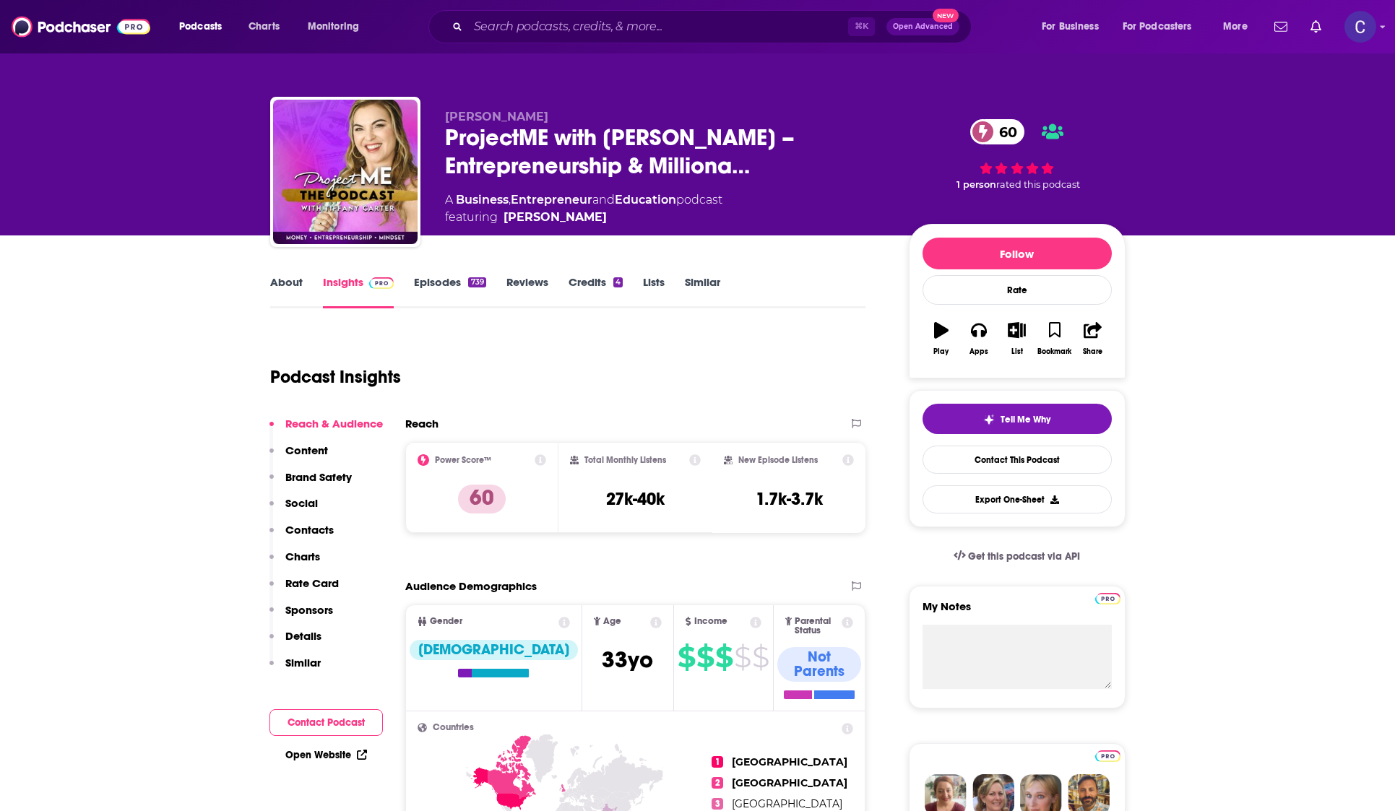
click at [298, 289] on link "About" at bounding box center [286, 291] width 32 height 33
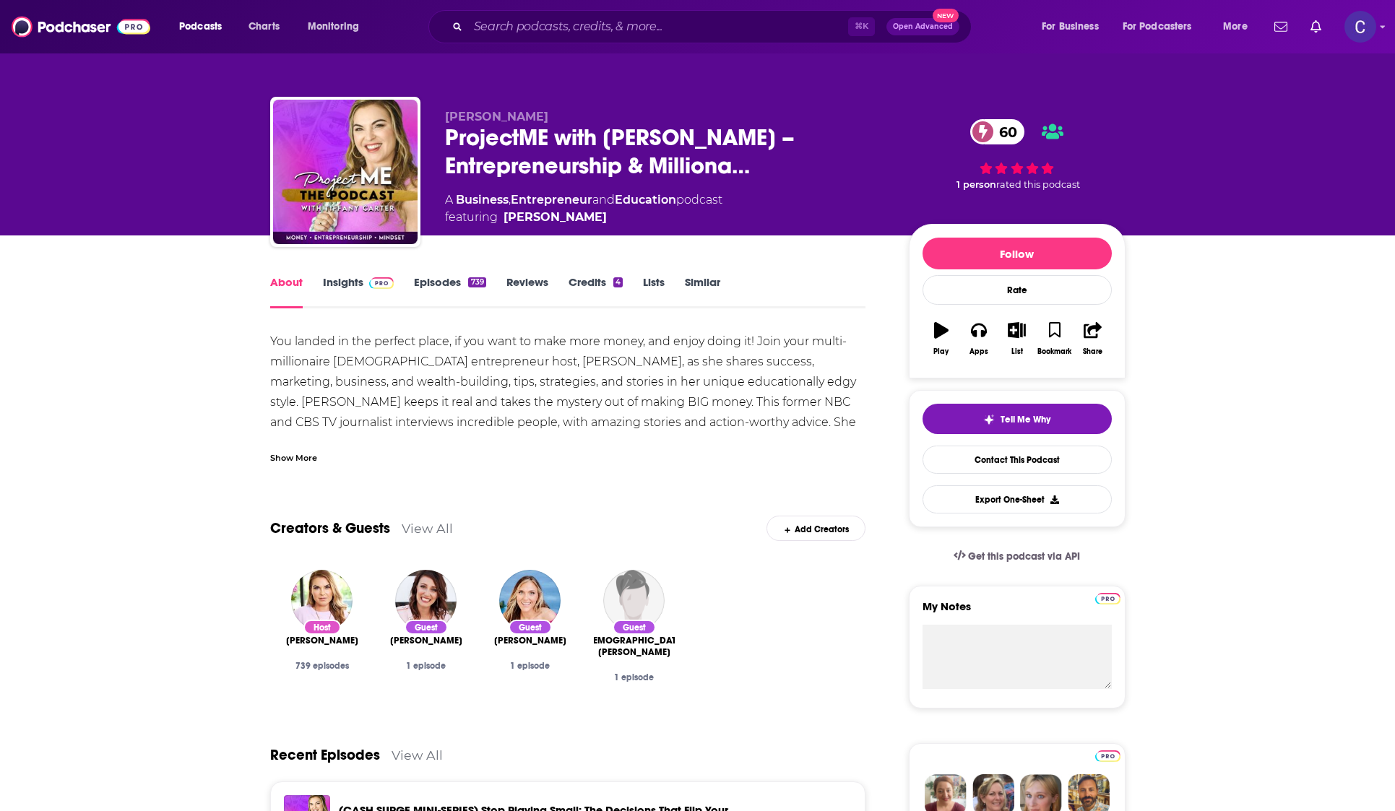
click at [435, 281] on link "Episodes 739" at bounding box center [449, 291] width 71 height 33
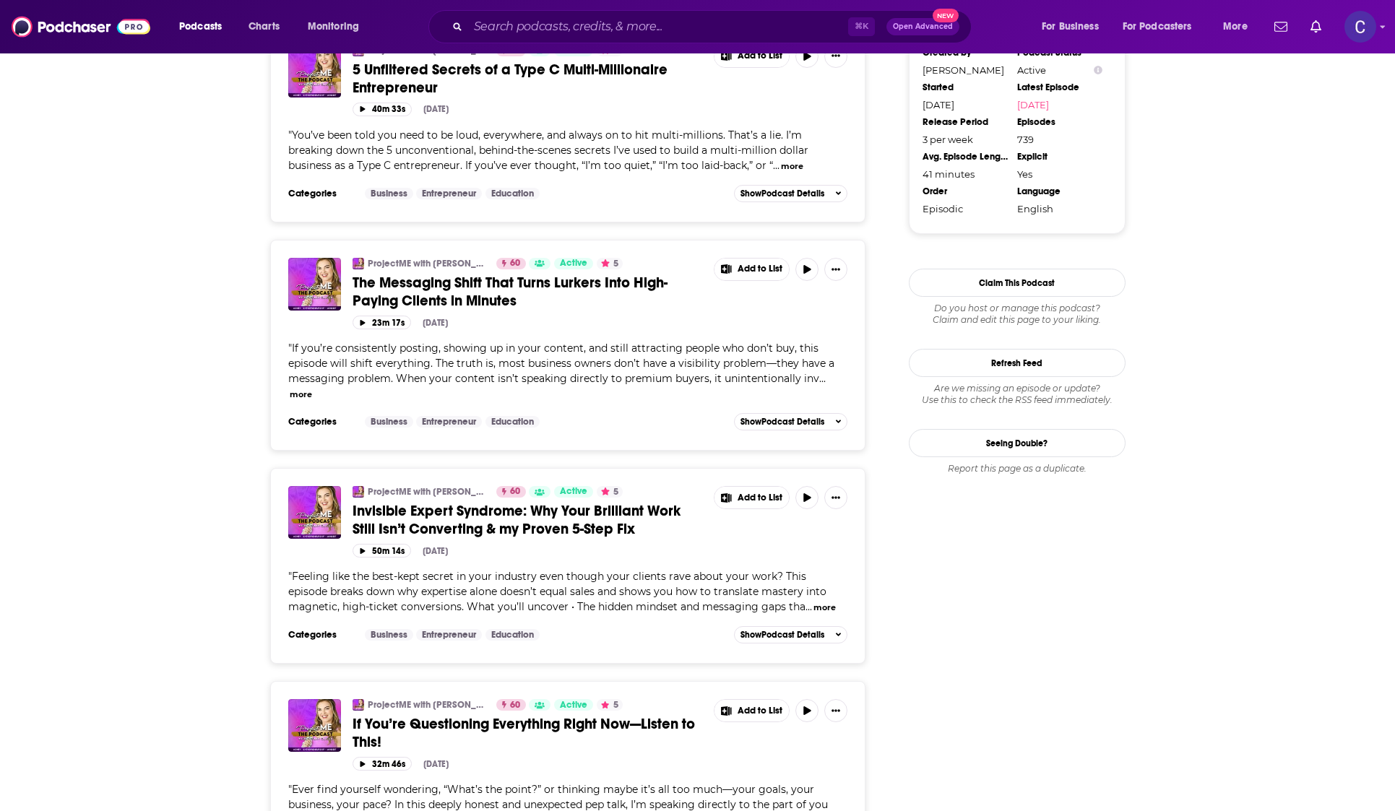
scroll to position [1566, 0]
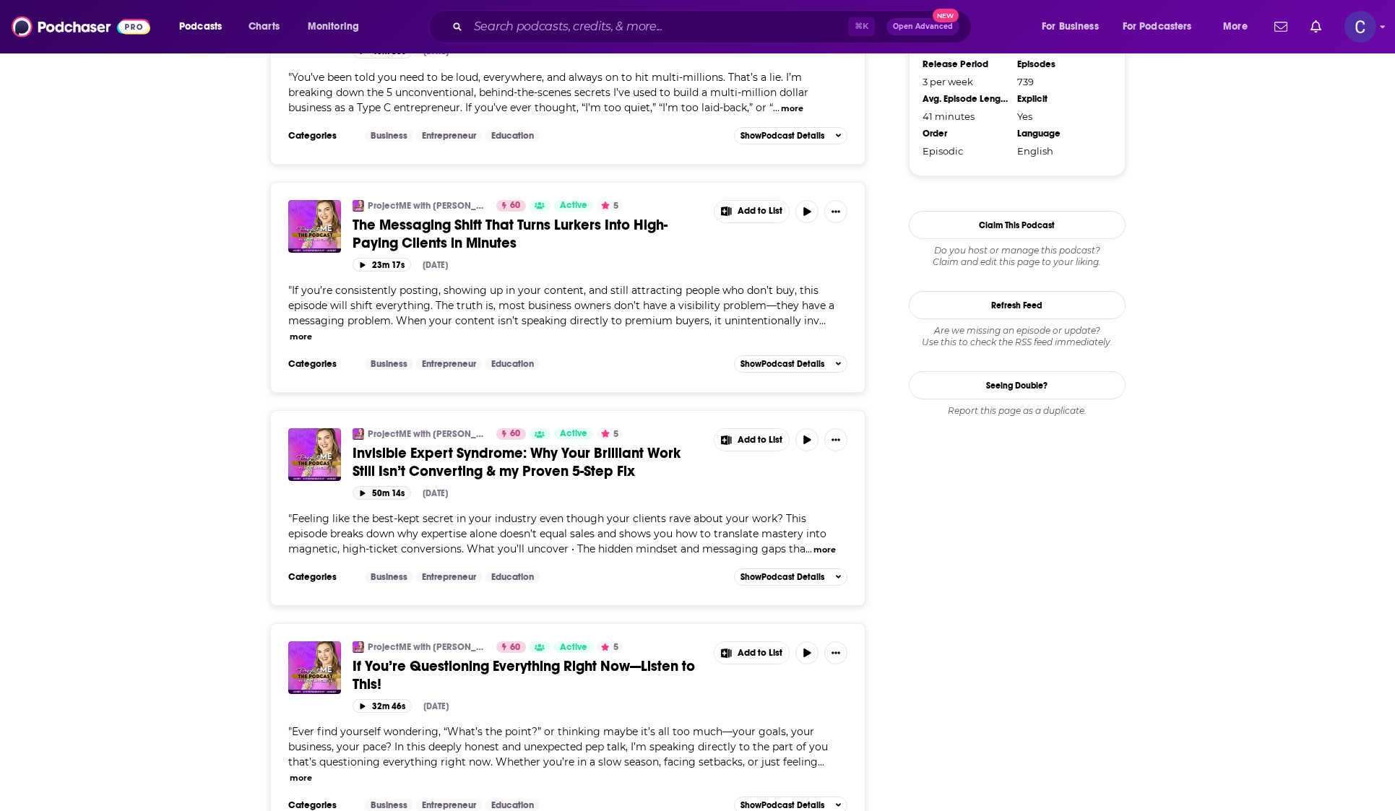
click at [372, 485] on div "ProjectME with Tiffany Carter – Entrepreneurship & Millionaire Mindset 60 Activ…" at bounding box center [568, 497] width 560 height 138
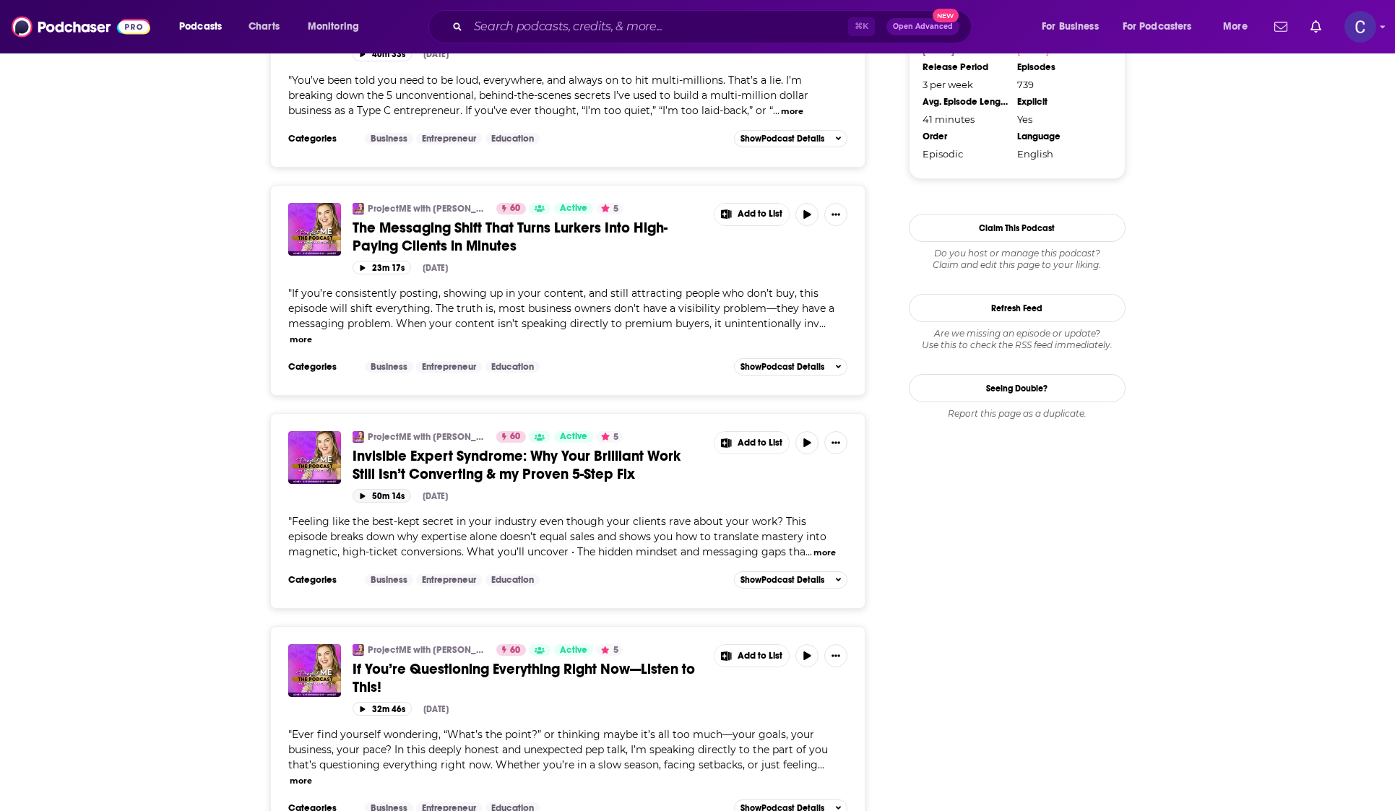
scroll to position [1566, 0]
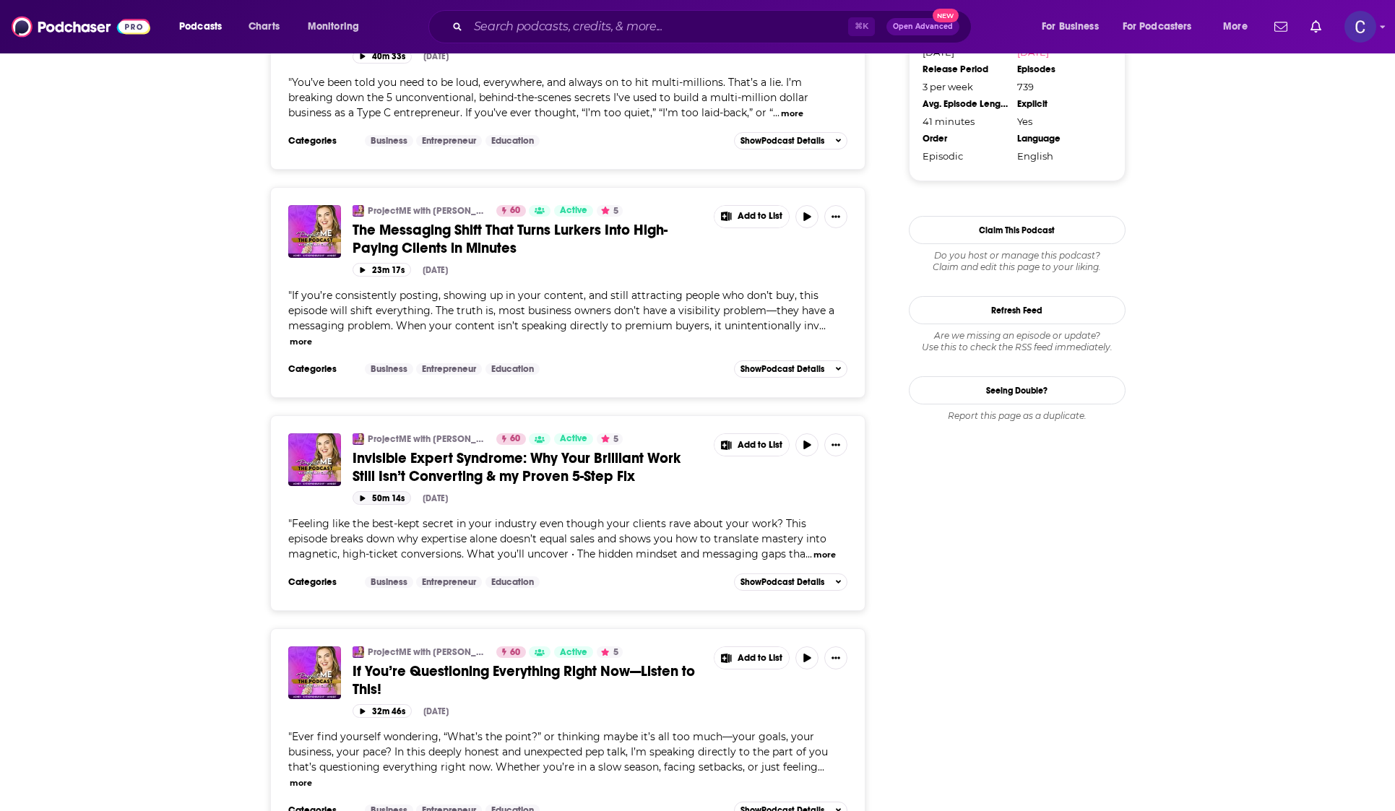
click at [364, 495] on icon "button" at bounding box center [362, 498] width 7 height 6
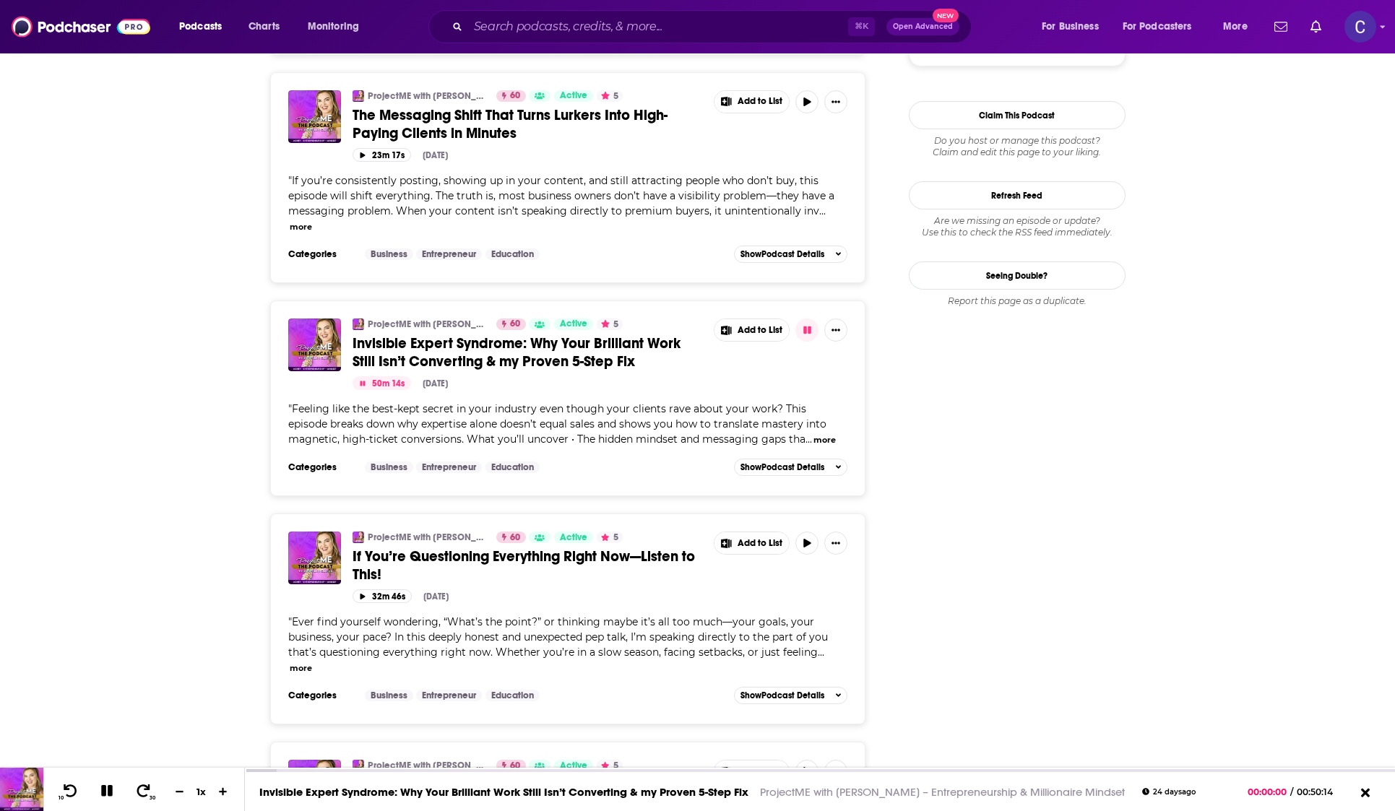
scroll to position [1709, 0]
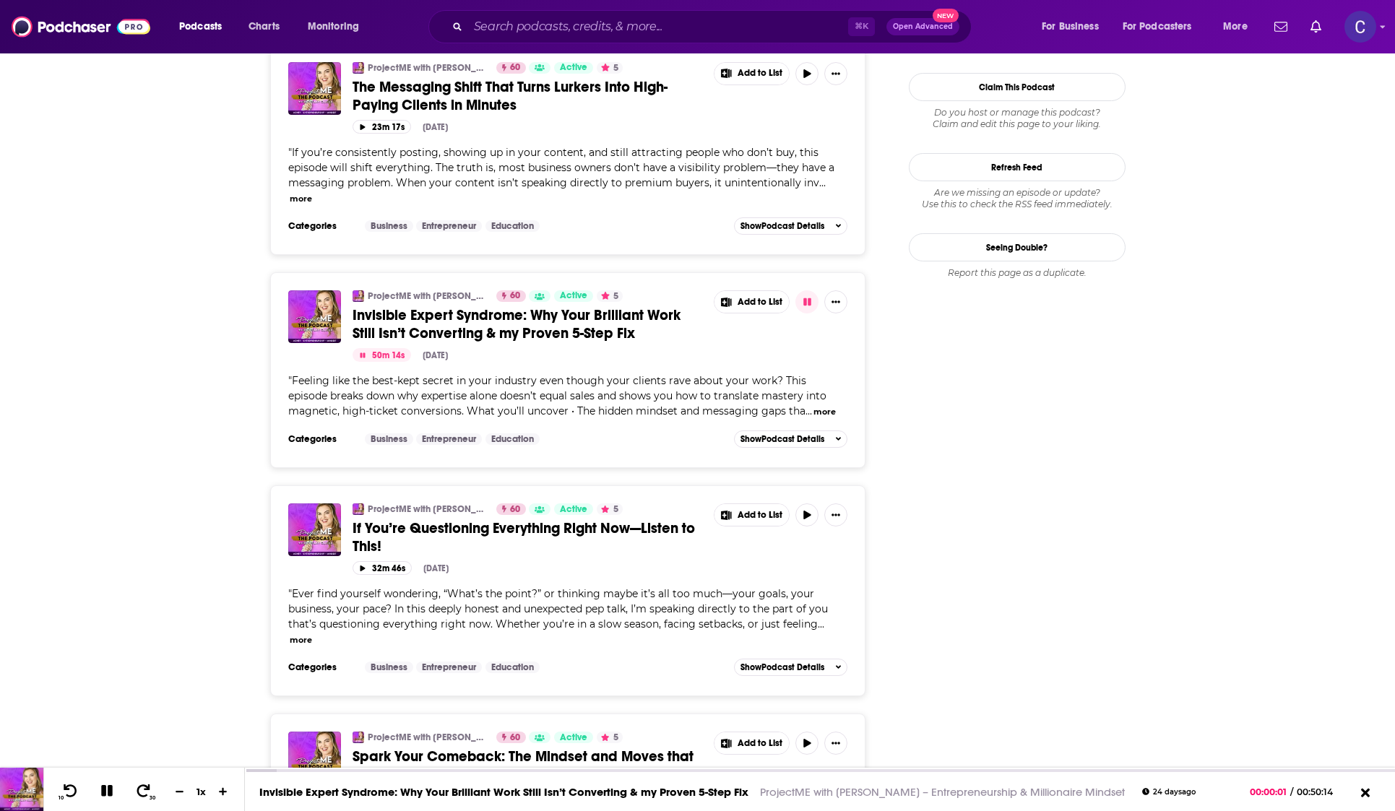
click at [366, 348] on button "50m 14s" at bounding box center [381, 355] width 58 height 14
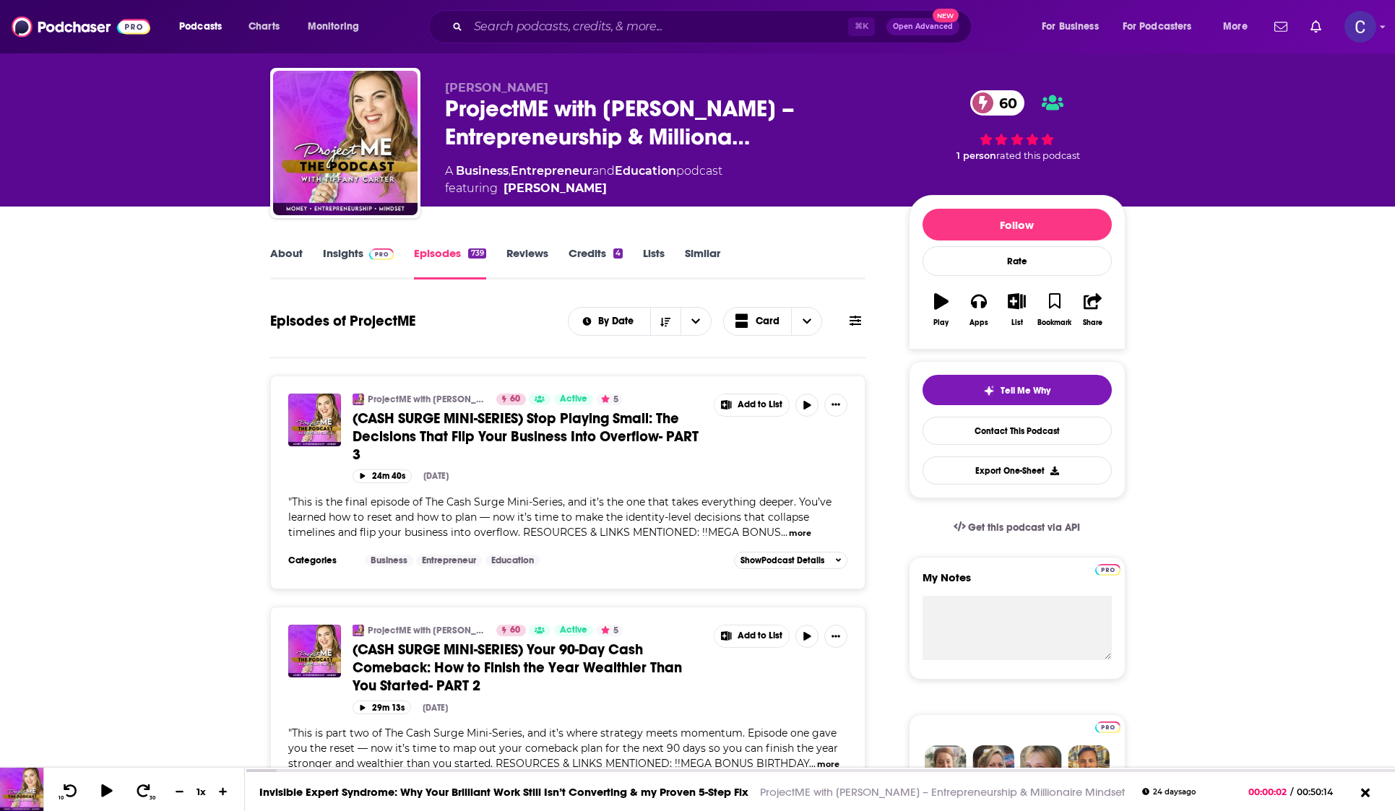
scroll to position [0, 0]
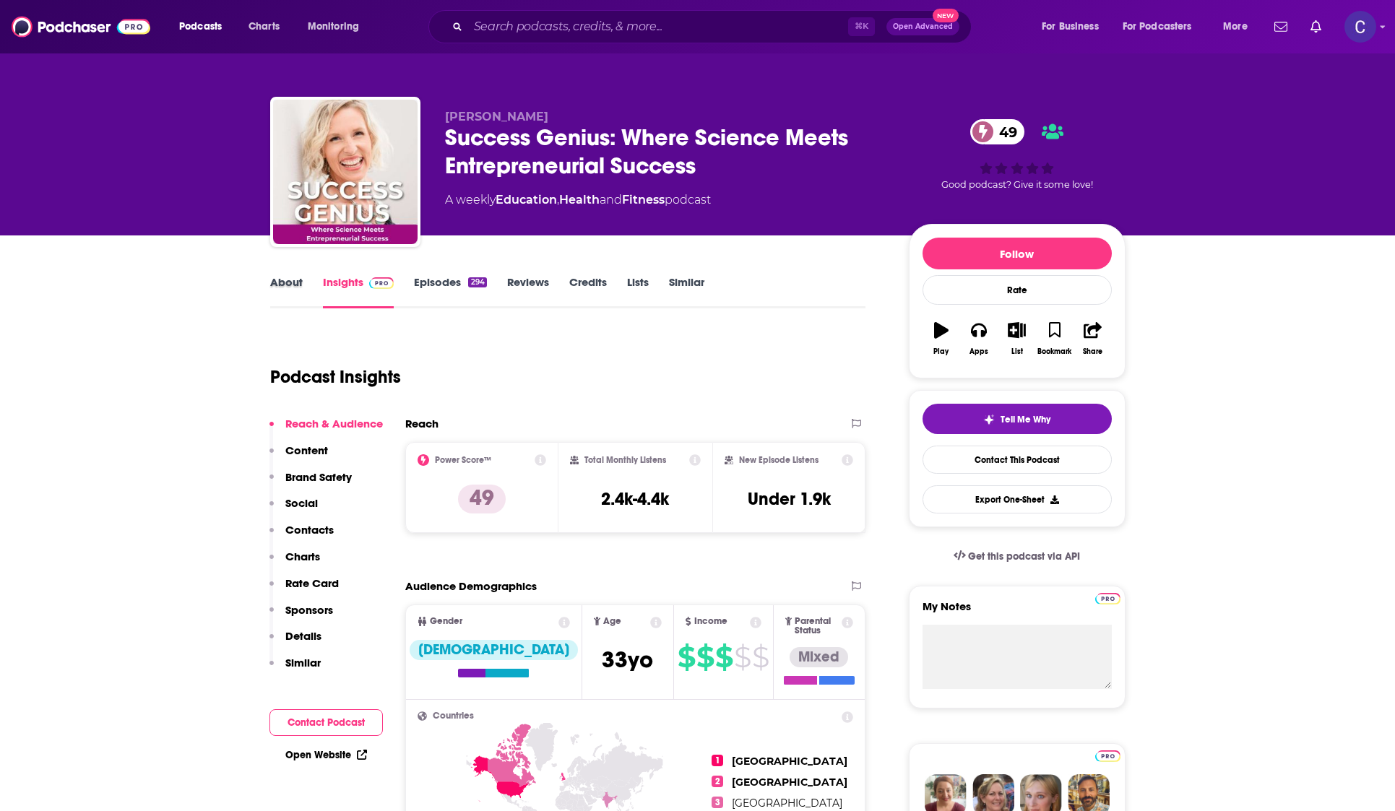
click at [301, 291] on div "About" at bounding box center [296, 291] width 53 height 33
click at [301, 291] on link "About" at bounding box center [286, 291] width 32 height 33
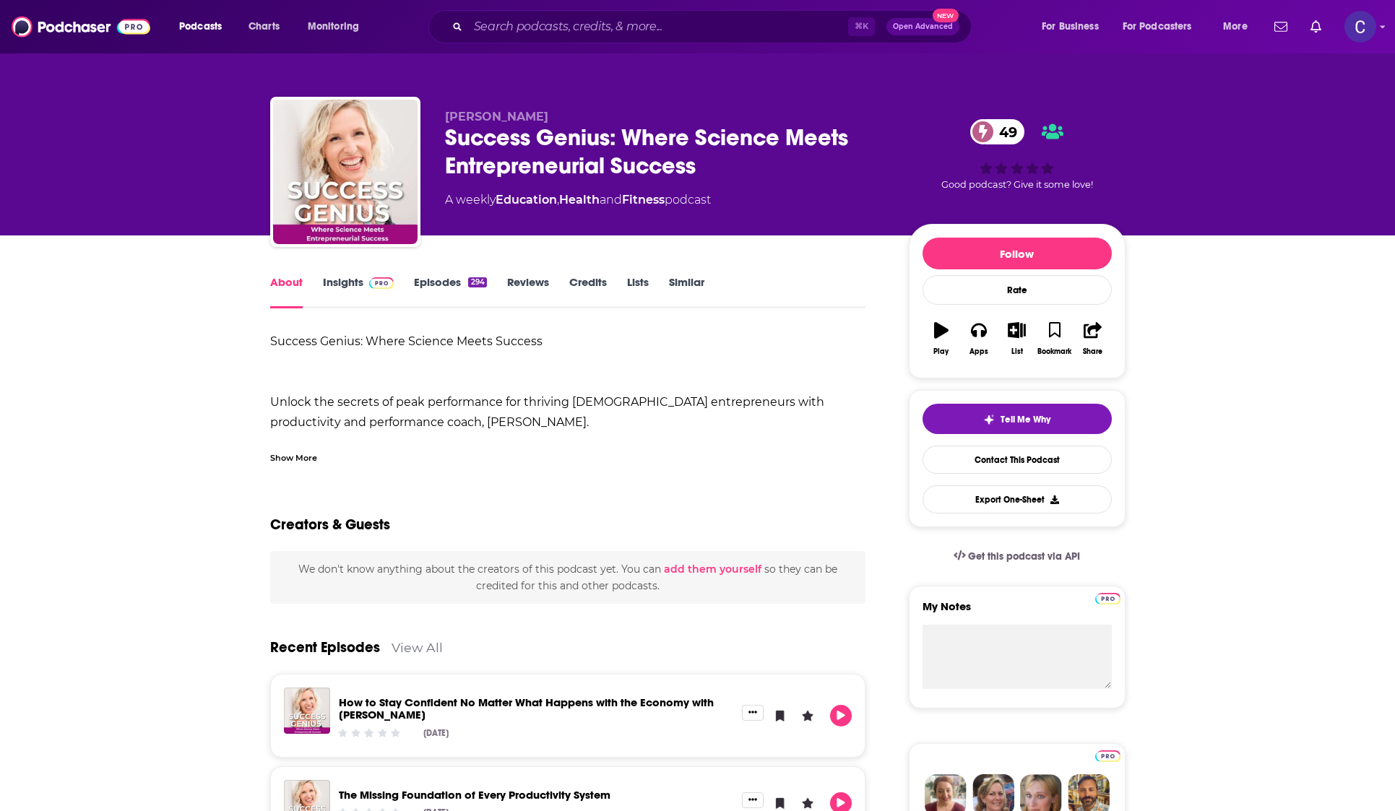
click at [423, 285] on link "Episodes 294" at bounding box center [450, 291] width 72 height 33
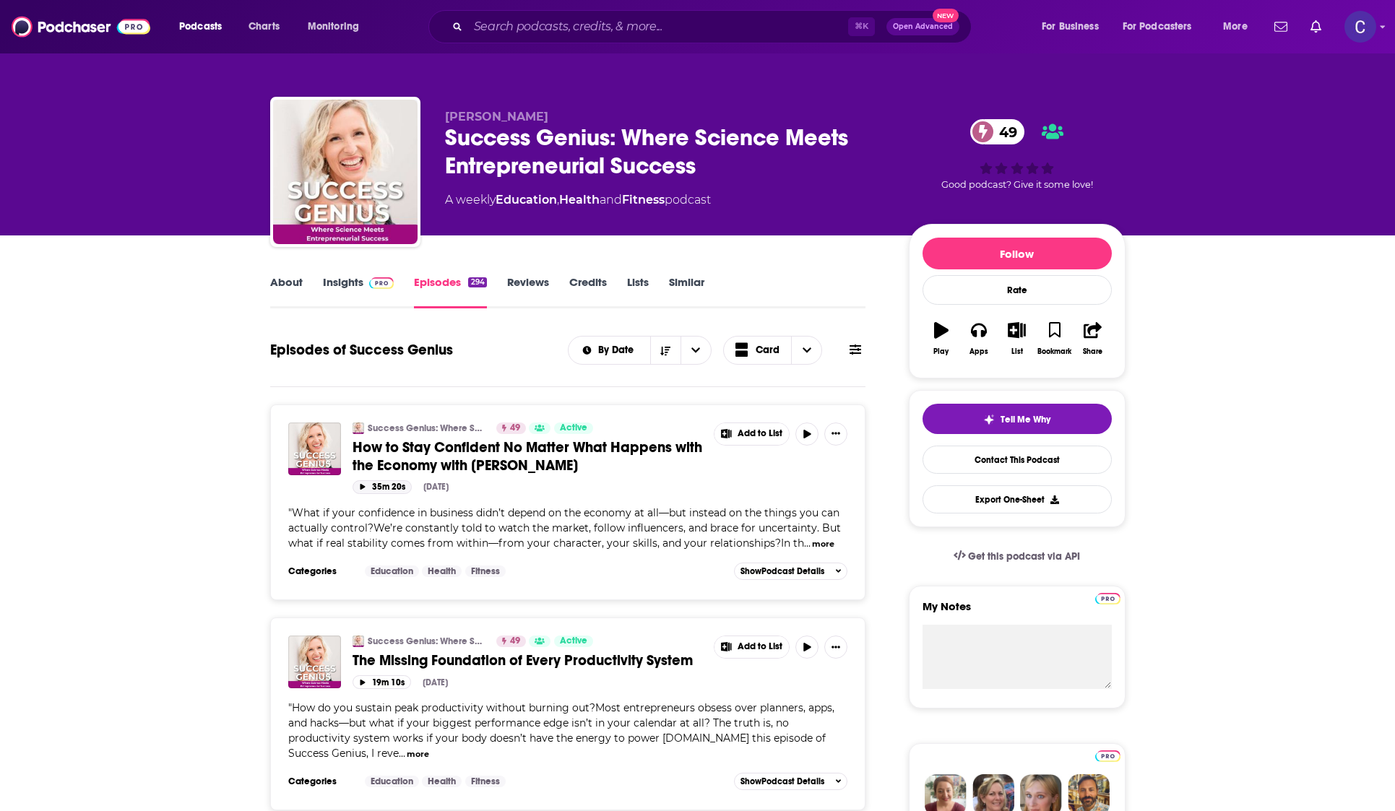
click at [366, 489] on button "35m 20s" at bounding box center [381, 487] width 59 height 14
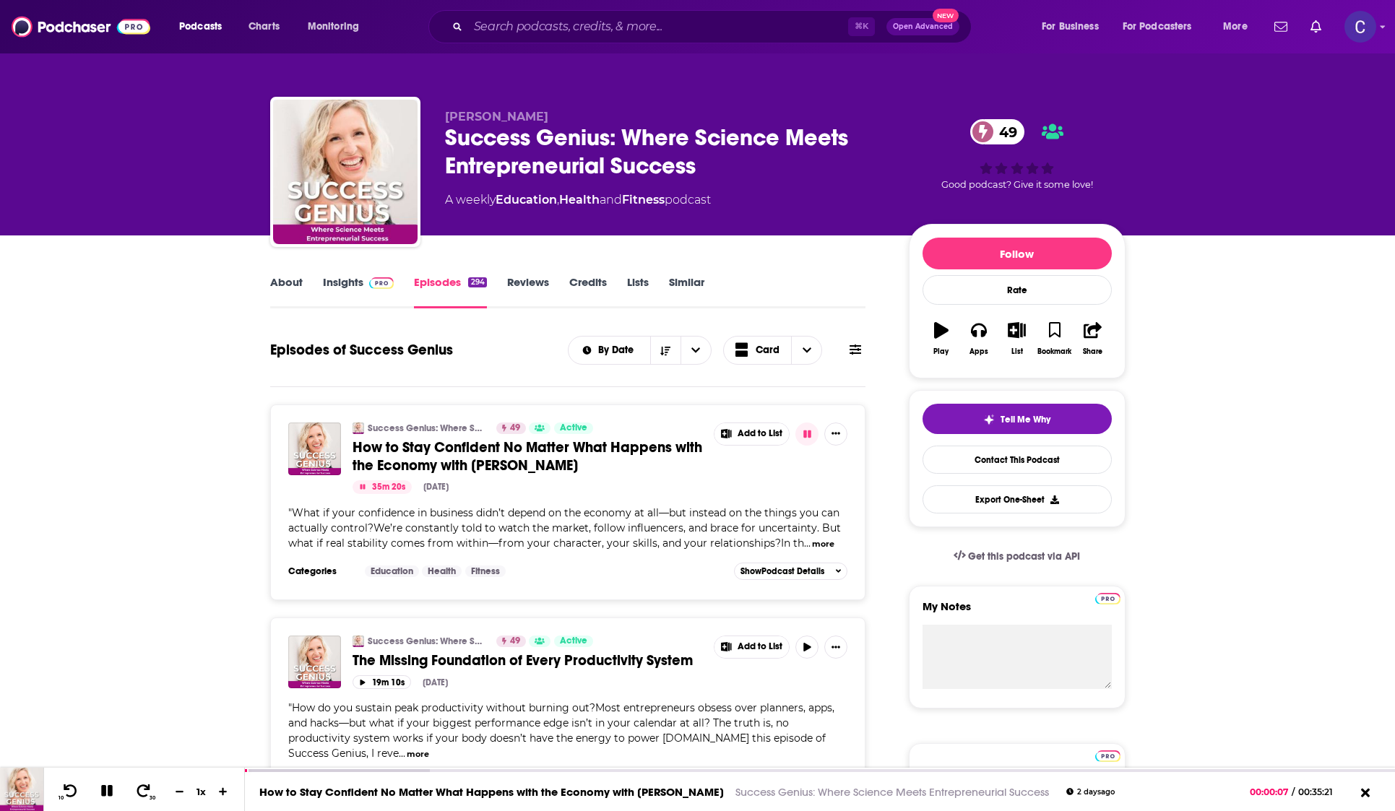
click at [366, 489] on button "35m 20s" at bounding box center [381, 487] width 59 height 14
click at [352, 285] on link "Insights" at bounding box center [358, 291] width 71 height 33
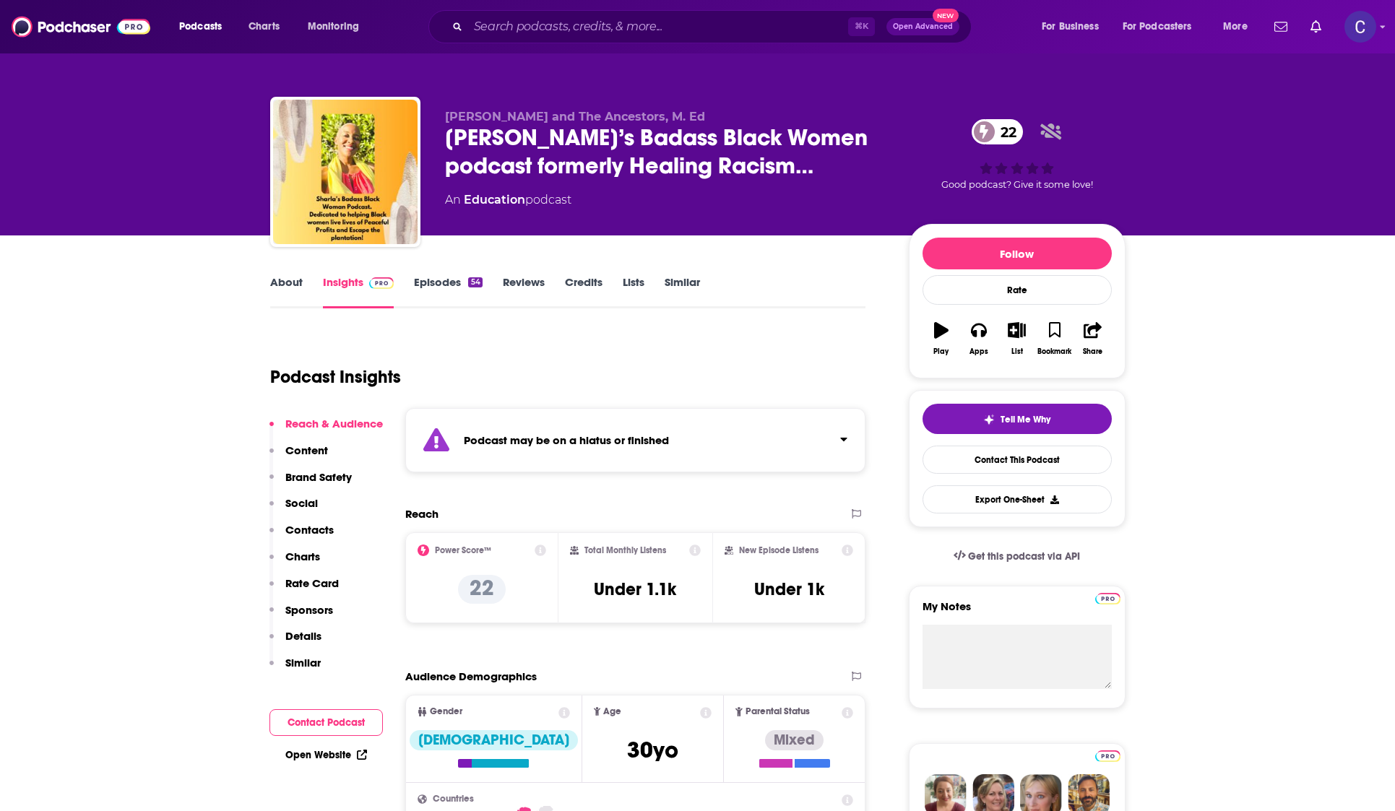
click at [451, 284] on link "Episodes 54" at bounding box center [448, 291] width 68 height 33
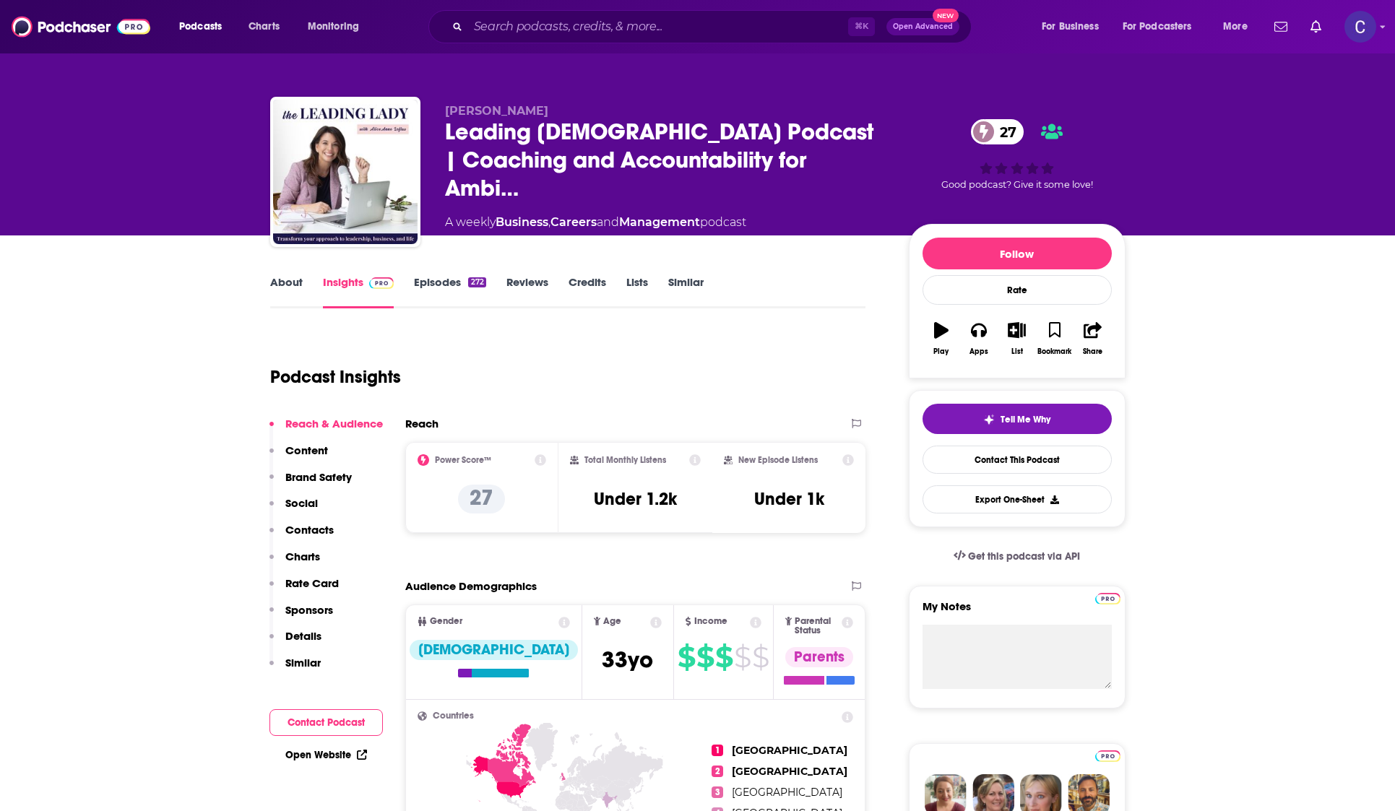
click at [279, 283] on link "About" at bounding box center [286, 291] width 32 height 33
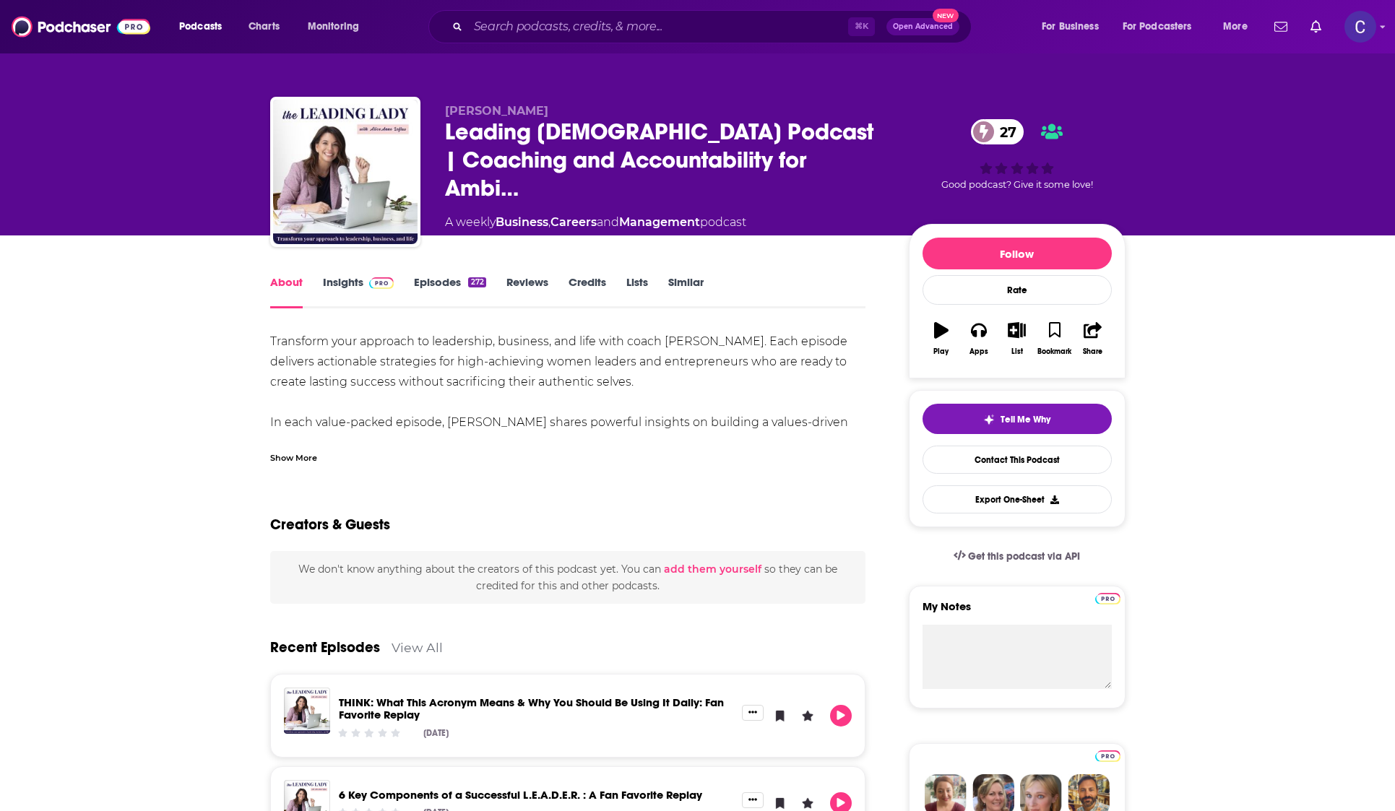
click at [469, 282] on div "272" at bounding box center [476, 282] width 17 height 10
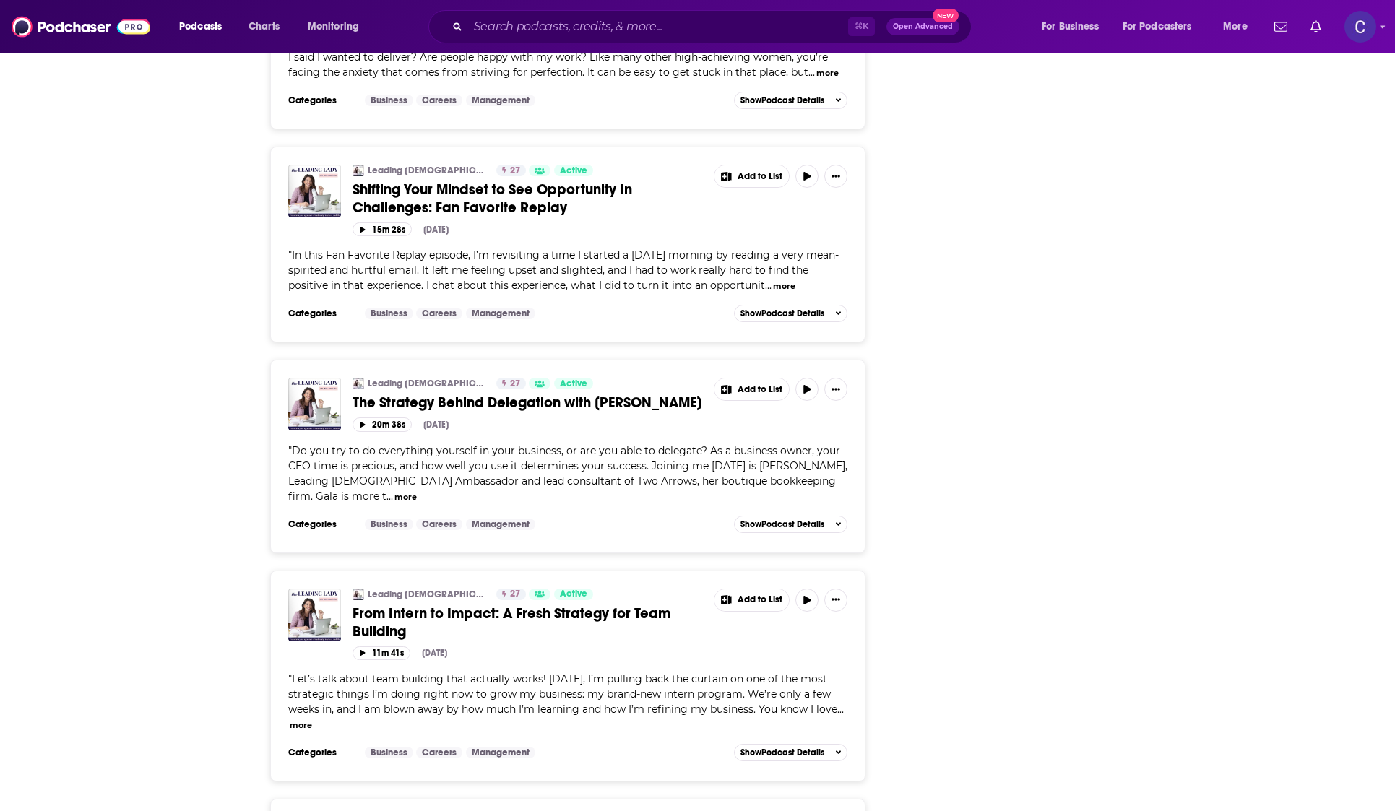
scroll to position [2089, 0]
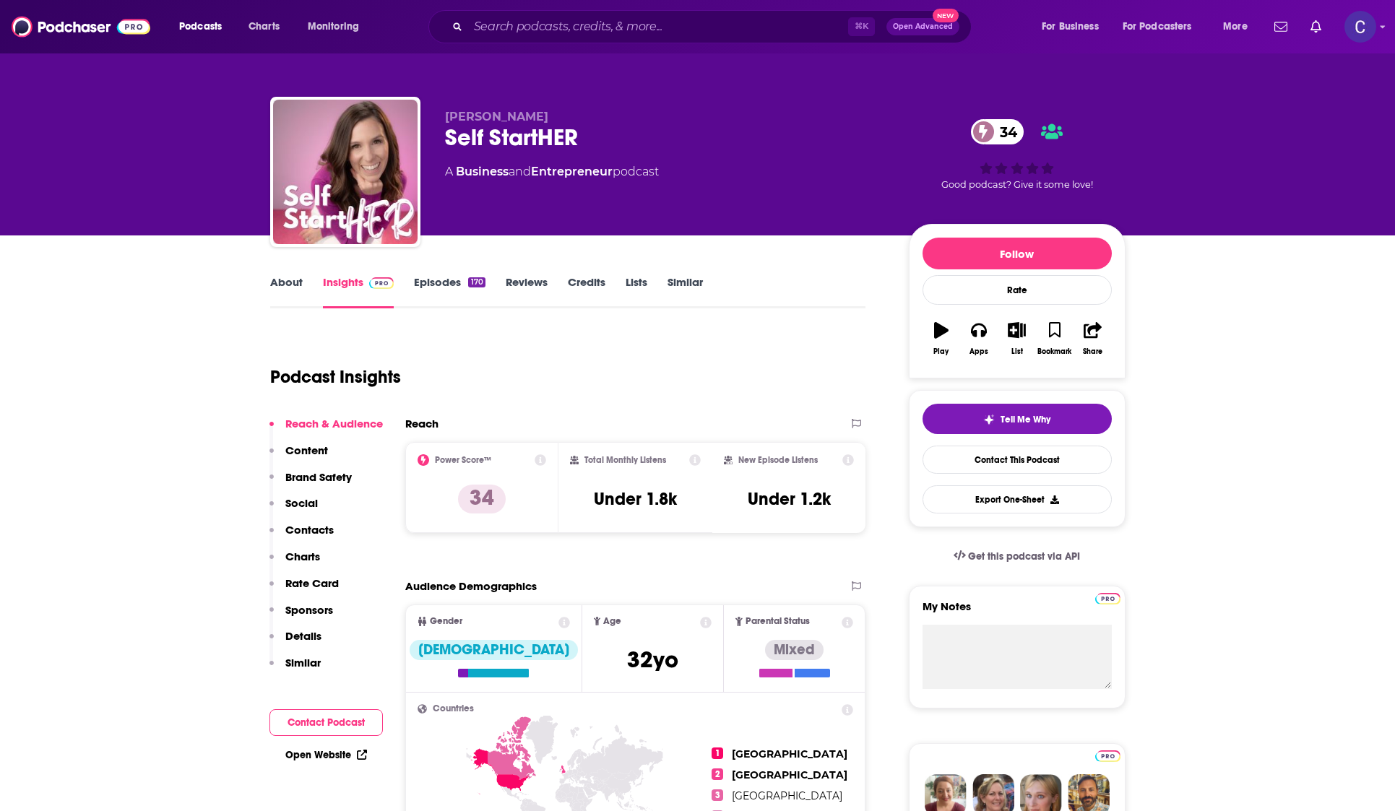
click at [295, 285] on link "About" at bounding box center [286, 291] width 32 height 33
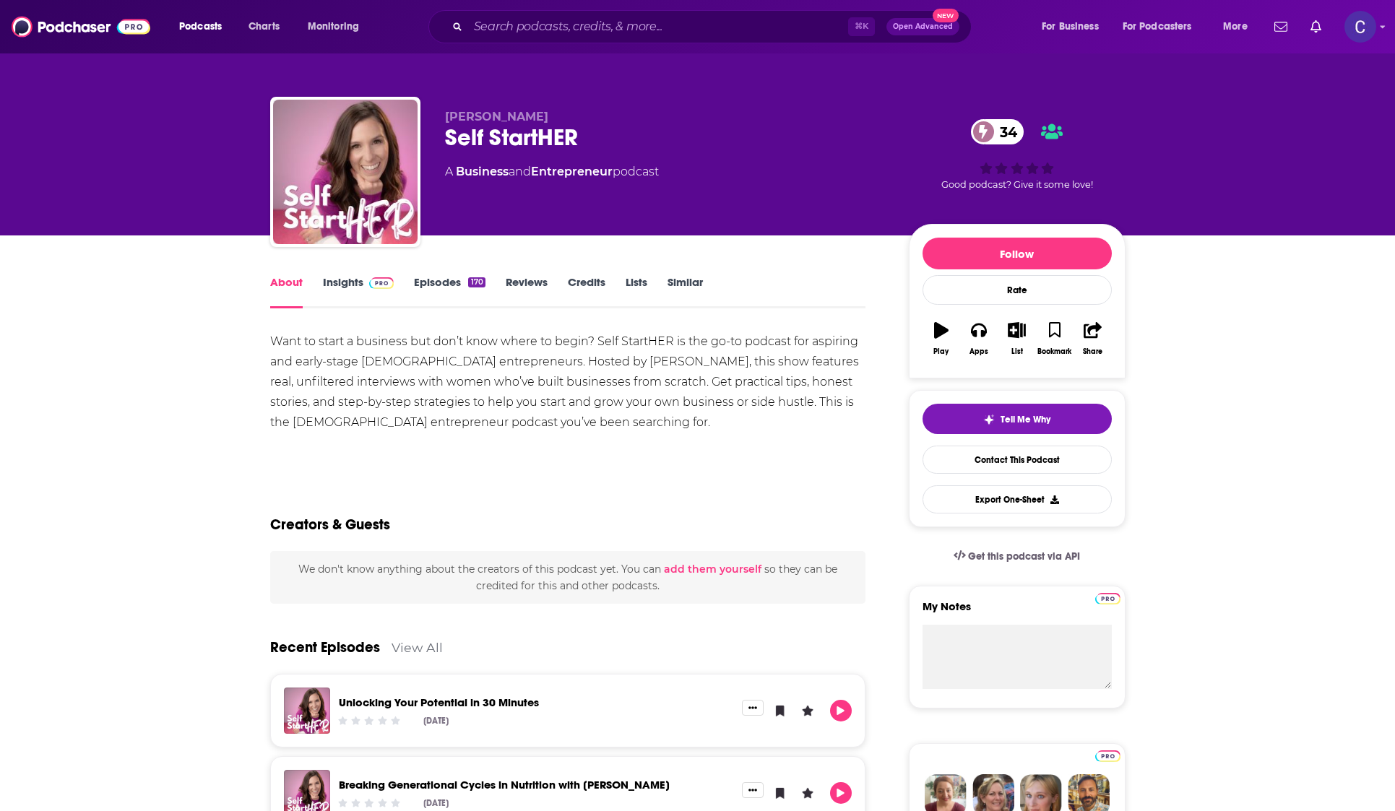
click at [448, 277] on link "Episodes 170" at bounding box center [449, 291] width 71 height 33
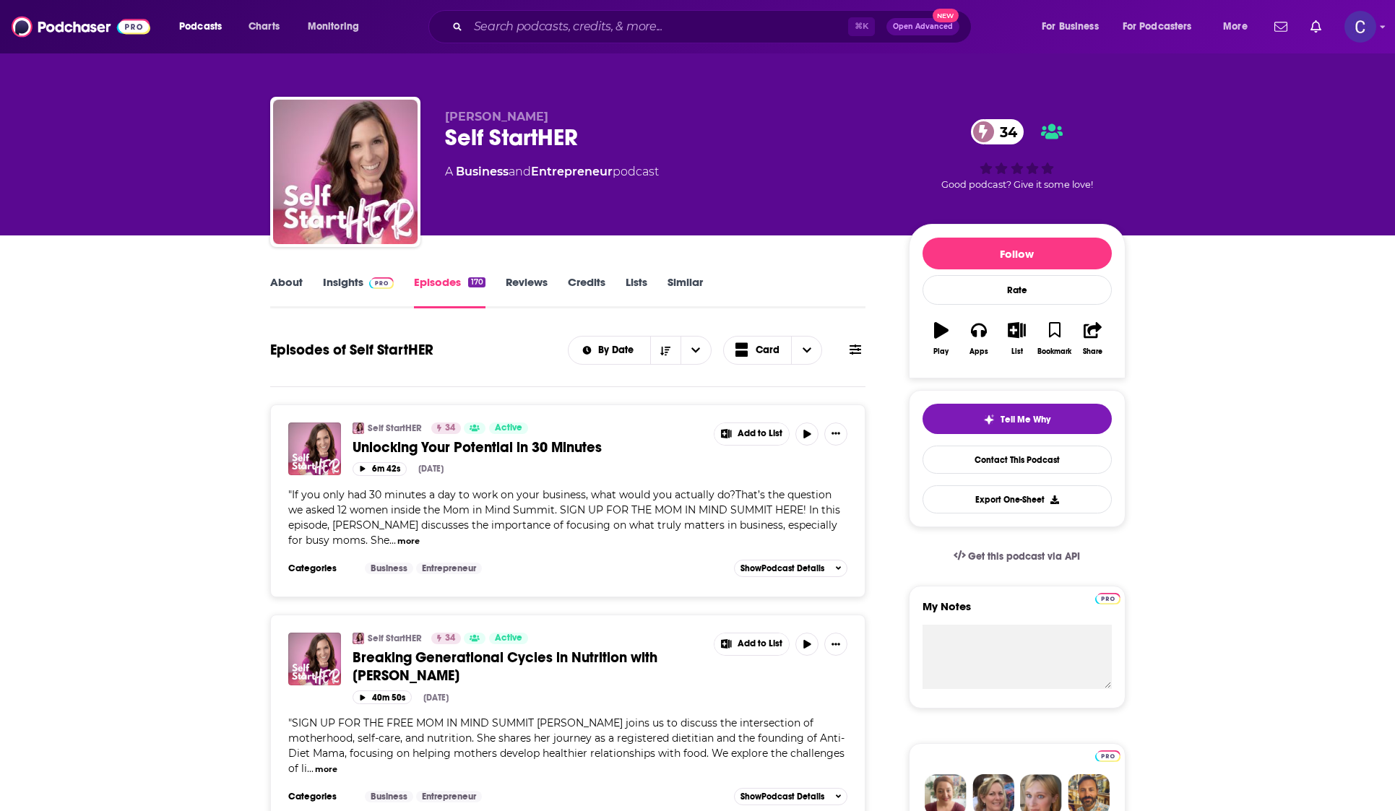
click at [360, 279] on link "Insights" at bounding box center [358, 291] width 71 height 33
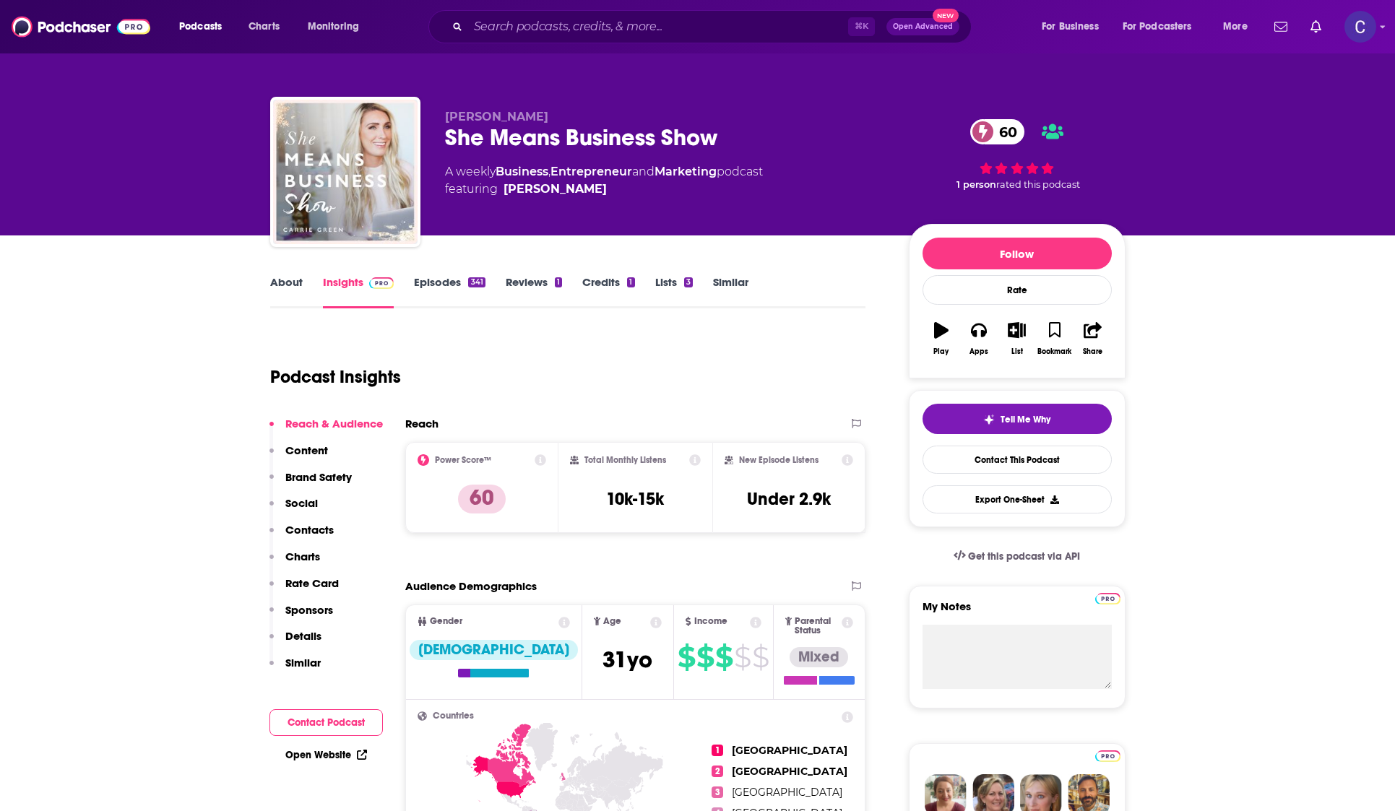
click at [459, 284] on link "Episodes 341" at bounding box center [449, 291] width 71 height 33
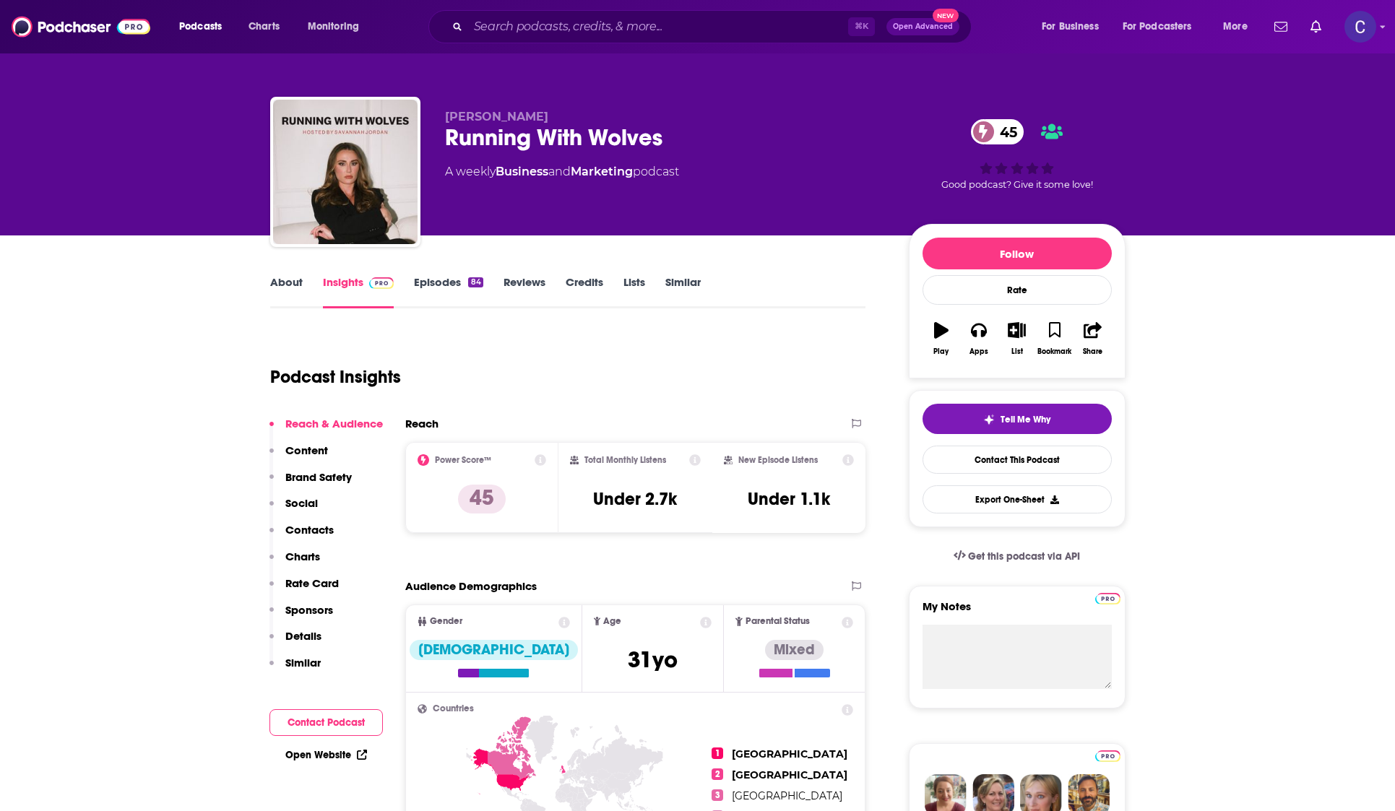
click at [295, 280] on link "About" at bounding box center [286, 291] width 32 height 33
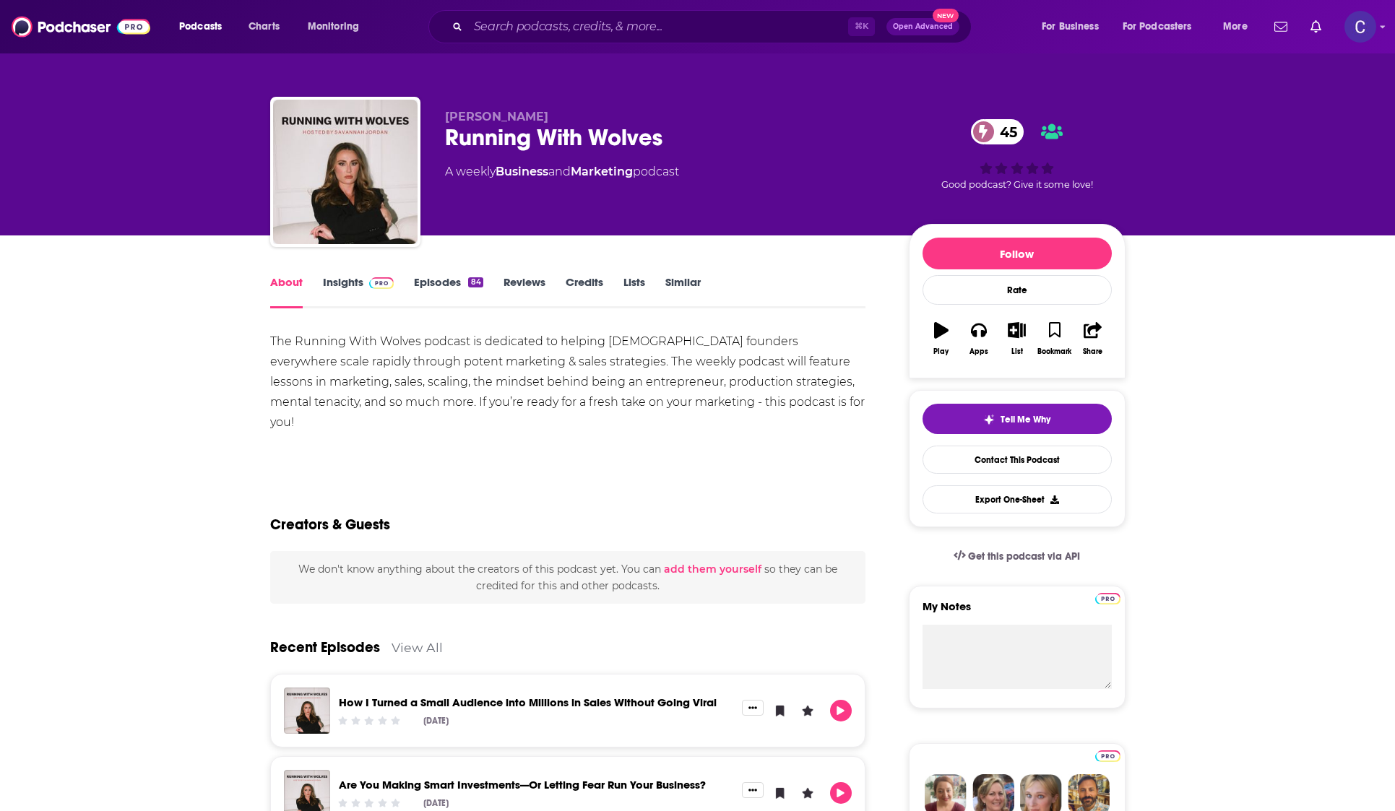
click at [454, 283] on link "Episodes 84" at bounding box center [448, 291] width 69 height 33
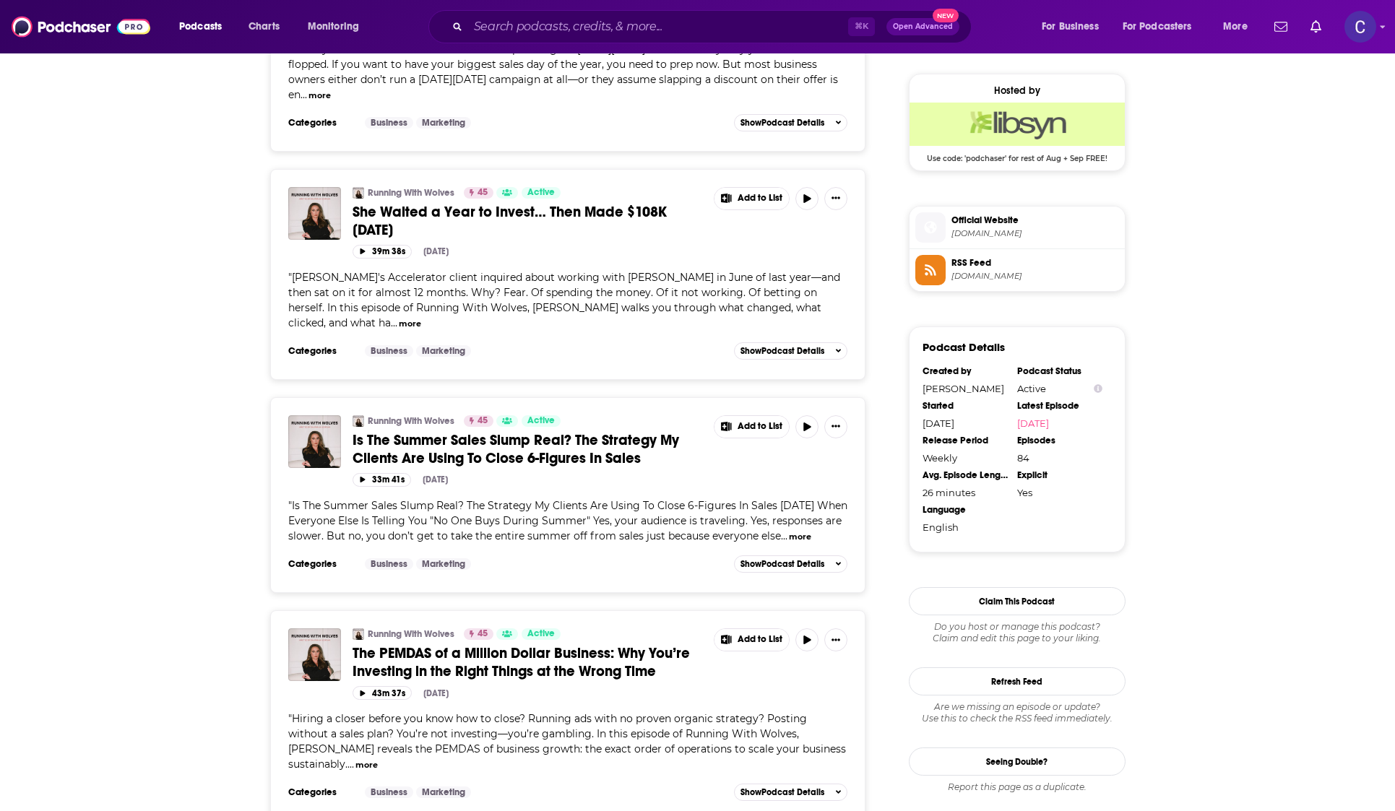
scroll to position [1158, 0]
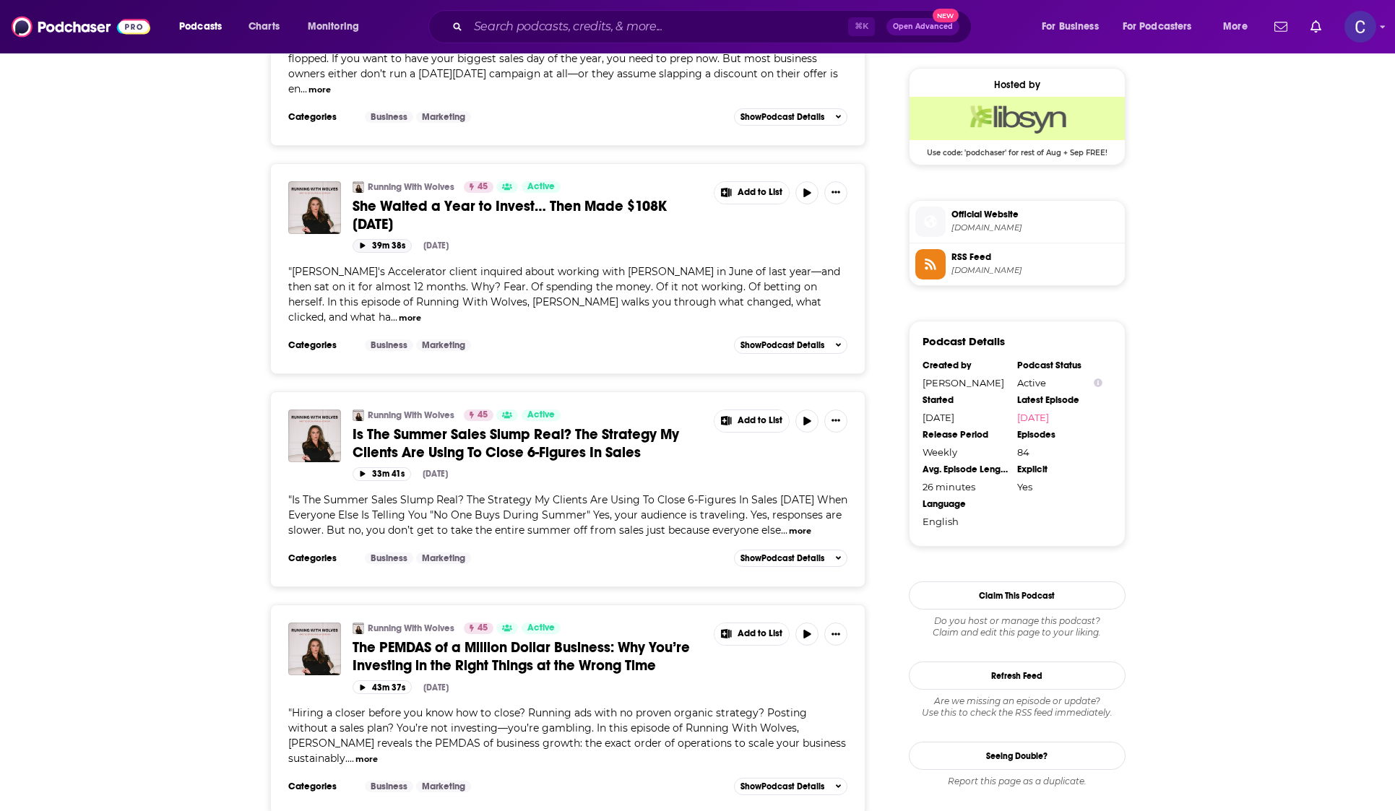
click at [363, 243] on icon "button" at bounding box center [362, 246] width 5 height 6
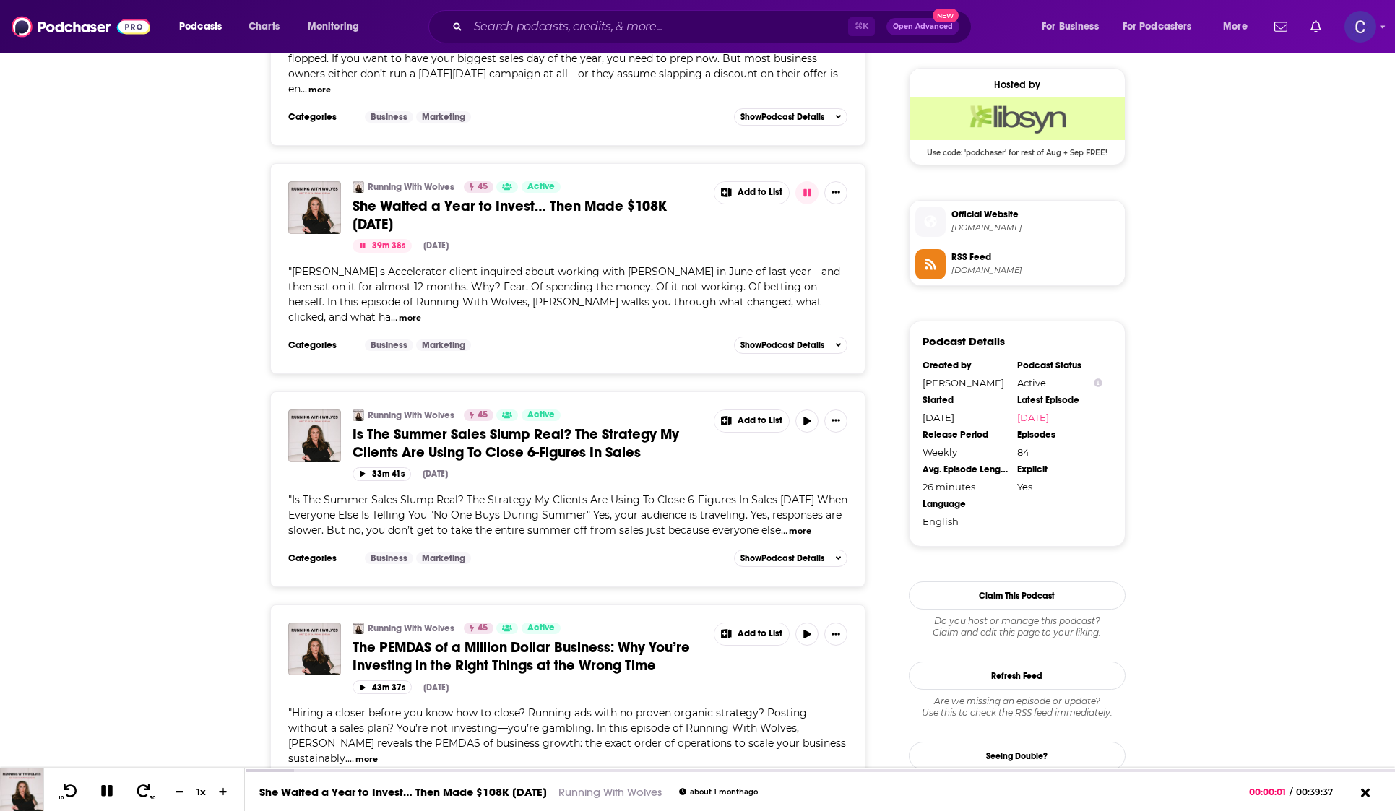
click at [363, 243] on icon "button" at bounding box center [362, 245] width 5 height 5
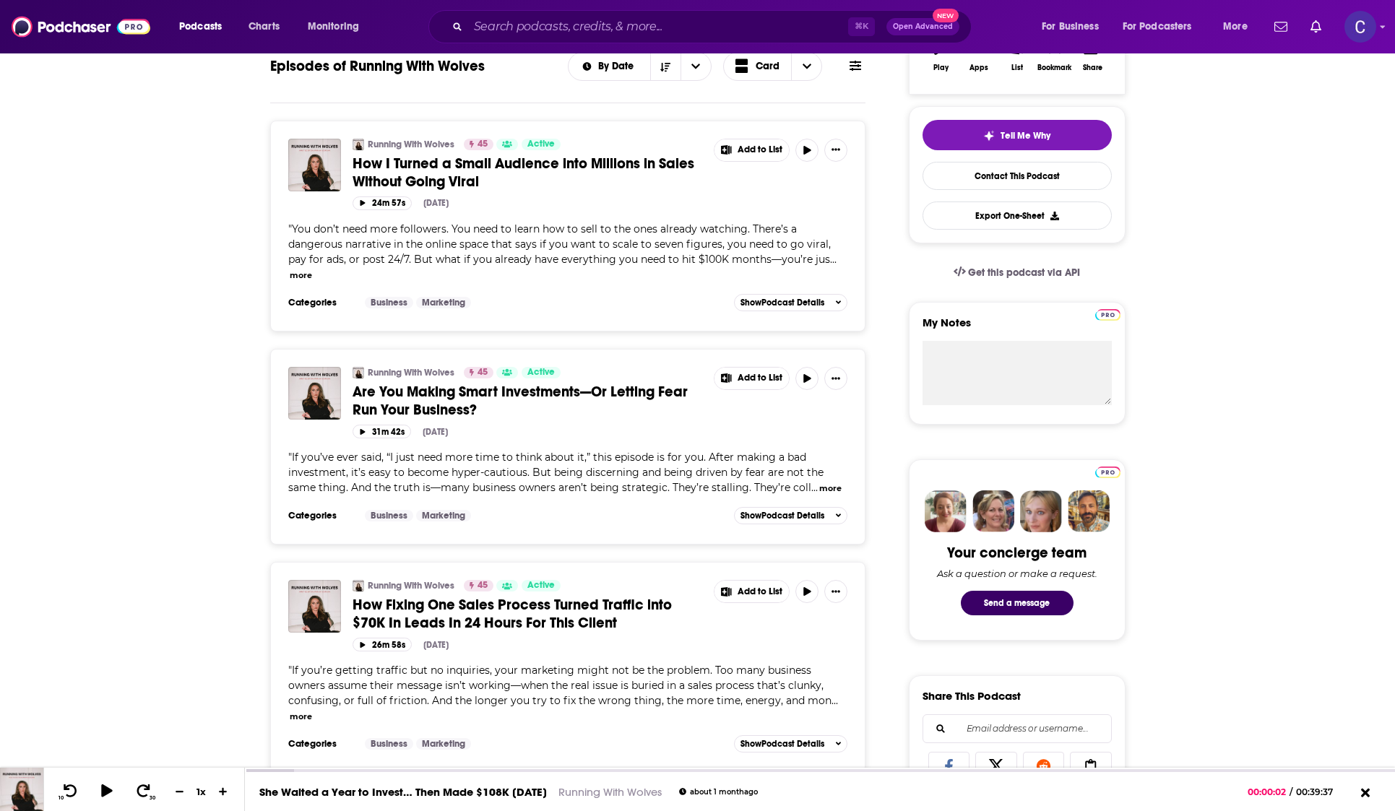
scroll to position [0, 0]
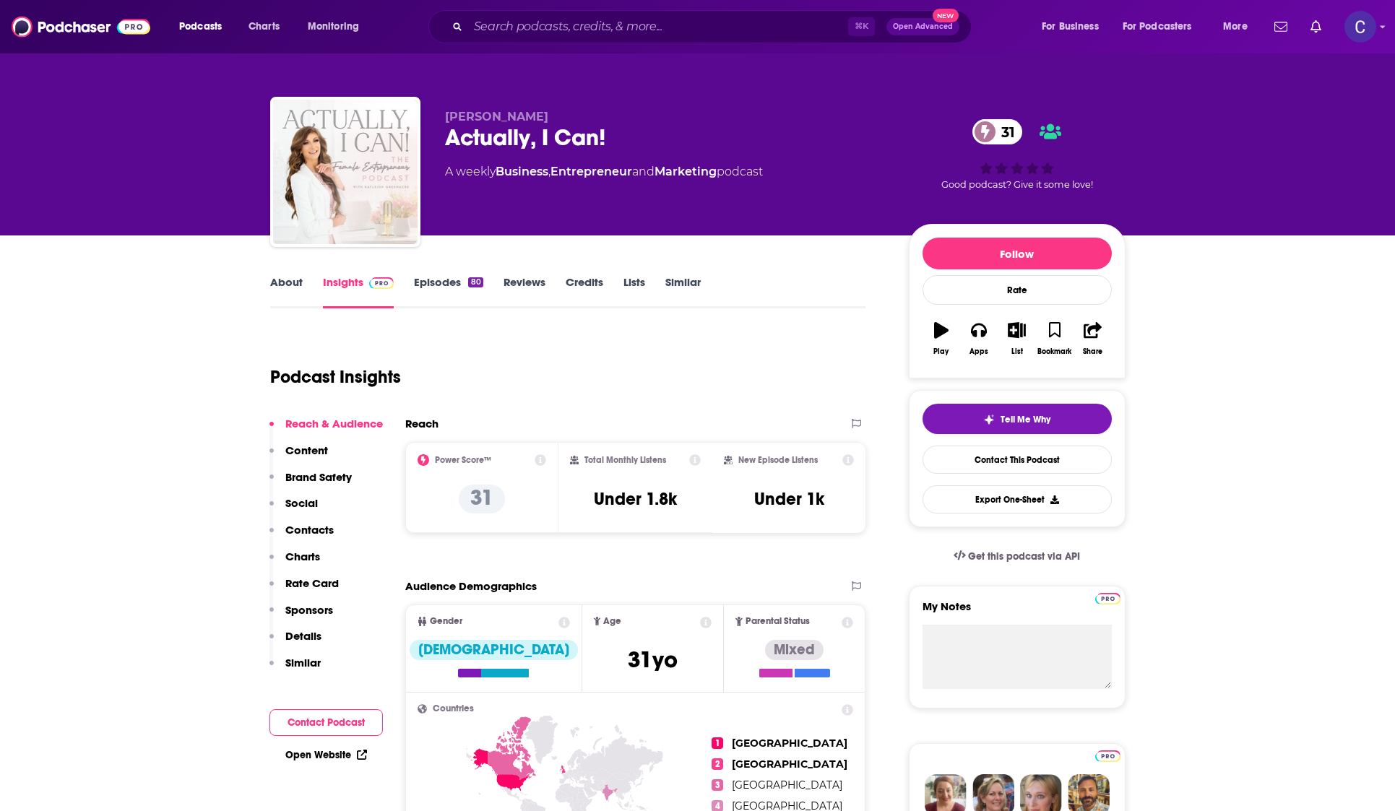
scroll to position [2, 0]
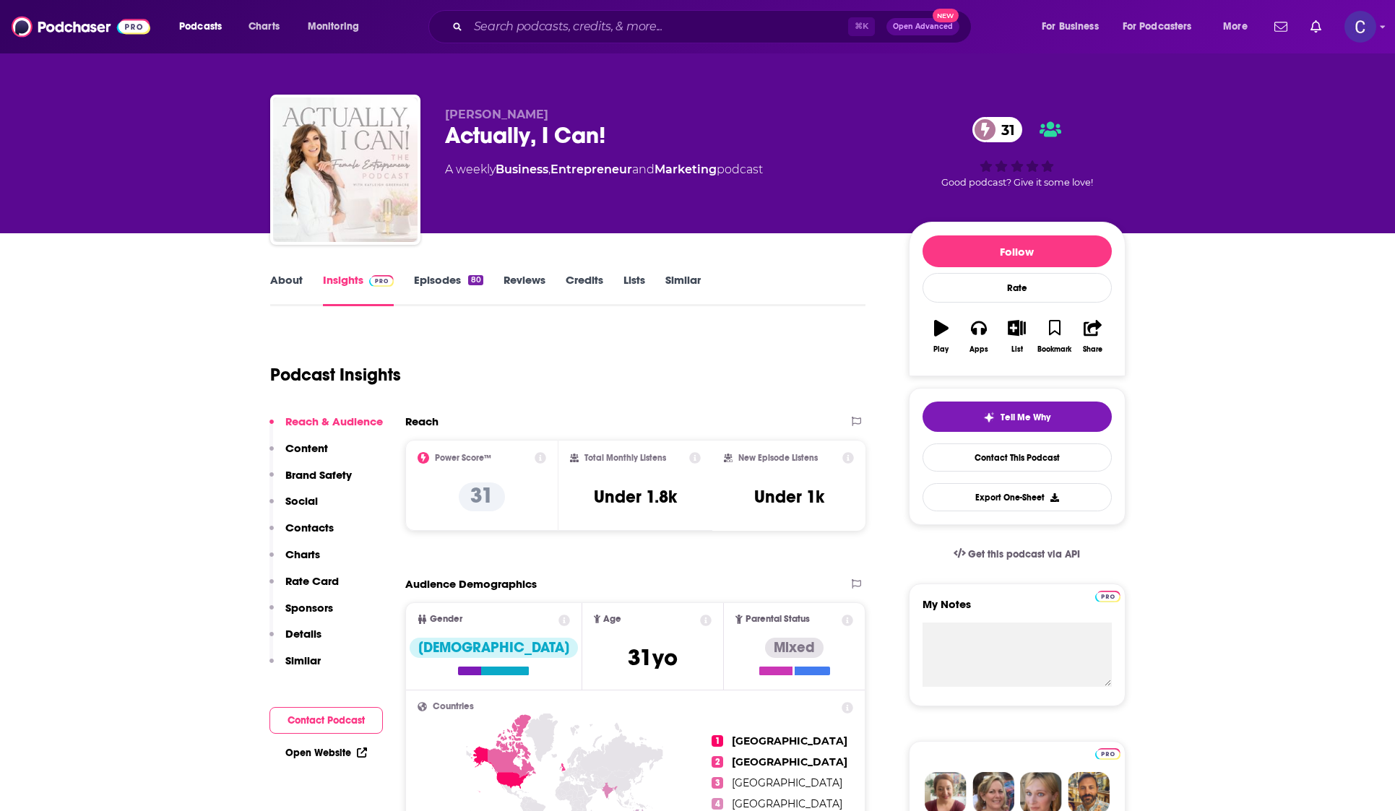
click at [289, 292] on link "About" at bounding box center [286, 289] width 32 height 33
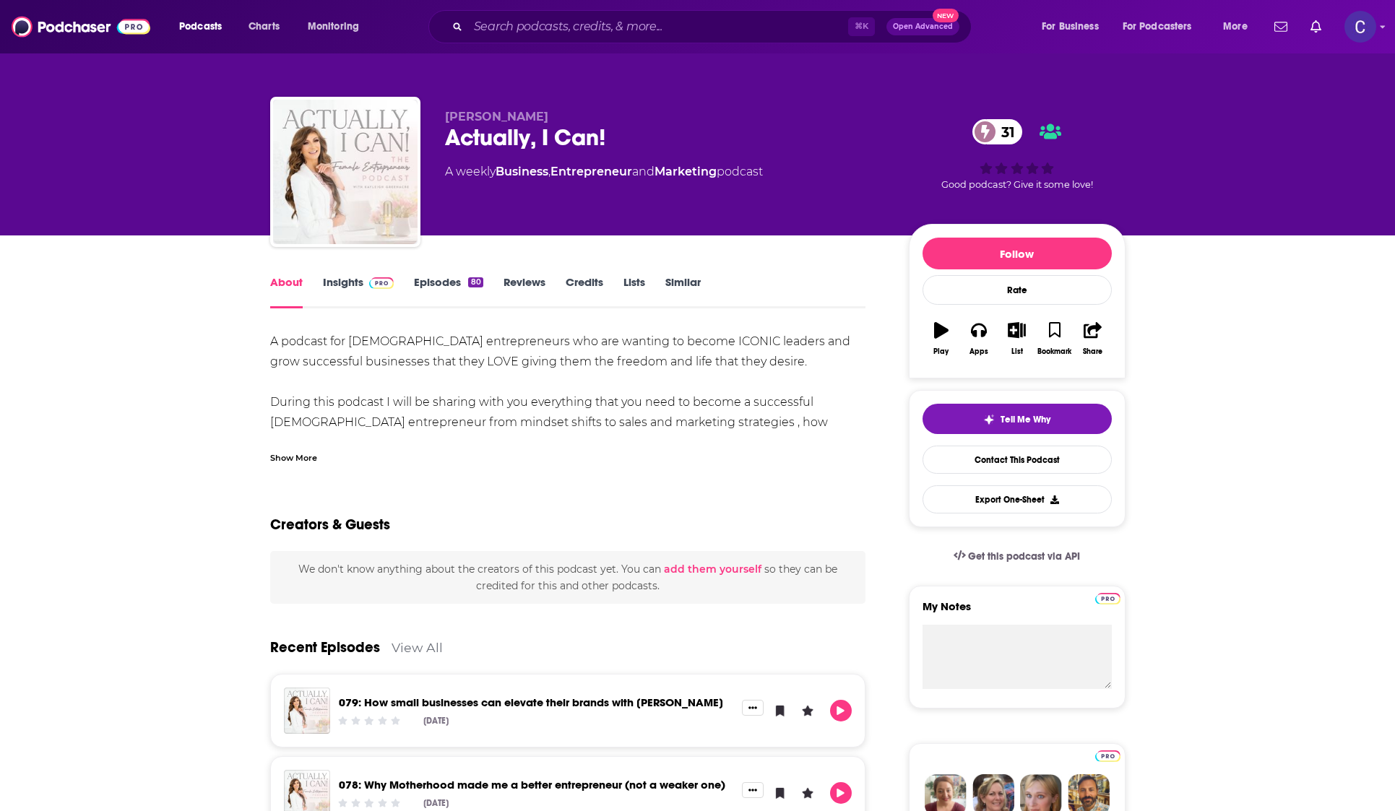
click at [453, 279] on link "Episodes 80" at bounding box center [448, 291] width 69 height 33
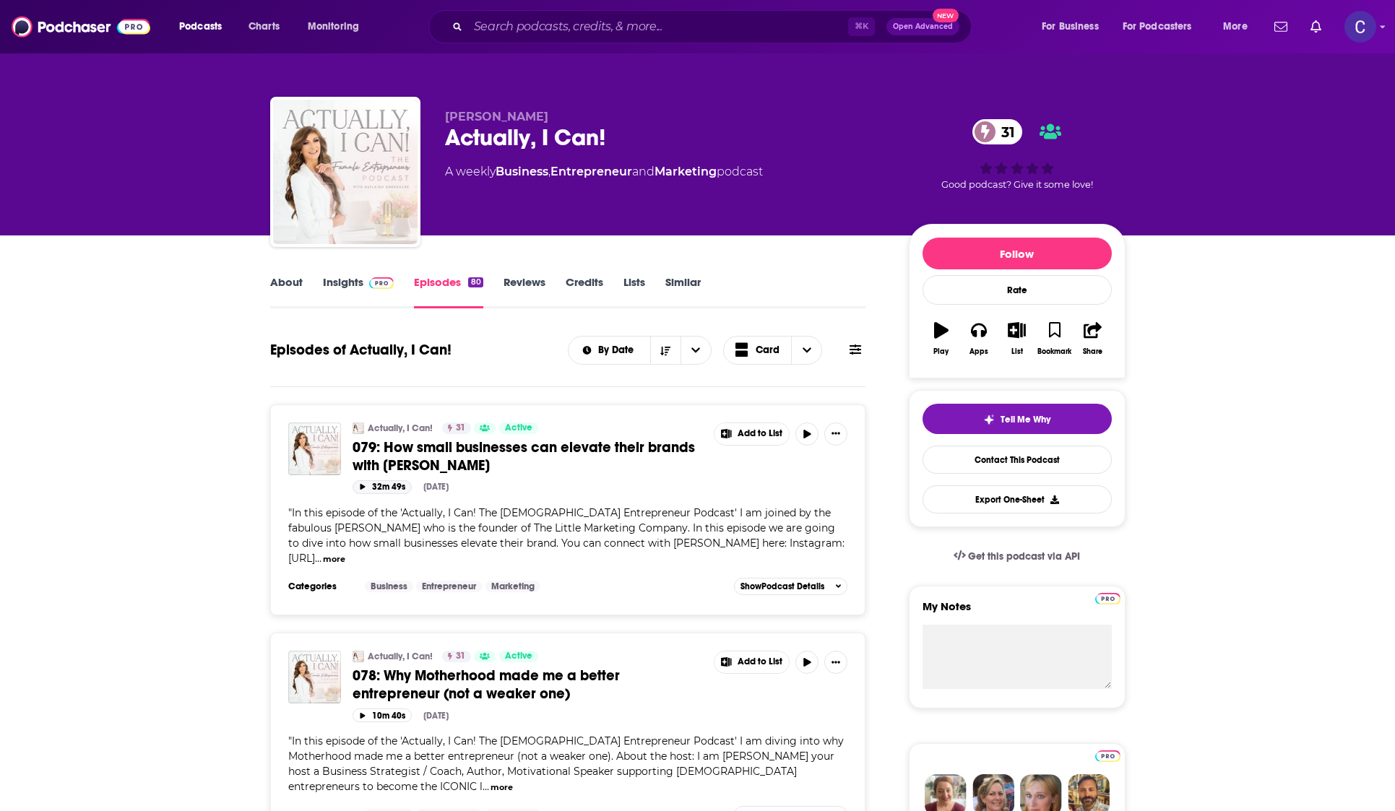
click at [362, 485] on icon "button" at bounding box center [362, 487] width 7 height 6
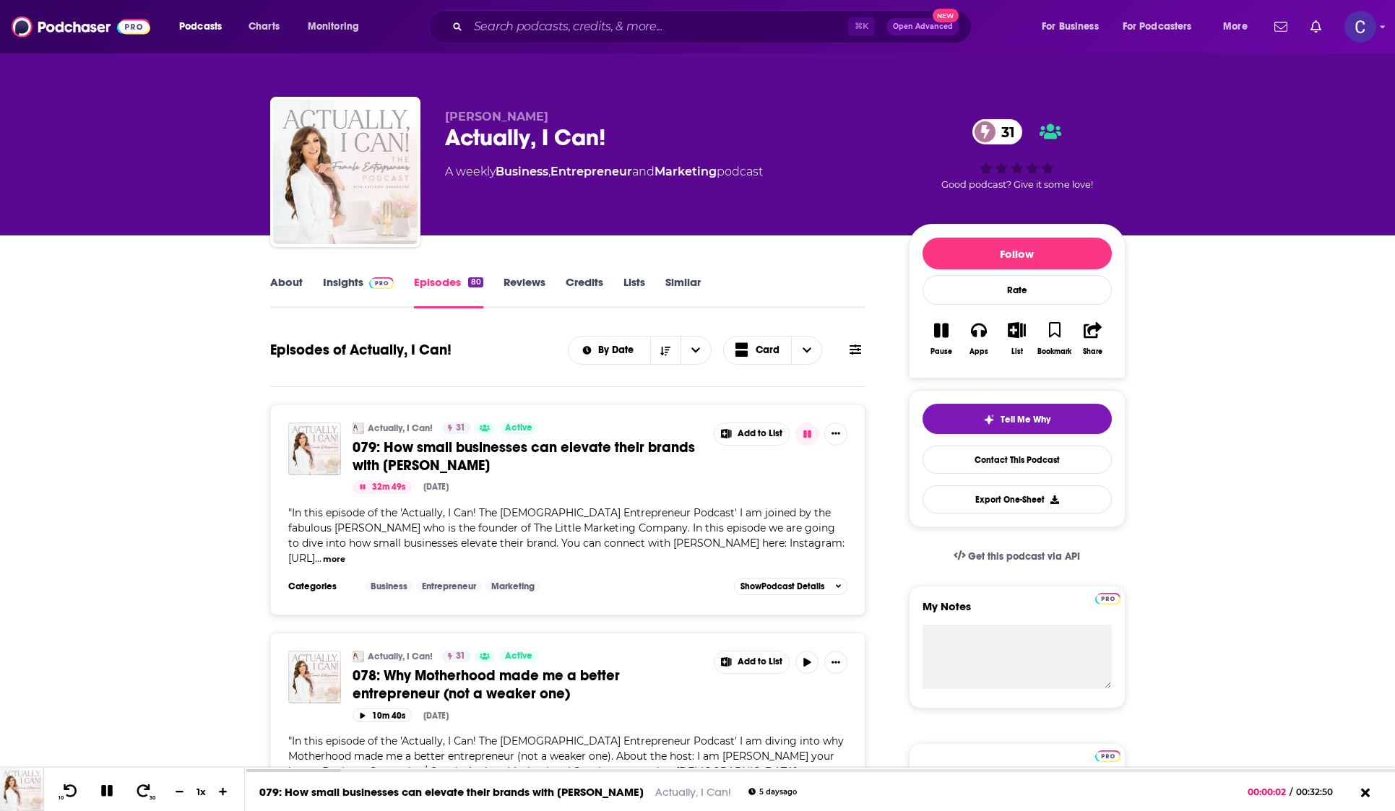
click at [362, 485] on icon "button" at bounding box center [362, 487] width 7 height 6
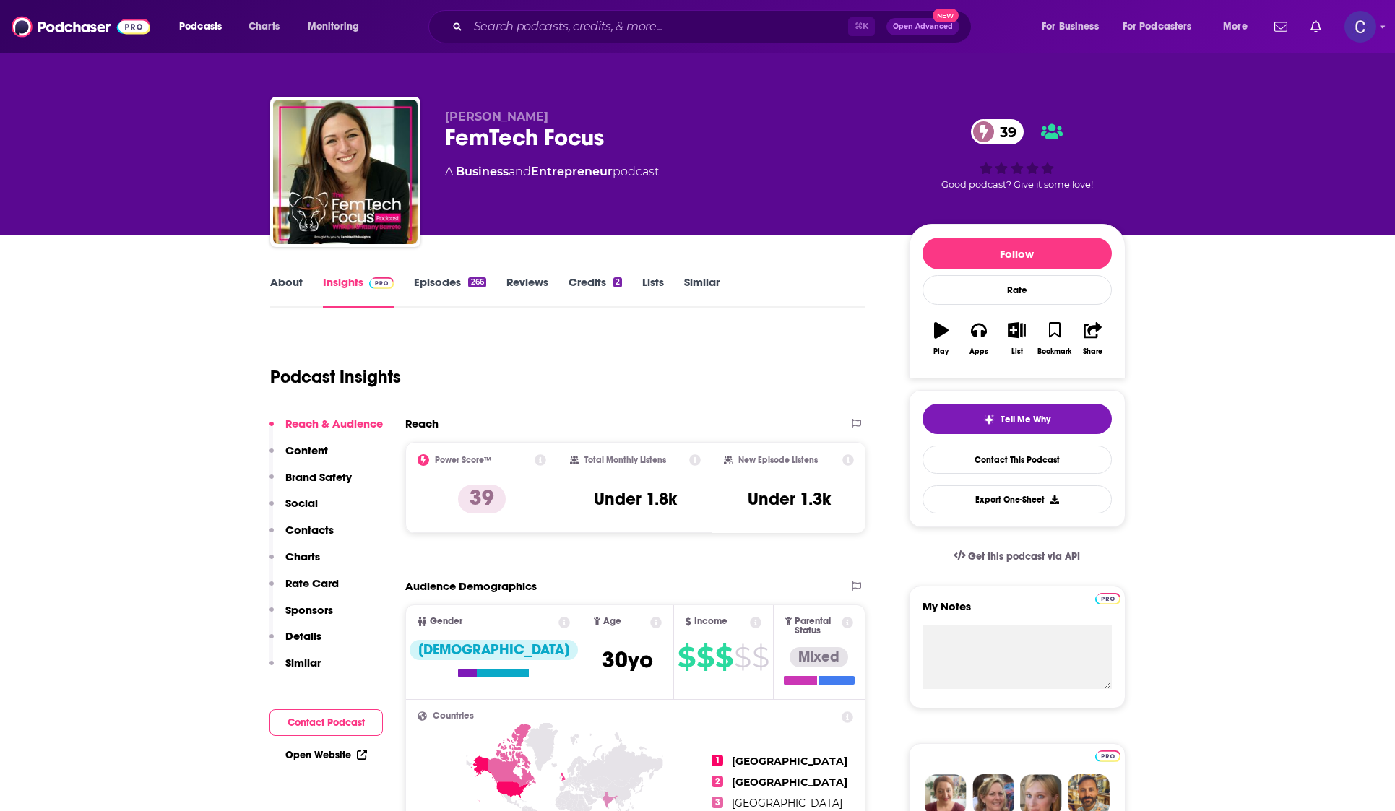
click at [287, 284] on link "About" at bounding box center [286, 291] width 32 height 33
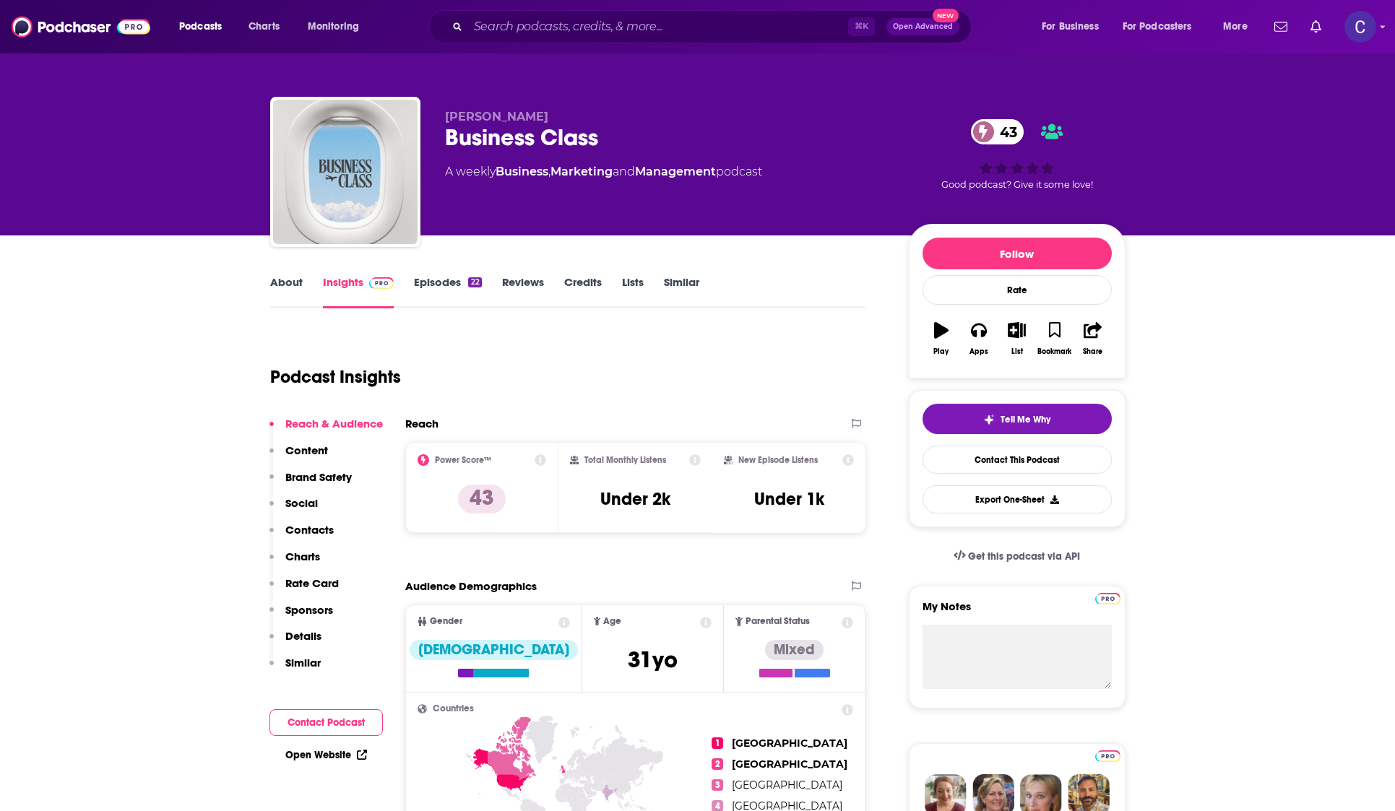
click at [298, 288] on link "About" at bounding box center [286, 291] width 32 height 33
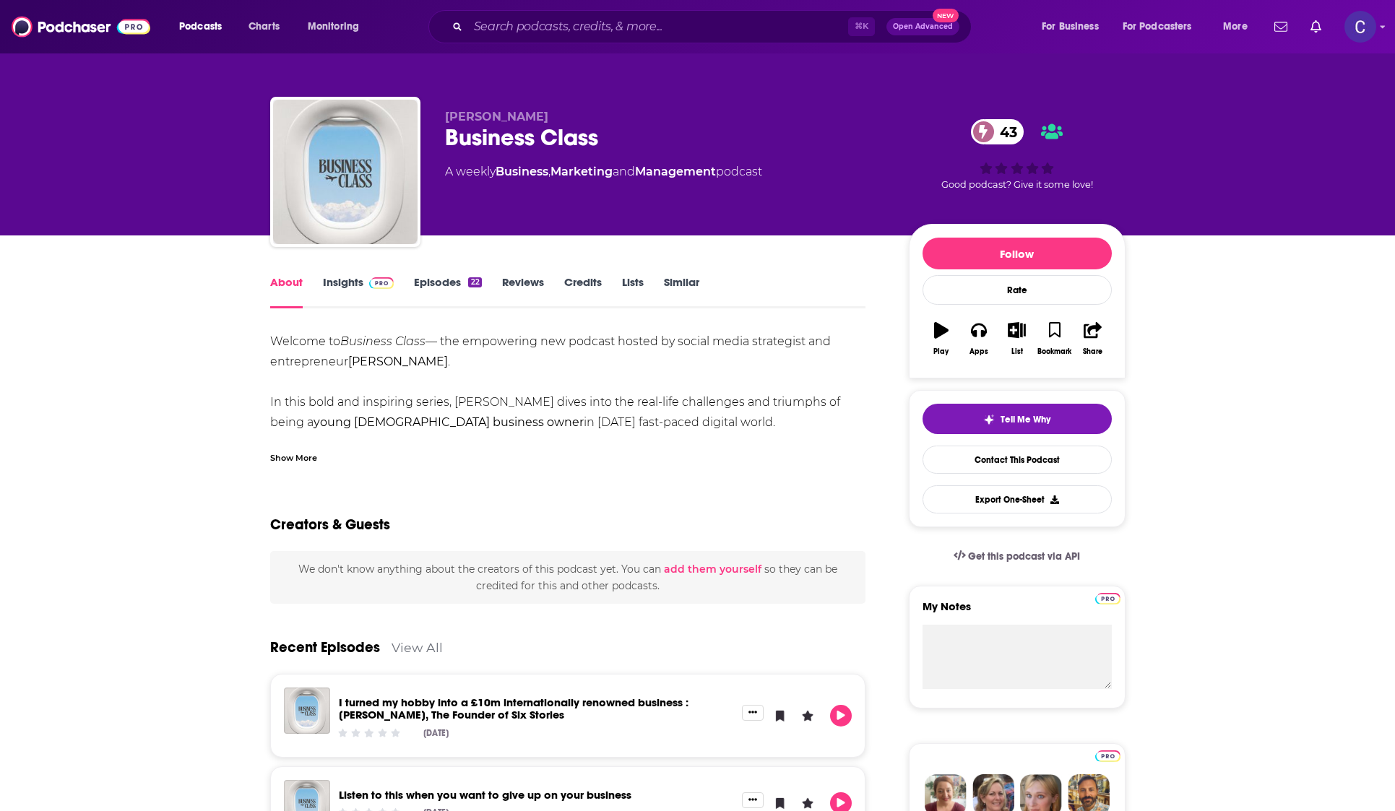
click at [446, 285] on link "Episodes 22" at bounding box center [447, 291] width 67 height 33
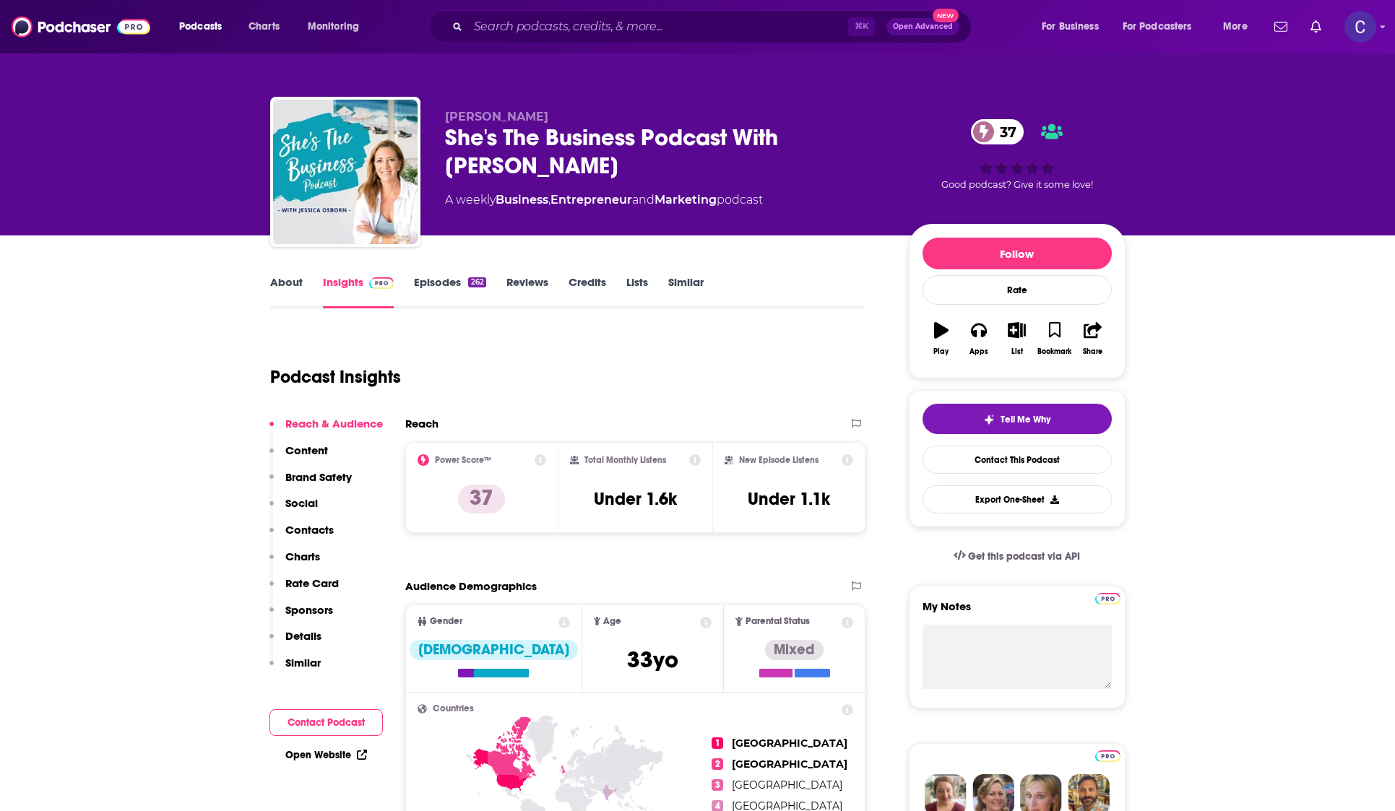
click at [295, 292] on link "About" at bounding box center [286, 291] width 32 height 33
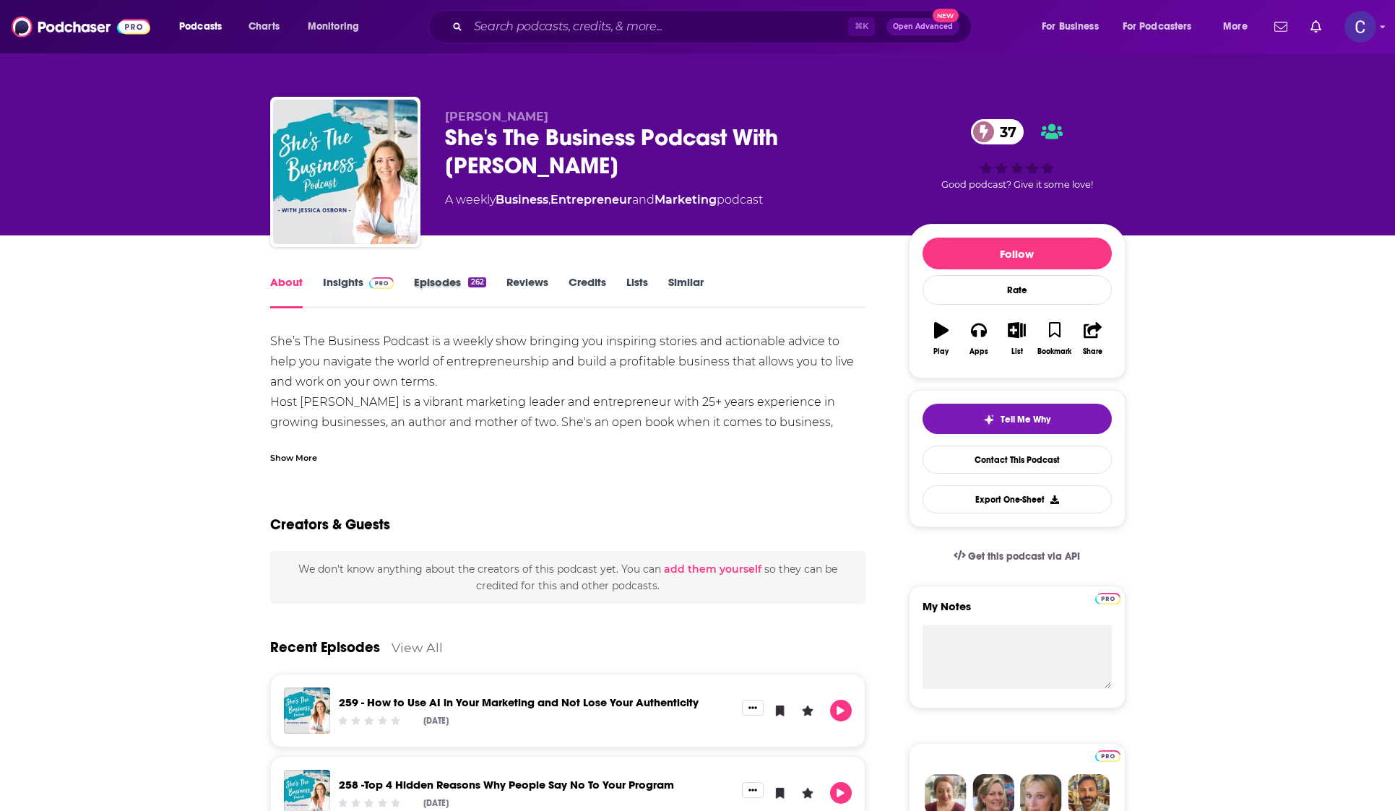
click at [502, 284] on div "Episodes 262" at bounding box center [460, 291] width 92 height 33
click at [473, 282] on div "262" at bounding box center [476, 282] width 17 height 10
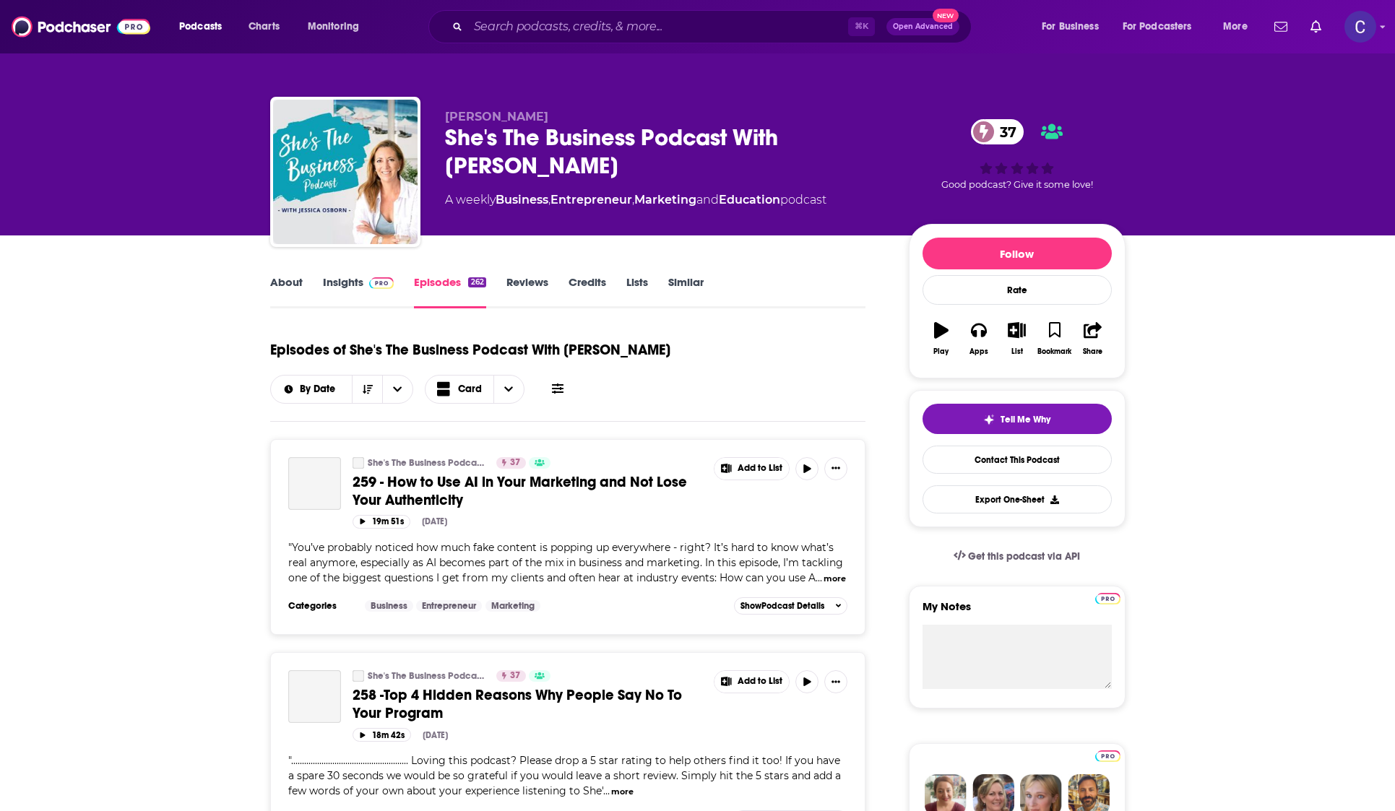
scroll to position [1, 0]
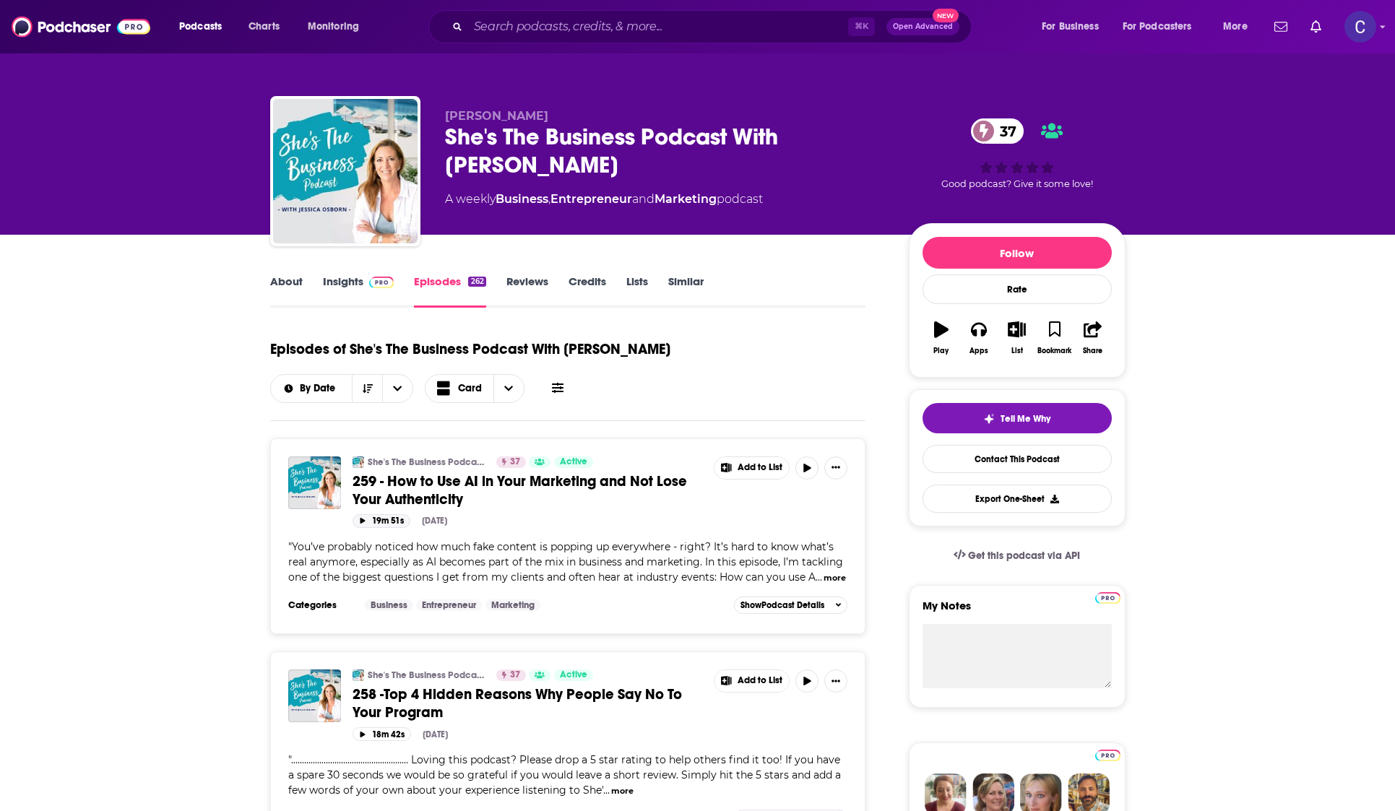
click at [360, 520] on icon "button" at bounding box center [362, 521] width 5 height 6
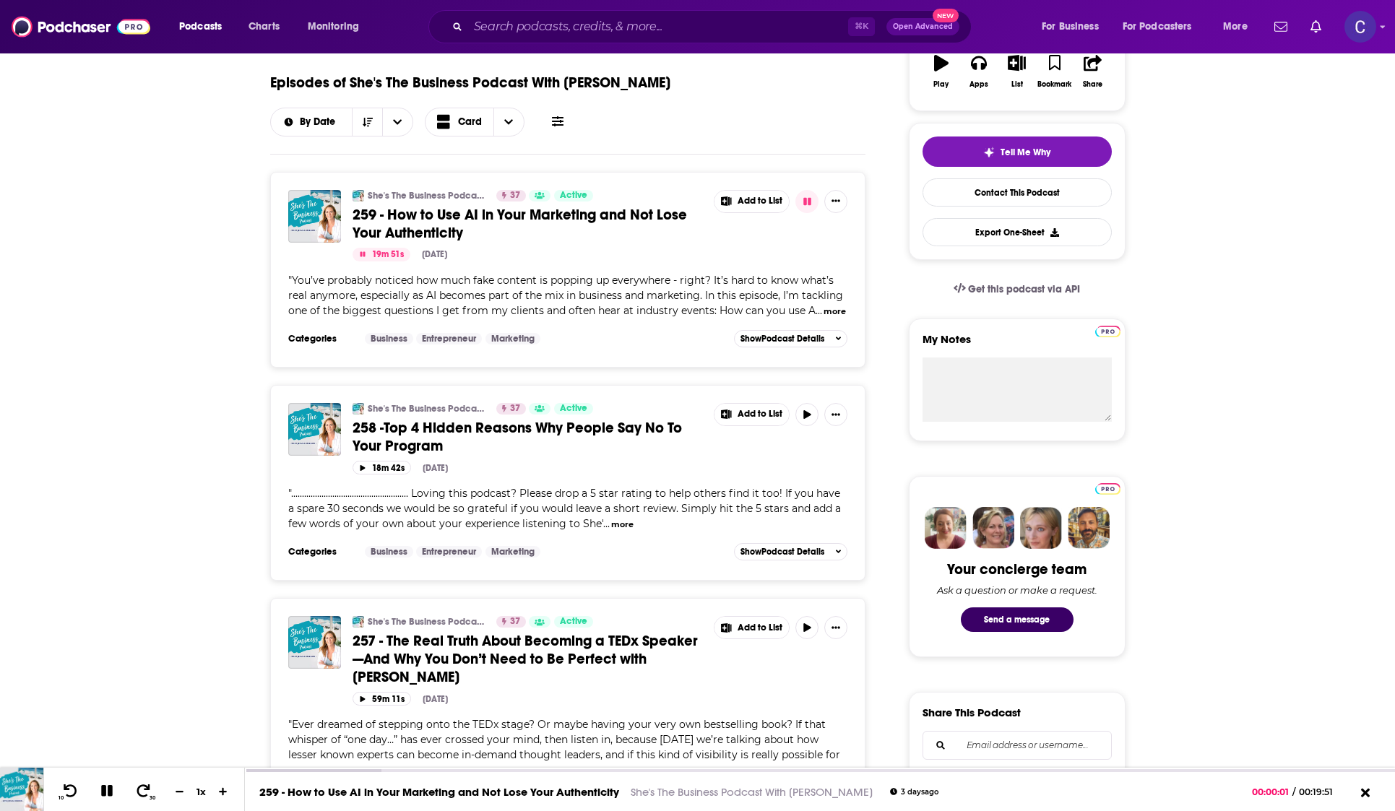
scroll to position [350, 0]
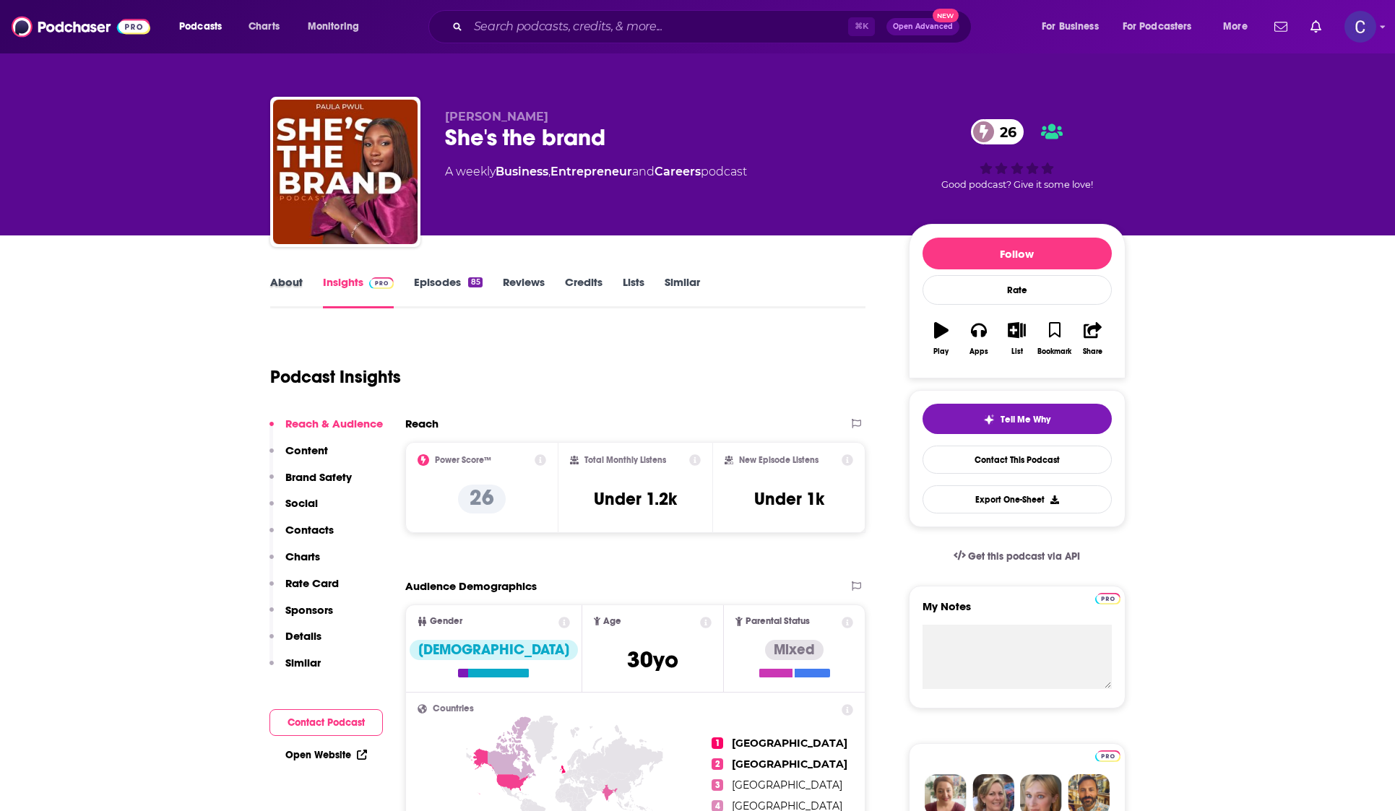
click at [302, 279] on div "About" at bounding box center [296, 291] width 53 height 33
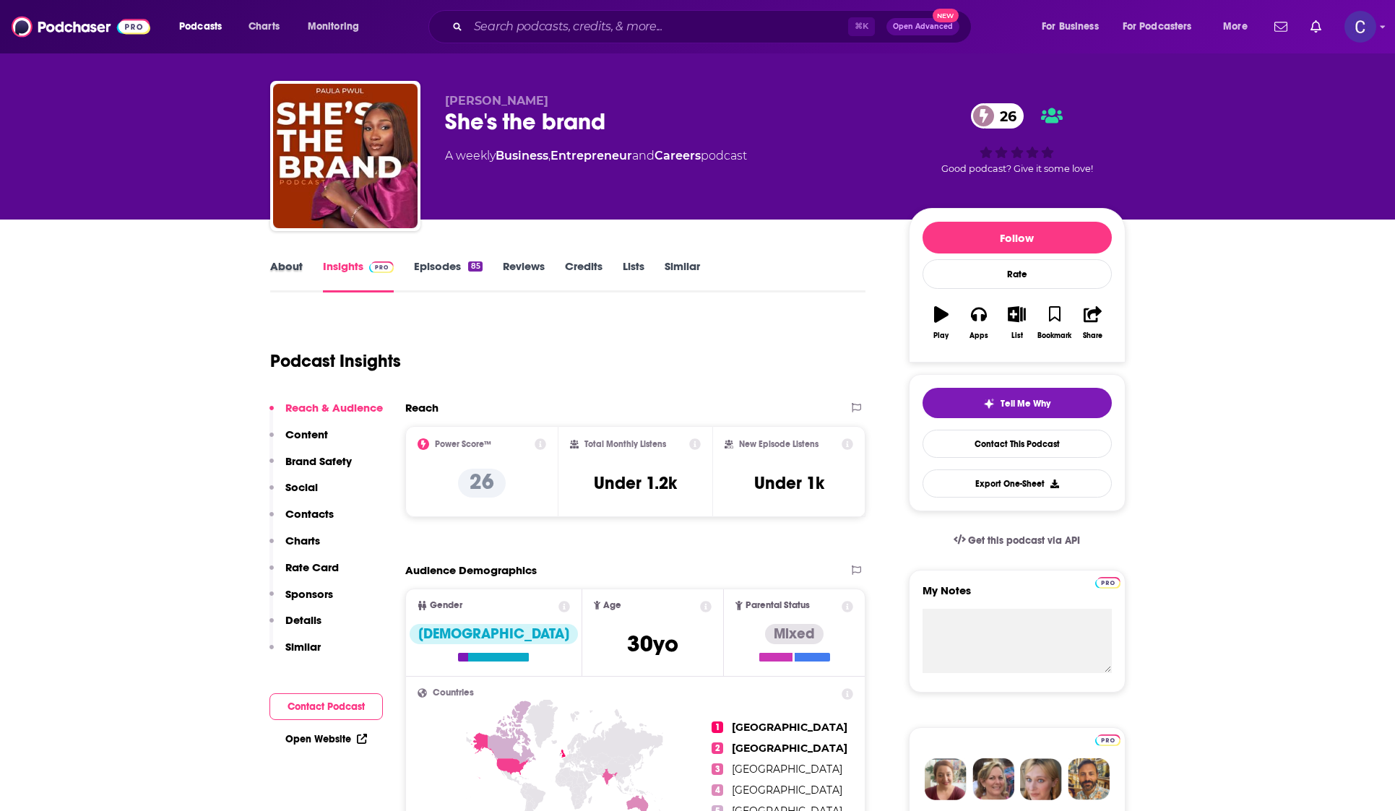
scroll to position [24, 0]
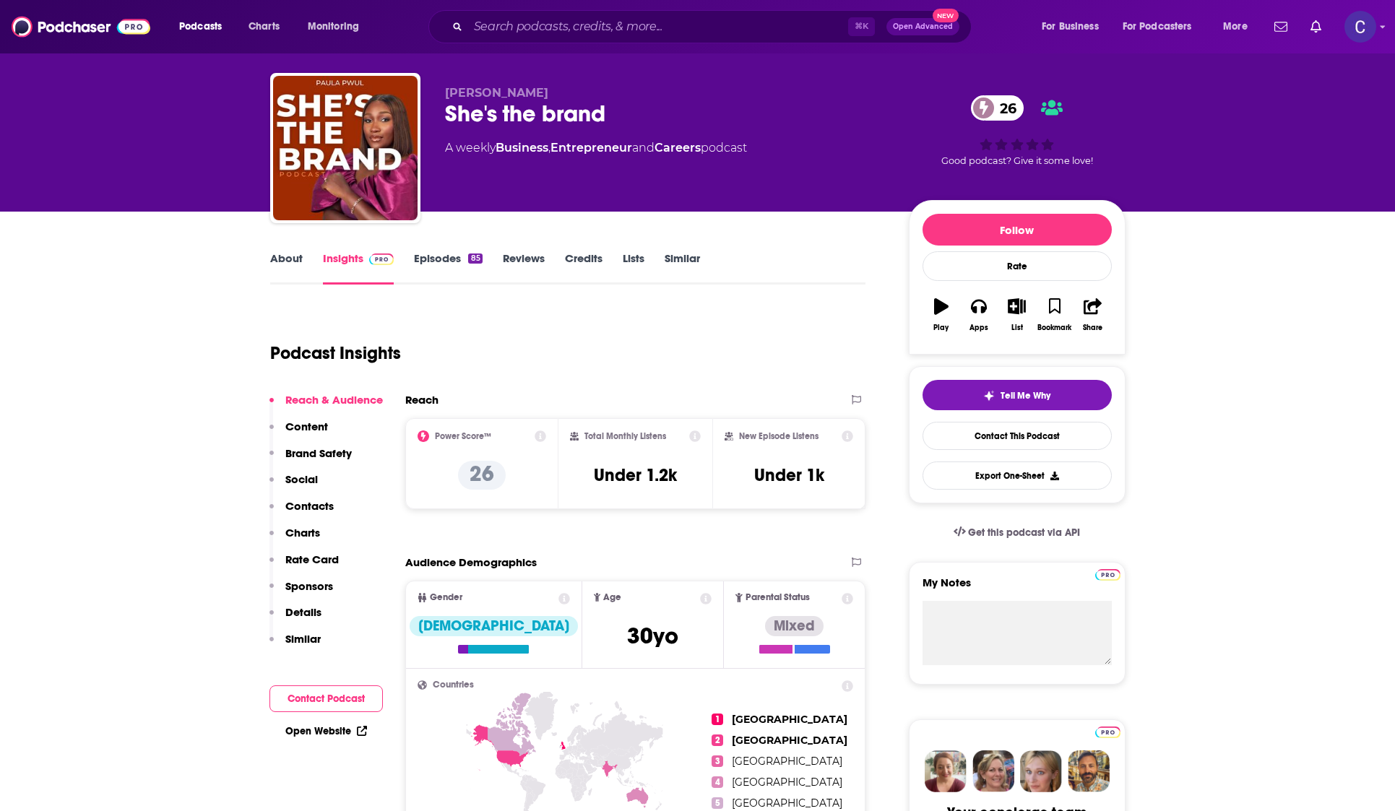
click at [295, 264] on link "About" at bounding box center [286, 267] width 32 height 33
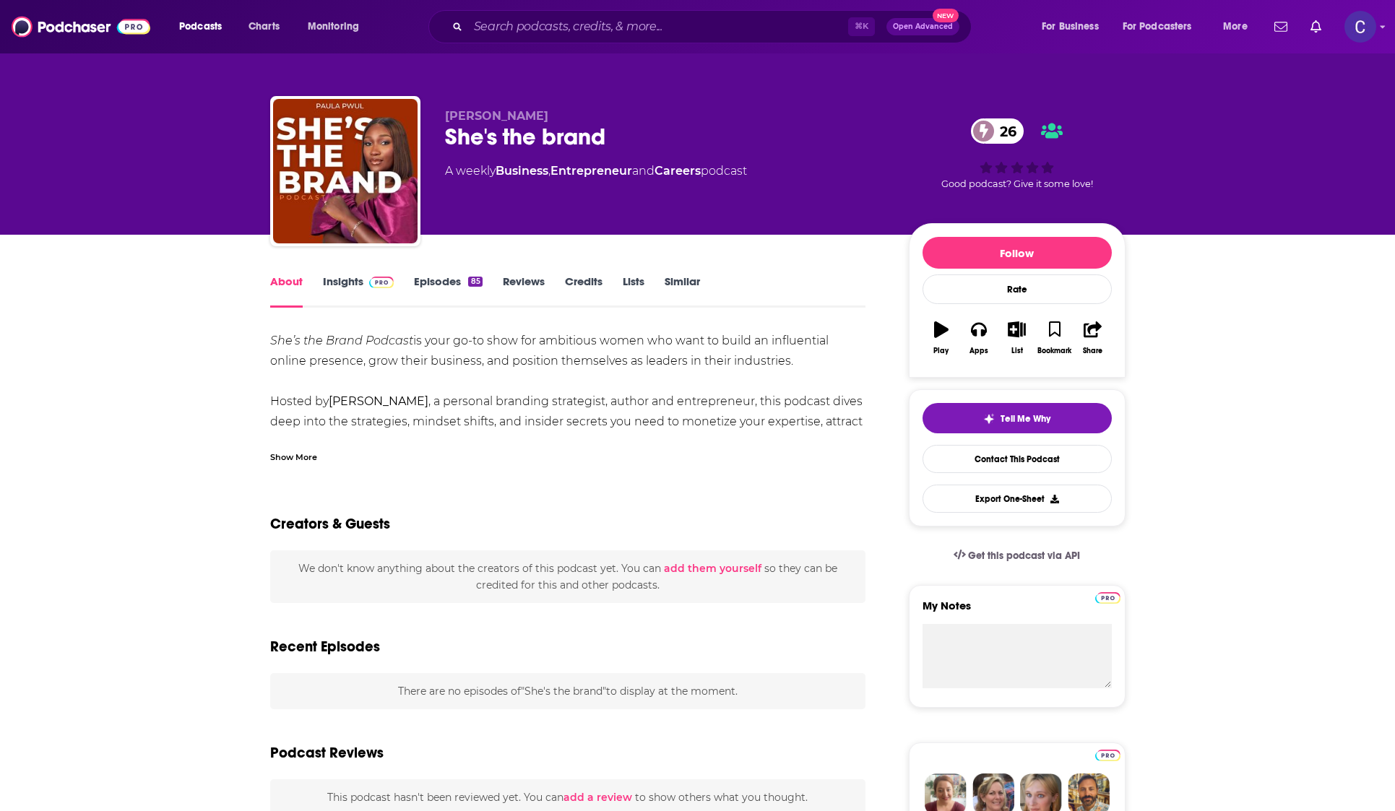
scroll to position [2, 0]
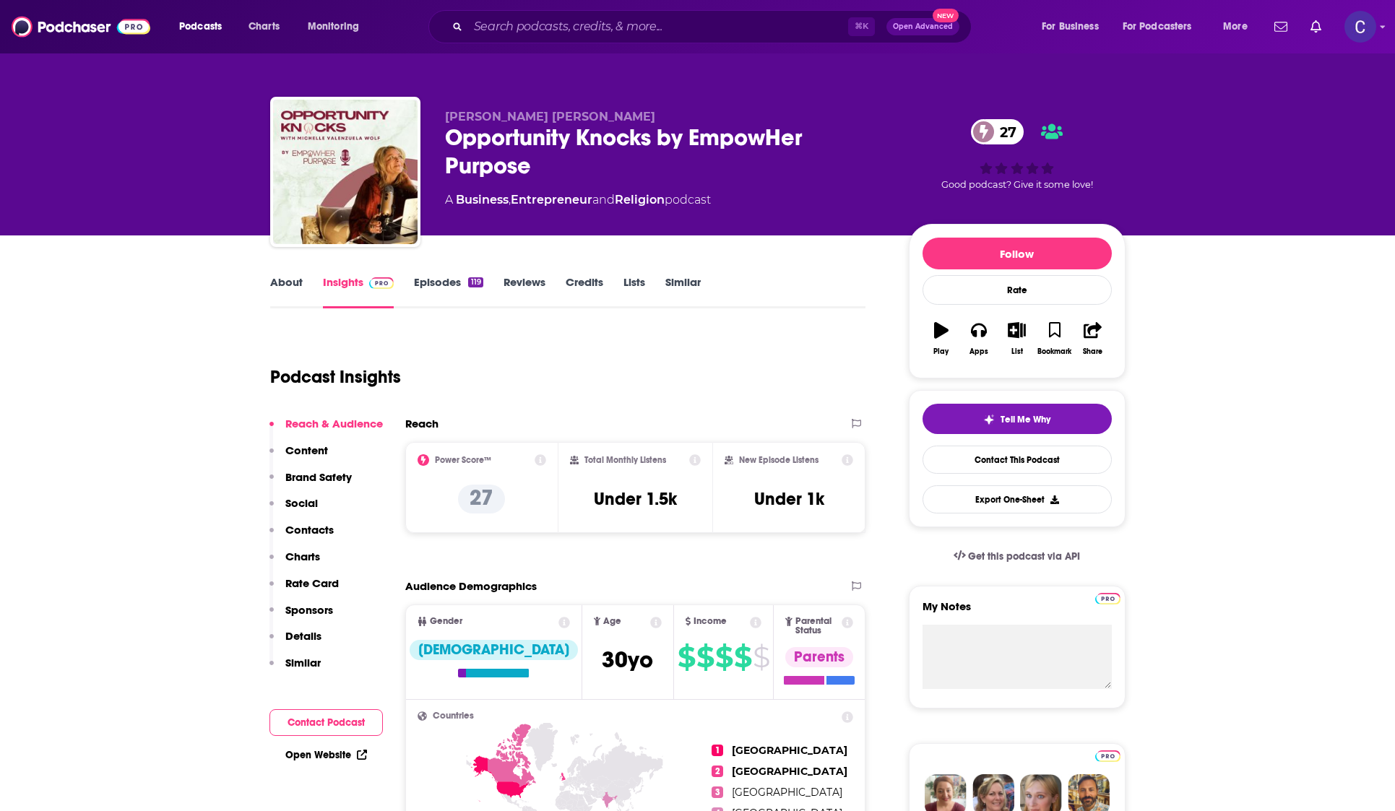
click at [287, 287] on link "About" at bounding box center [286, 291] width 32 height 33
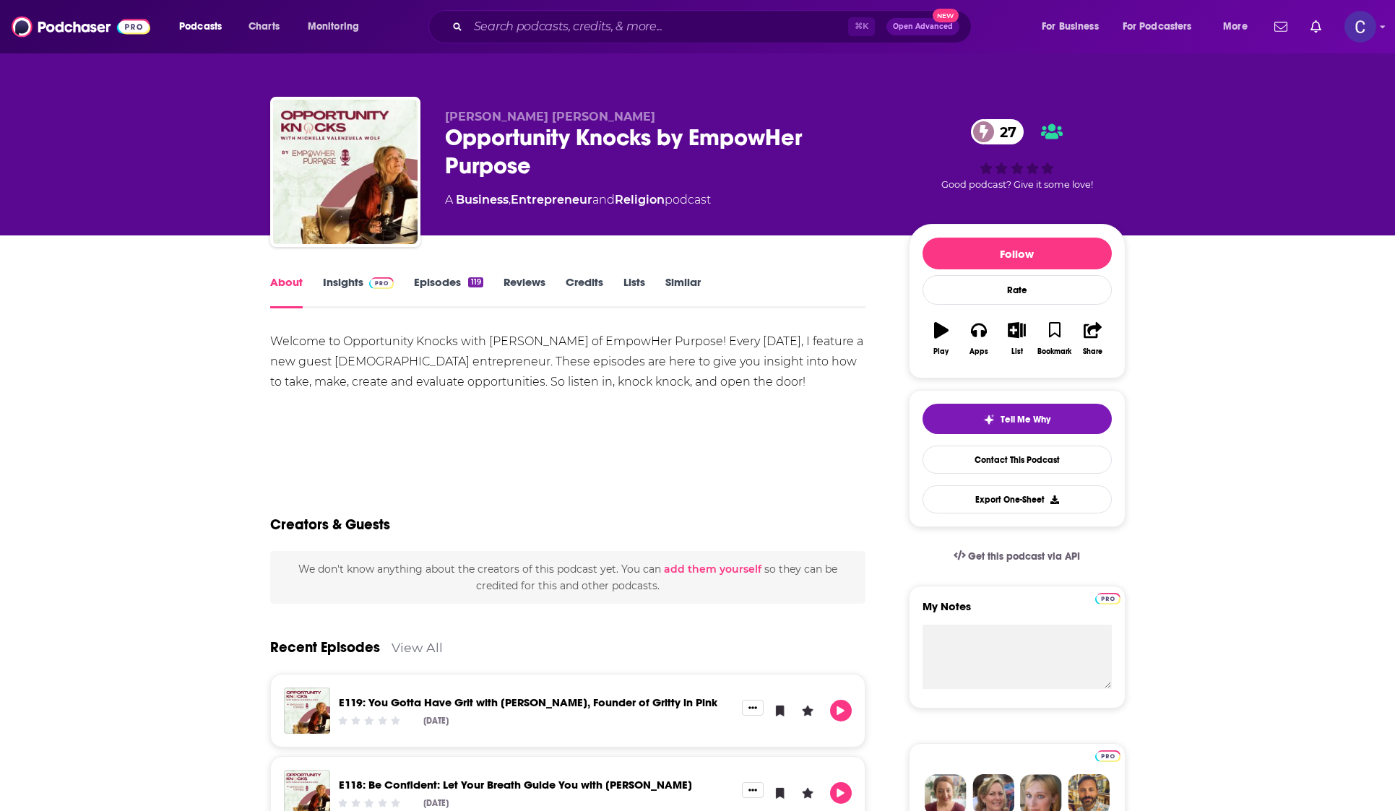
click at [458, 282] on link "Episodes 119" at bounding box center [448, 291] width 69 height 33
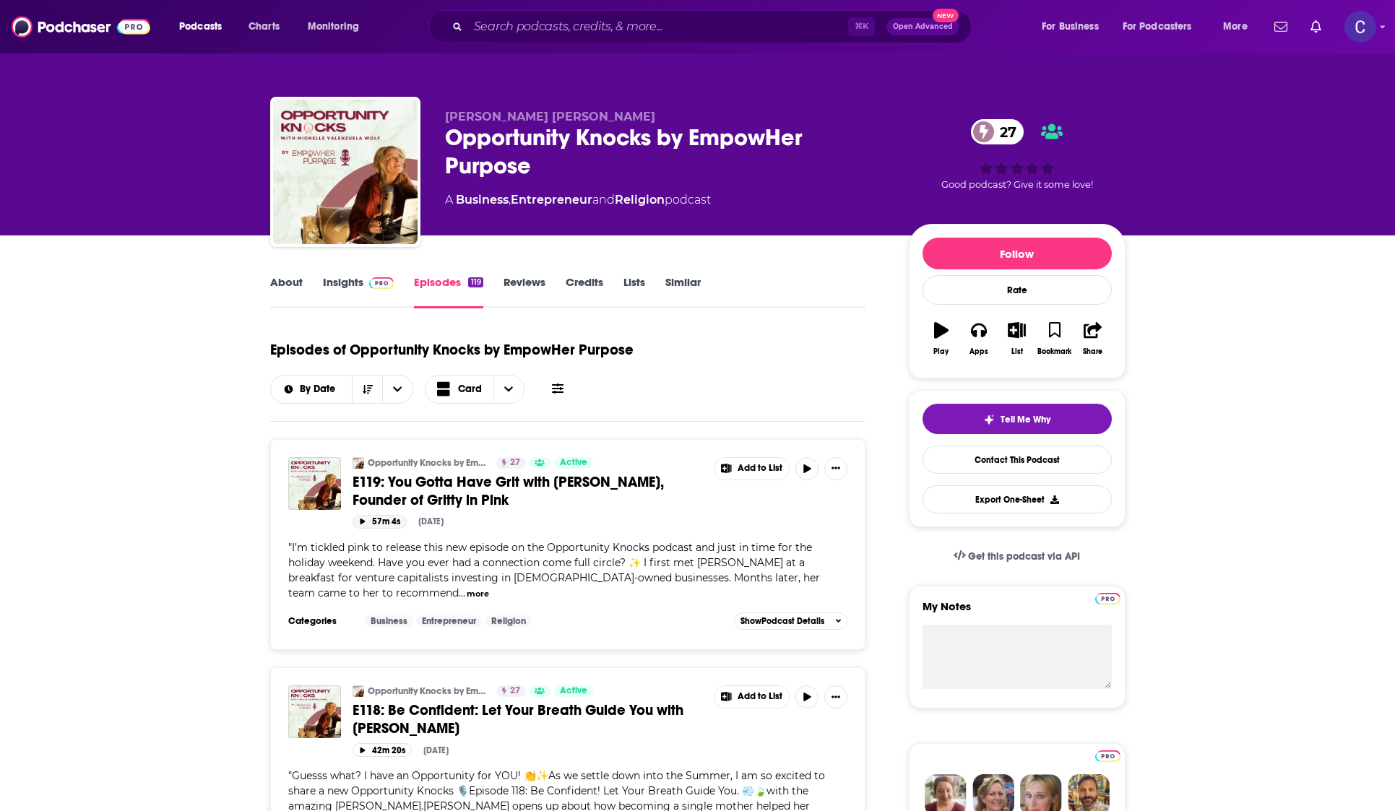
click at [357, 519] on button "57m 4s" at bounding box center [379, 522] width 54 height 14
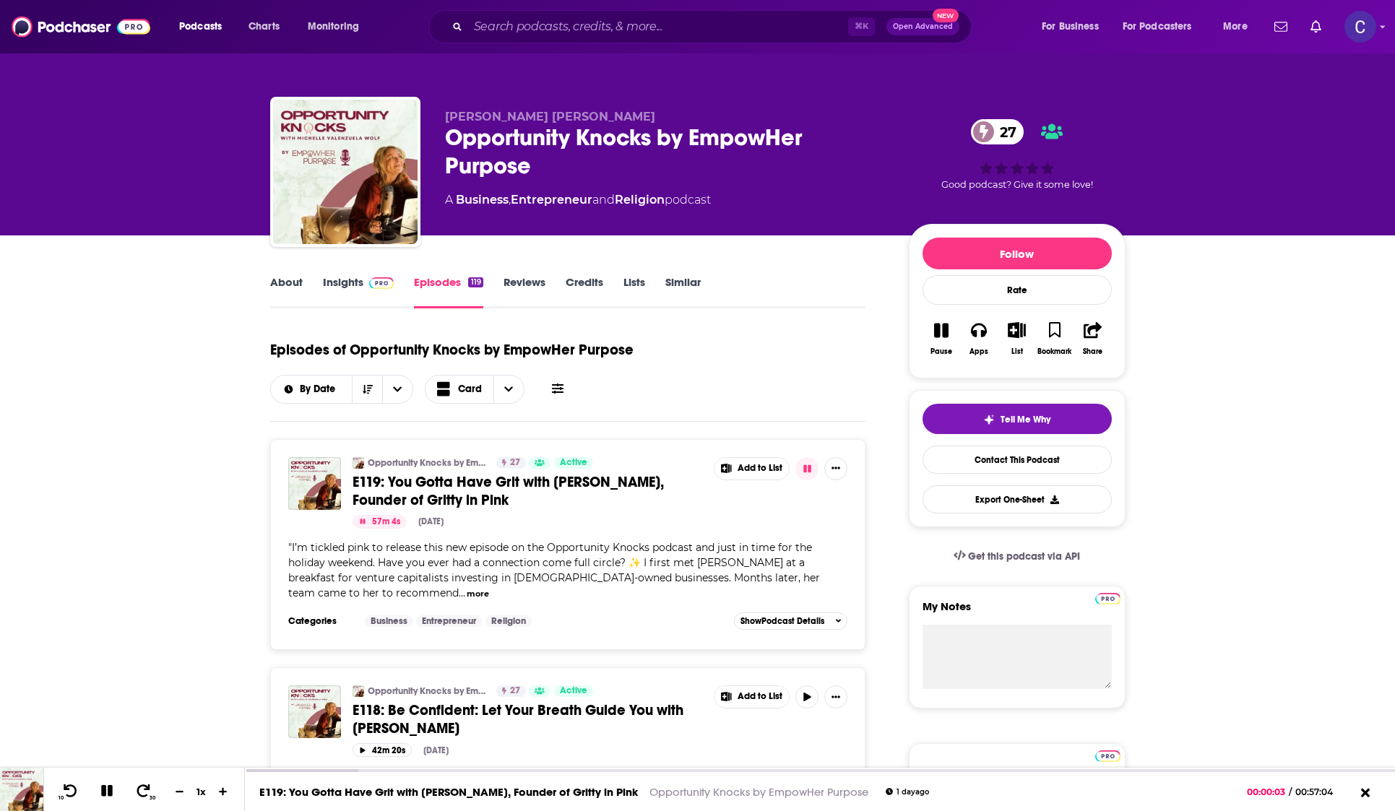
click at [359, 520] on icon "button" at bounding box center [362, 522] width 7 height 6
click at [352, 291] on link "Insights" at bounding box center [358, 291] width 71 height 33
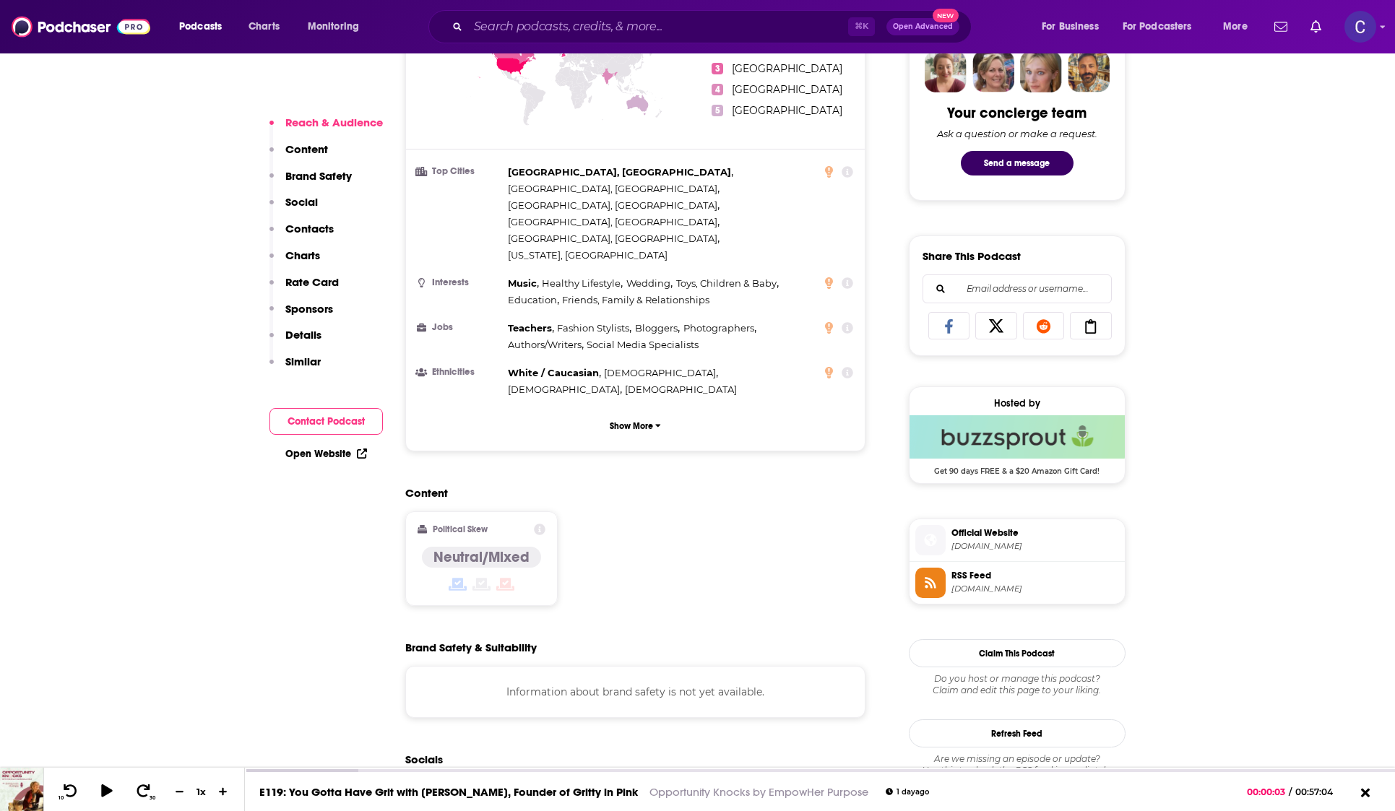
scroll to position [727, 0]
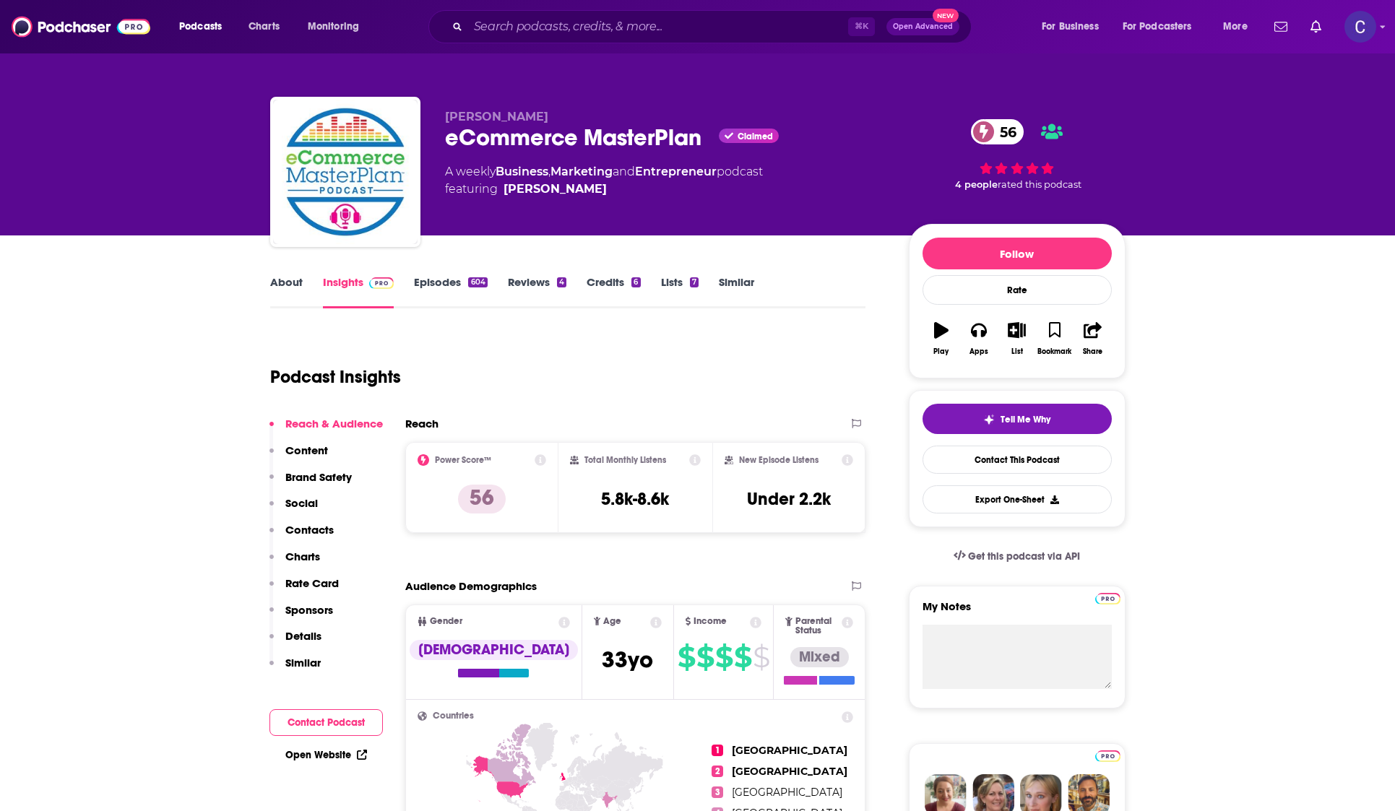
click at [300, 285] on link "About" at bounding box center [286, 291] width 32 height 33
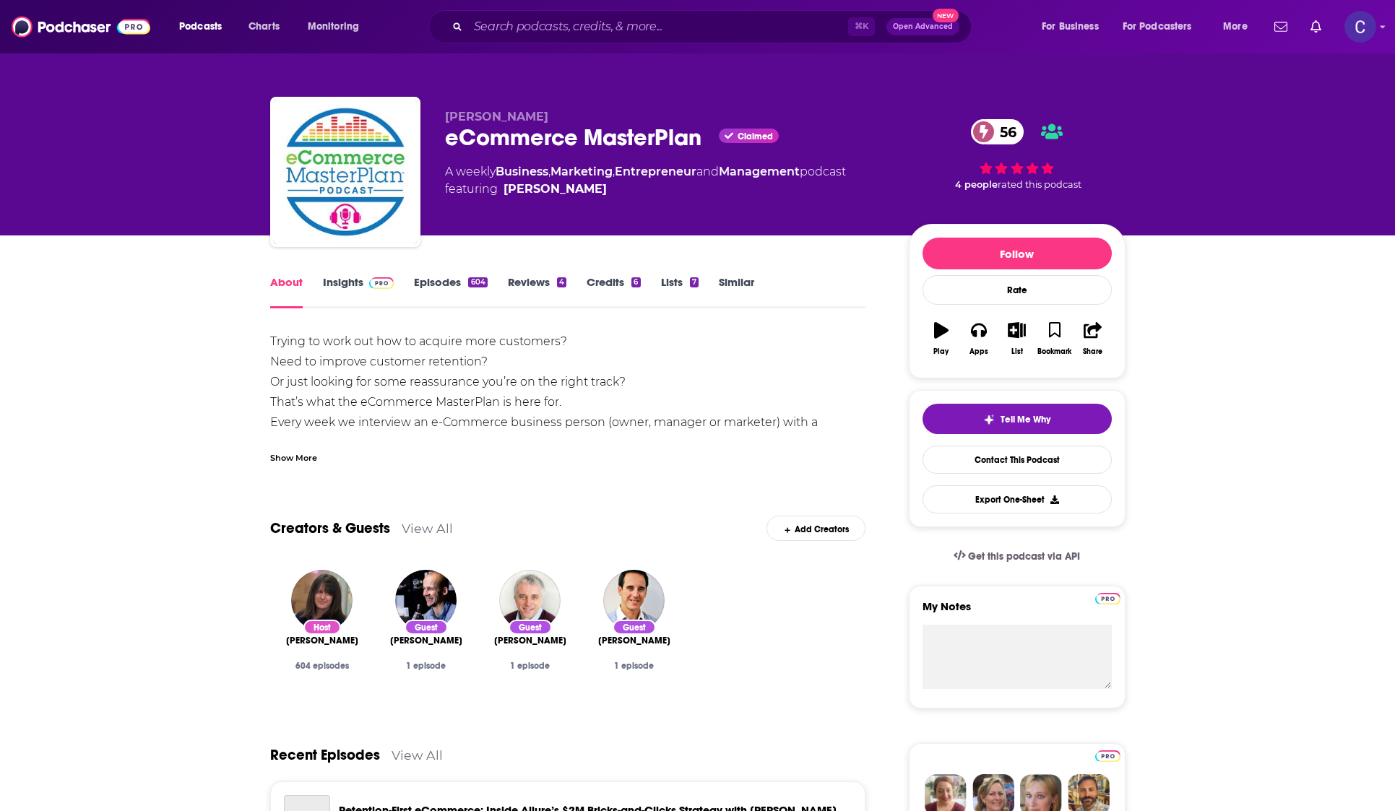
click at [415, 281] on link "Episodes 604" at bounding box center [450, 291] width 73 height 33
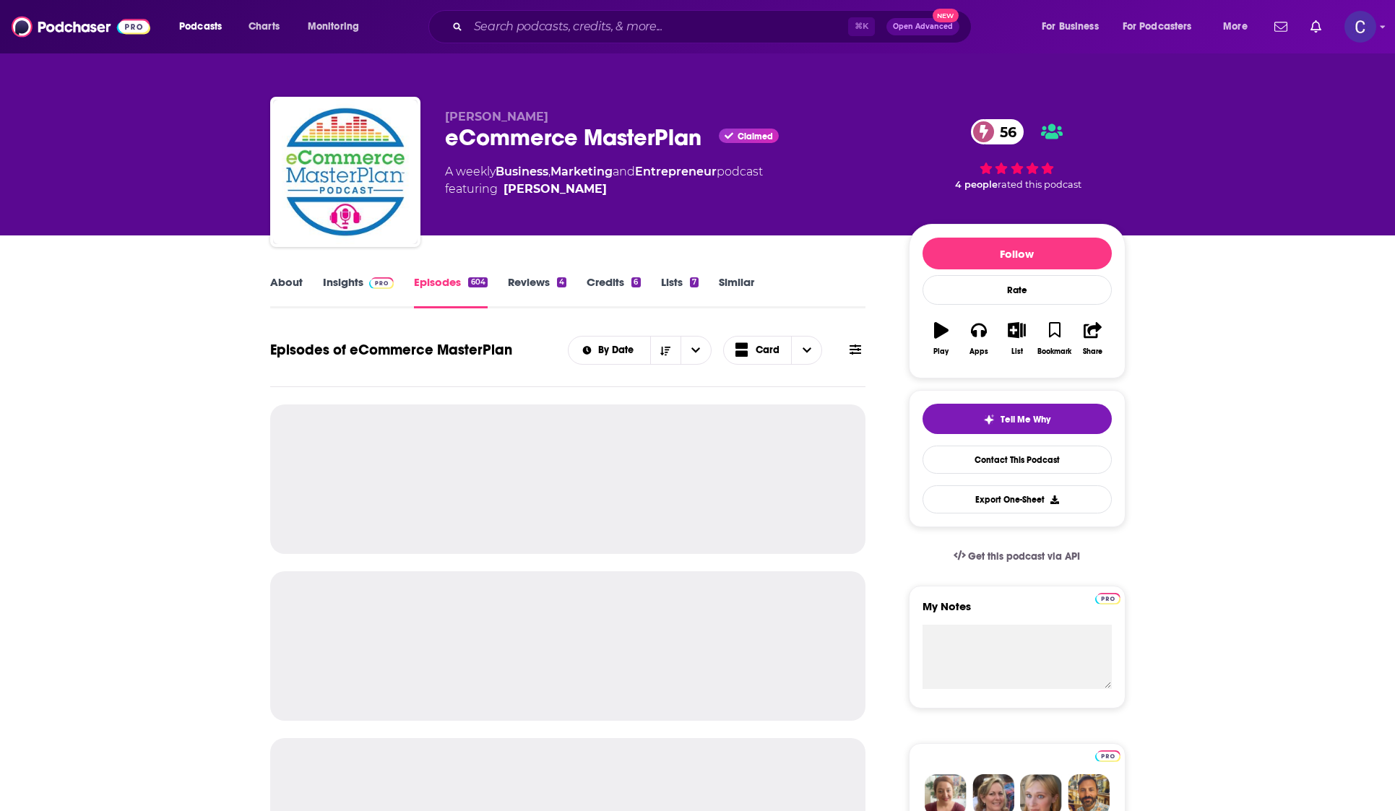
click at [376, 281] on img at bounding box center [381, 283] width 25 height 12
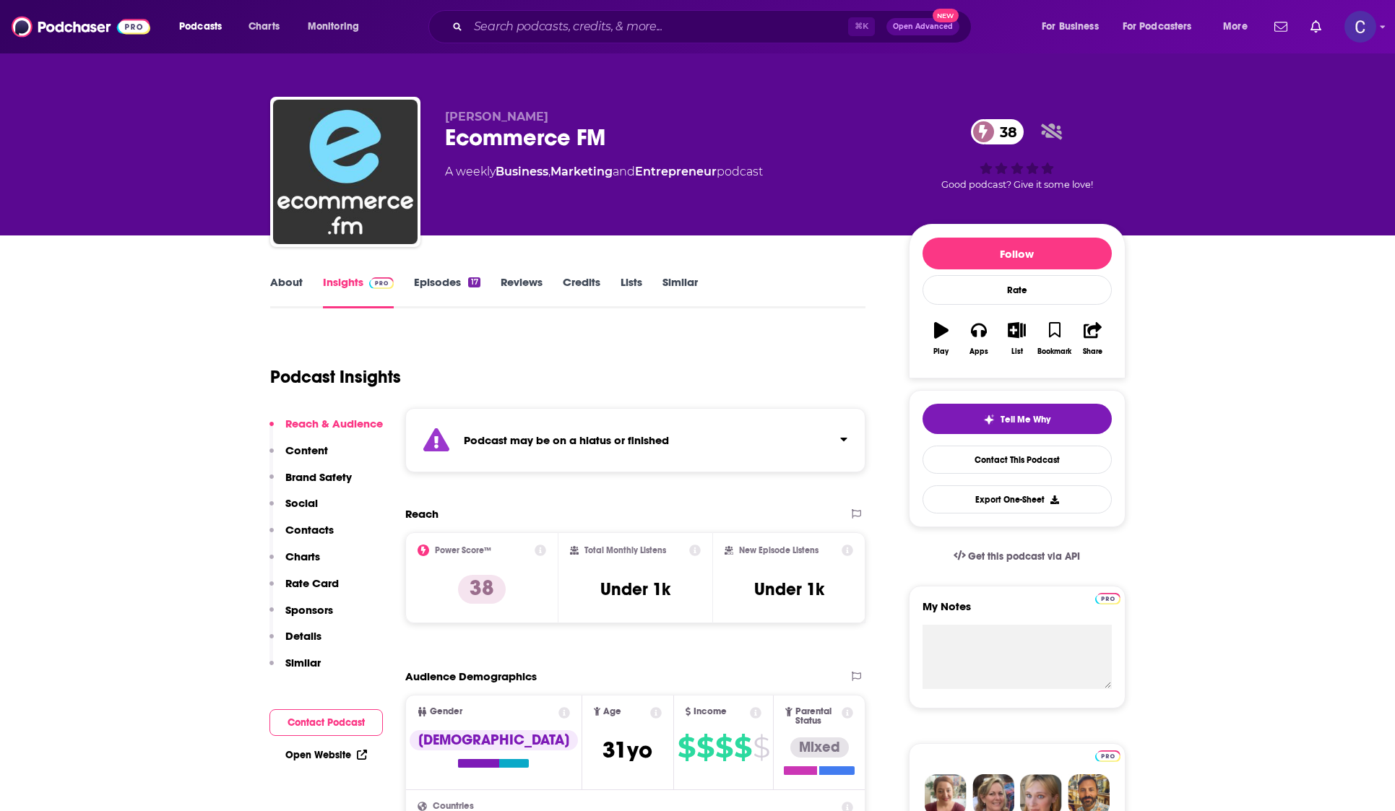
click at [455, 287] on link "Episodes 17" at bounding box center [447, 291] width 66 height 33
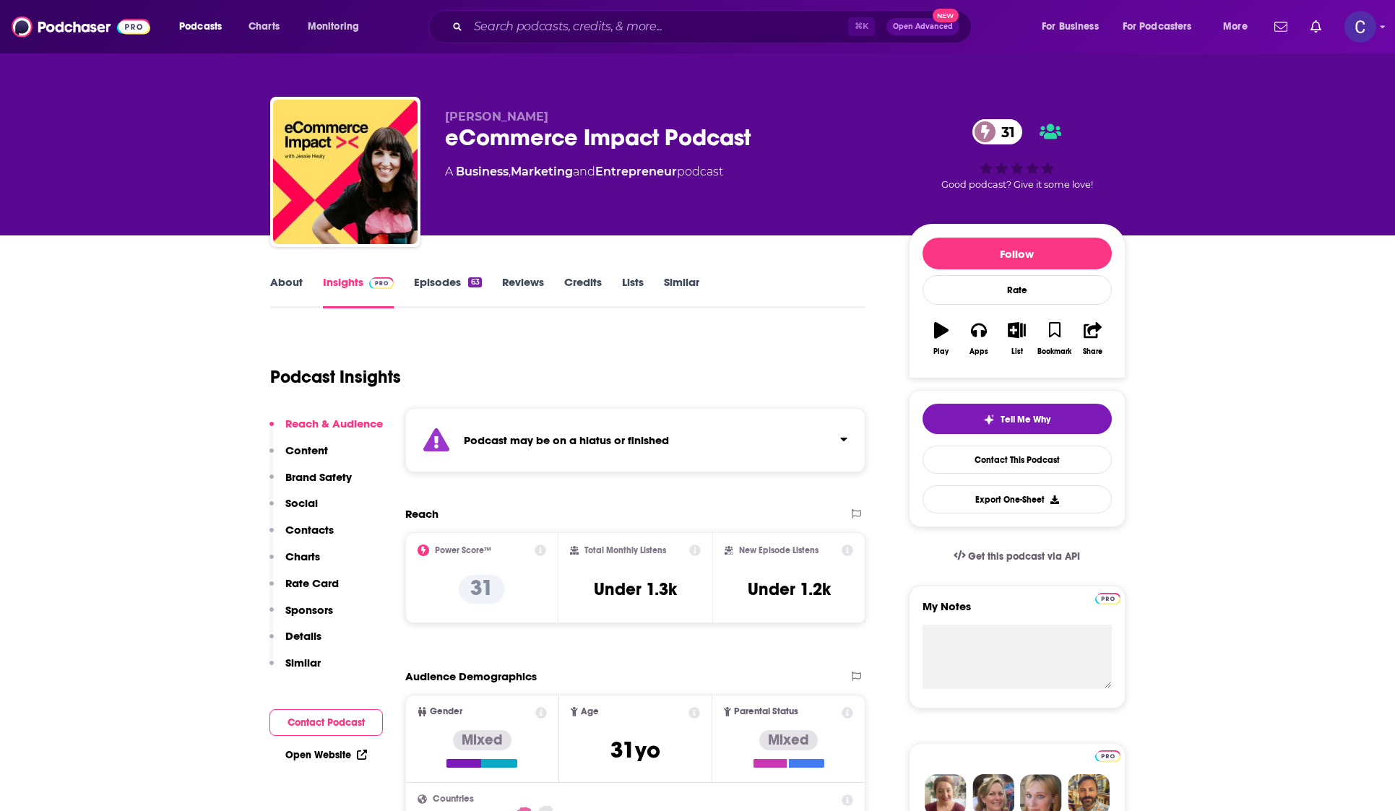
click at [454, 285] on link "Episodes 63" at bounding box center [447, 291] width 67 height 33
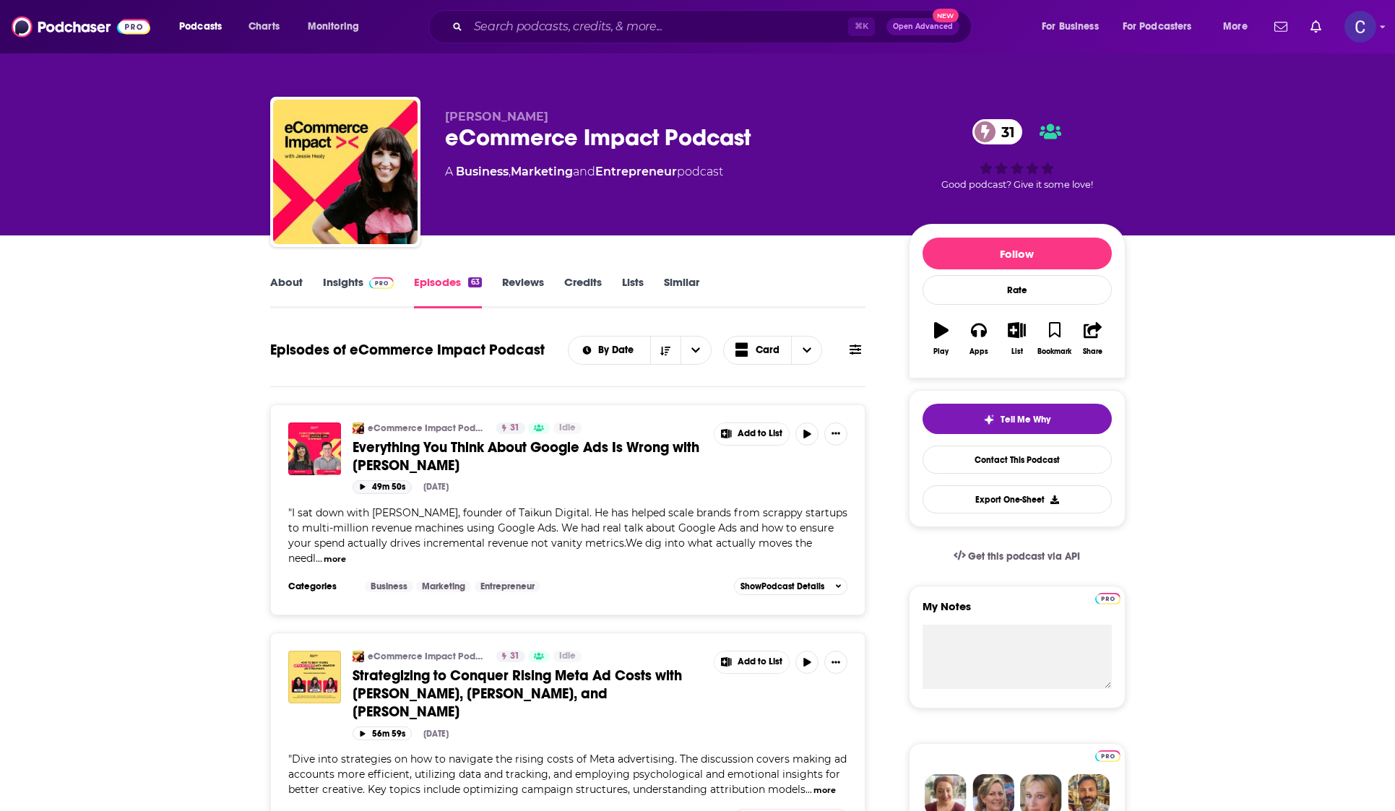
click at [360, 486] on icon "button" at bounding box center [362, 487] width 5 height 6
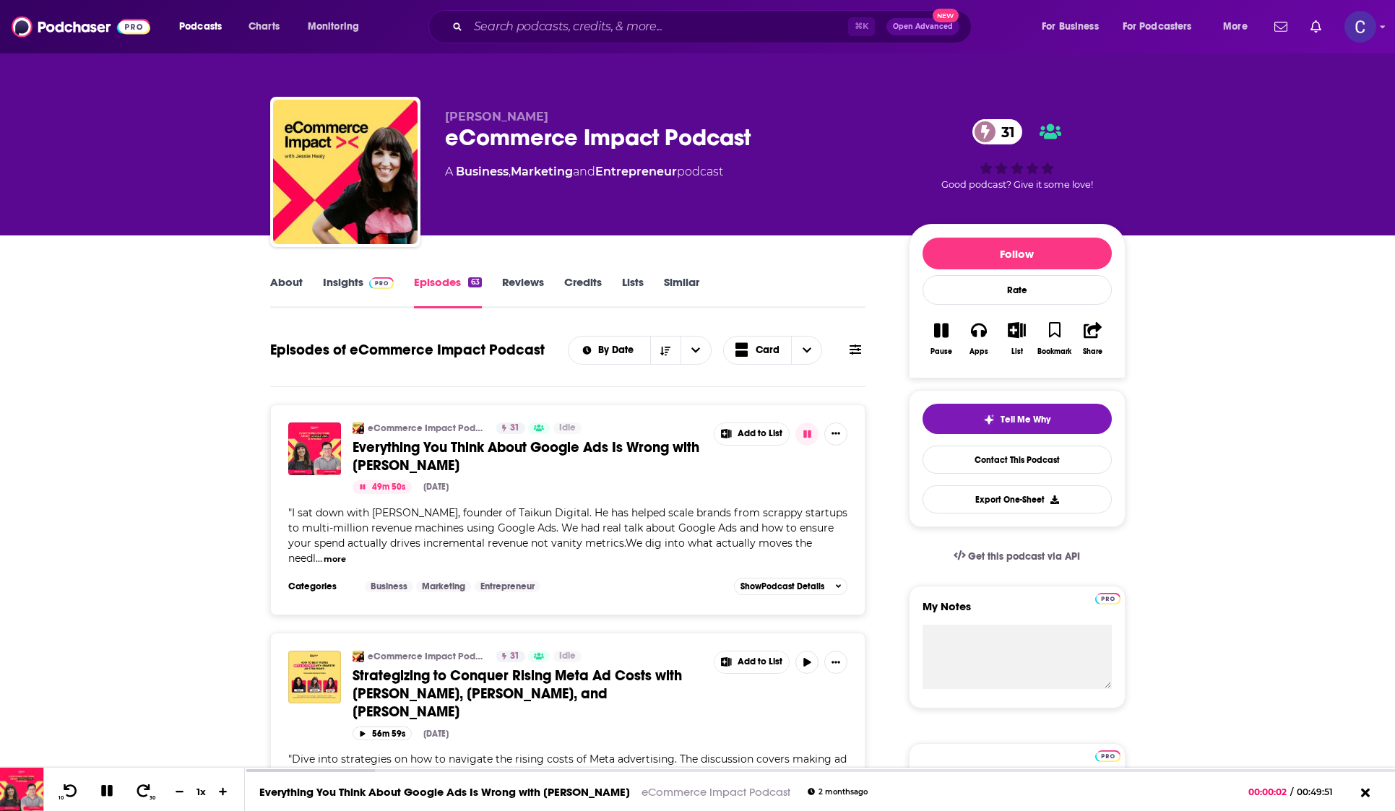
click at [350, 287] on link "Insights" at bounding box center [358, 291] width 71 height 33
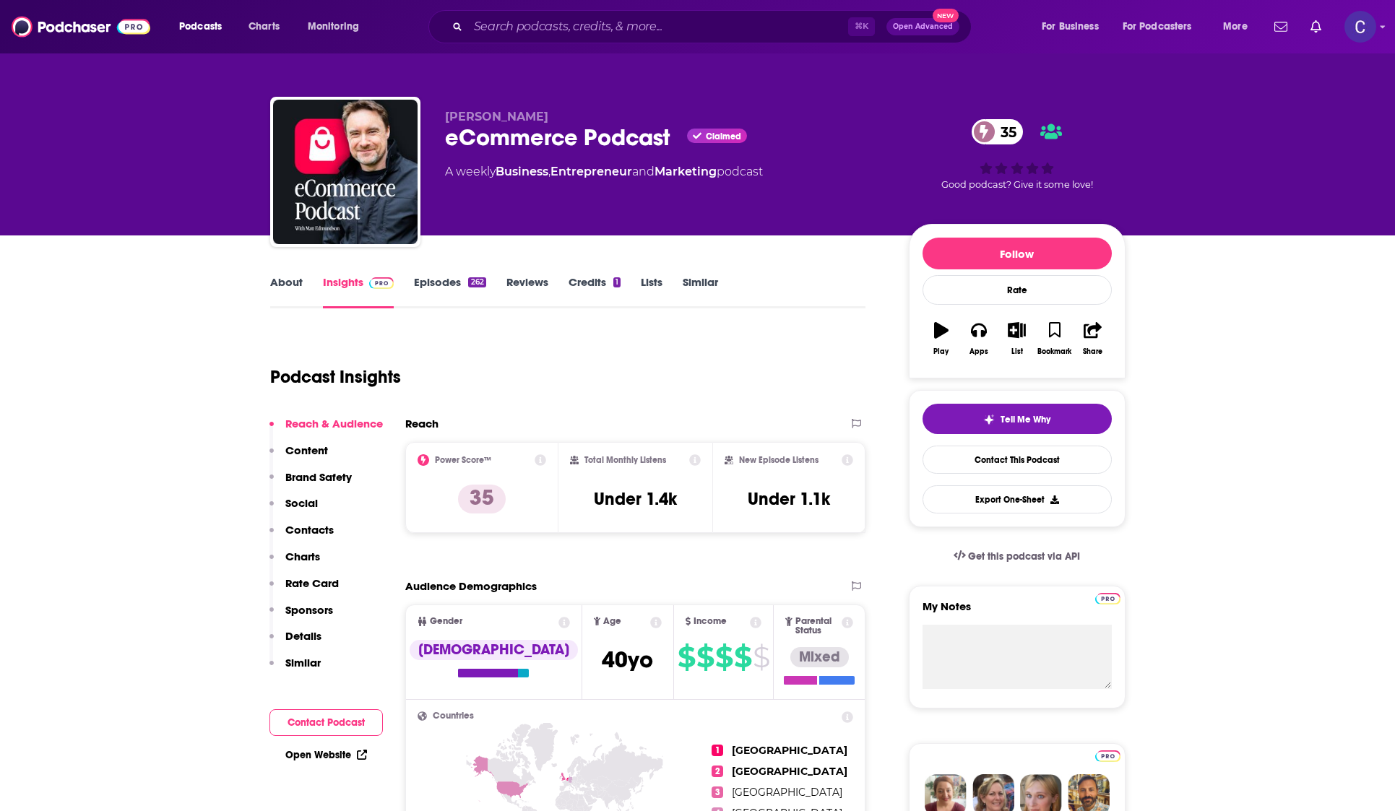
click at [446, 284] on link "Episodes 262" at bounding box center [449, 291] width 71 height 33
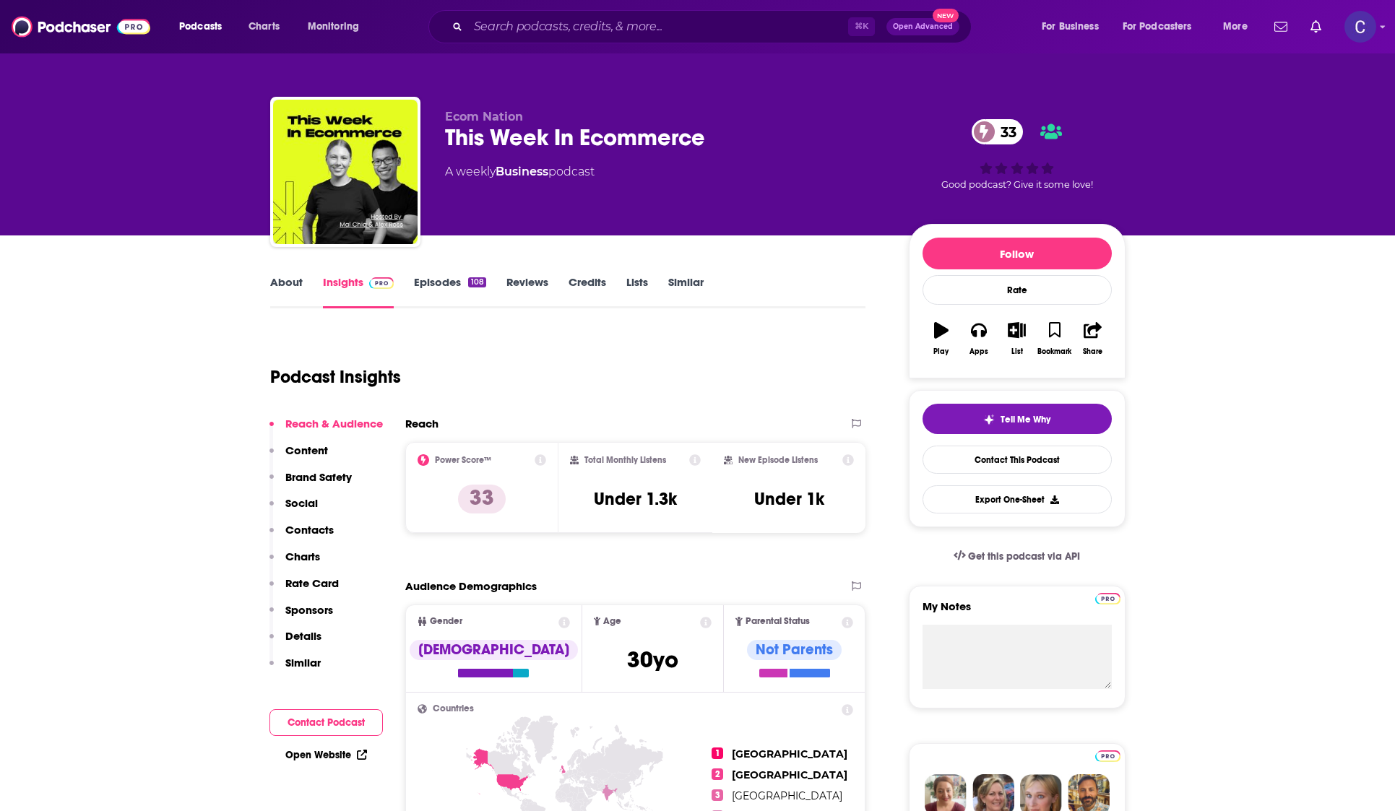
click at [454, 290] on link "Episodes 108" at bounding box center [449, 291] width 71 height 33
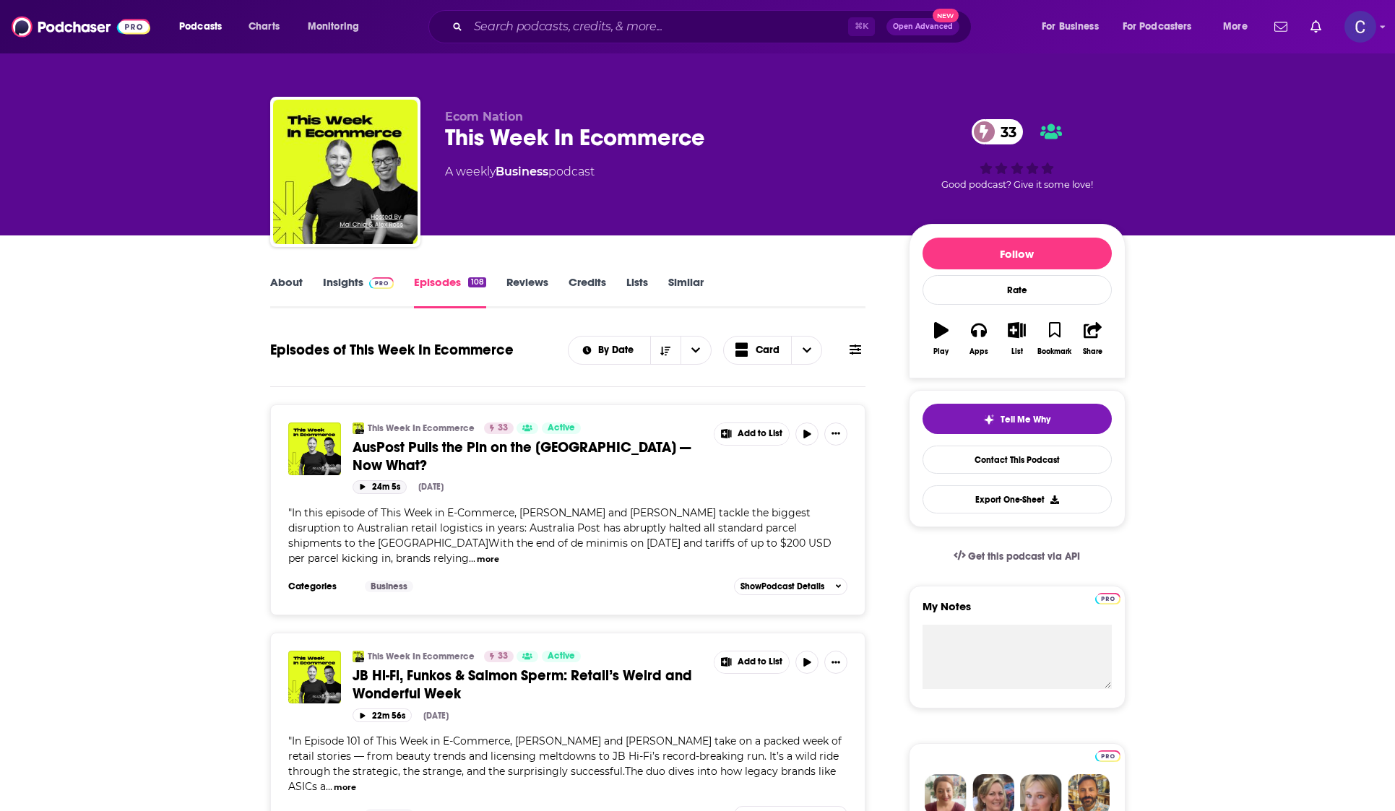
click at [365, 480] on button "24m 5s" at bounding box center [379, 487] width 54 height 14
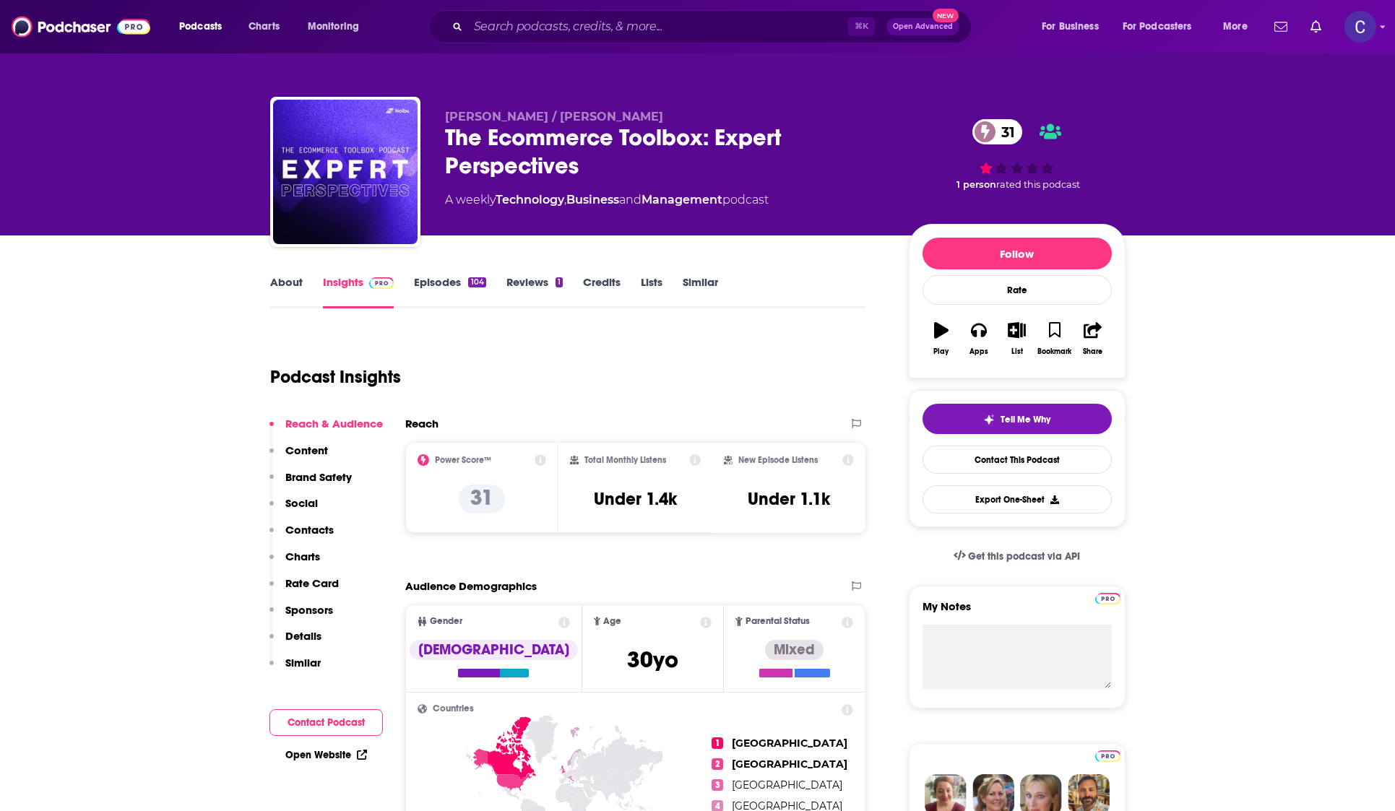
click at [461, 283] on link "Episodes 104" at bounding box center [449, 291] width 71 height 33
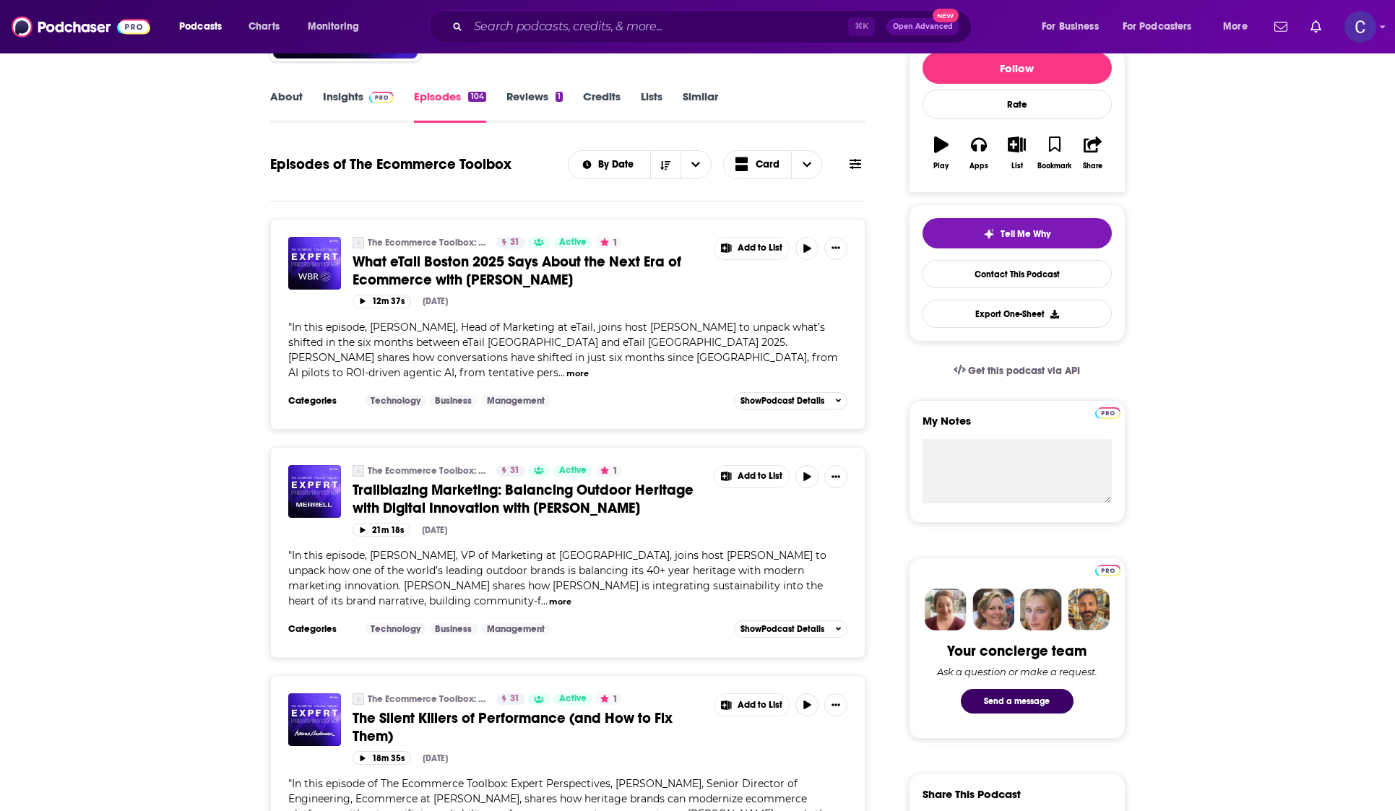
scroll to position [274, 0]
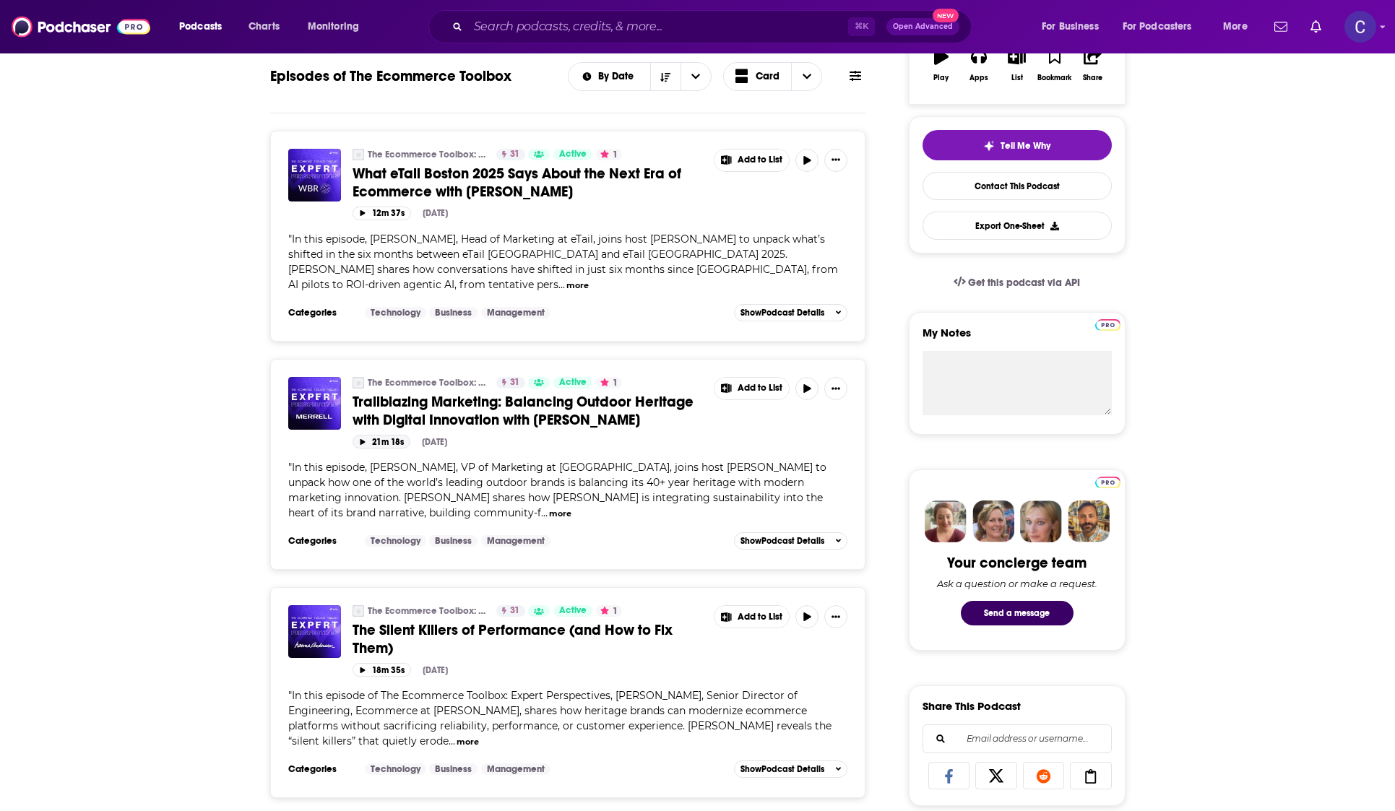
click at [364, 439] on icon "button" at bounding box center [362, 442] width 7 height 6
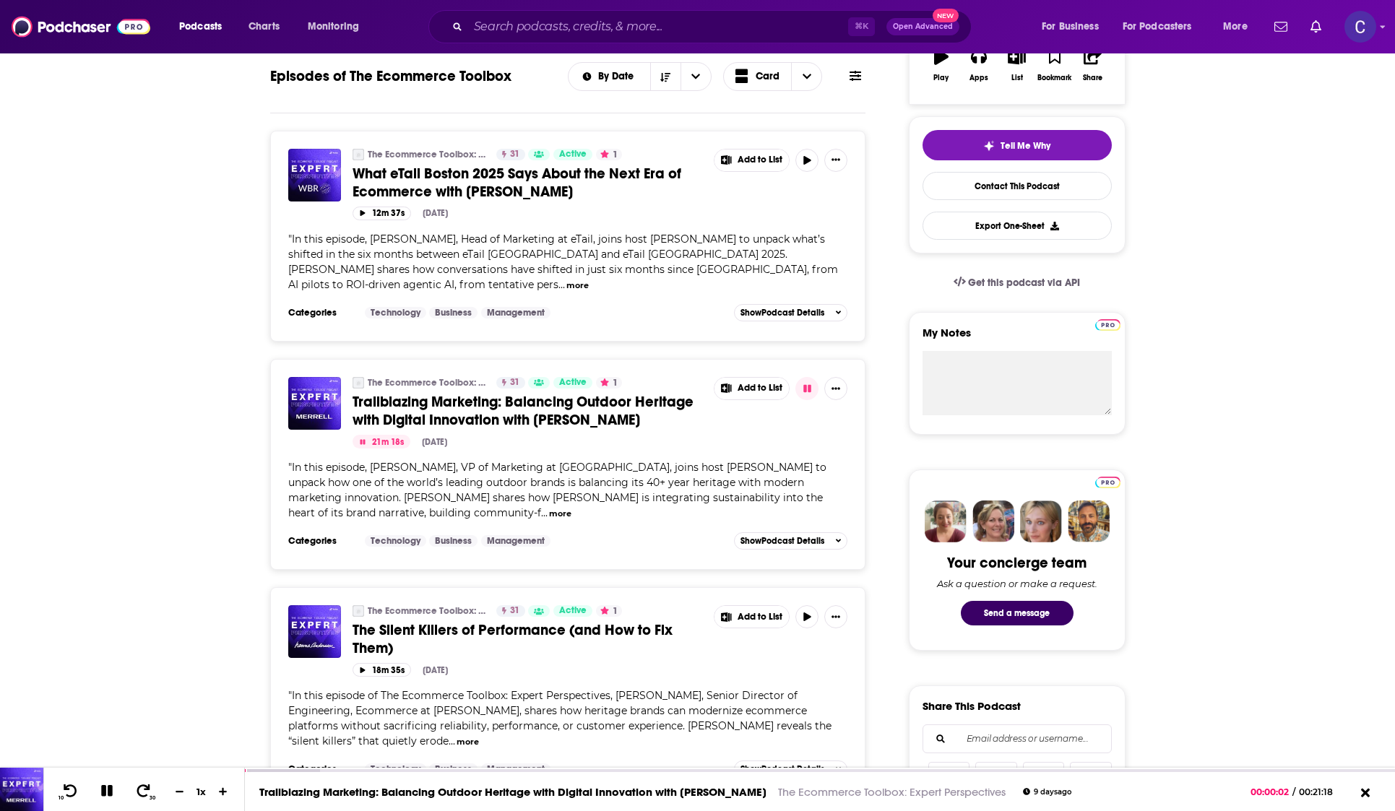
click at [364, 439] on icon "button" at bounding box center [362, 441] width 5 height 5
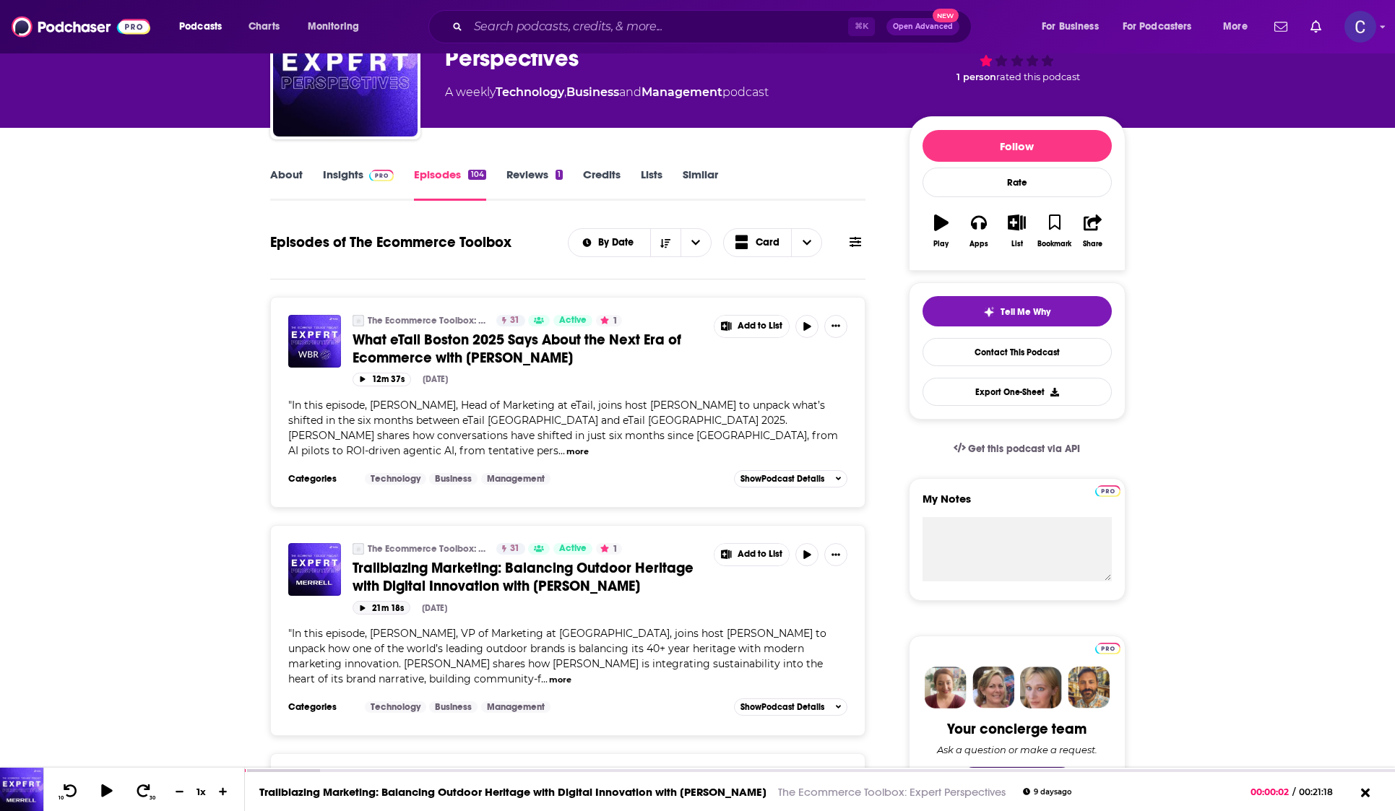
scroll to position [0, 0]
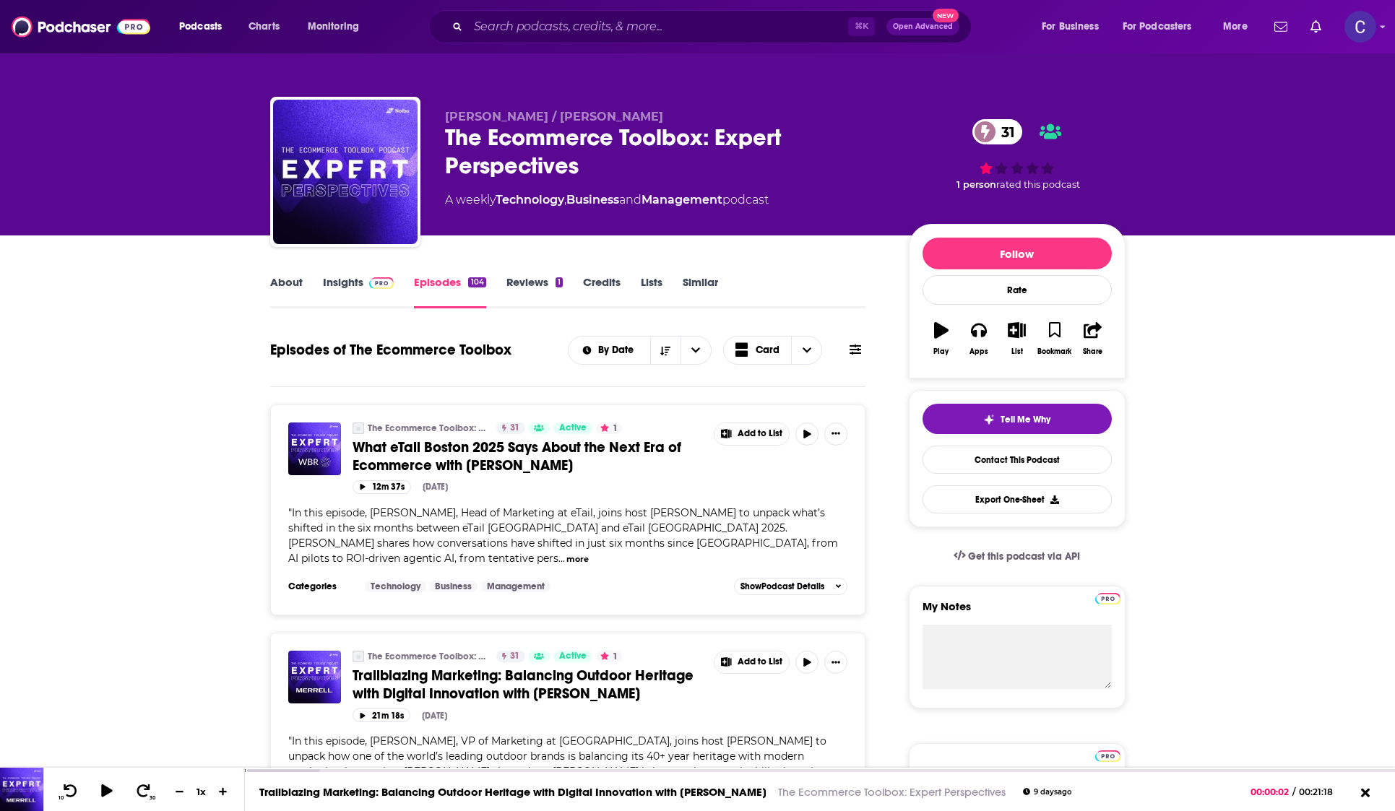
click at [354, 295] on link "Insights" at bounding box center [358, 291] width 71 height 33
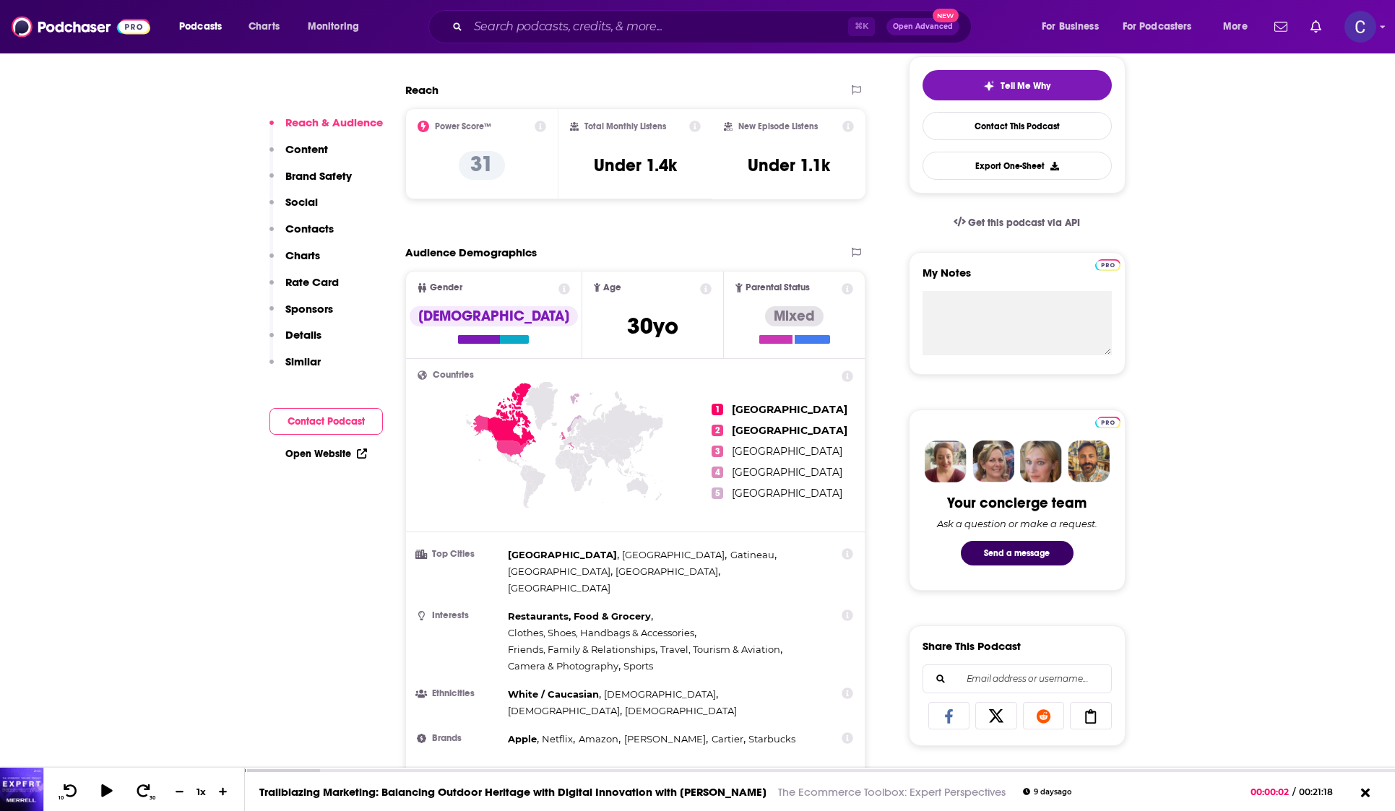
scroll to position [486, 0]
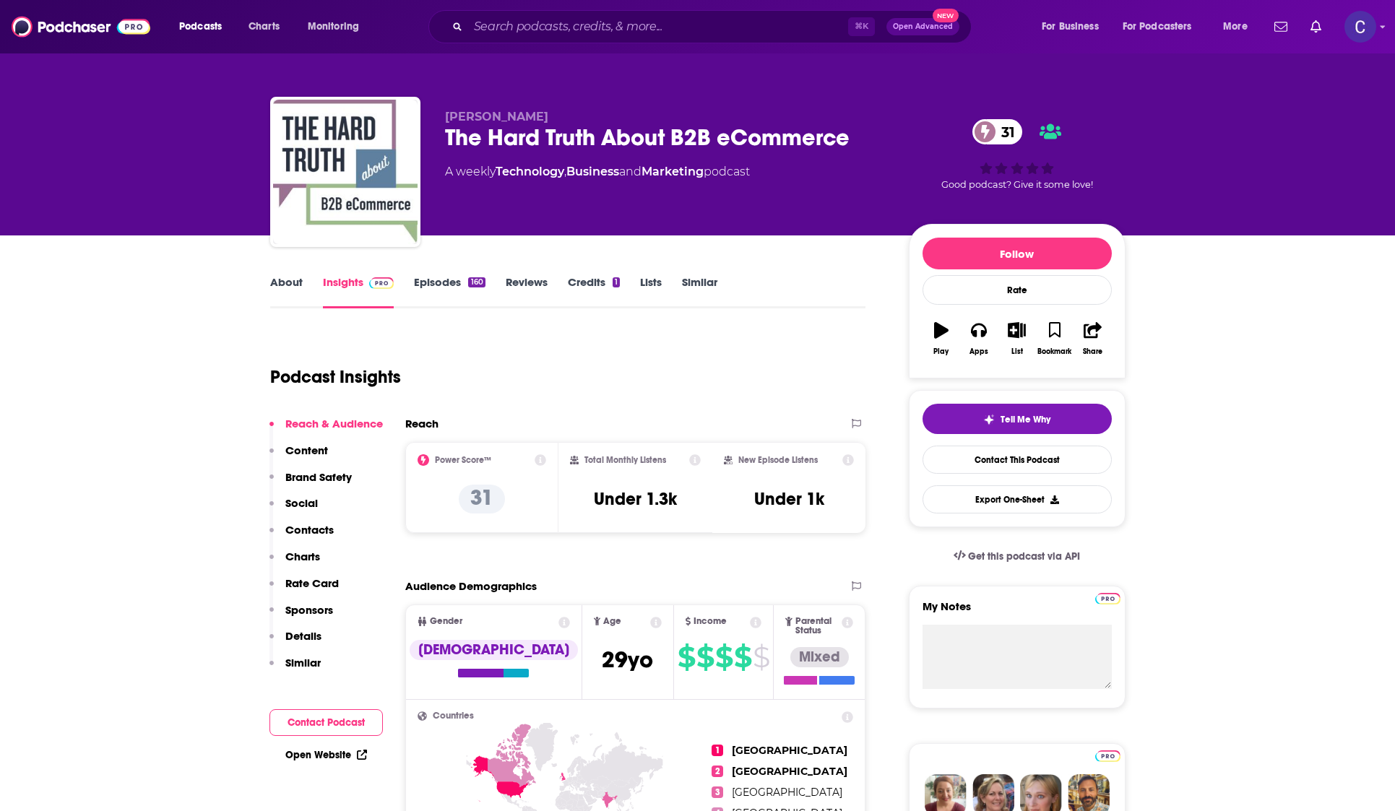
click at [438, 287] on link "Episodes 160" at bounding box center [449, 291] width 71 height 33
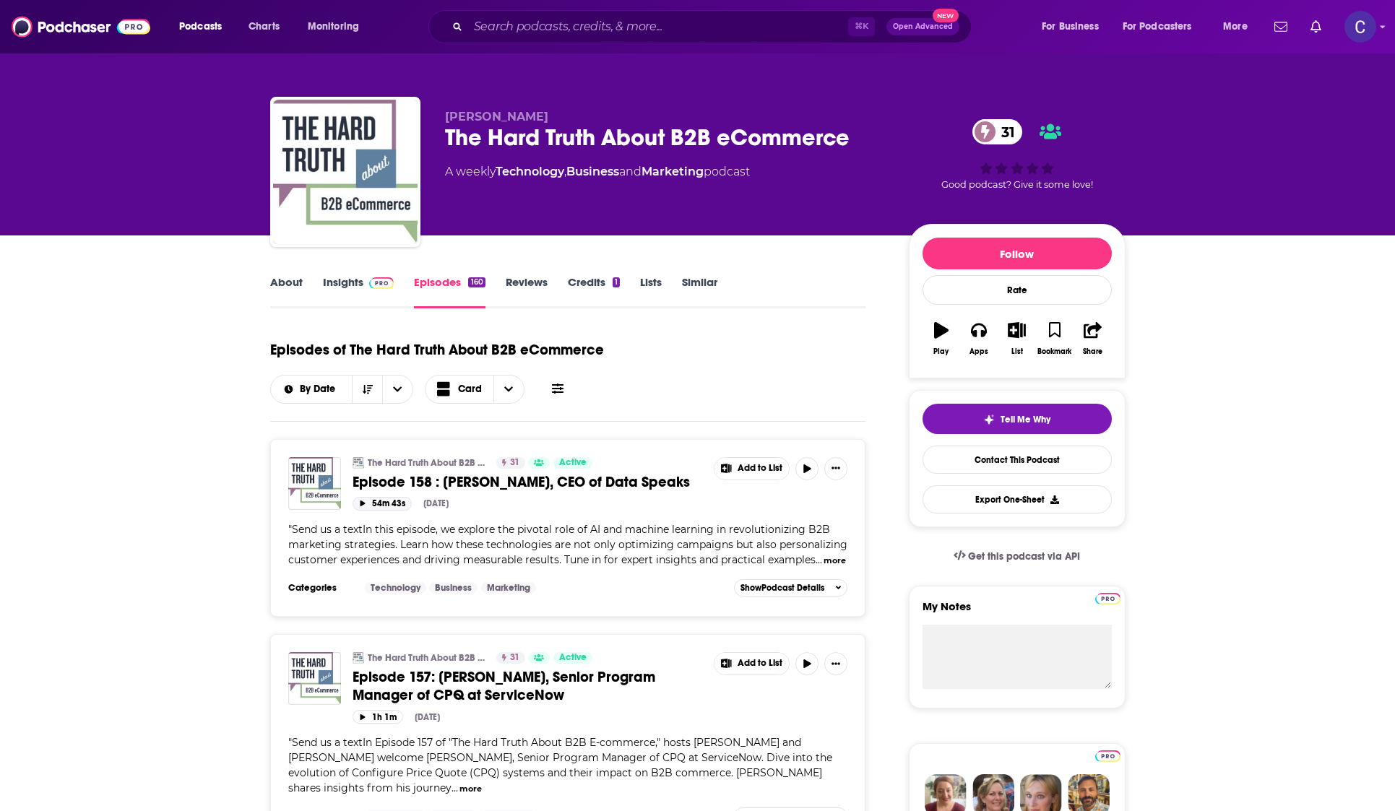
click at [361, 506] on icon "button" at bounding box center [362, 503] width 5 height 6
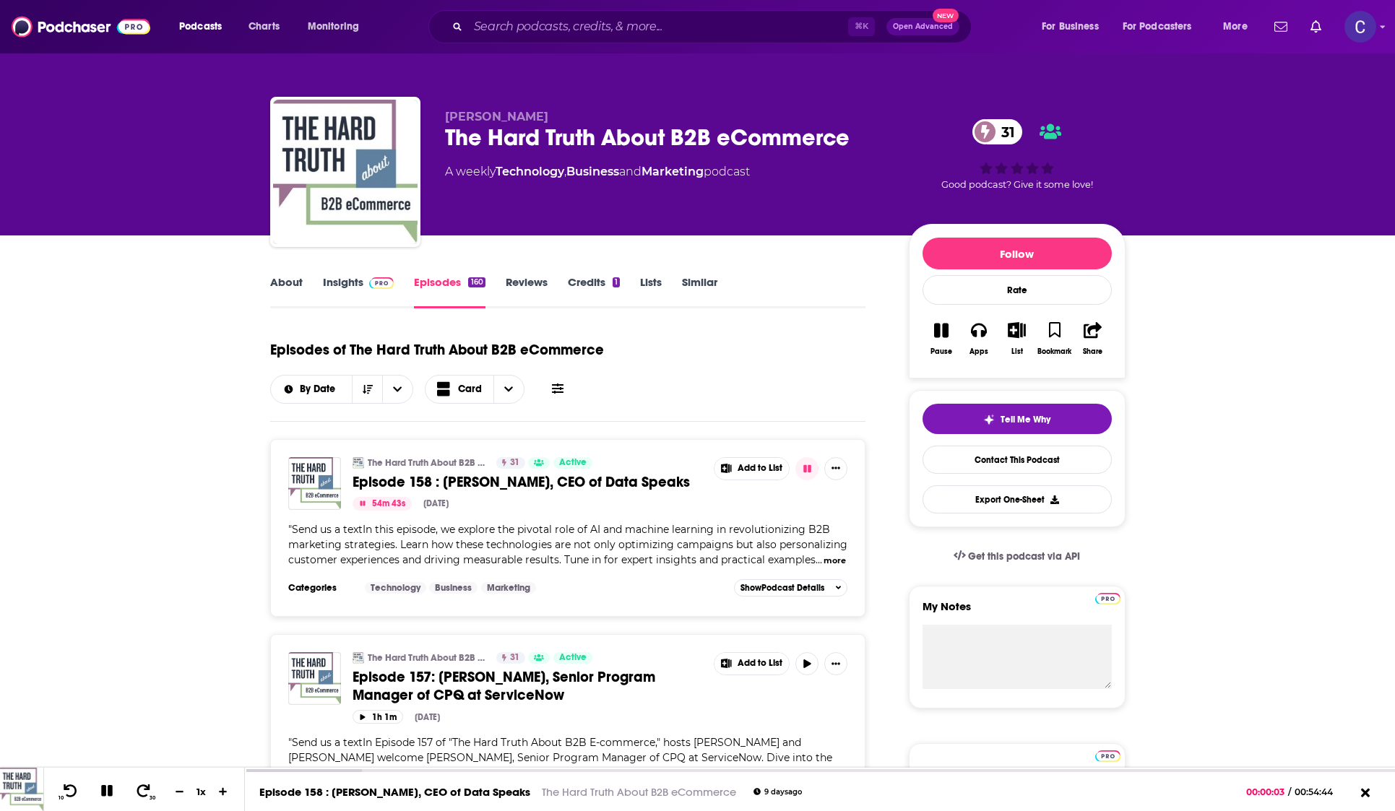
click at [361, 505] on icon "button" at bounding box center [362, 503] width 5 height 5
click at [274, 279] on link "About" at bounding box center [286, 291] width 32 height 33
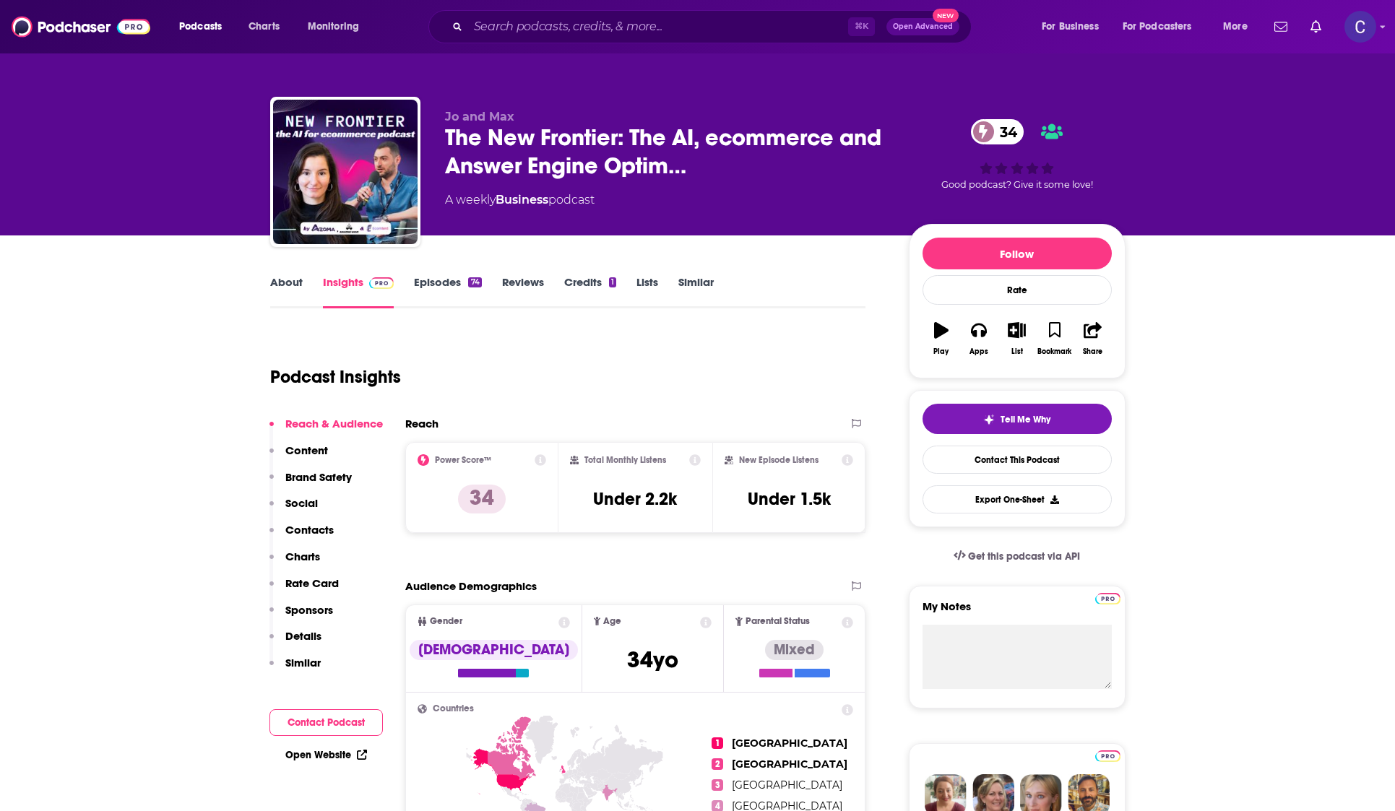
click at [295, 297] on link "About" at bounding box center [286, 291] width 32 height 33
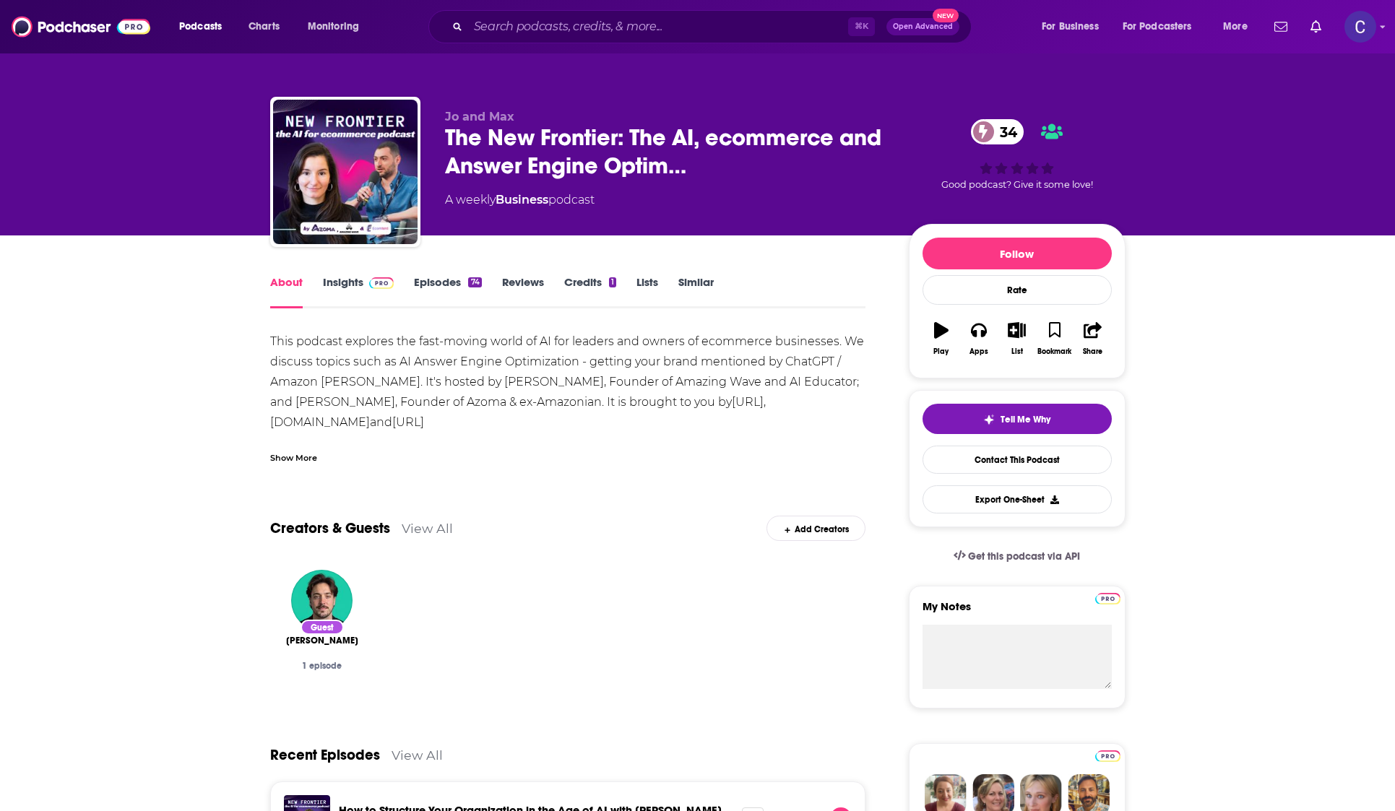
scroll to position [8, 0]
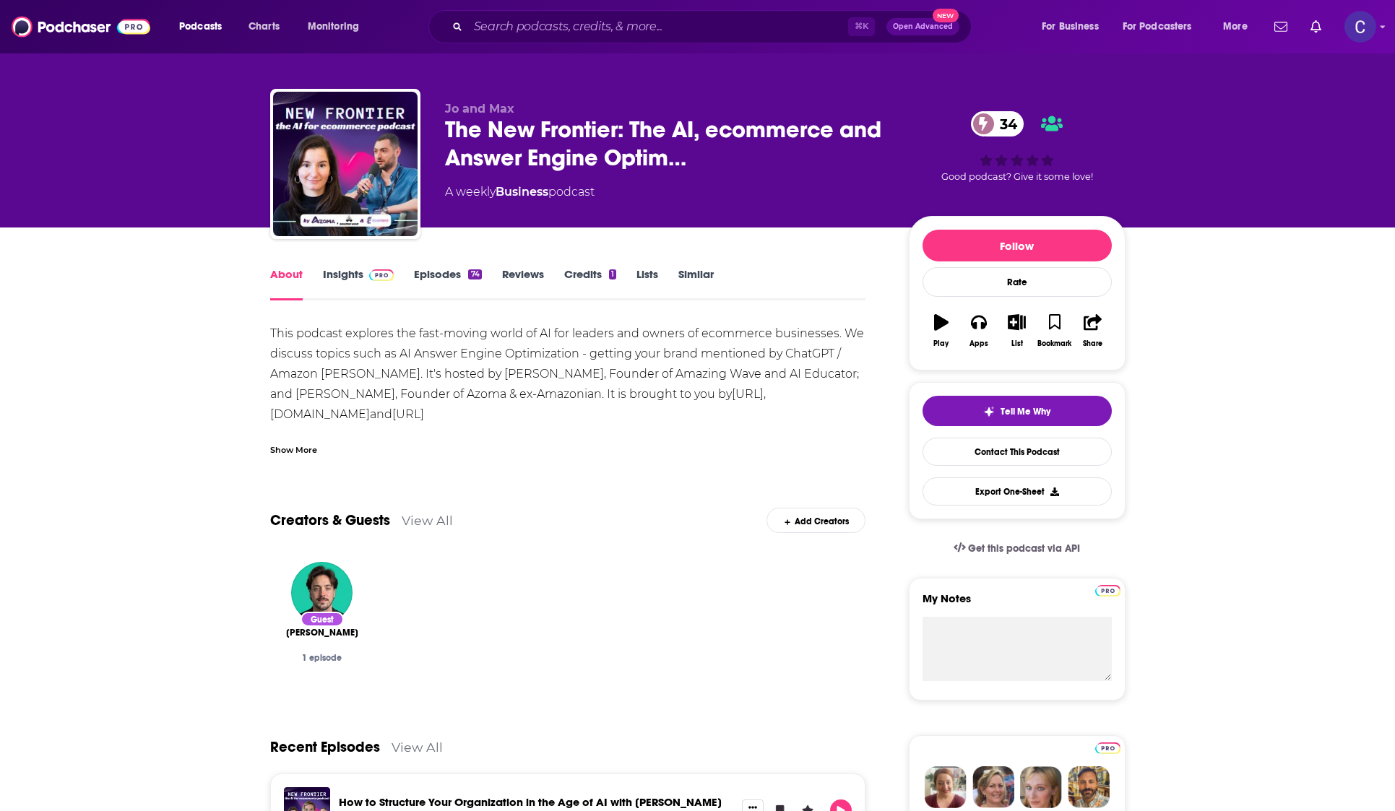
click at [455, 293] on link "Episodes 74" at bounding box center [447, 283] width 67 height 33
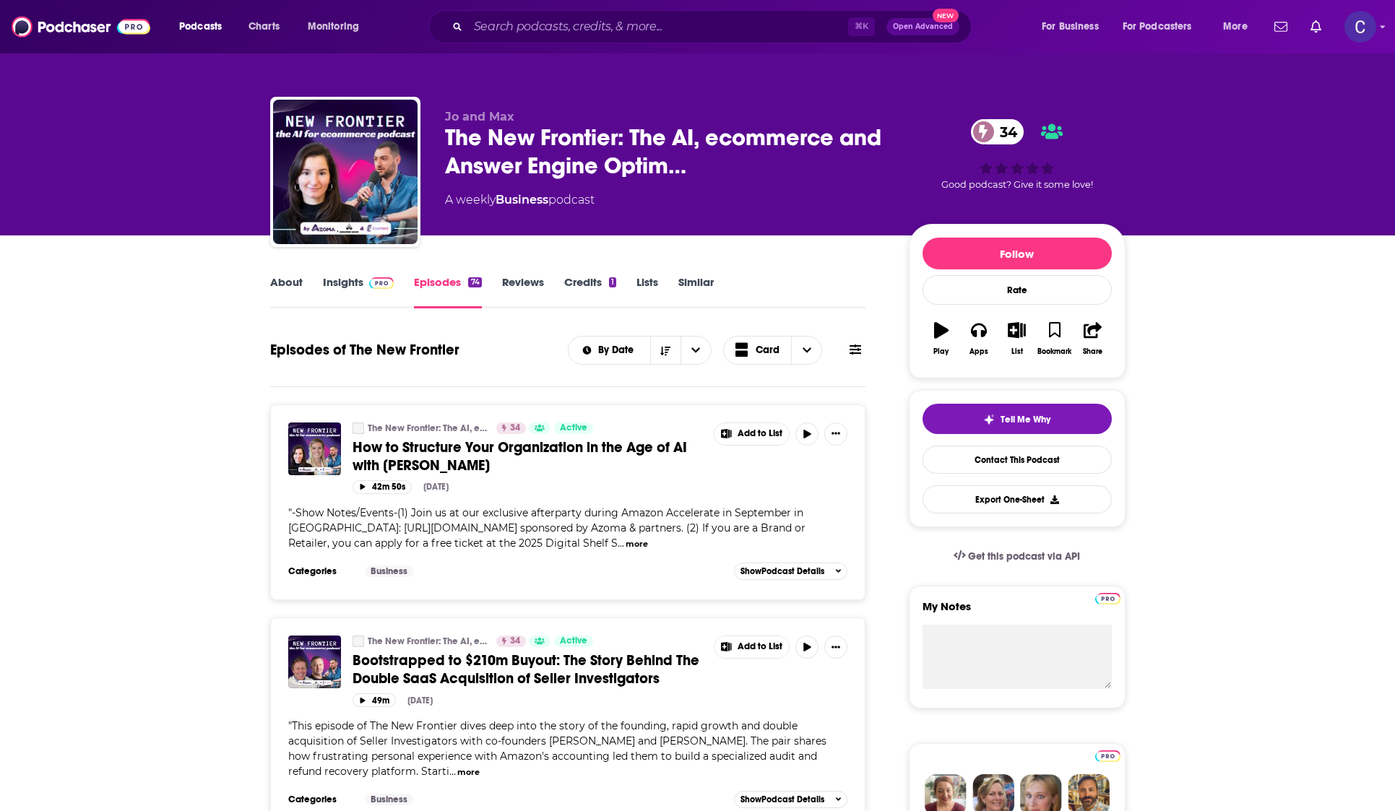
scroll to position [1, 0]
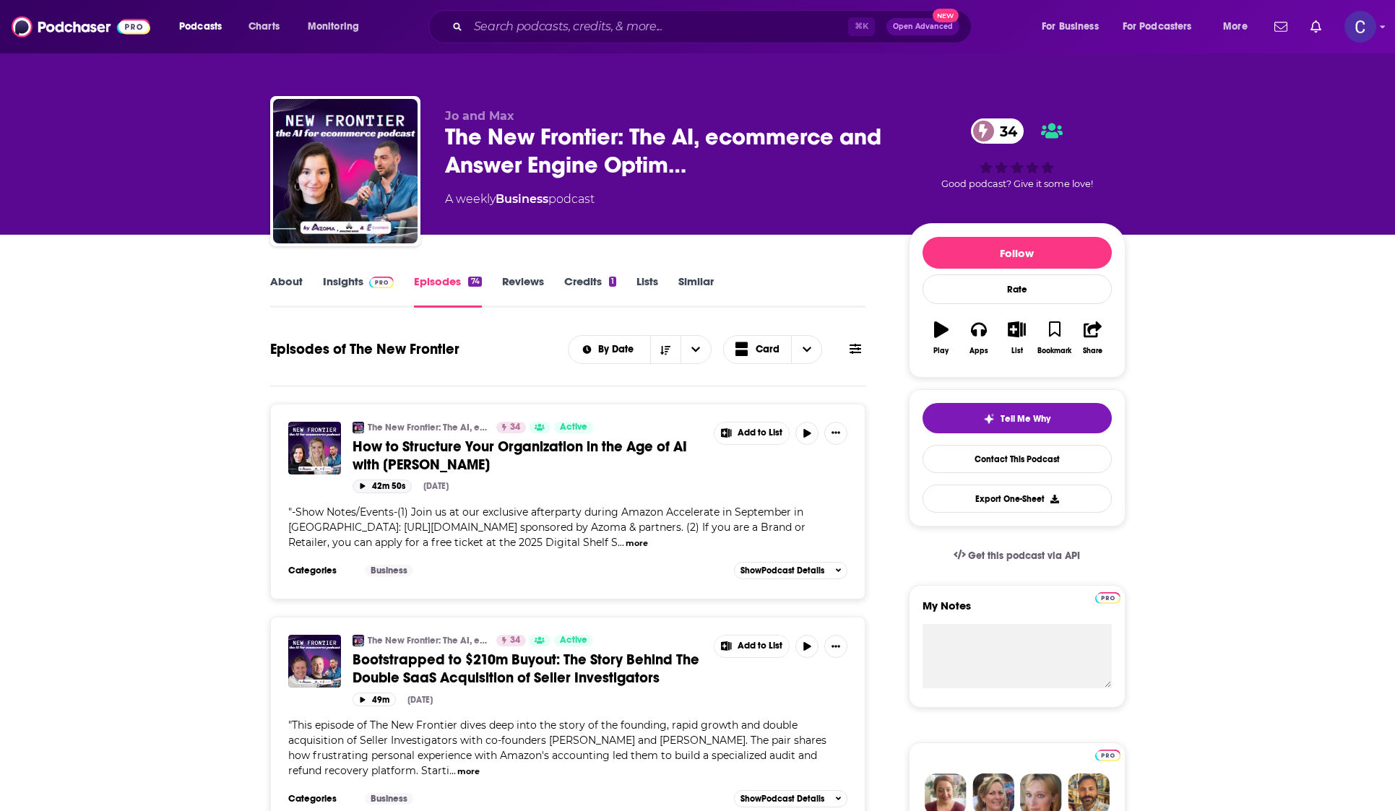
click at [360, 485] on icon "button" at bounding box center [362, 486] width 5 height 6
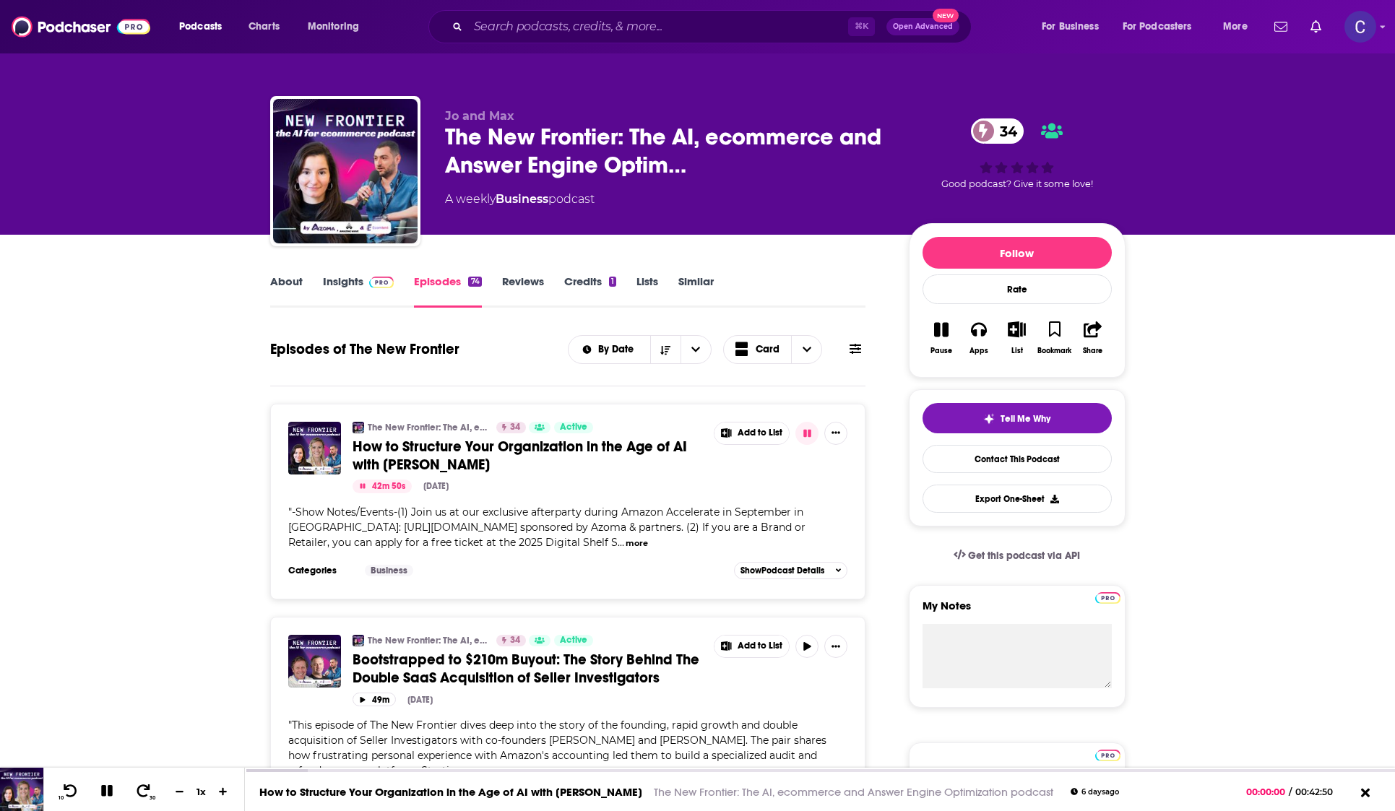
scroll to position [2, 0]
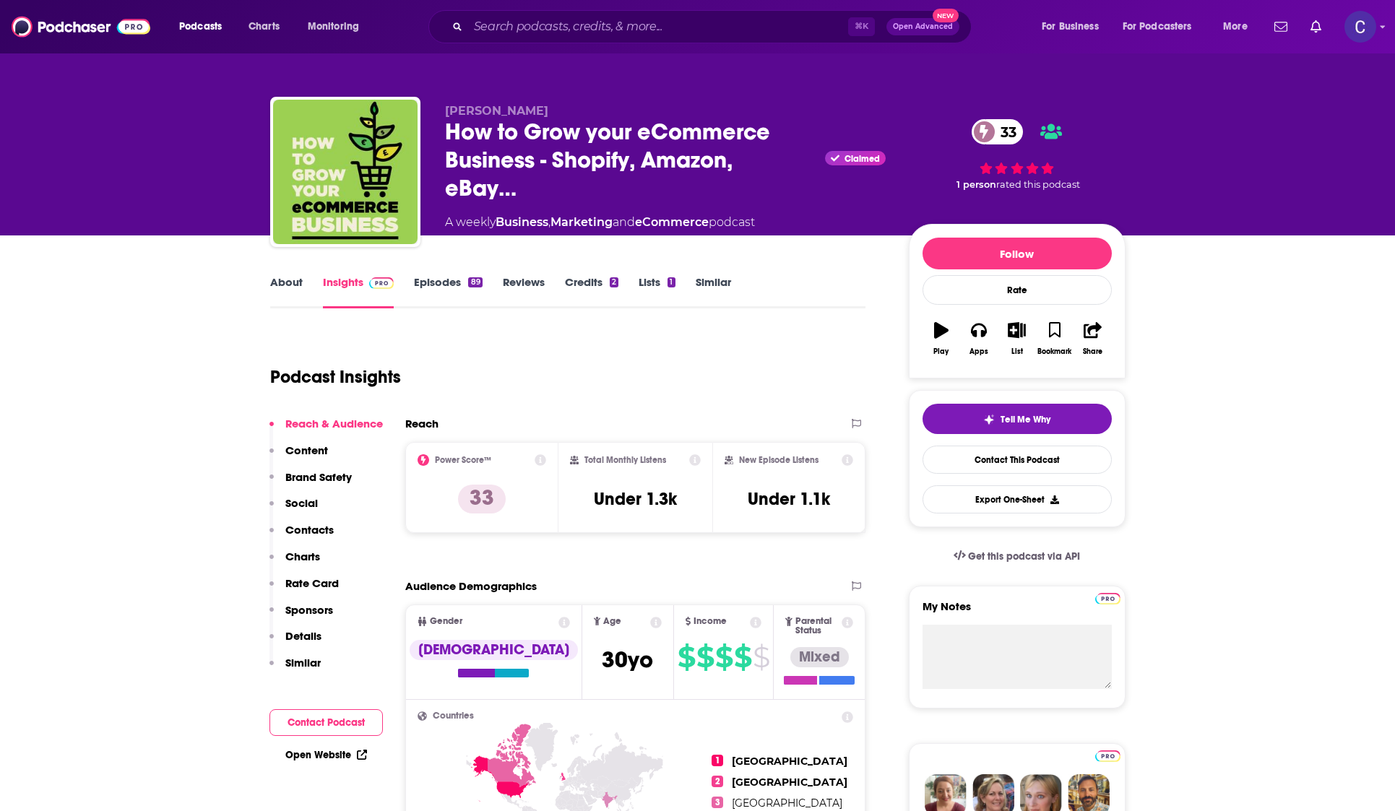
click at [433, 283] on link "Episodes 89" at bounding box center [448, 291] width 68 height 33
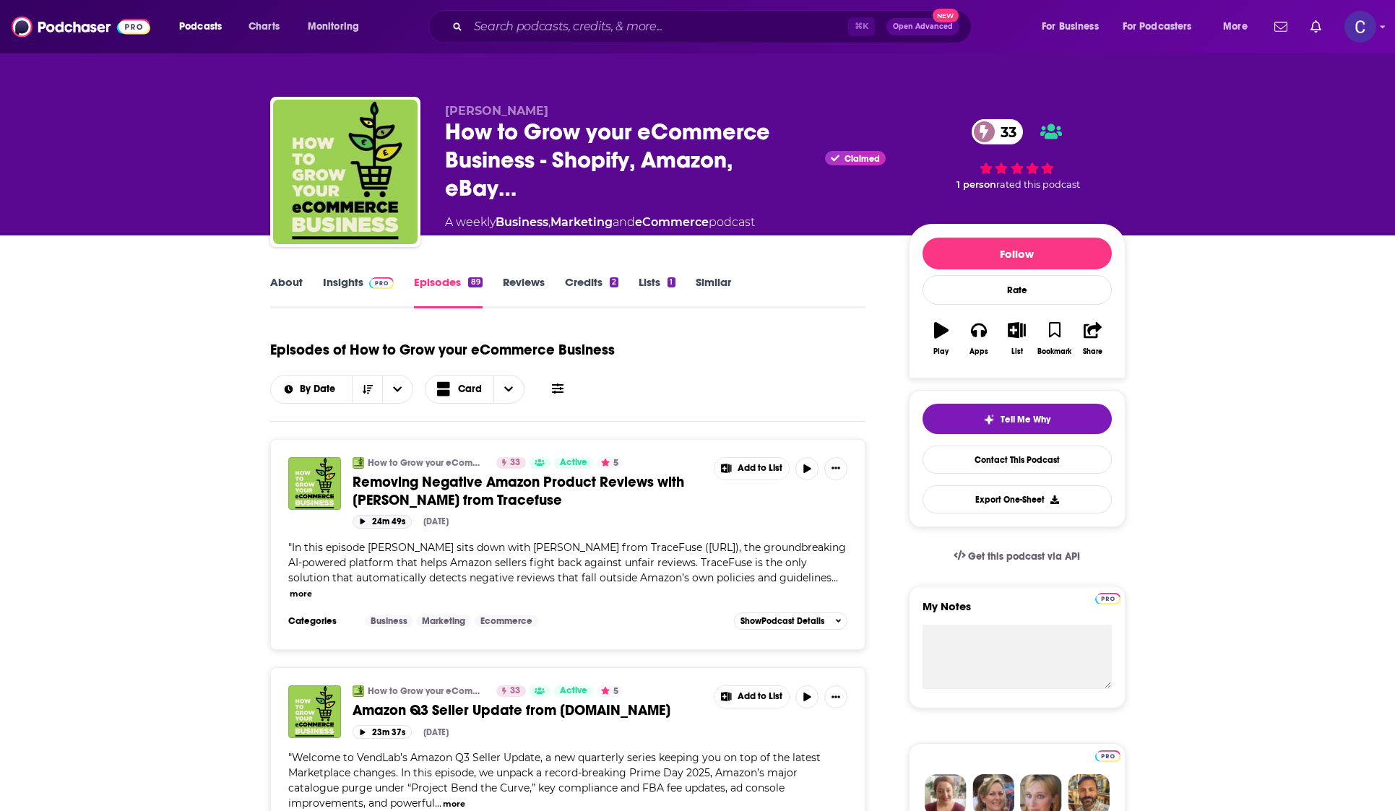
click at [363, 524] on icon "button" at bounding box center [362, 522] width 7 height 6
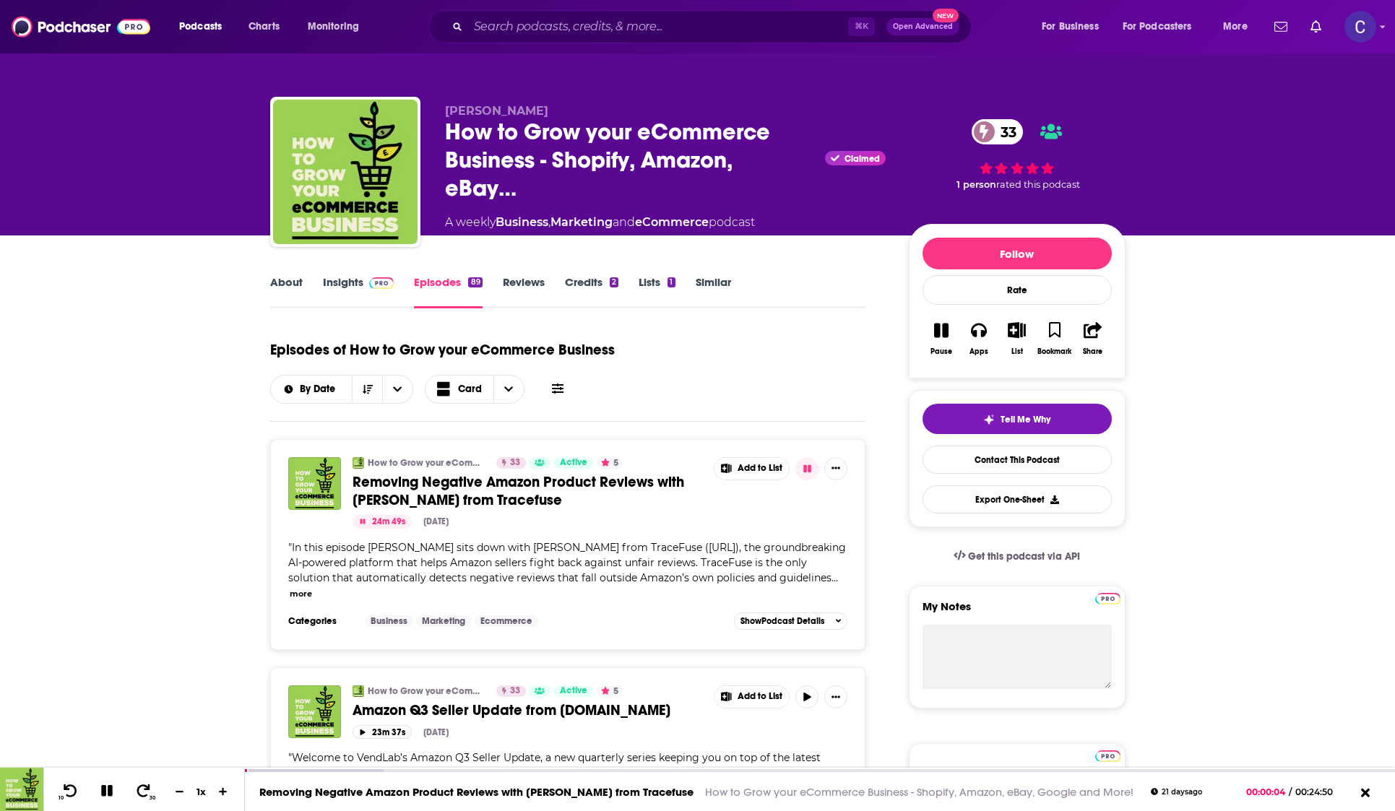
click at [363, 523] on icon "button" at bounding box center [362, 521] width 5 height 5
click at [348, 278] on link "Insights" at bounding box center [358, 291] width 71 height 33
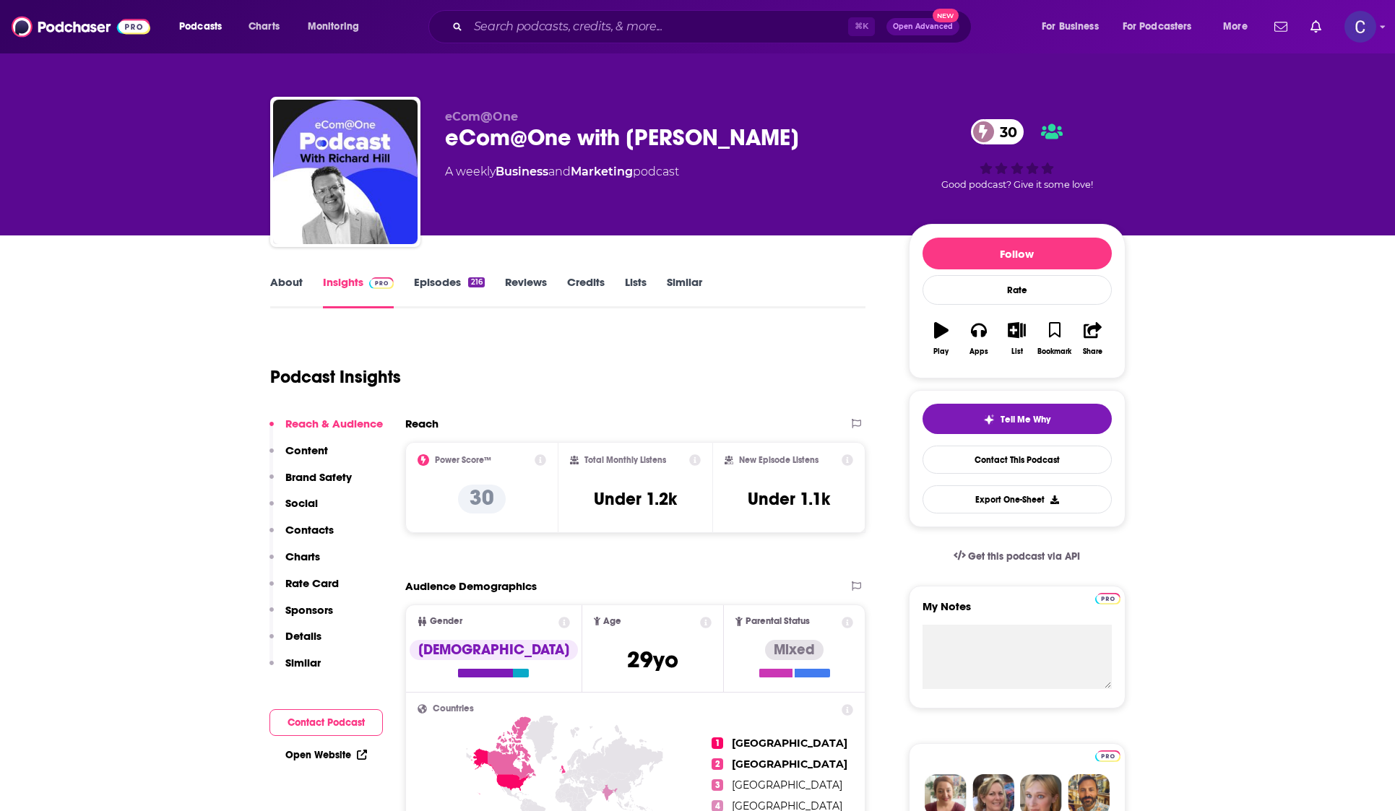
click at [441, 287] on link "Episodes 216" at bounding box center [449, 291] width 70 height 33
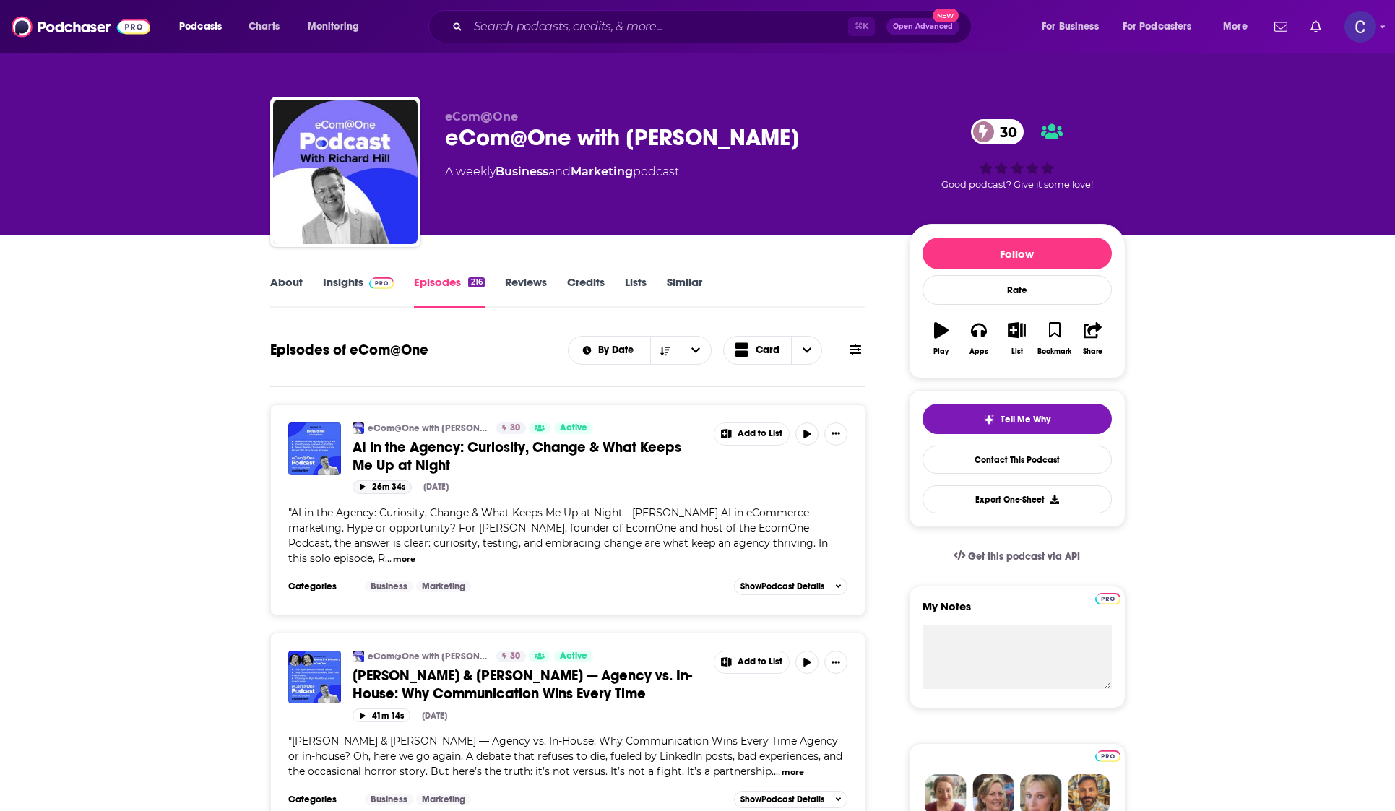
click at [368, 485] on button "26m 34s" at bounding box center [381, 487] width 59 height 14
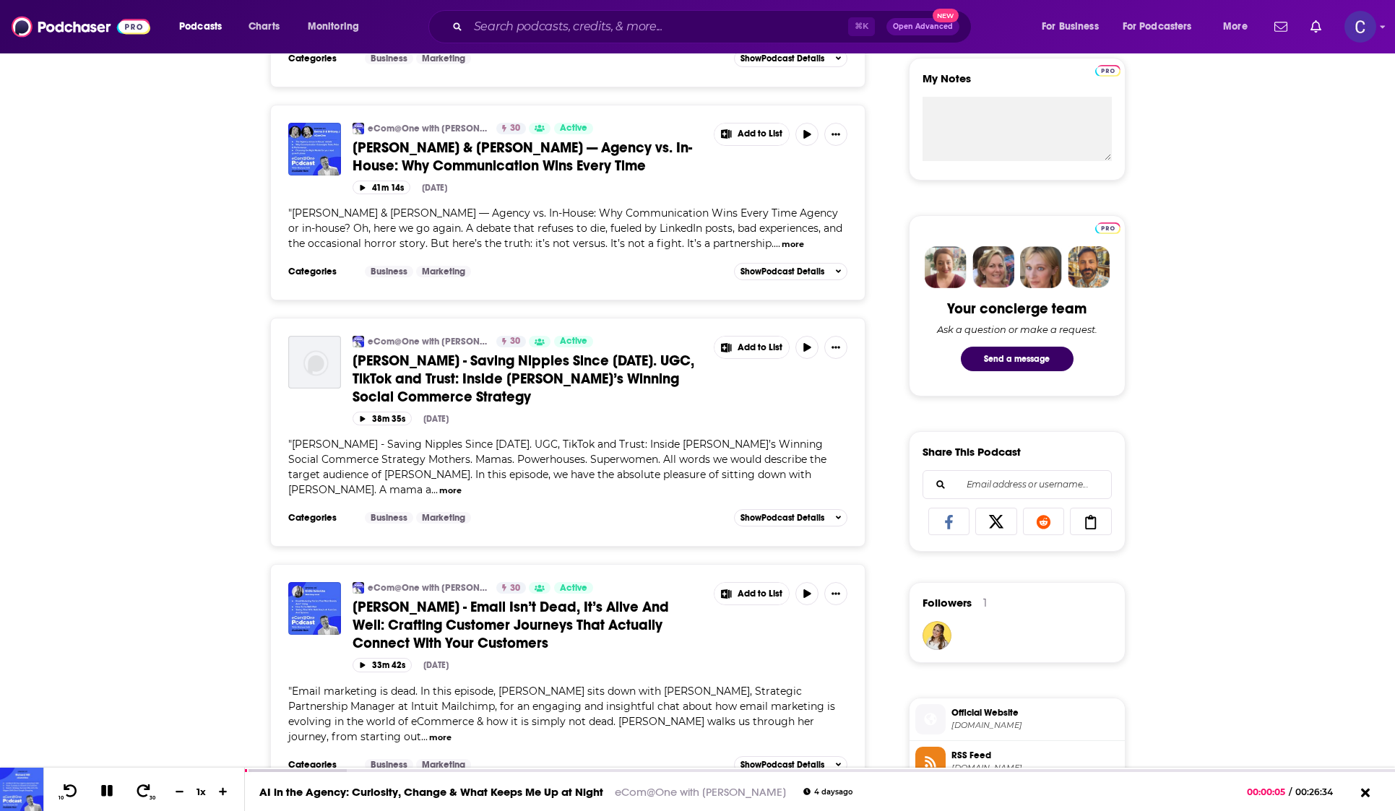
scroll to position [533, 0]
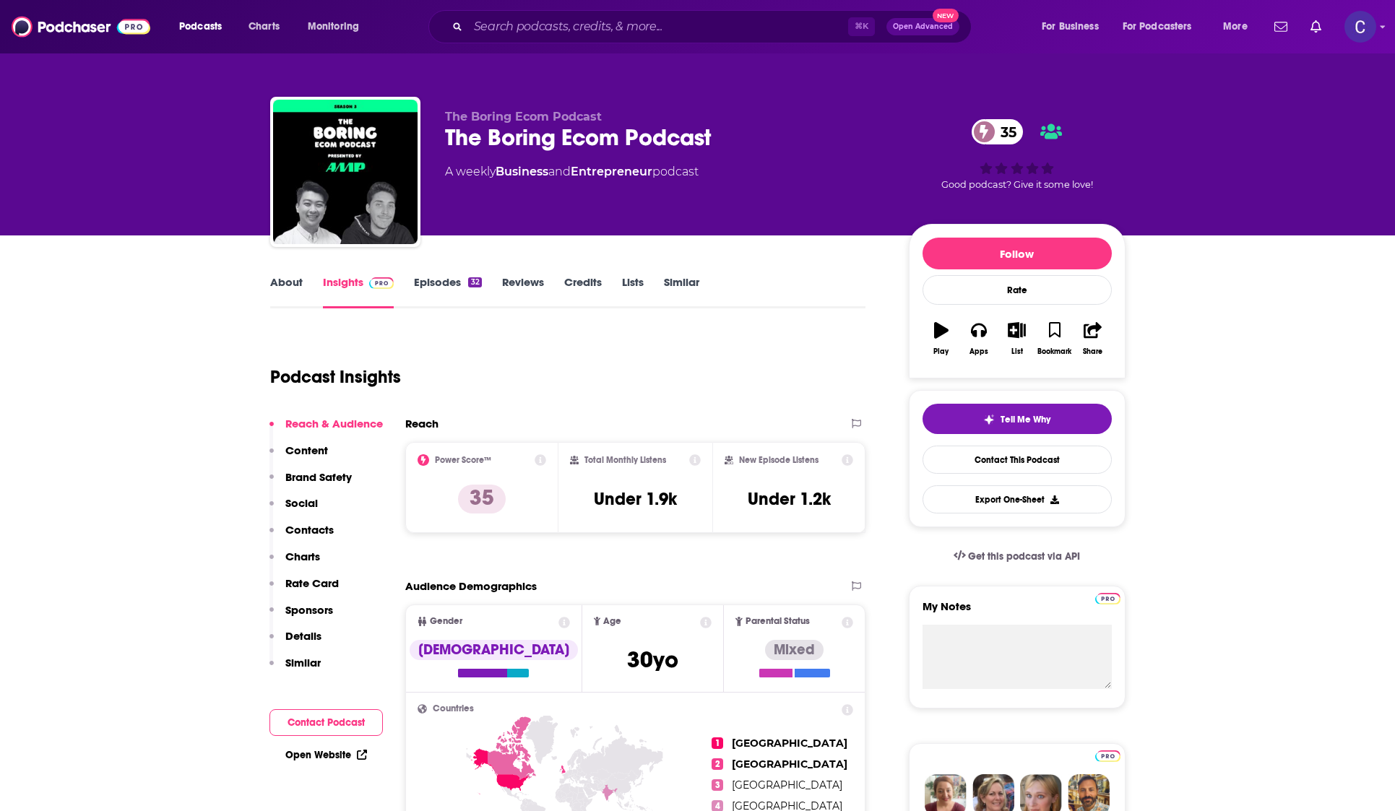
click at [447, 284] on link "Episodes 32" at bounding box center [447, 291] width 67 height 33
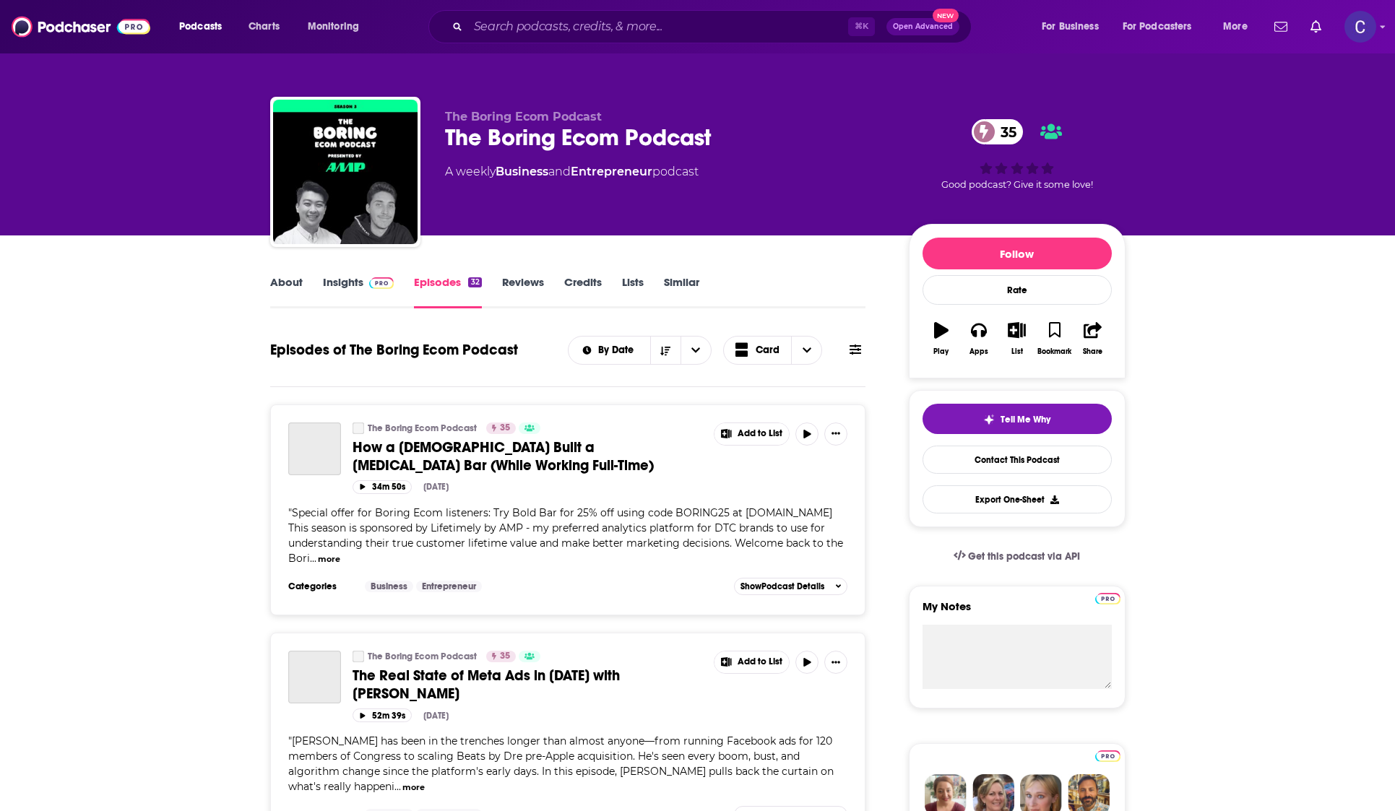
click at [345, 282] on link "Insights" at bounding box center [358, 291] width 71 height 33
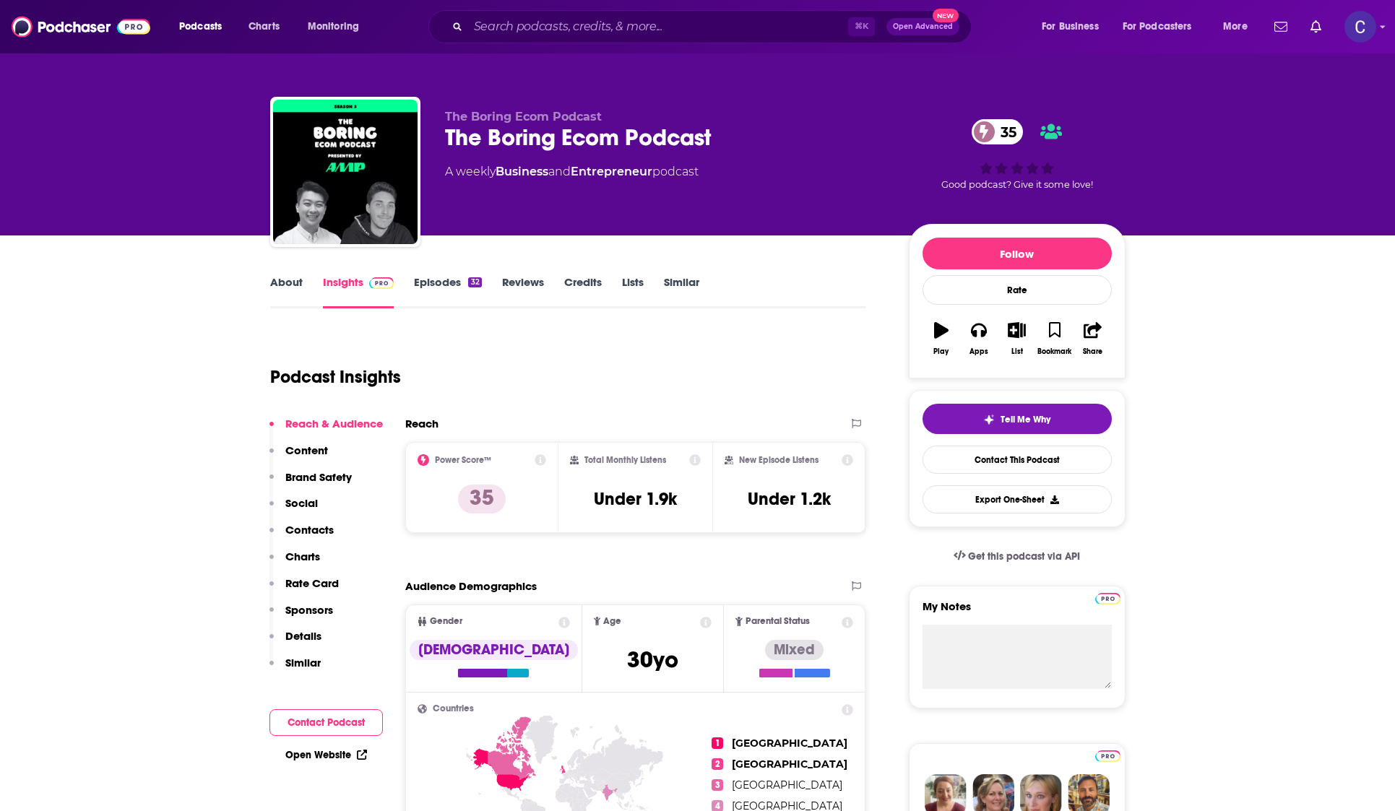
click at [457, 290] on link "Episodes 32" at bounding box center [447, 291] width 67 height 33
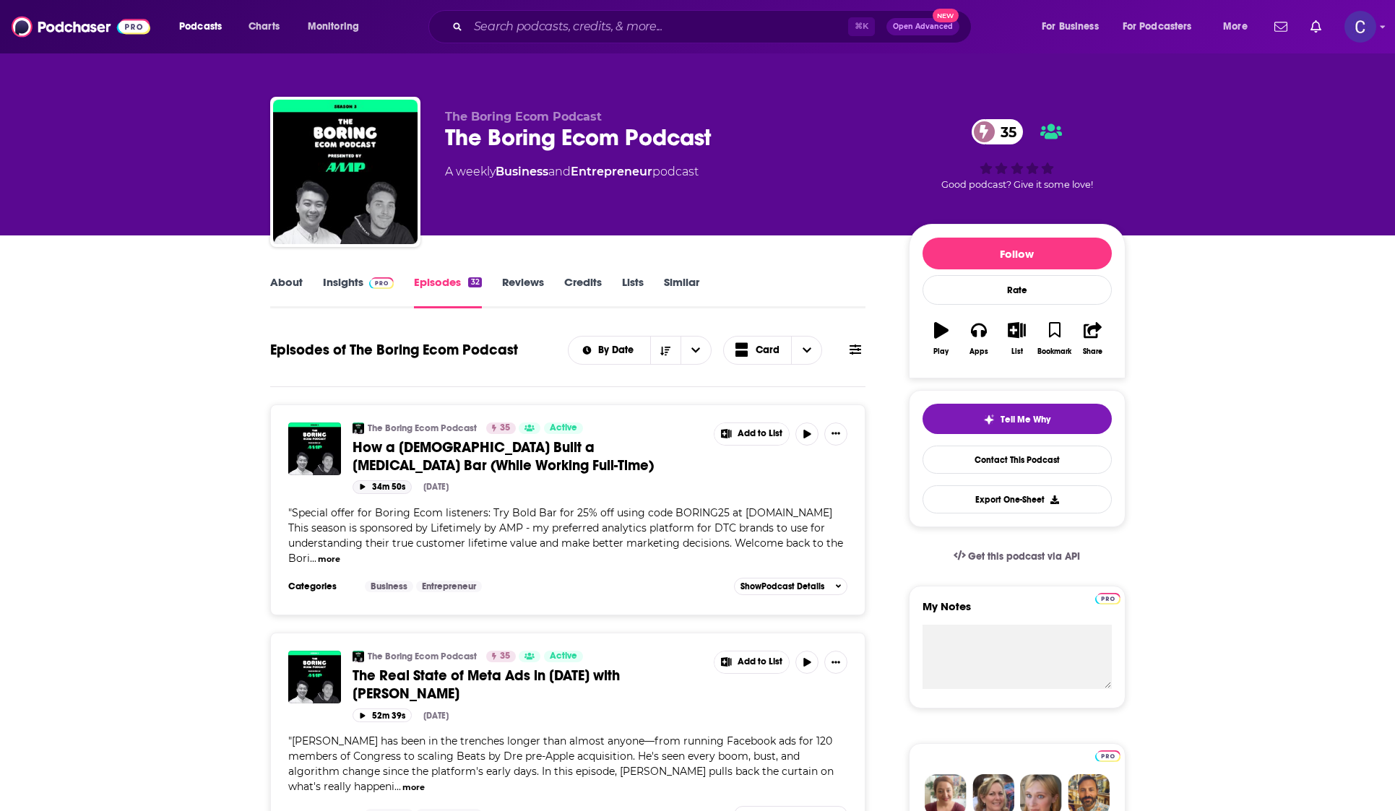
click at [362, 488] on icon "button" at bounding box center [362, 487] width 5 height 6
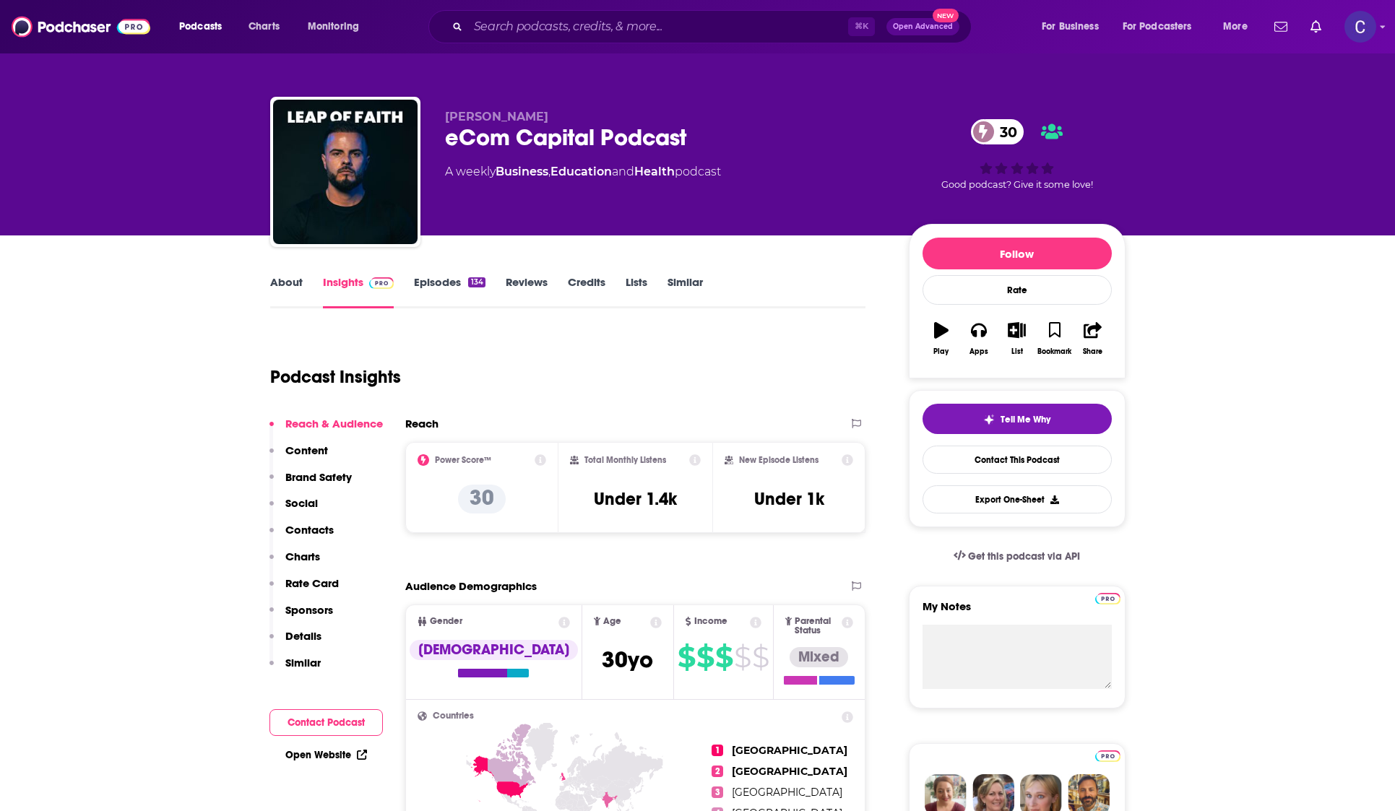
click at [441, 290] on link "Episodes 134" at bounding box center [449, 291] width 71 height 33
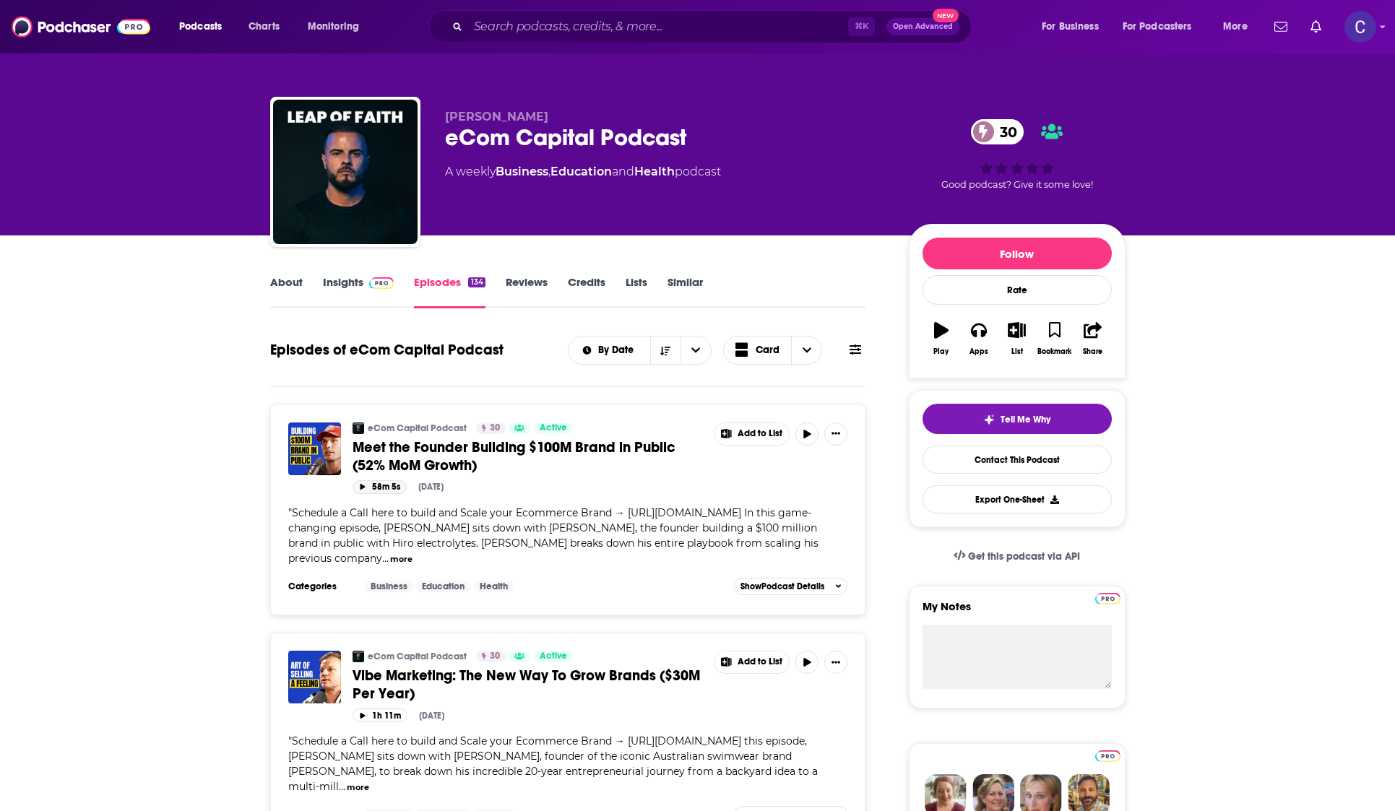
click at [365, 487] on icon "button" at bounding box center [362, 487] width 7 height 6
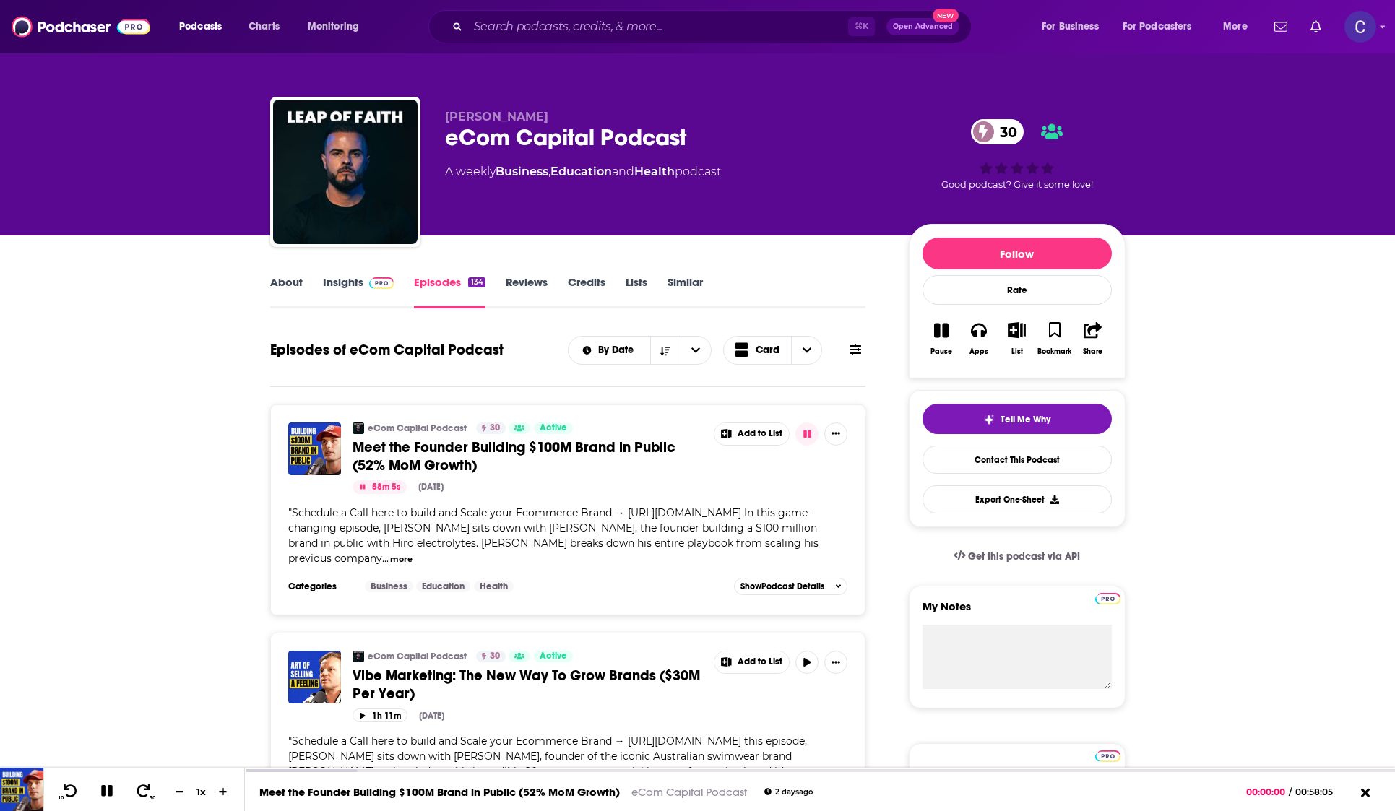
click at [289, 287] on link "About" at bounding box center [286, 291] width 32 height 33
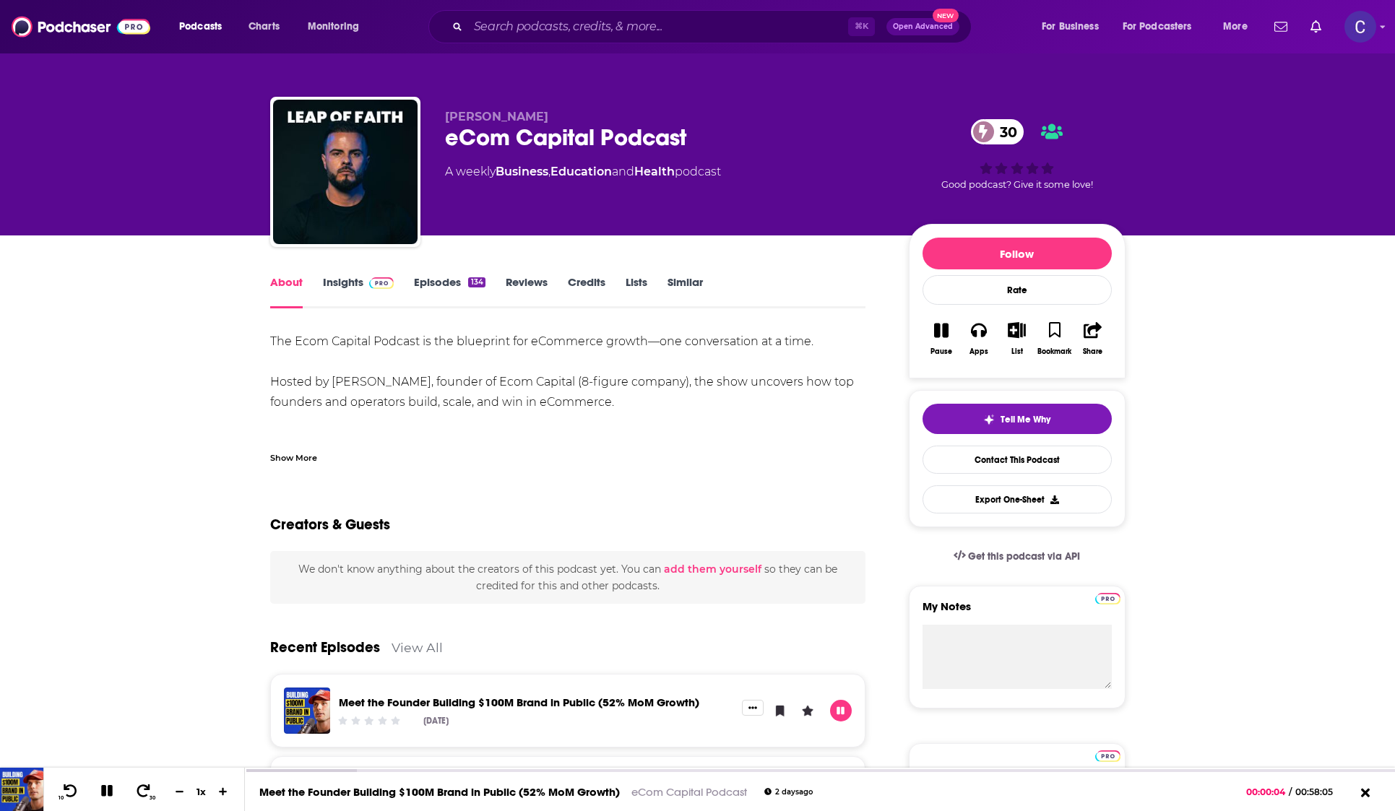
click at [417, 286] on link "Episodes 134" at bounding box center [449, 291] width 71 height 33
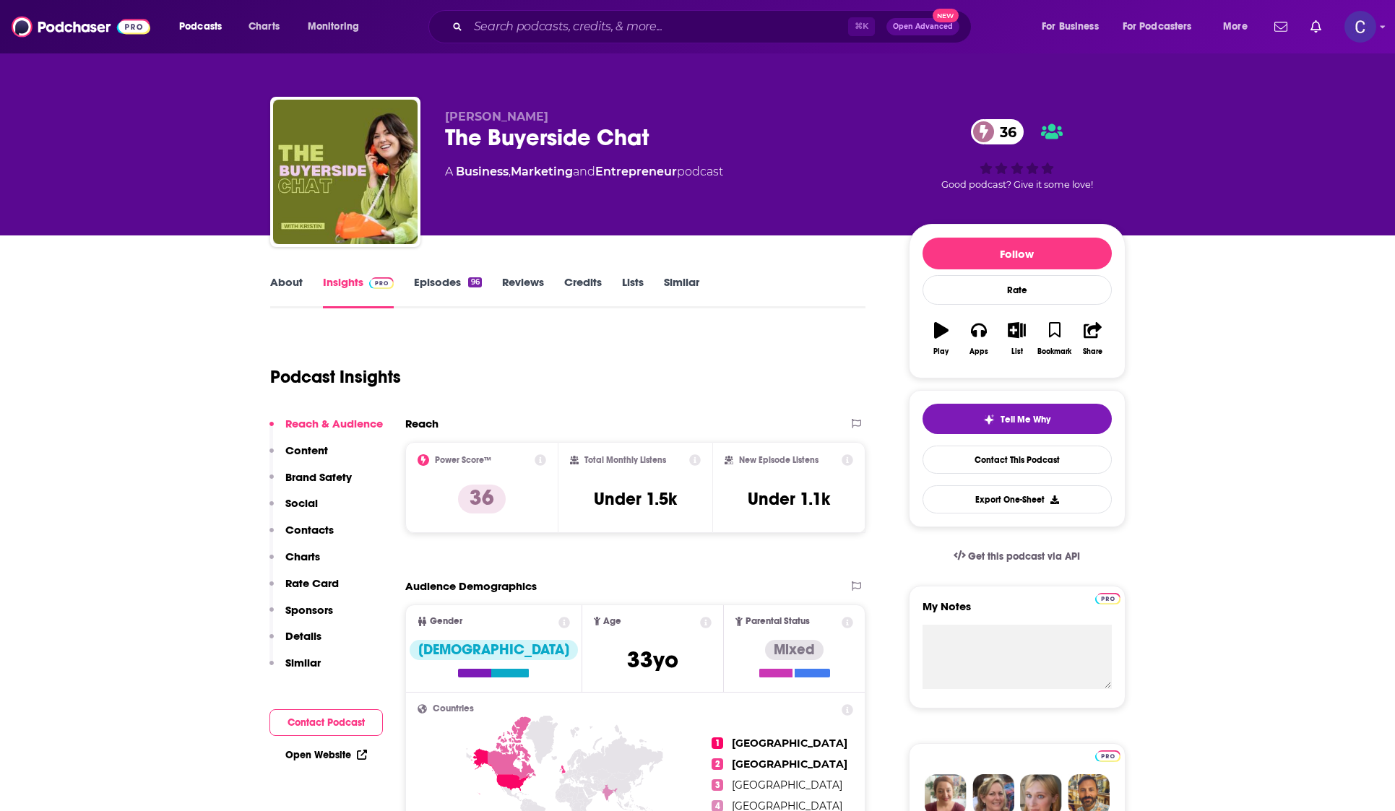
click at [435, 285] on link "Episodes 96" at bounding box center [447, 291] width 67 height 33
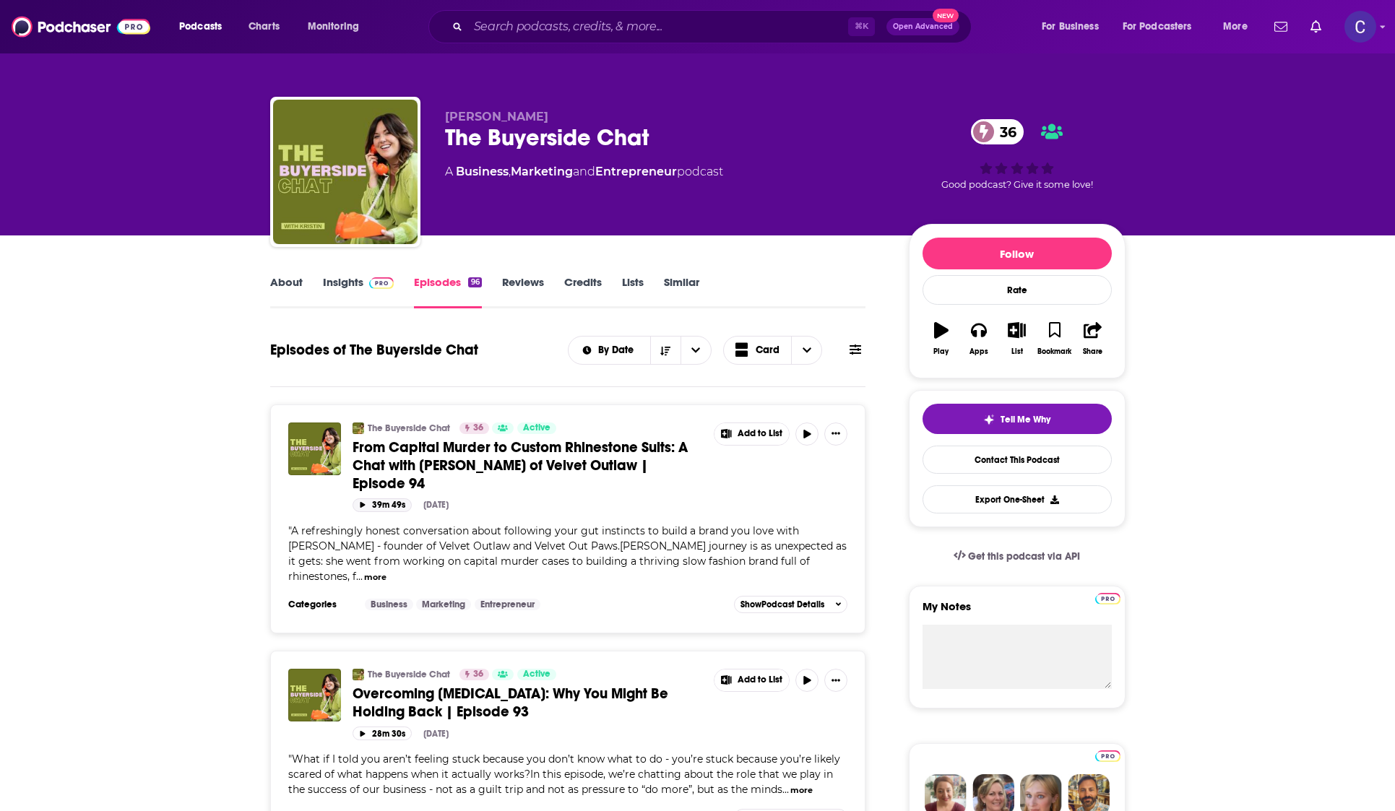
click at [363, 500] on button "39m 49s" at bounding box center [381, 505] width 59 height 14
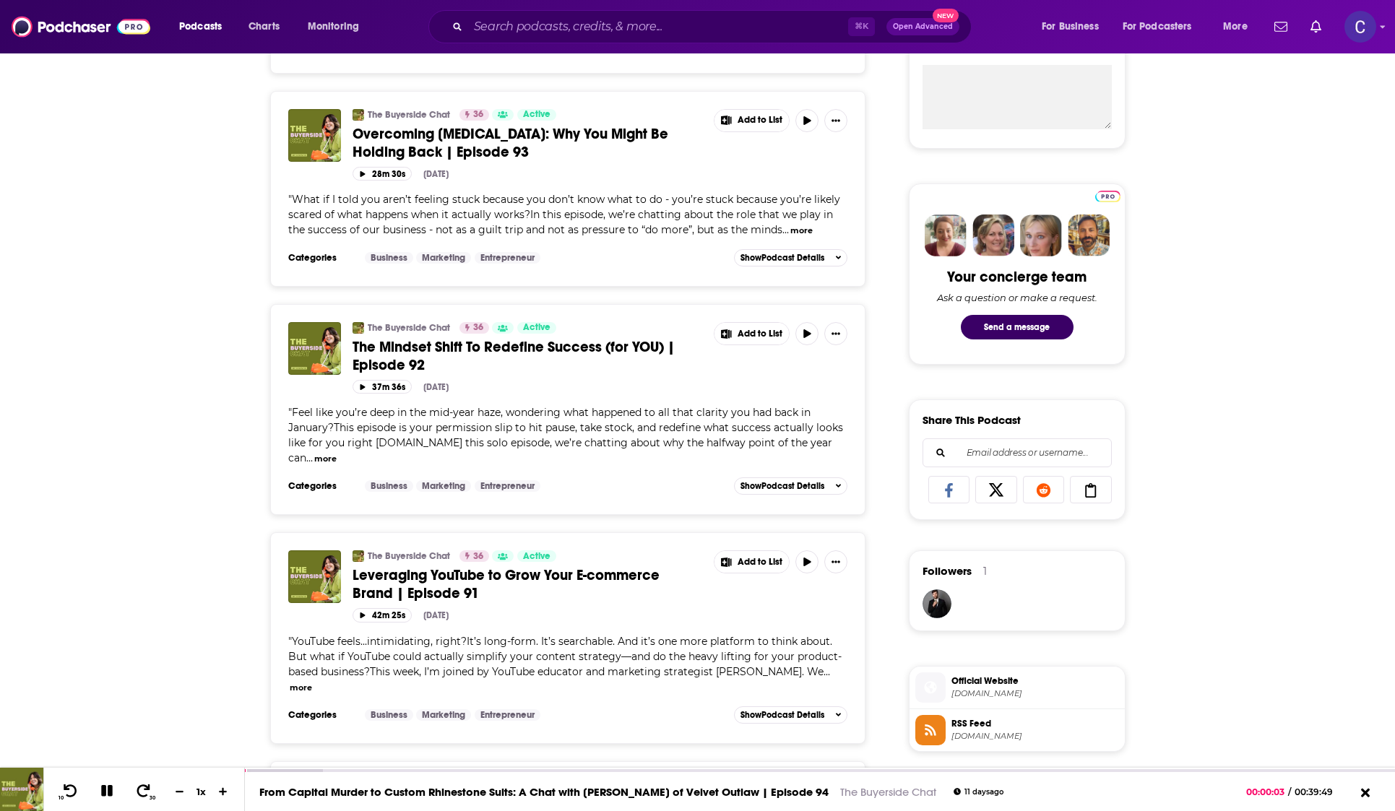
scroll to position [767, 0]
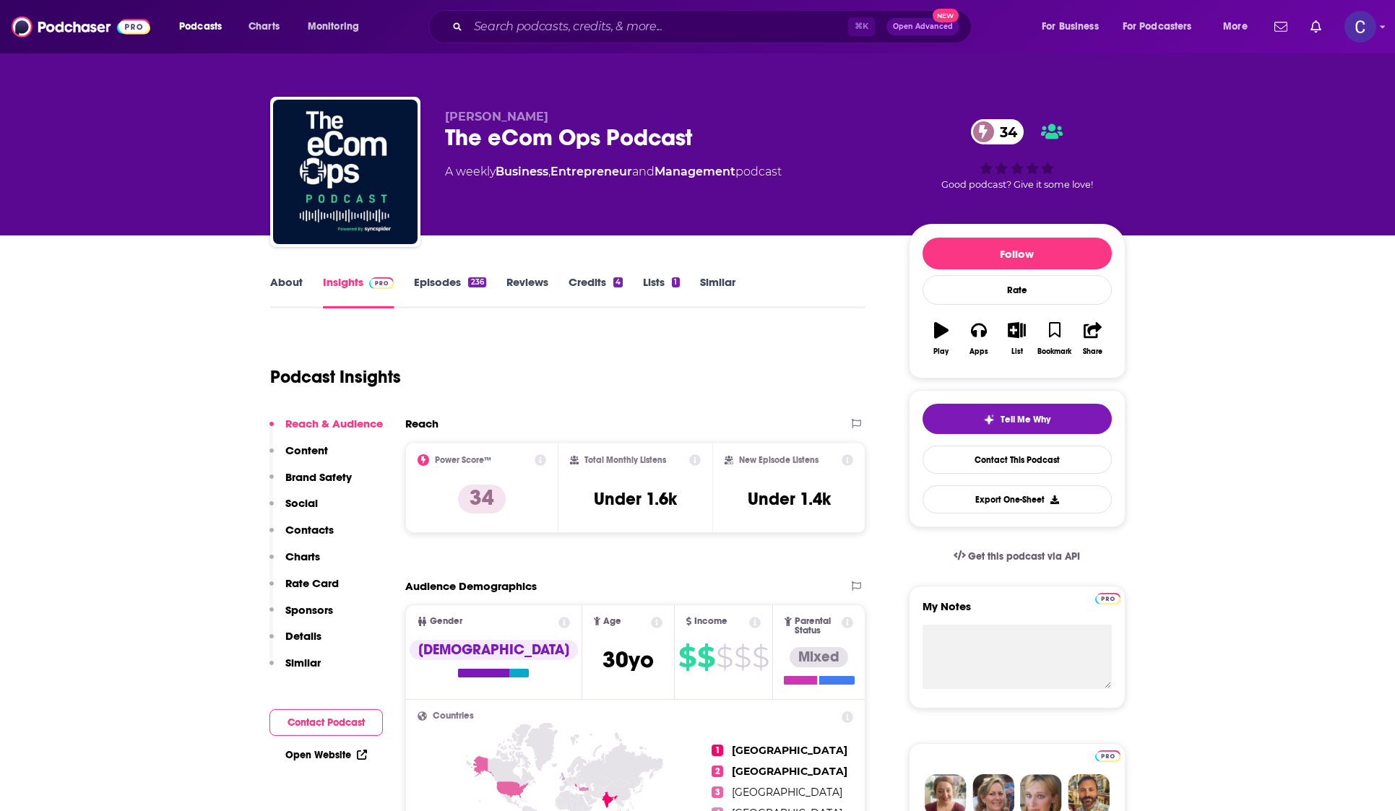
click at [464, 282] on link "Episodes 236" at bounding box center [449, 291] width 71 height 33
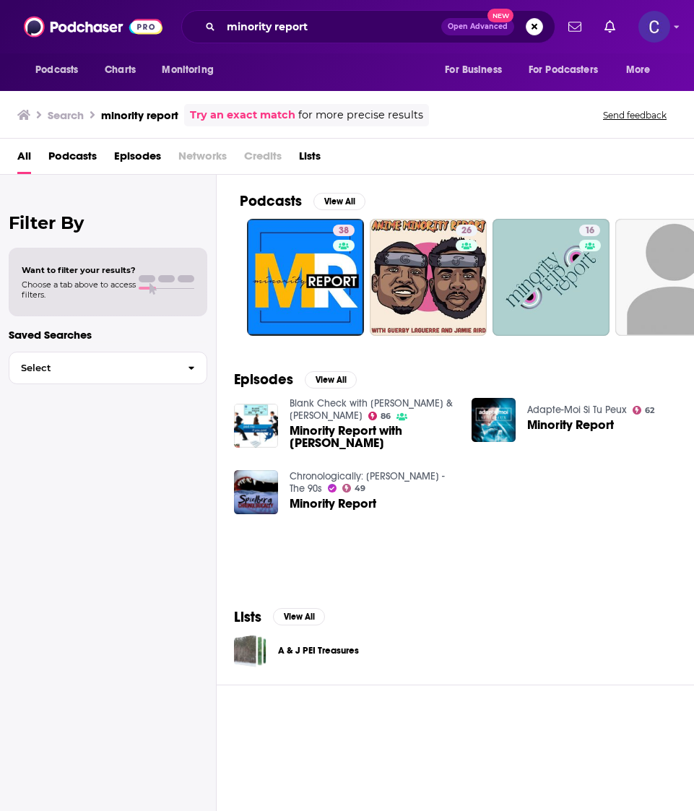
scroll to position [0, 667]
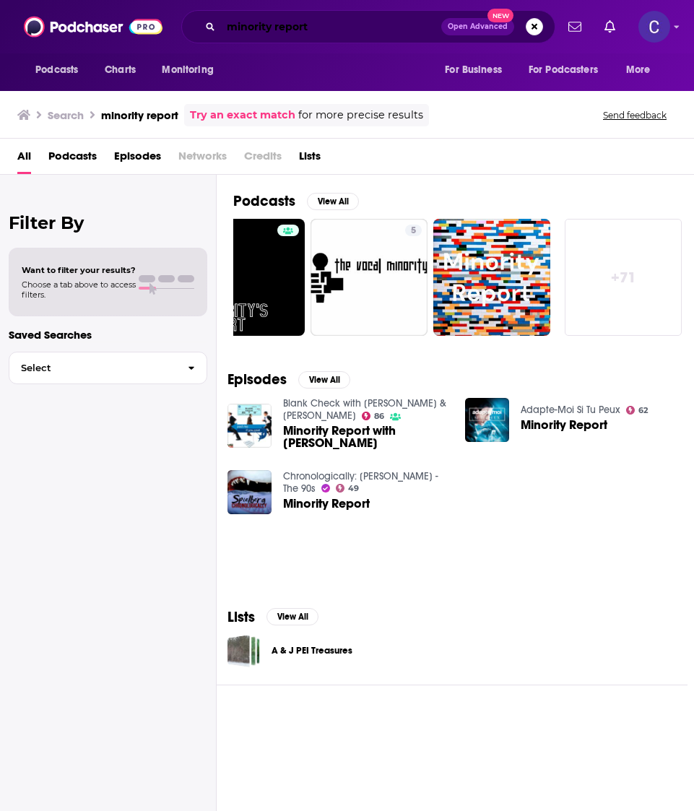
click at [317, 28] on input "minority report" at bounding box center [331, 26] width 220 height 23
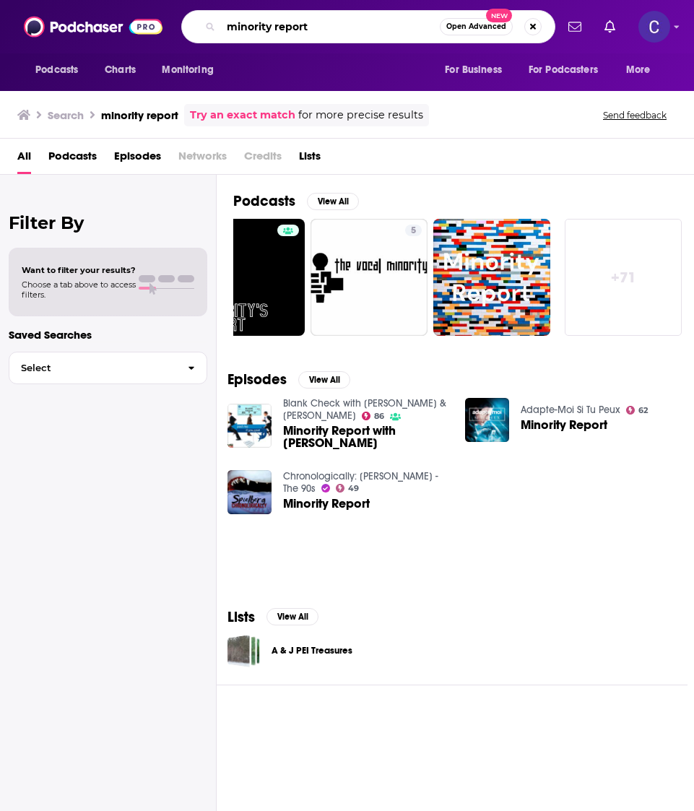
click at [317, 29] on input "minority report" at bounding box center [330, 26] width 219 height 23
click at [316, 30] on input "minority report" at bounding box center [330, 26] width 219 height 23
type input "purpose business"
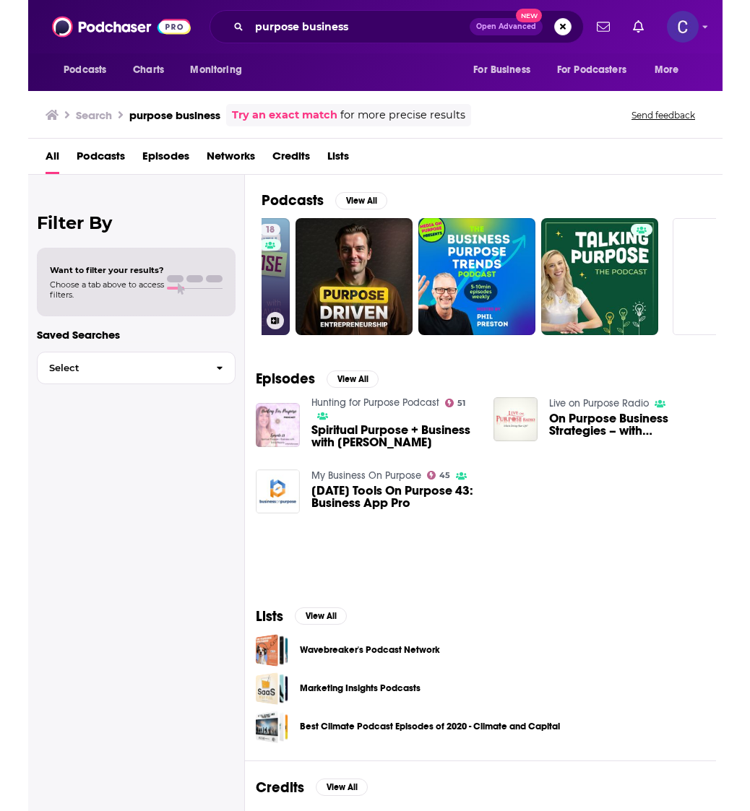
scroll to position [0, 667]
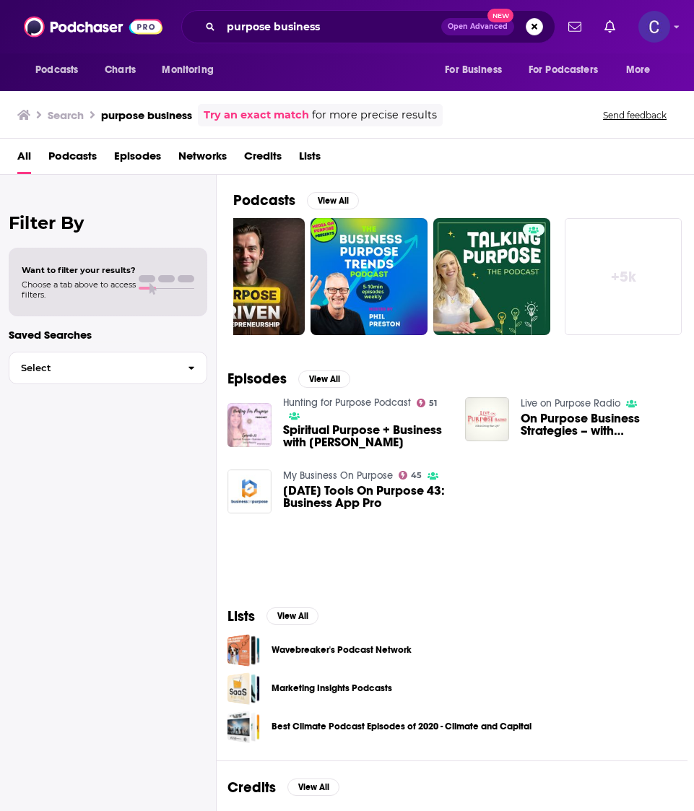
click at [639, 278] on link "+ 5k" at bounding box center [623, 276] width 117 height 117
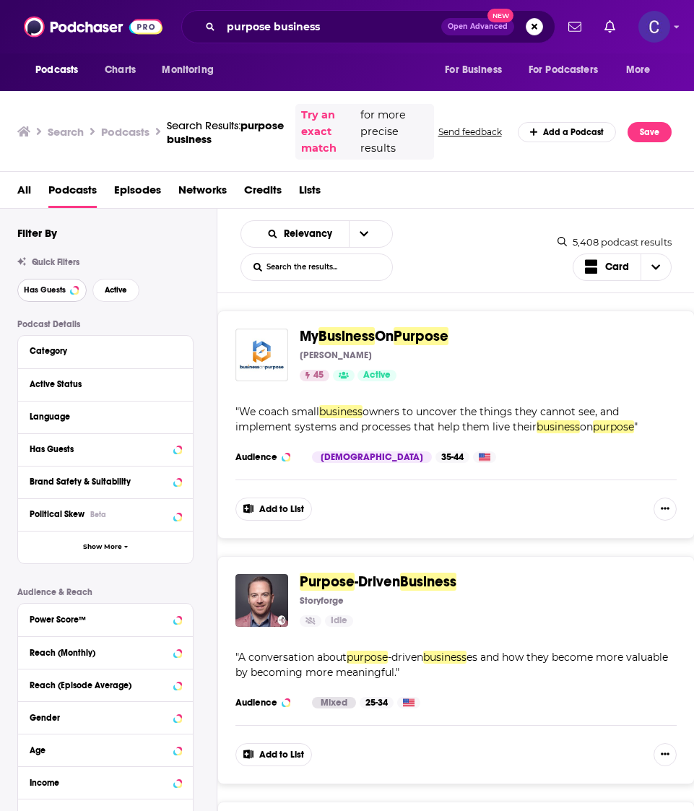
click at [57, 291] on span "Has Guests" at bounding box center [45, 290] width 42 height 8
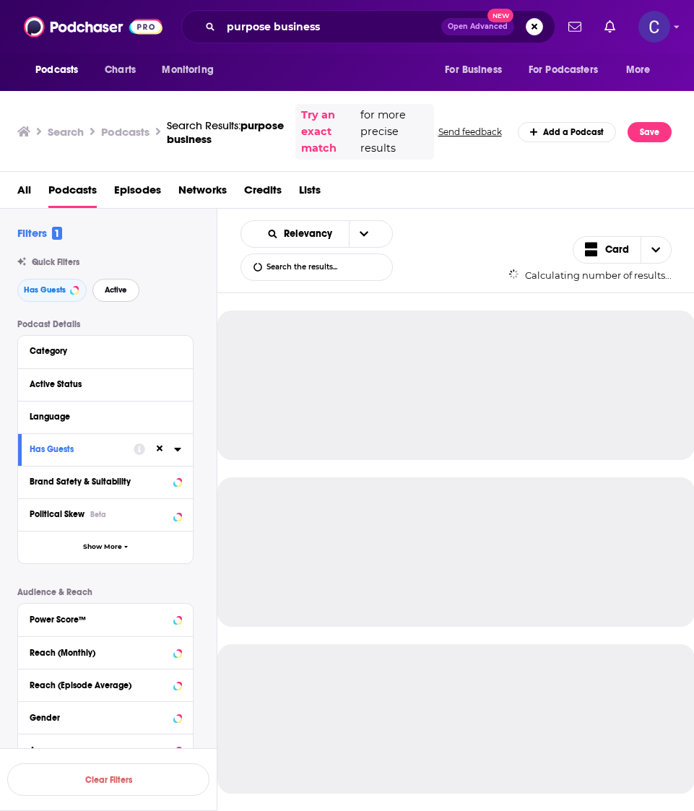
click at [119, 291] on span "Active" at bounding box center [116, 290] width 22 height 8
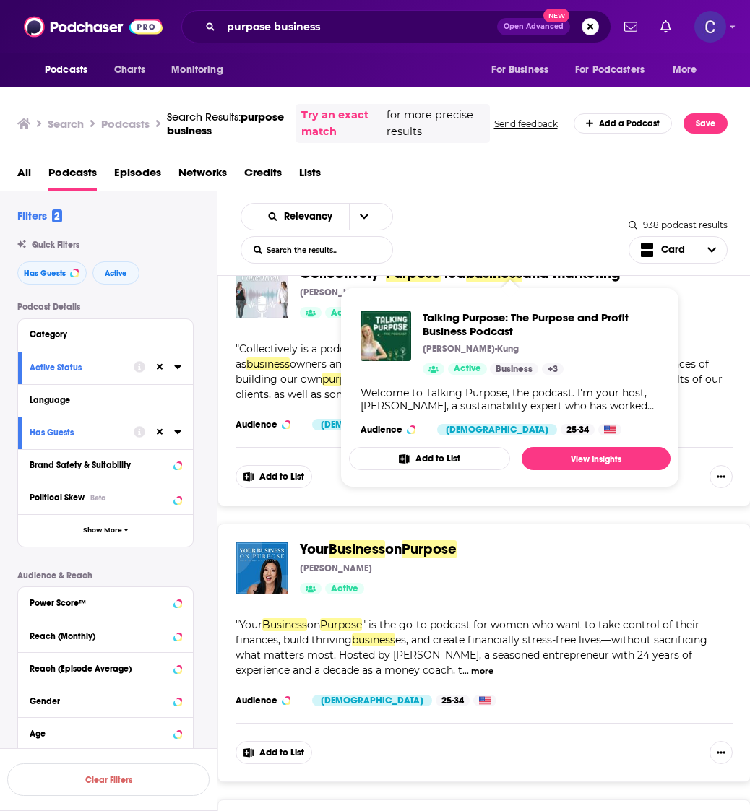
scroll to position [568, 0]
click at [498, 581] on div "Your Business on Purpose Dawnette Palmore Active Categories Business Entreprene…" at bounding box center [510, 567] width 421 height 53
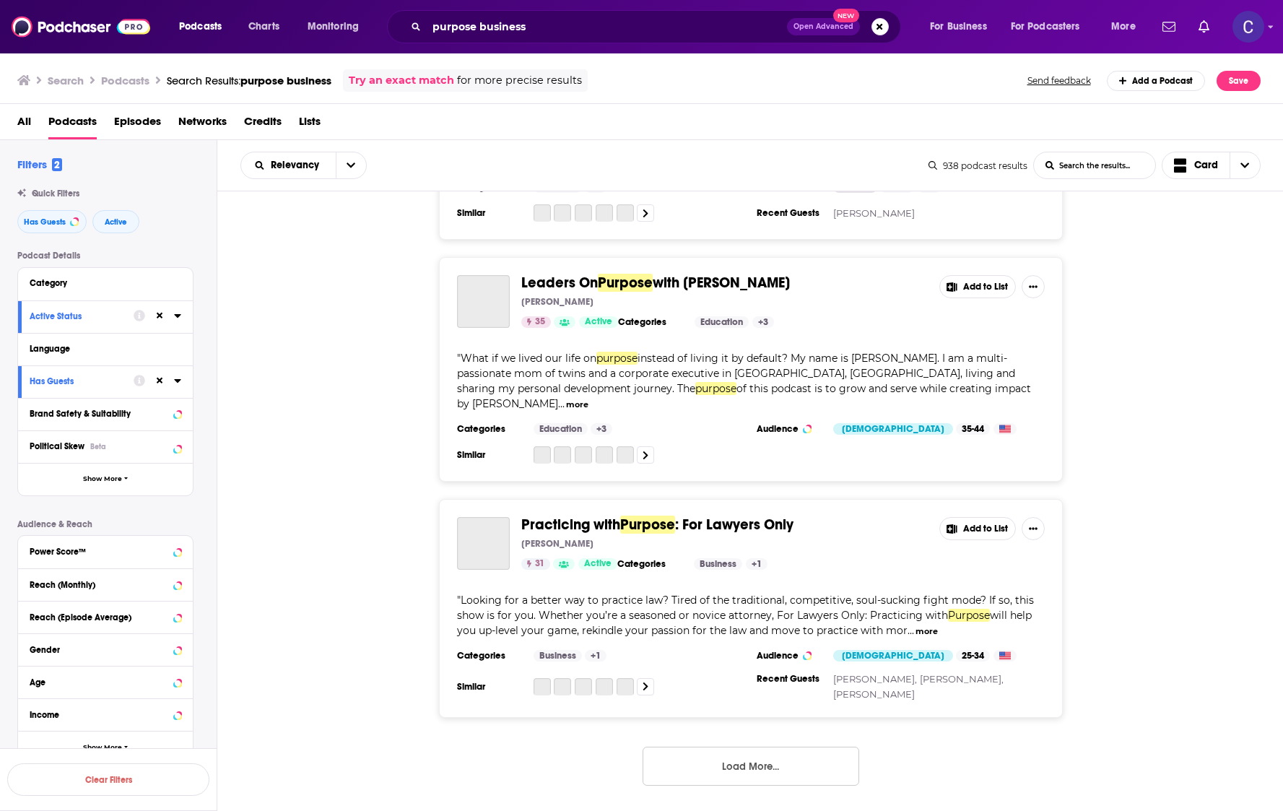
scroll to position [4890, 0]
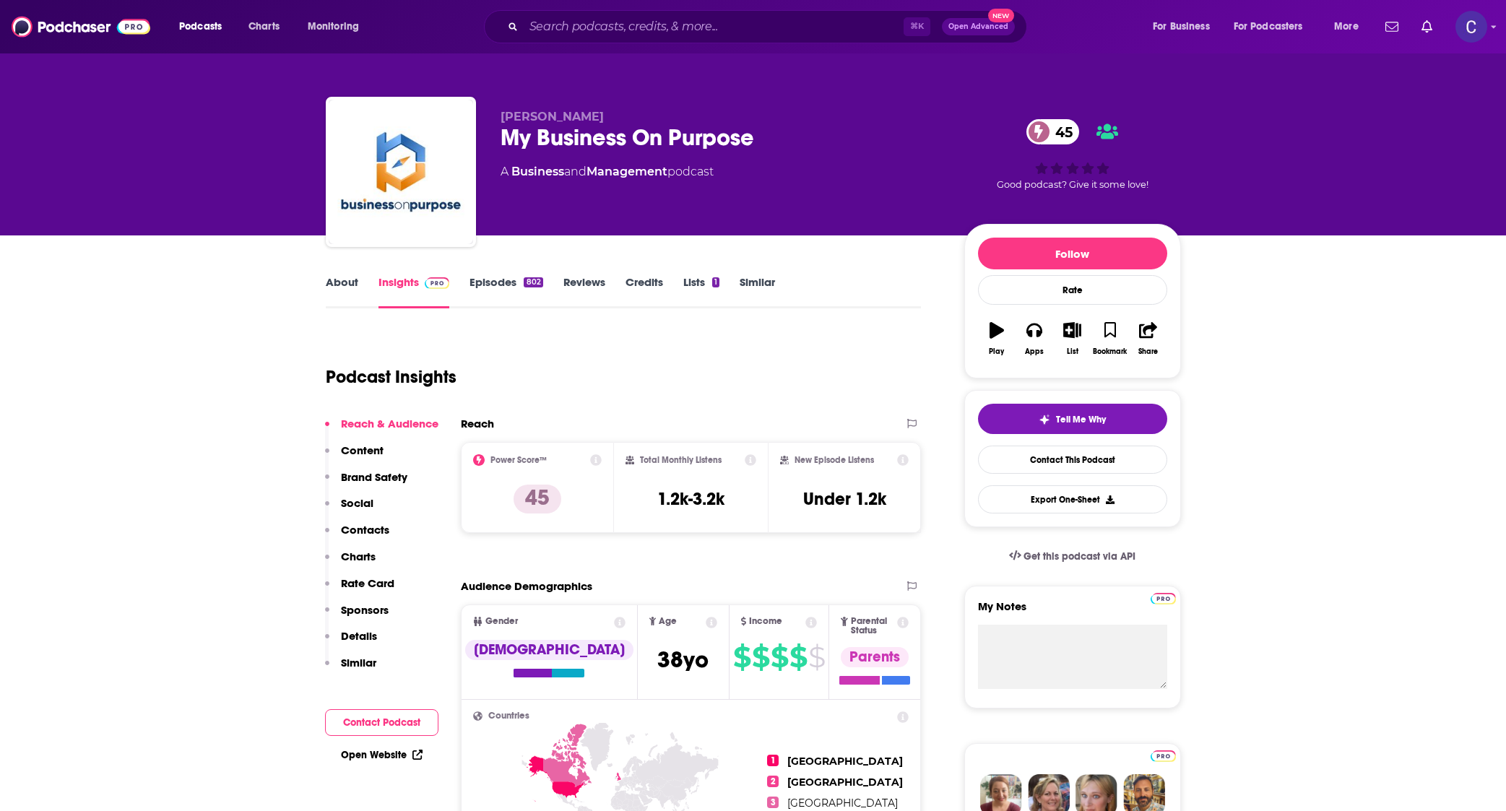
click at [350, 290] on link "About" at bounding box center [342, 291] width 32 height 33
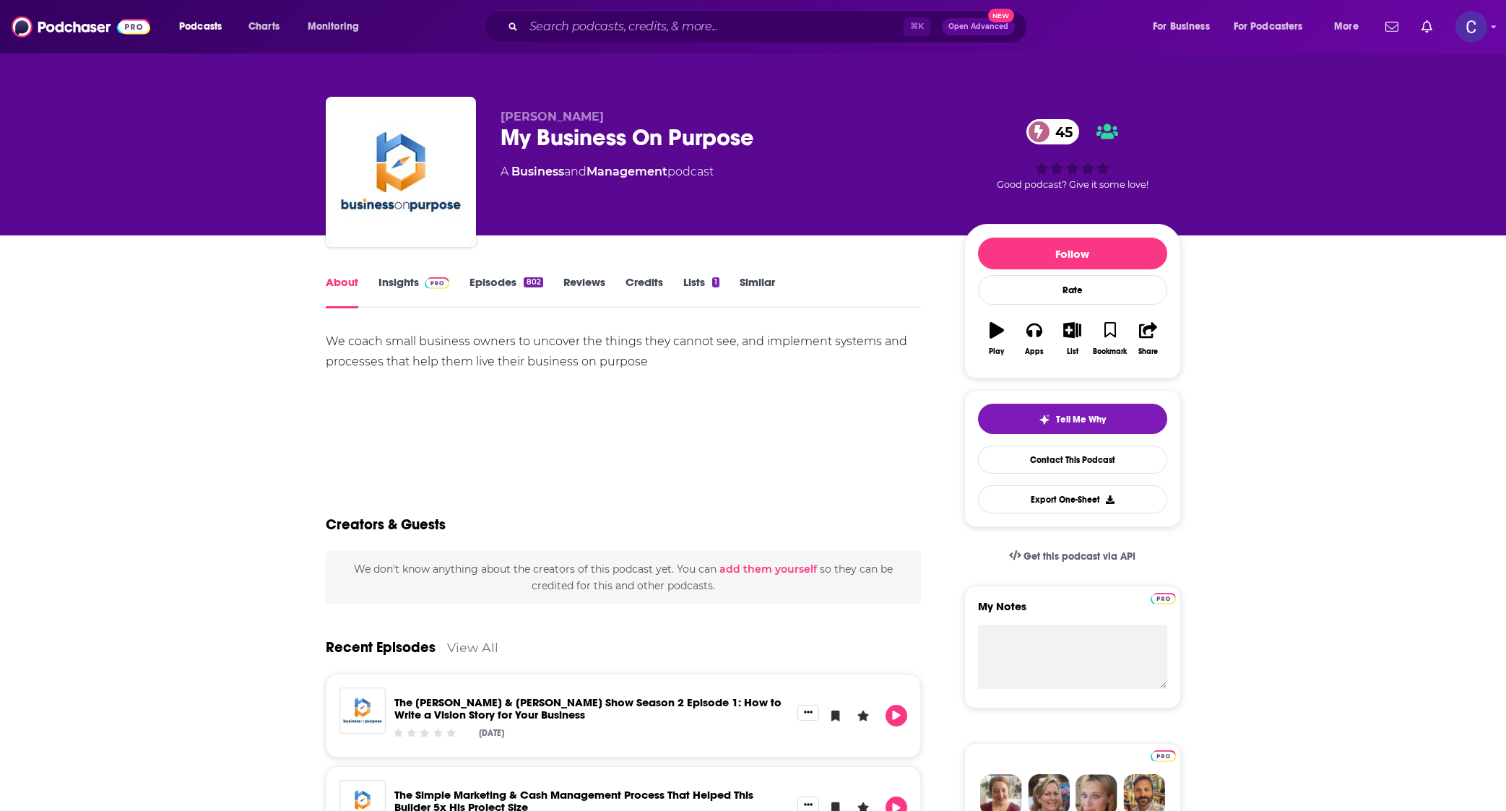
click at [495, 283] on link "Episodes 802" at bounding box center [505, 291] width 73 height 33
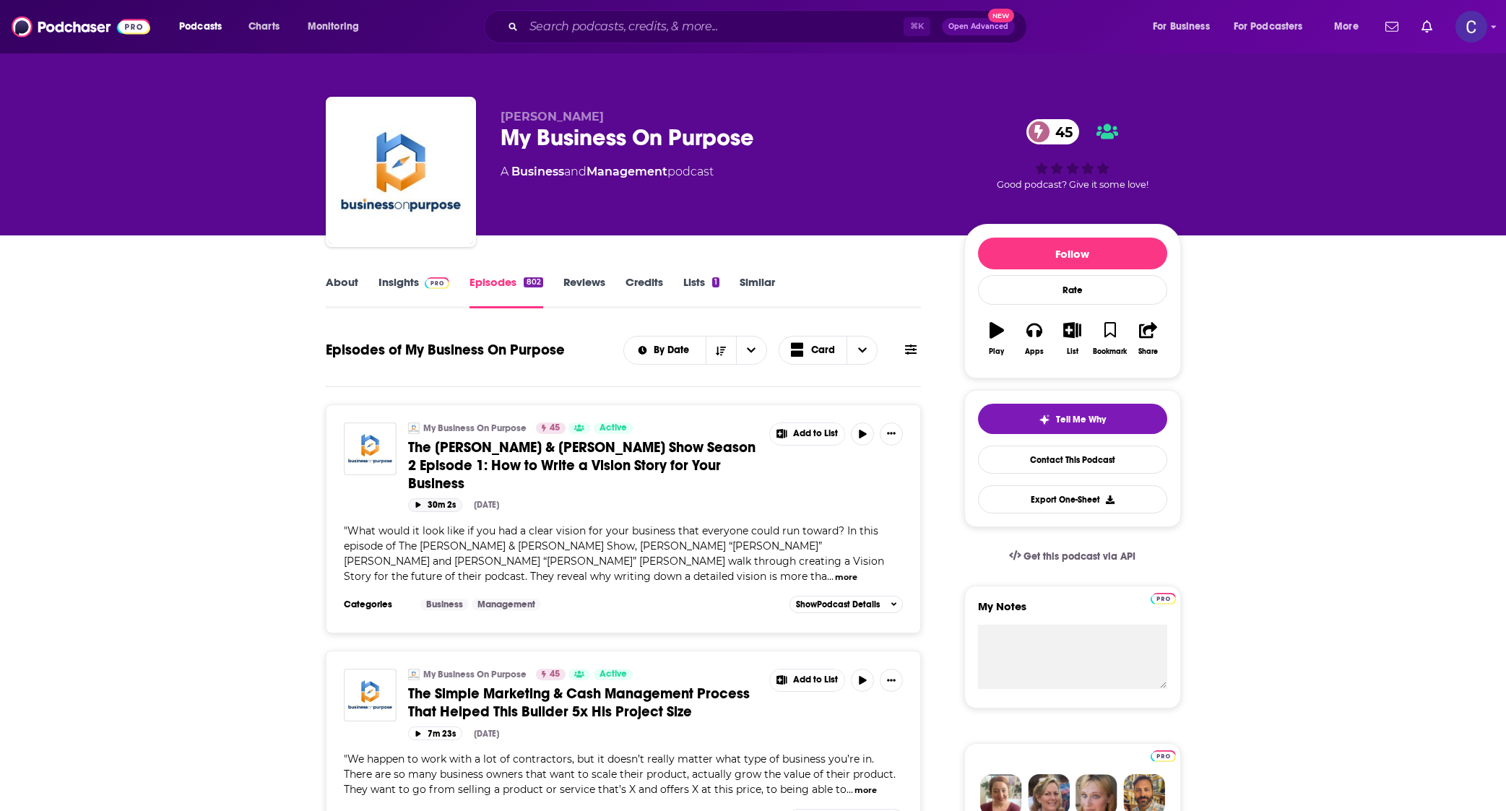
click at [422, 498] on button "30m 2s" at bounding box center [435, 505] width 54 height 14
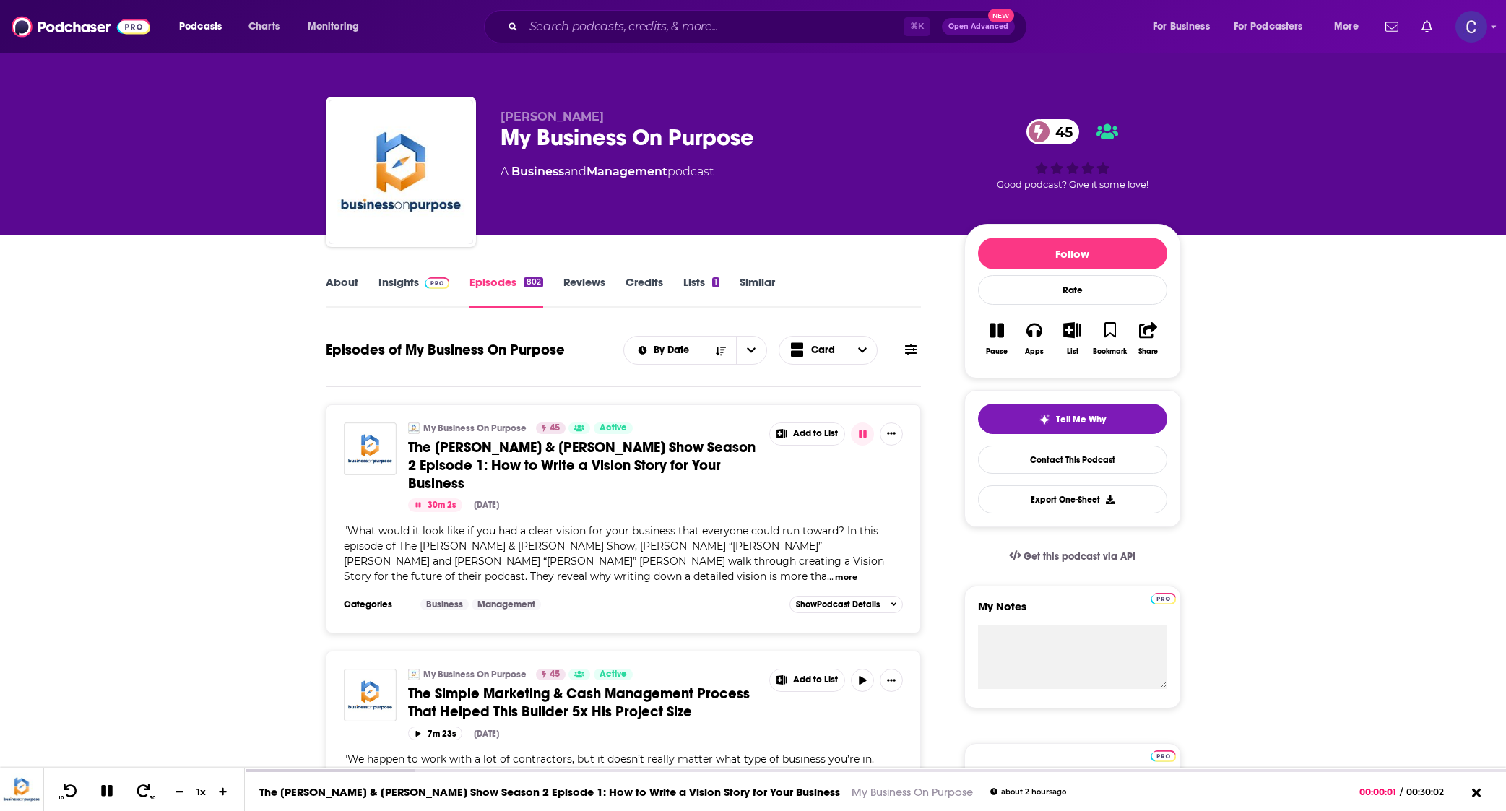
click at [413, 282] on link "Insights" at bounding box center [413, 291] width 71 height 33
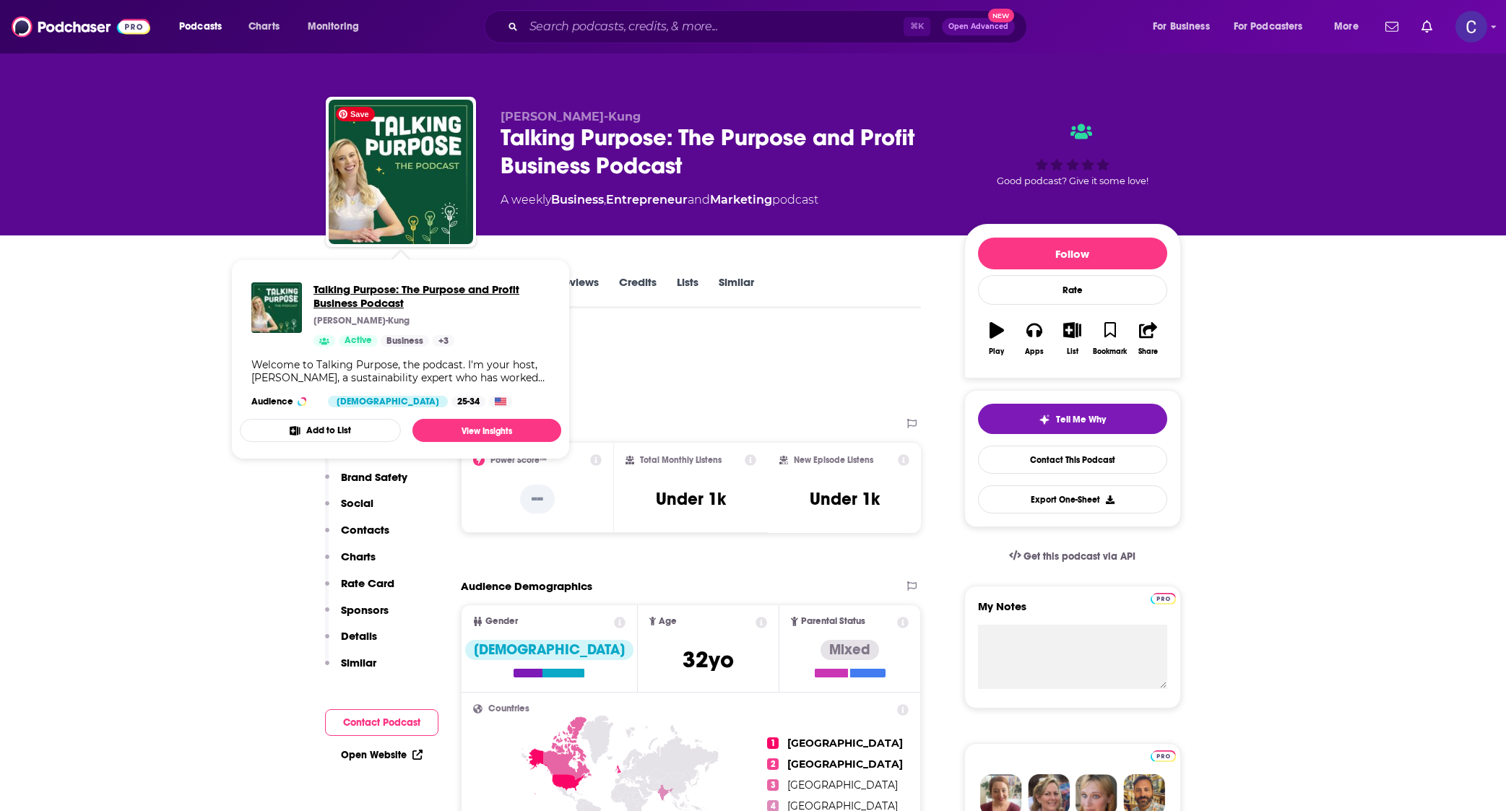
click at [355, 287] on span "Talking Purpose: The Purpose and Profit Business Podcast" at bounding box center [431, 295] width 236 height 27
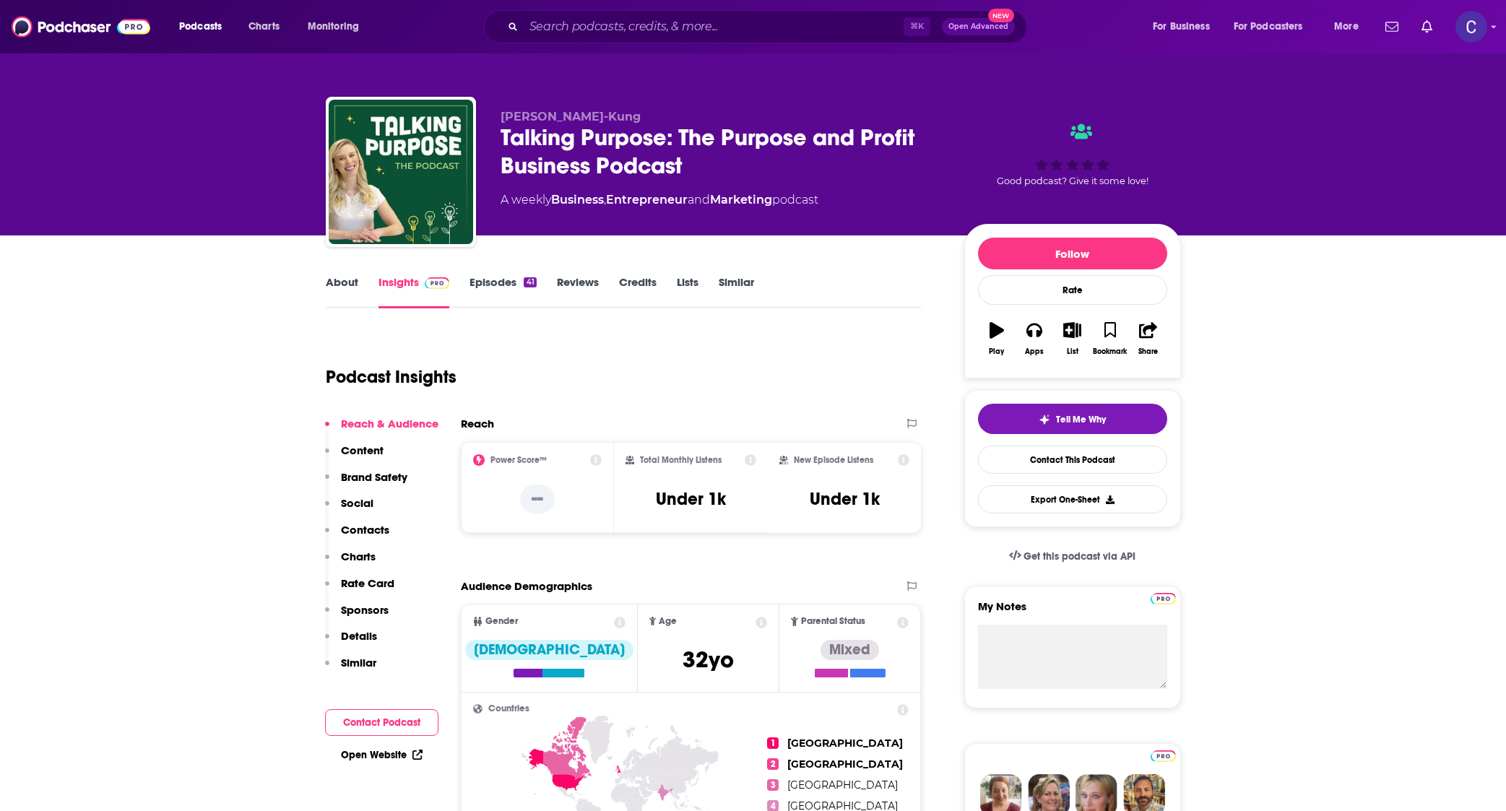
click at [335, 279] on link "About" at bounding box center [342, 291] width 32 height 33
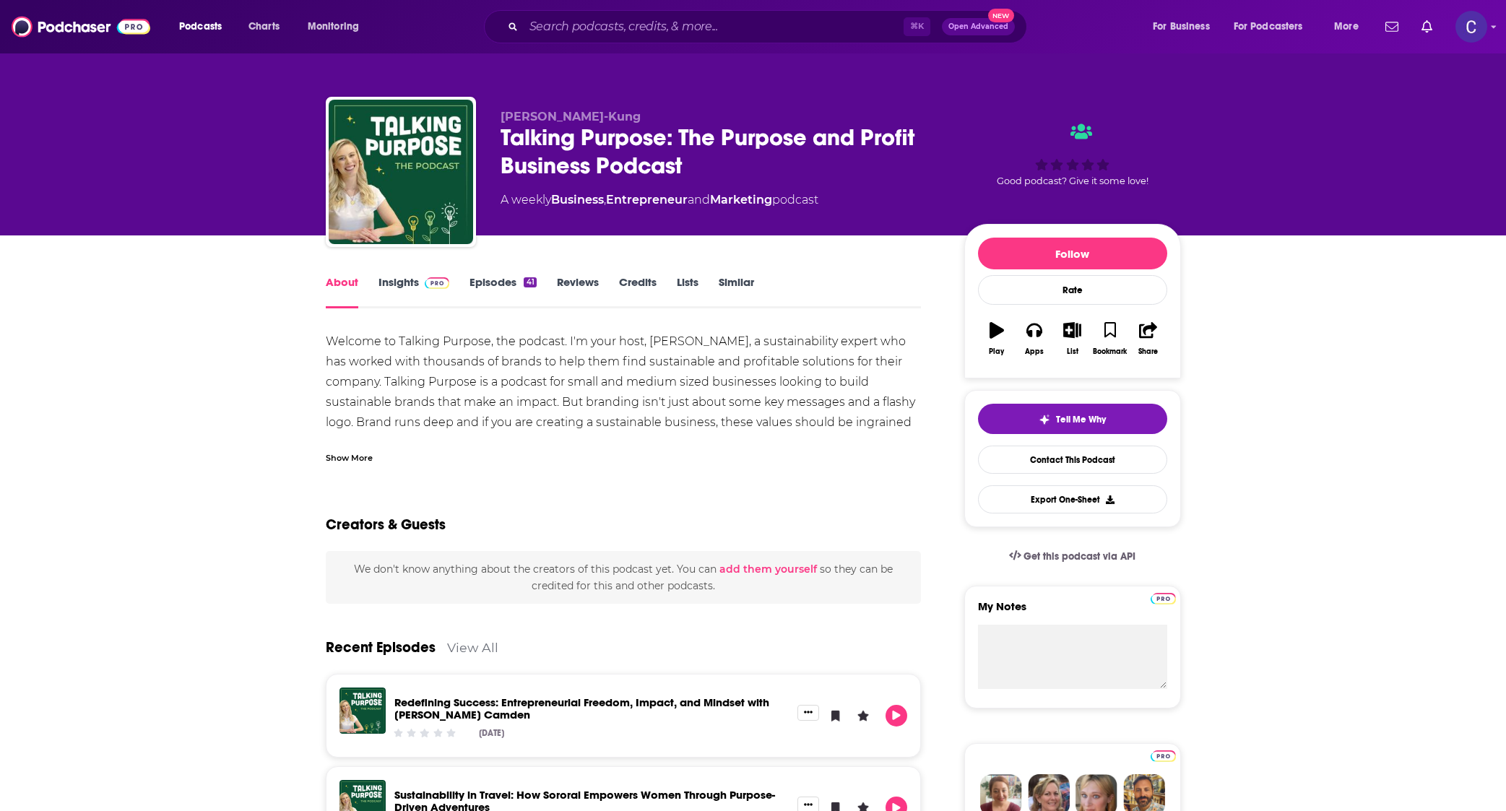
click at [430, 285] on img at bounding box center [437, 283] width 25 height 12
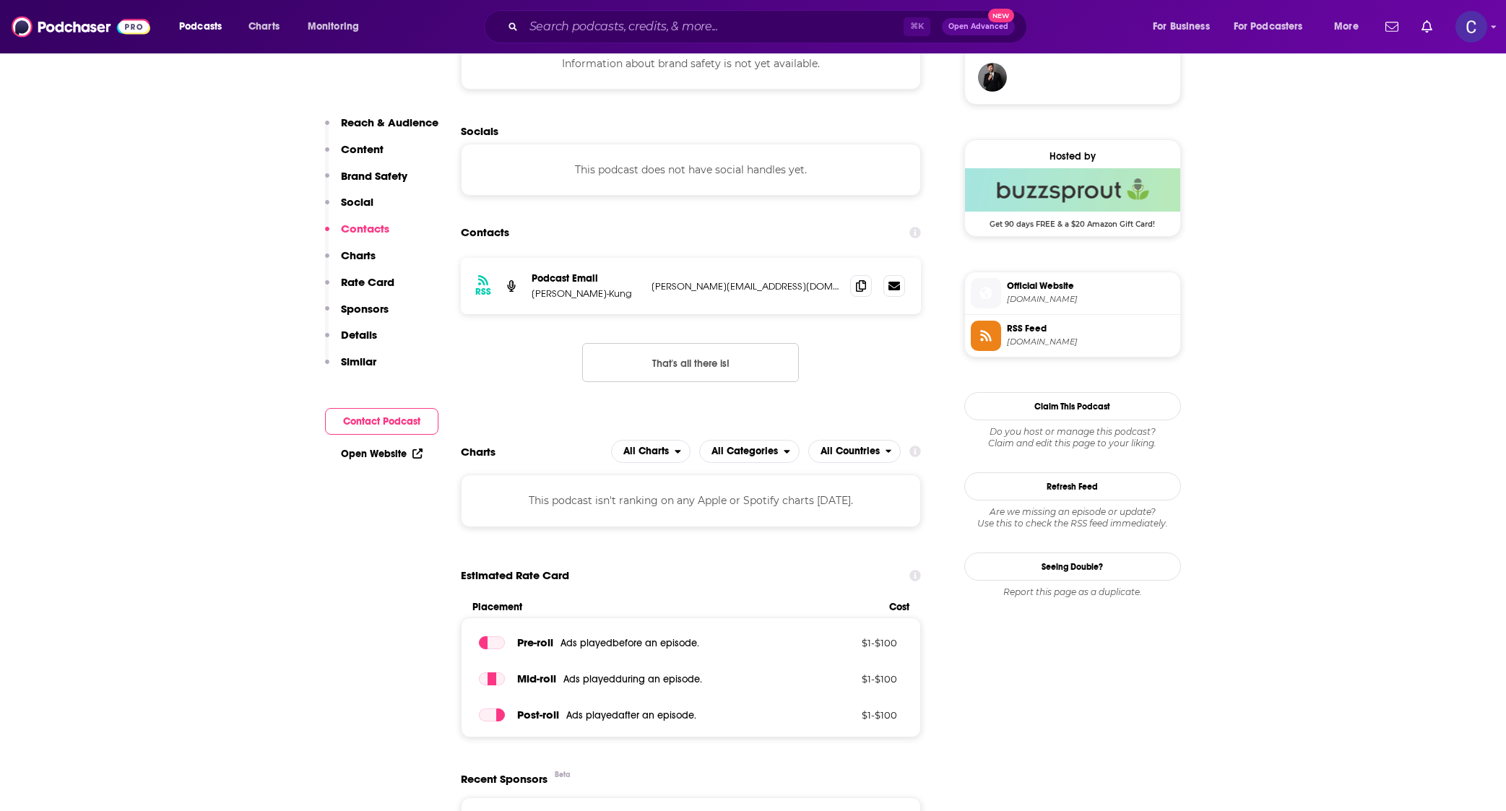
scroll to position [1083, 0]
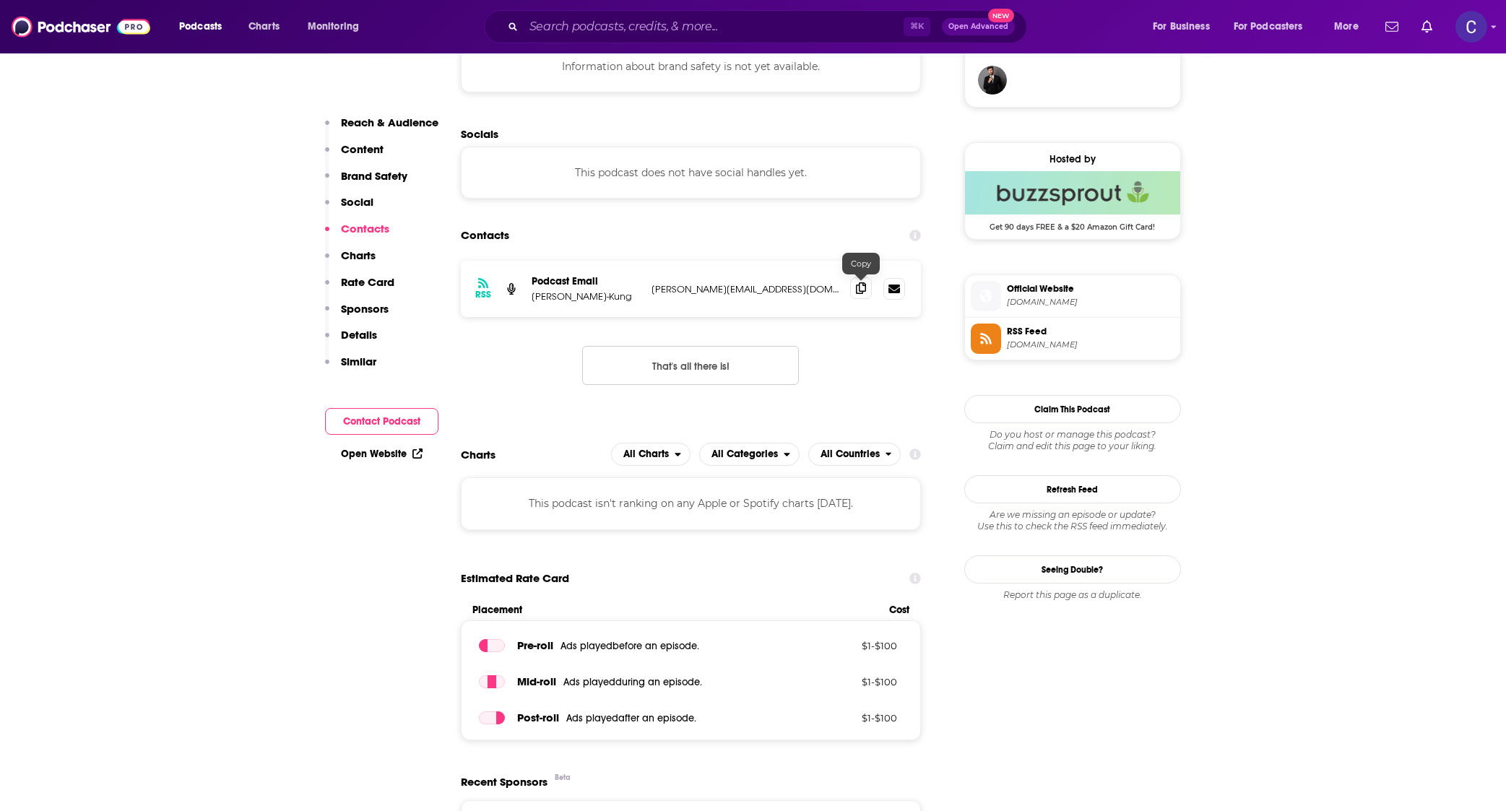
click at [749, 289] on icon at bounding box center [861, 288] width 10 height 12
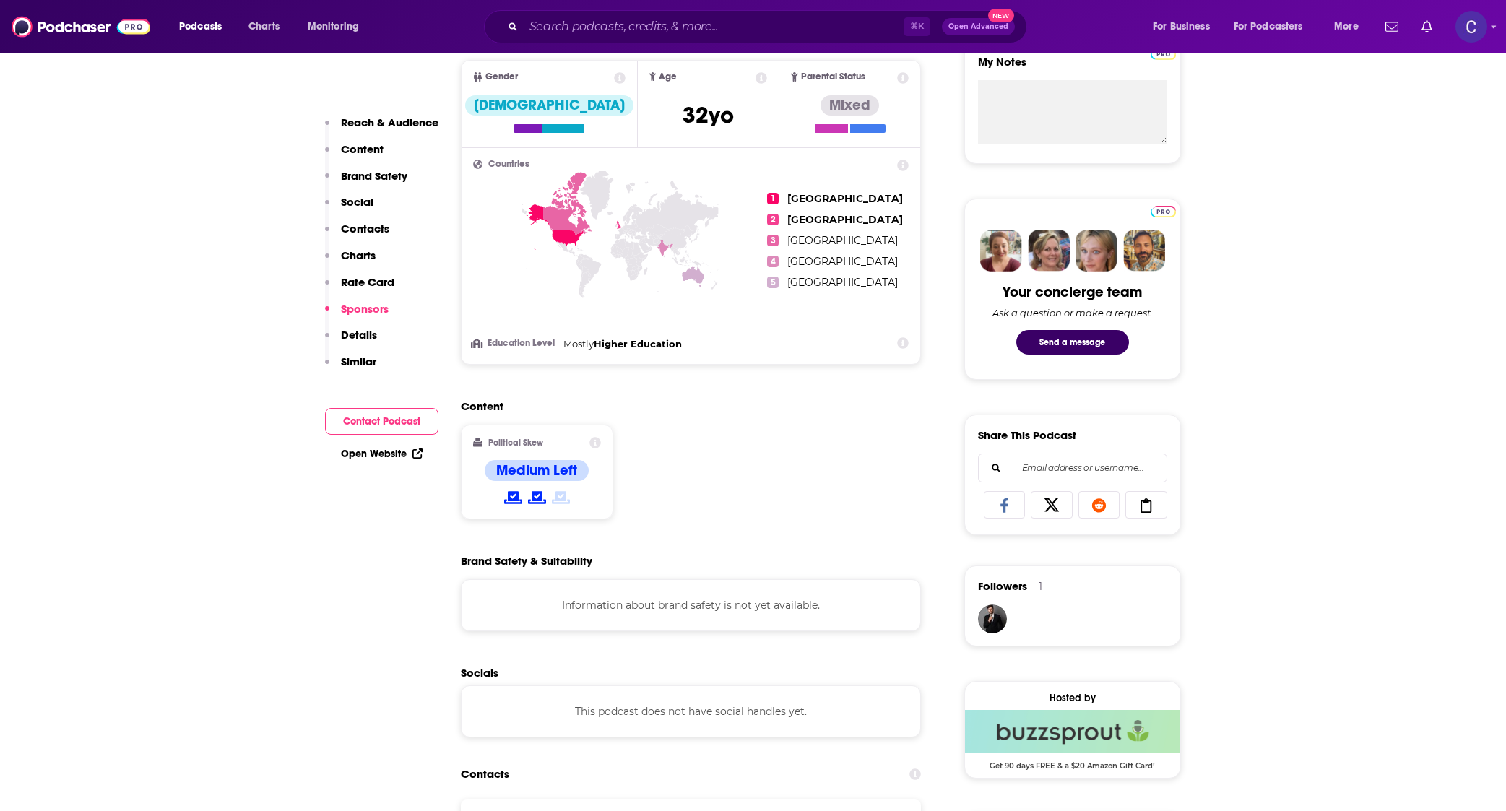
scroll to position [0, 0]
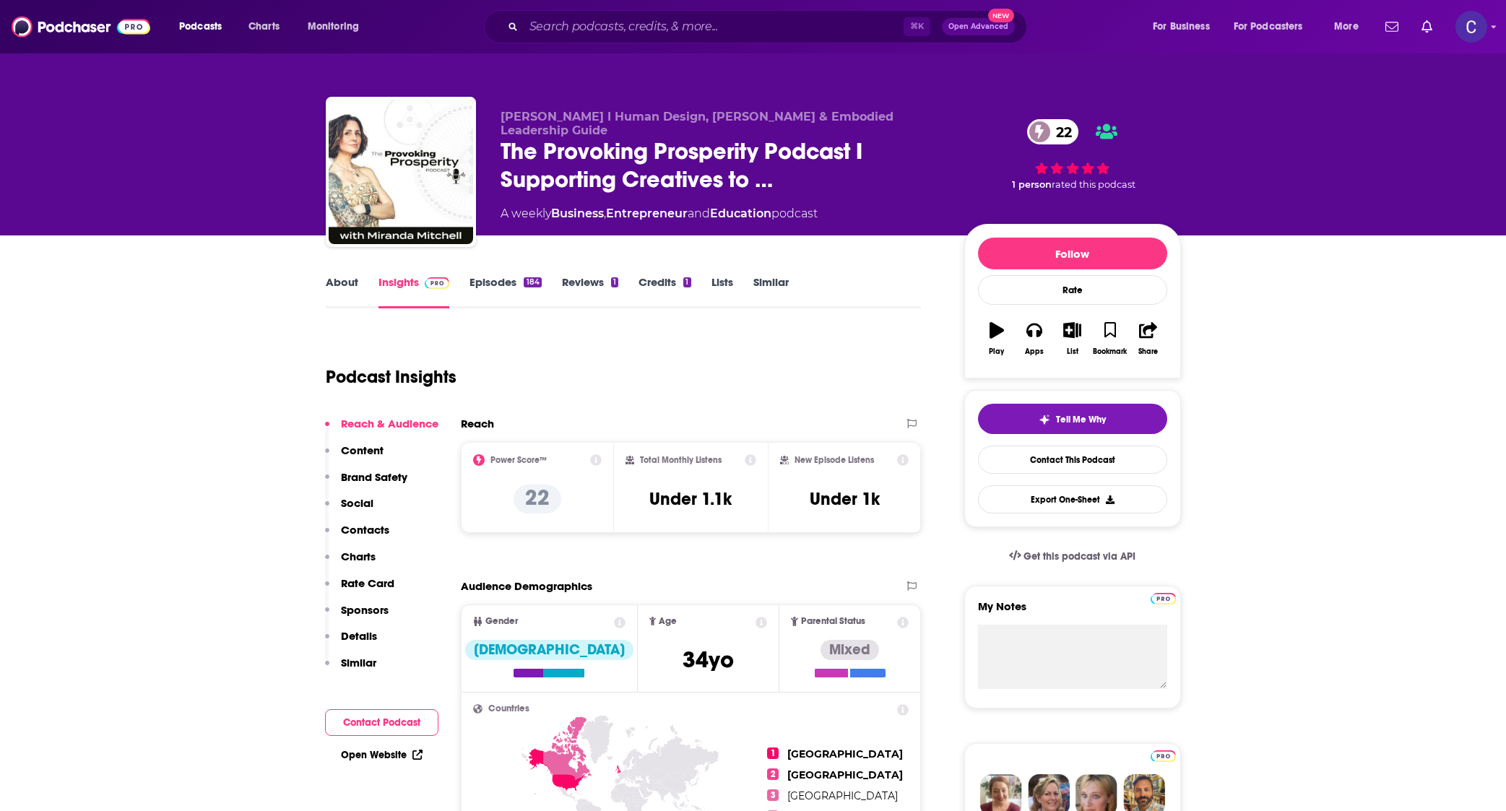
click at [343, 292] on link "About" at bounding box center [342, 291] width 32 height 33
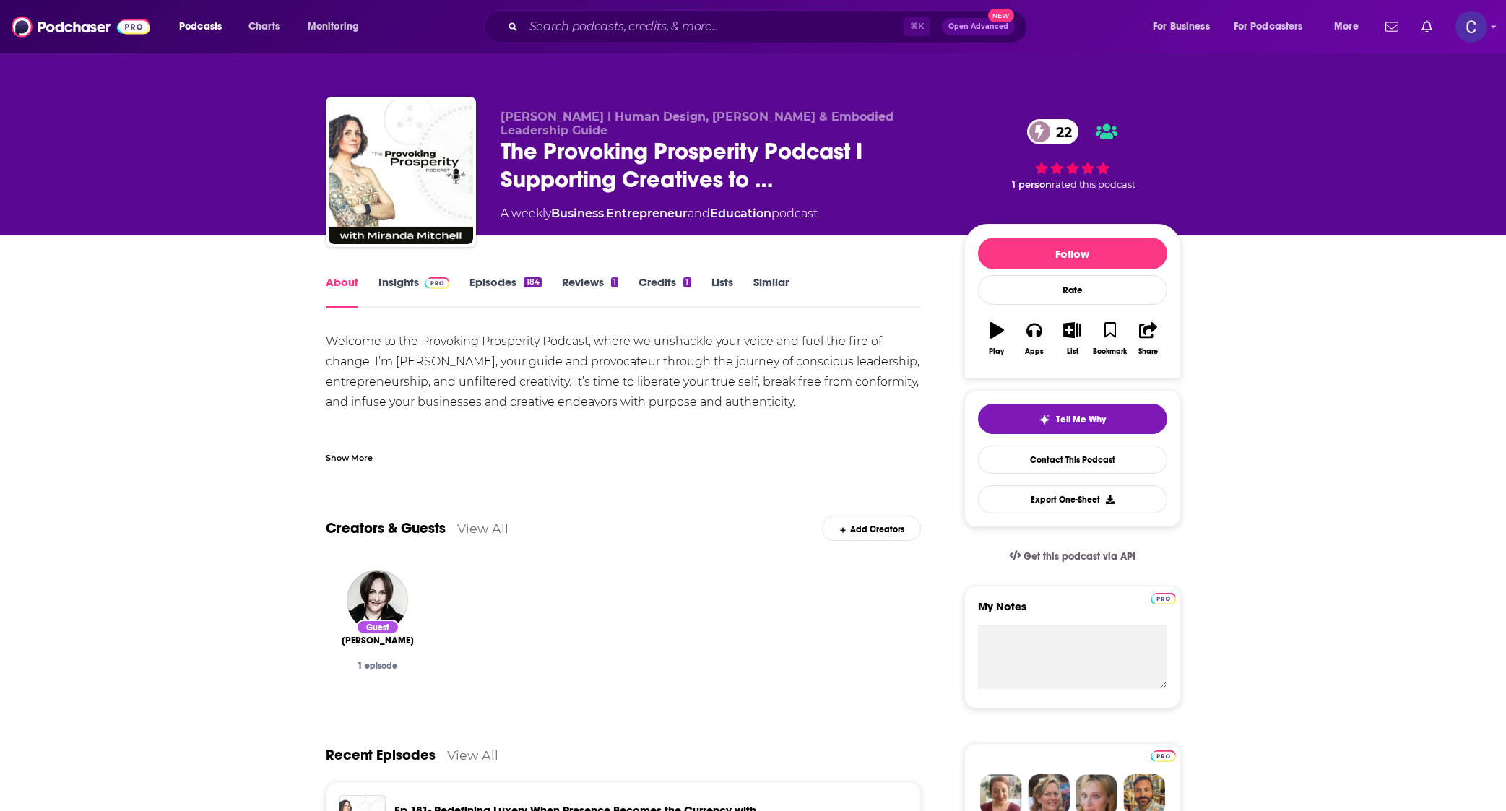
click at [519, 287] on link "Episodes 184" at bounding box center [504, 291] width 71 height 33
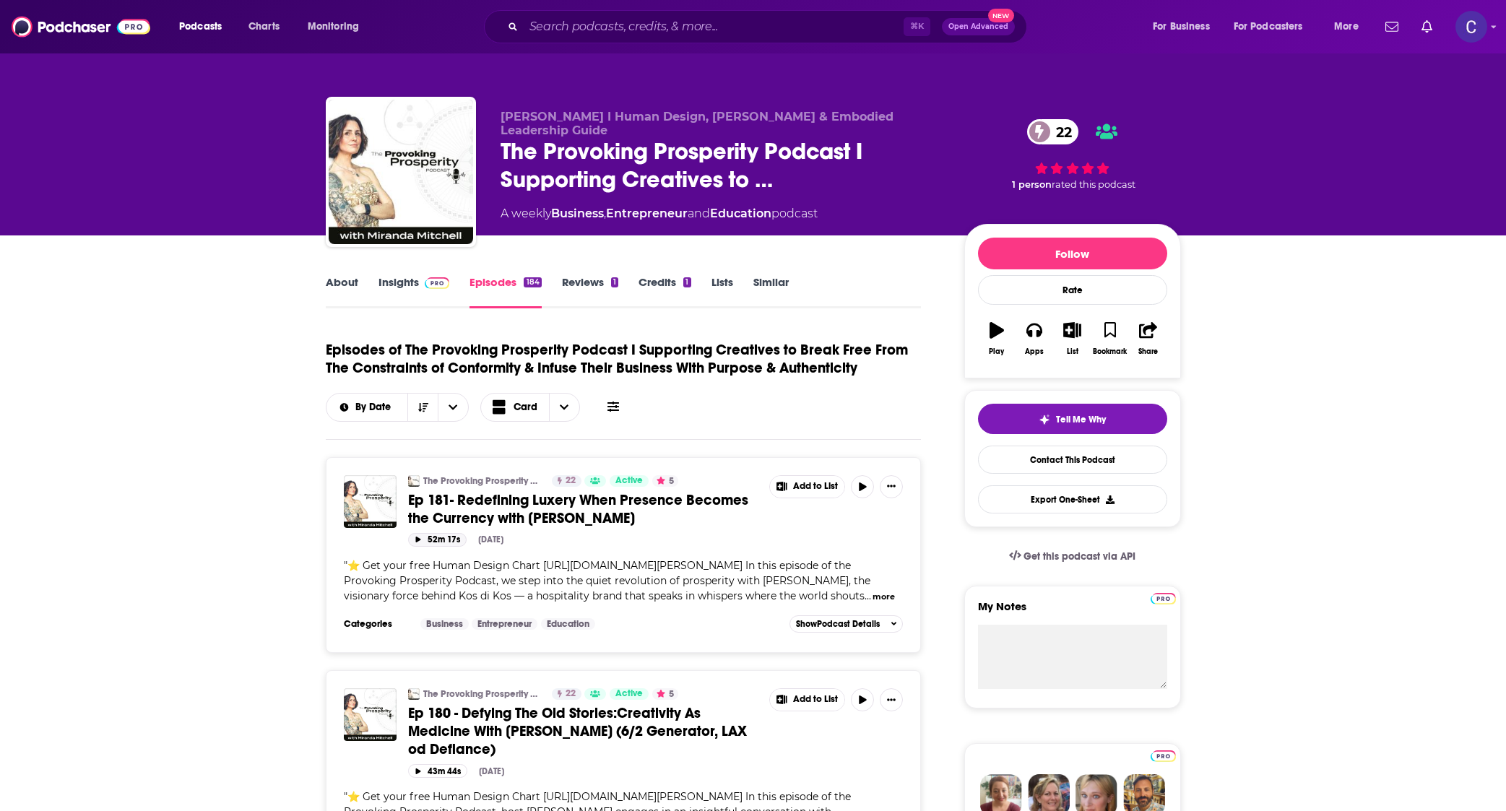
click at [416, 544] on button "52m 17s" at bounding box center [437, 540] width 58 height 14
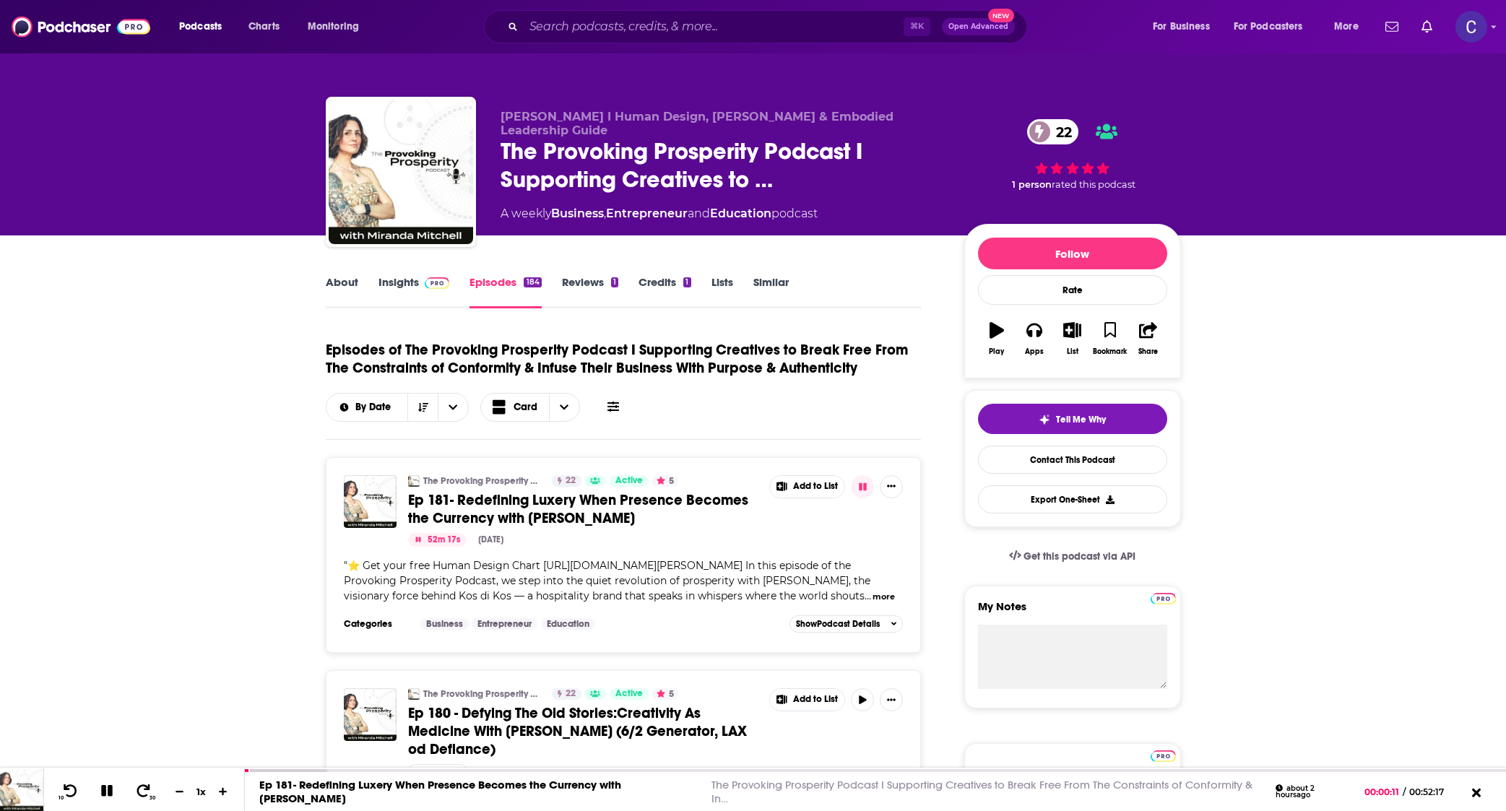
click at [395, 280] on link "Insights" at bounding box center [413, 291] width 71 height 33
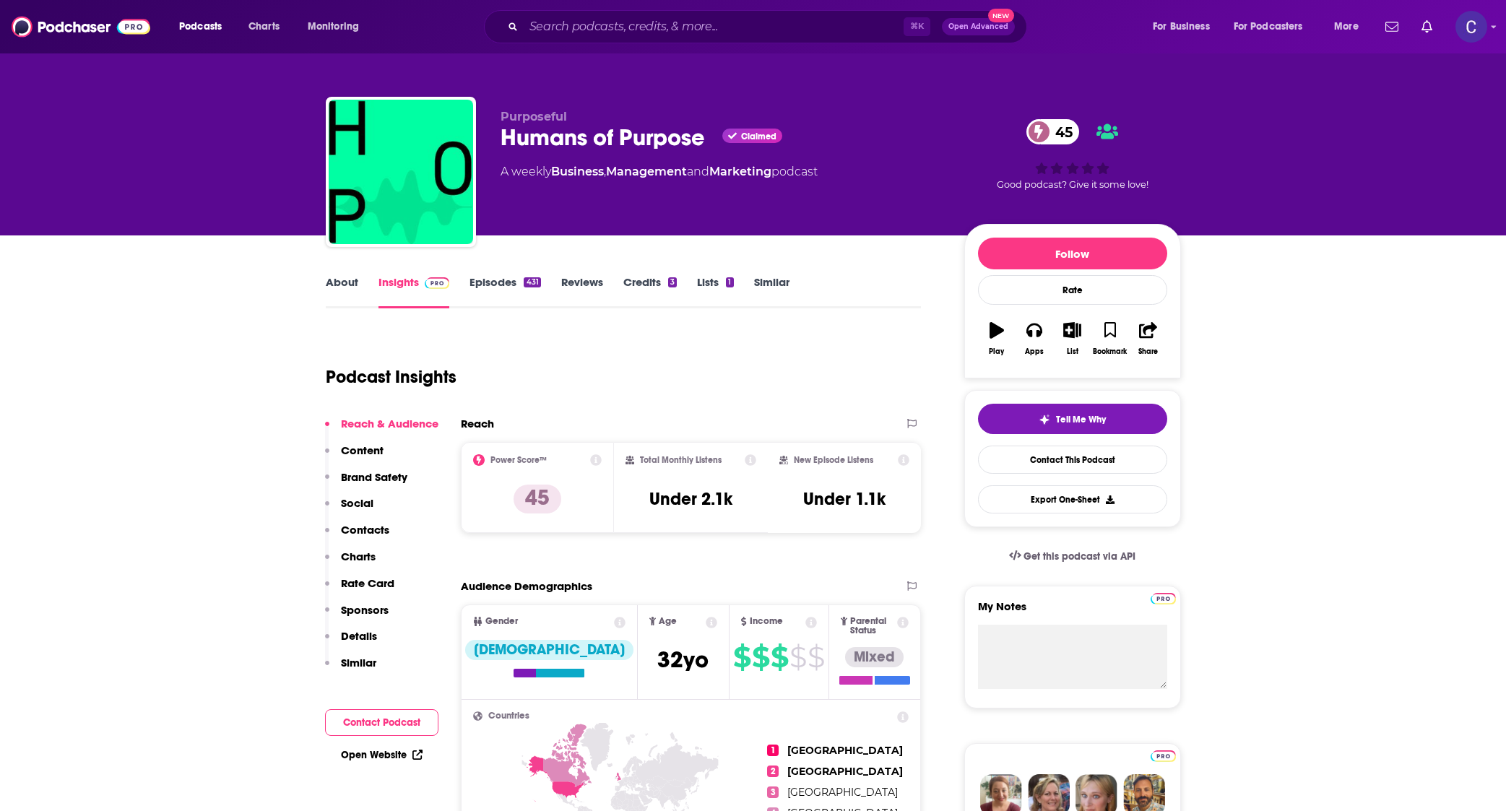
click at [487, 284] on link "Episodes 431" at bounding box center [504, 291] width 71 height 33
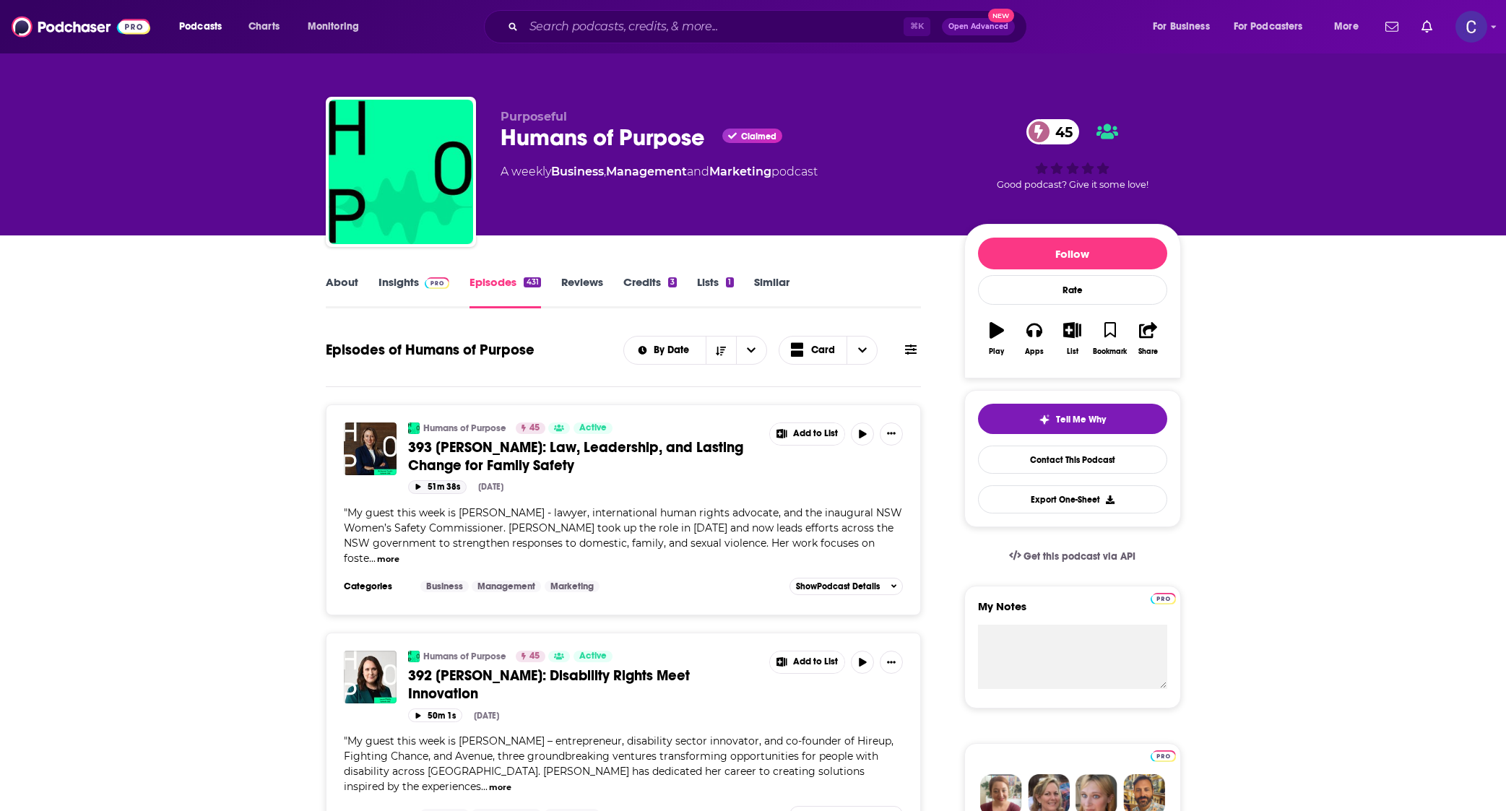
click at [410, 485] on button "51m 38s" at bounding box center [437, 487] width 58 height 14
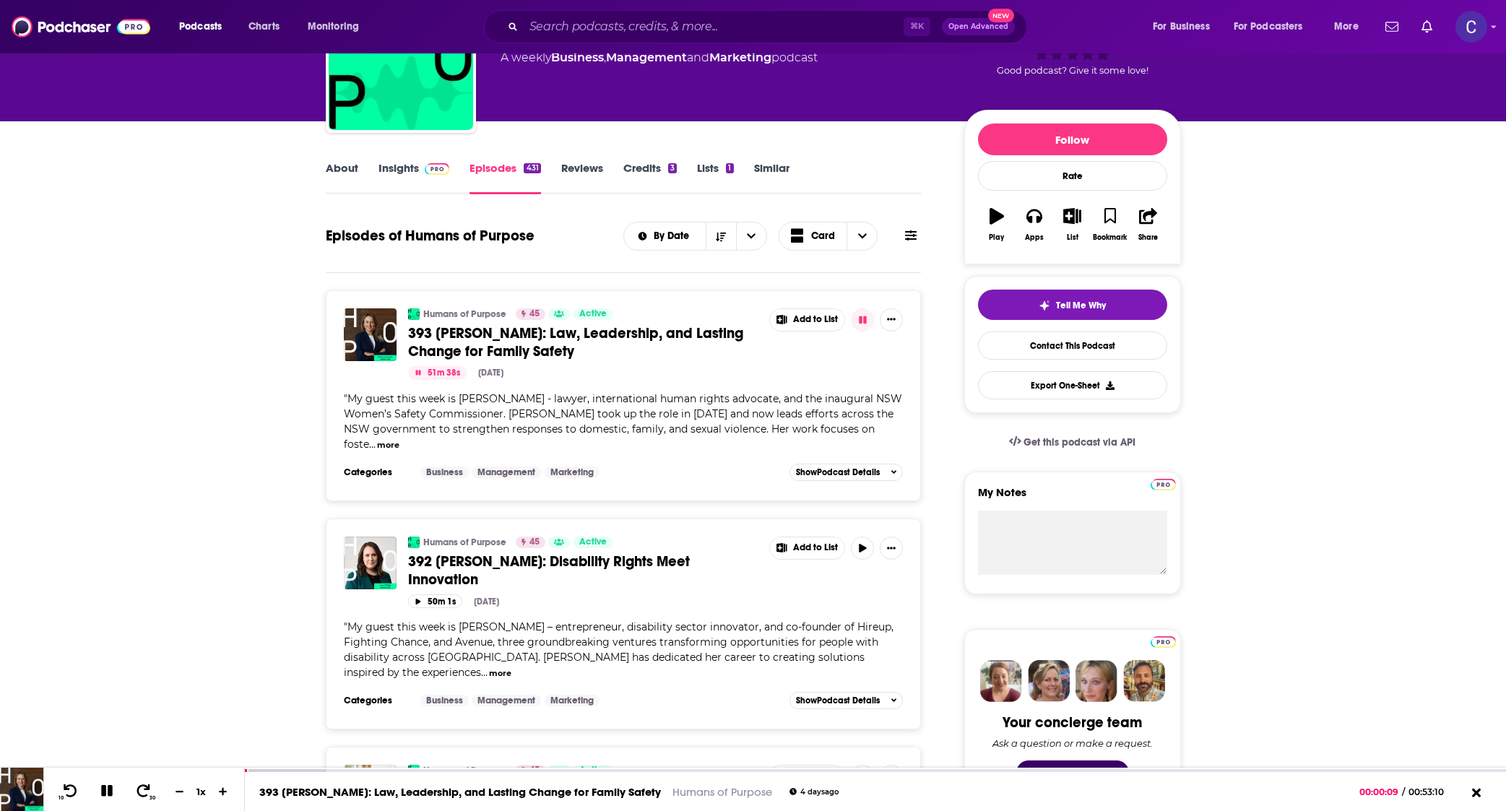
scroll to position [117, 0]
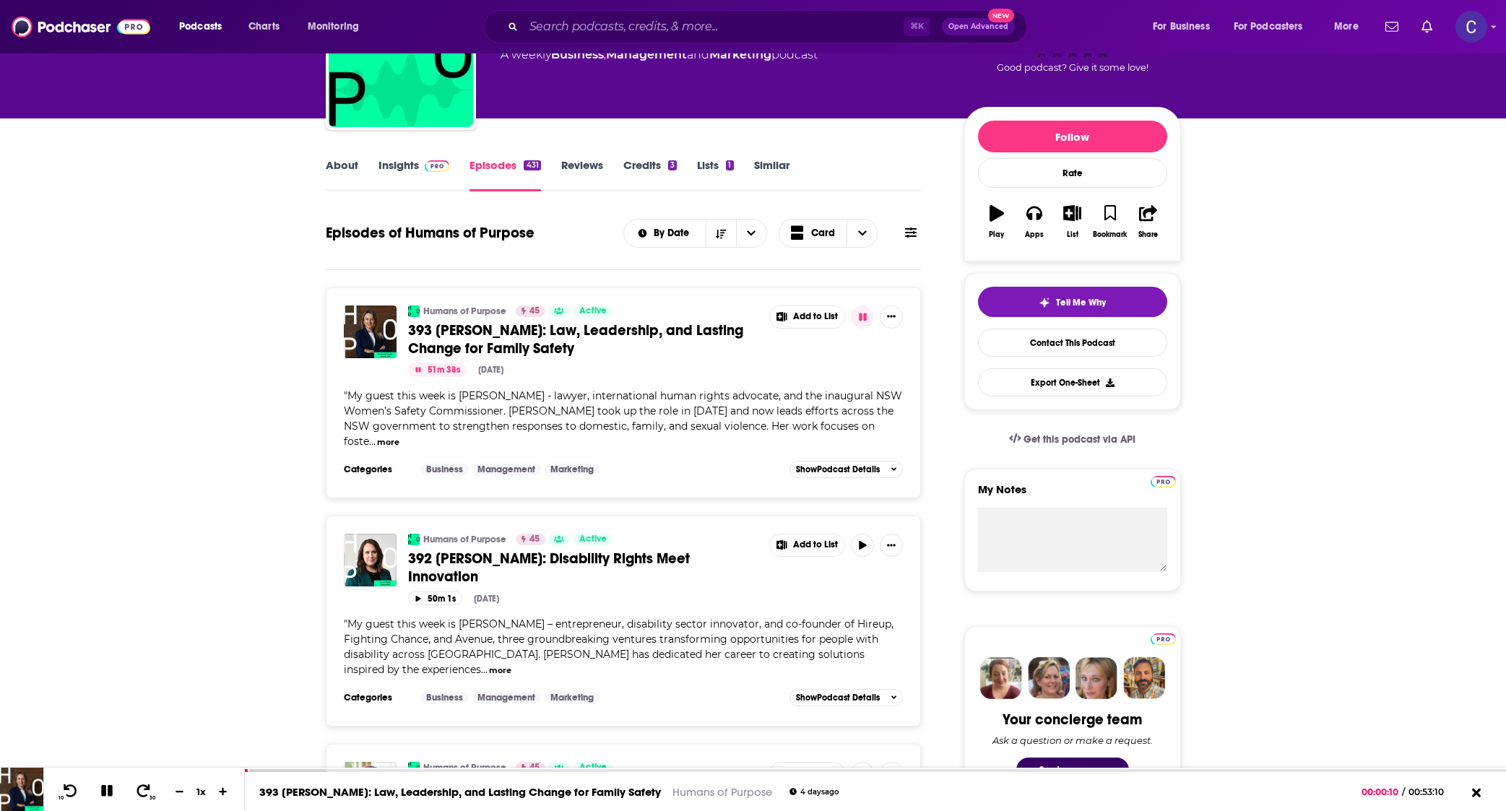
click at [339, 162] on link "About" at bounding box center [342, 174] width 32 height 33
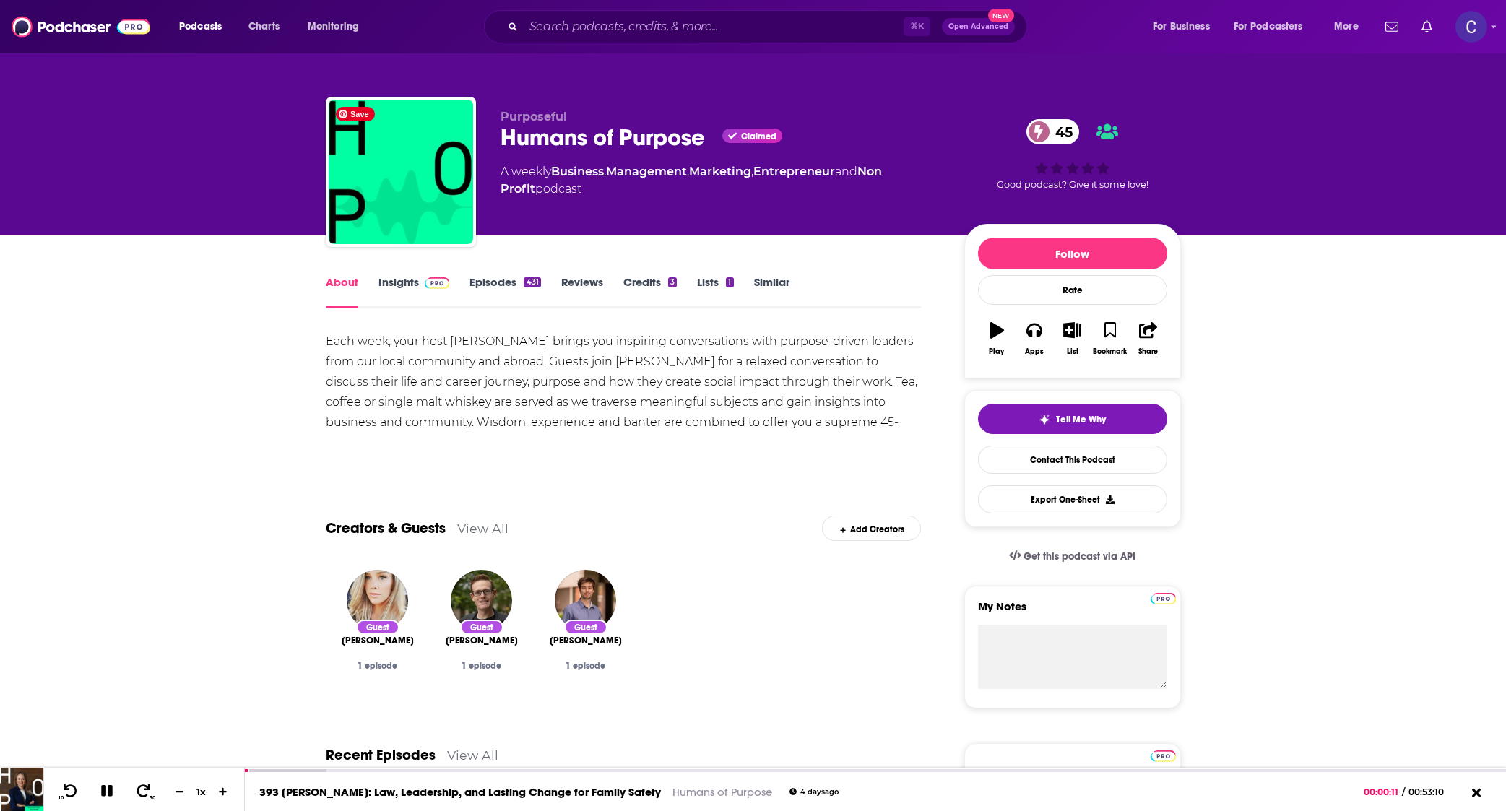
scroll to position [1, 0]
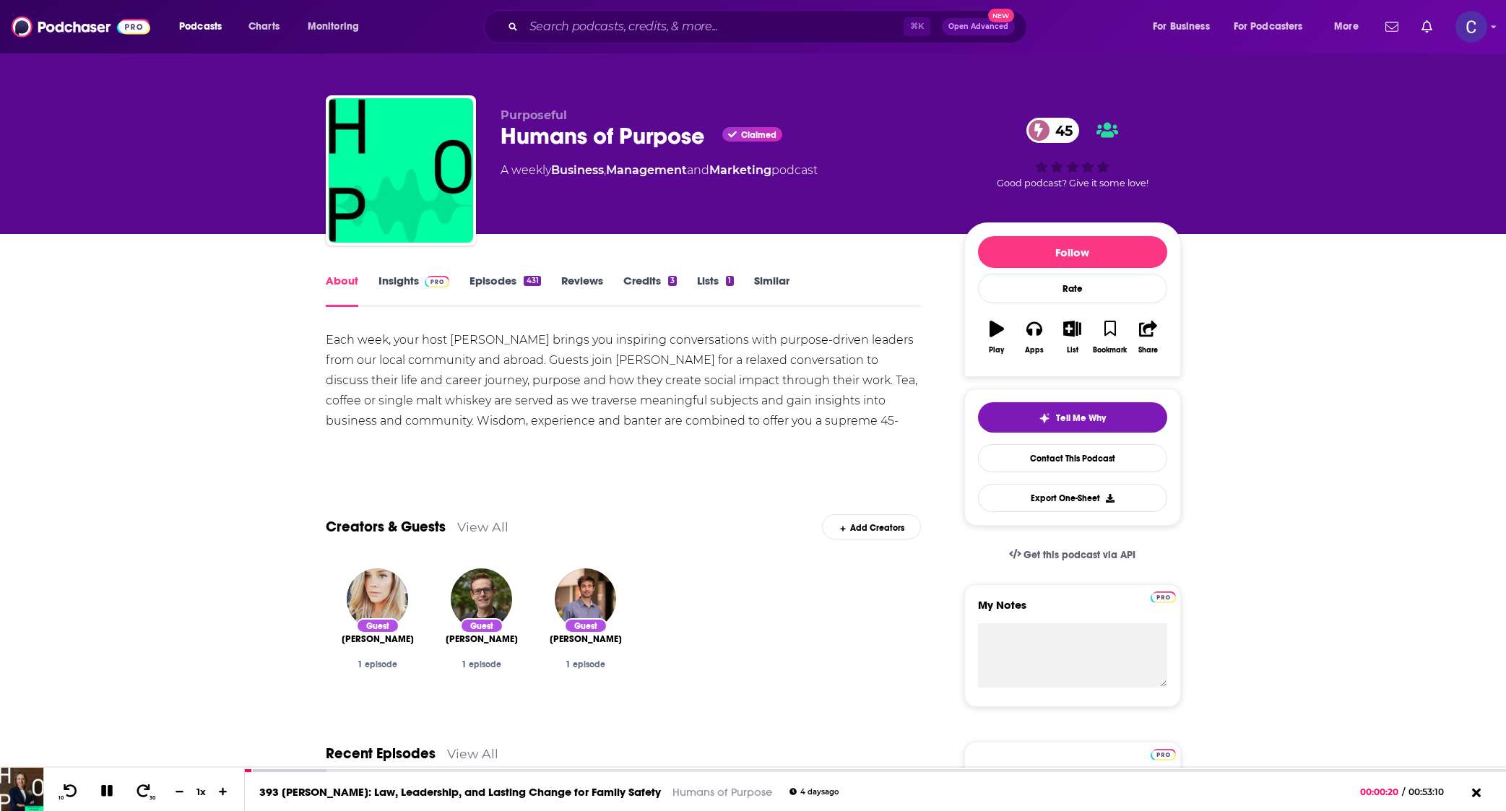
click at [404, 290] on link "Insights" at bounding box center [413, 290] width 71 height 33
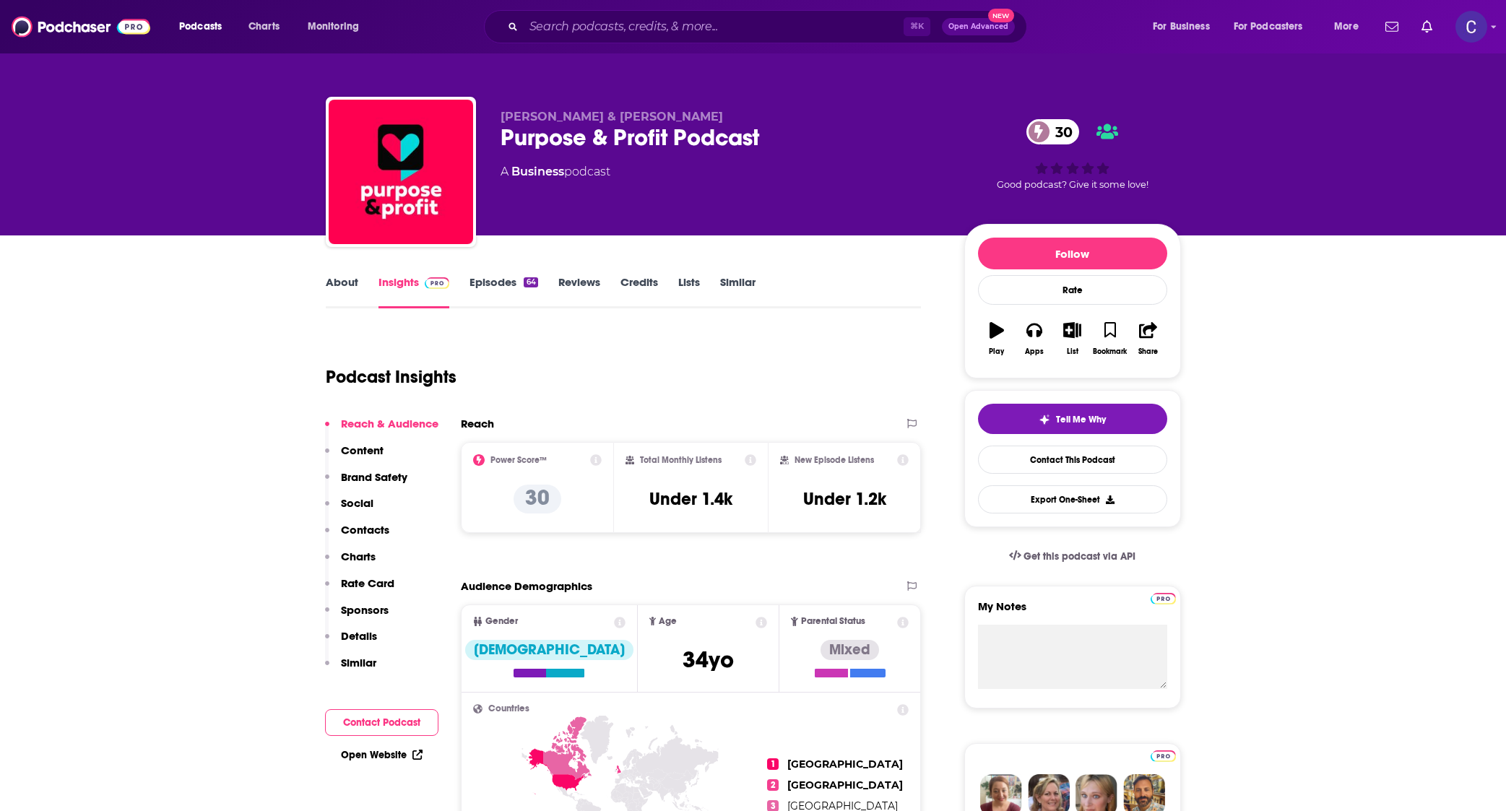
click at [335, 287] on link "About" at bounding box center [342, 291] width 32 height 33
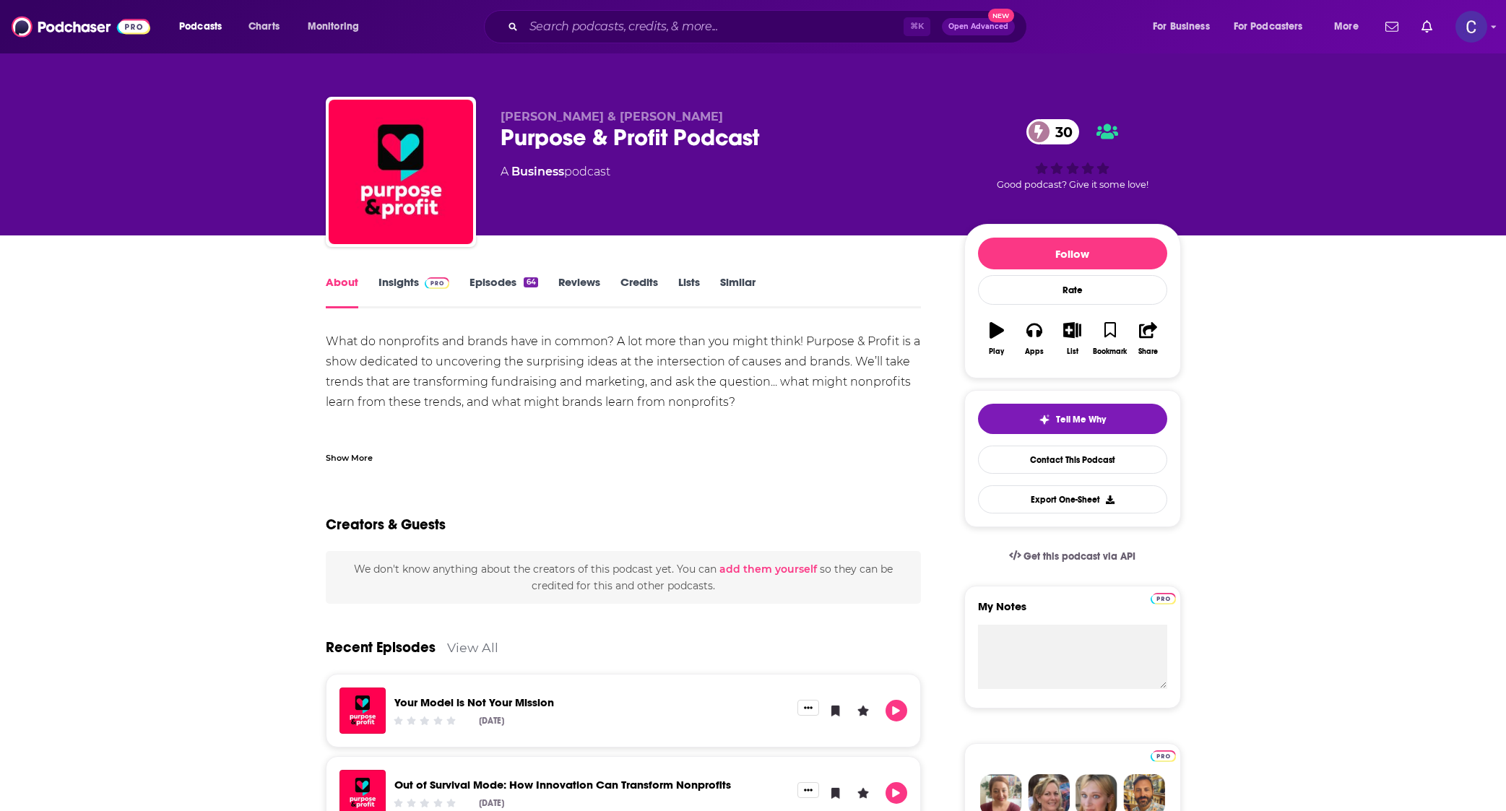
click at [337, 448] on div "Show More" at bounding box center [624, 452] width 596 height 25
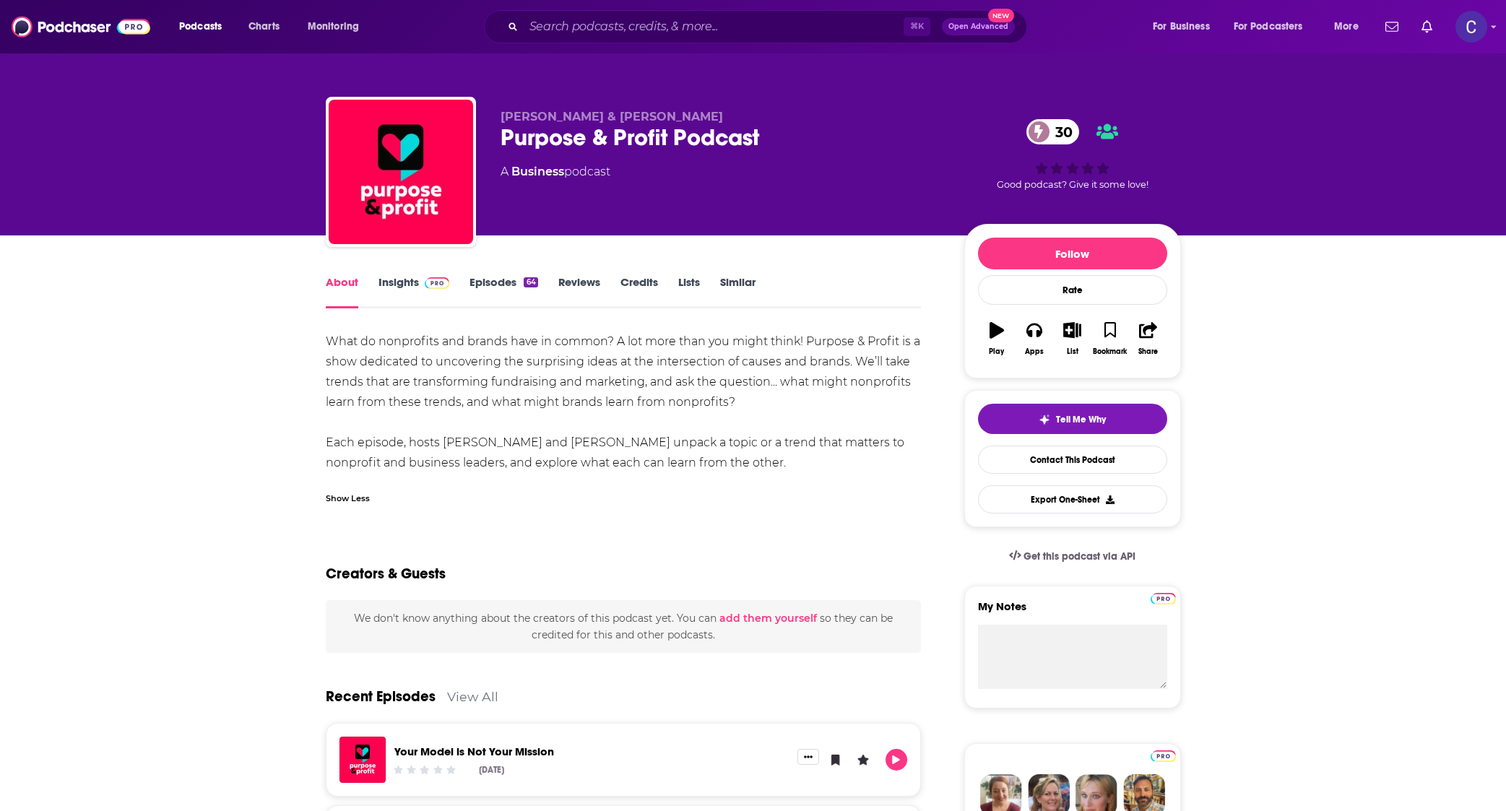
click at [516, 277] on link "Episodes 64" at bounding box center [503, 291] width 68 height 33
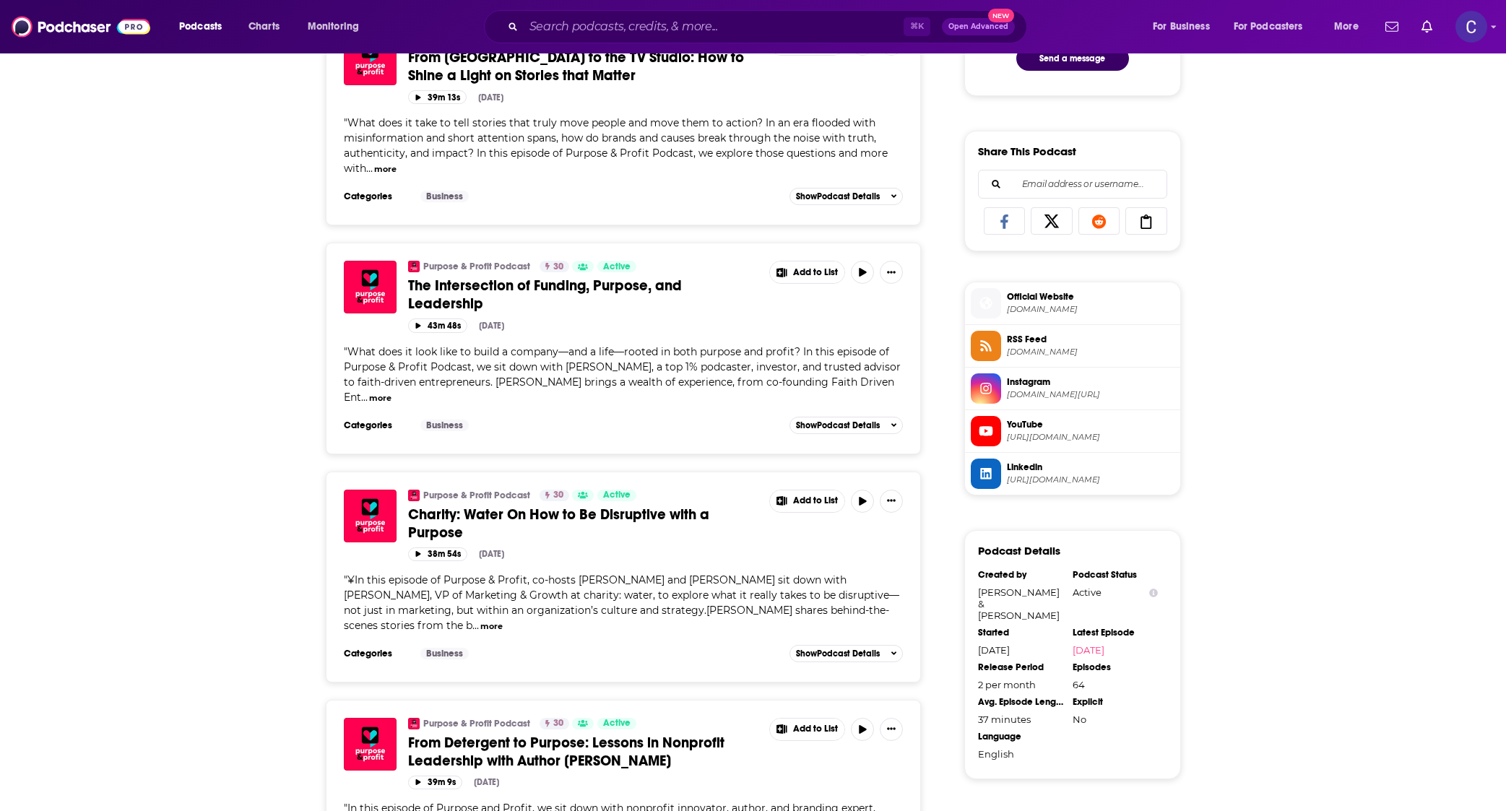
scroll to position [831, 0]
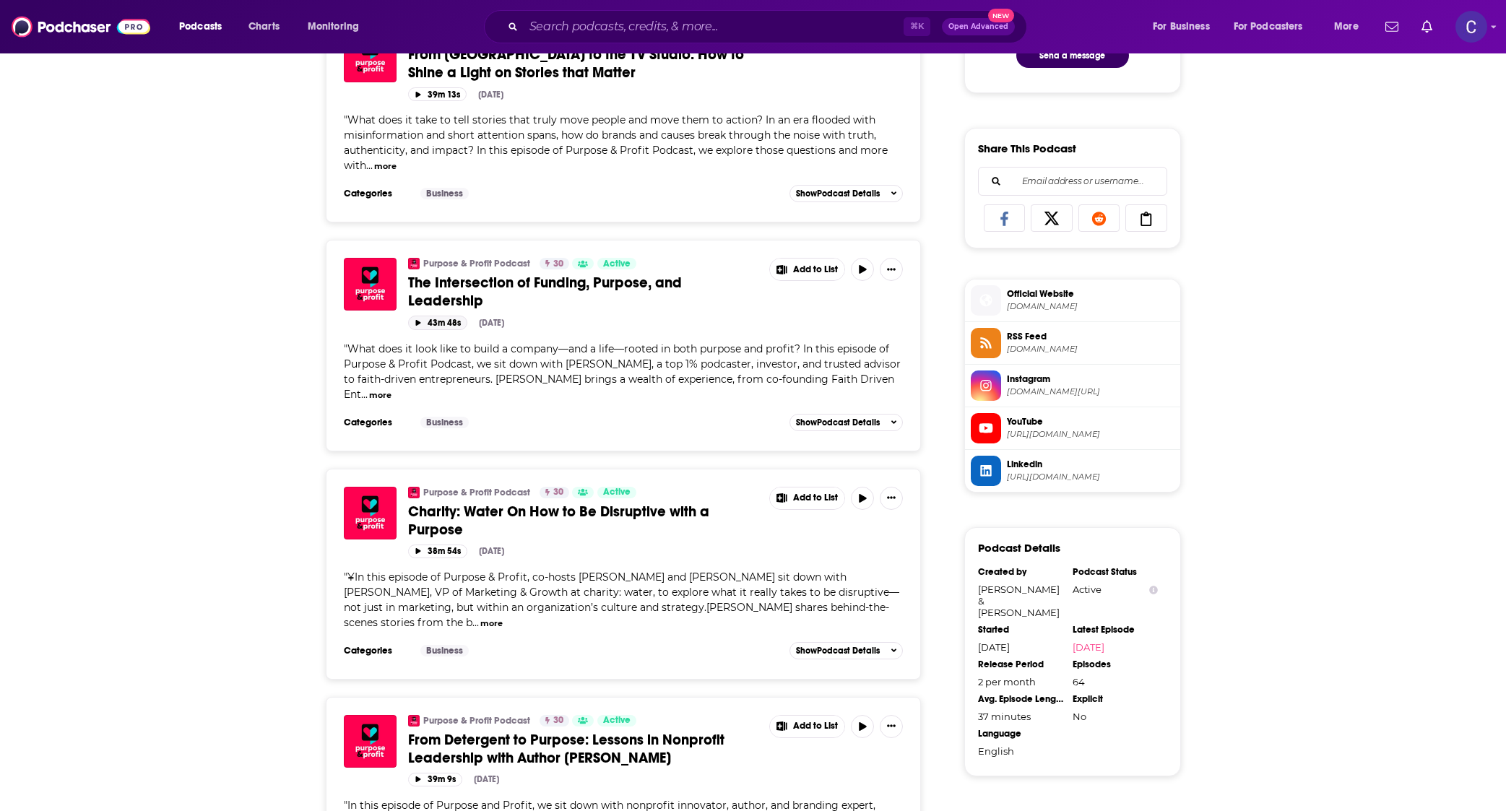
click at [422, 316] on button "43m 48s" at bounding box center [437, 323] width 59 height 14
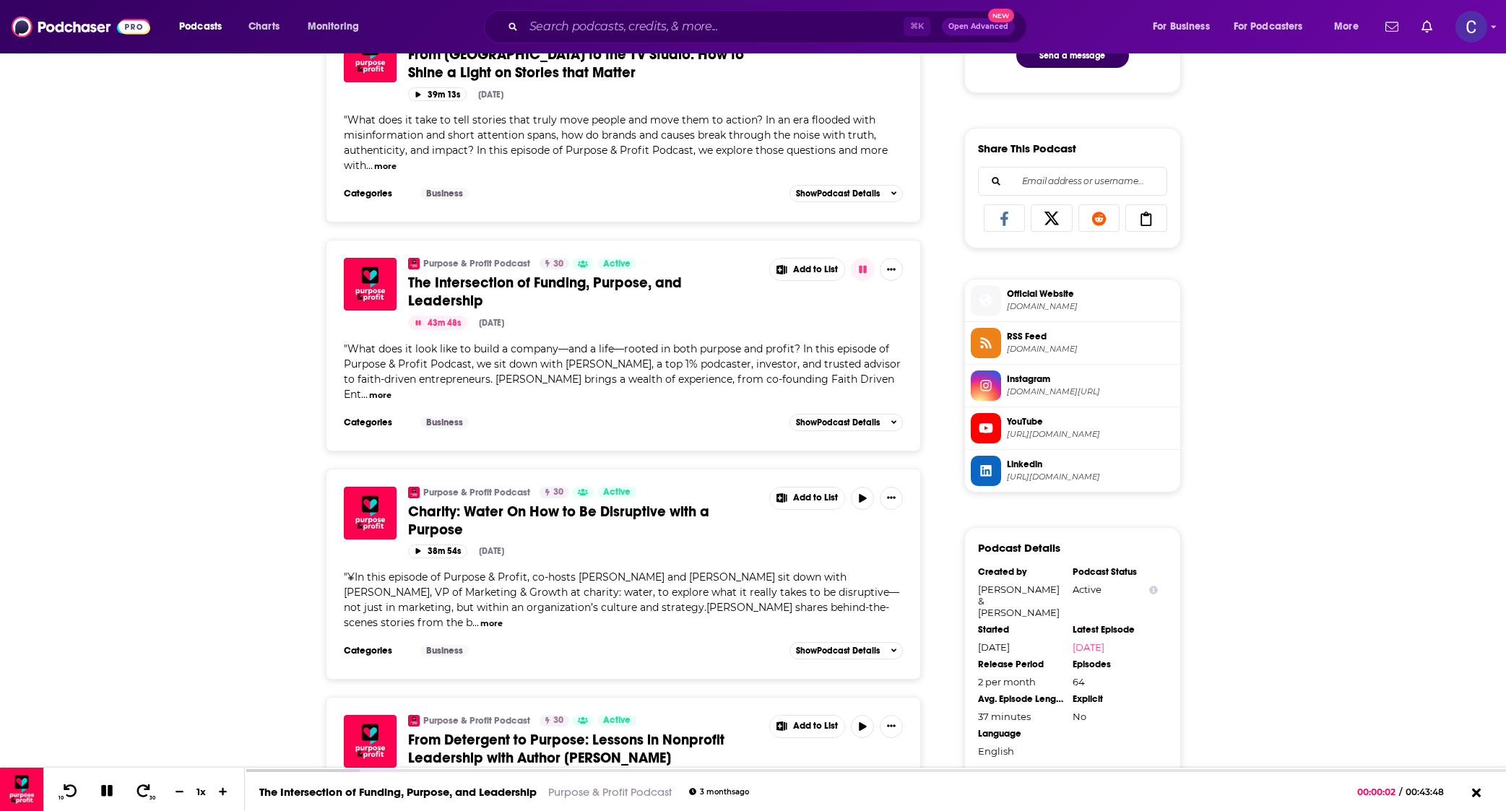
click at [421, 316] on button "43m 48s" at bounding box center [437, 323] width 59 height 14
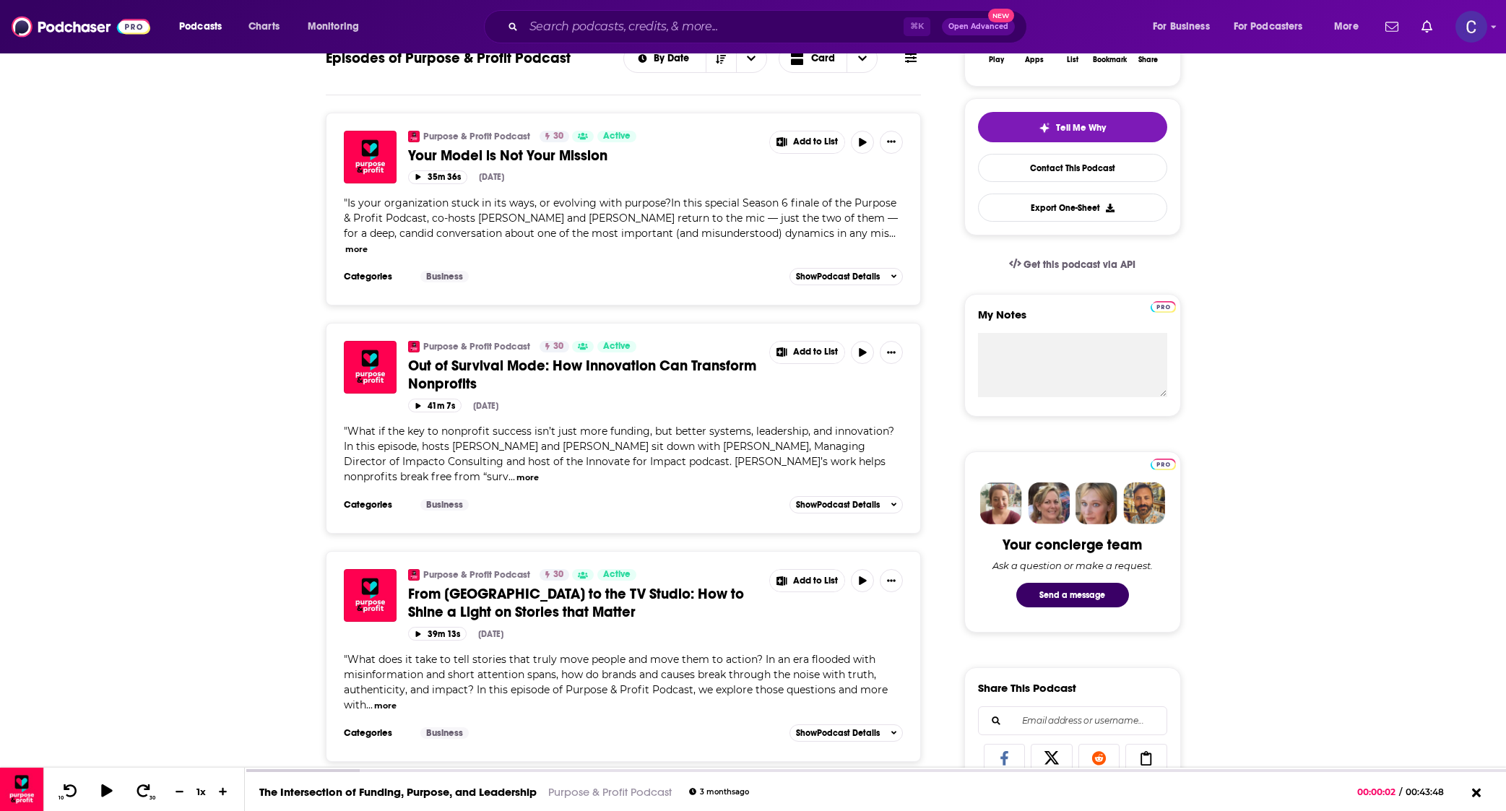
scroll to position [0, 0]
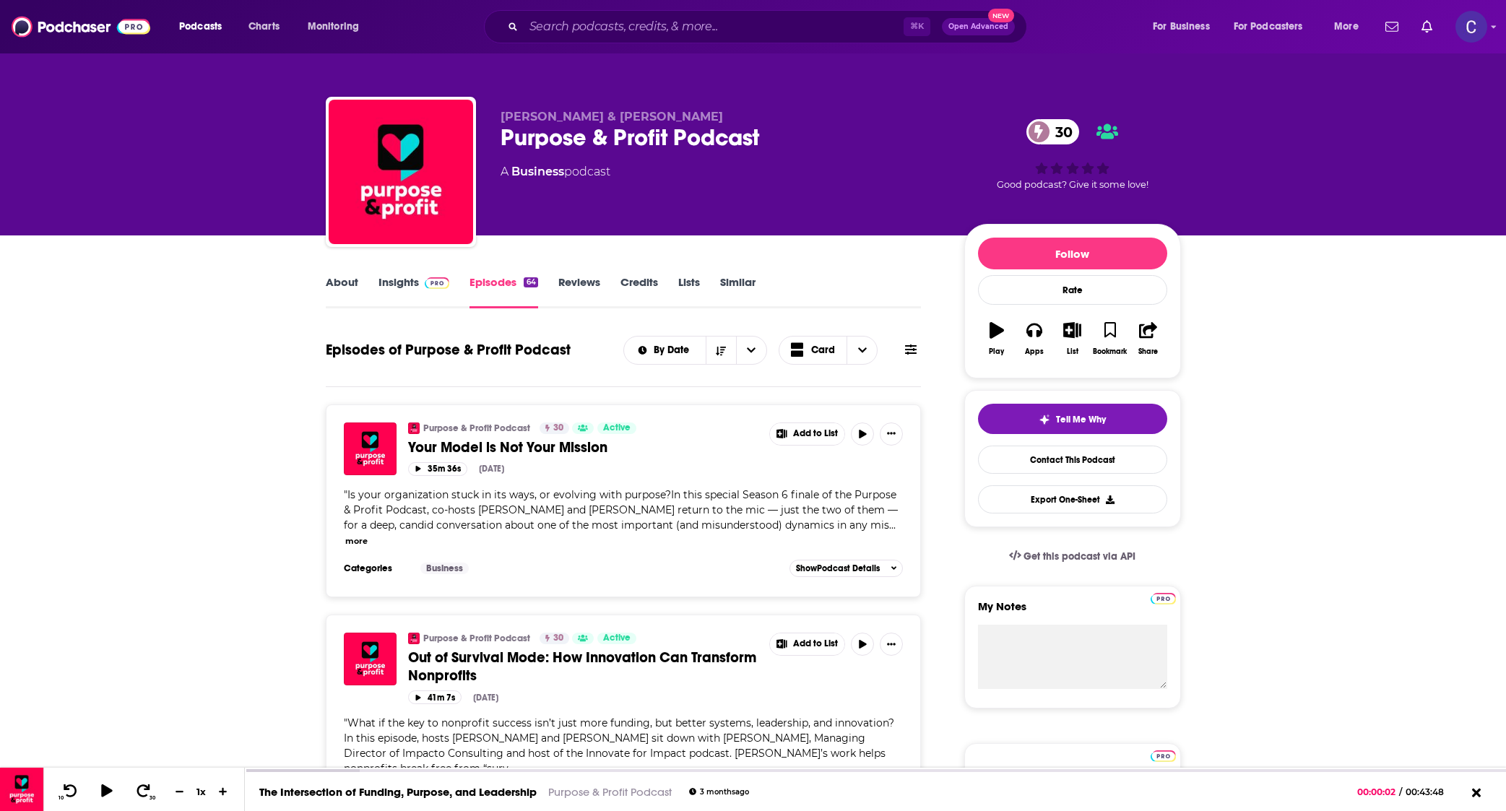
click at [328, 279] on link "About" at bounding box center [342, 291] width 32 height 33
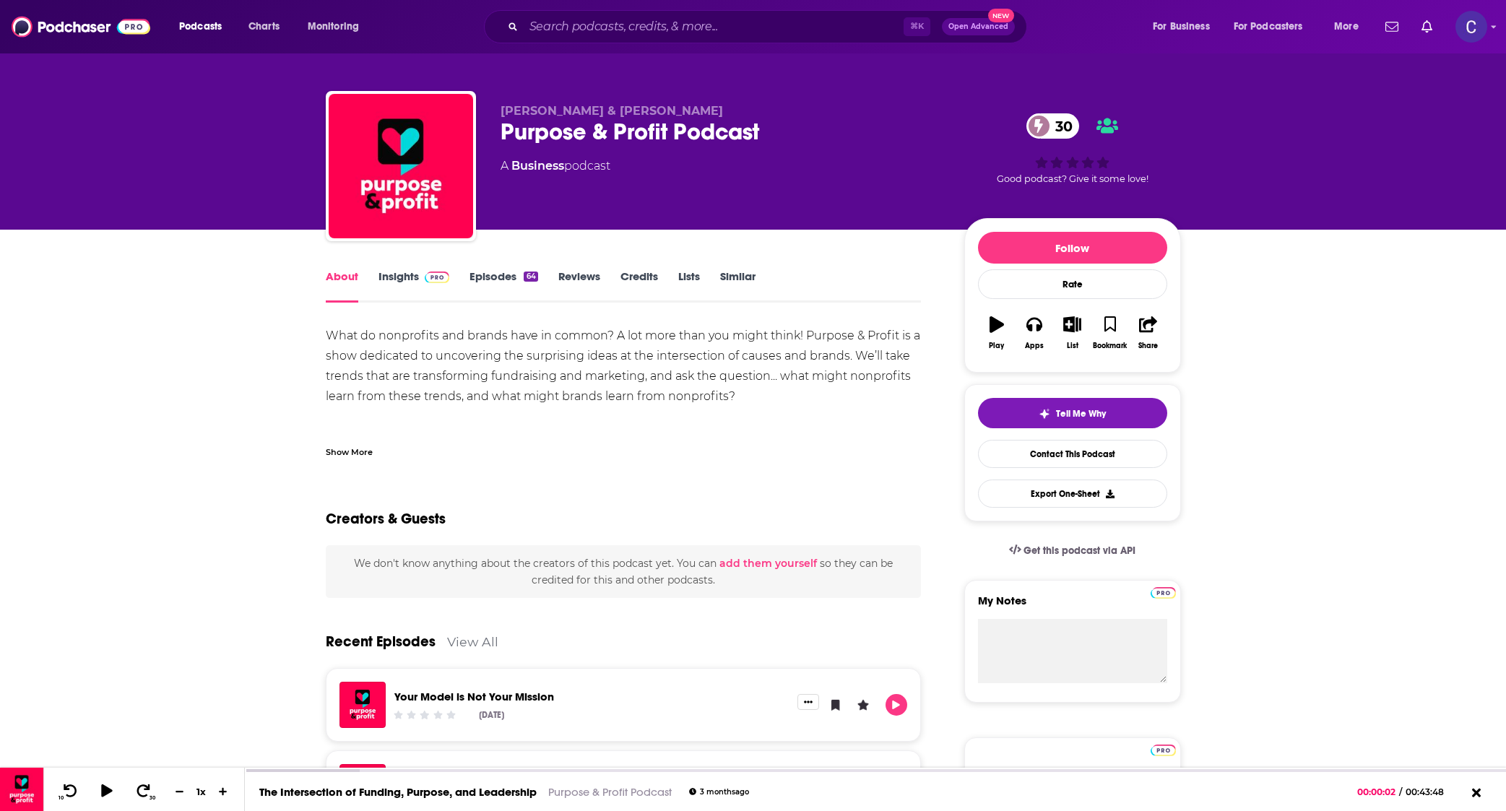
scroll to position [7, 0]
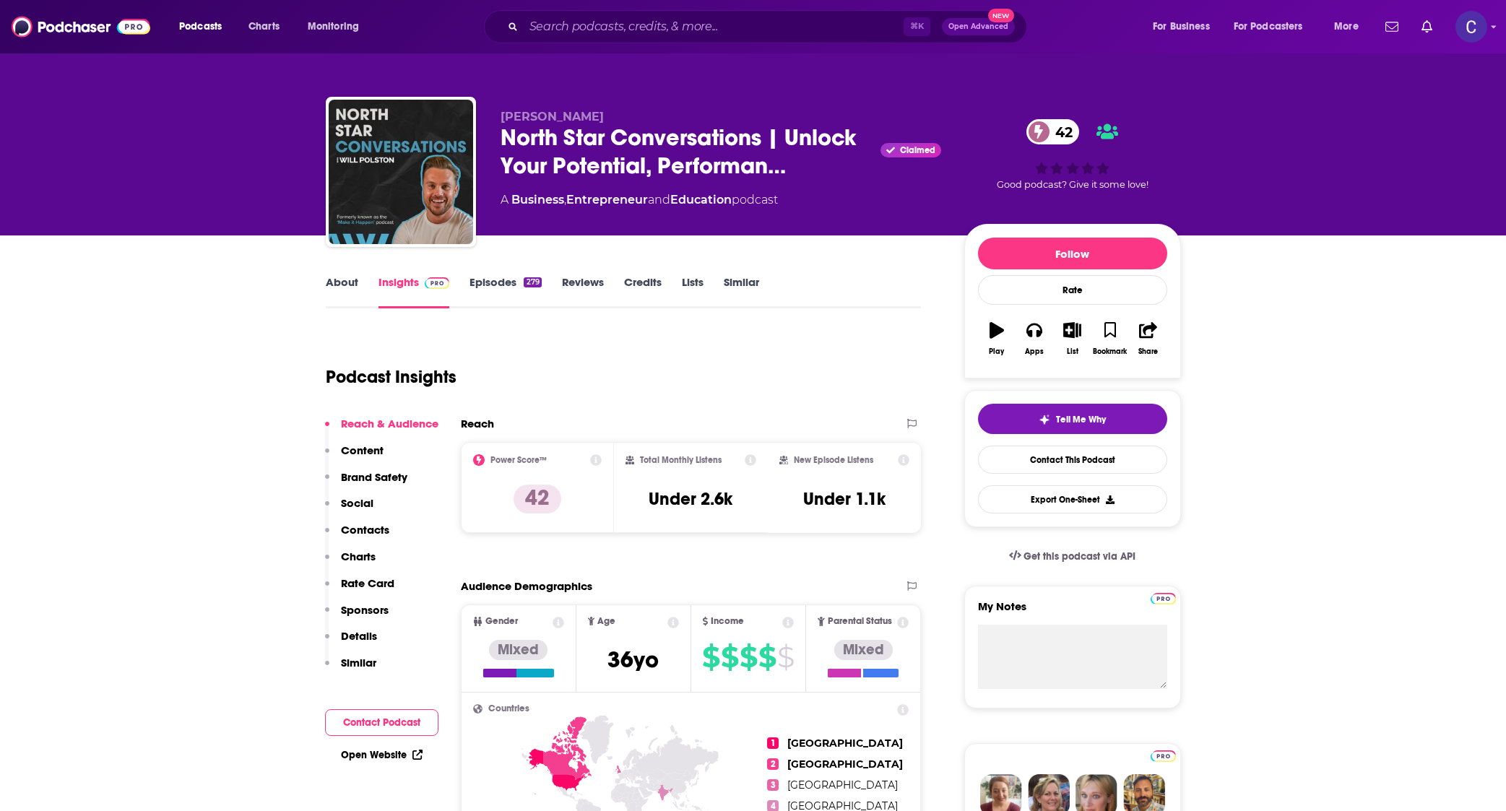
click at [347, 280] on link "About" at bounding box center [342, 291] width 32 height 33
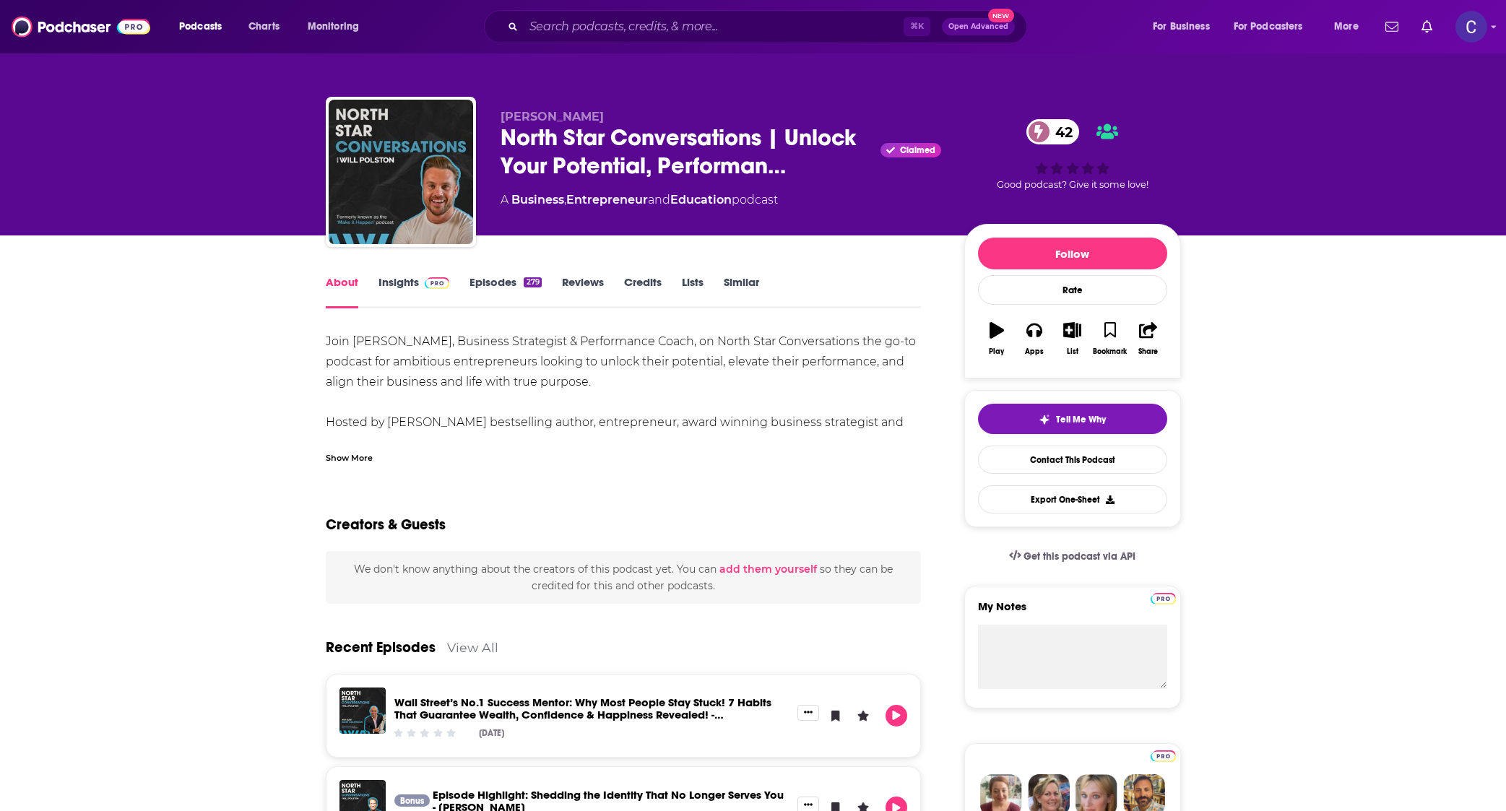
click at [513, 285] on link "Episodes 279" at bounding box center [504, 291] width 71 height 33
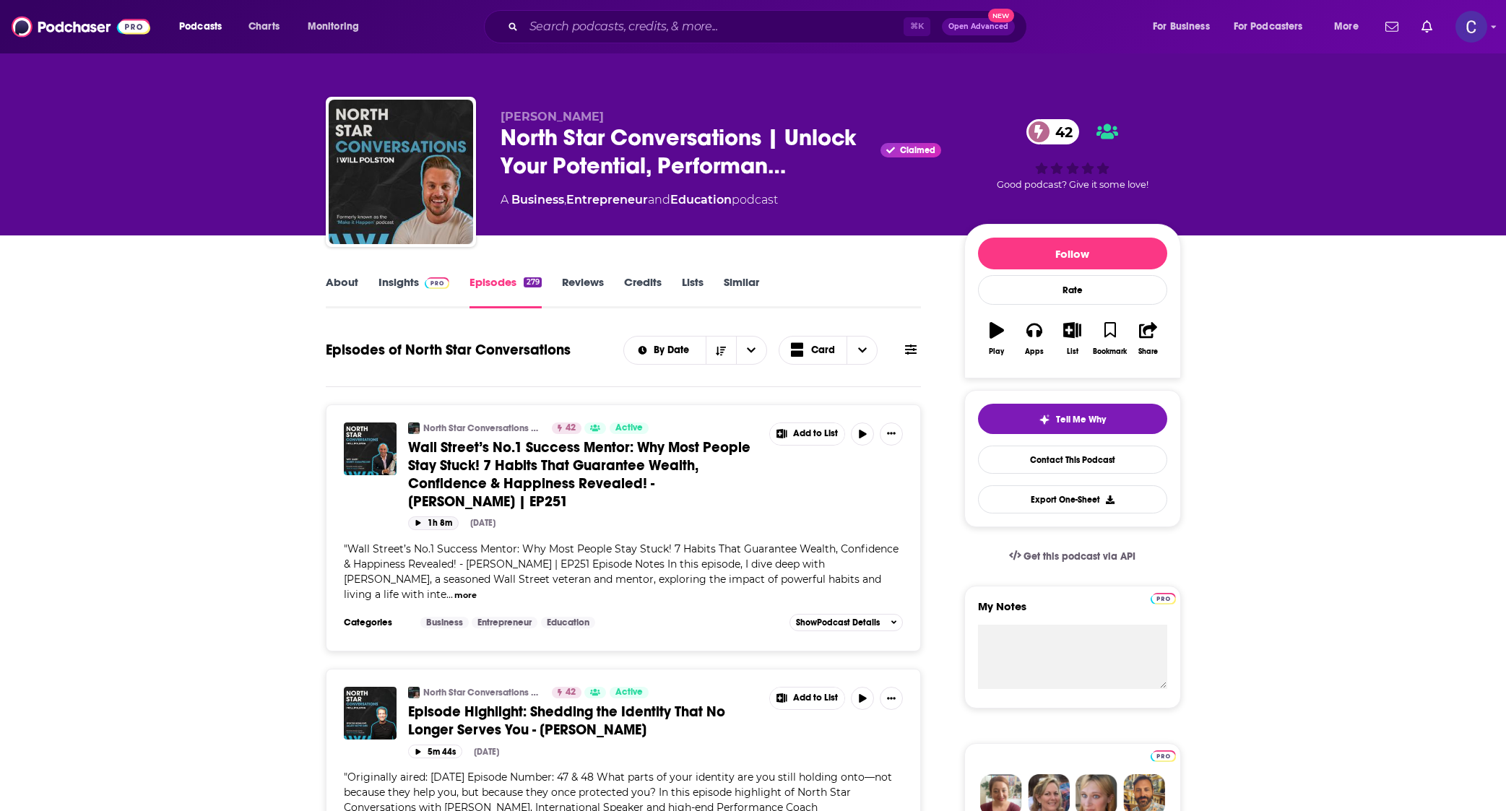
click at [418, 524] on icon "button" at bounding box center [418, 523] width 7 height 6
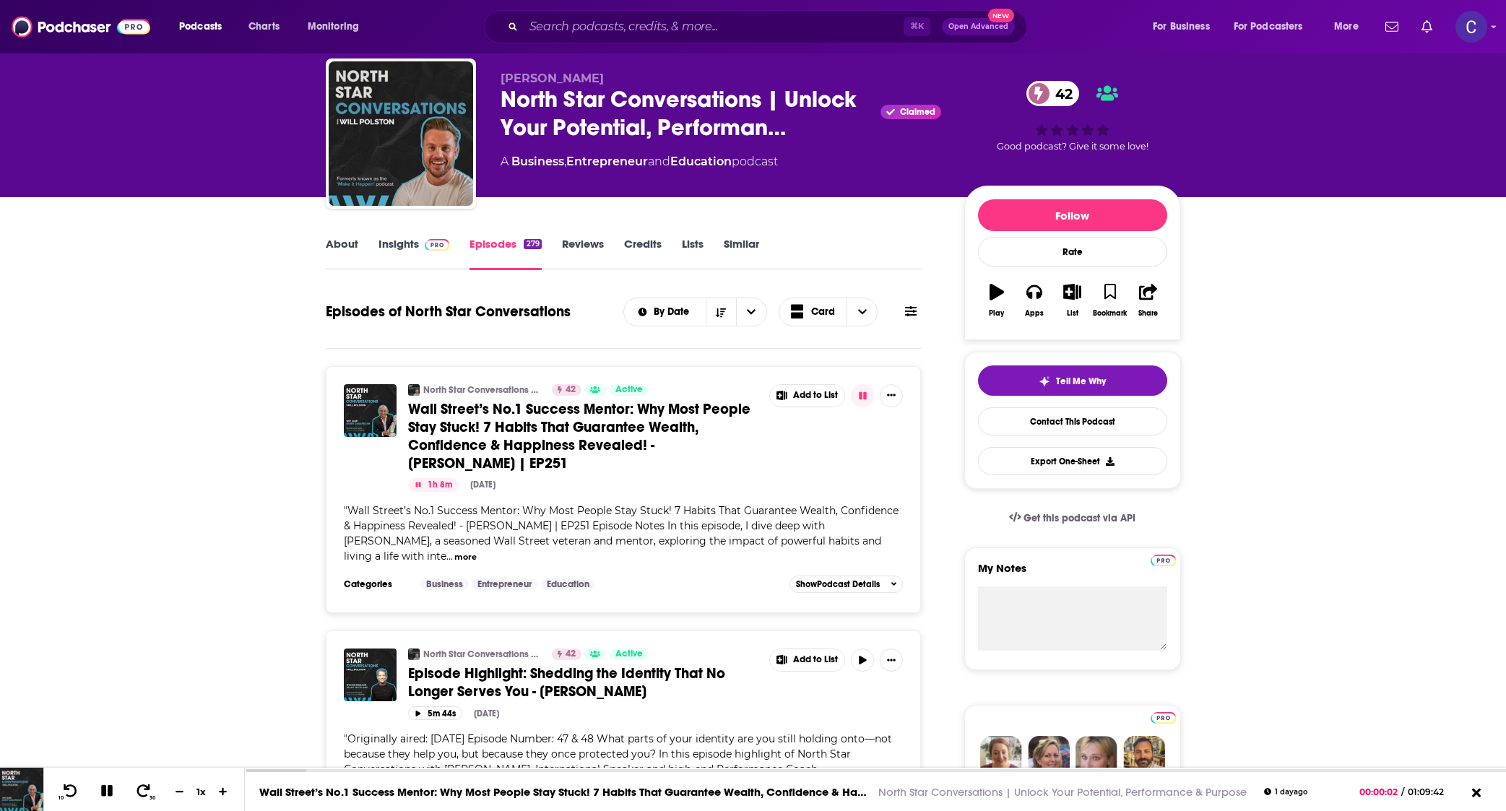
scroll to position [38, 0]
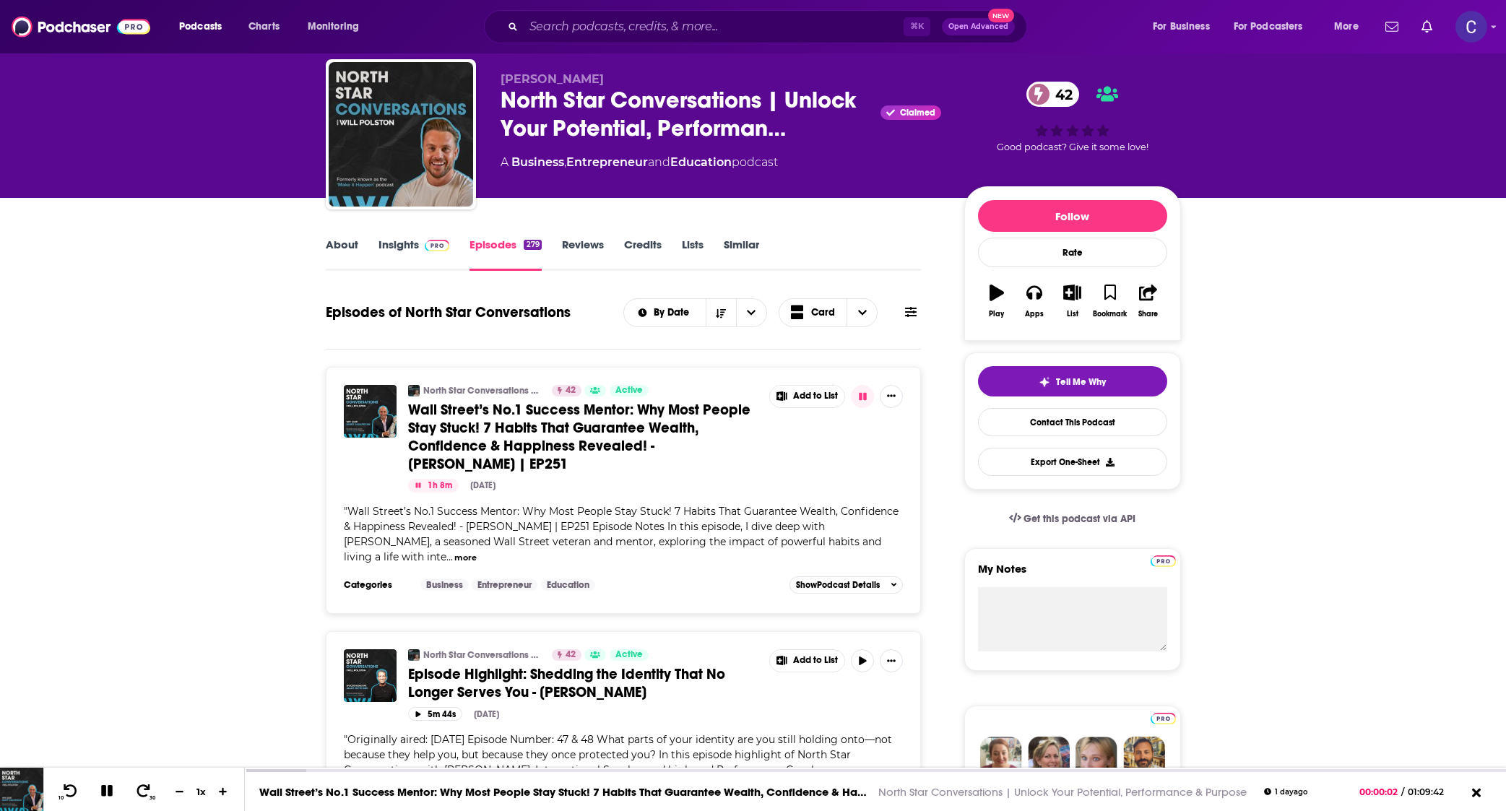
click at [416, 246] on link "Insights" at bounding box center [413, 254] width 71 height 33
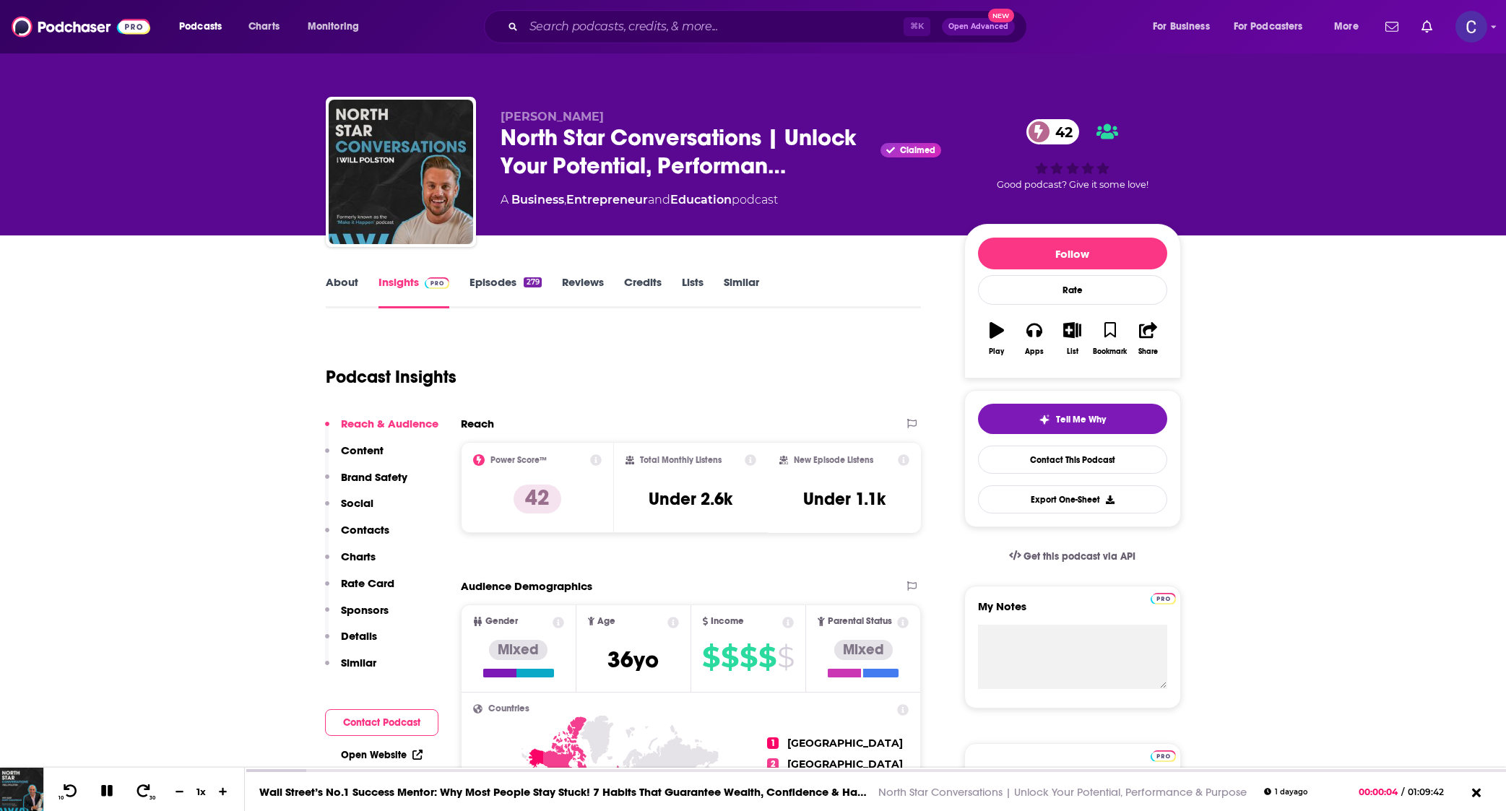
scroll to position [1, 0]
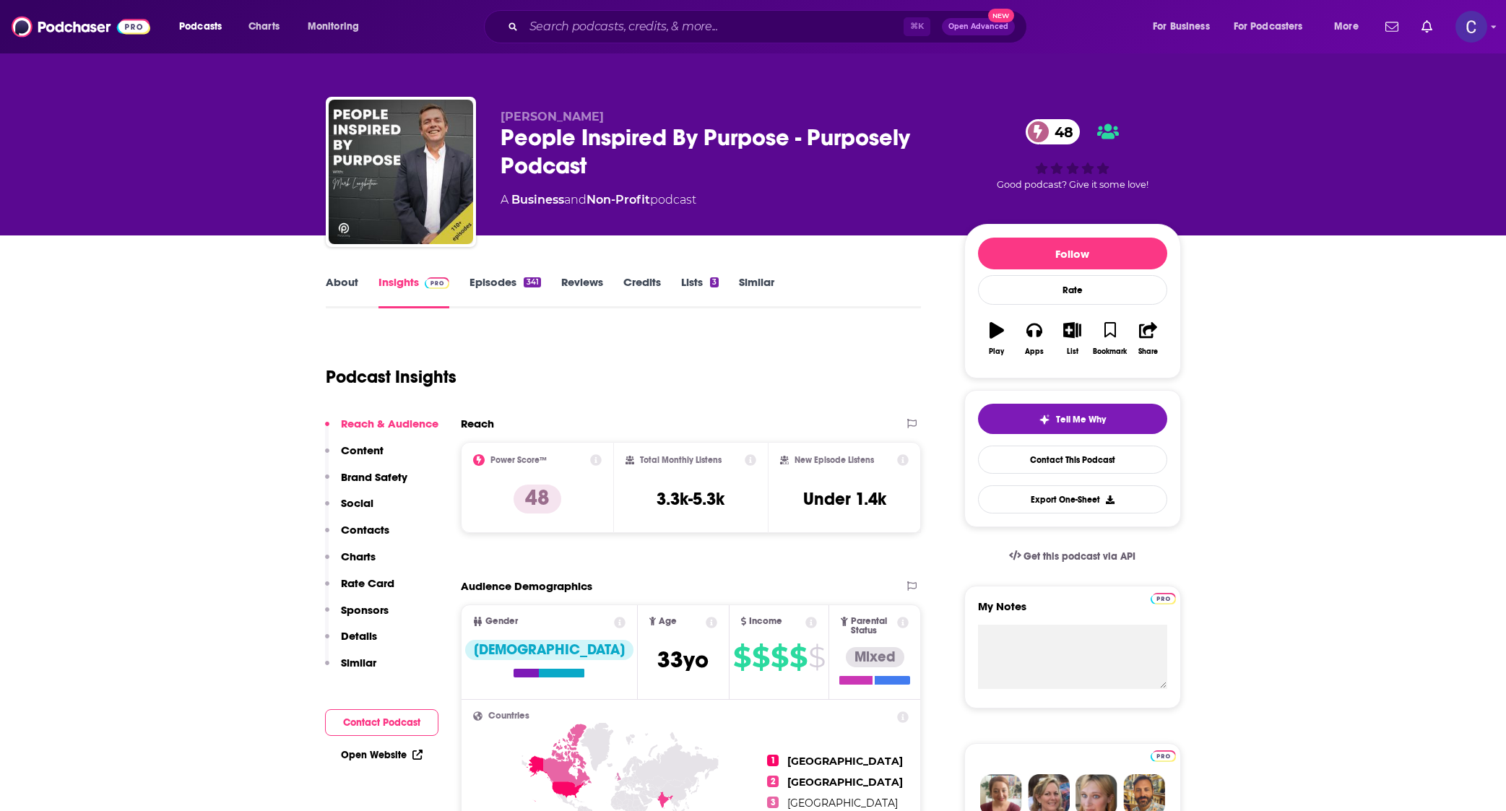
click at [351, 280] on link "About" at bounding box center [342, 291] width 32 height 33
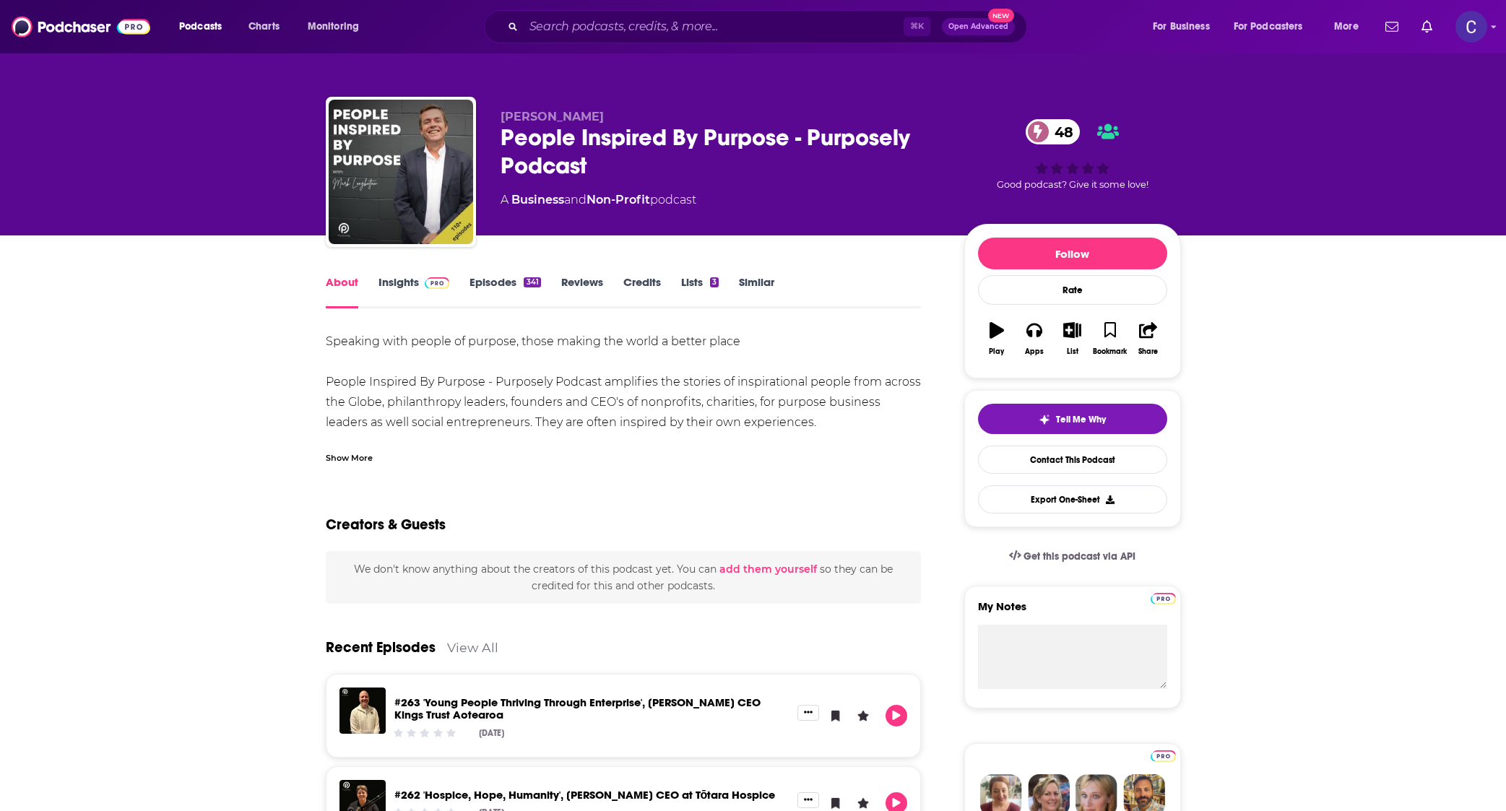
click at [479, 290] on link "Episodes 341" at bounding box center [504, 291] width 71 height 33
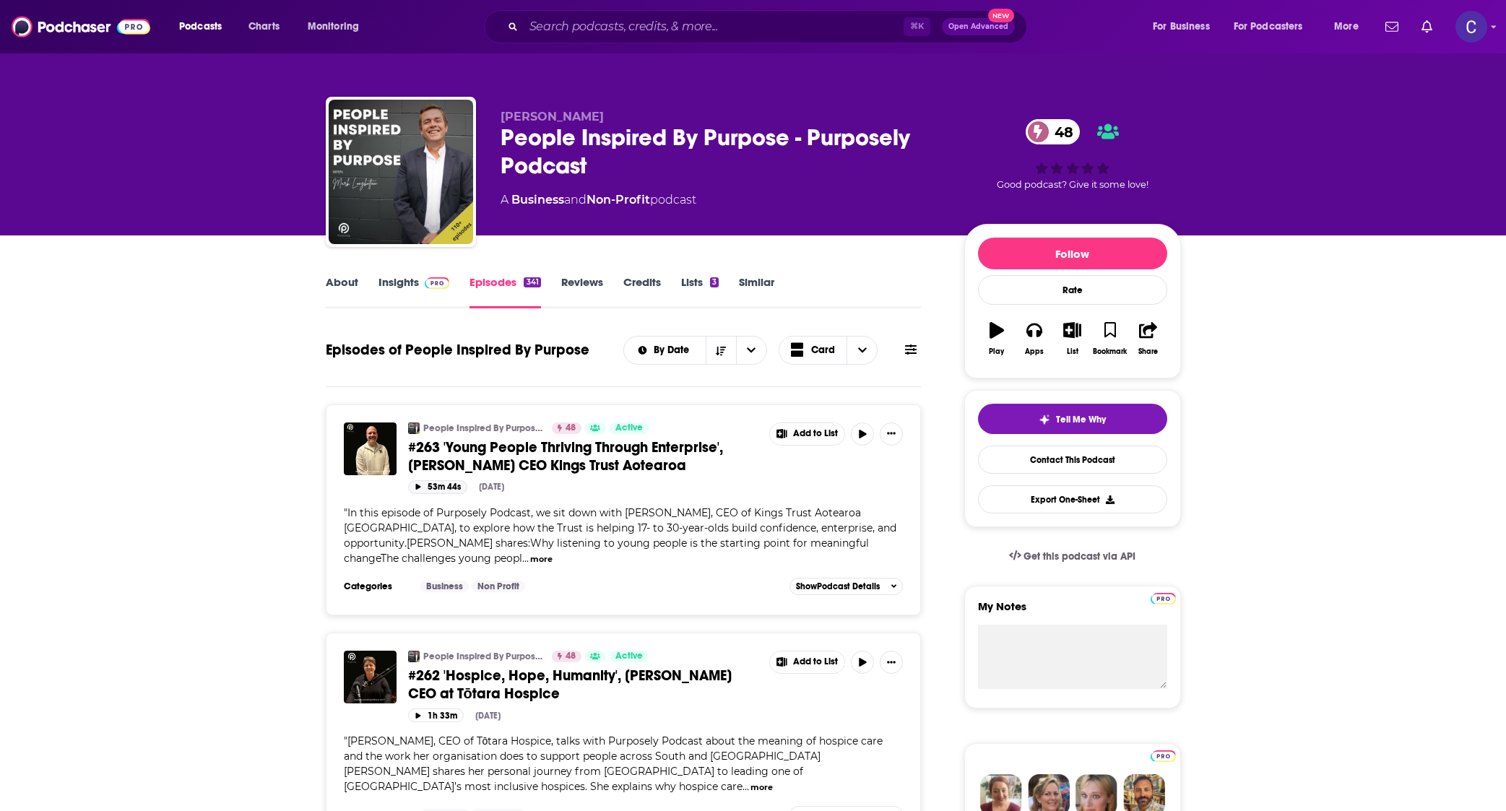
click at [415, 488] on icon "button" at bounding box center [418, 487] width 7 height 6
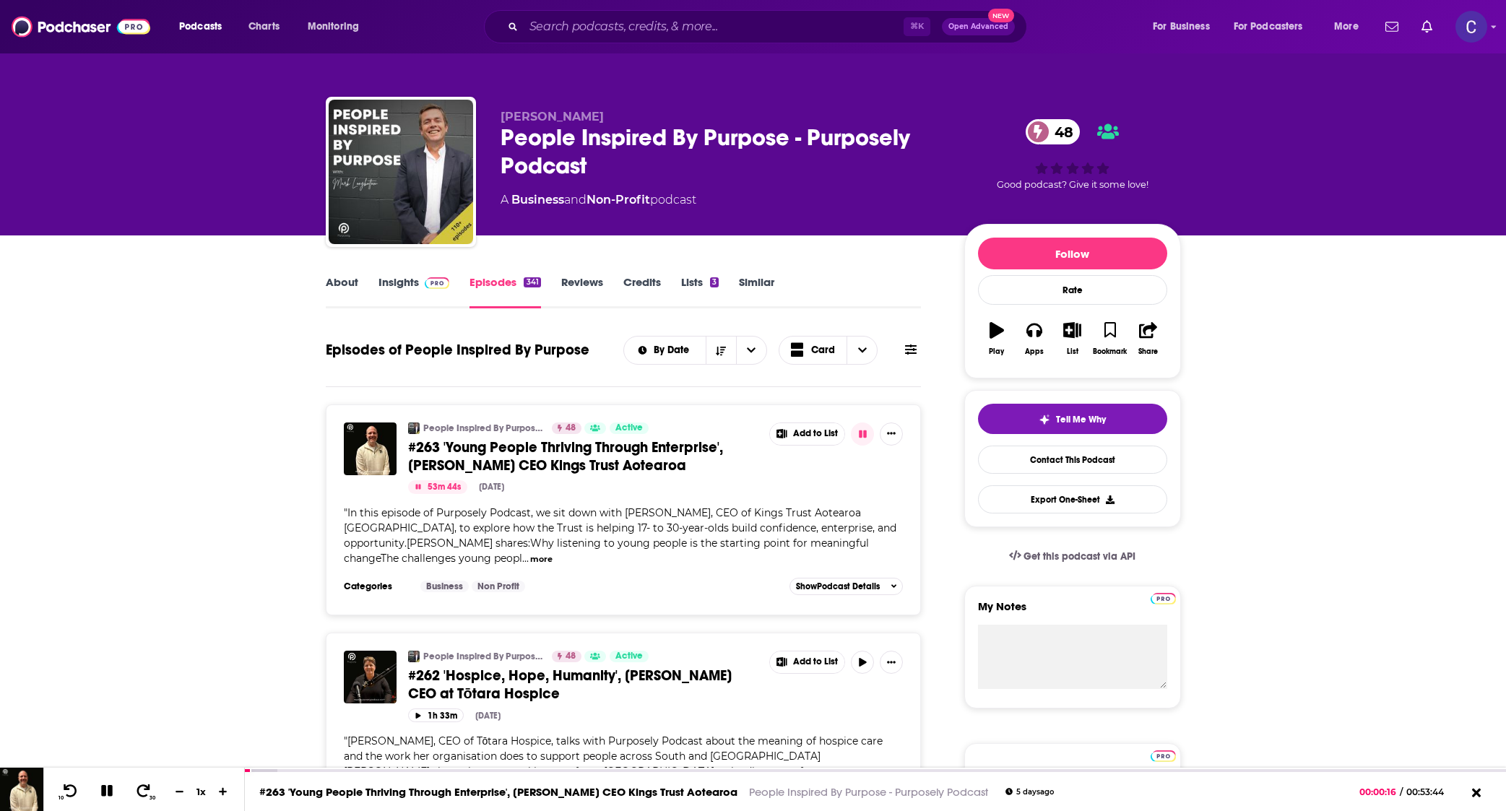
click at [417, 280] on link "Insights" at bounding box center [413, 291] width 71 height 33
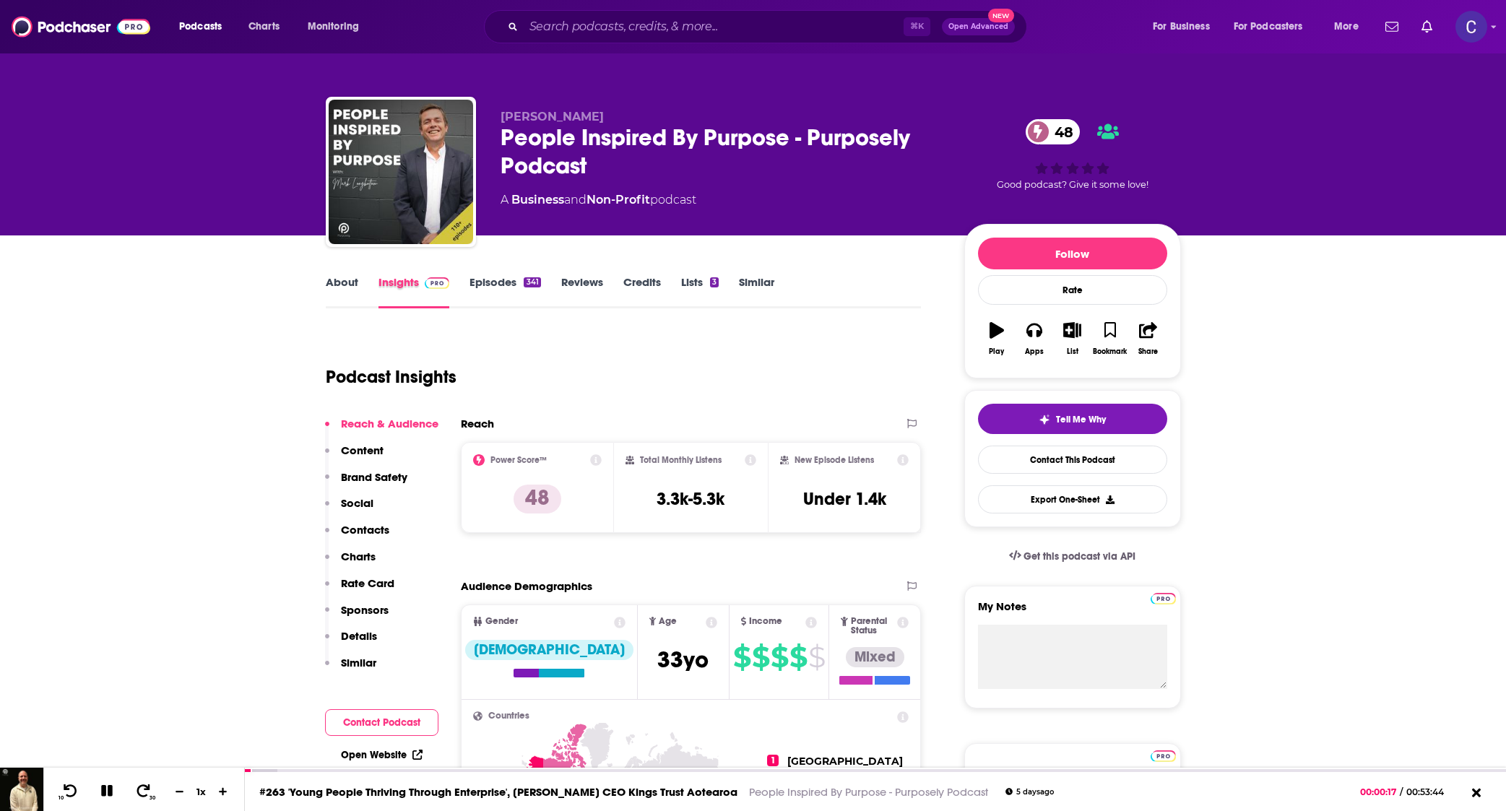
click at [460, 279] on div "Insights" at bounding box center [424, 291] width 92 height 33
click at [487, 282] on link "Episodes 341" at bounding box center [504, 291] width 71 height 33
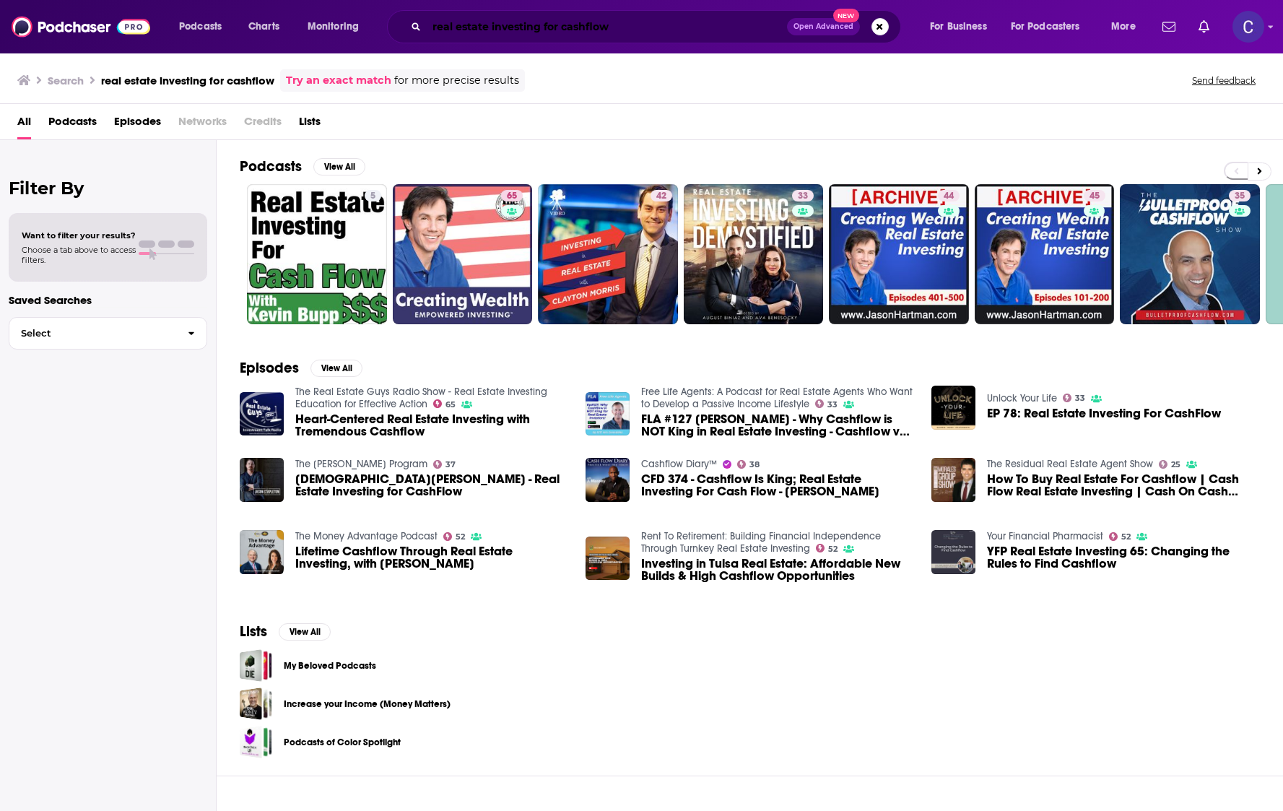
click at [671, 32] on input "real estate investing for cashflow" at bounding box center [607, 26] width 360 height 23
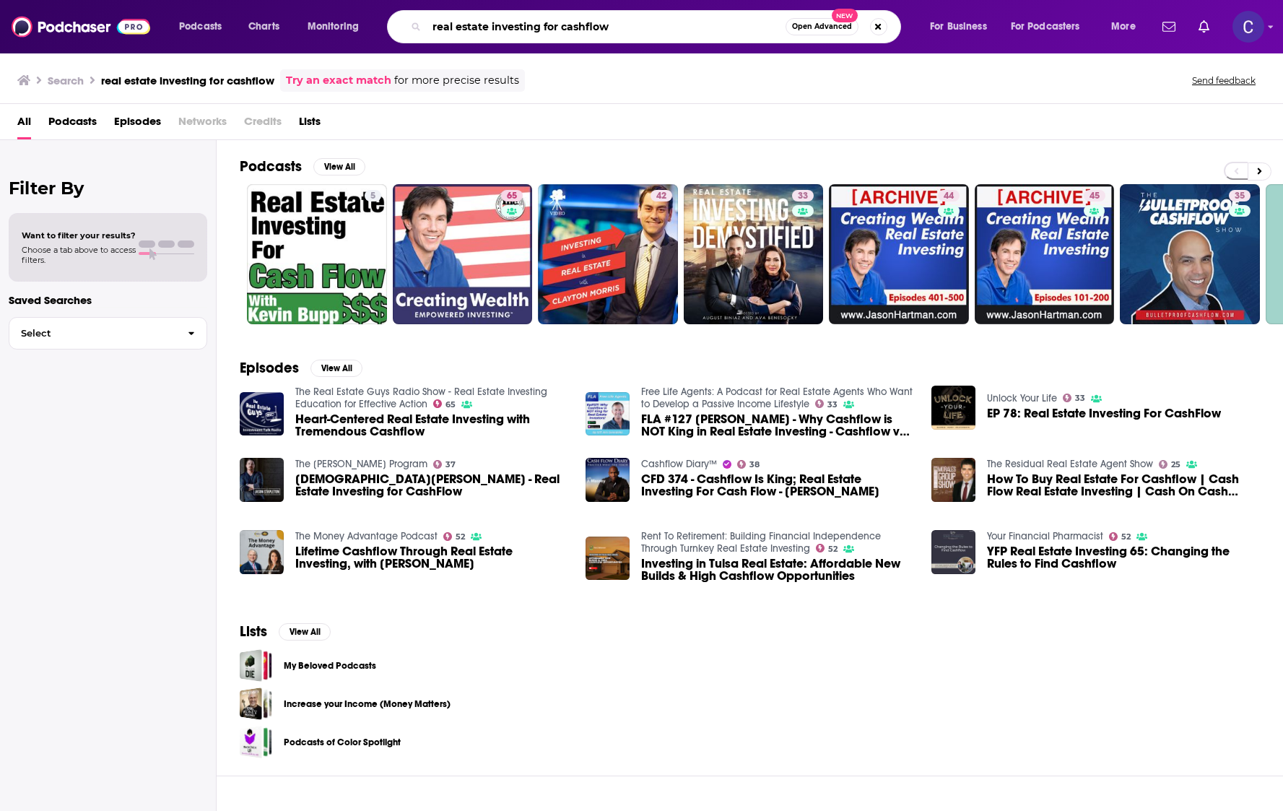
click at [671, 32] on input "real estate investing for cashflow" at bounding box center [606, 26] width 359 height 23
type input "humans of purpose"
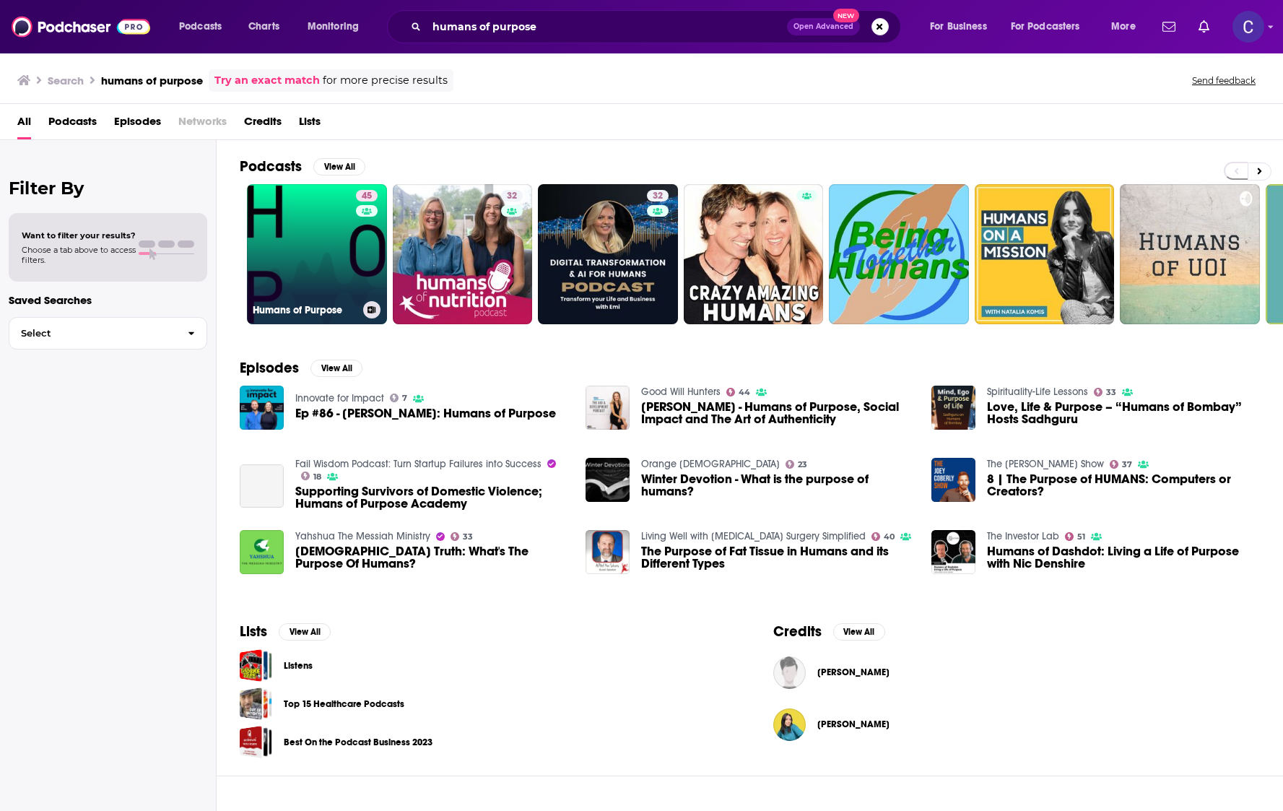
click at [344, 268] on link "45 Humans of Purpose" at bounding box center [317, 254] width 140 height 140
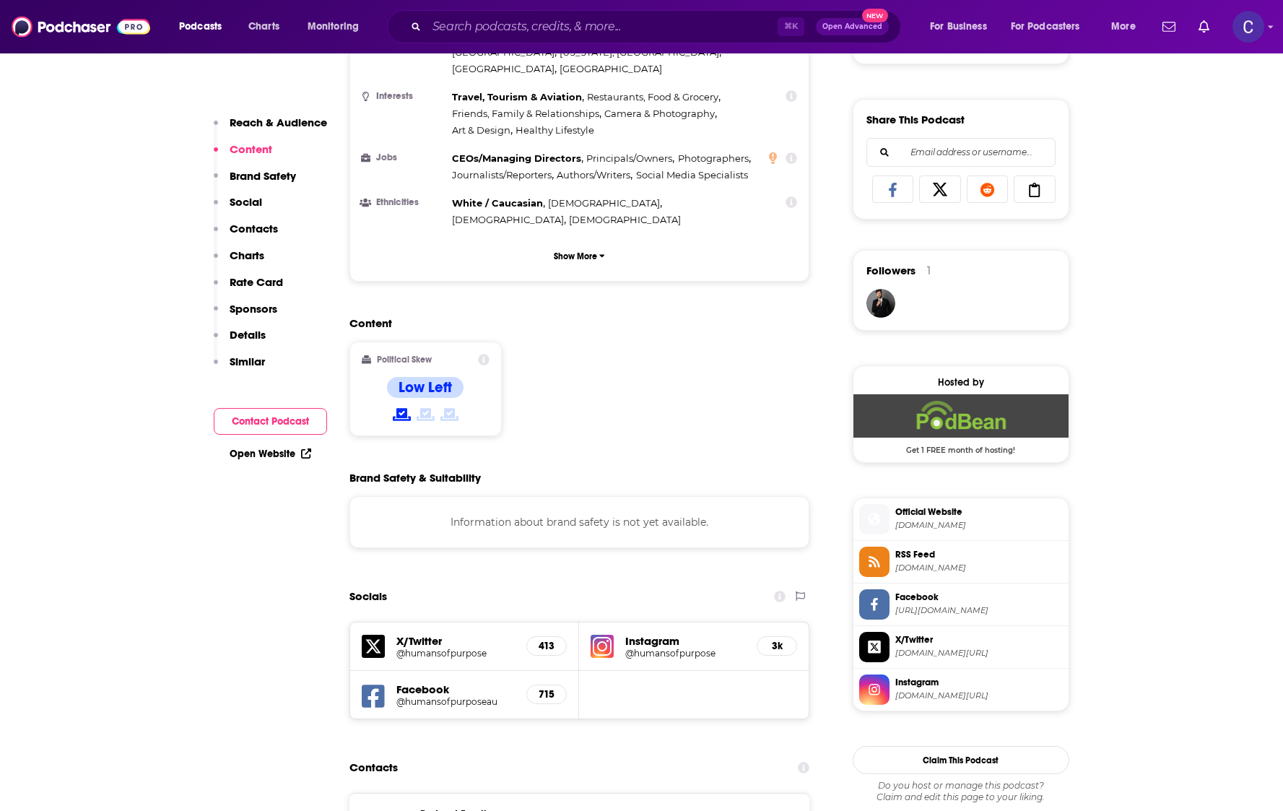
scroll to position [868, 0]
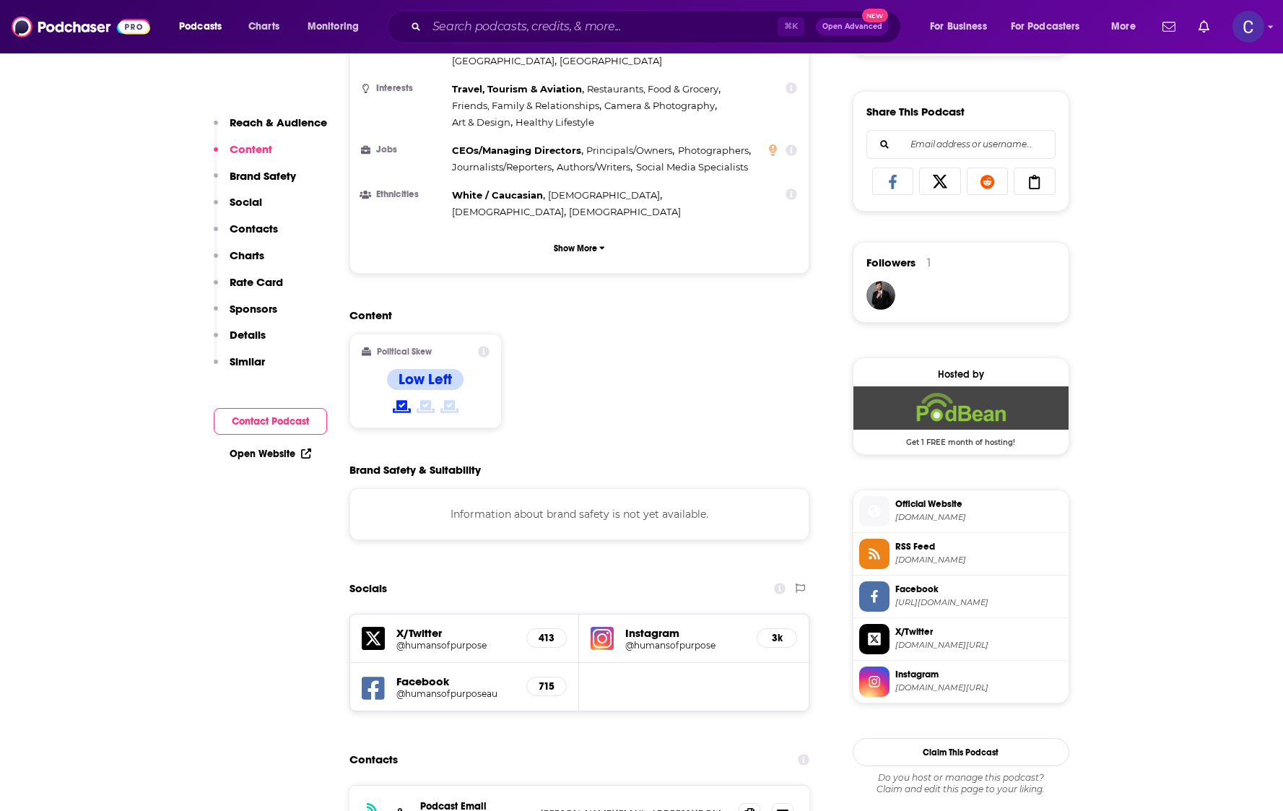
click at [681, 640] on h5 "@humansofpurpose" at bounding box center [685, 645] width 120 height 11
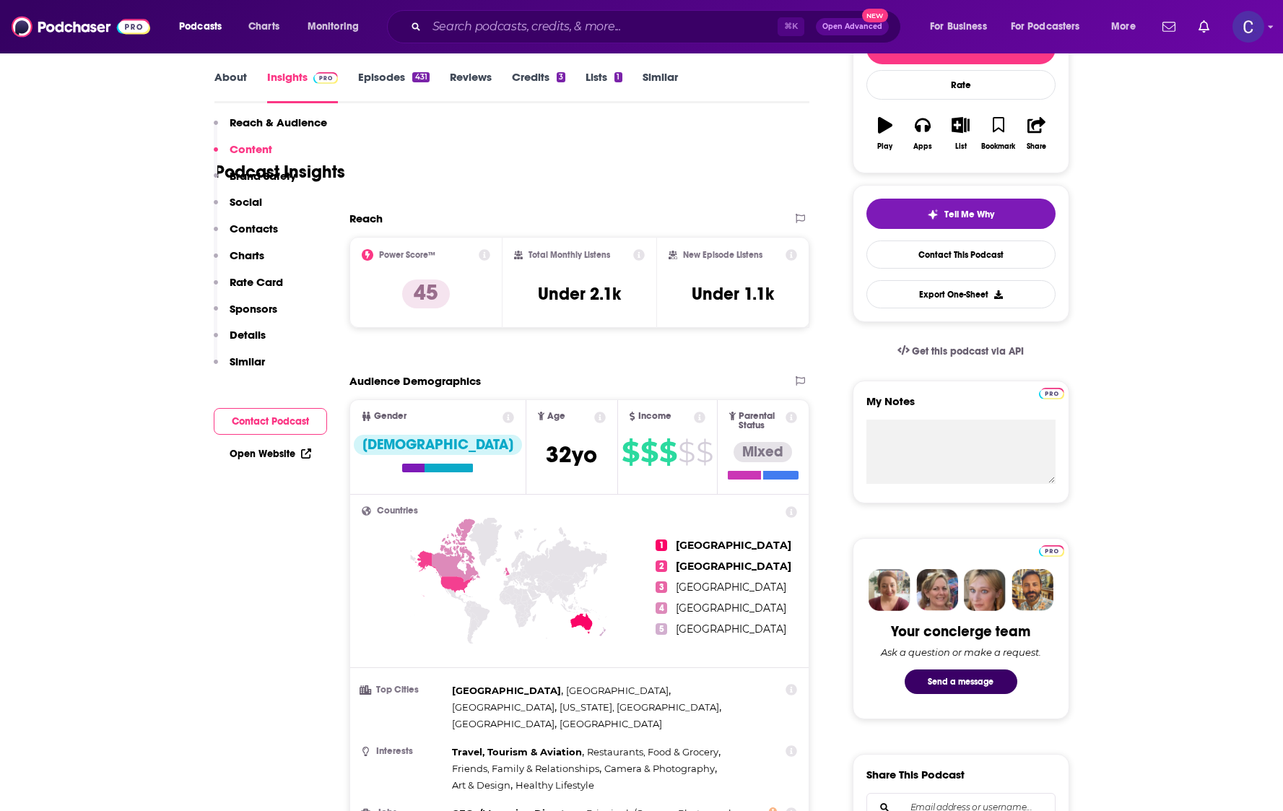
scroll to position [0, 0]
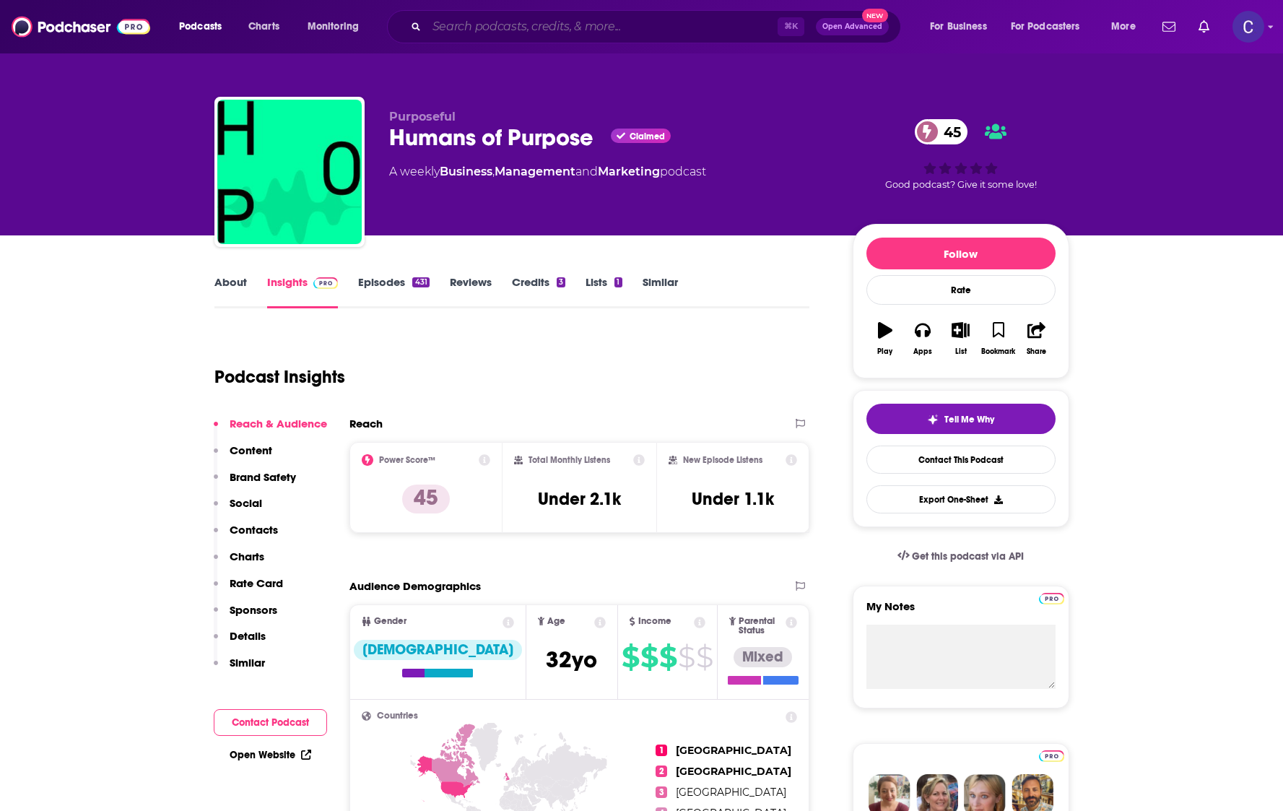
click at [593, 25] on input "Search podcasts, credits, & more..." at bounding box center [602, 26] width 351 height 23
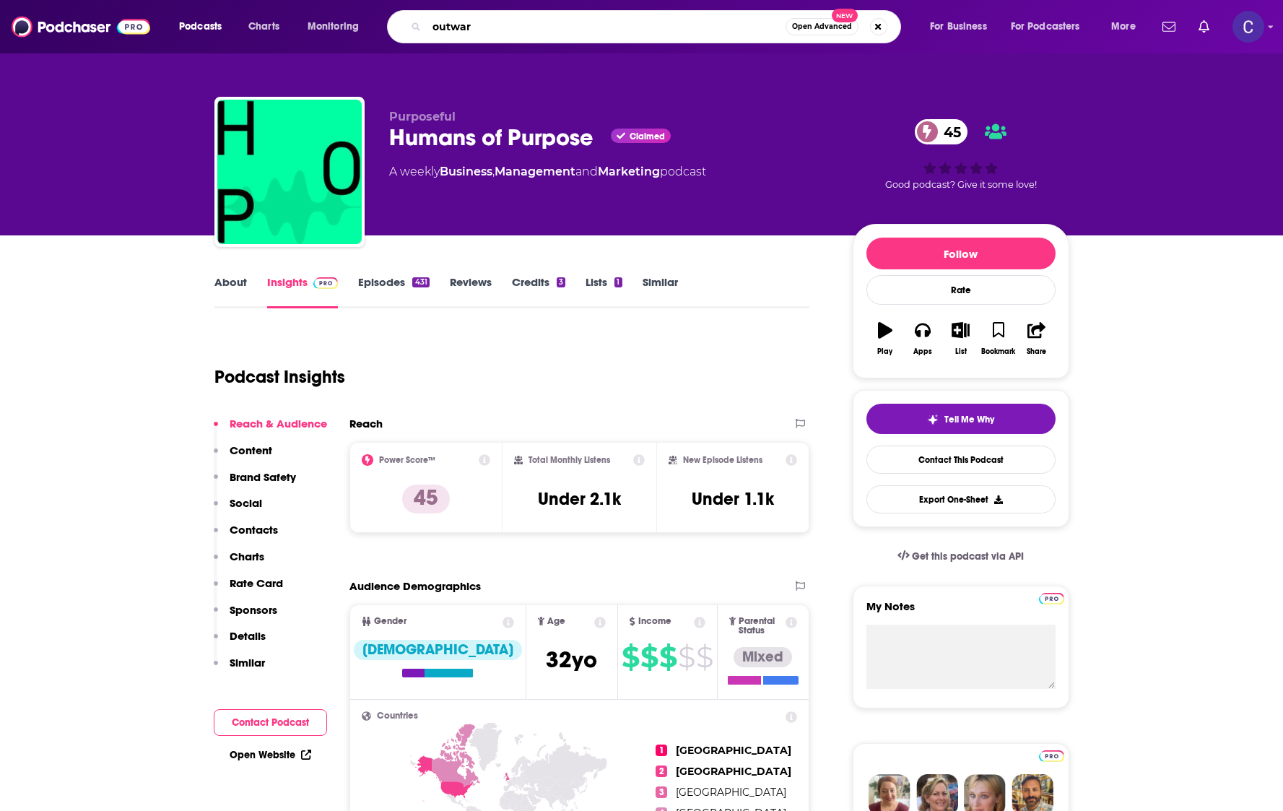
type input "outward"
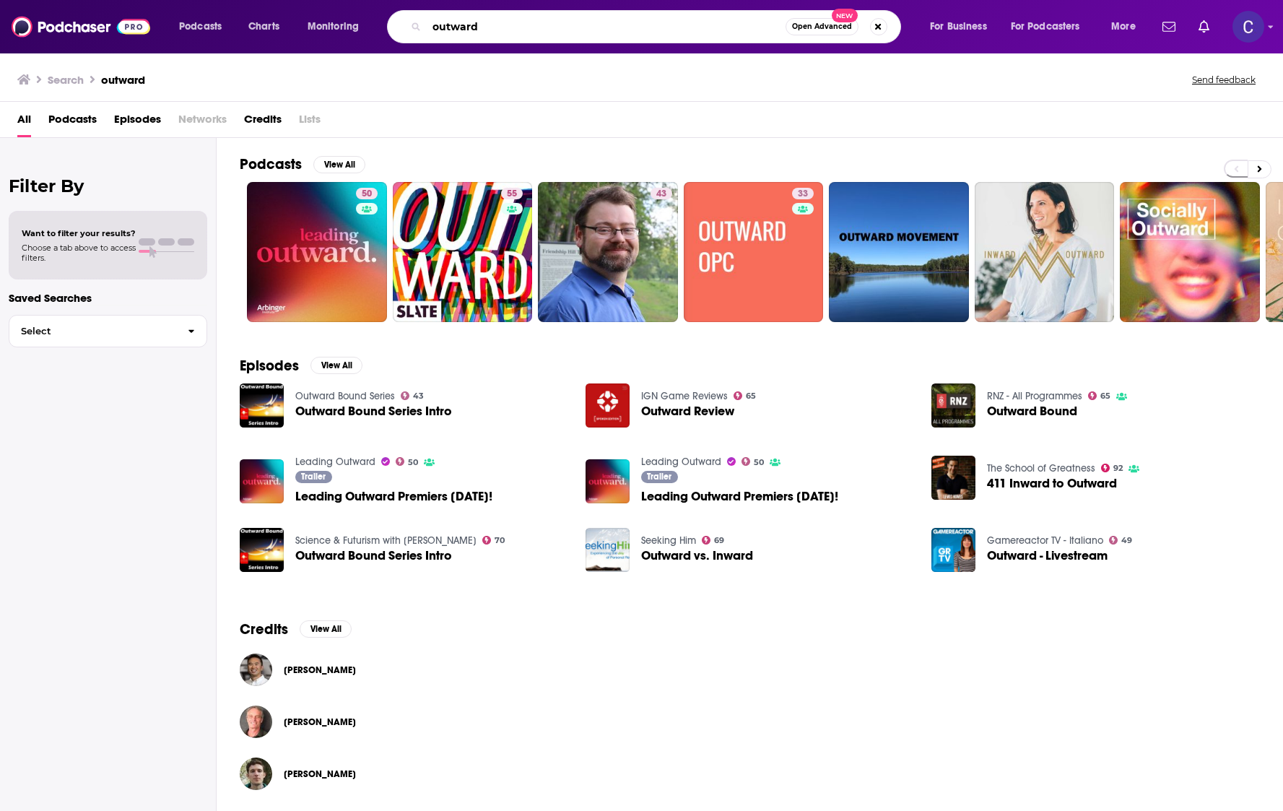
drag, startPoint x: 551, startPoint y: 27, endPoint x: 323, endPoint y: 7, distance: 229.0
click at [323, 7] on div "Podcasts Charts Monitoring outward Open Advanced New For Business For Podcaster…" at bounding box center [641, 26] width 1283 height 53
type input "people inspired by purpose"
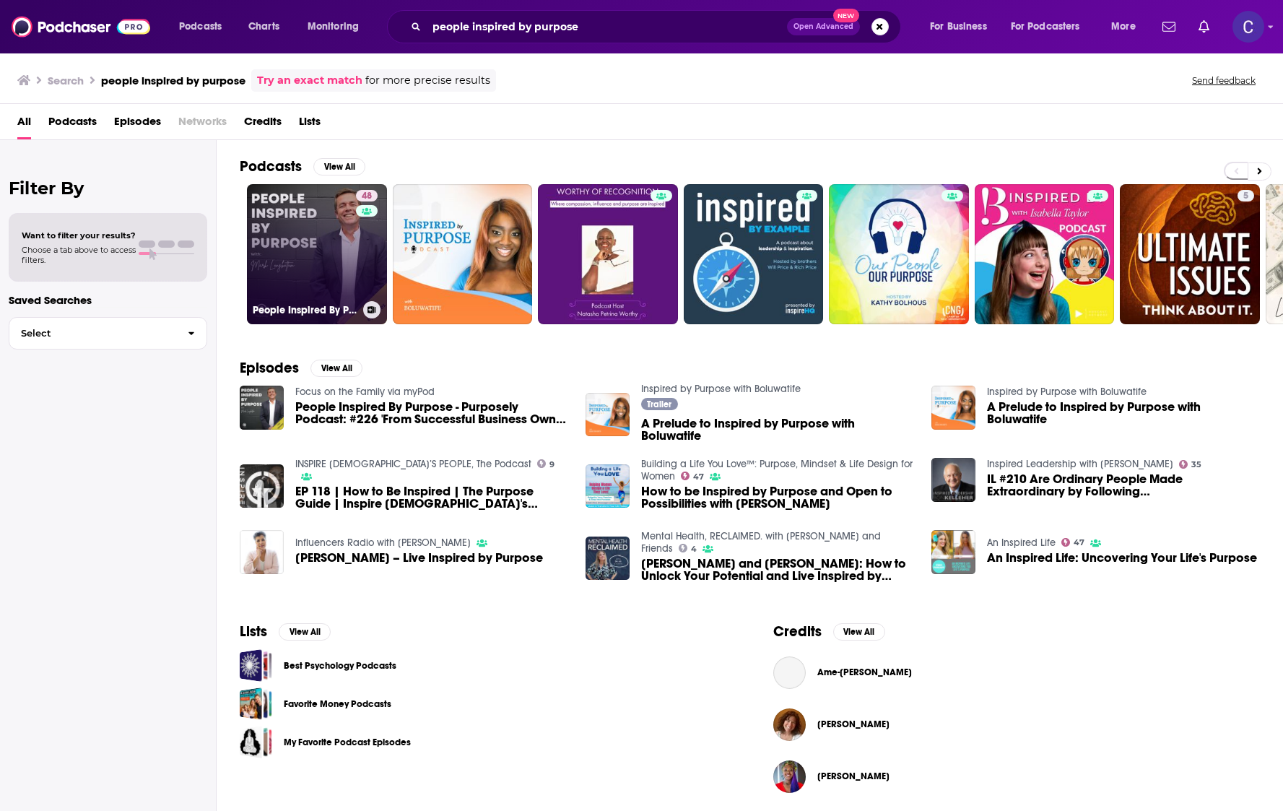
click at [357, 243] on div "48" at bounding box center [368, 245] width 25 height 111
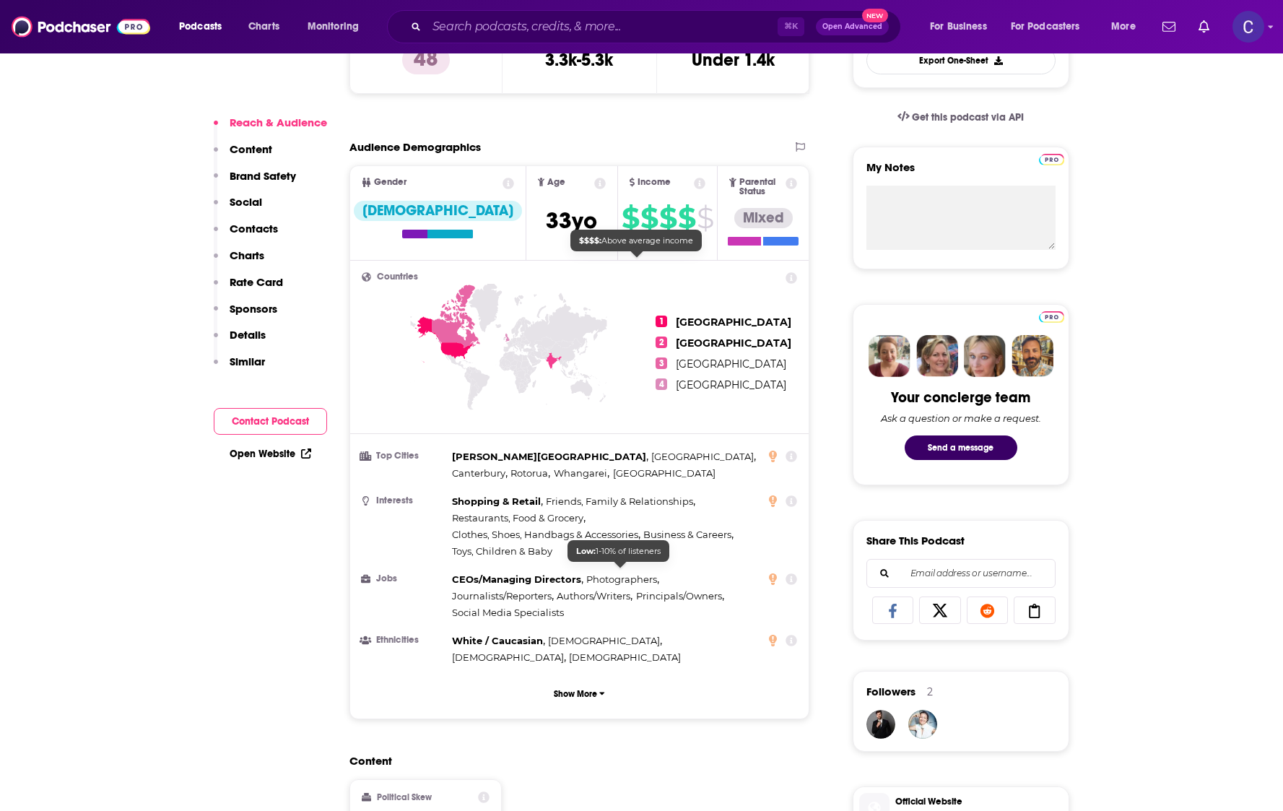
scroll to position [1052, 0]
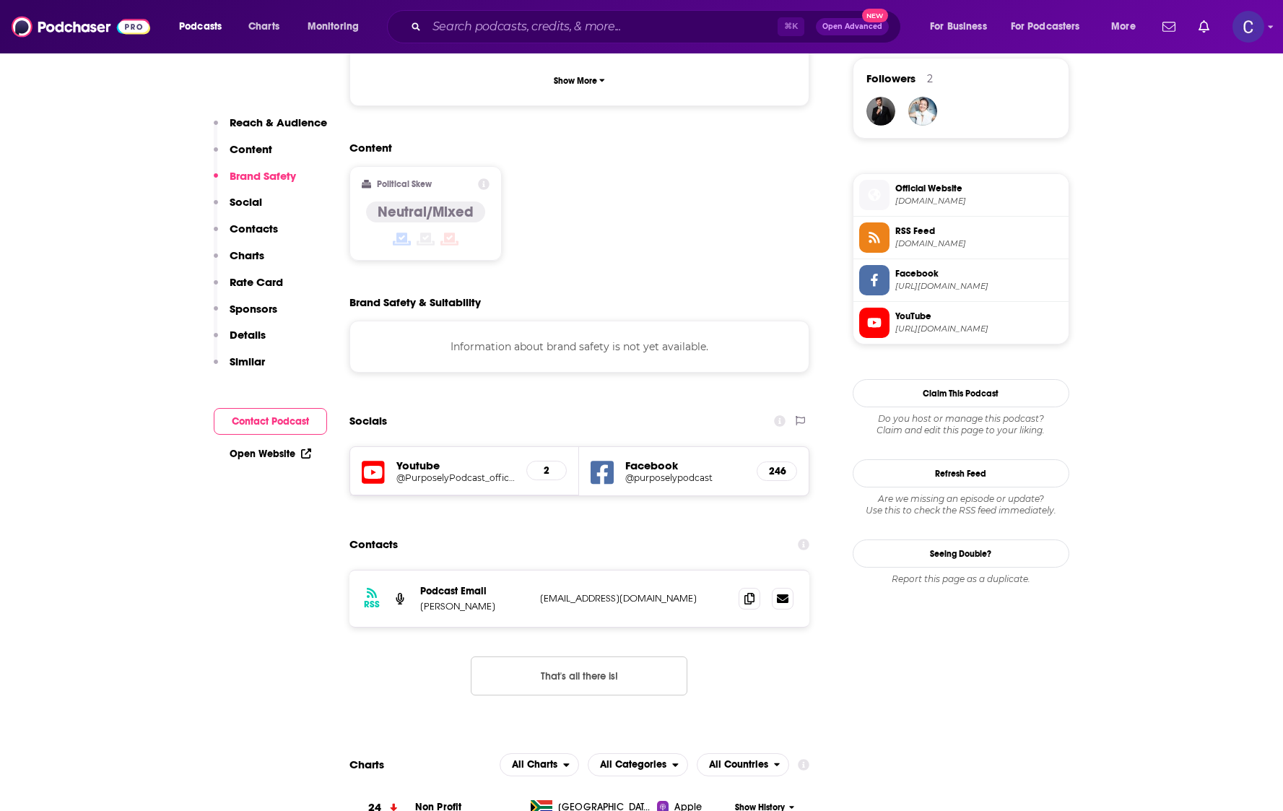
click at [673, 472] on h5 "@purposelypodcast" at bounding box center [685, 477] width 120 height 11
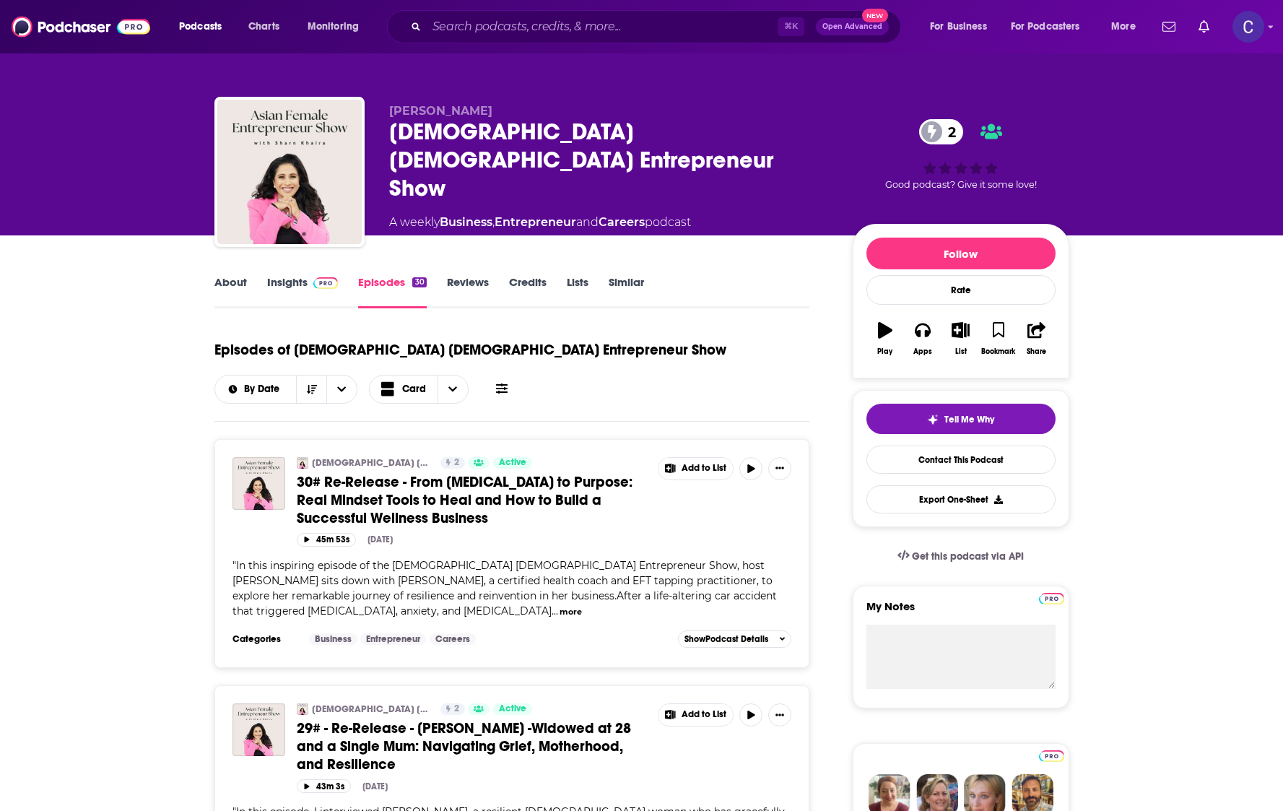
click at [292, 275] on link "Insights" at bounding box center [302, 291] width 71 height 33
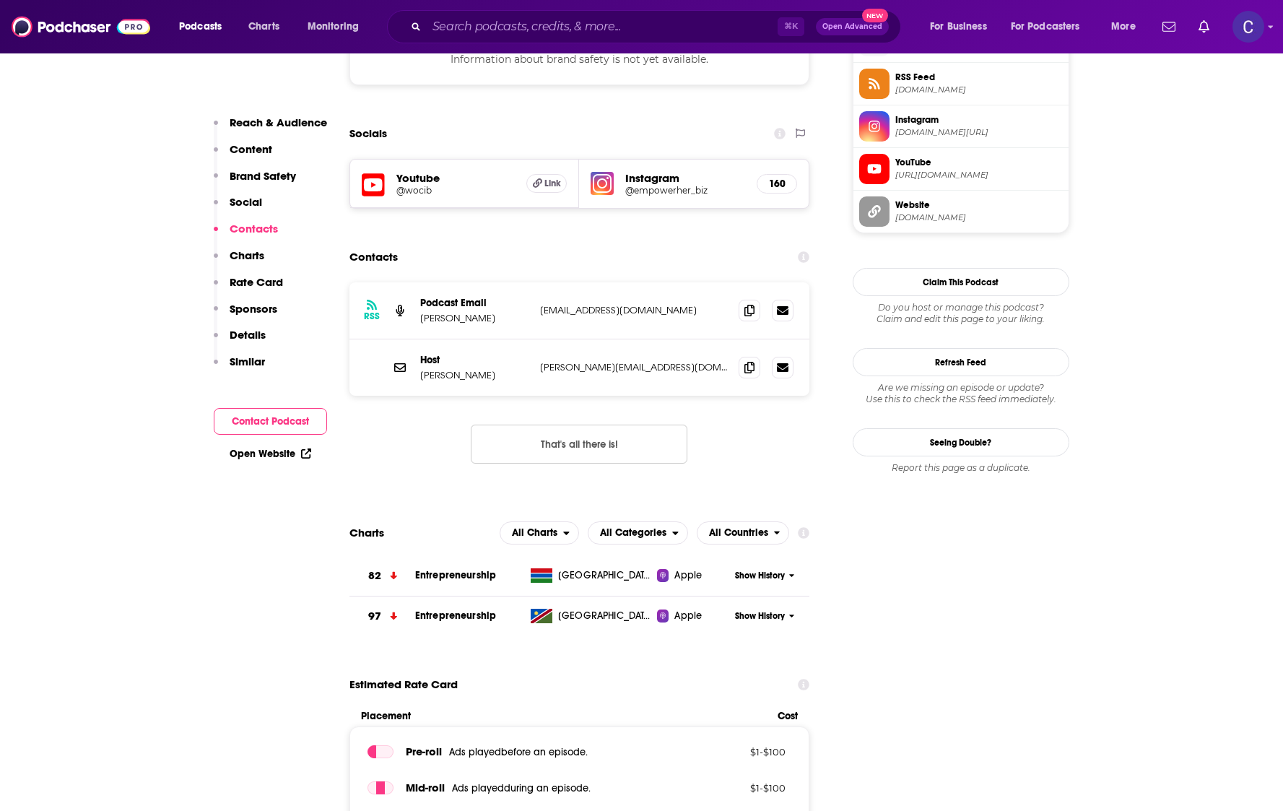
scroll to position [1093, 0]
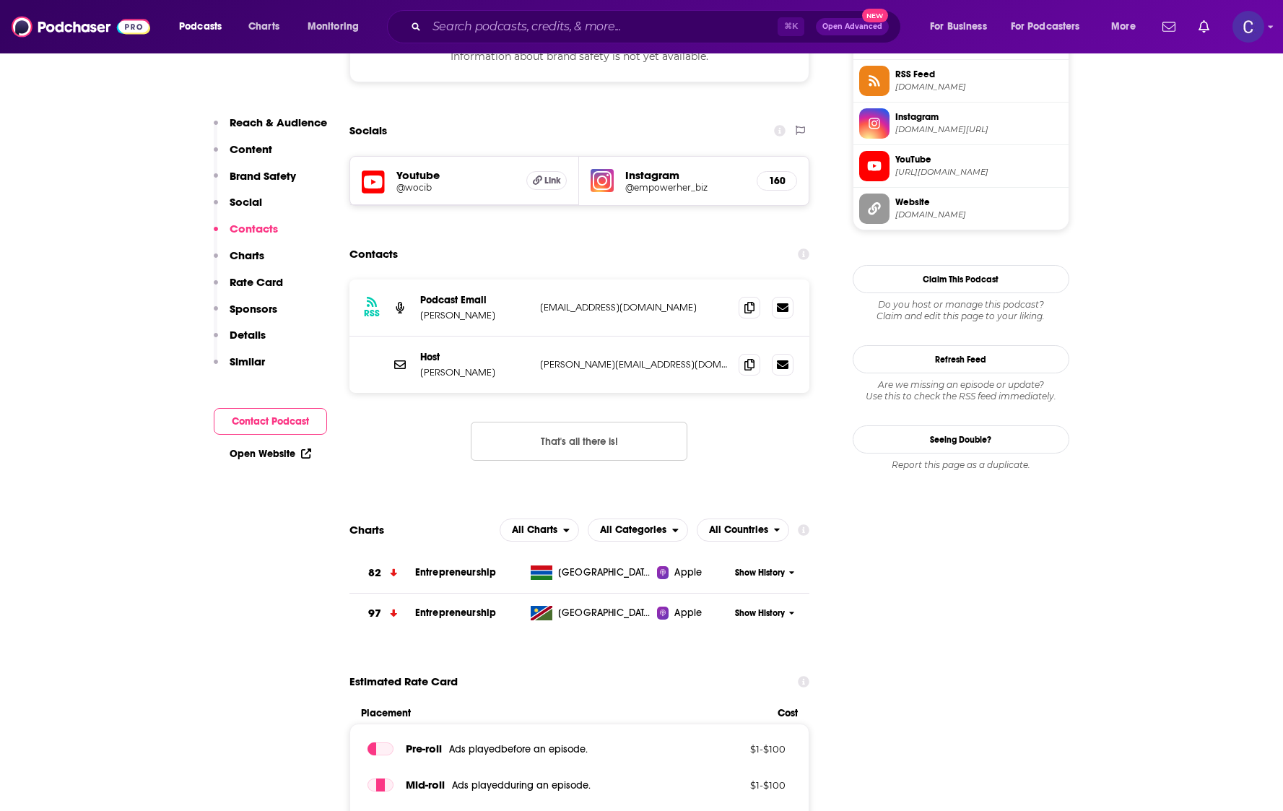
click at [663, 179] on h5 "Instagram" at bounding box center [685, 175] width 120 height 14
click at [662, 187] on h5 "@empowerher_biz" at bounding box center [685, 187] width 120 height 11
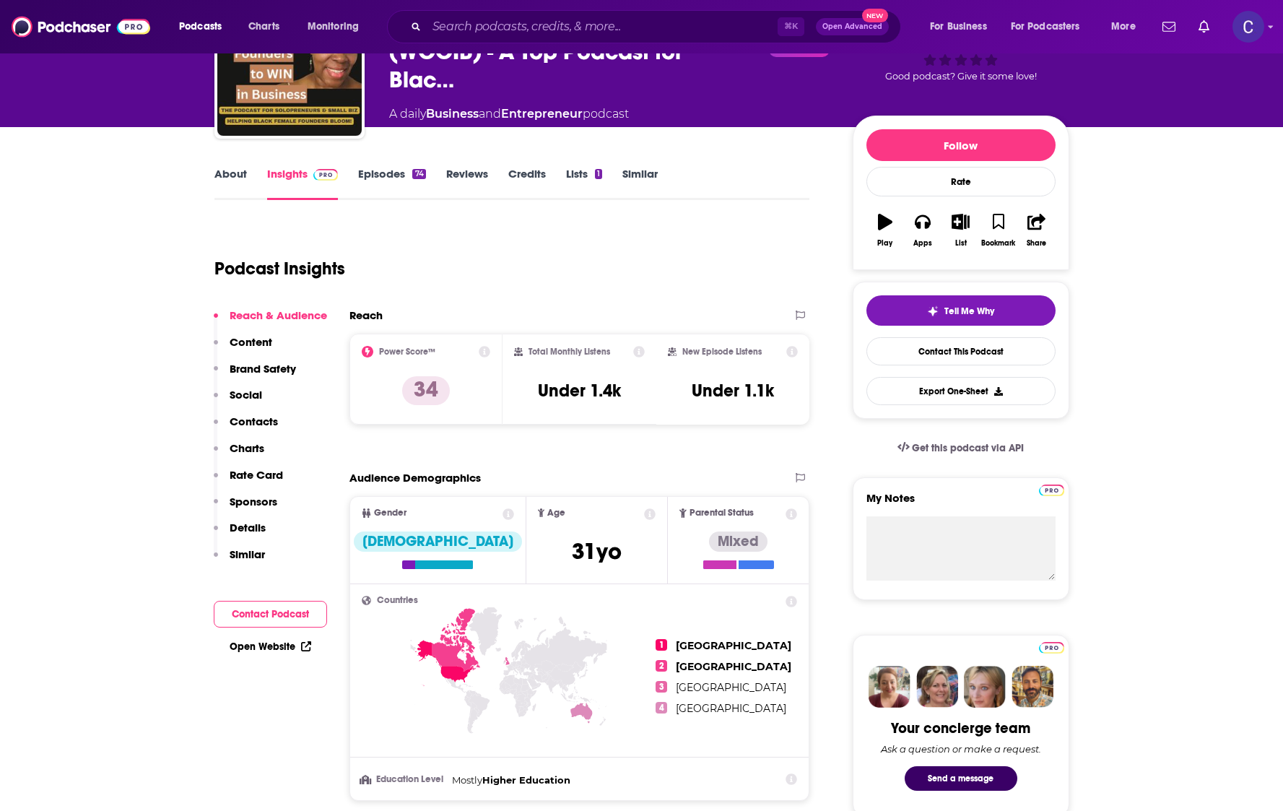
scroll to position [0, 0]
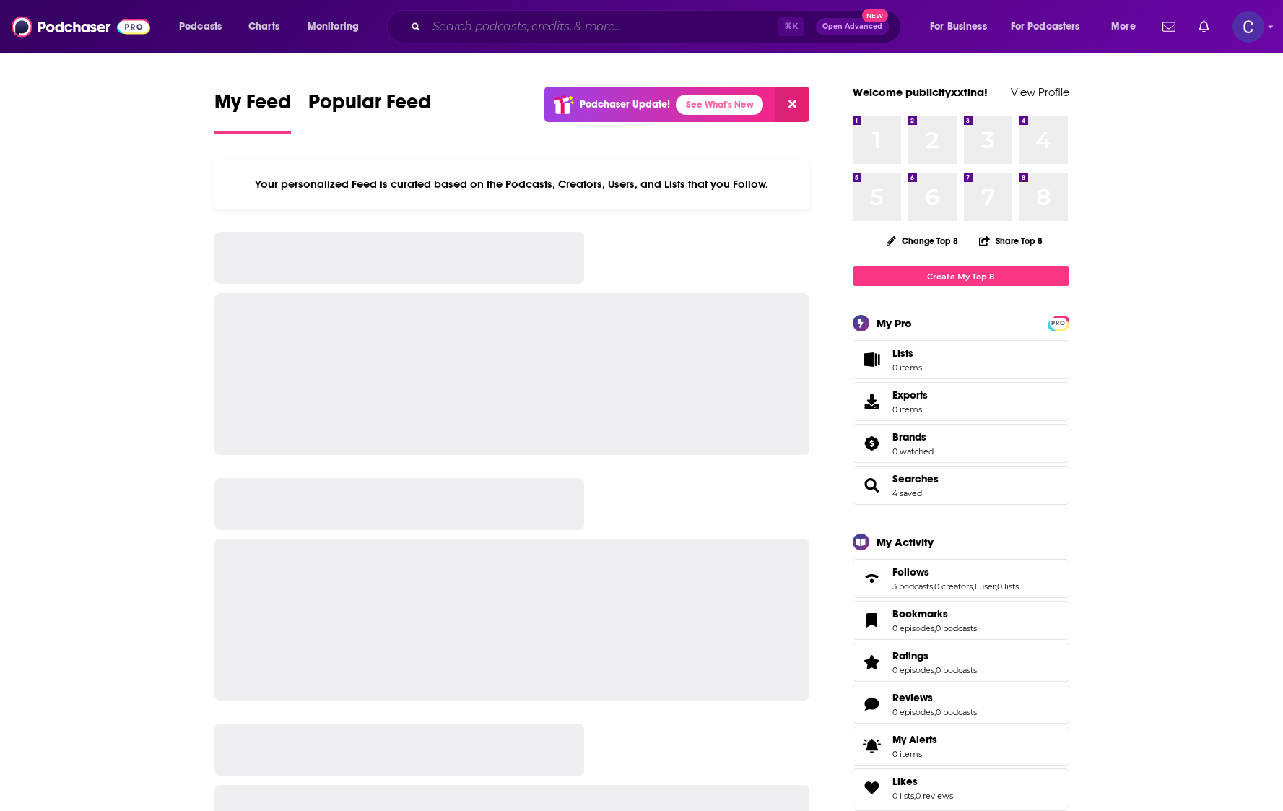
click at [483, 25] on input "Search podcasts, credits, & more..." at bounding box center [602, 26] width 351 height 23
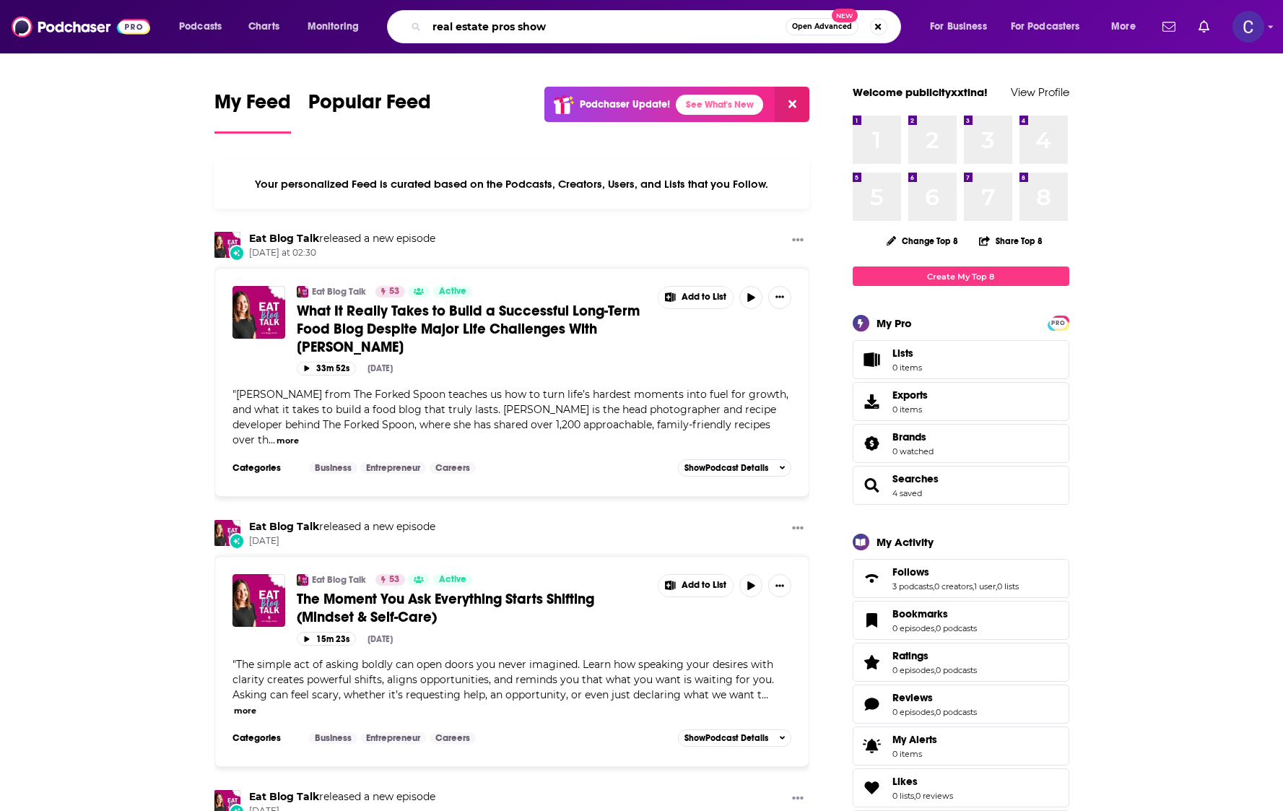
type input "real estate pros show"
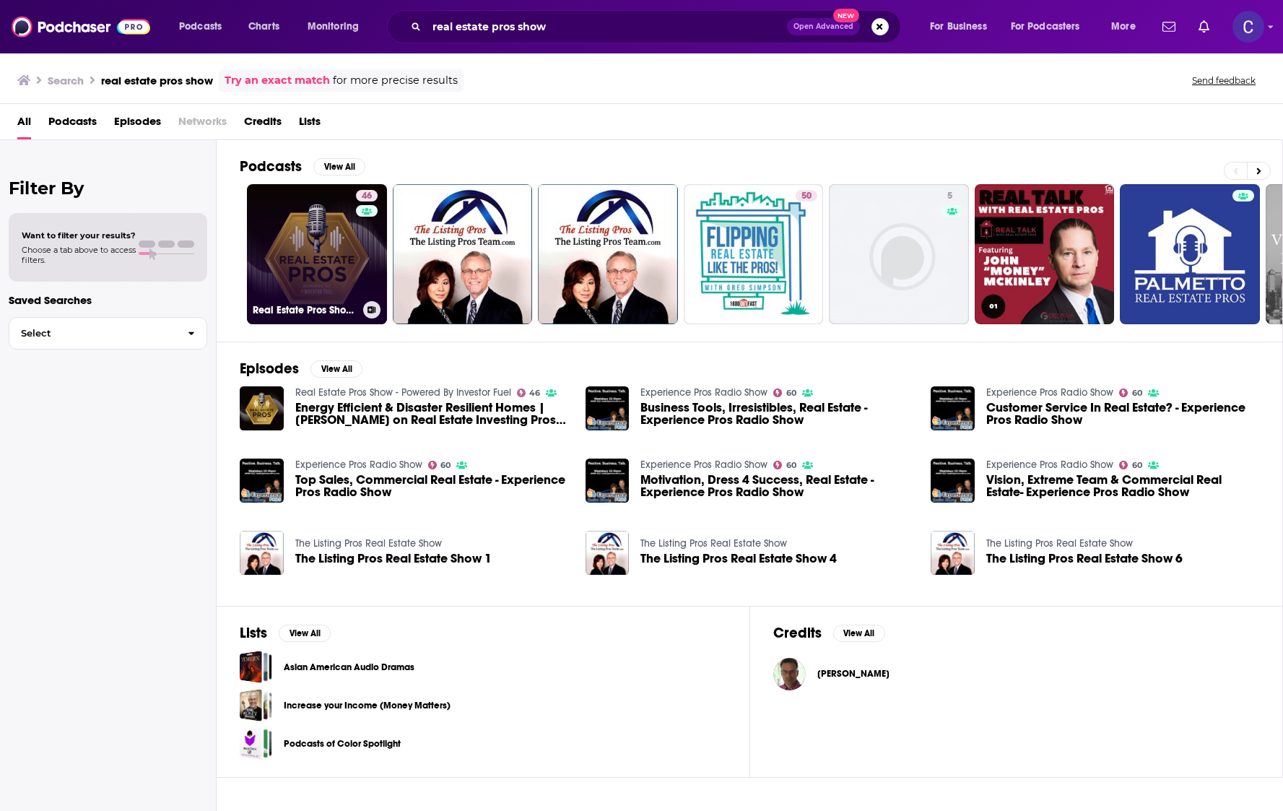
click at [351, 248] on link "46 Real Estate Pros Show - Powered By Investor Fuel" at bounding box center [317, 254] width 140 height 140
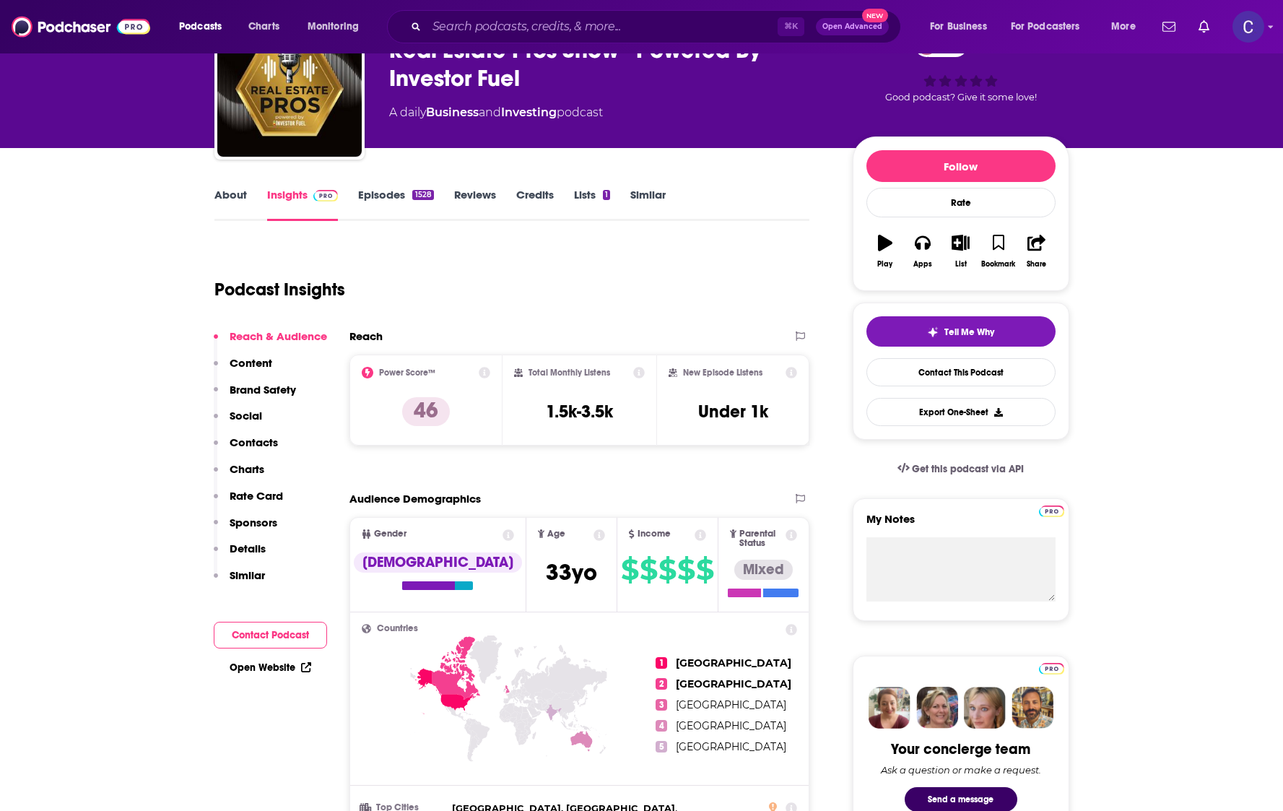
scroll to position [63, 0]
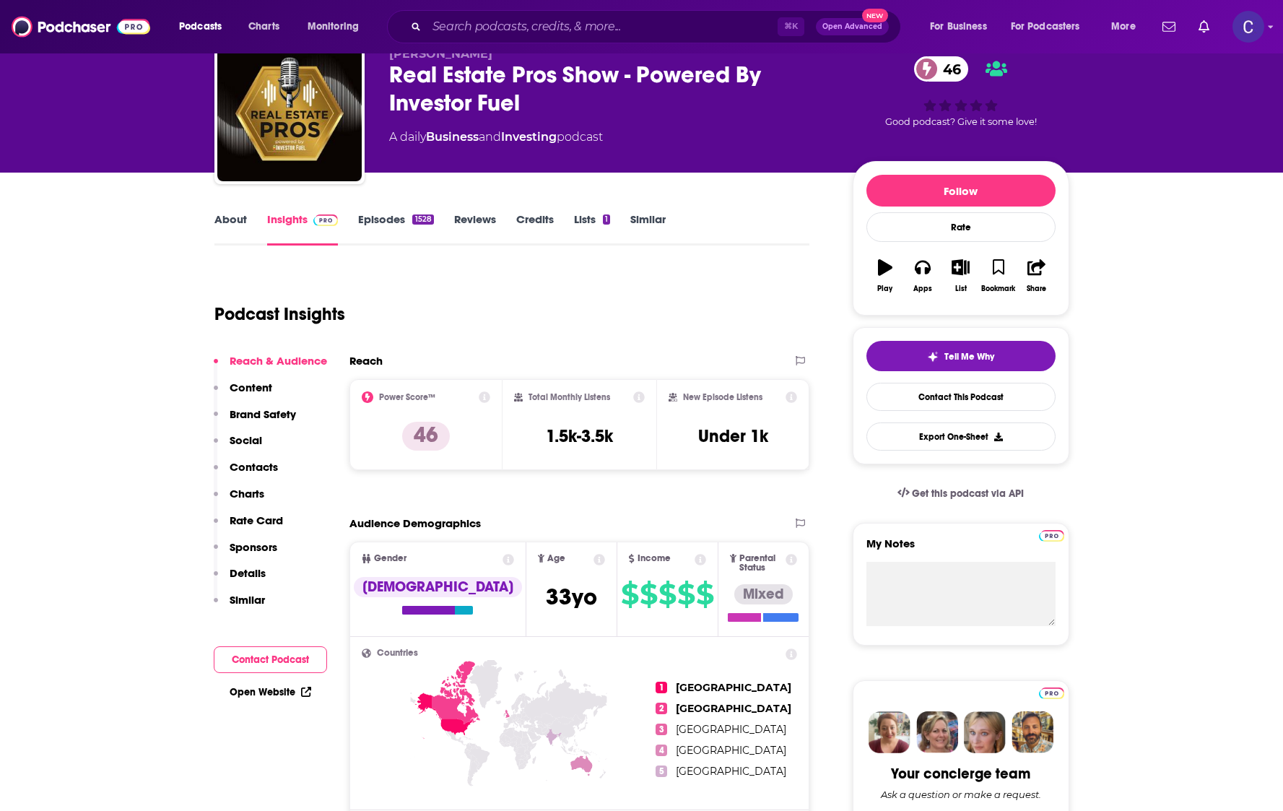
click at [241, 218] on link "About" at bounding box center [230, 228] width 32 height 33
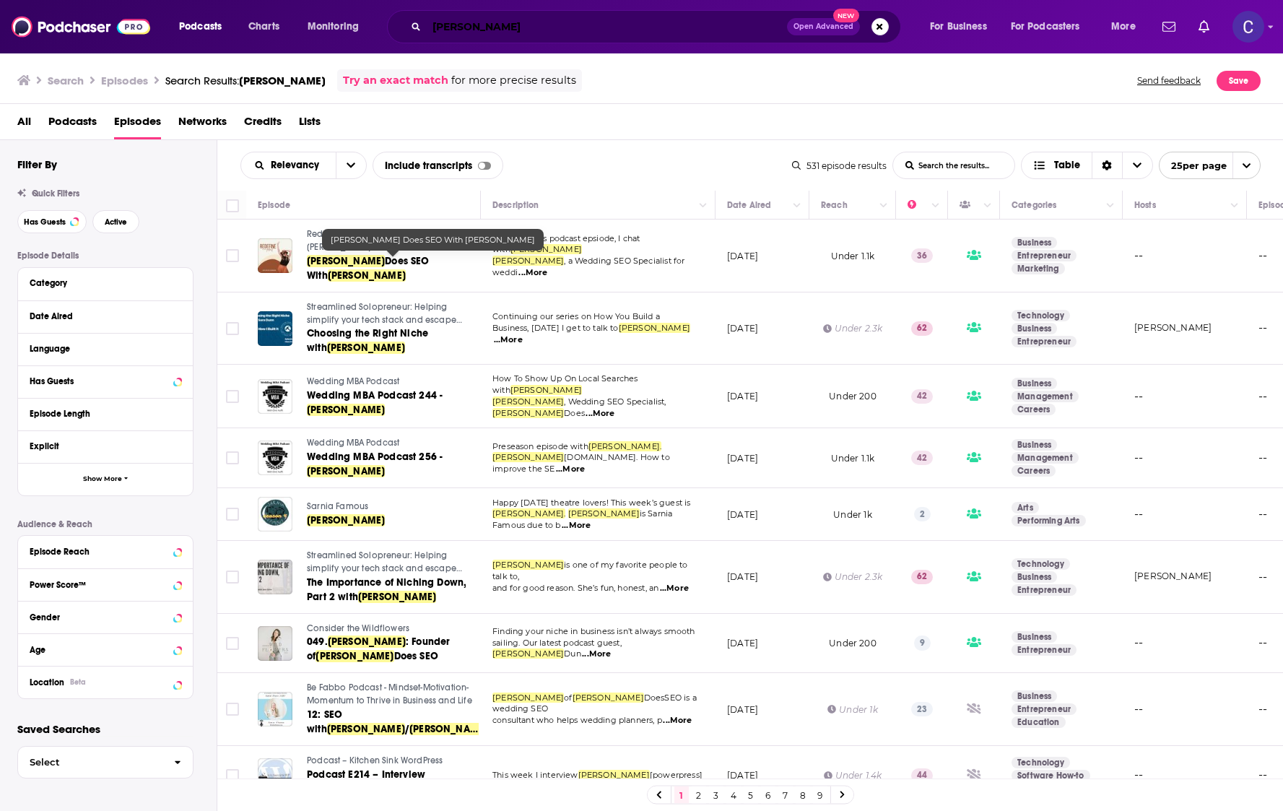
click at [496, 32] on input "[PERSON_NAME]" at bounding box center [607, 26] width 360 height 23
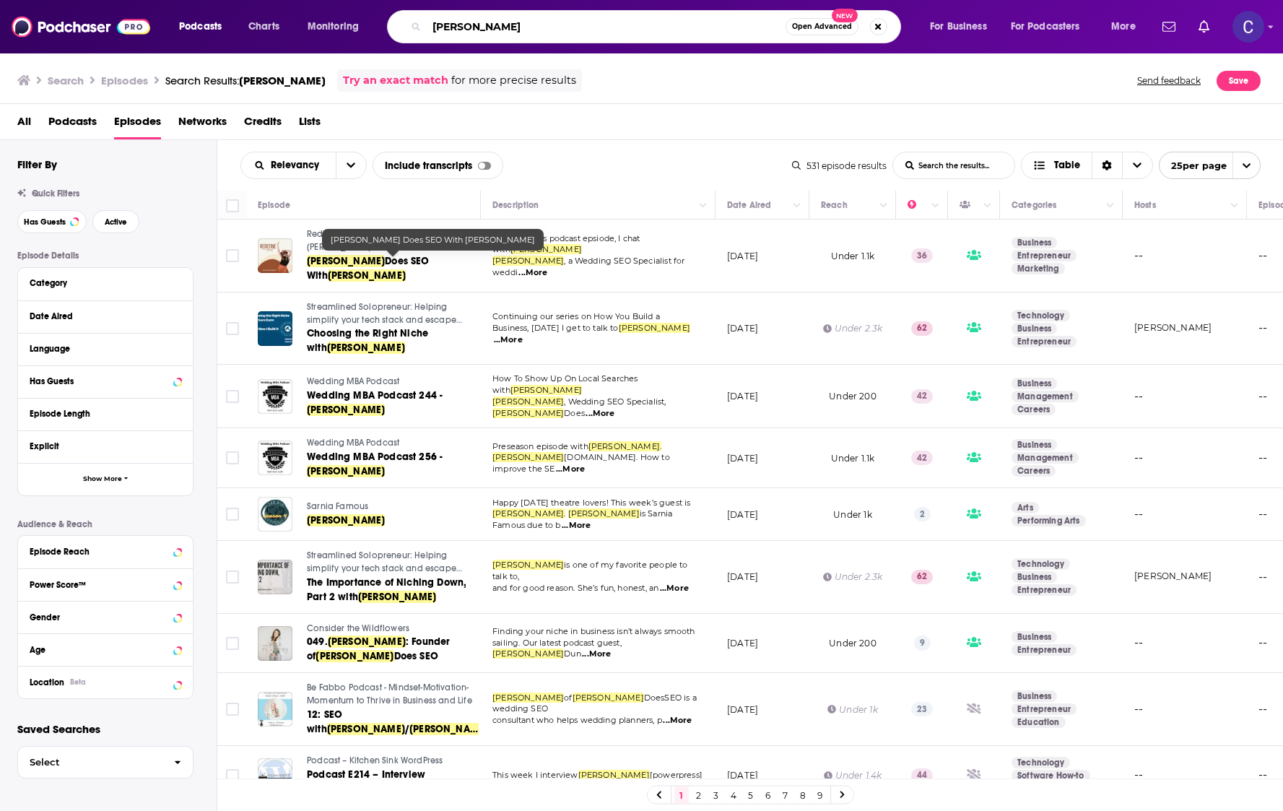
click at [496, 32] on input "[PERSON_NAME]" at bounding box center [606, 26] width 359 height 23
click at [496, 31] on input "[PERSON_NAME]" at bounding box center [606, 26] width 359 height 23
type input "s"
type input "real estate investing pros"
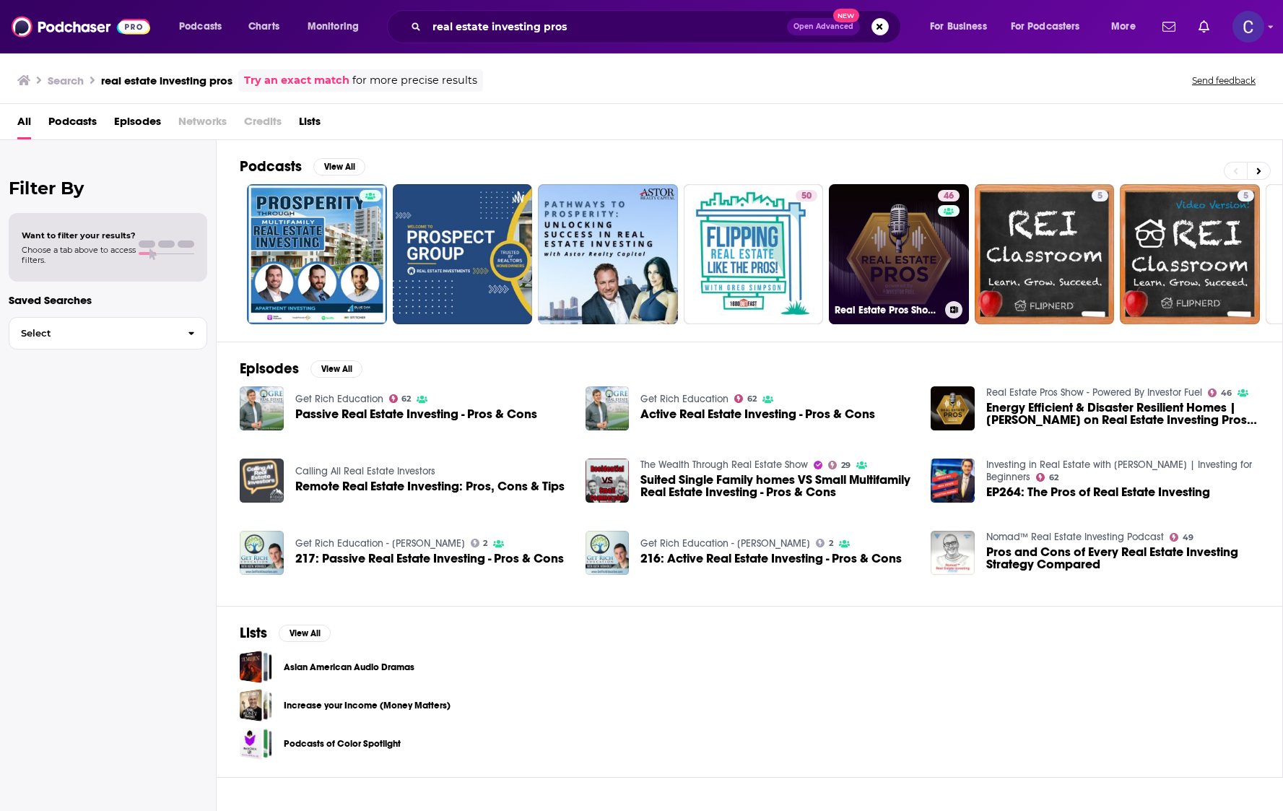
click at [918, 296] on link "46 Real Estate Pros Show - Powered By Investor Fuel" at bounding box center [899, 254] width 140 height 140
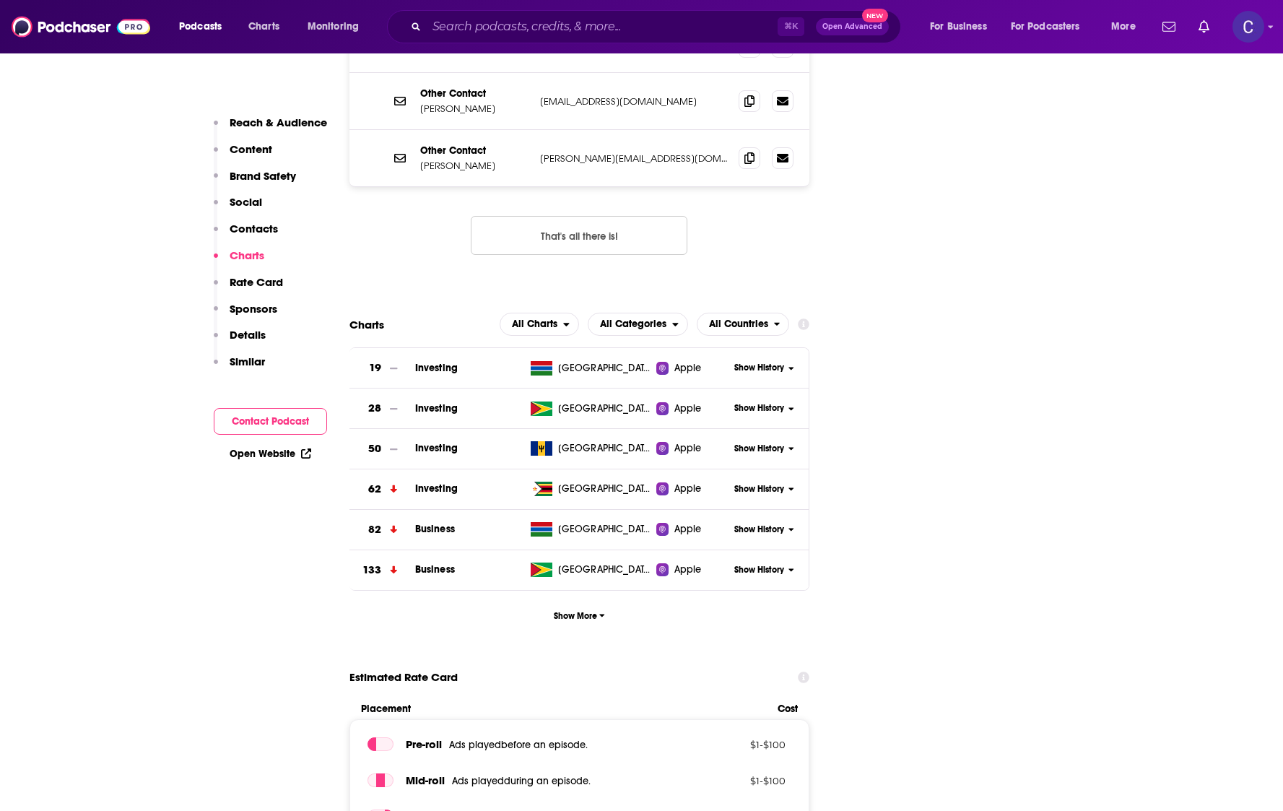
scroll to position [1673, 0]
